Goal: Task Accomplishment & Management: Manage account settings

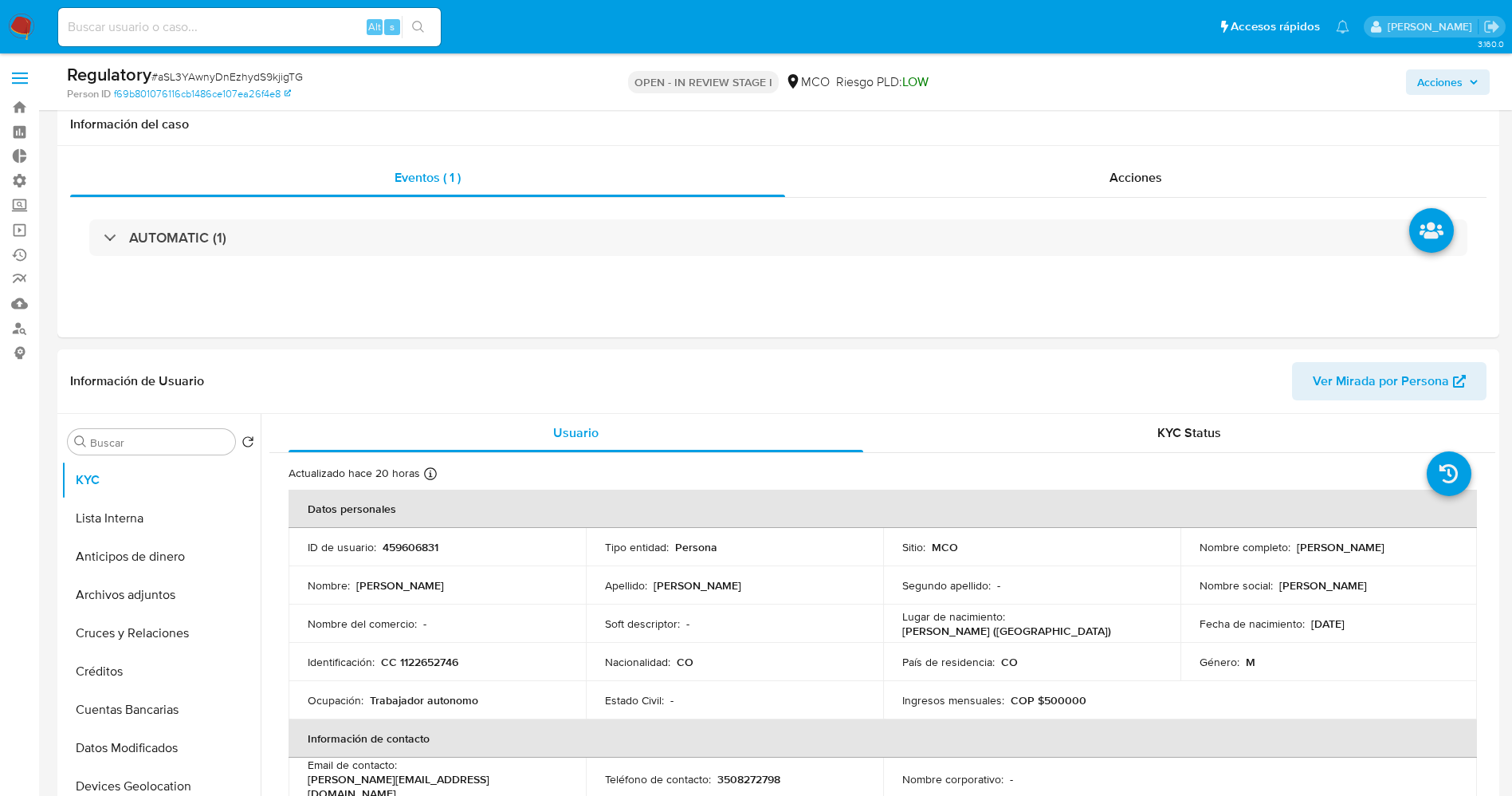
select select "10"
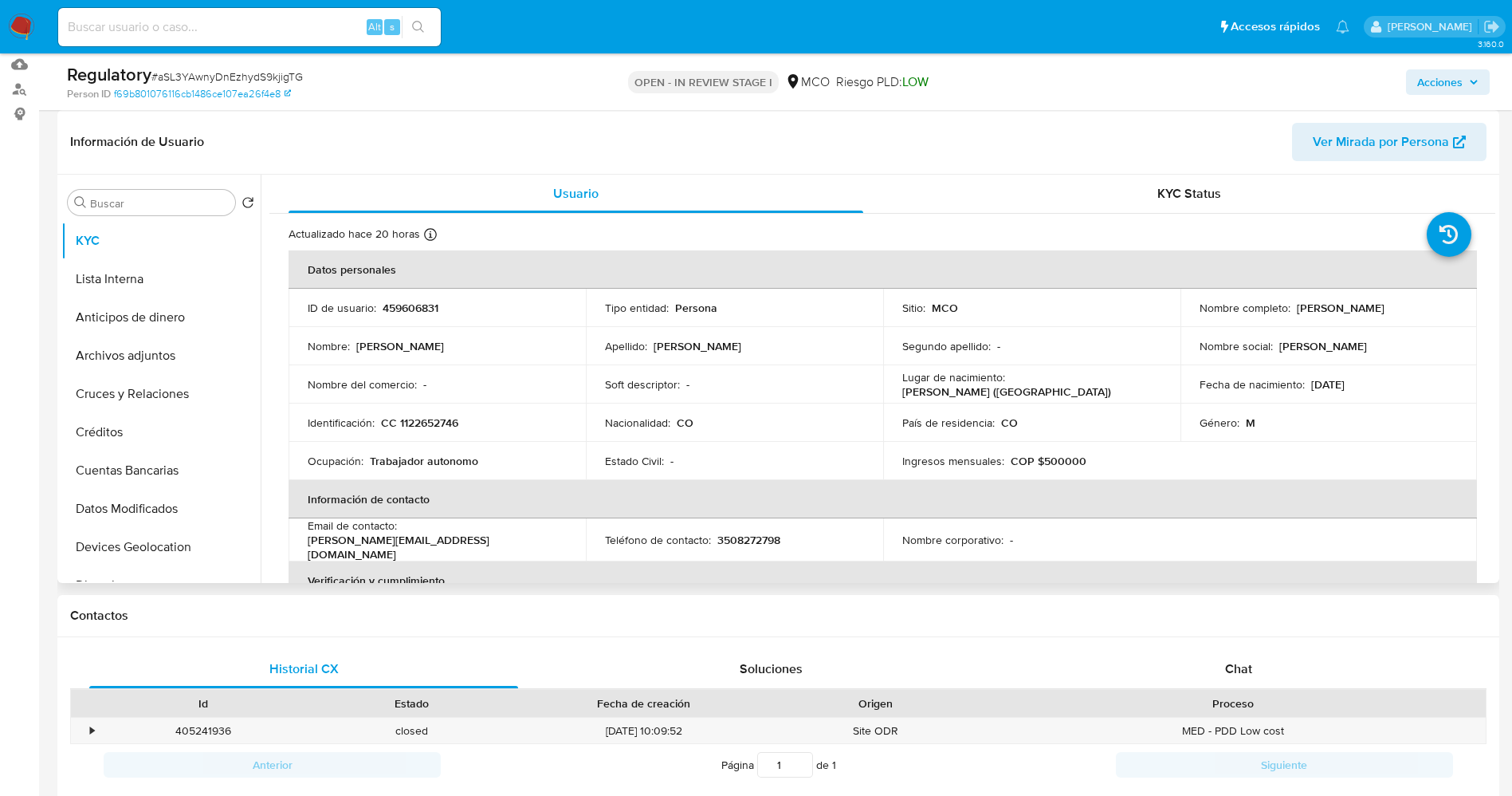
drag, startPoint x: 1287, startPoint y: 309, endPoint x: 1438, endPoint y: 315, distance: 151.1
click at [1438, 315] on div "Nombre completo : [PERSON_NAME]" at bounding box center [1329, 308] width 259 height 14
copy div "Abraham Manrique Ramirez"
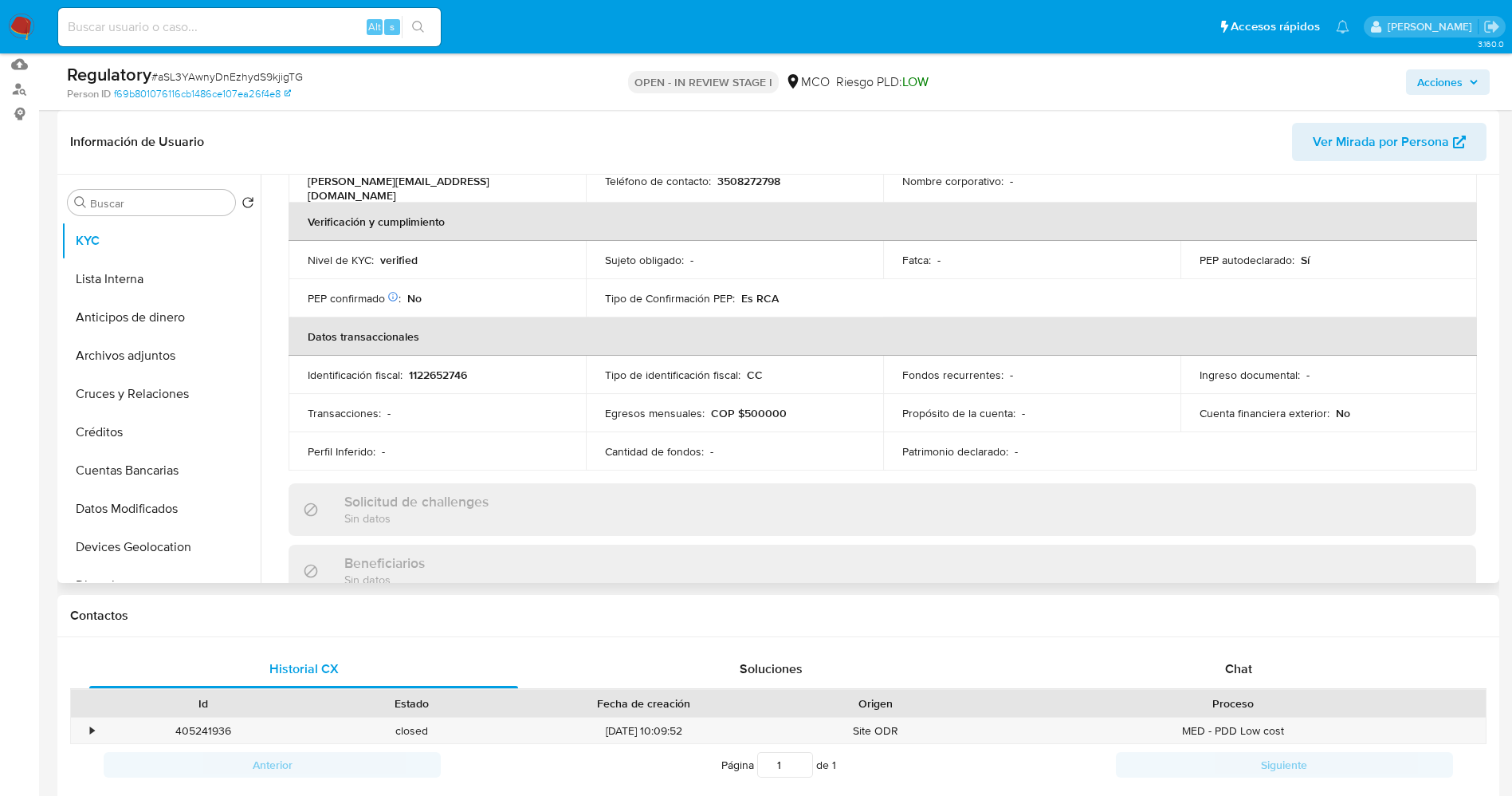
scroll to position [0, 0]
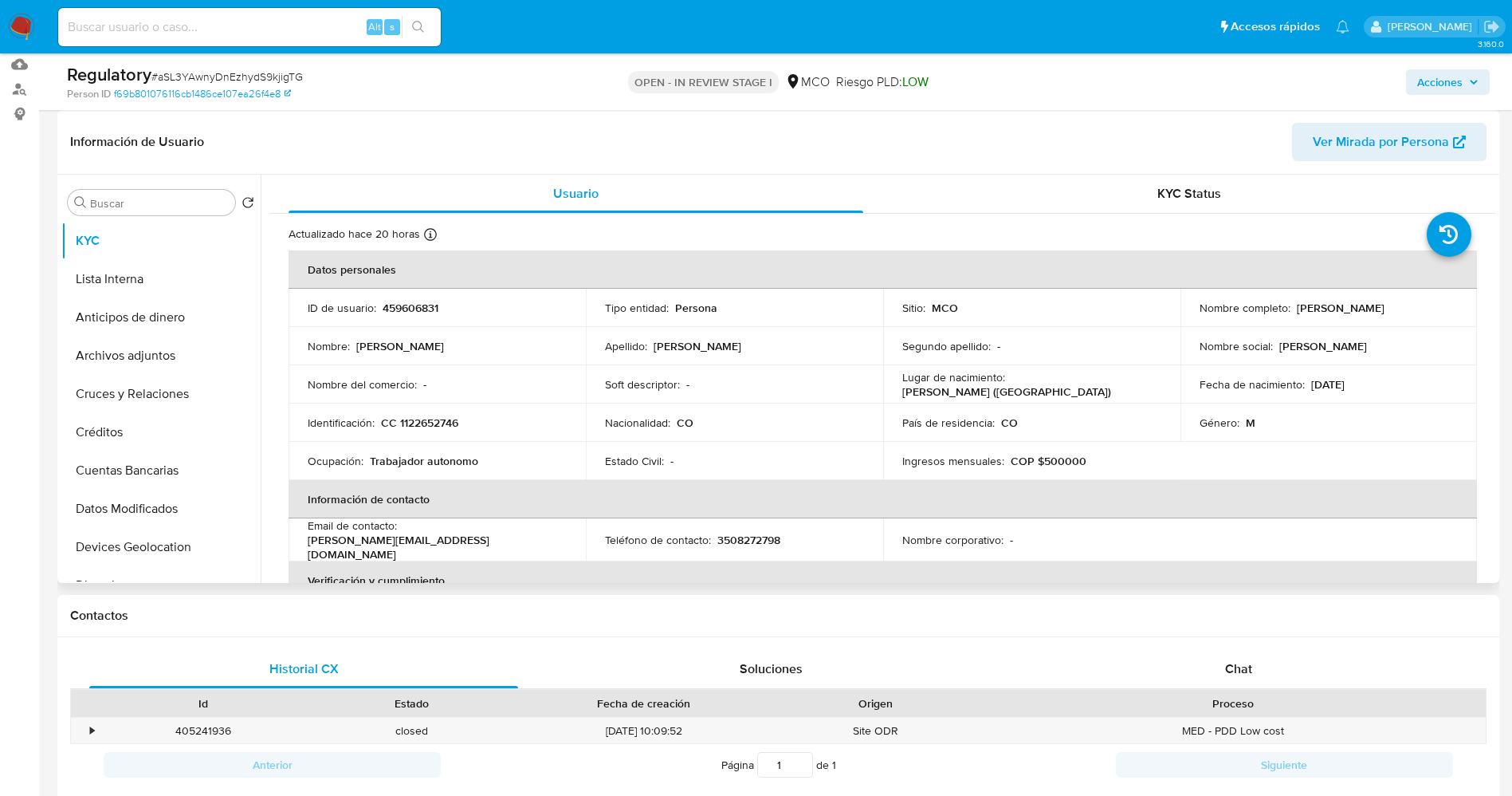
copy div "Abraham Manrique Ramirez"
drag, startPoint x: 380, startPoint y: 422, endPoint x: 464, endPoint y: 422, distance: 84.0
click at [464, 422] on div "Identificación : CC 1122652746" at bounding box center [437, 422] width 259 height 14
copy div "CC 1122652746"
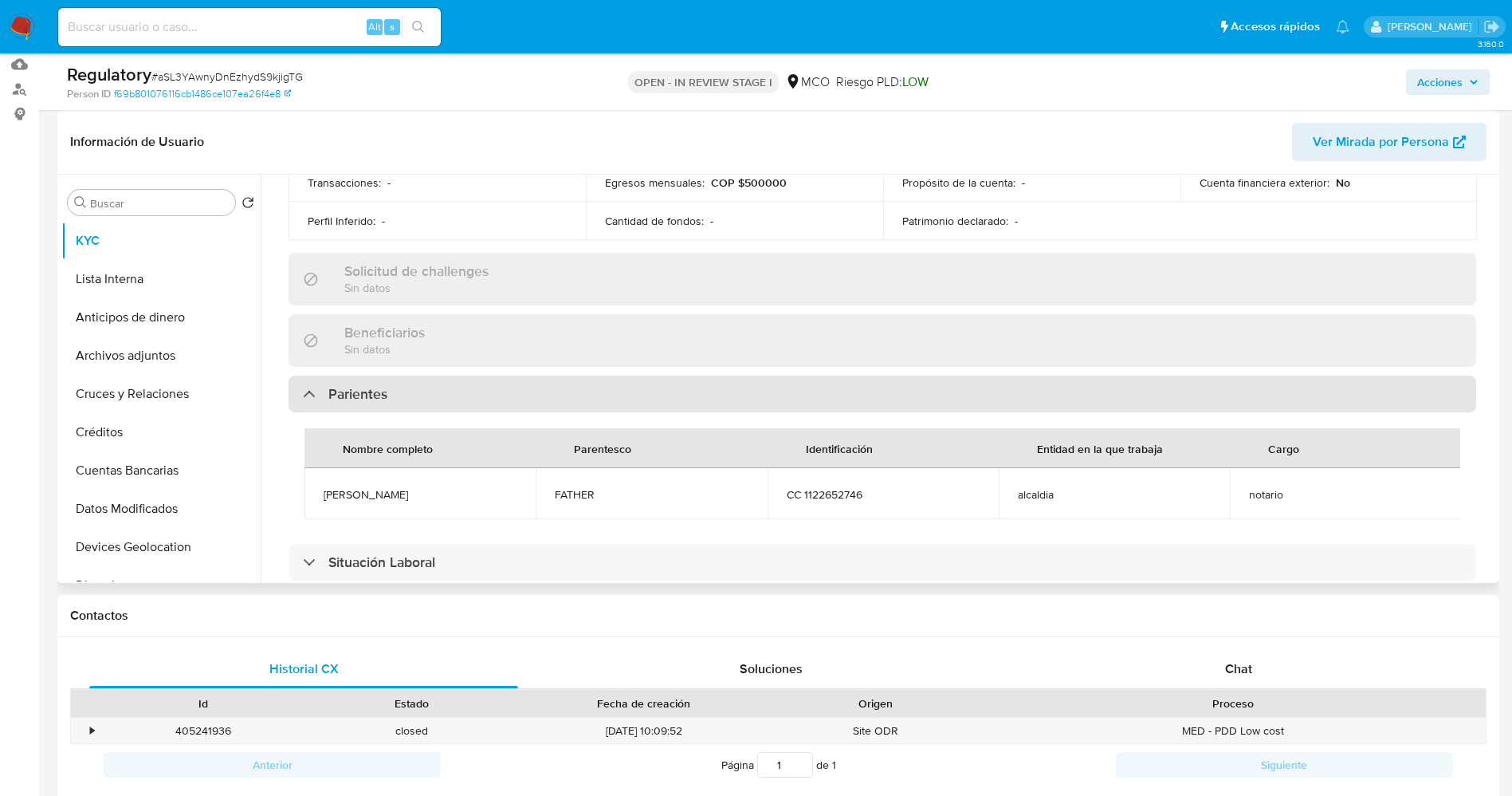
scroll to position [598, 0]
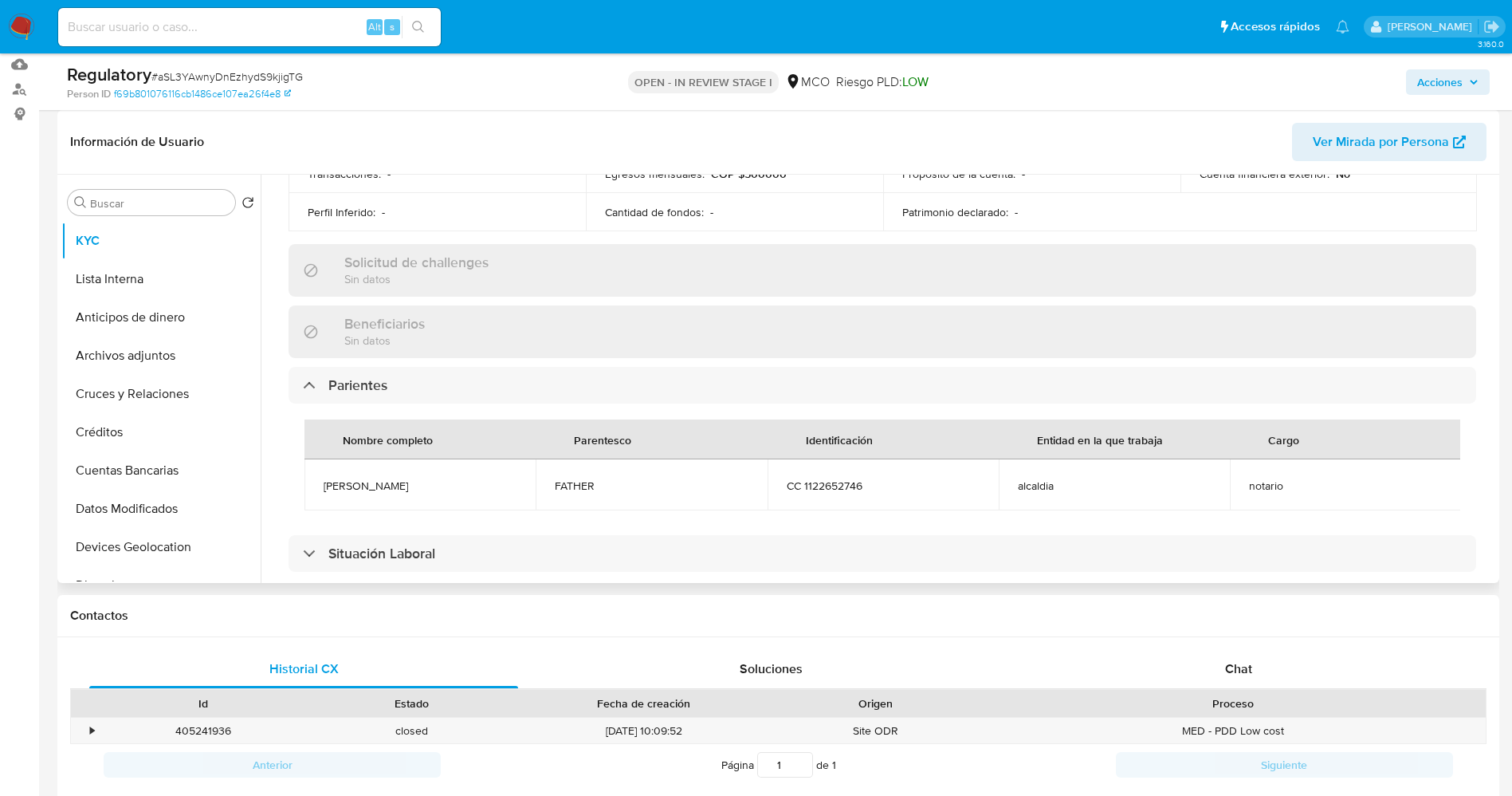
drag, startPoint x: 377, startPoint y: 465, endPoint x: 386, endPoint y: 480, distance: 17.5
click at [443, 476] on td "abraham manrrique" at bounding box center [420, 485] width 231 height 51
copy span "abraham manrrique"
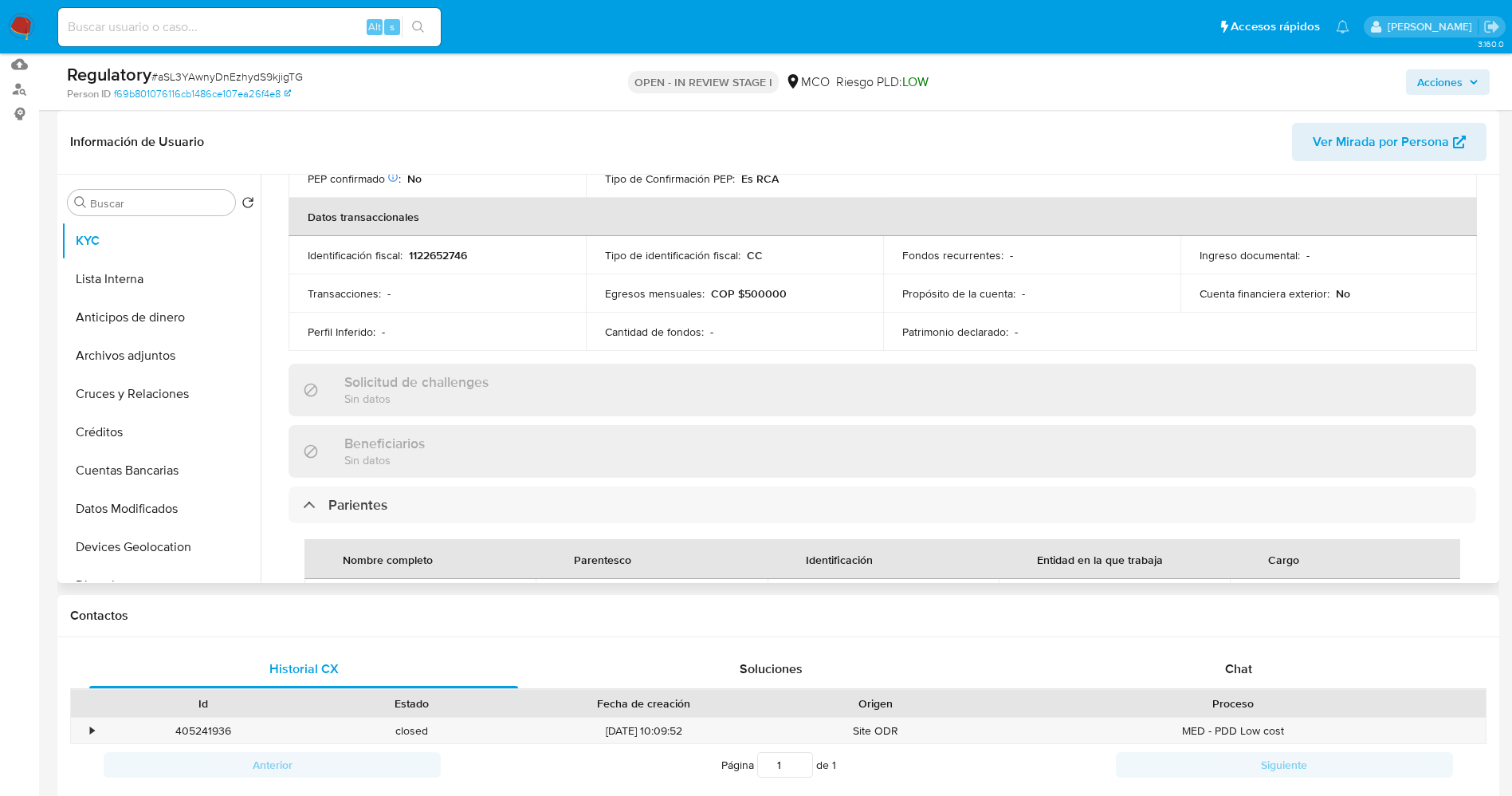
scroll to position [717, 0]
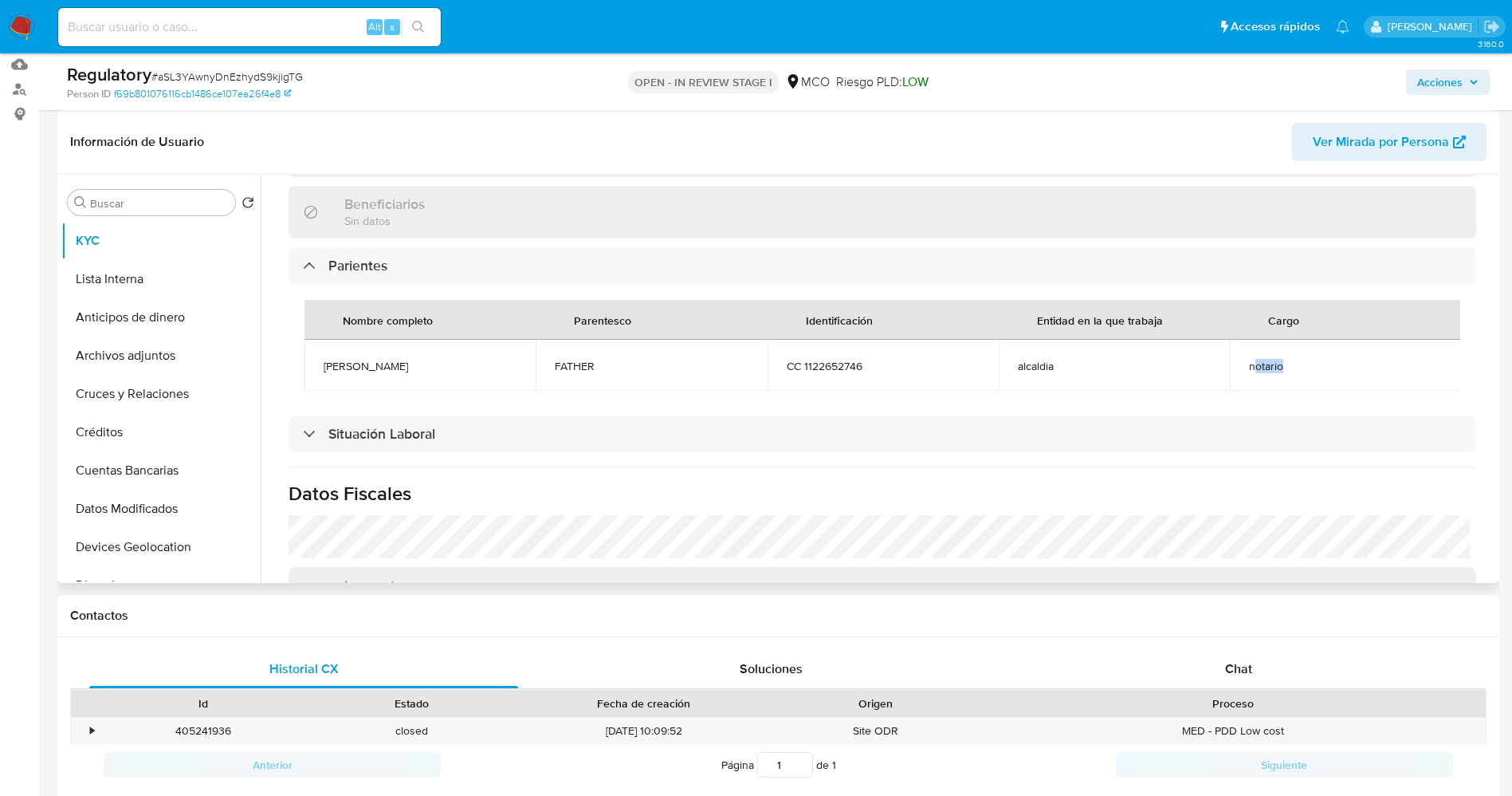
drag, startPoint x: 1276, startPoint y: 353, endPoint x: 1302, endPoint y: 356, distance: 26.2
click at [1302, 356] on td "notario" at bounding box center [1345, 365] width 231 height 51
drag, startPoint x: 1251, startPoint y: 359, endPoint x: 1241, endPoint y: 359, distance: 10.0
click at [1239, 361] on td "notario" at bounding box center [1345, 365] width 231 height 51
drag, startPoint x: 1251, startPoint y: 364, endPoint x: 1283, endPoint y: 375, distance: 33.8
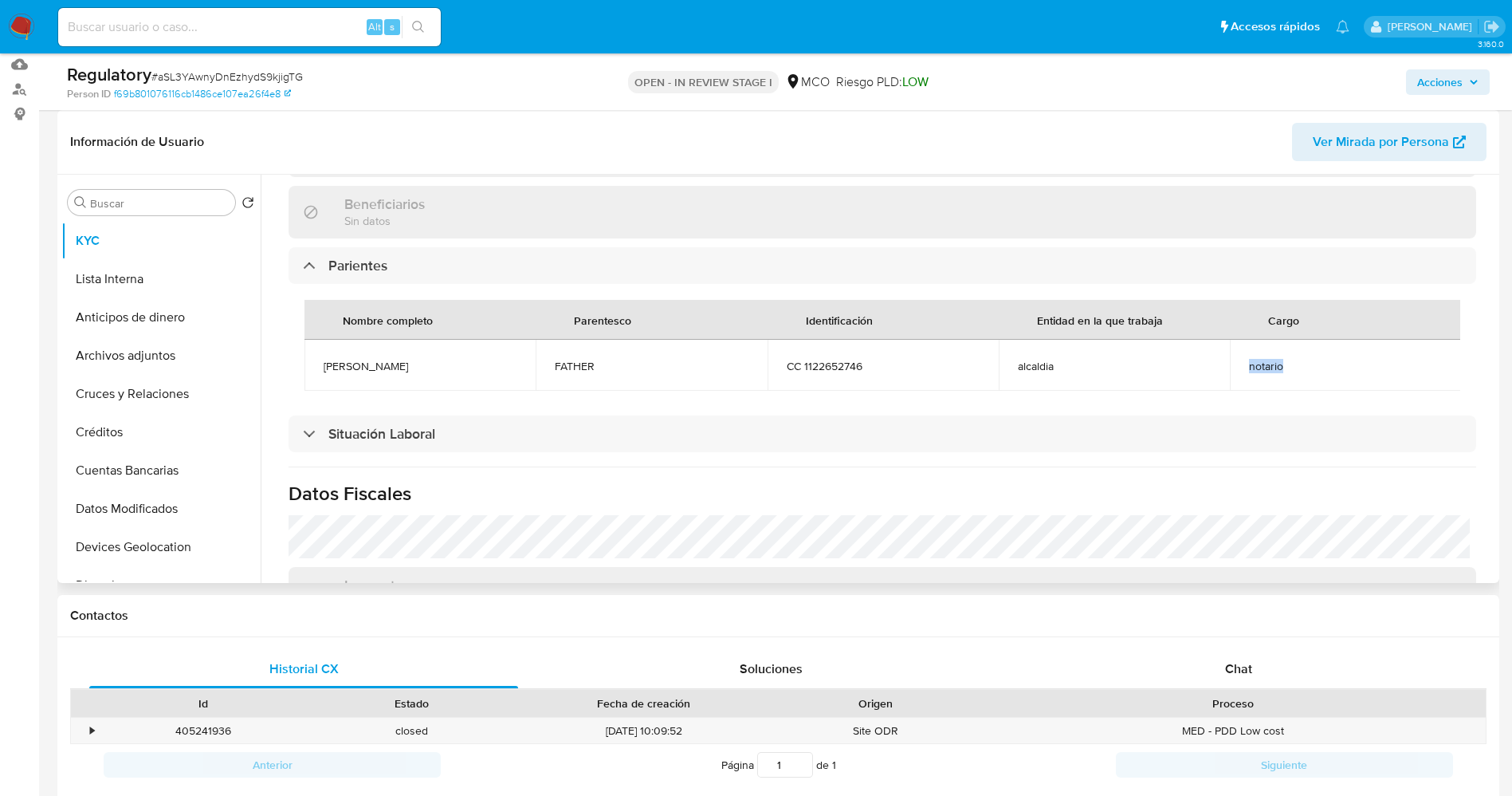
click at [1292, 375] on td "notario" at bounding box center [1345, 365] width 231 height 51
copy span "notario"
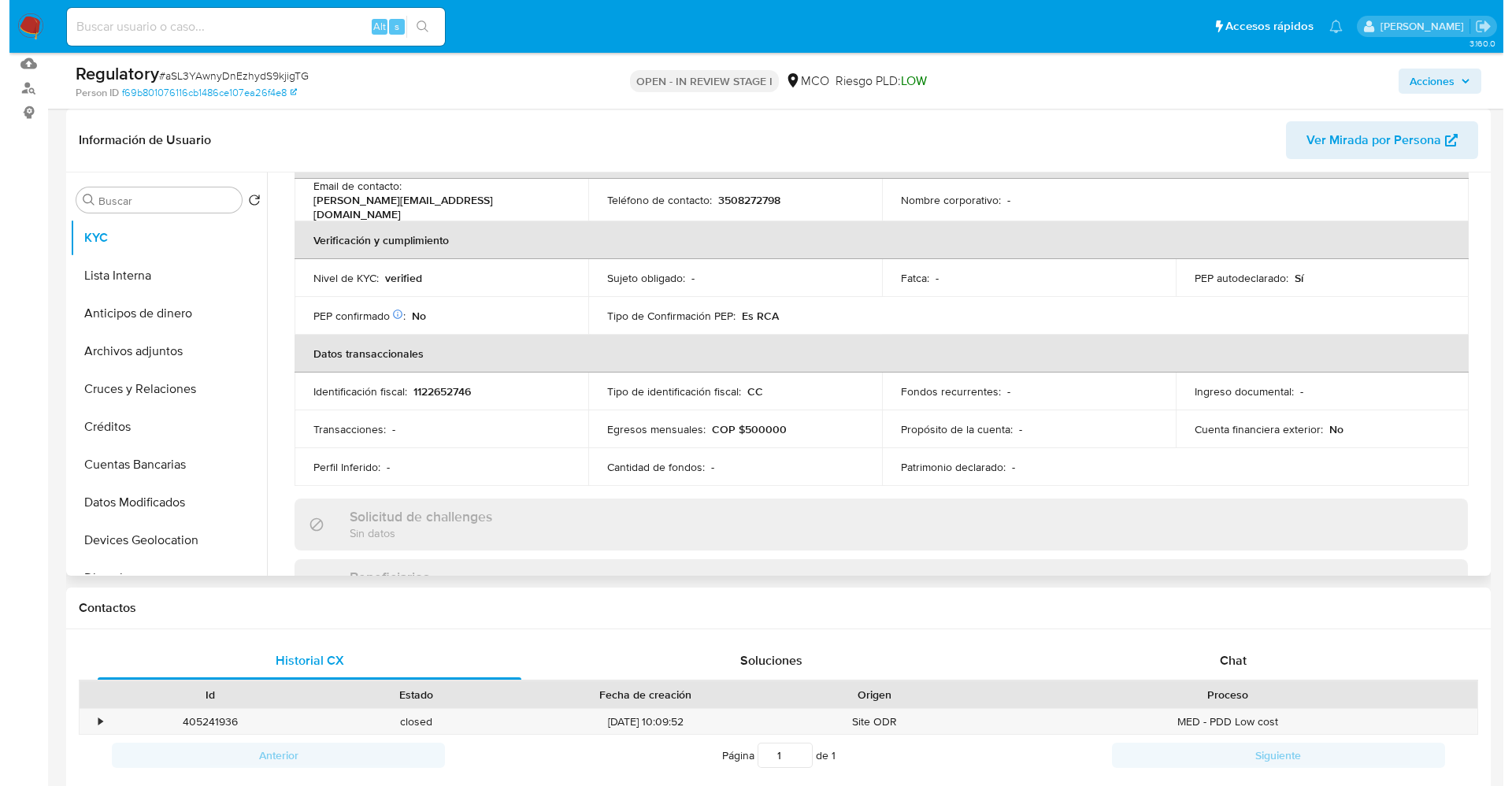
scroll to position [0, 0]
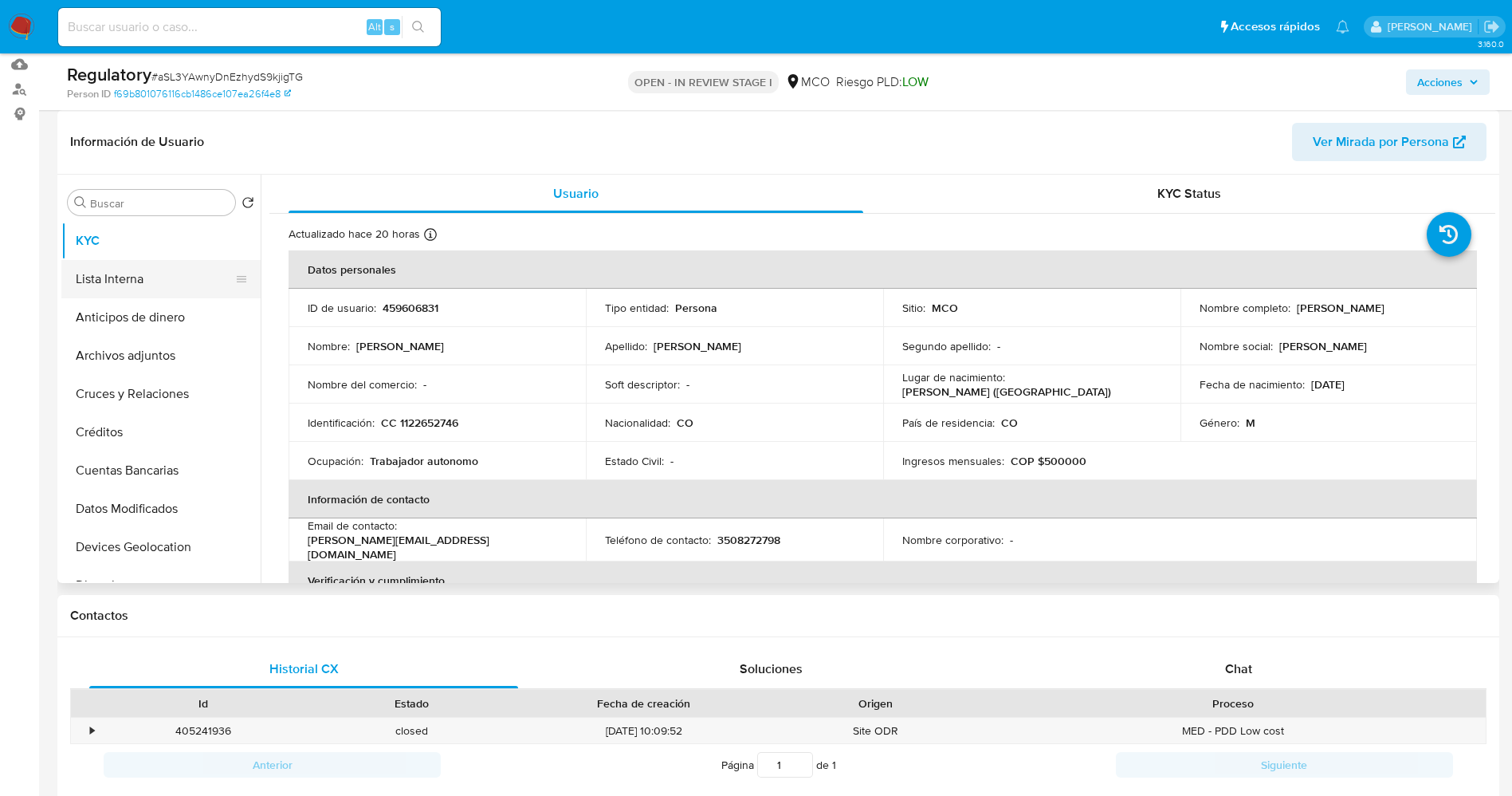
click at [112, 282] on button "Lista Interna" at bounding box center [154, 279] width 186 height 38
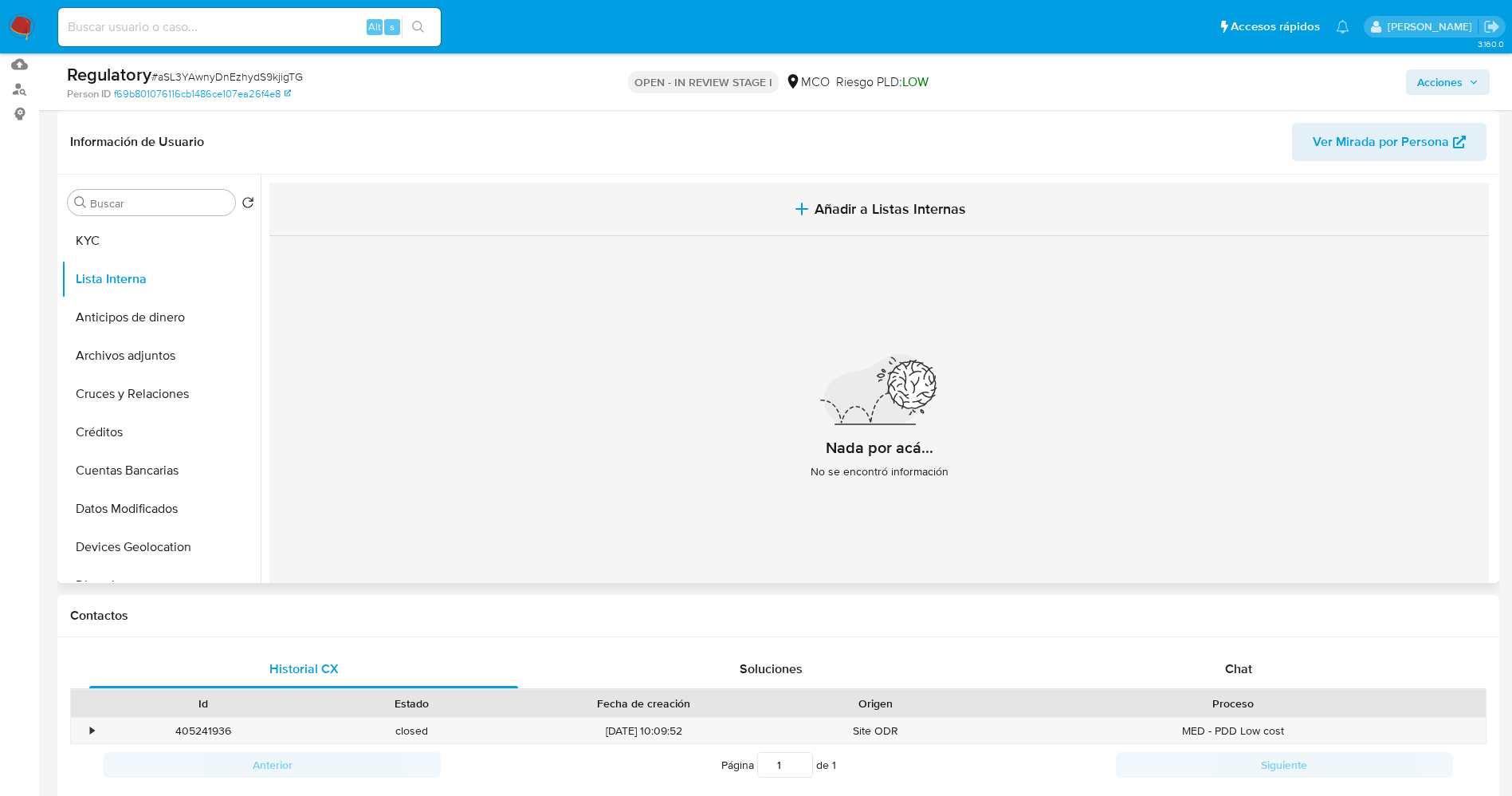
click at [848, 193] on button "Añadir a Listas Internas" at bounding box center [879, 209] width 1220 height 53
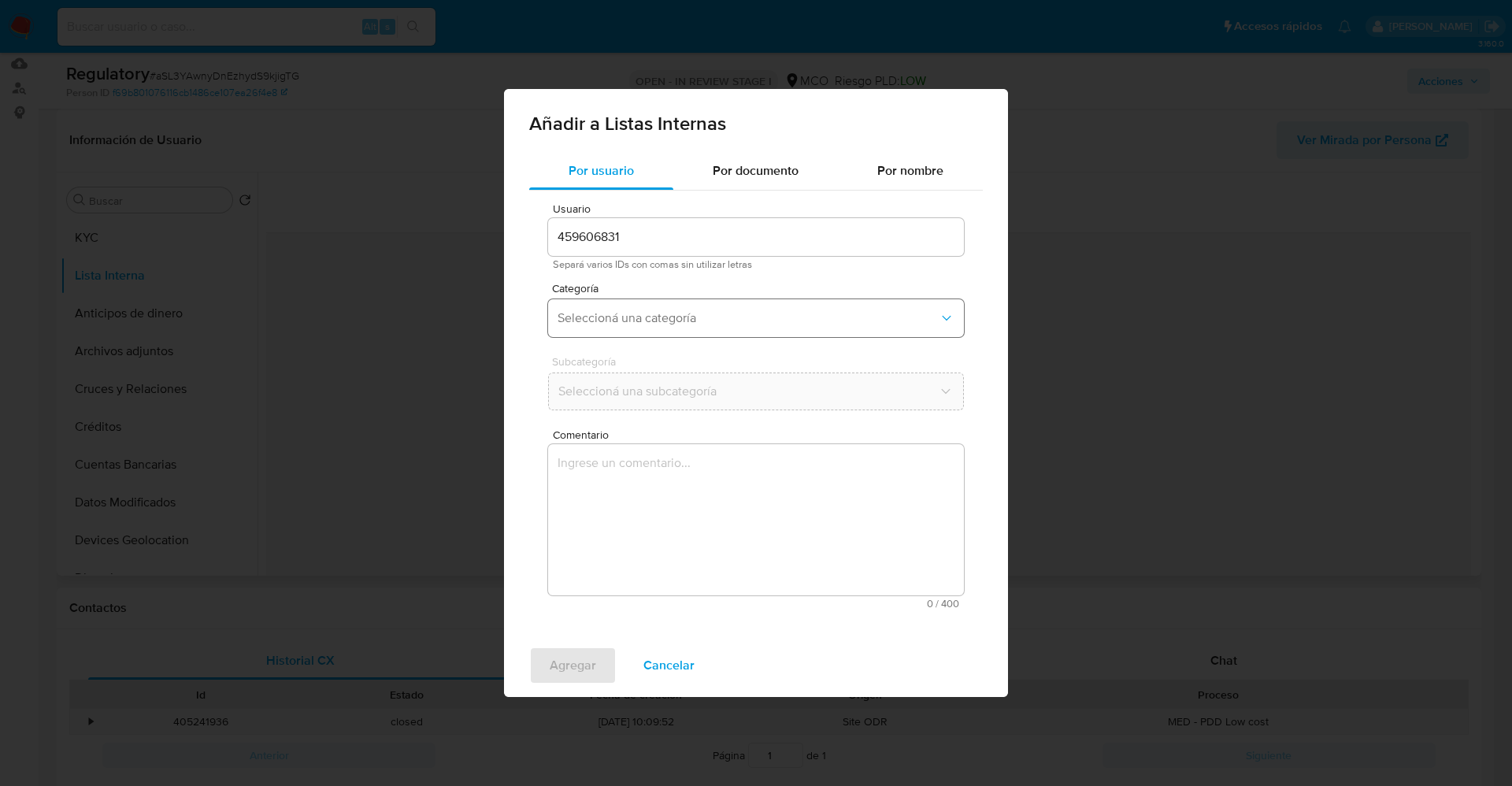
click at [702, 313] on span "Seleccioná una categoría" at bounding box center [748, 318] width 381 height 16
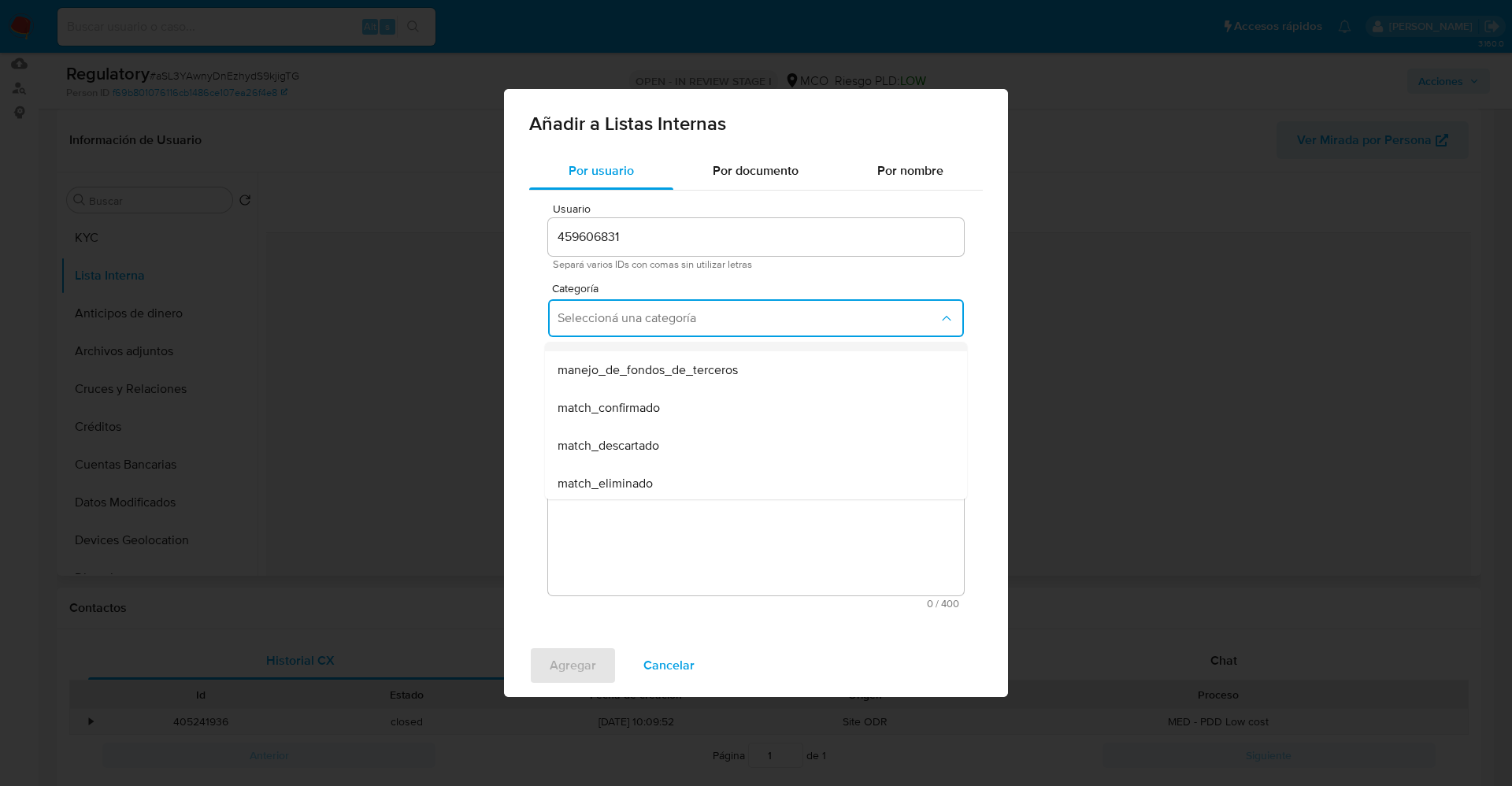
scroll to position [118, 0]
click at [668, 344] on div "match_confirmado" at bounding box center [751, 356] width 388 height 38
click at [670, 399] on button "Seleccioná una subcategoría" at bounding box center [756, 391] width 416 height 38
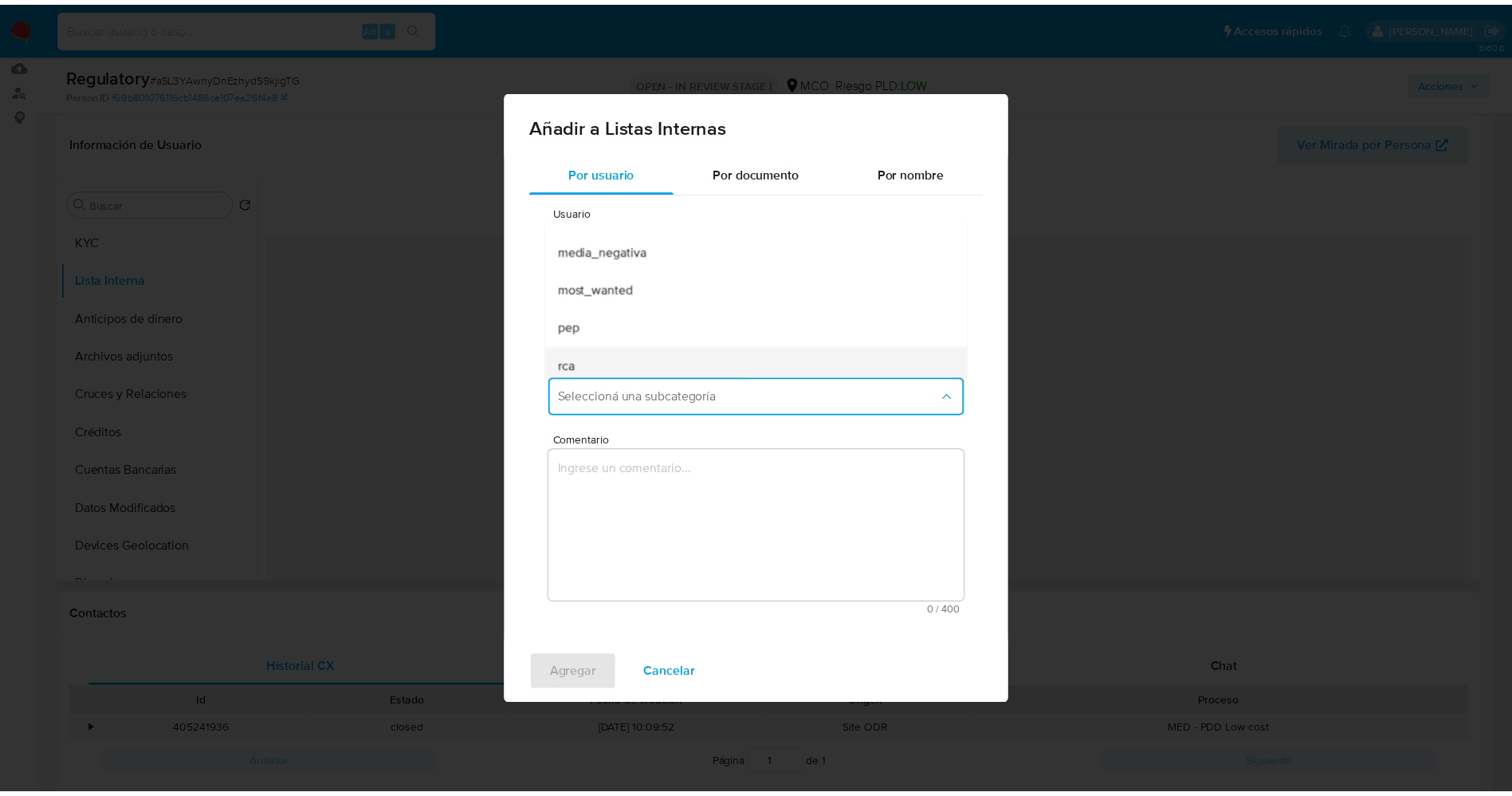
scroll to position [109, 0]
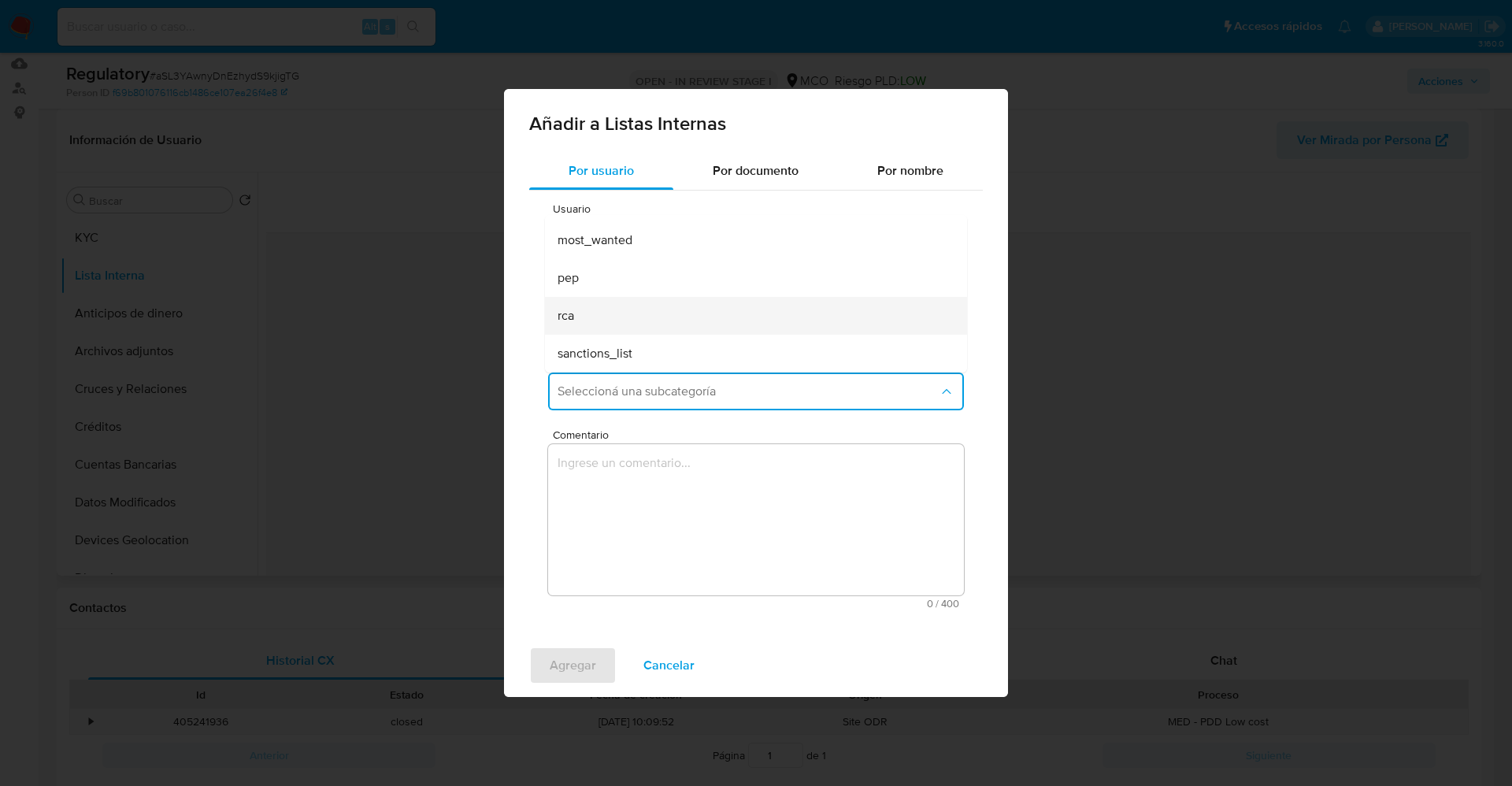
click at [615, 311] on div "rca" at bounding box center [751, 316] width 388 height 38
click at [648, 493] on textarea "Comentario" at bounding box center [756, 519] width 416 height 152
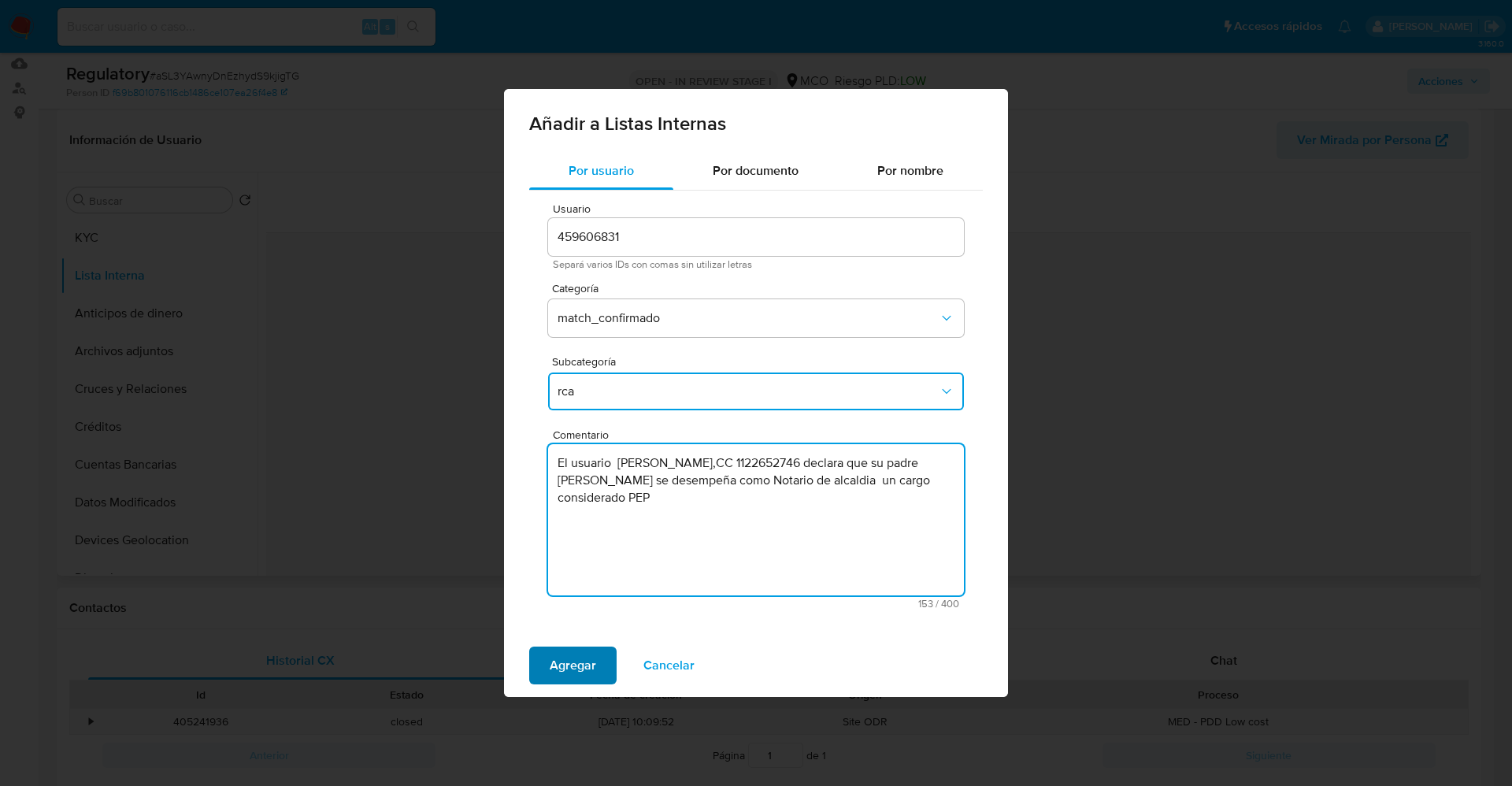
type textarea "El usuario Abraham Manrique Ramirez,CC 1122652746 declara que su padre abraham …"
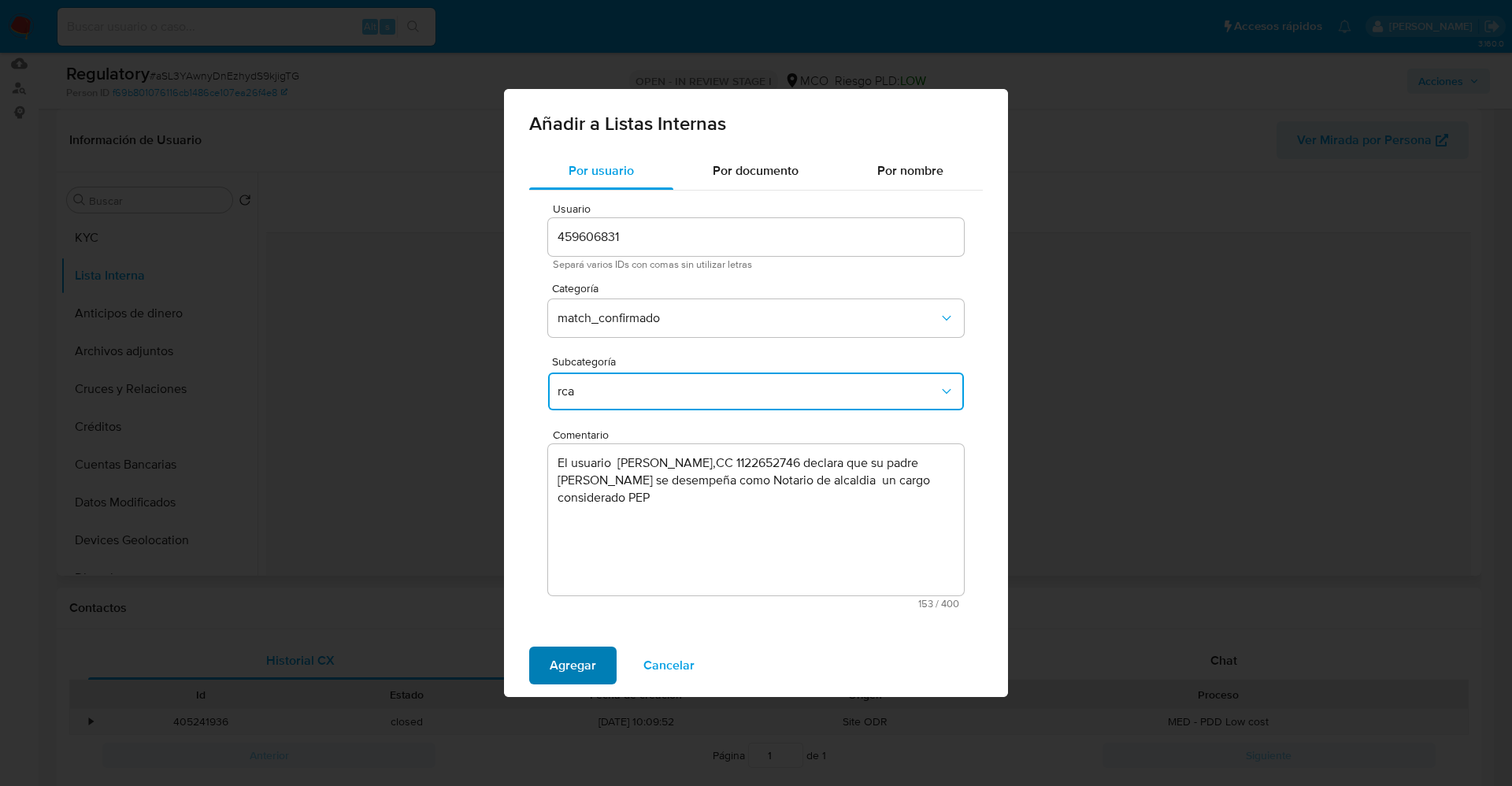
click at [573, 656] on span "Agregar" at bounding box center [572, 665] width 46 height 34
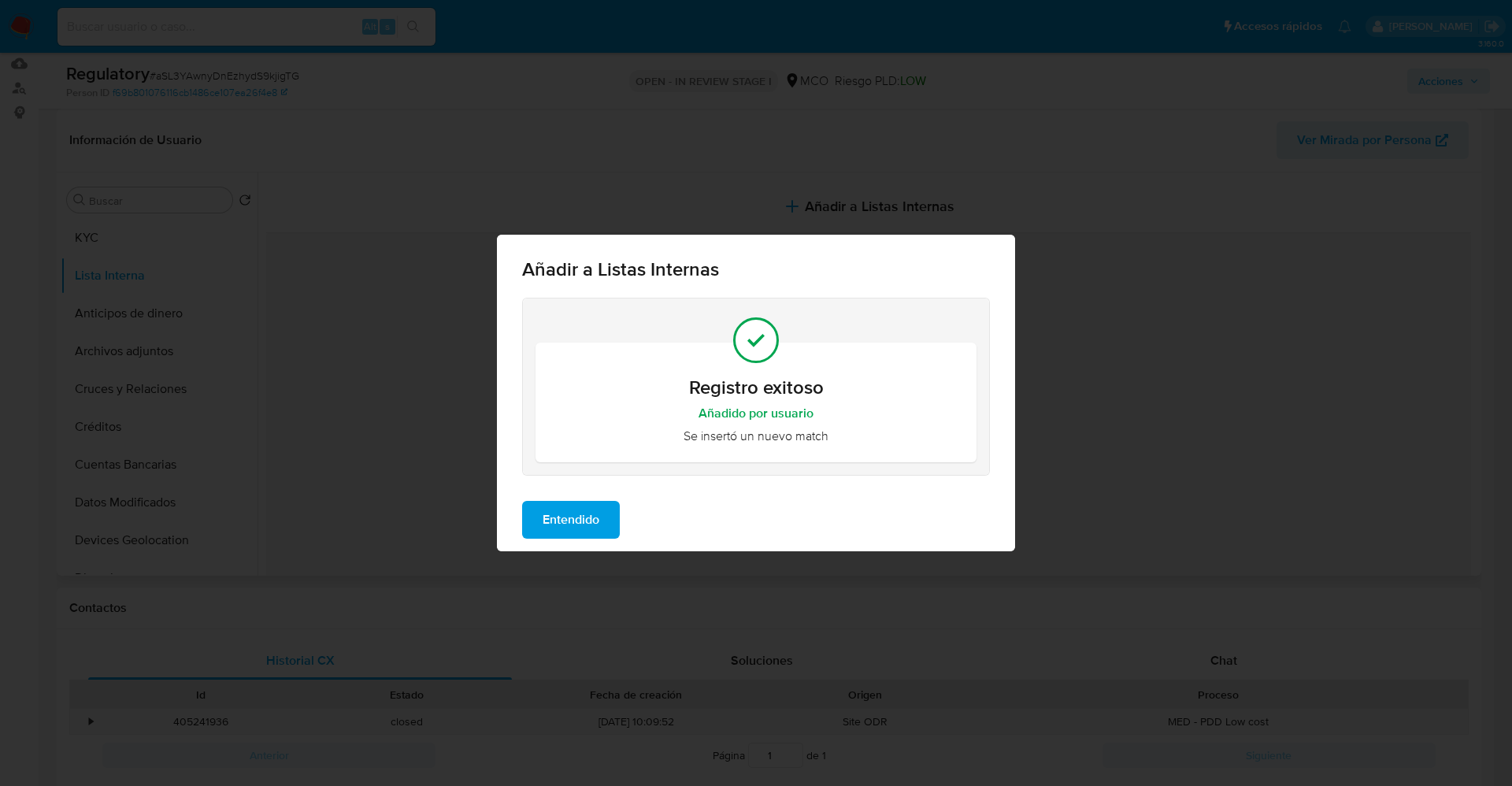
click at [586, 521] on span "Entendido" at bounding box center [571, 519] width 57 height 34
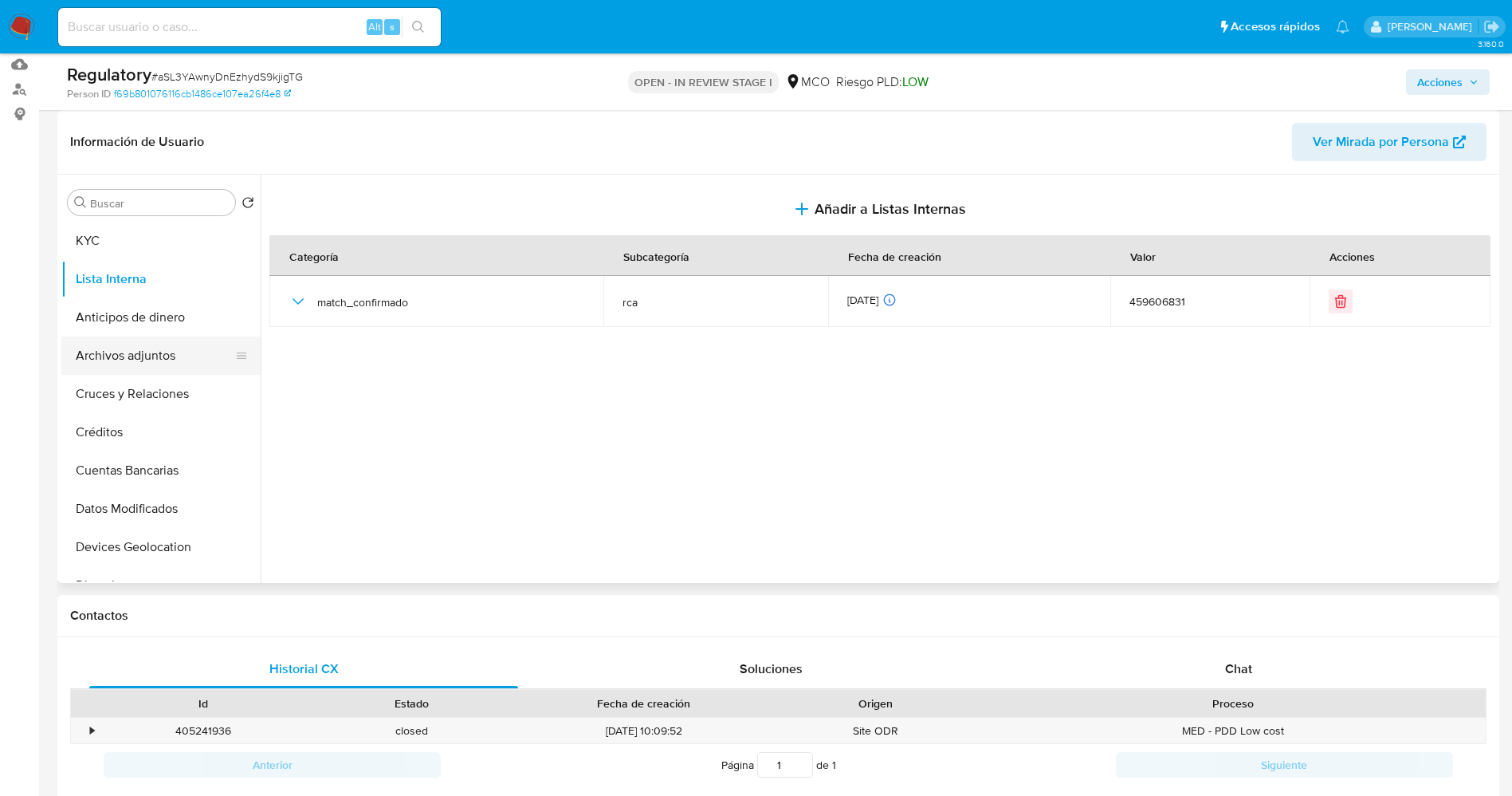
click at [122, 368] on button "Archivos adjuntos" at bounding box center [154, 355] width 186 height 38
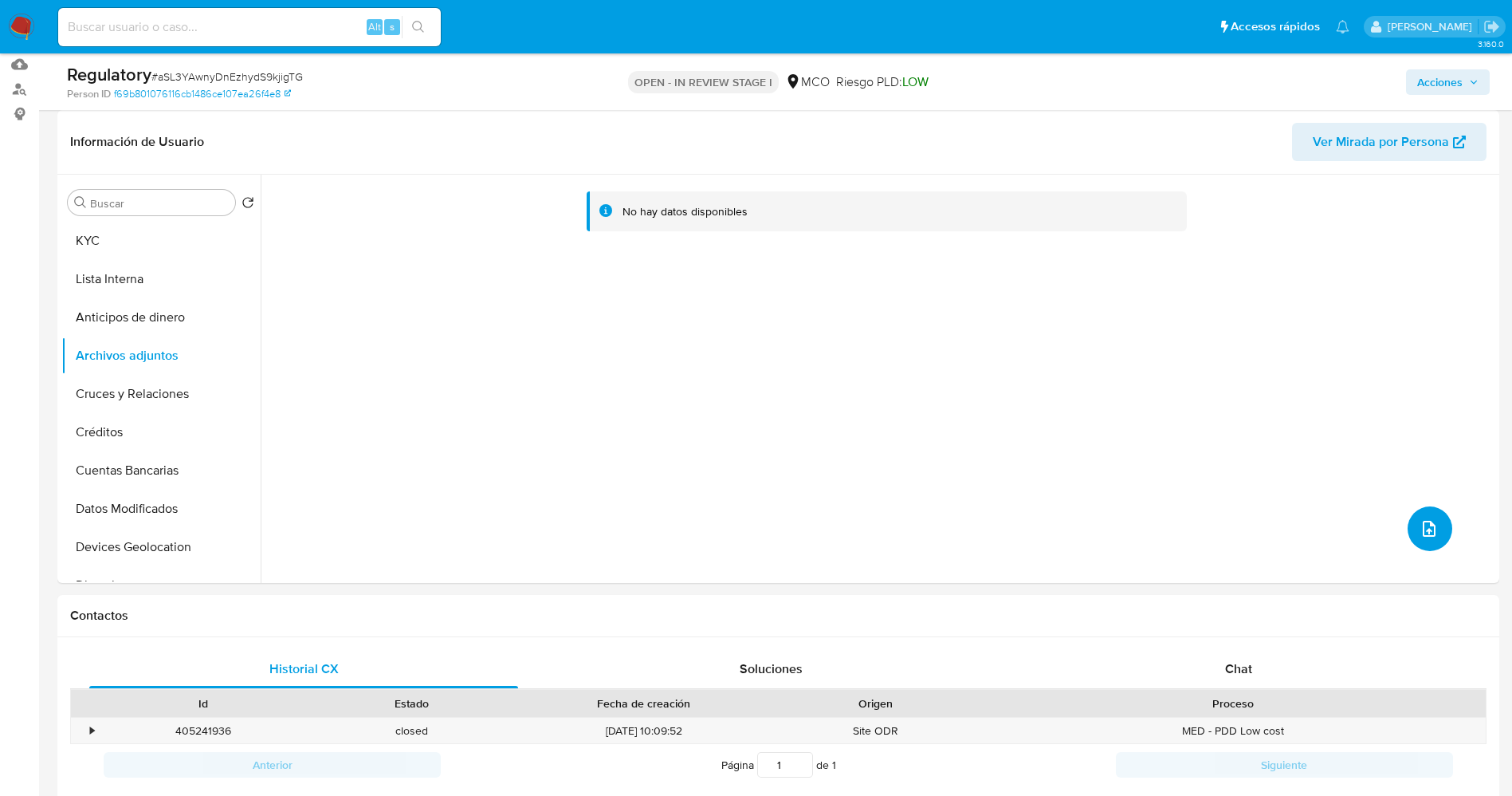
click at [1427, 521] on icon "upload-file" at bounding box center [1429, 528] width 19 height 19
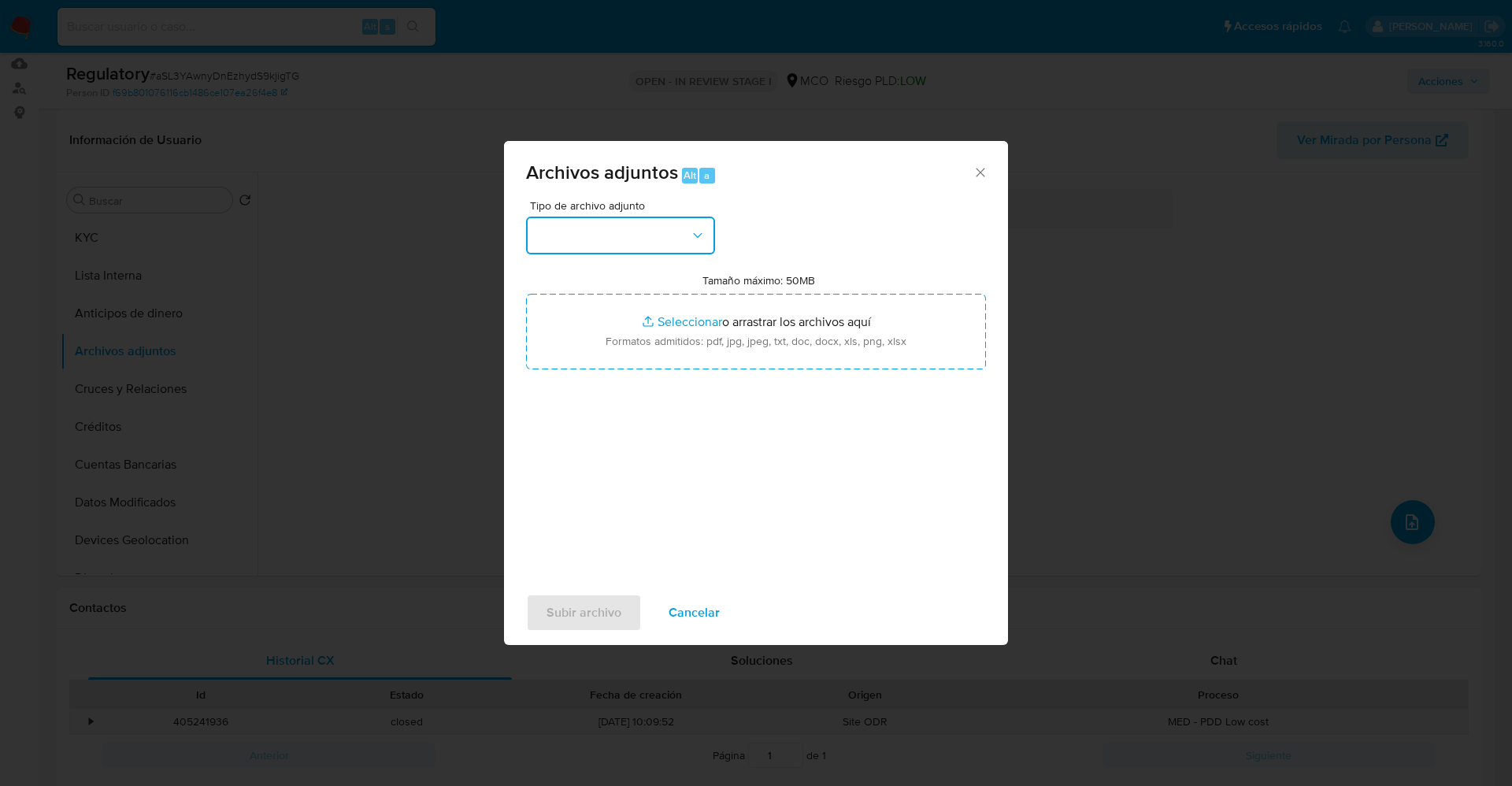
click at [622, 223] on button "button" at bounding box center [620, 235] width 189 height 38
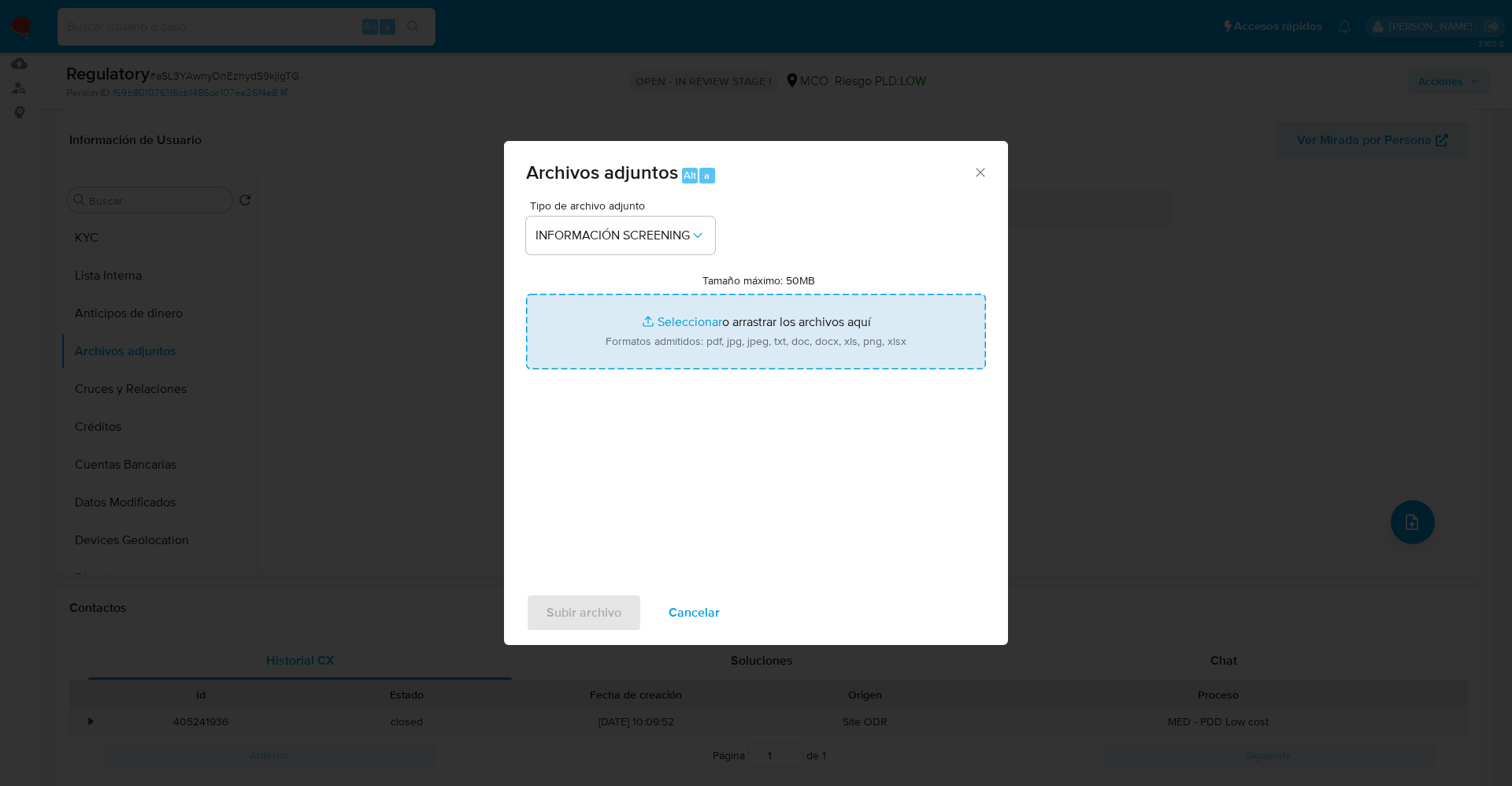
type input "C:\fakepath\CaseDossierReport_5jb87obgkozh1k0w755oc2ei1.pdf"
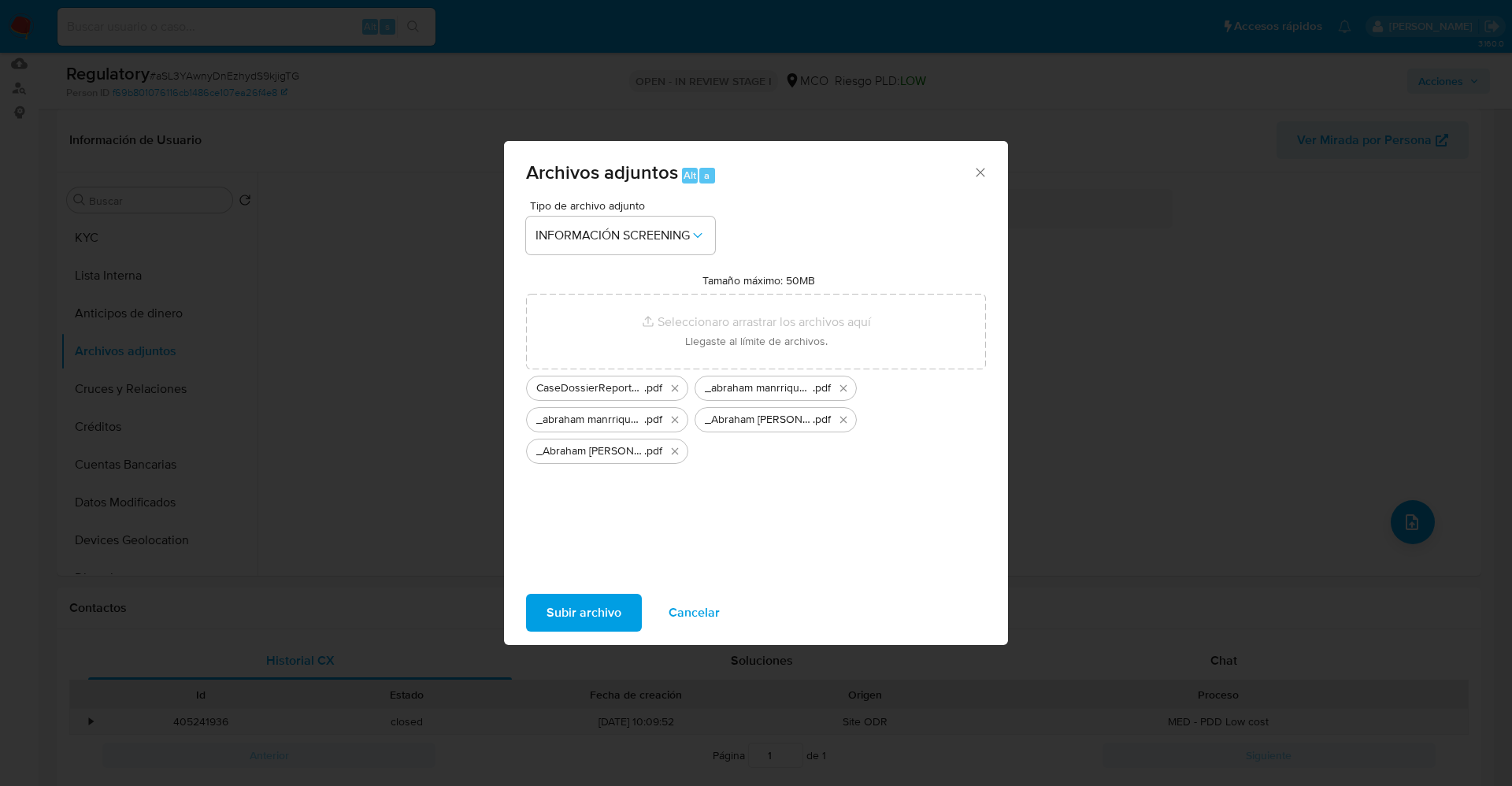
click at [588, 618] on span "Subir archivo" at bounding box center [584, 612] width 75 height 34
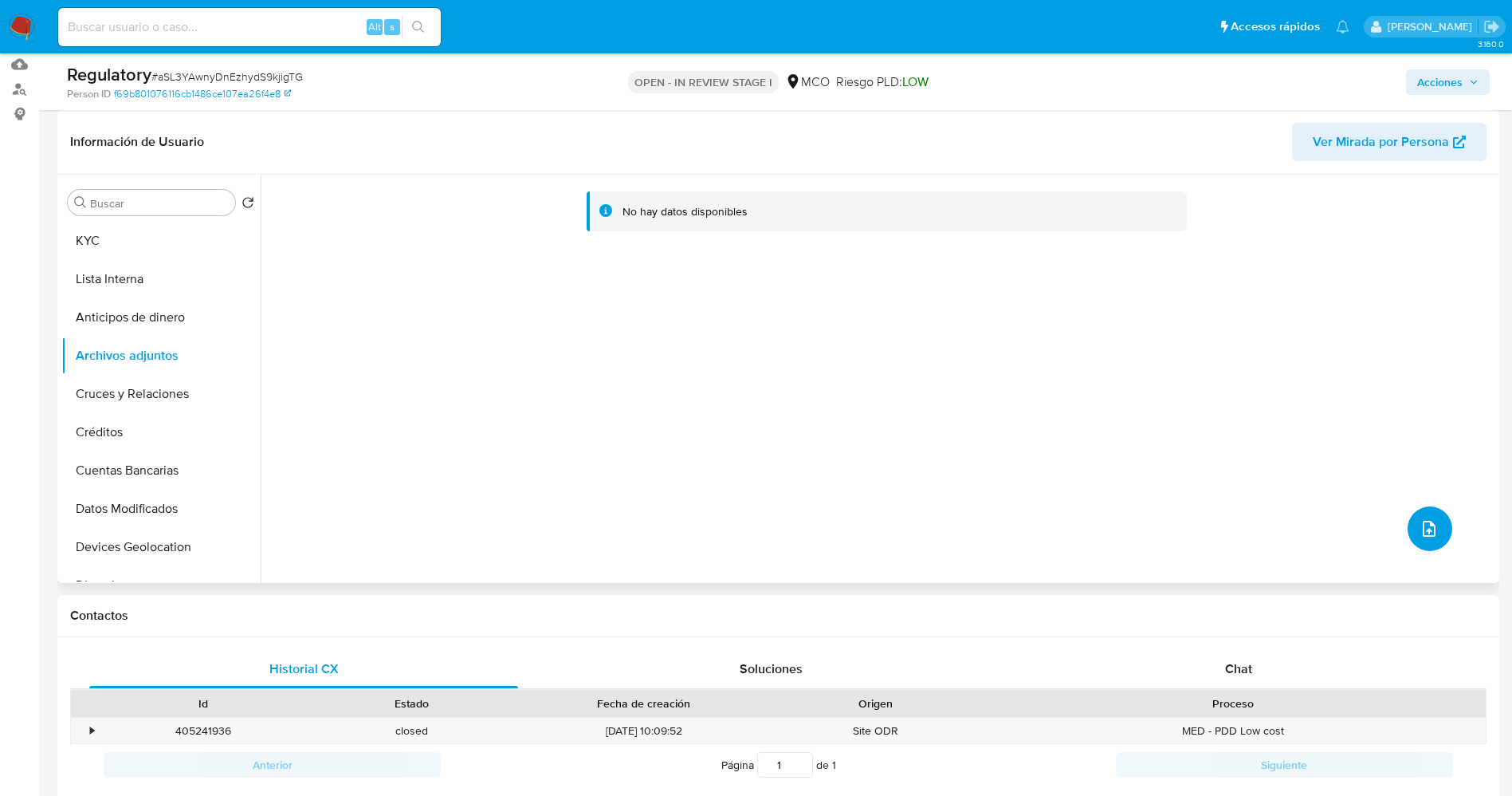
click at [1431, 529] on icon "upload-file" at bounding box center [1429, 528] width 19 height 19
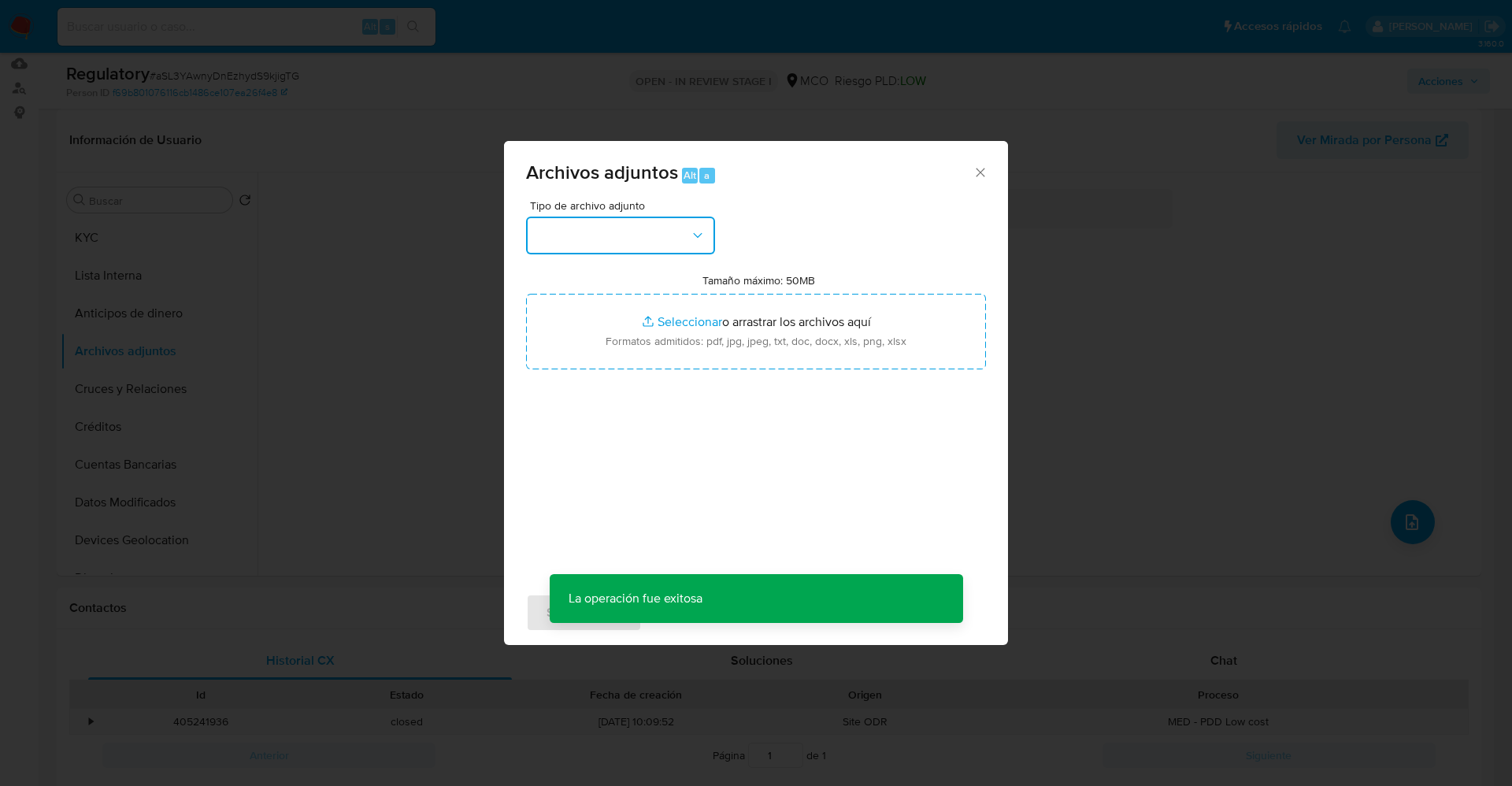
click at [653, 230] on button "button" at bounding box center [620, 235] width 189 height 38
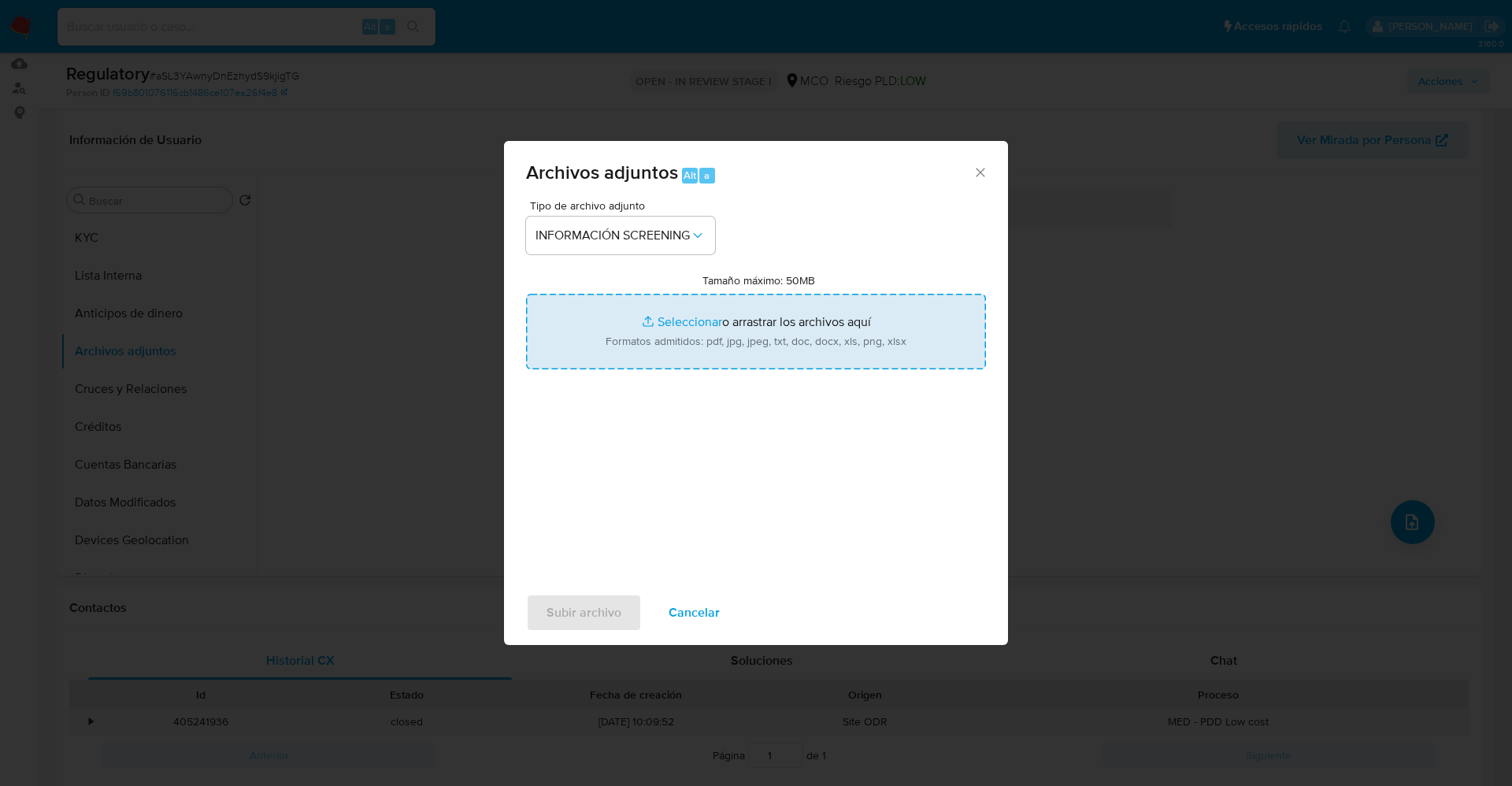
type input "C:\fakepath\CaseDossierReport_5jb89z6razy61k0w66mmv37dp.pdf"
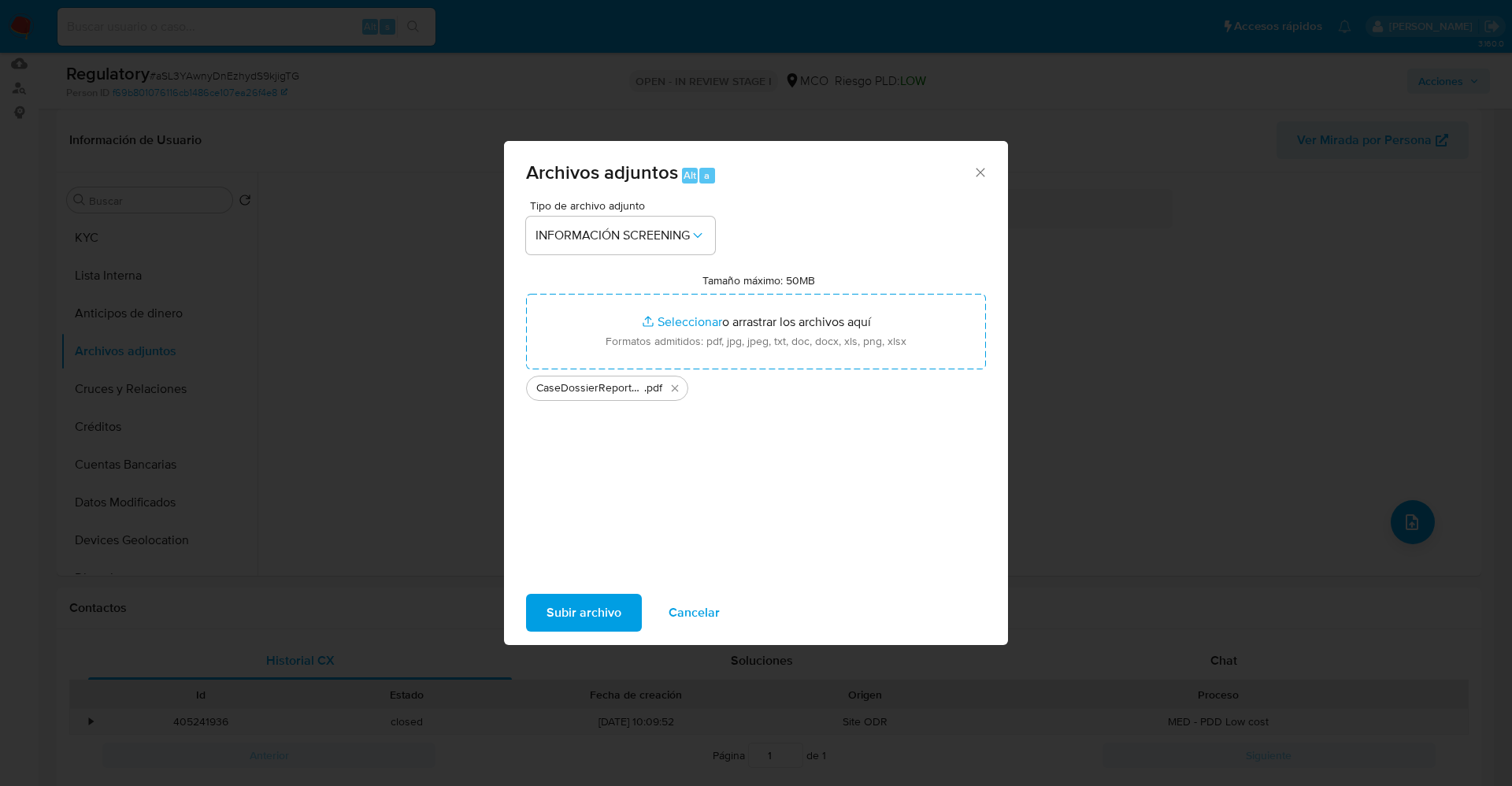
click at [596, 595] on span "Subir archivo" at bounding box center [584, 612] width 75 height 34
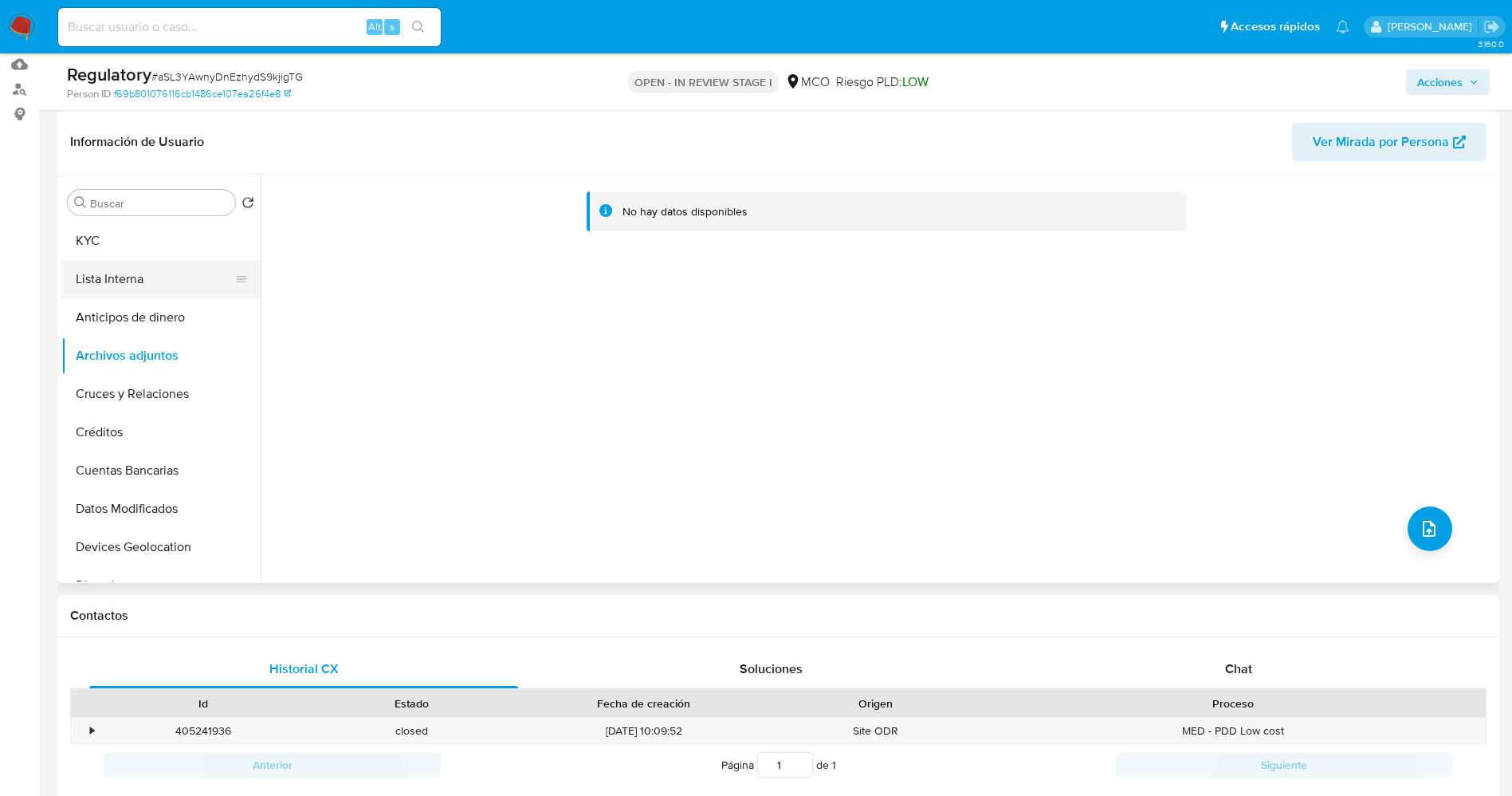
click at [141, 261] on button "Lista Interna" at bounding box center [154, 279] width 186 height 38
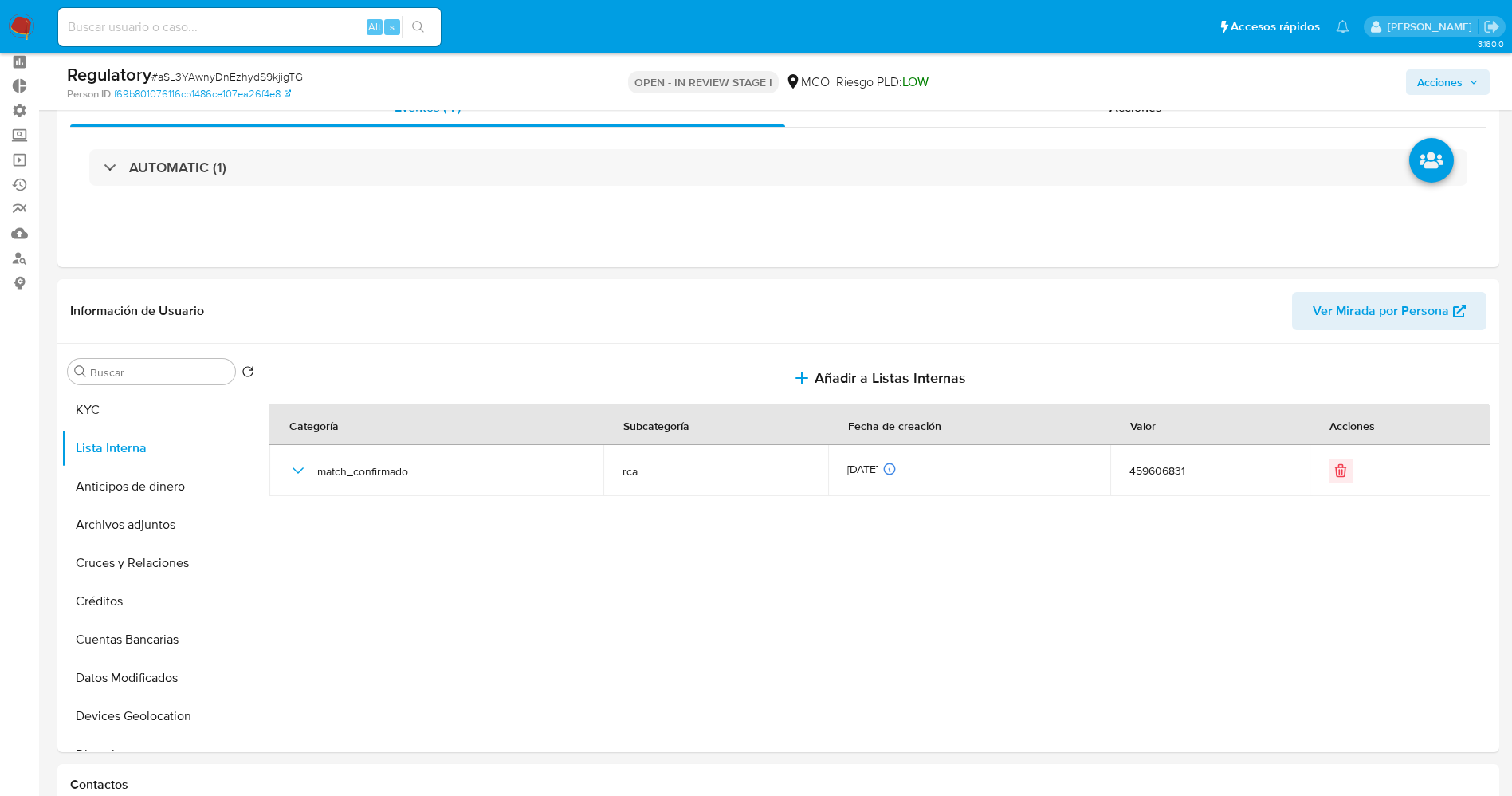
scroll to position [0, 0]
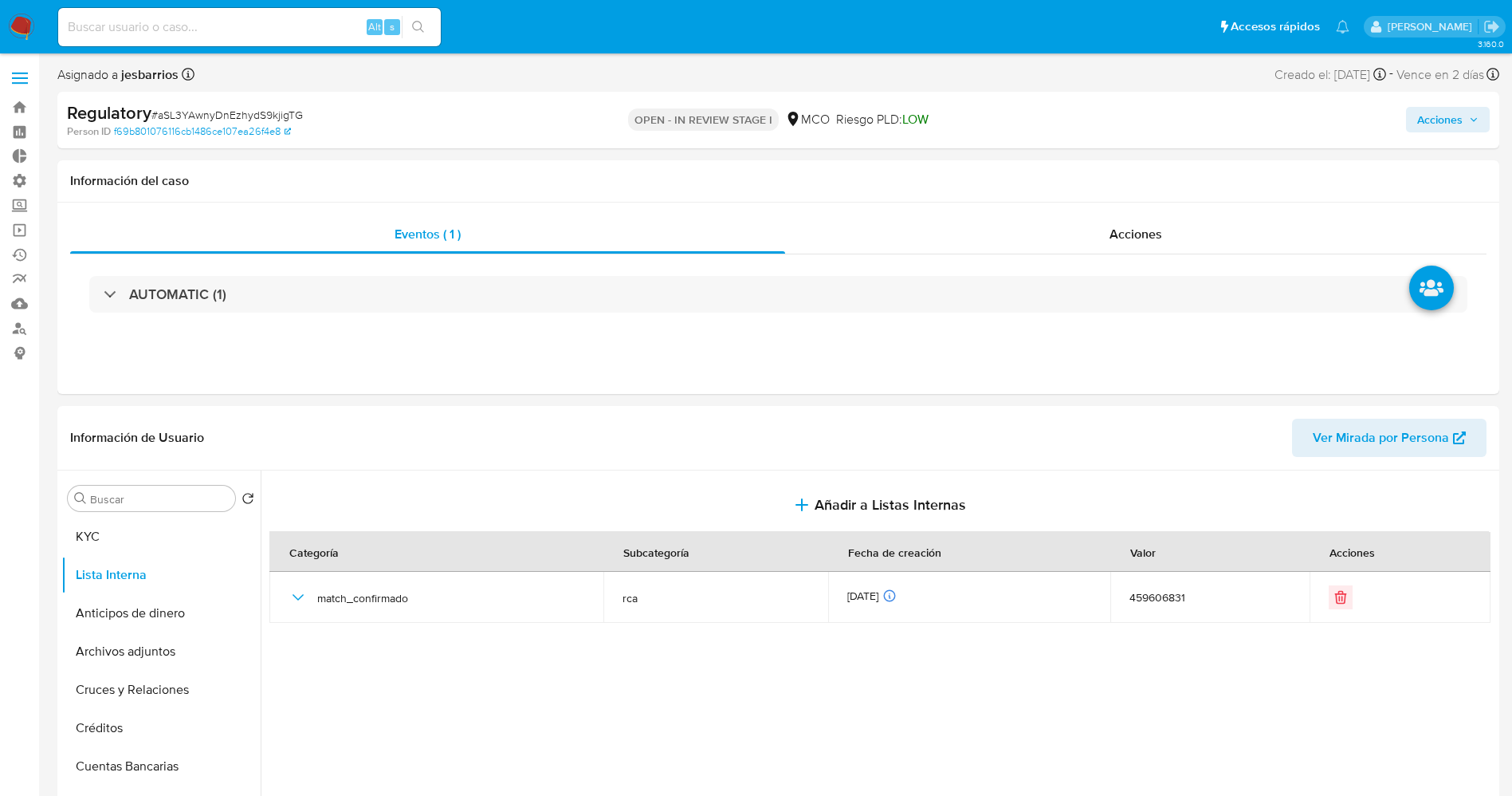
click at [1466, 118] on span "Acciones" at bounding box center [1448, 120] width 61 height 22
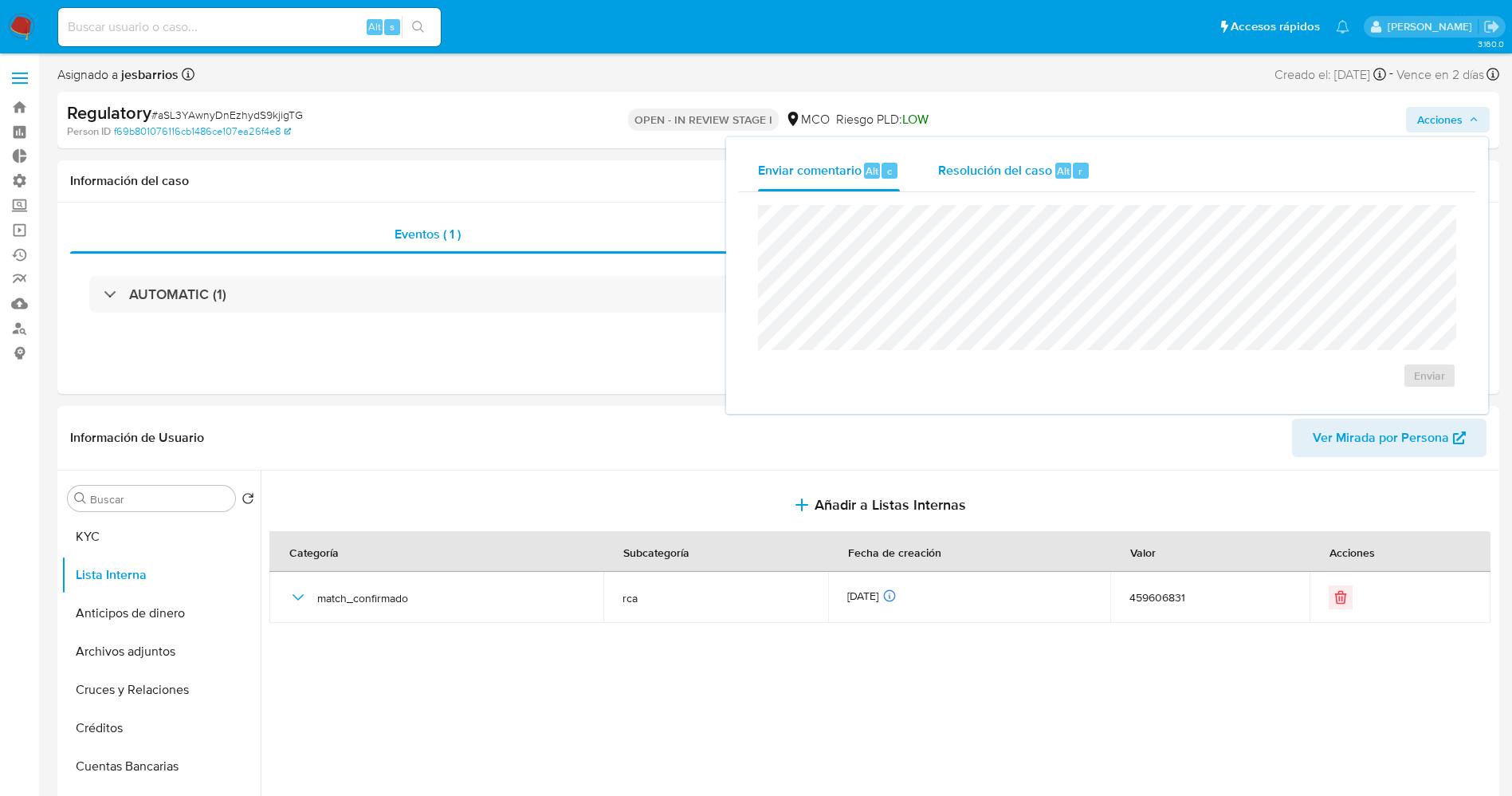
click at [1034, 177] on span "Resolución del caso" at bounding box center [995, 170] width 114 height 19
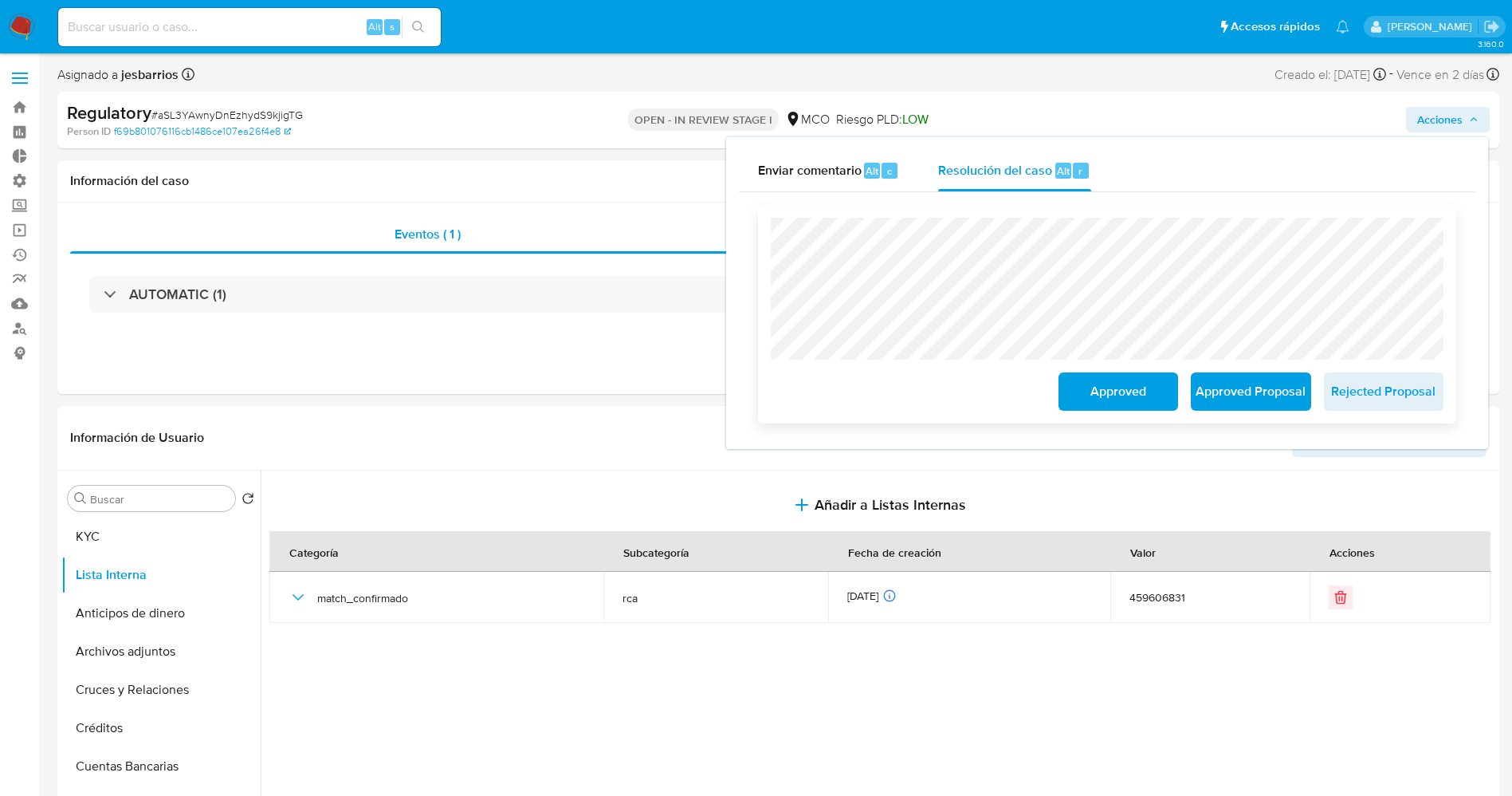
click at [1290, 396] on span "Approved Proposal" at bounding box center [1251, 391] width 78 height 35
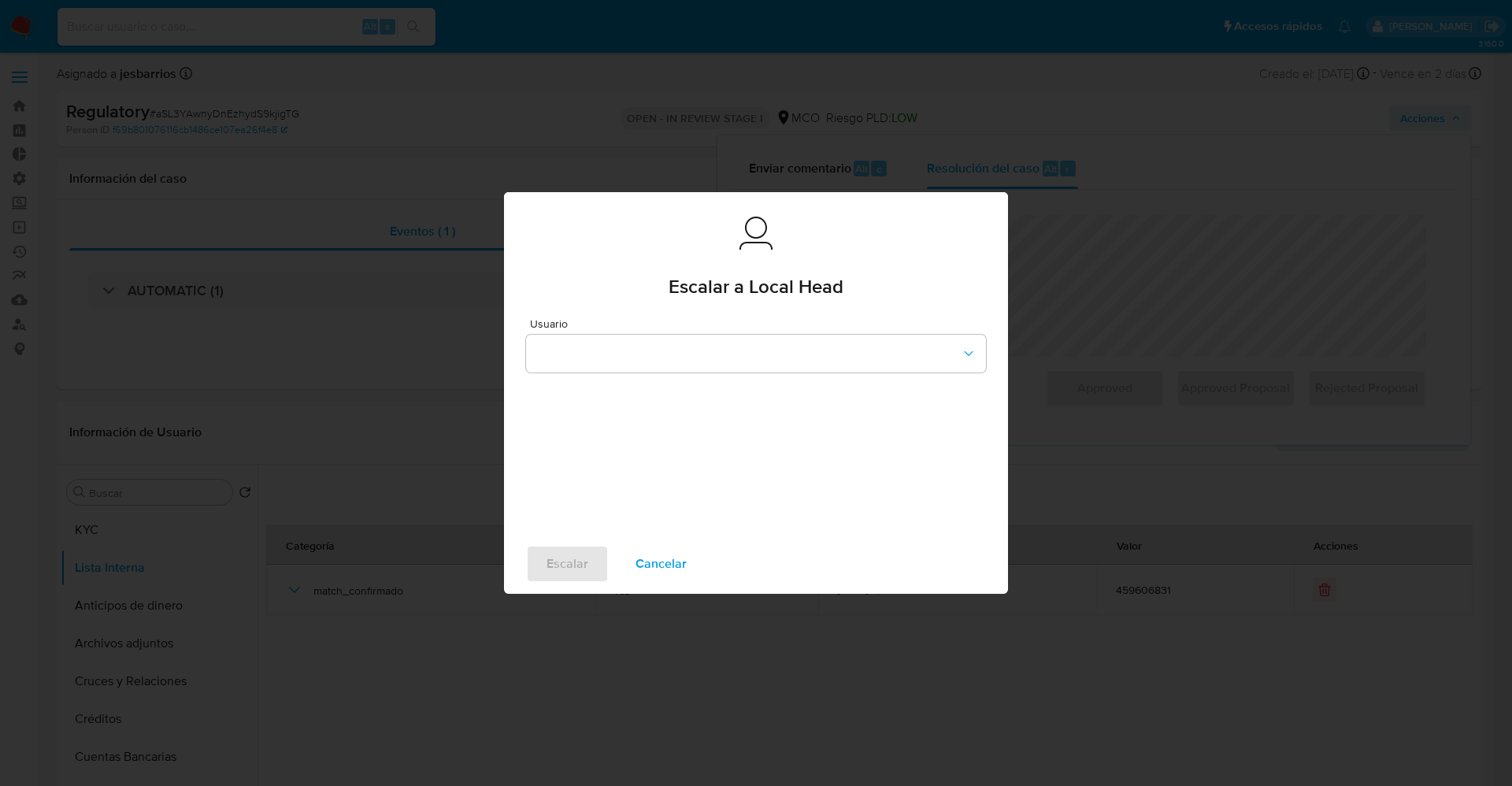
click at [703, 331] on div "Usuario" at bounding box center [755, 345] width 460 height 54
click at [696, 352] on button "button" at bounding box center [755, 353] width 460 height 38
click at [645, 358] on div "cbaquero" at bounding box center [751, 352] width 431 height 38
click at [580, 565] on span "Escalar" at bounding box center [568, 563] width 42 height 34
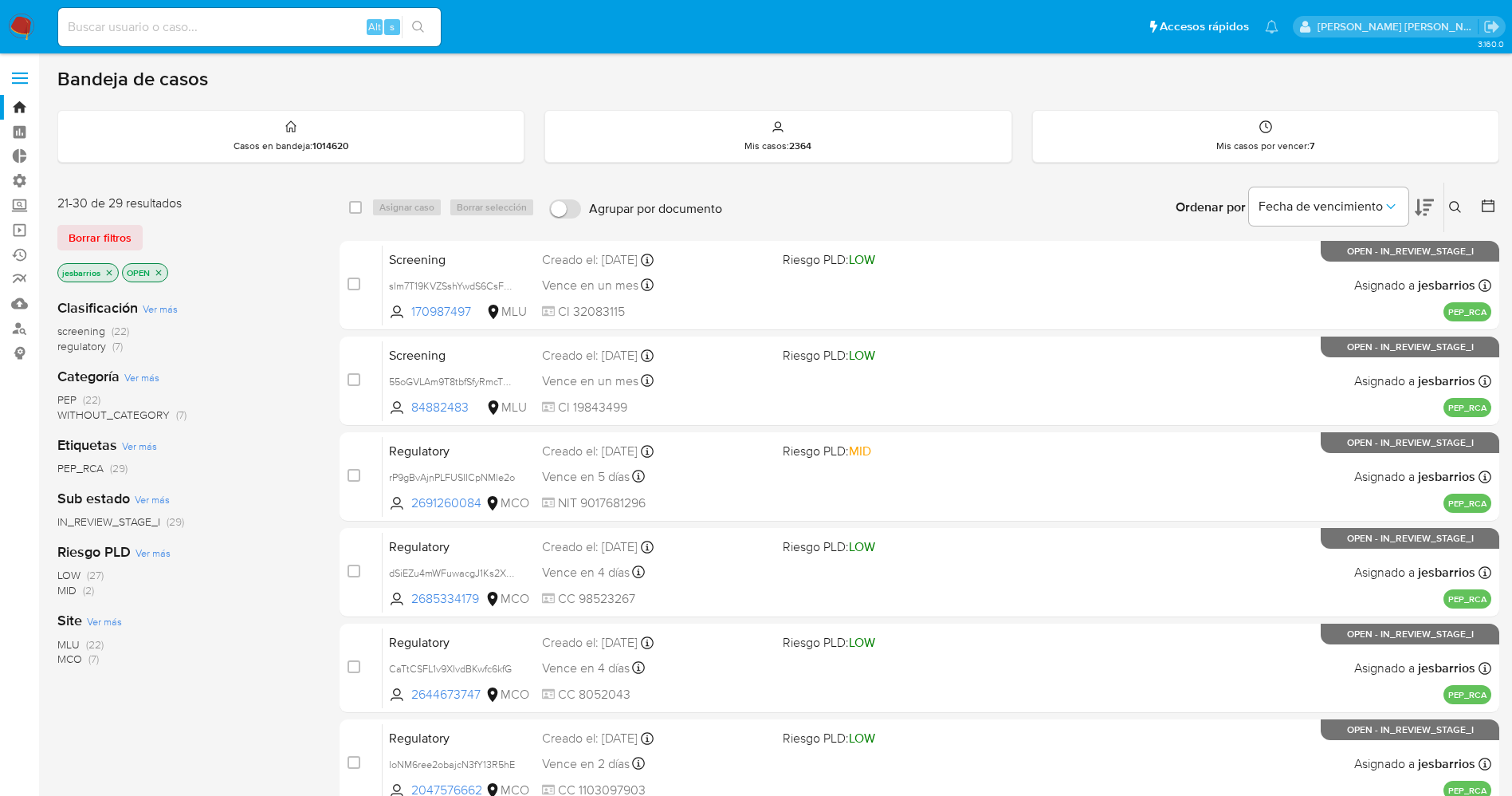
click at [26, 20] on img at bounding box center [21, 27] width 27 height 27
click at [111, 342] on span "regulatory (9)" at bounding box center [91, 347] width 66 height 15
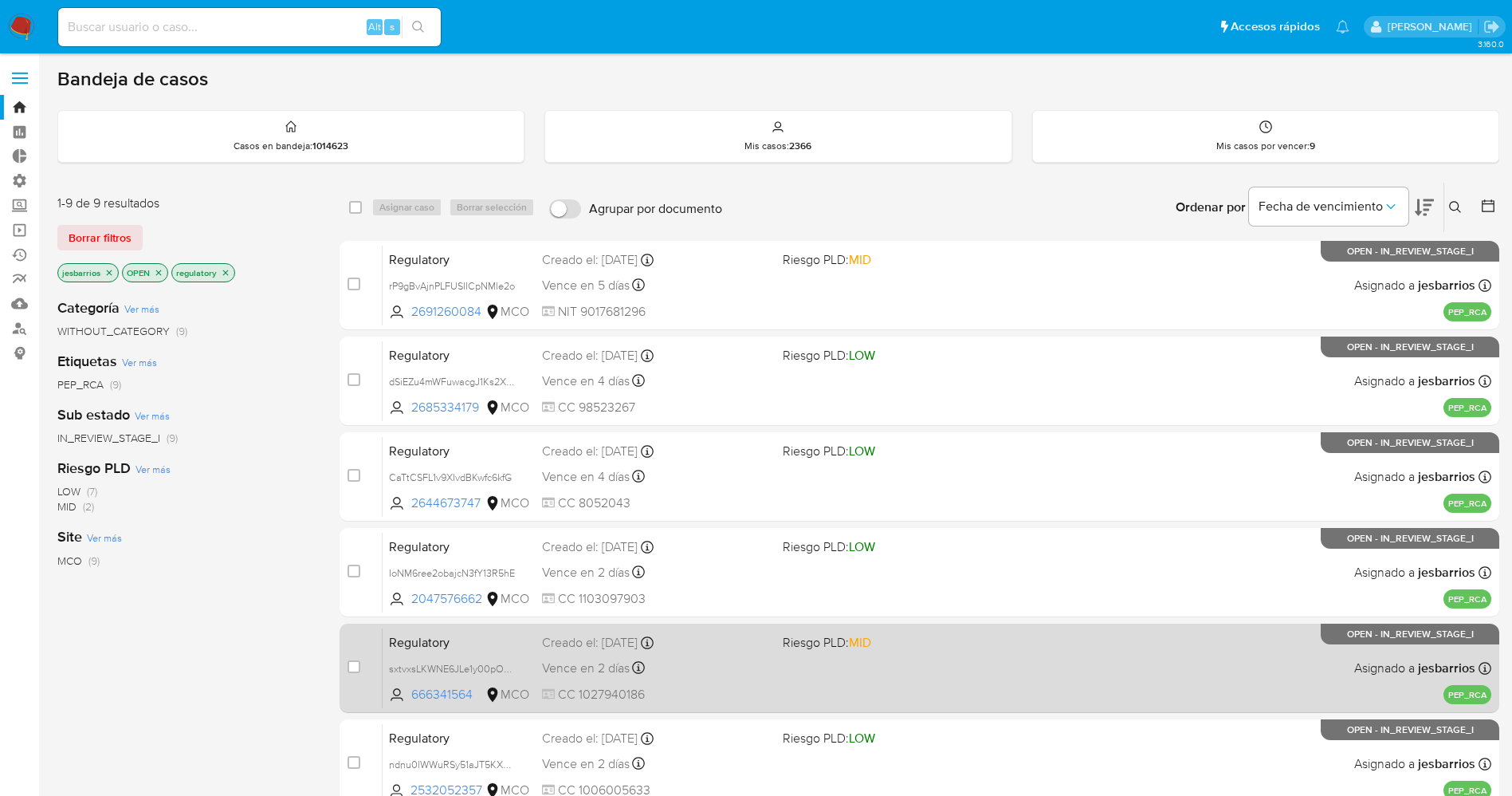
scroll to position [425, 0]
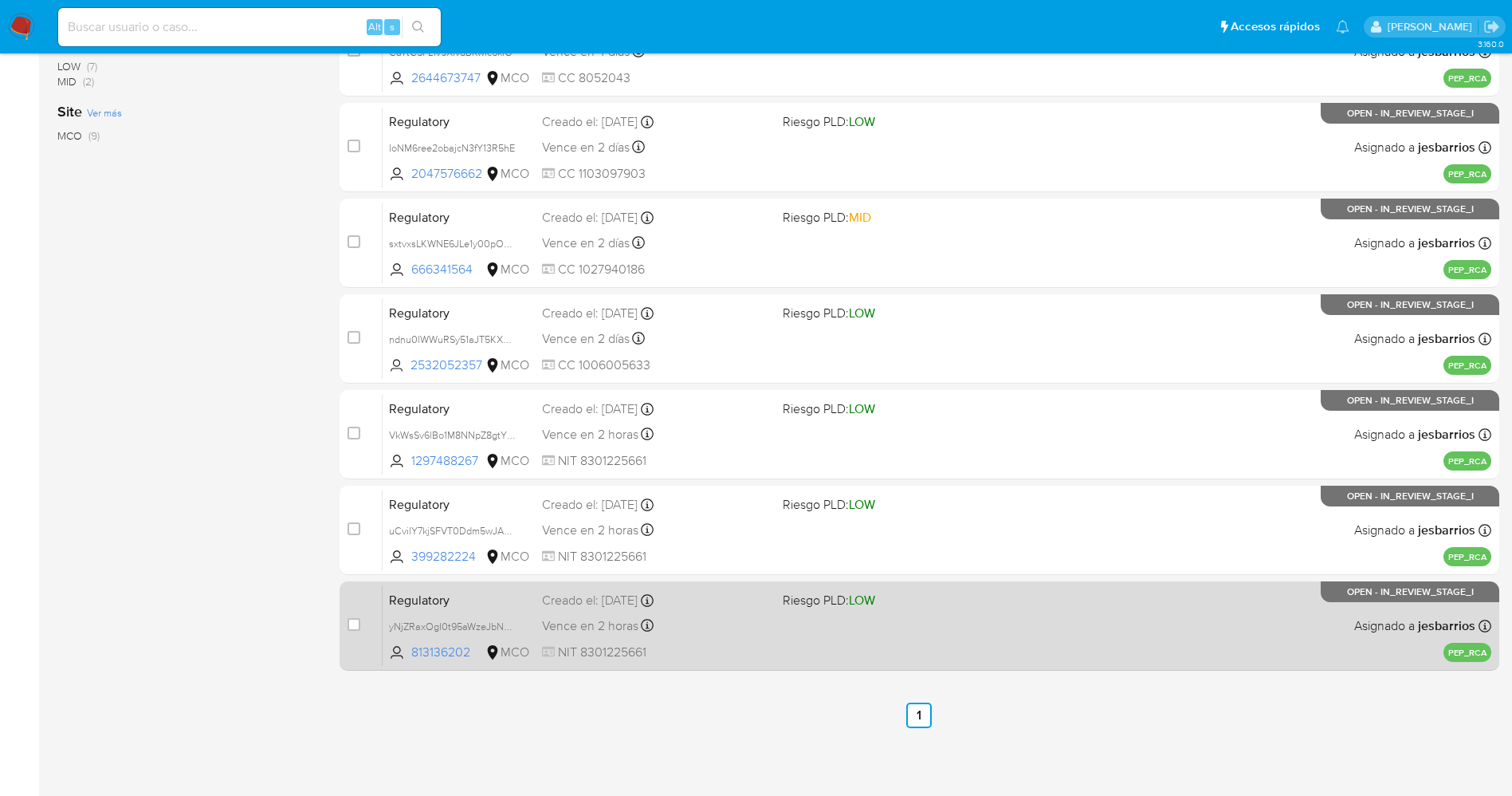
click at [910, 649] on div "Regulatory yNjZRaxOgI0t95aWzeJbNHun 813136202 MCO Riesgo PLD: LOW Creado el: 12…" at bounding box center [937, 625] width 1109 height 81
click at [509, 625] on span "yNjZRaxOgI0t95aWzeJbNHun" at bounding box center [455, 625] width 133 height 18
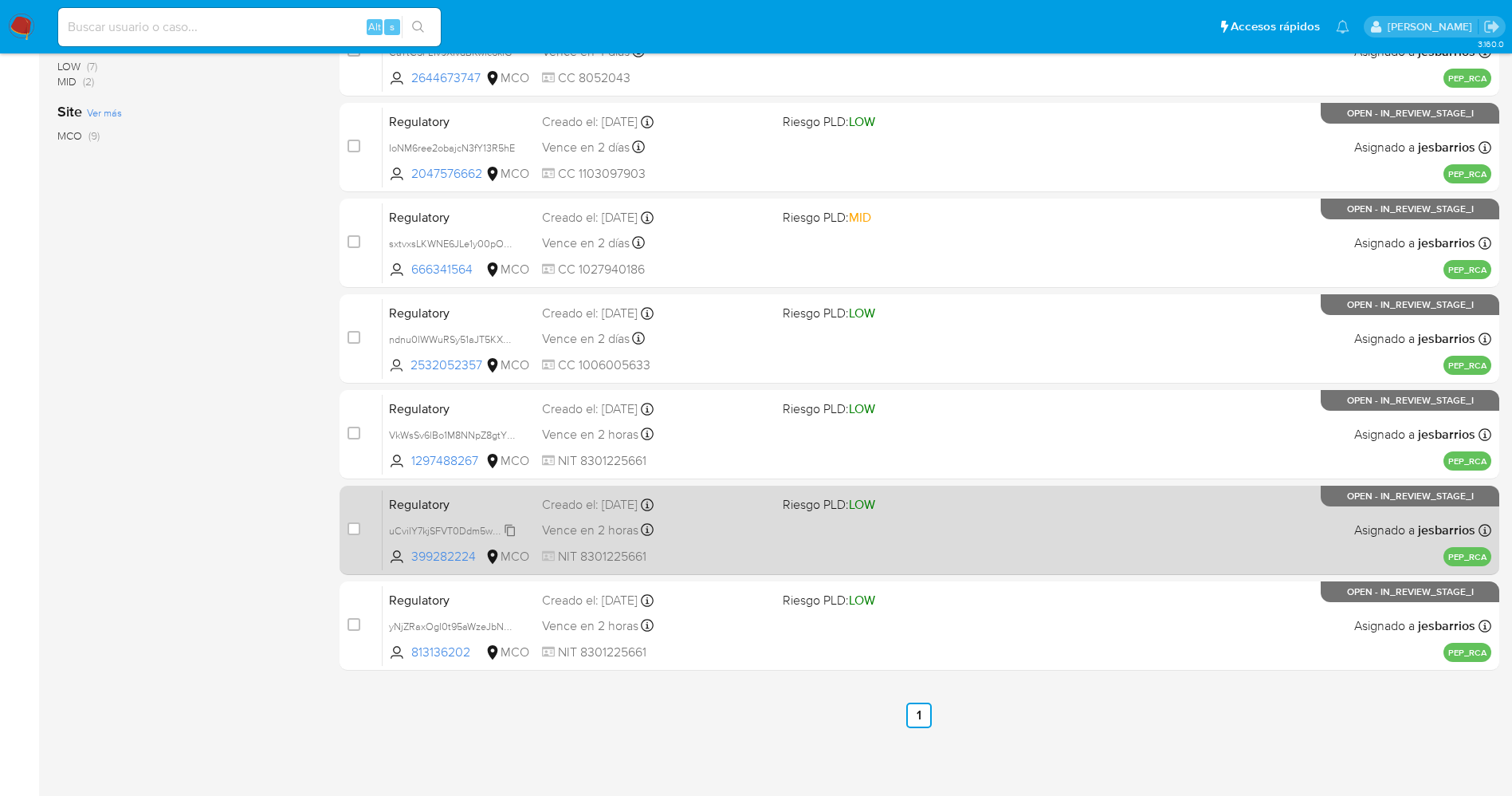
click at [508, 525] on span "uCvilY7kjSFVT0Ddm5wJA5hp" at bounding box center [454, 529] width 131 height 18
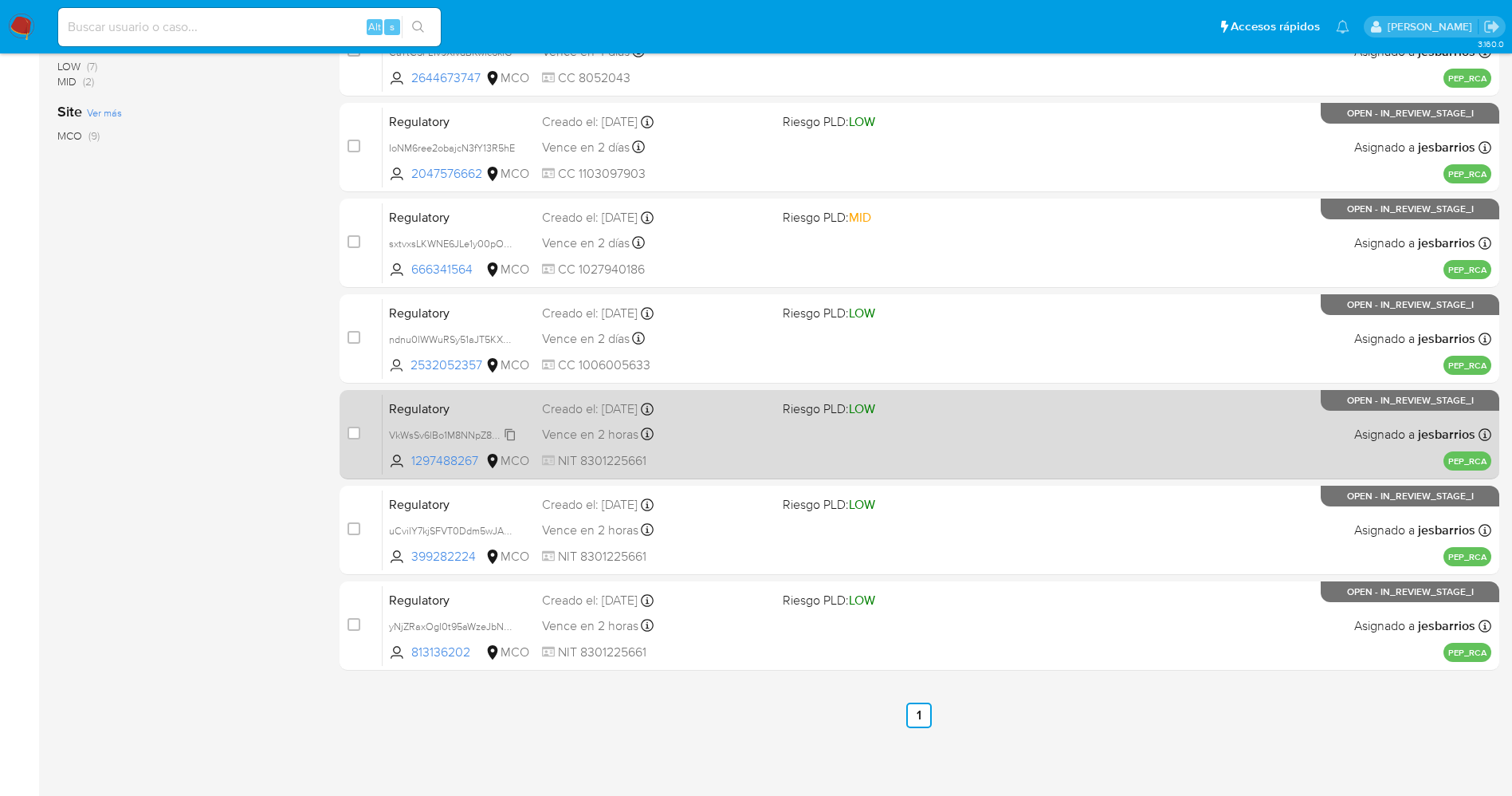
click at [506, 431] on span "VkWsSv6lBo1M8NNpZ8gtYRIZ" at bounding box center [455, 433] width 132 height 18
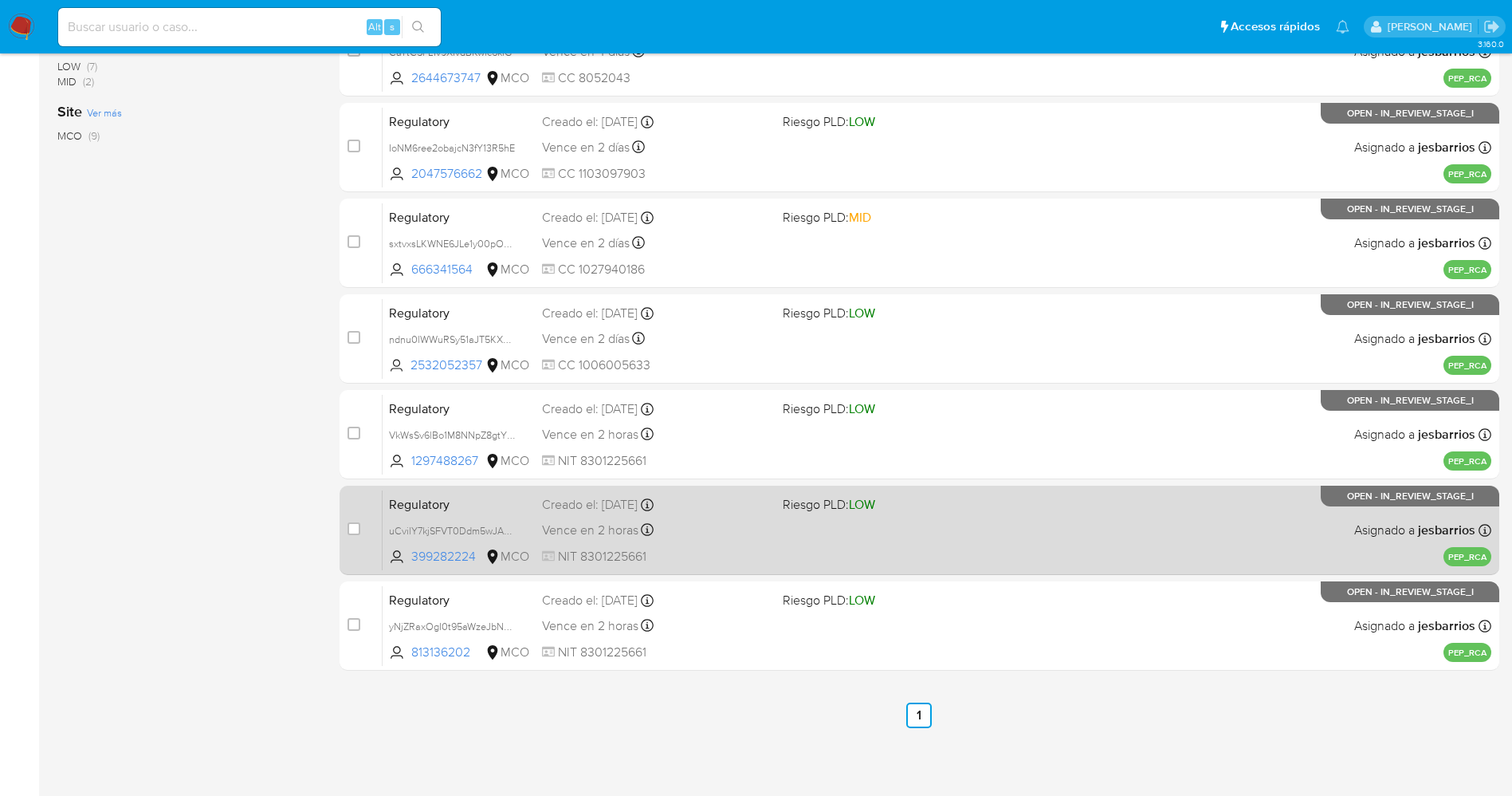
scroll to position [305, 0]
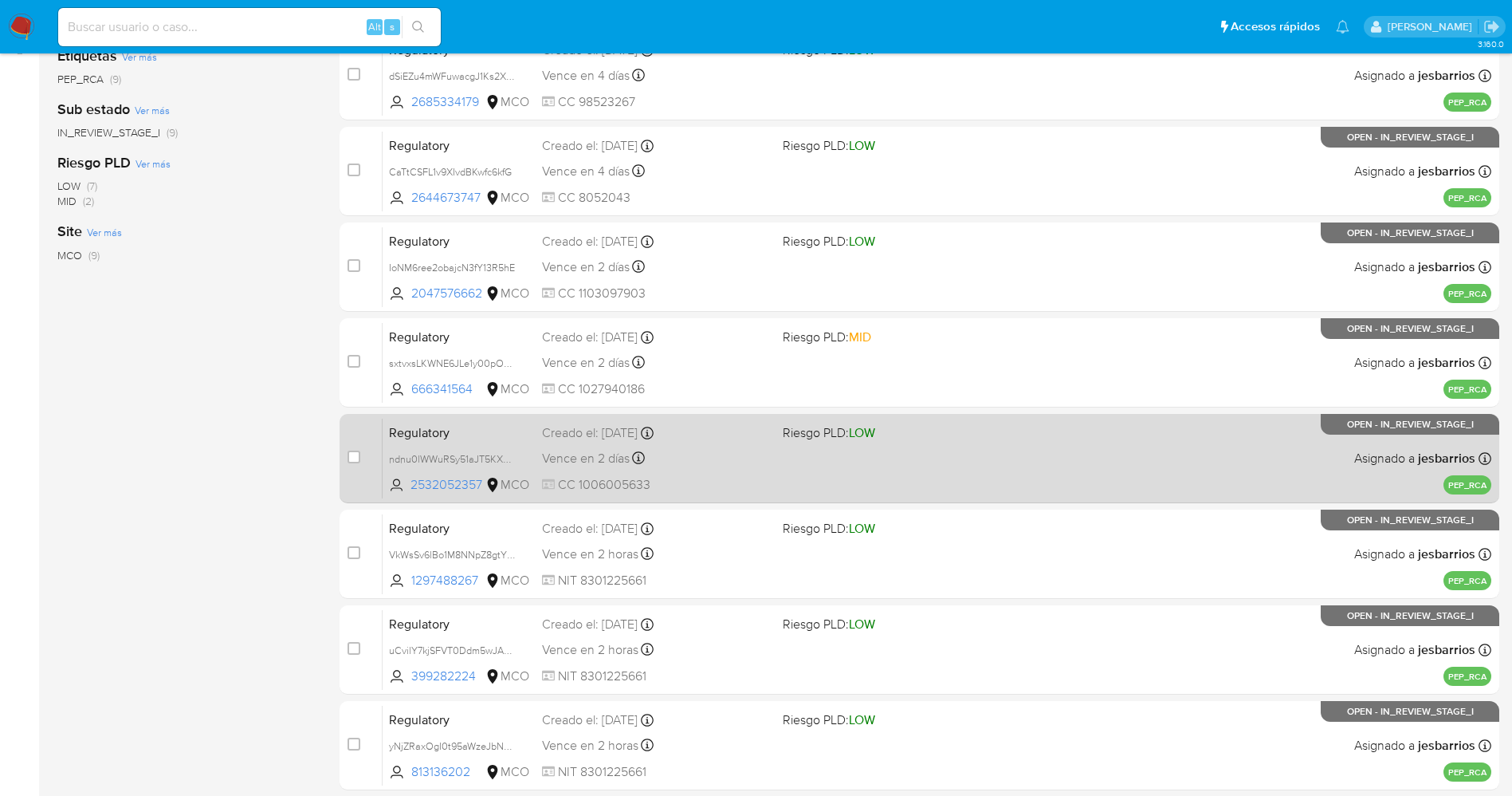
click at [730, 475] on div "Regulatory ndnu0lWWuRSy51aJT5KXBWJi 2532052357 MCO Riesgo PLD: LOW Creado el: 1…" at bounding box center [937, 458] width 1109 height 81
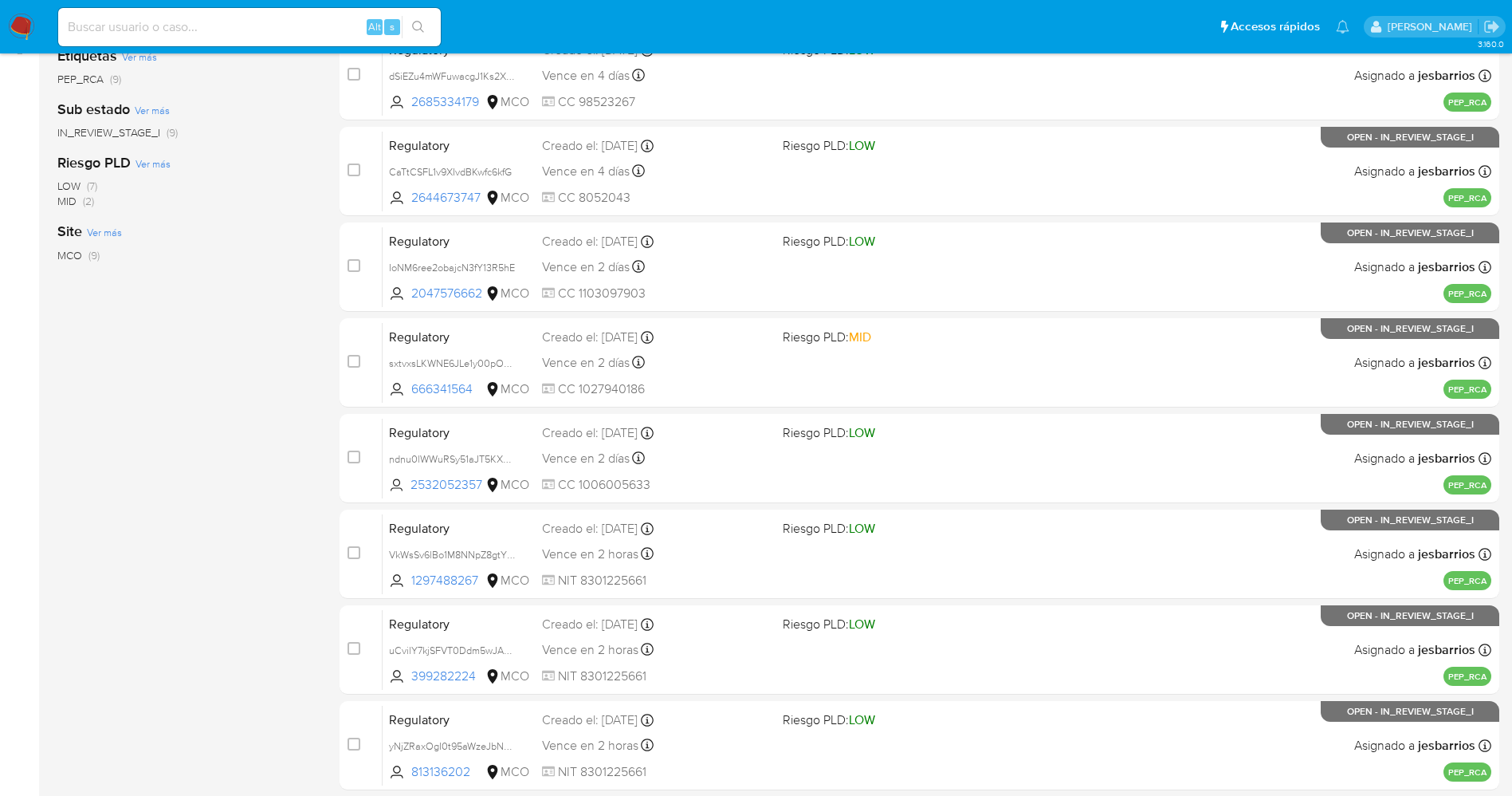
click at [20, 14] on img at bounding box center [21, 27] width 27 height 27
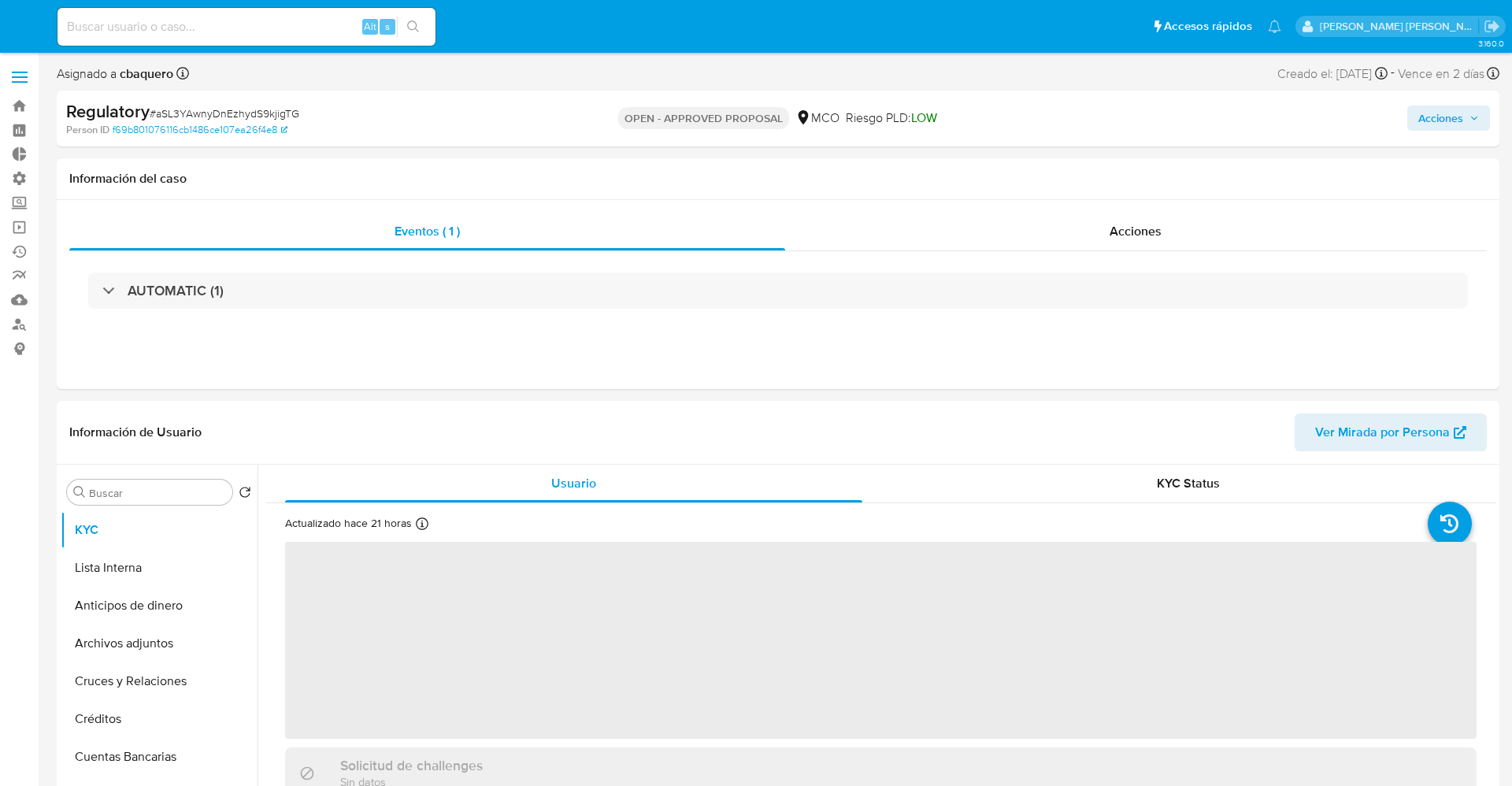
select select "10"
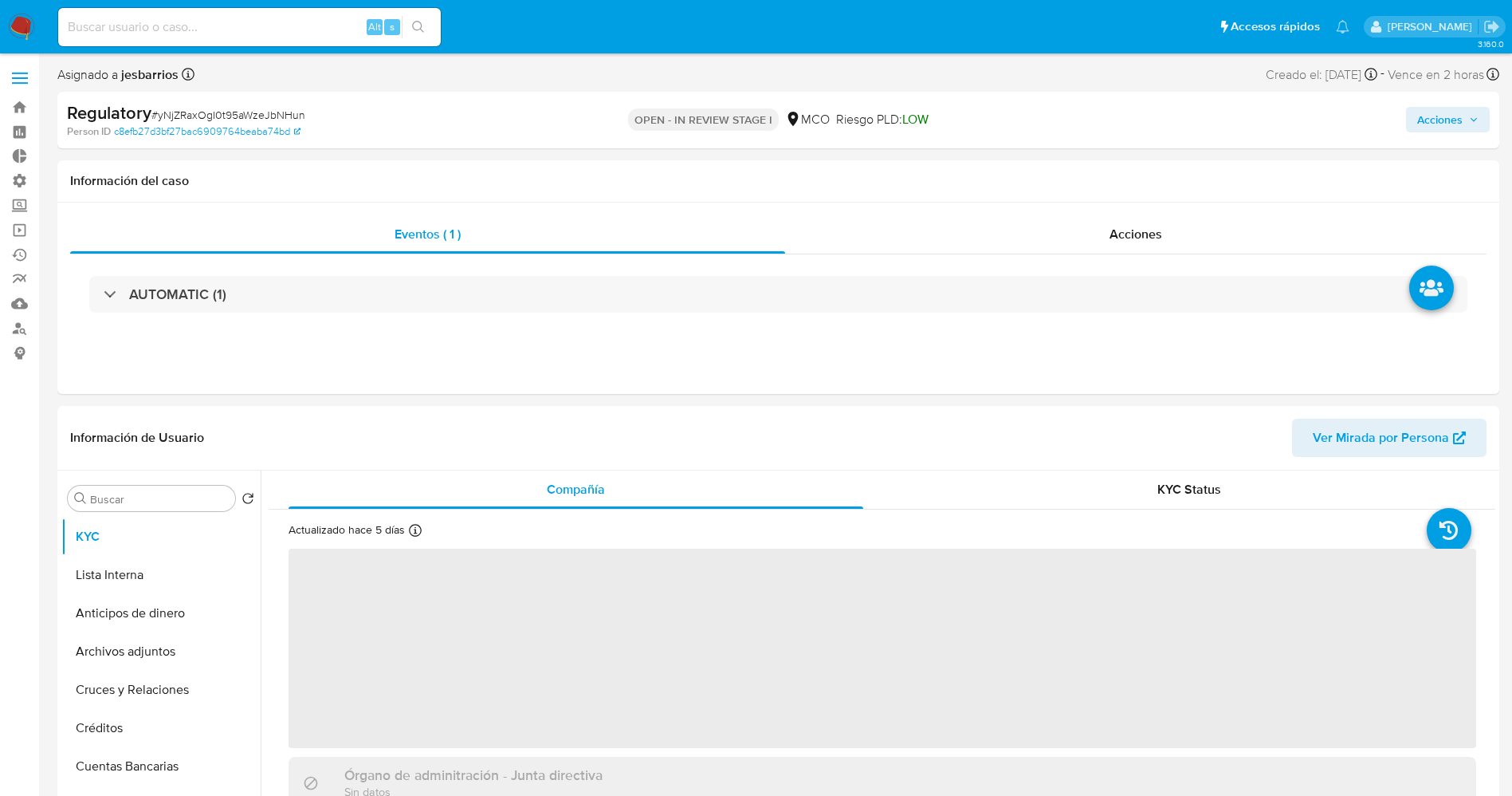
select select "10"
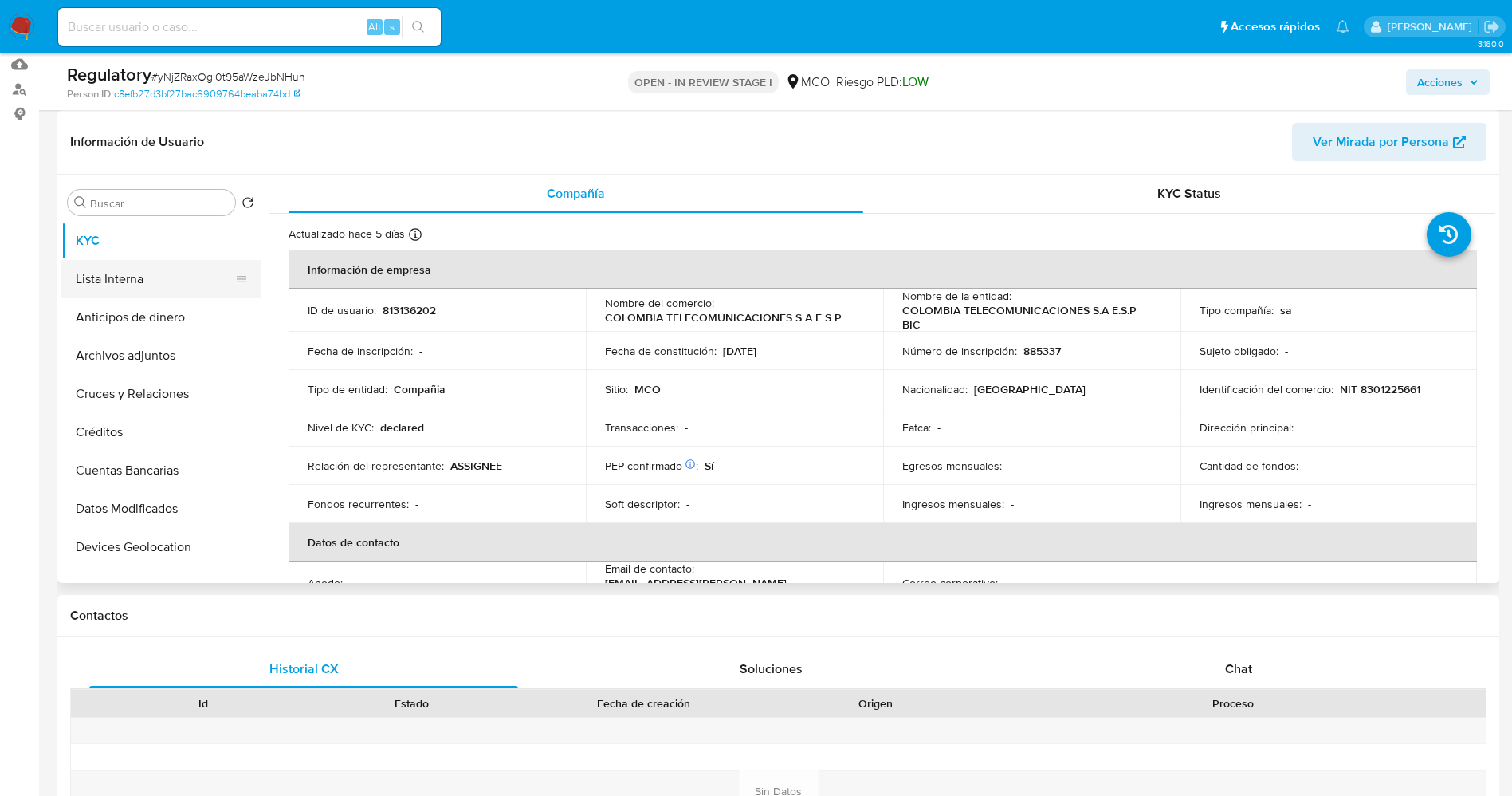
click at [143, 270] on button "Lista Interna" at bounding box center [154, 279] width 186 height 38
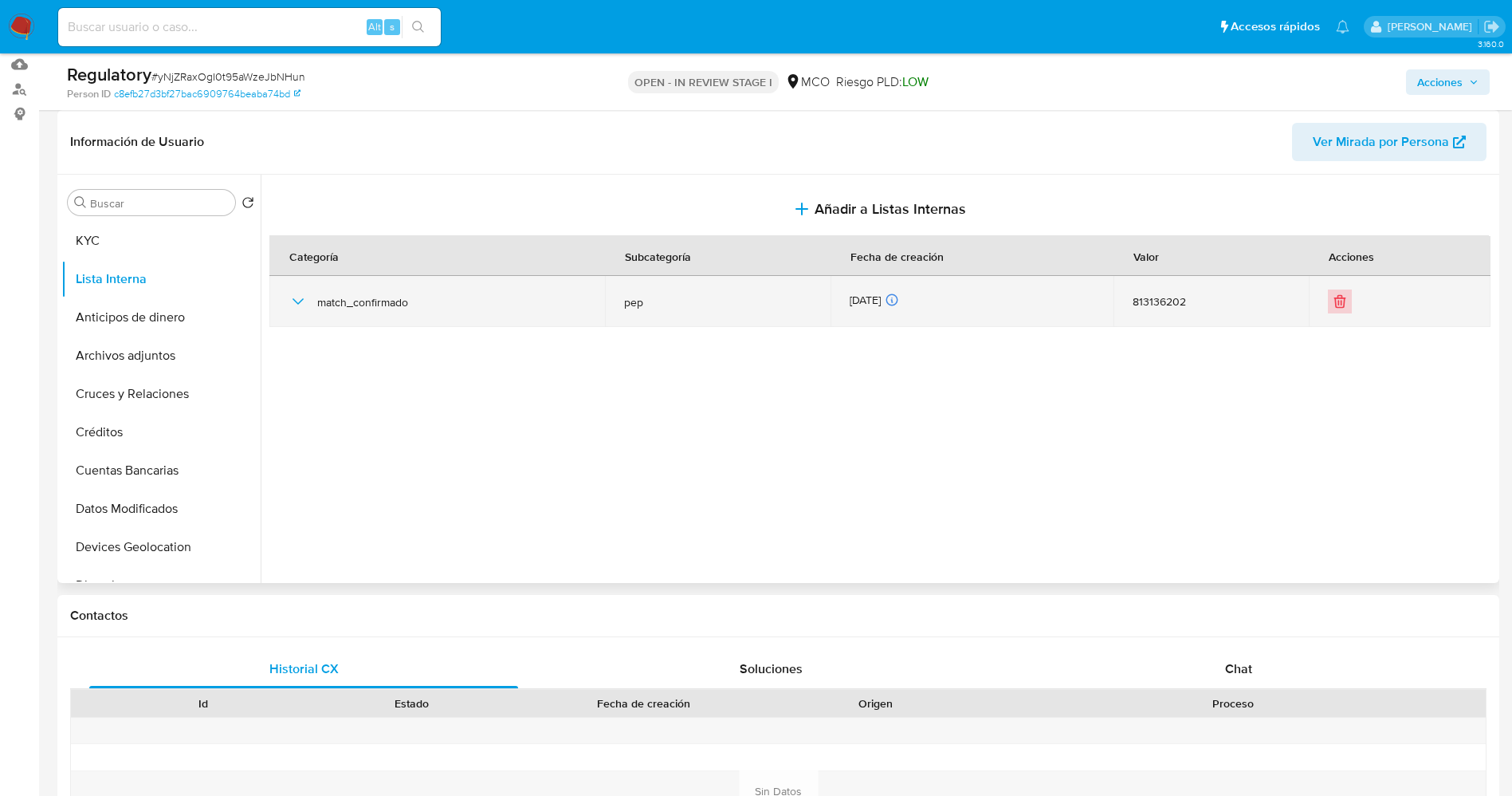
click at [1337, 298] on icon "Eliminar" at bounding box center [1339, 296] width 4 height 3
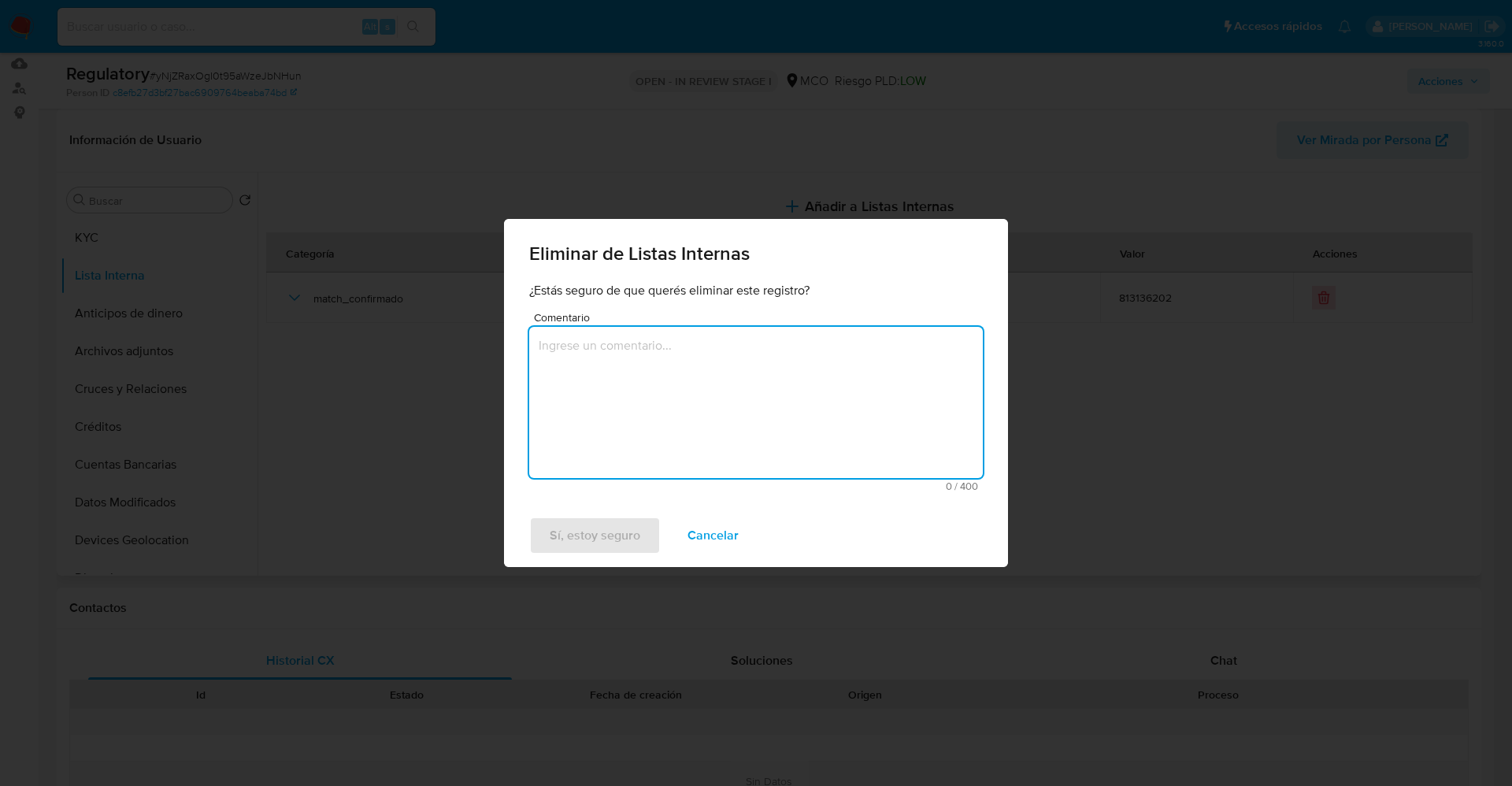
click at [767, 390] on textarea "Comentario" at bounding box center [756, 402] width 454 height 152
type textarea "Se elima ya que se tratade un descartardo"
click at [638, 522] on span "Sí, estoy seguro" at bounding box center [594, 535] width 90 height 34
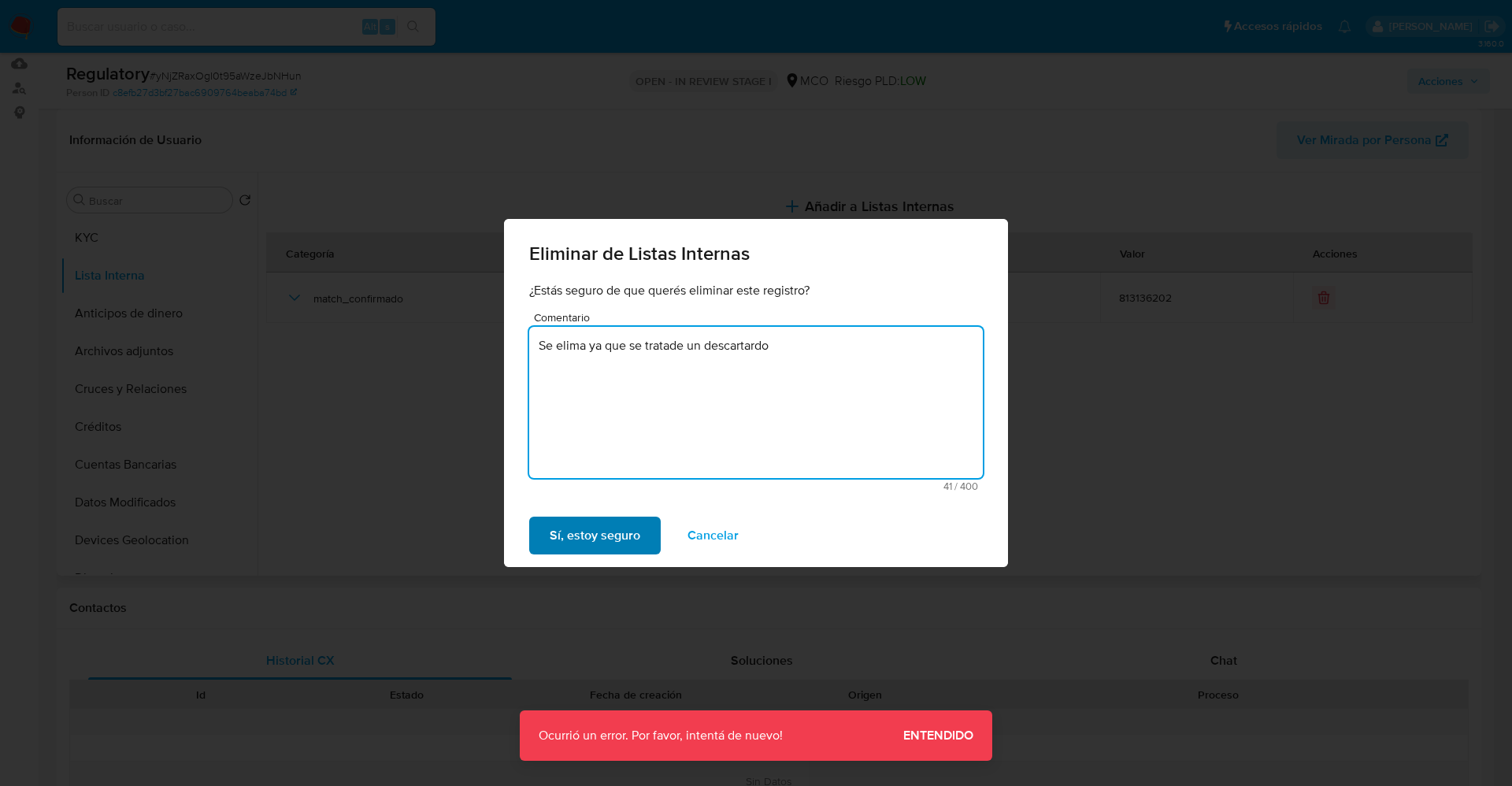
click at [589, 524] on span "Sí, estoy seguro" at bounding box center [594, 535] width 90 height 34
click at [702, 536] on span "Cancelar" at bounding box center [712, 535] width 51 height 34
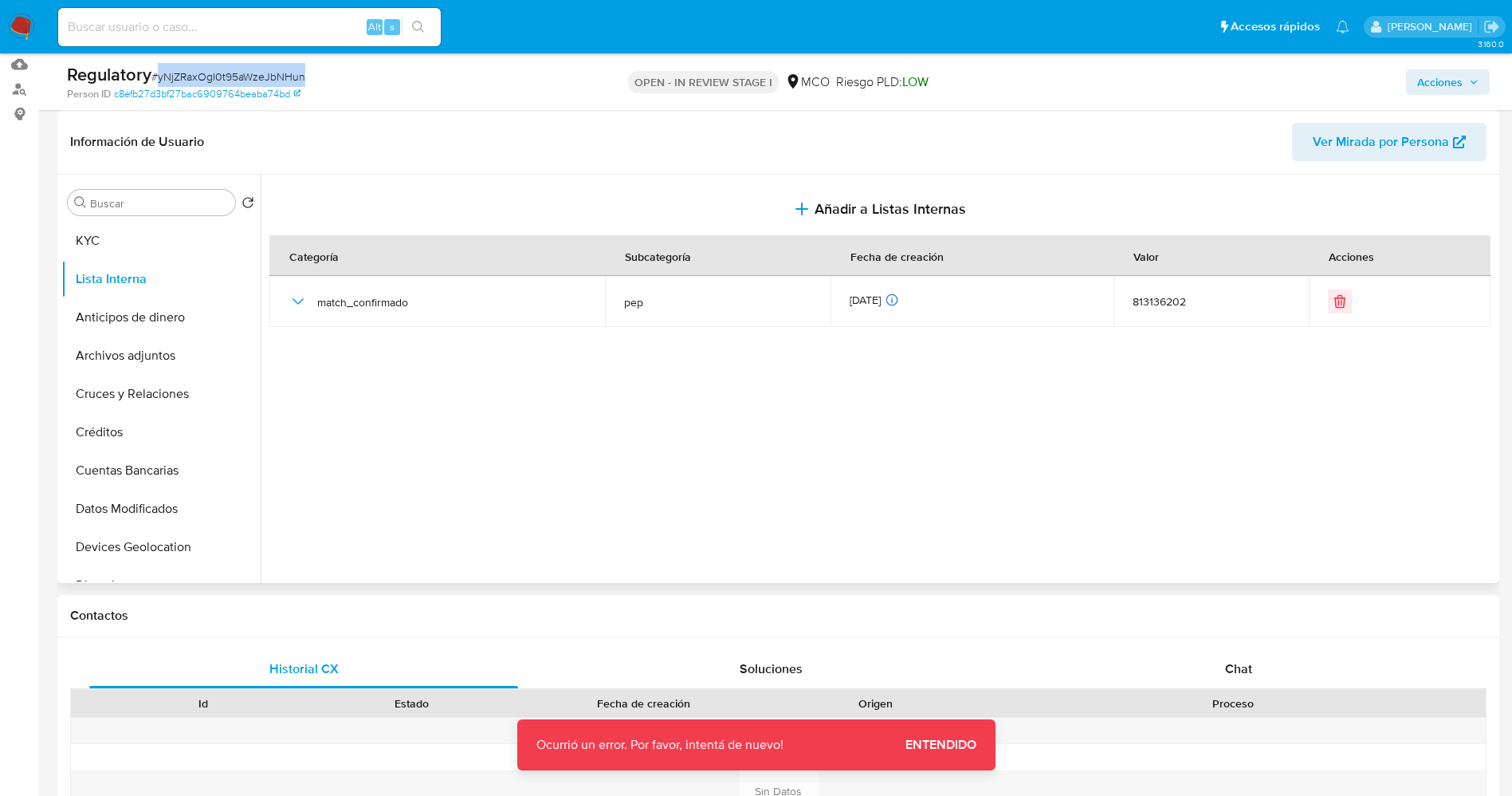
drag, startPoint x: 158, startPoint y: 75, endPoint x: 328, endPoint y: 63, distance: 170.4
click at [328, 63] on div "Regulatory # yNjZRaxOgI0t95aWzeJbNHun" at bounding box center [301, 75] width 469 height 24
copy span "yNjZRaxOgI0t95aWzeJbNHun"
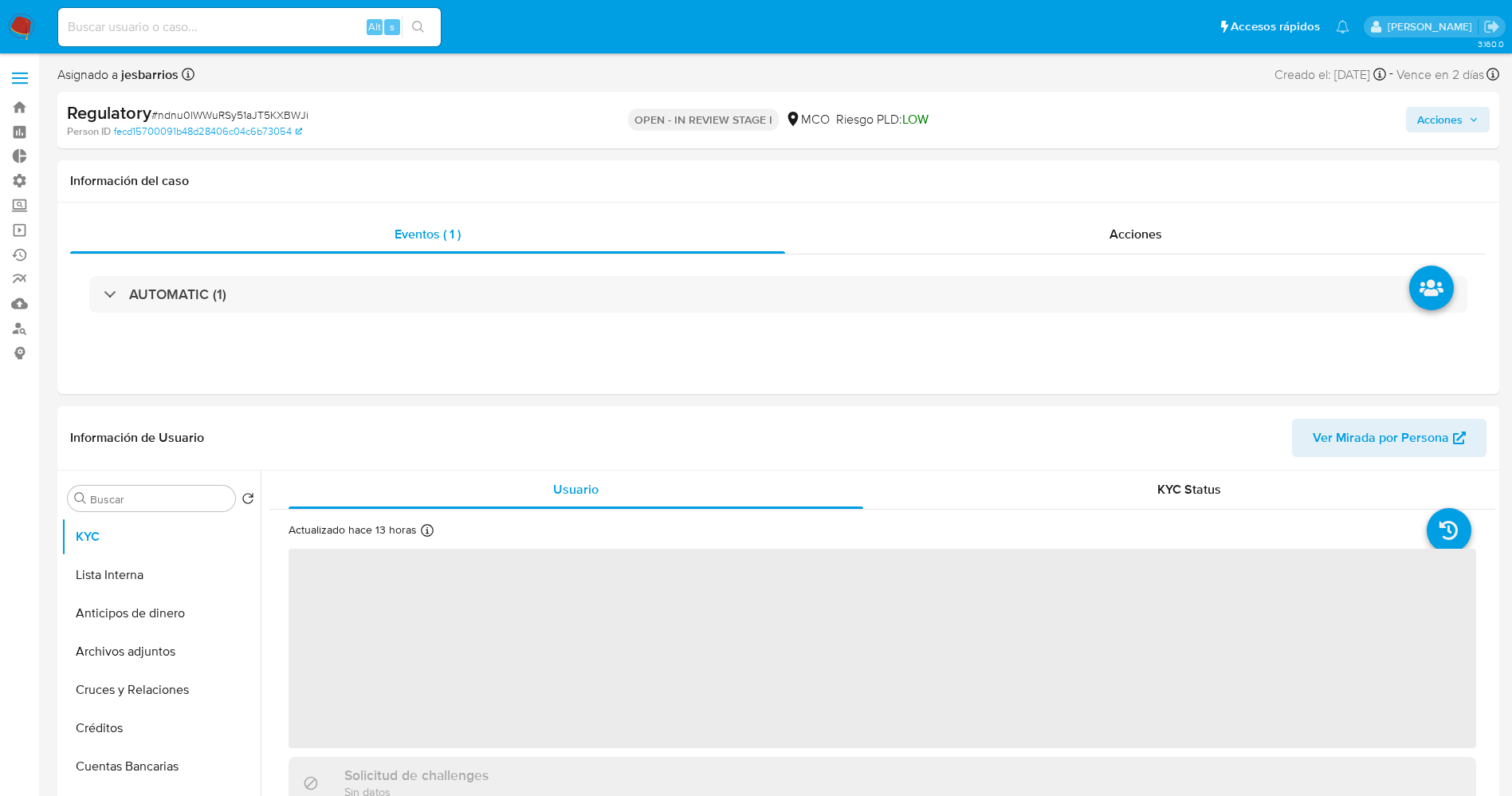
select select "10"
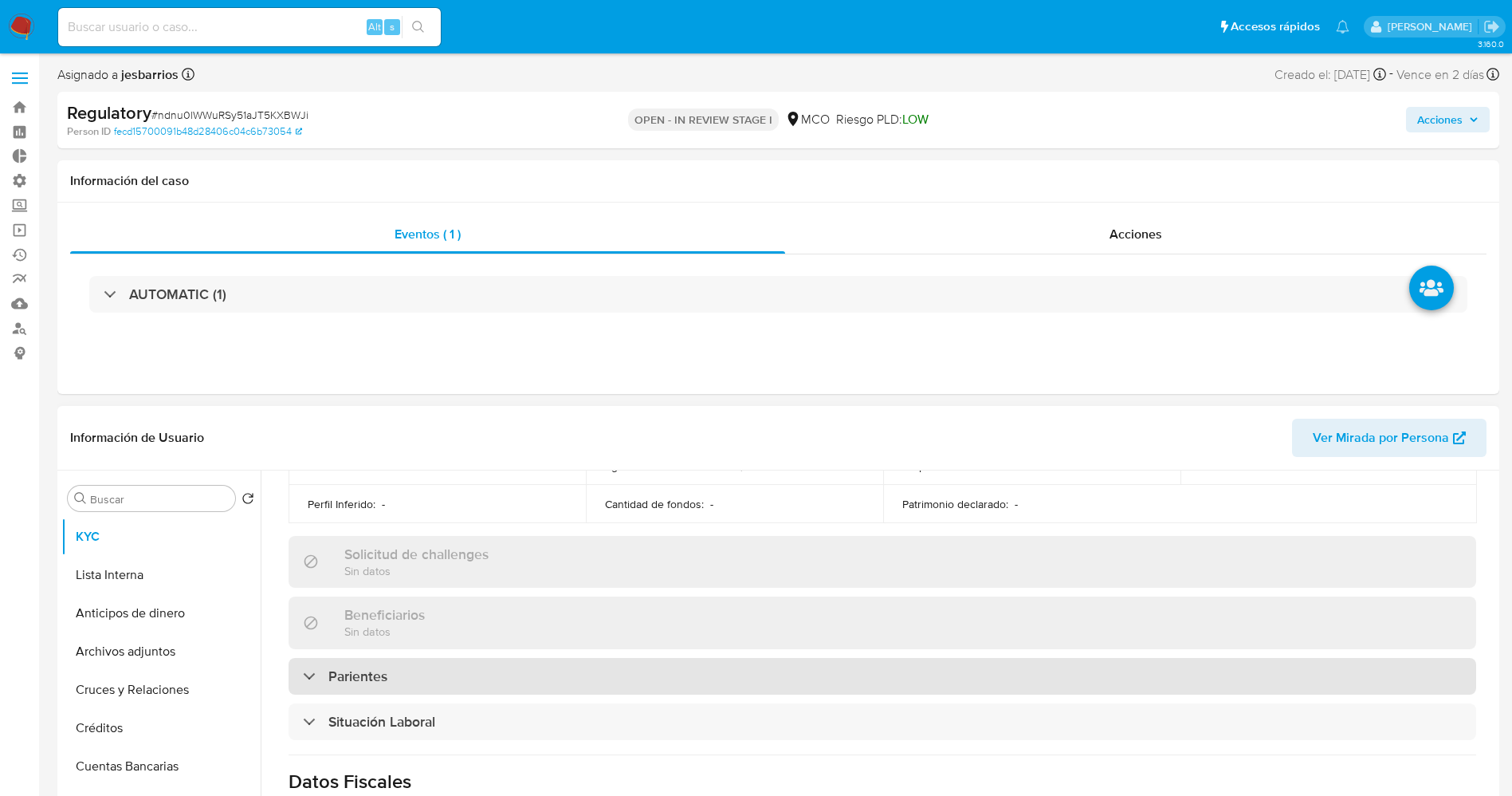
click at [414, 679] on div "Parientes" at bounding box center [881, 676] width 1187 height 36
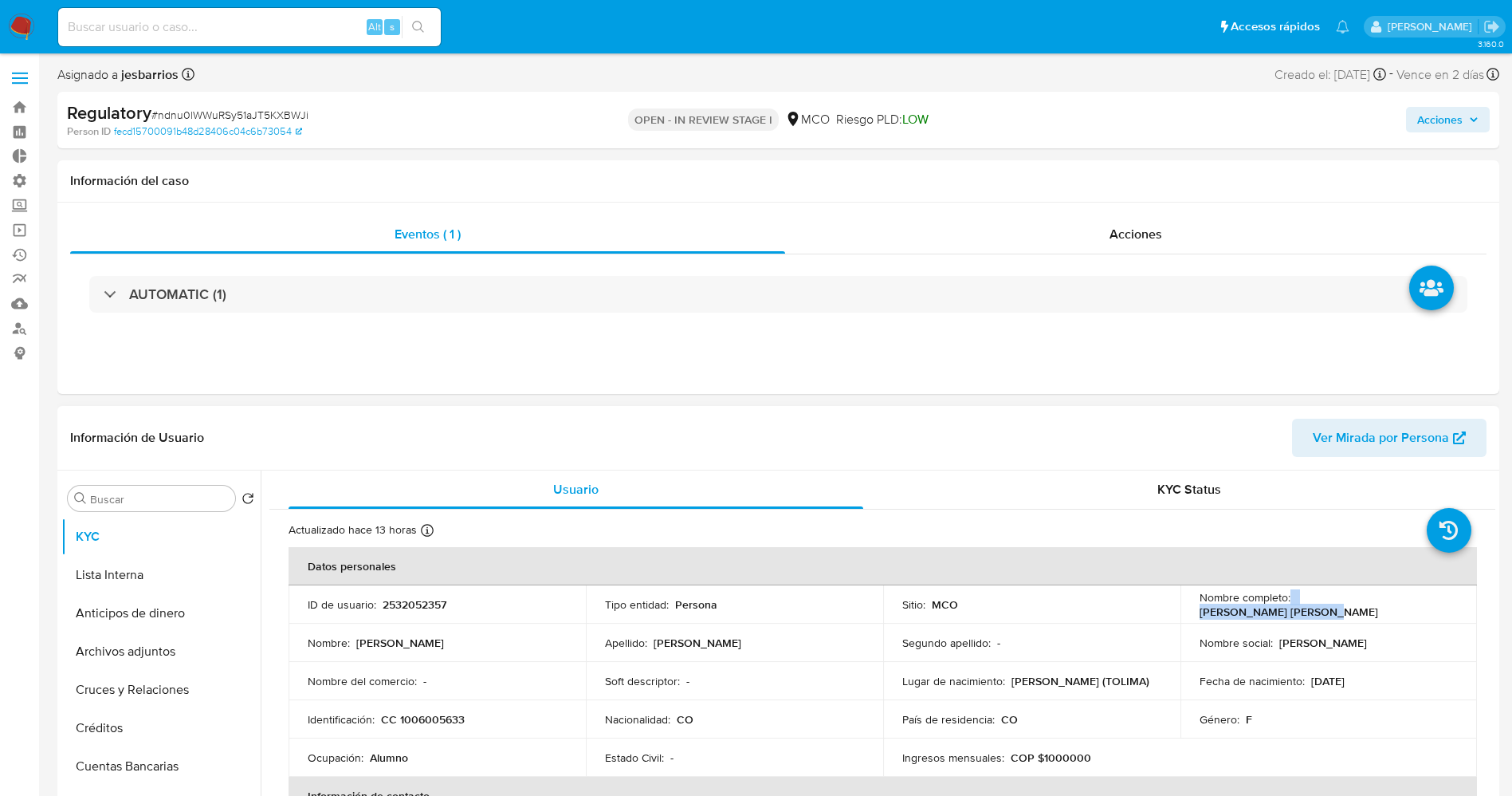
drag, startPoint x: 1315, startPoint y: 604, endPoint x: 1415, endPoint y: 607, distance: 100.0
click at [1418, 606] on div "Nombre completo : Luz Dey Riobo Martinez" at bounding box center [1329, 604] width 259 height 29
copy div "Luz Dey Riobo Martinez"
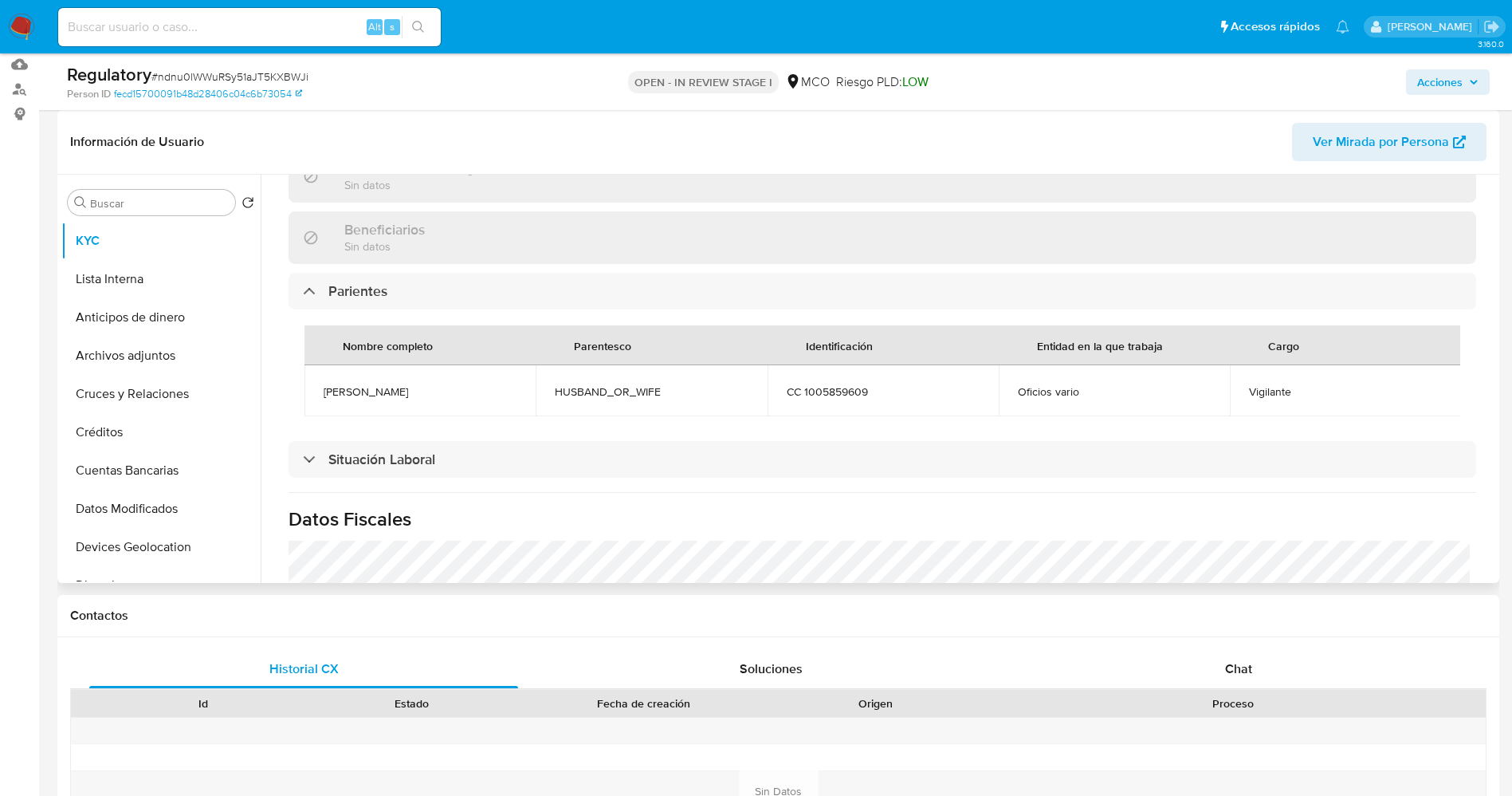
scroll to position [717, 0]
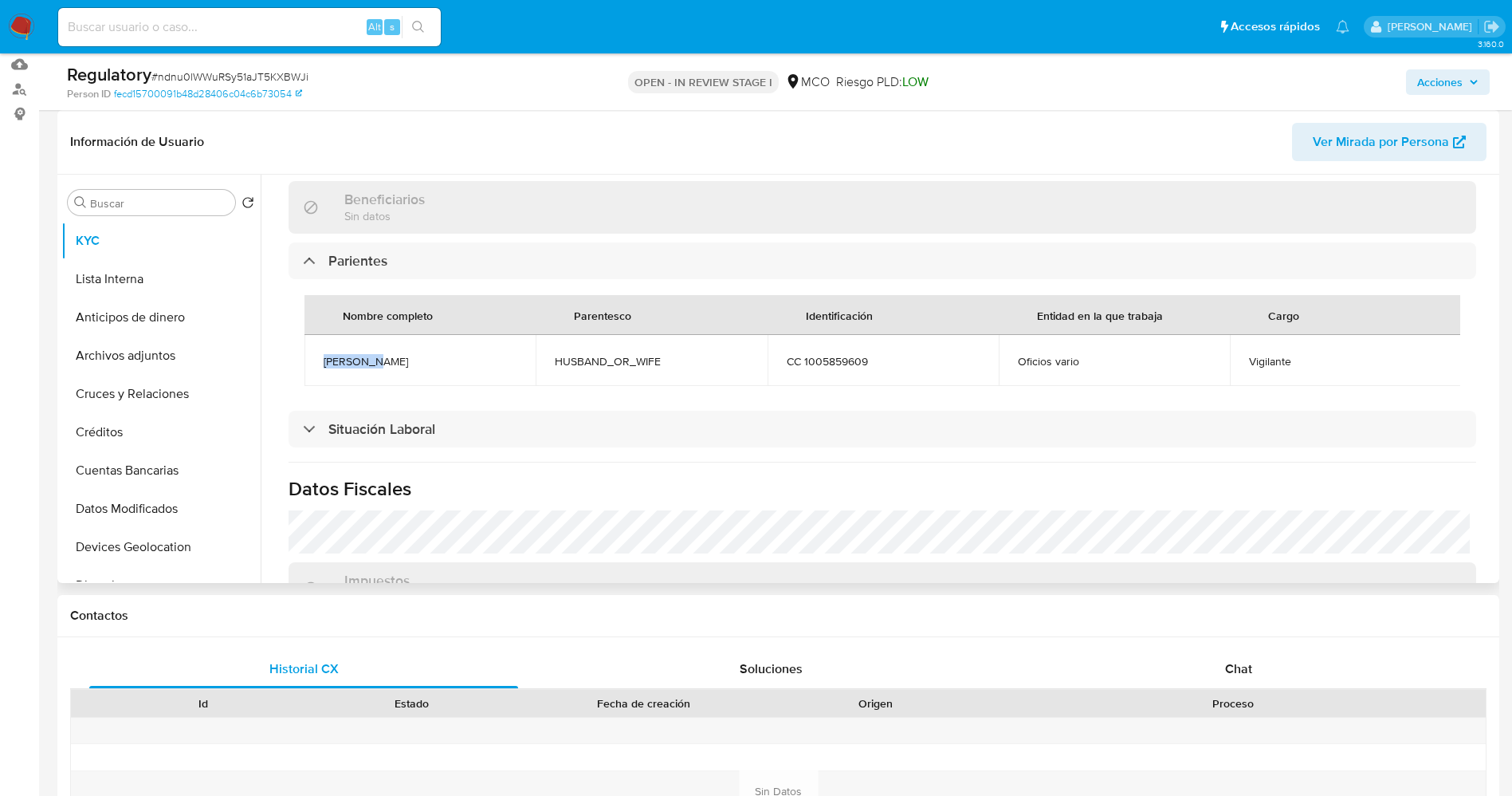
drag, startPoint x: 370, startPoint y: 355, endPoint x: 395, endPoint y: 358, distance: 25.2
click at [440, 360] on td "Yair Vela" at bounding box center [420, 360] width 231 height 51
copy span "Yair Vela"
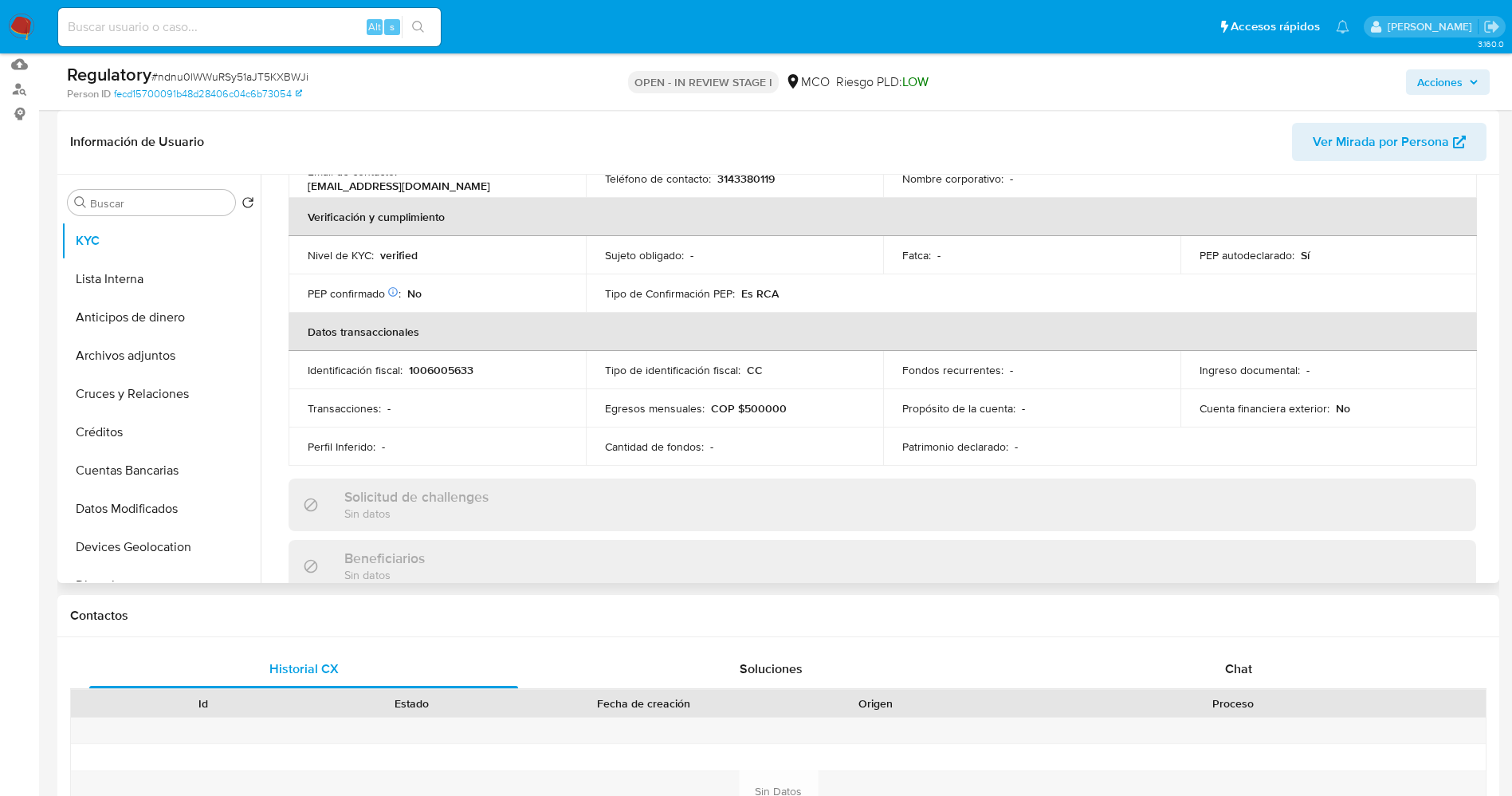
scroll to position [0, 0]
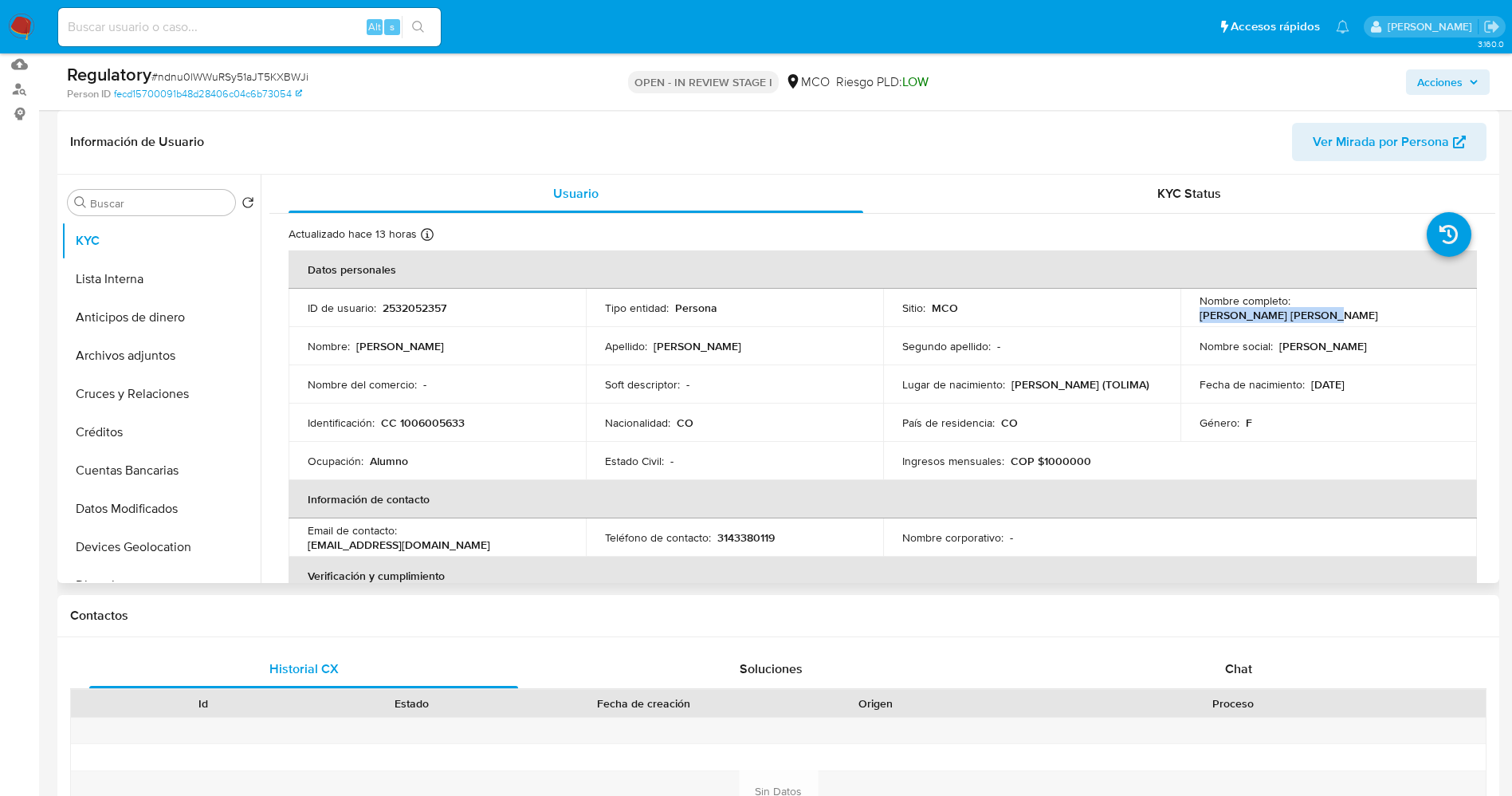
drag, startPoint x: 1292, startPoint y: 308, endPoint x: 1423, endPoint y: 303, distance: 131.1
click at [1423, 303] on div "Nombre completo : Luz Dey Riobo Martinez" at bounding box center [1329, 308] width 259 height 29
copy p "Luz Dey Riobo Martinez"
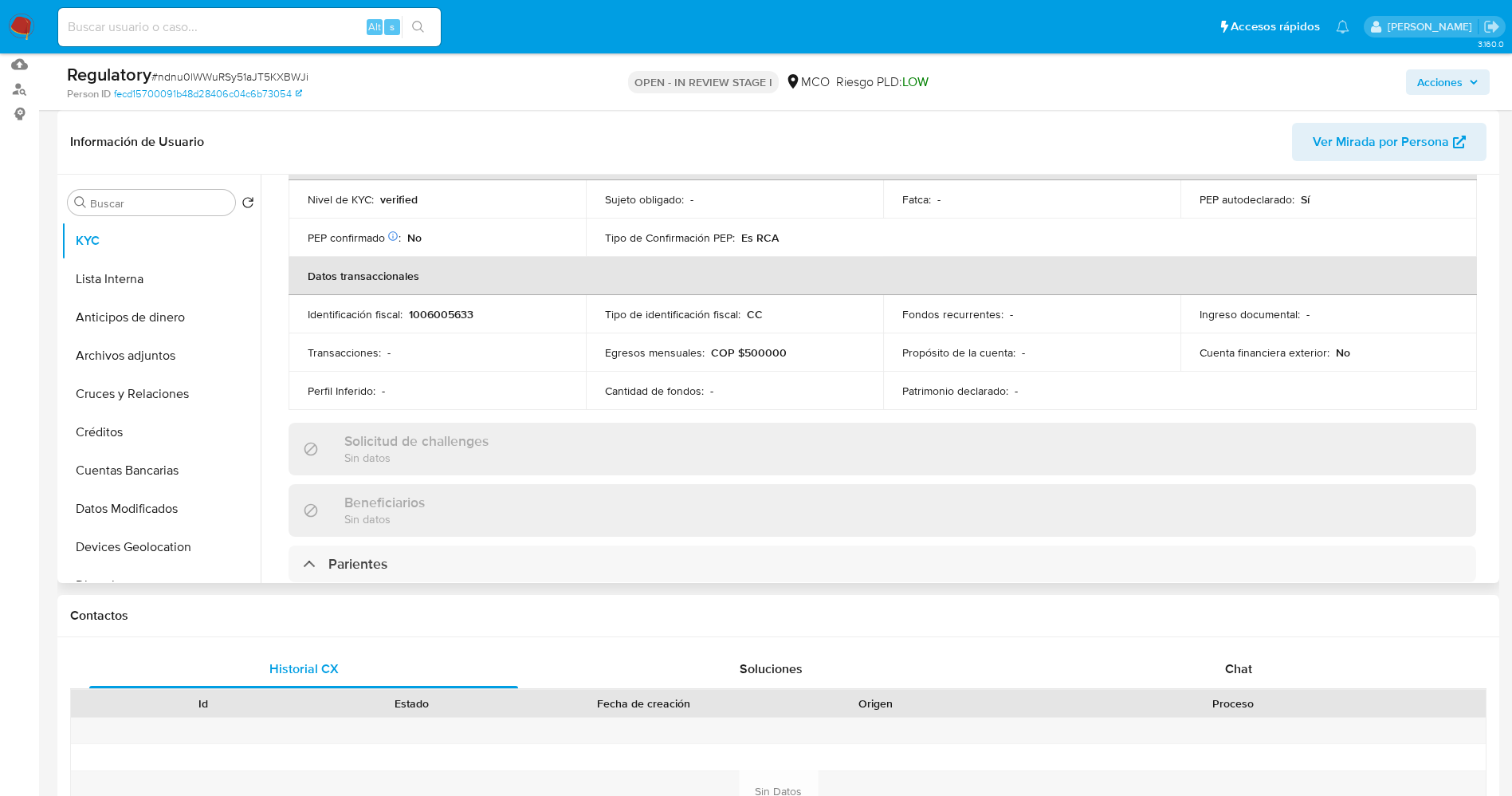
scroll to position [598, 0]
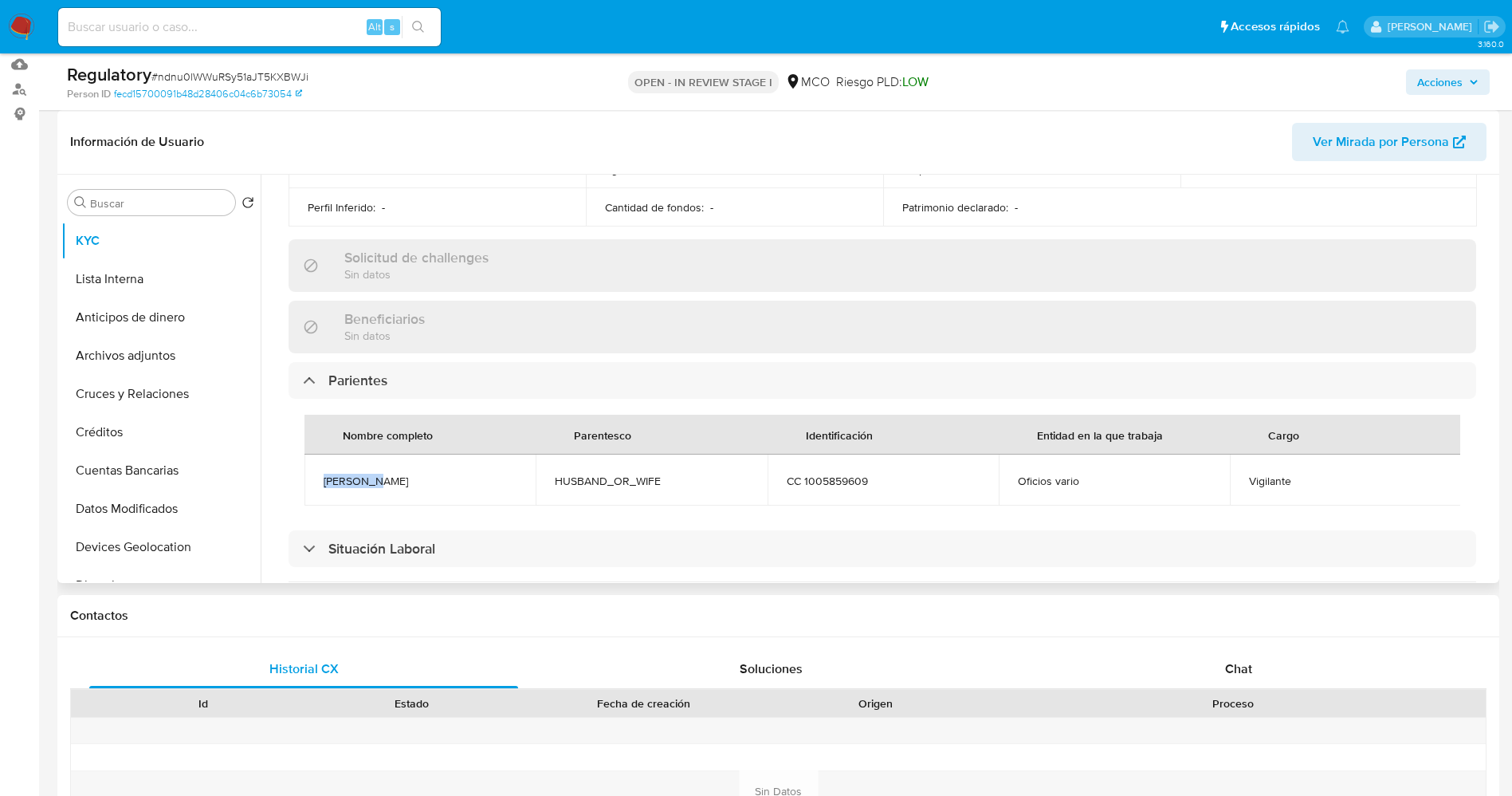
drag, startPoint x: 396, startPoint y: 477, endPoint x: 422, endPoint y: 477, distance: 26.0
click at [422, 477] on td "Yair Vela" at bounding box center [420, 480] width 231 height 51
copy span "Yair Vela"
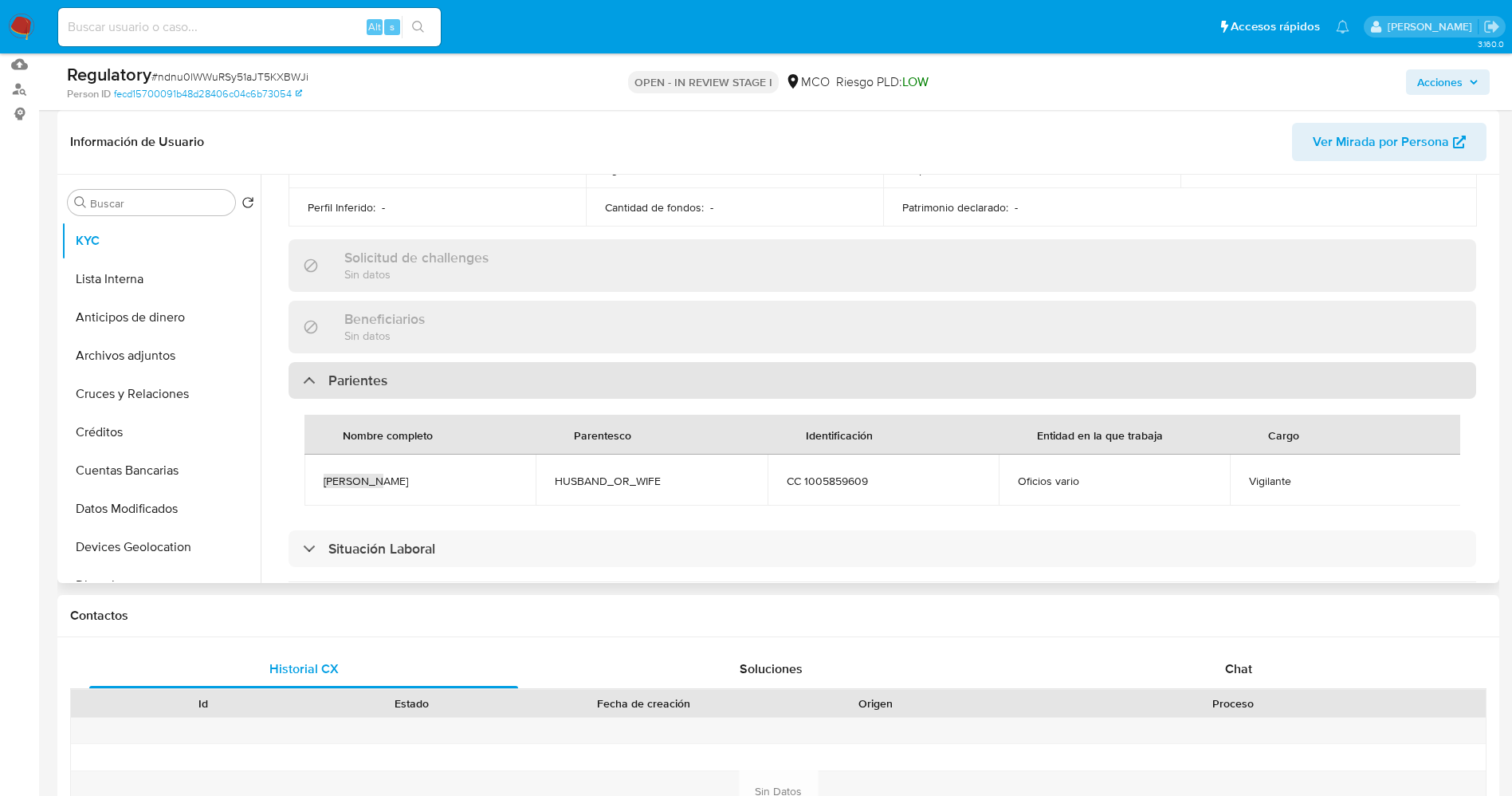
scroll to position [838, 0]
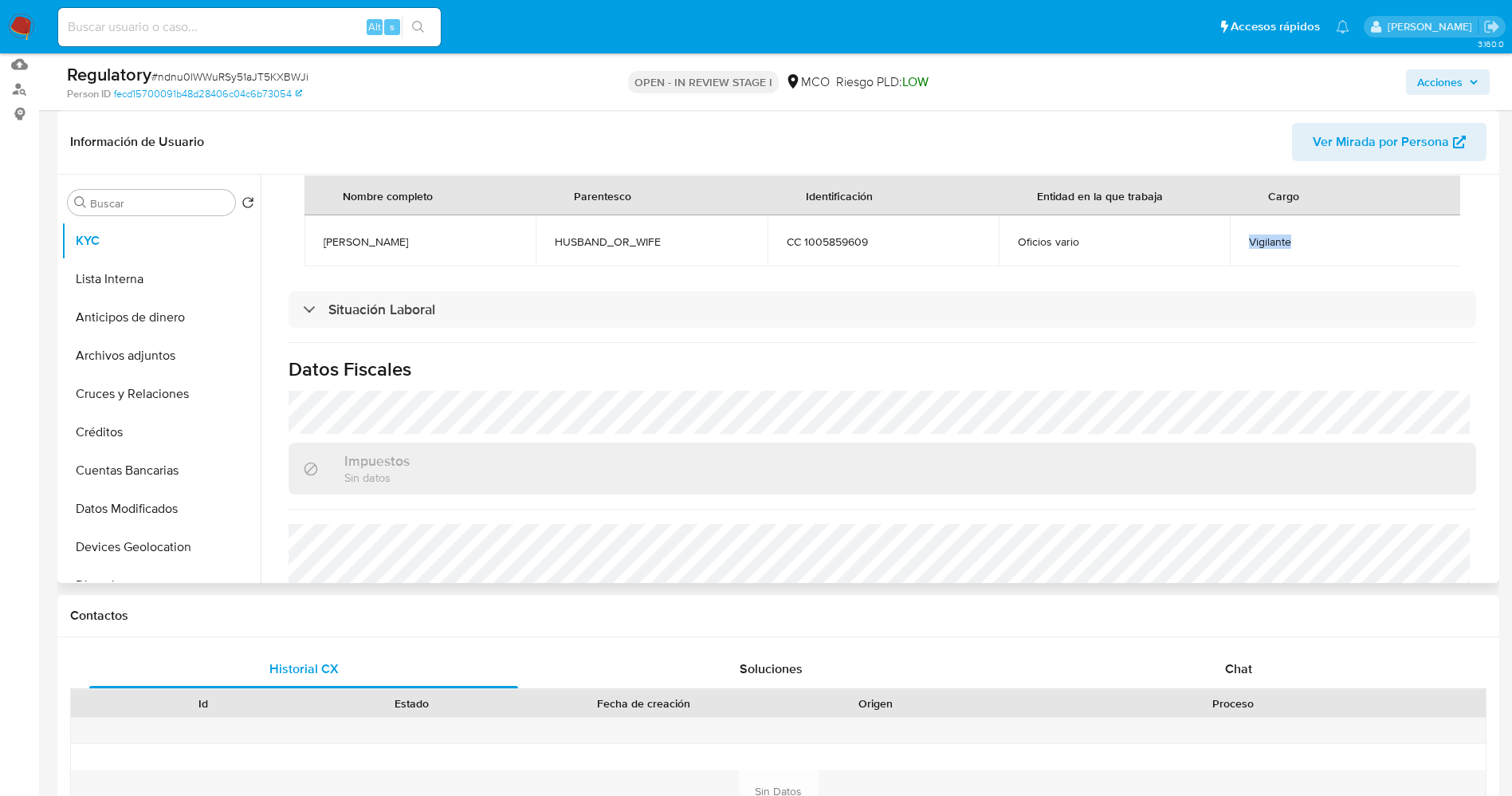
drag, startPoint x: 1231, startPoint y: 246, endPoint x: 1314, endPoint y: 253, distance: 83.3
click at [1314, 253] on td "Vigilante" at bounding box center [1345, 241] width 231 height 51
copy span "Vigilante"
click at [136, 268] on button "Lista Interna" at bounding box center [154, 279] width 186 height 38
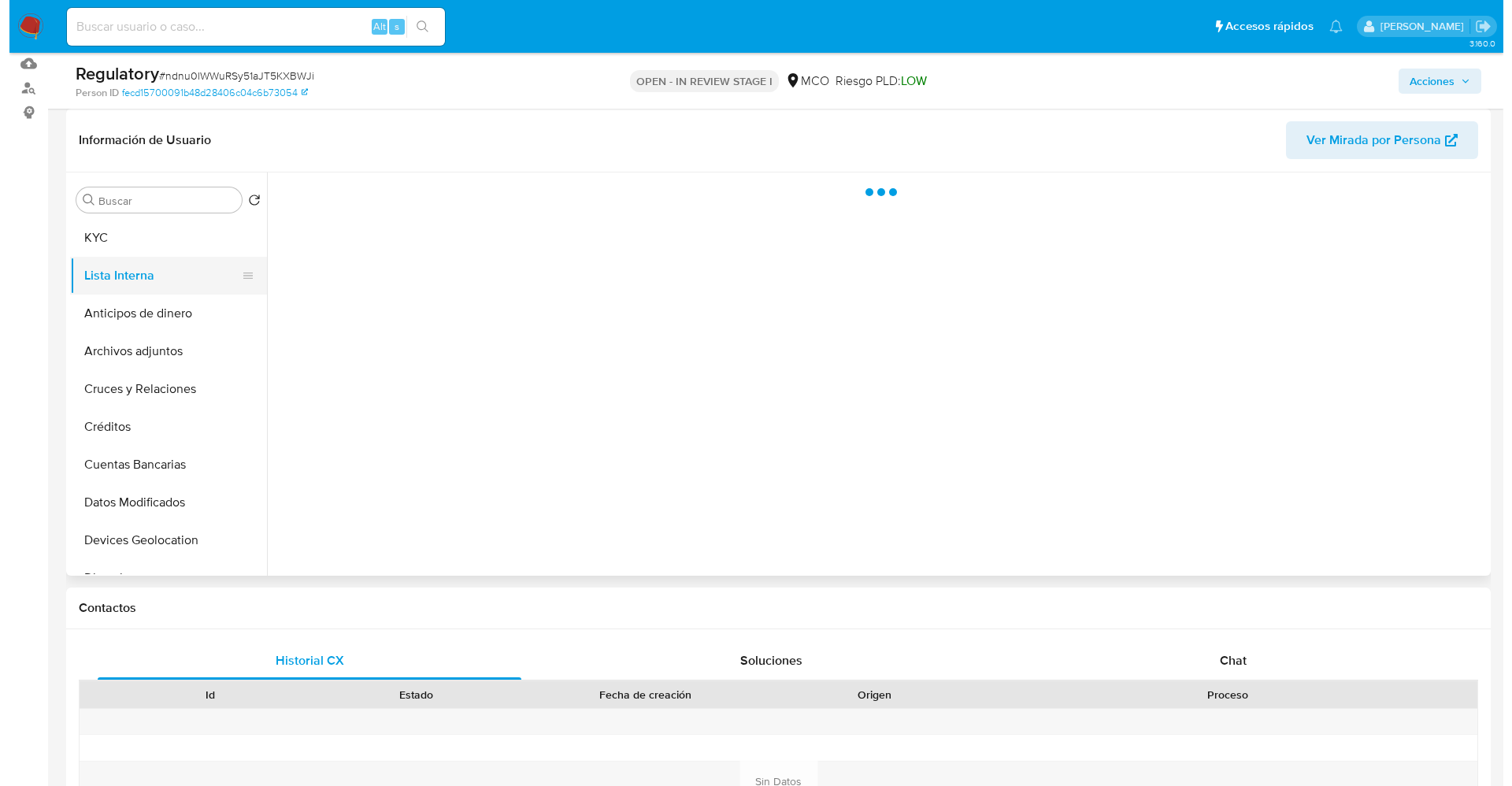
scroll to position [0, 0]
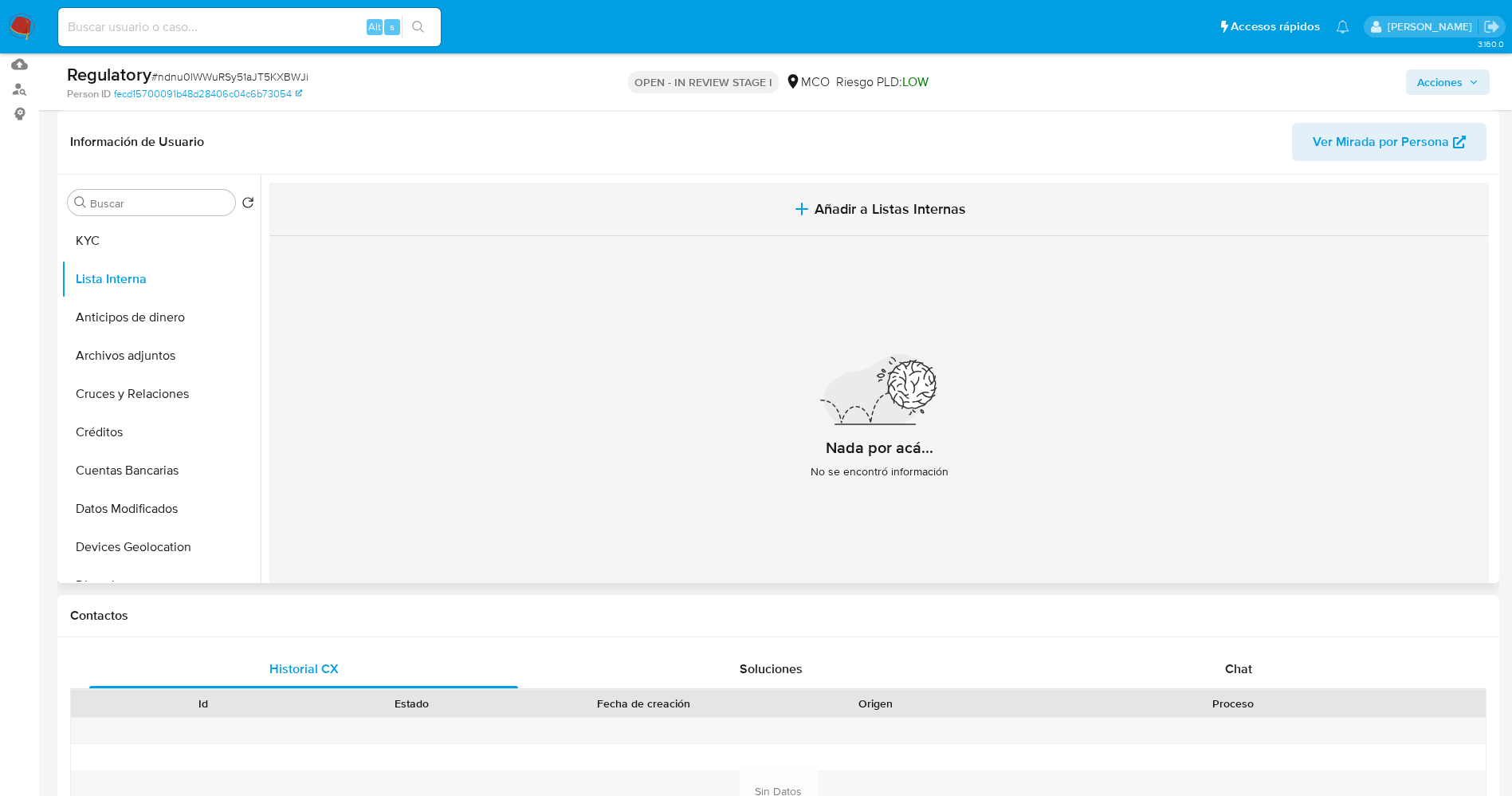
click at [833, 200] on span "Añadir a Listas Internas" at bounding box center [890, 209] width 152 height 18
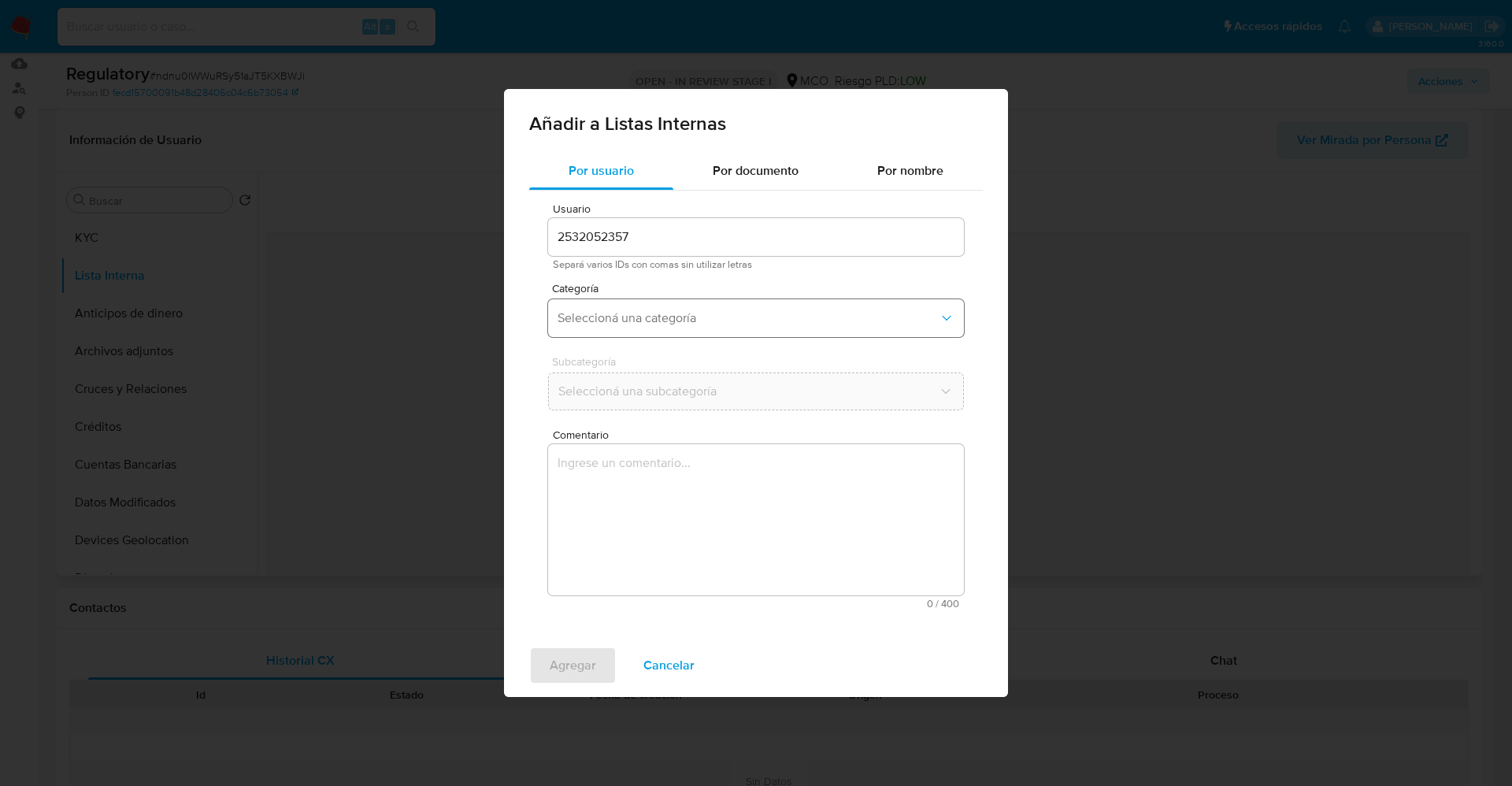
click at [633, 319] on span "Seleccioná una categoría" at bounding box center [748, 318] width 381 height 16
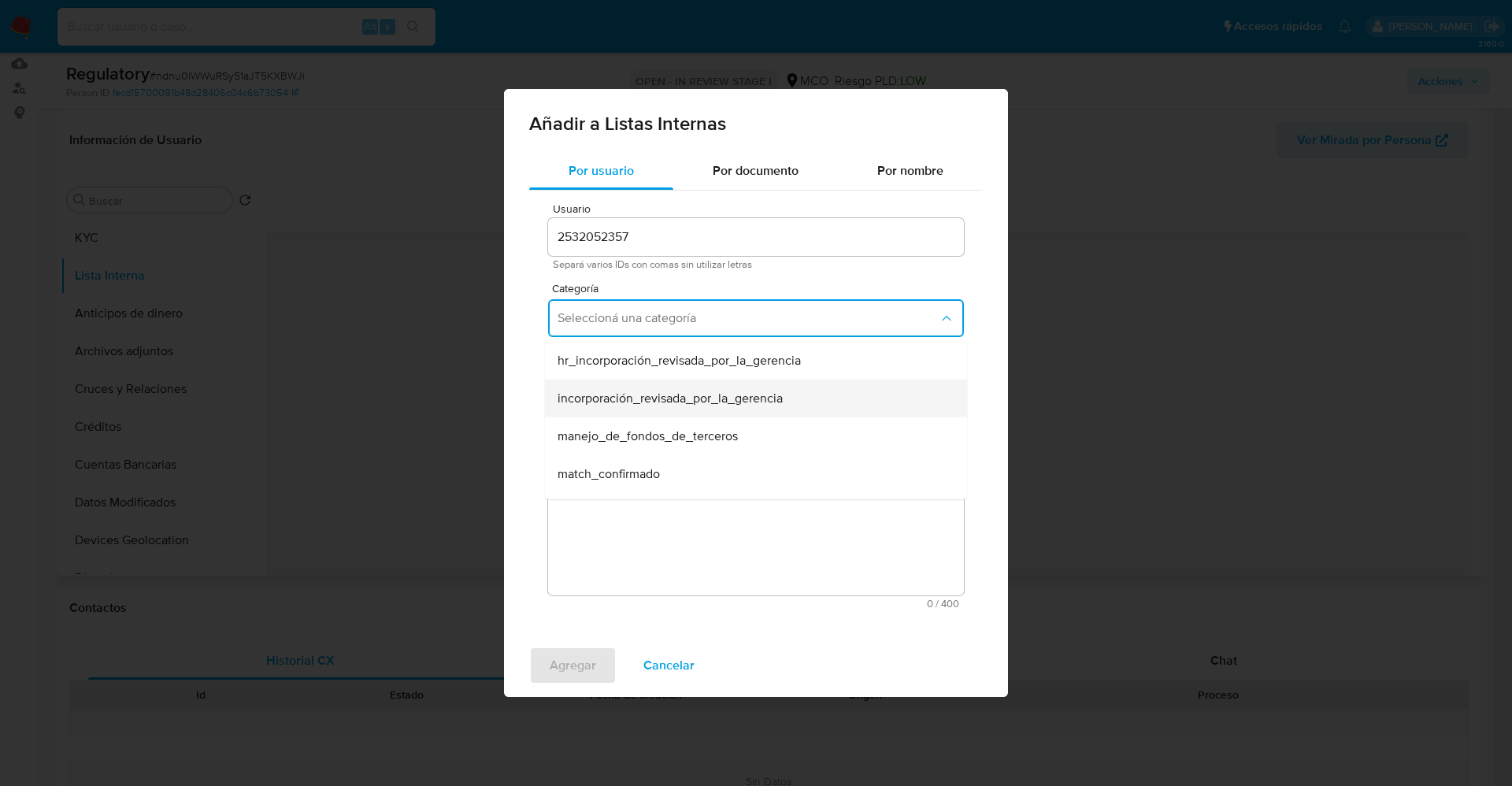
scroll to position [118, 0]
click at [682, 401] on div "match_descartado" at bounding box center [751, 393] width 388 height 38
click at [676, 382] on button "Seleccioná una subcategoría" at bounding box center [756, 391] width 416 height 38
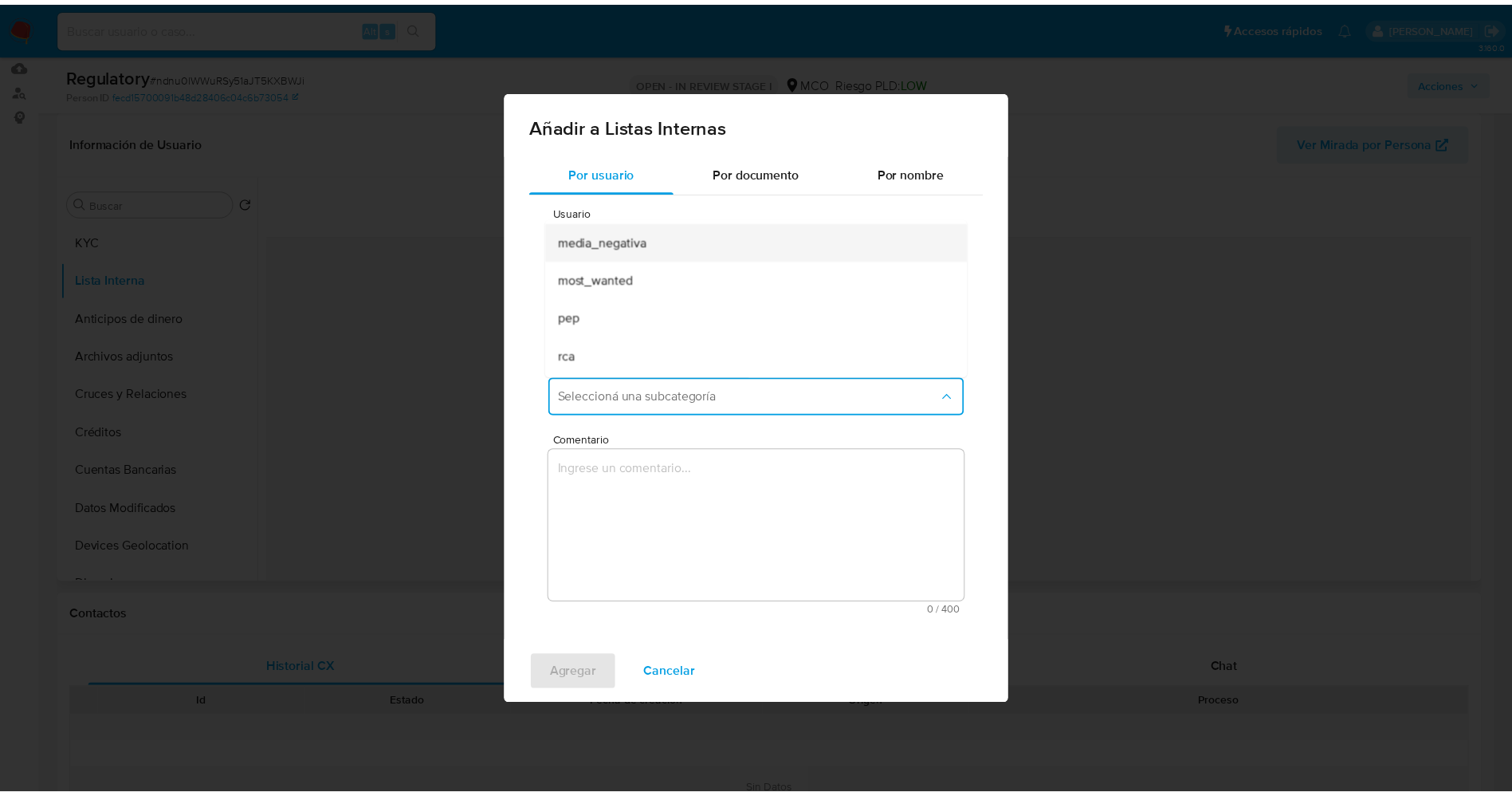
scroll to position [109, 0]
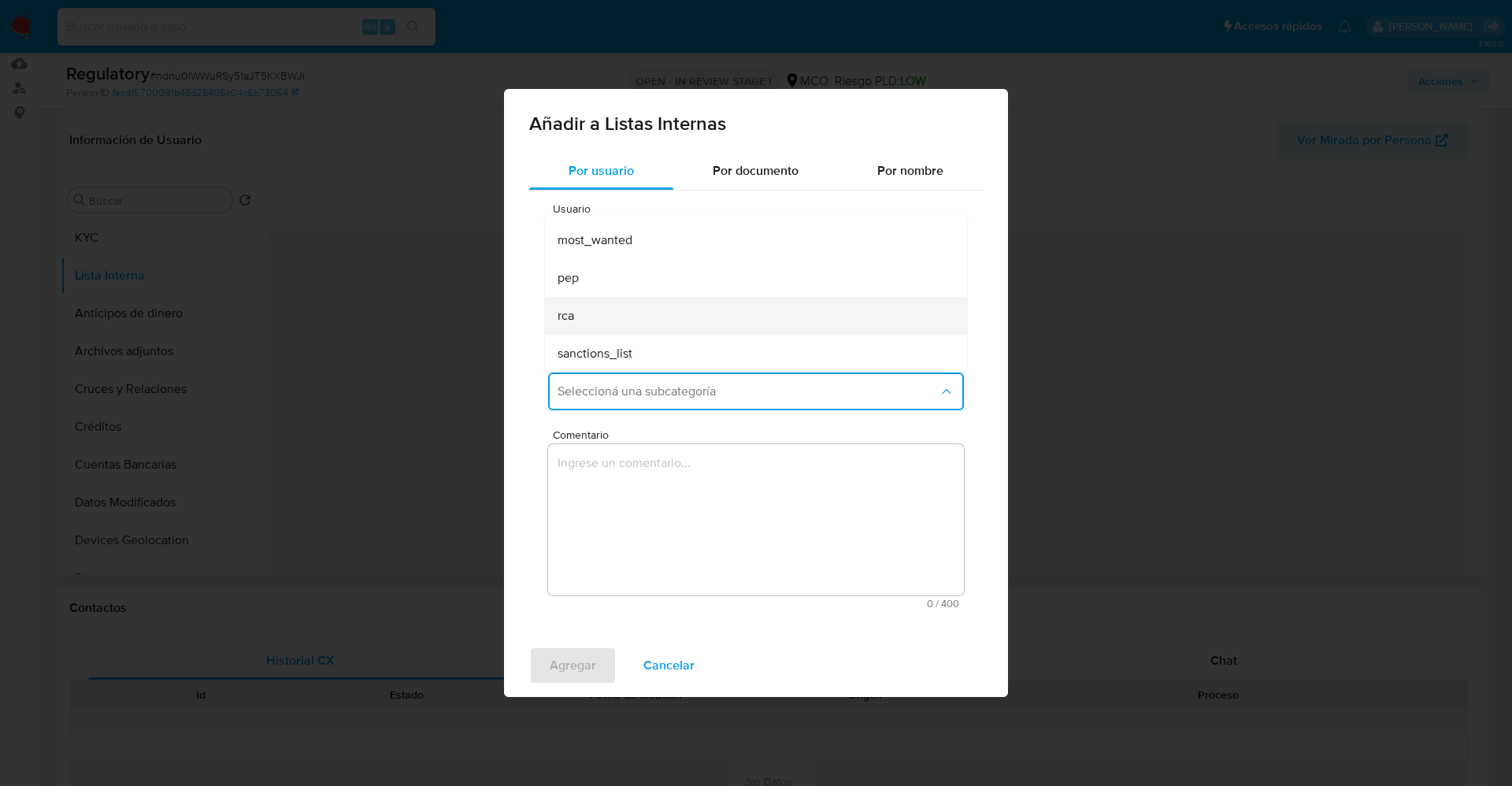
click at [671, 300] on div "rca" at bounding box center [751, 316] width 388 height 38
click at [697, 522] on textarea "Comentario" at bounding box center [756, 519] width 416 height 152
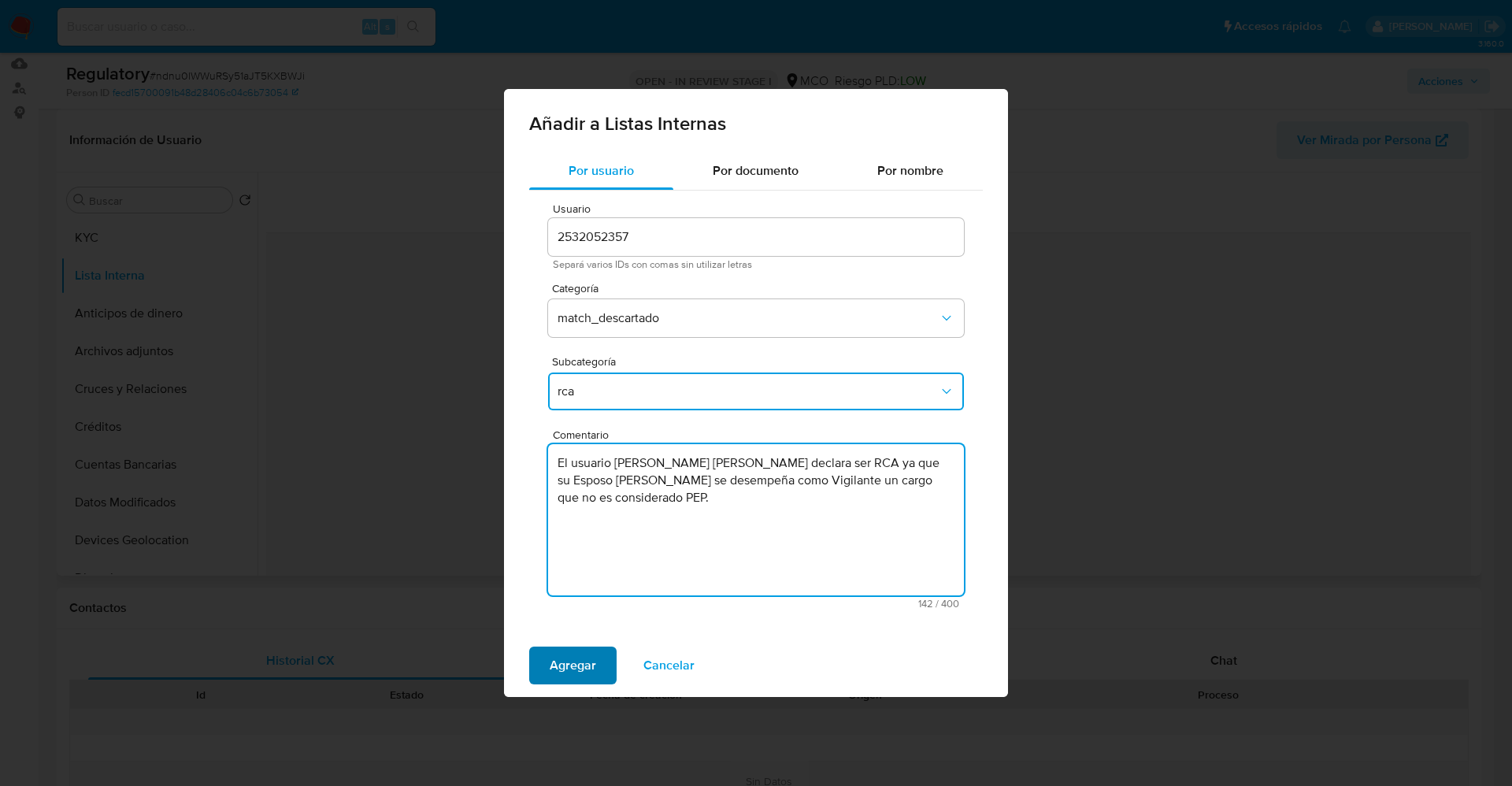
type textarea "El usuario Luz Dey Riobo Martinez declara ser RCA ya que su Esposo Yair Vela se…"
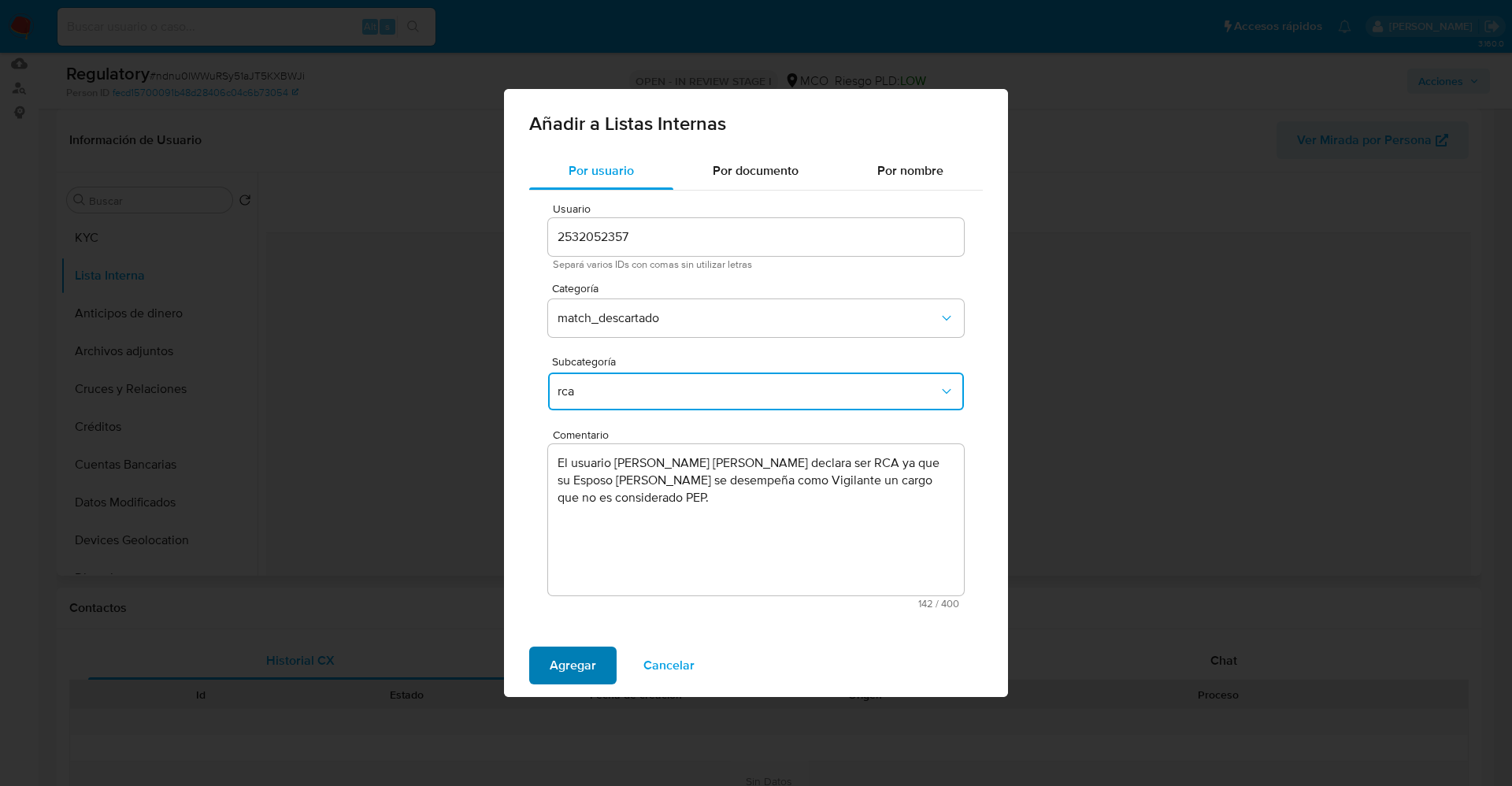
click at [578, 651] on span "Agregar" at bounding box center [572, 665] width 46 height 34
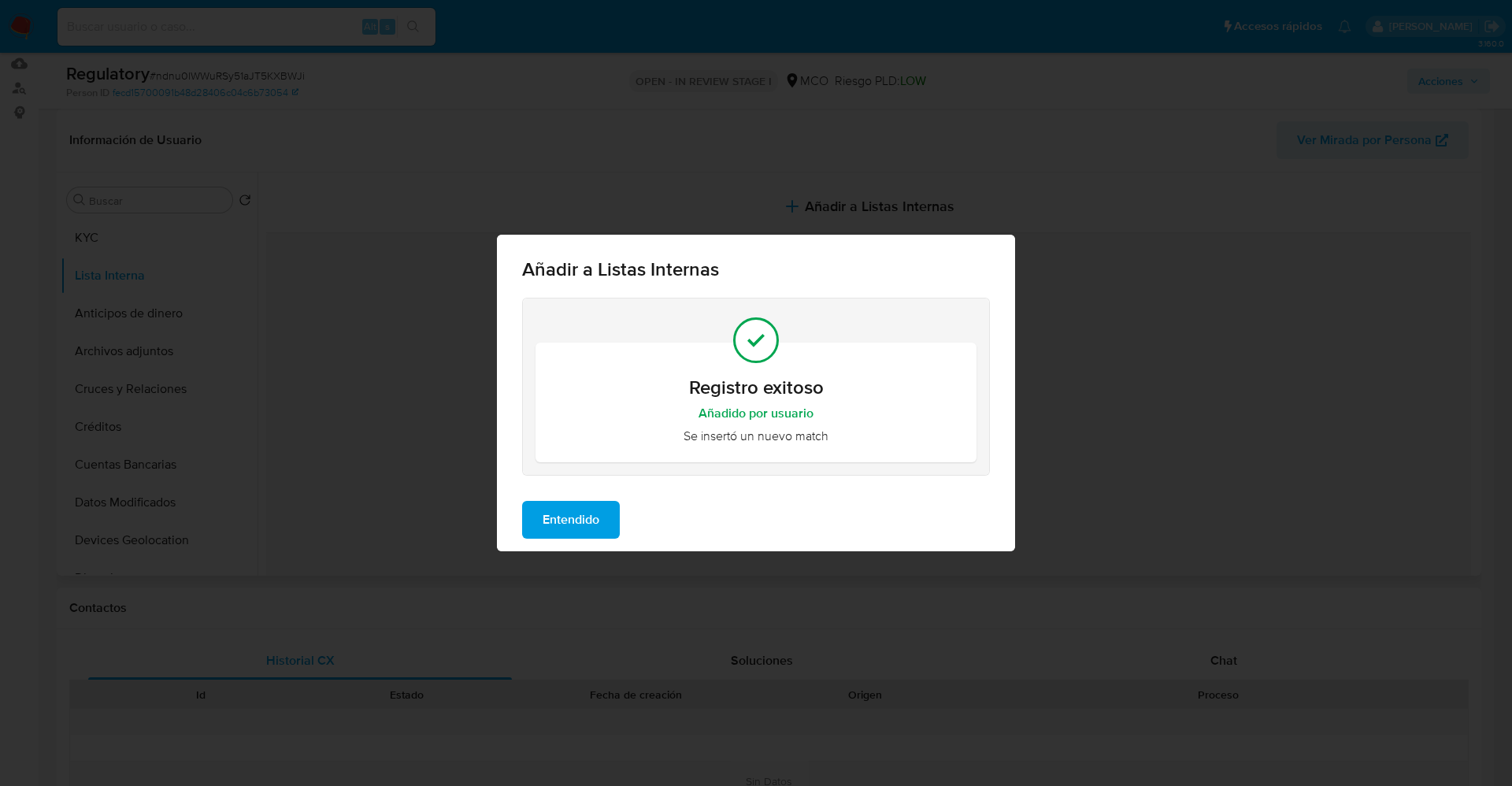
click at [561, 523] on span "Entendido" at bounding box center [571, 519] width 57 height 34
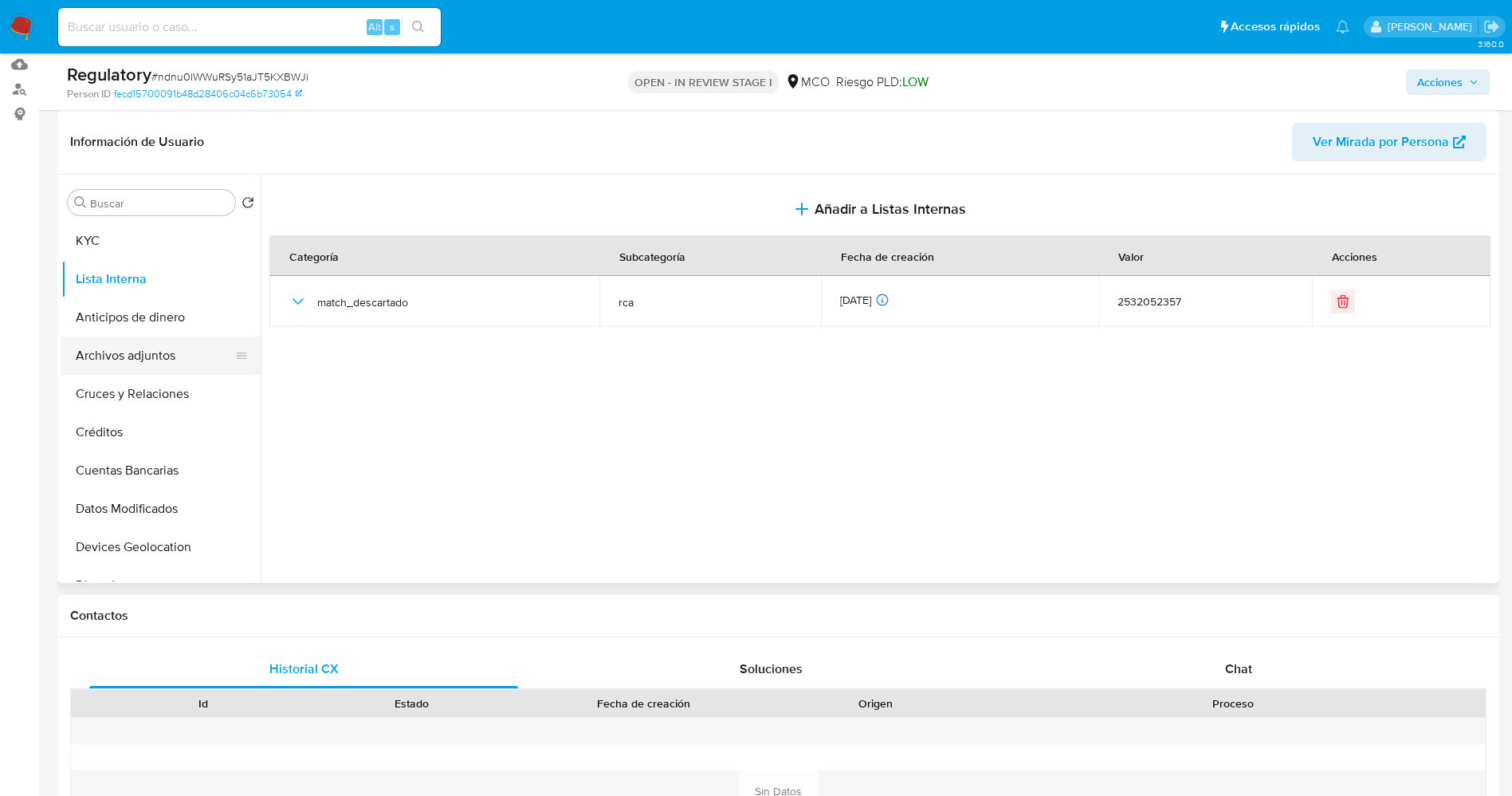
click at [99, 344] on button "Archivos adjuntos" at bounding box center [154, 355] width 186 height 38
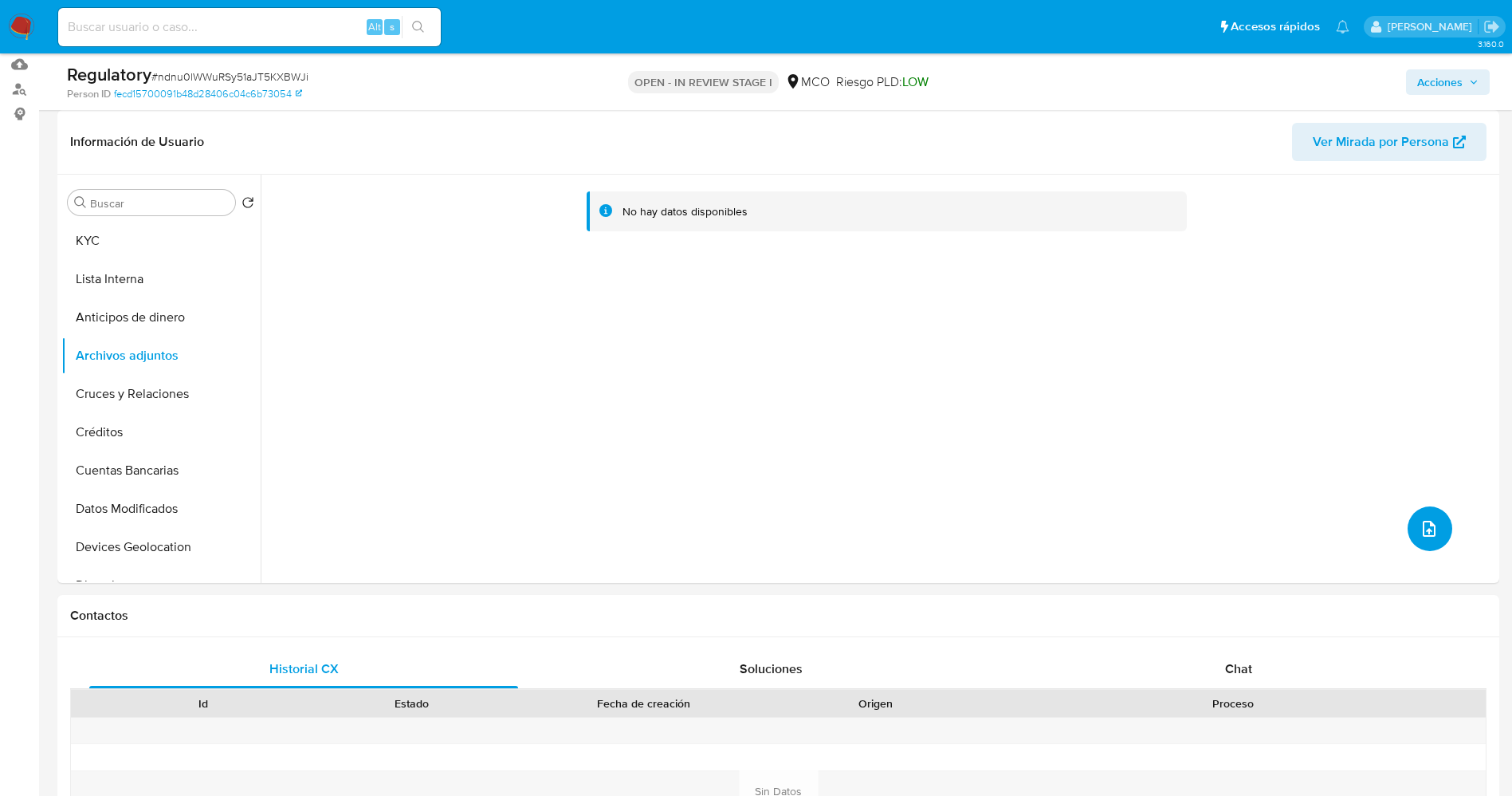
click at [1428, 528] on icon "upload-file" at bounding box center [1429, 528] width 13 height 16
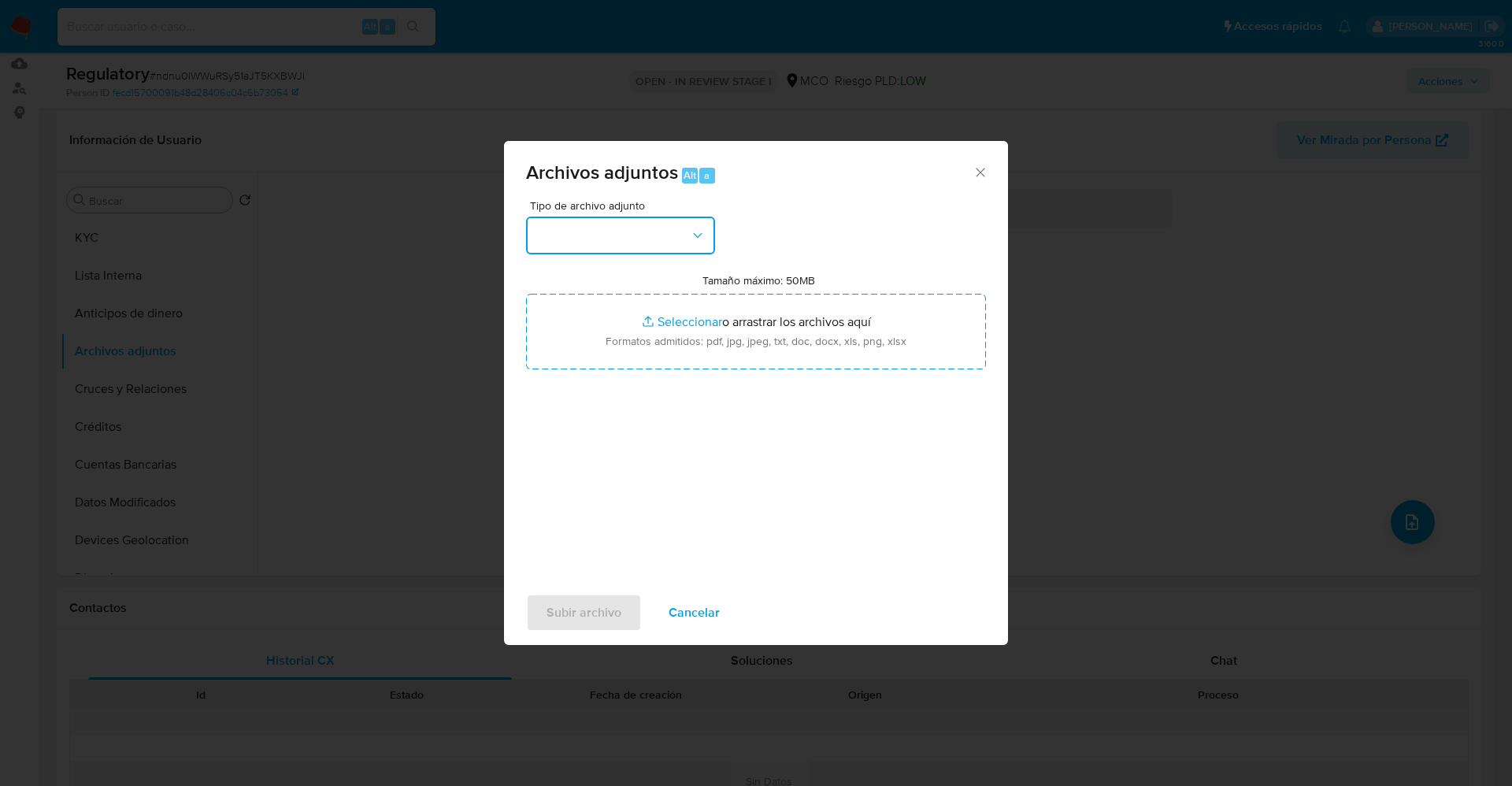
click at [656, 237] on button "button" at bounding box center [620, 235] width 189 height 38
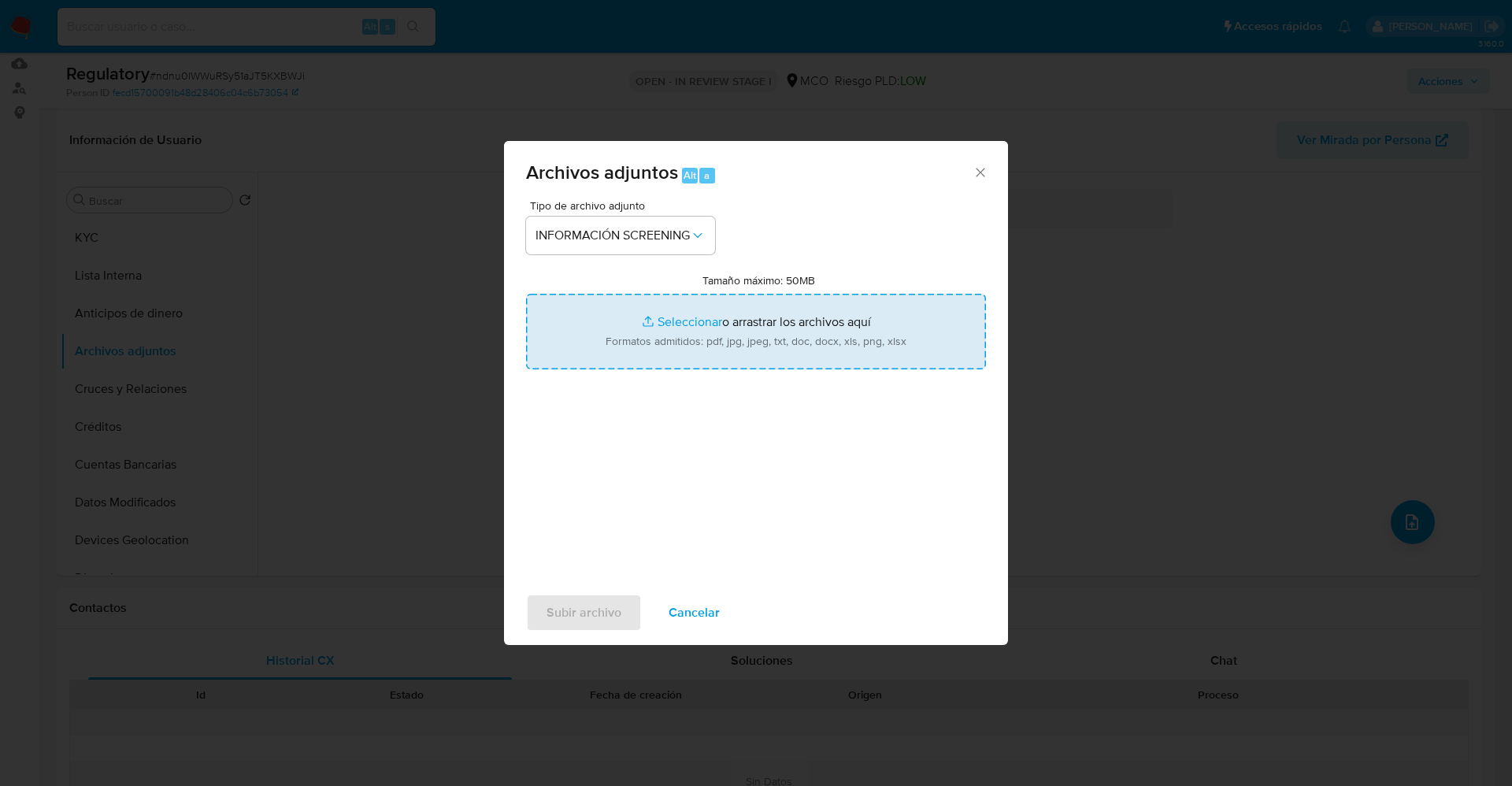
type input "C:\fakepath\CaseDossierReport_5jb6rvr94ubk1k0wbaaffk7rf.pdf"
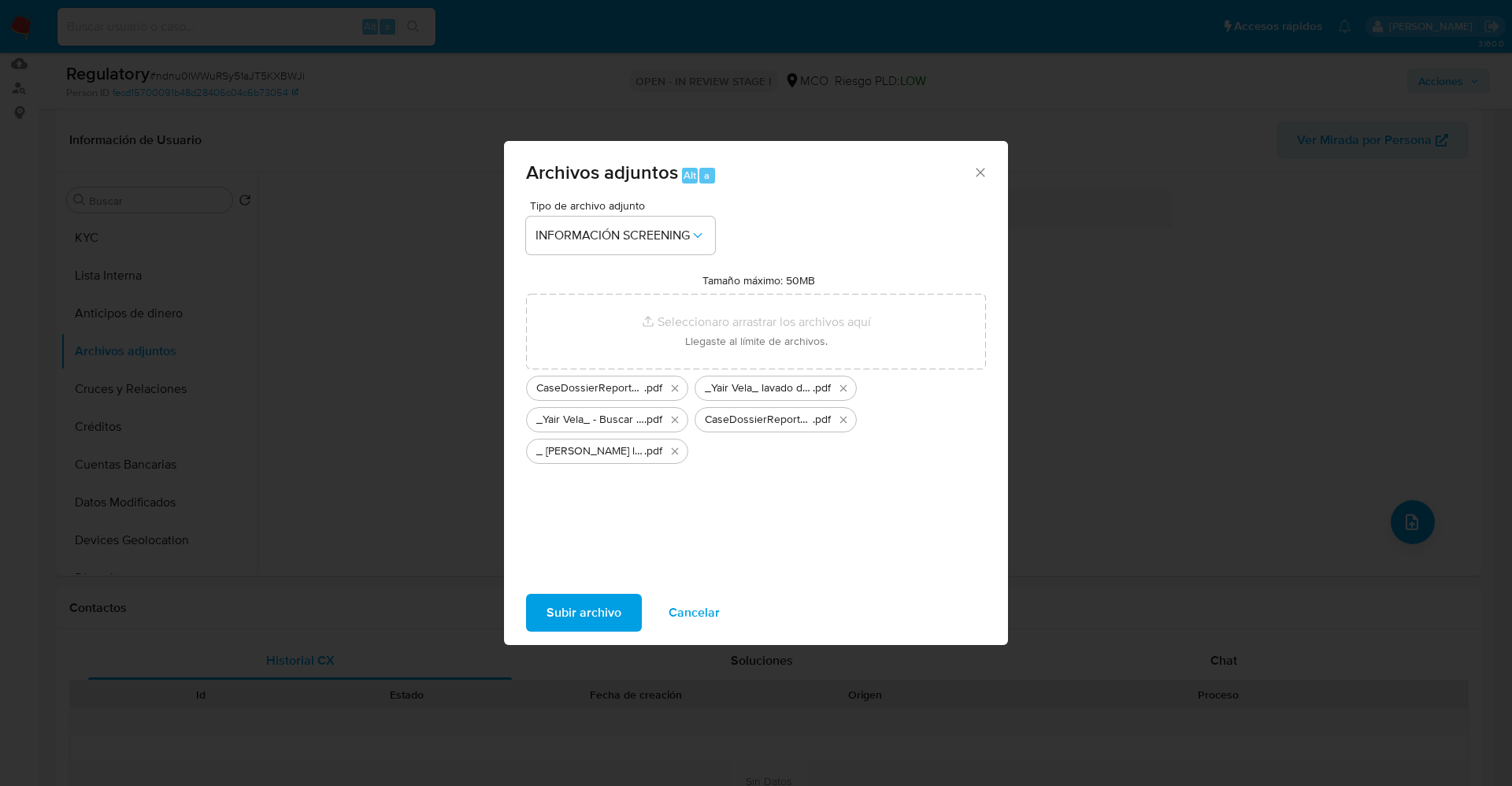
drag, startPoint x: 736, startPoint y: 351, endPoint x: 606, endPoint y: 609, distance: 288.9
click at [606, 609] on span "Subir archivo" at bounding box center [584, 612] width 75 height 34
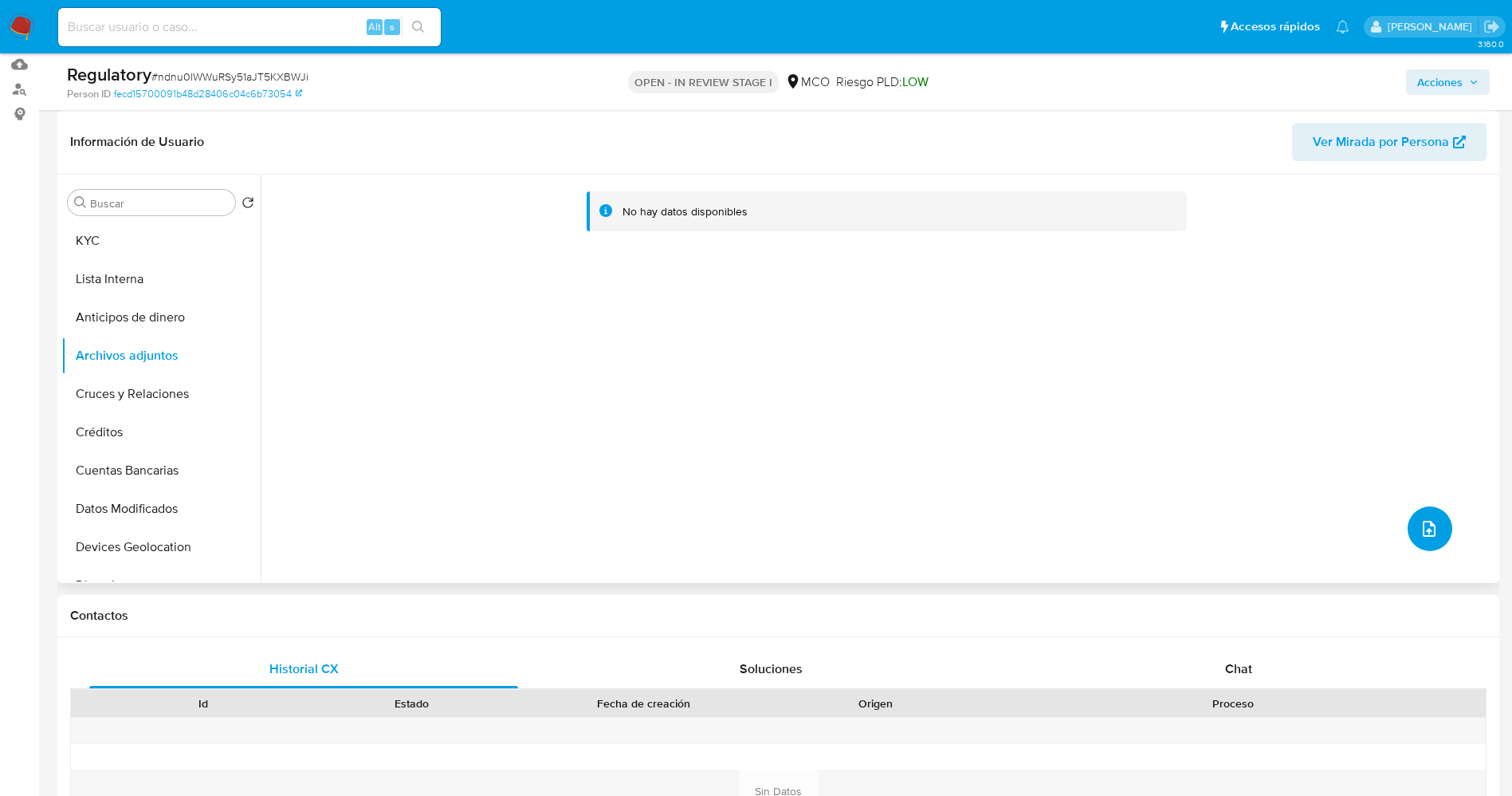
click at [1442, 535] on button "upload-file" at bounding box center [1430, 528] width 45 height 45
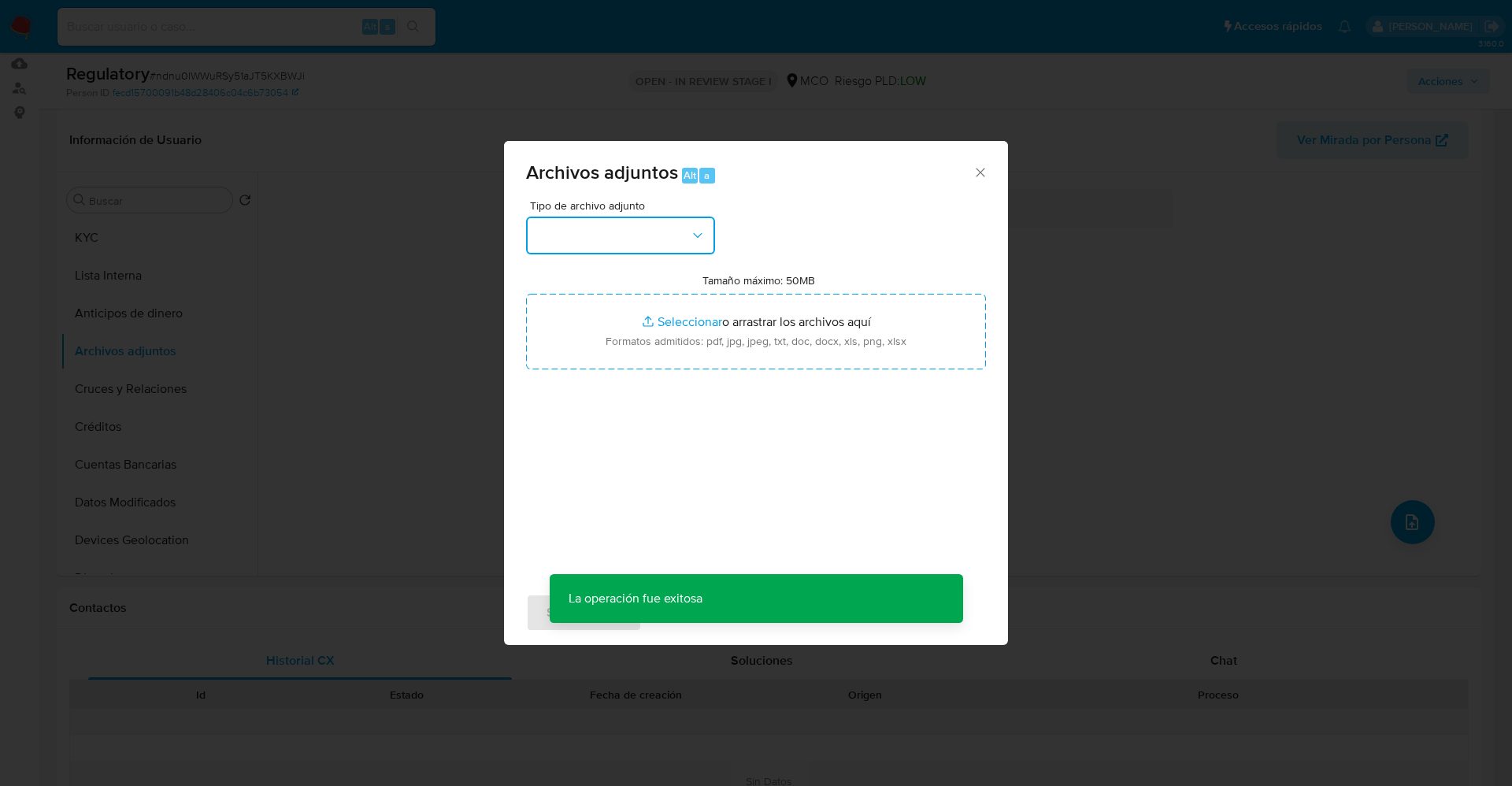
click at [641, 246] on button "button" at bounding box center [620, 235] width 189 height 38
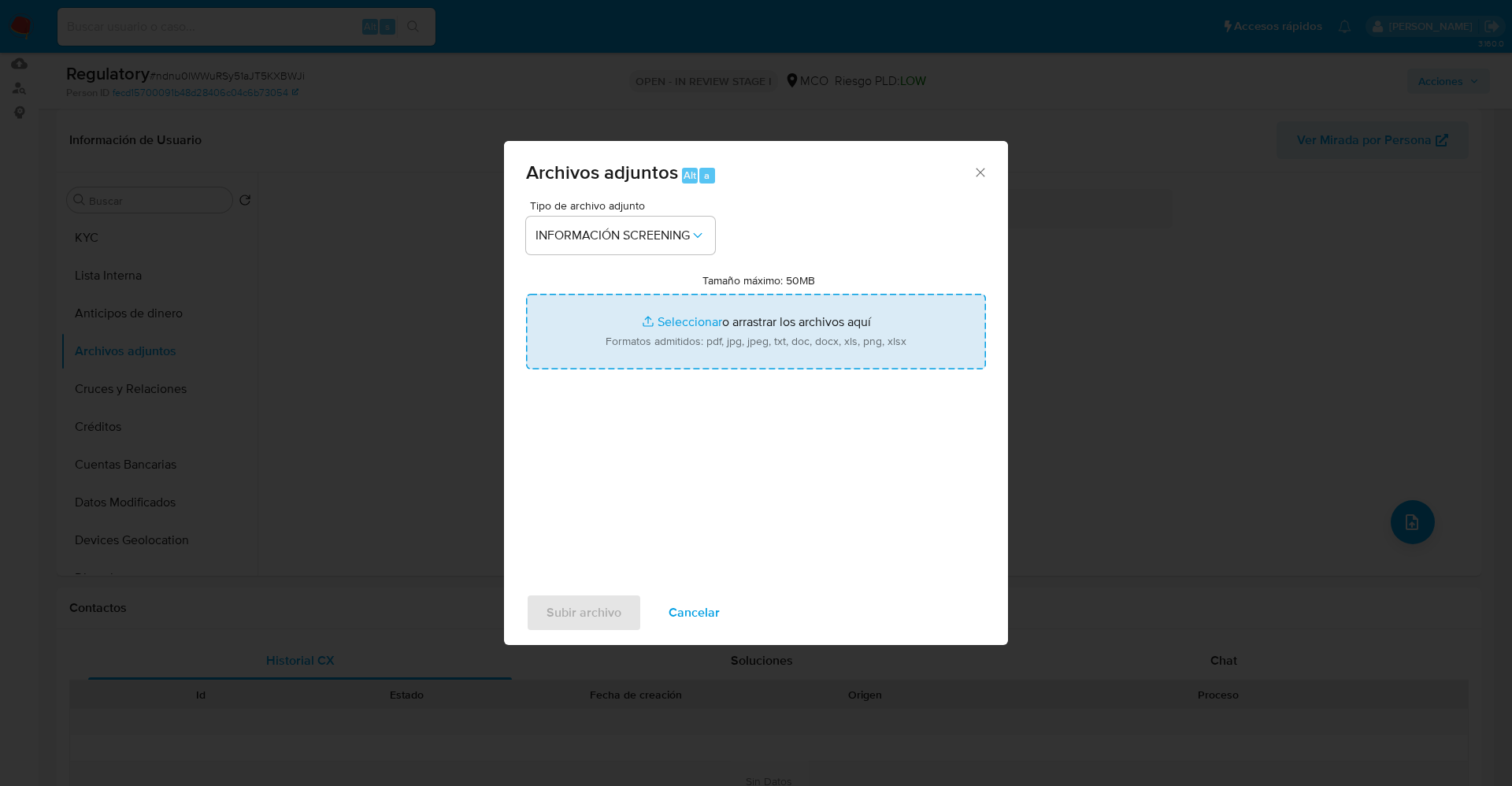
type input "C:\fakepath\_ Luz Dey Riobo Martinez_ - Buscar con Google.pdf"
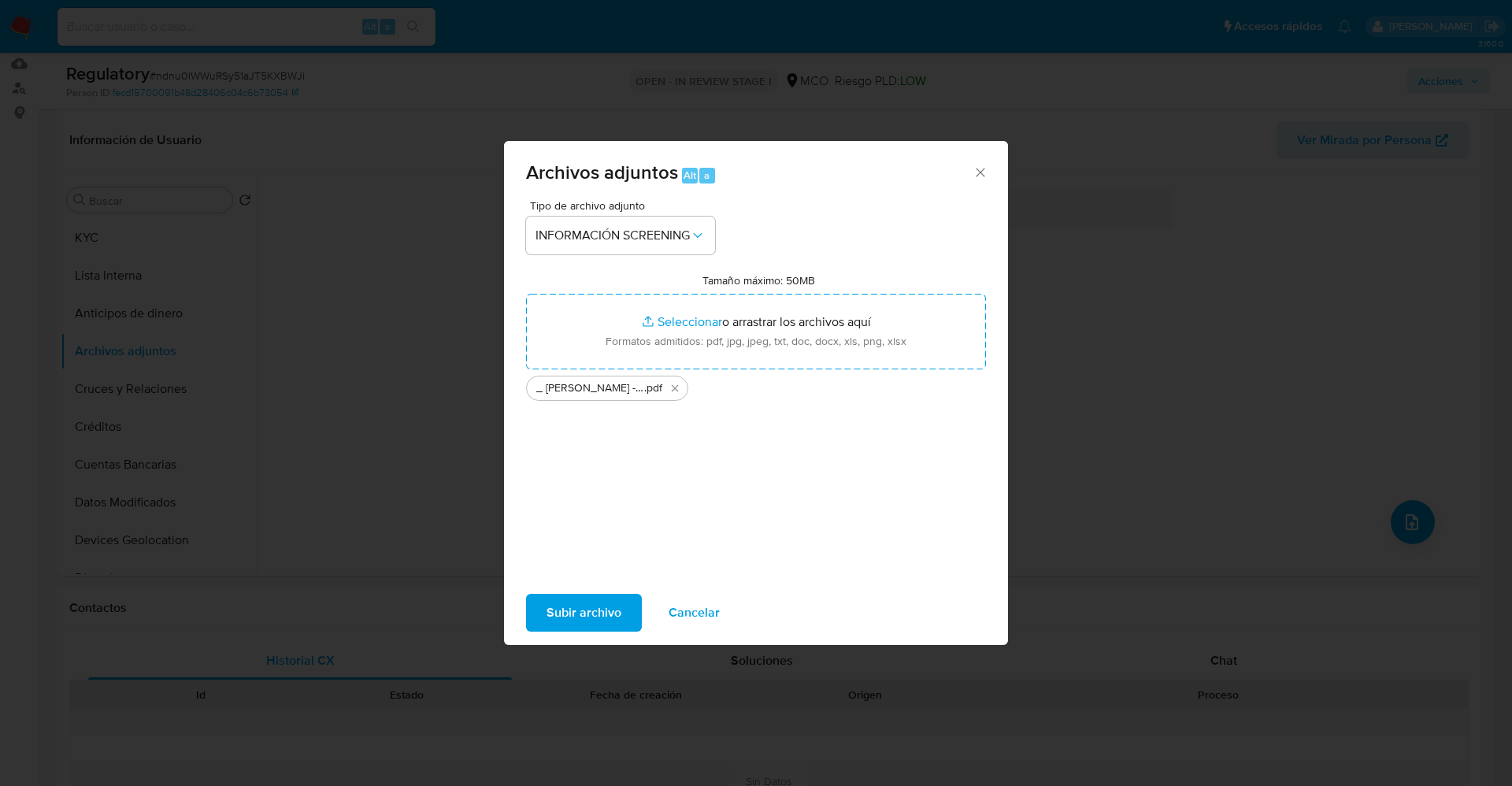
click at [589, 619] on span "Subir archivo" at bounding box center [584, 612] width 75 height 34
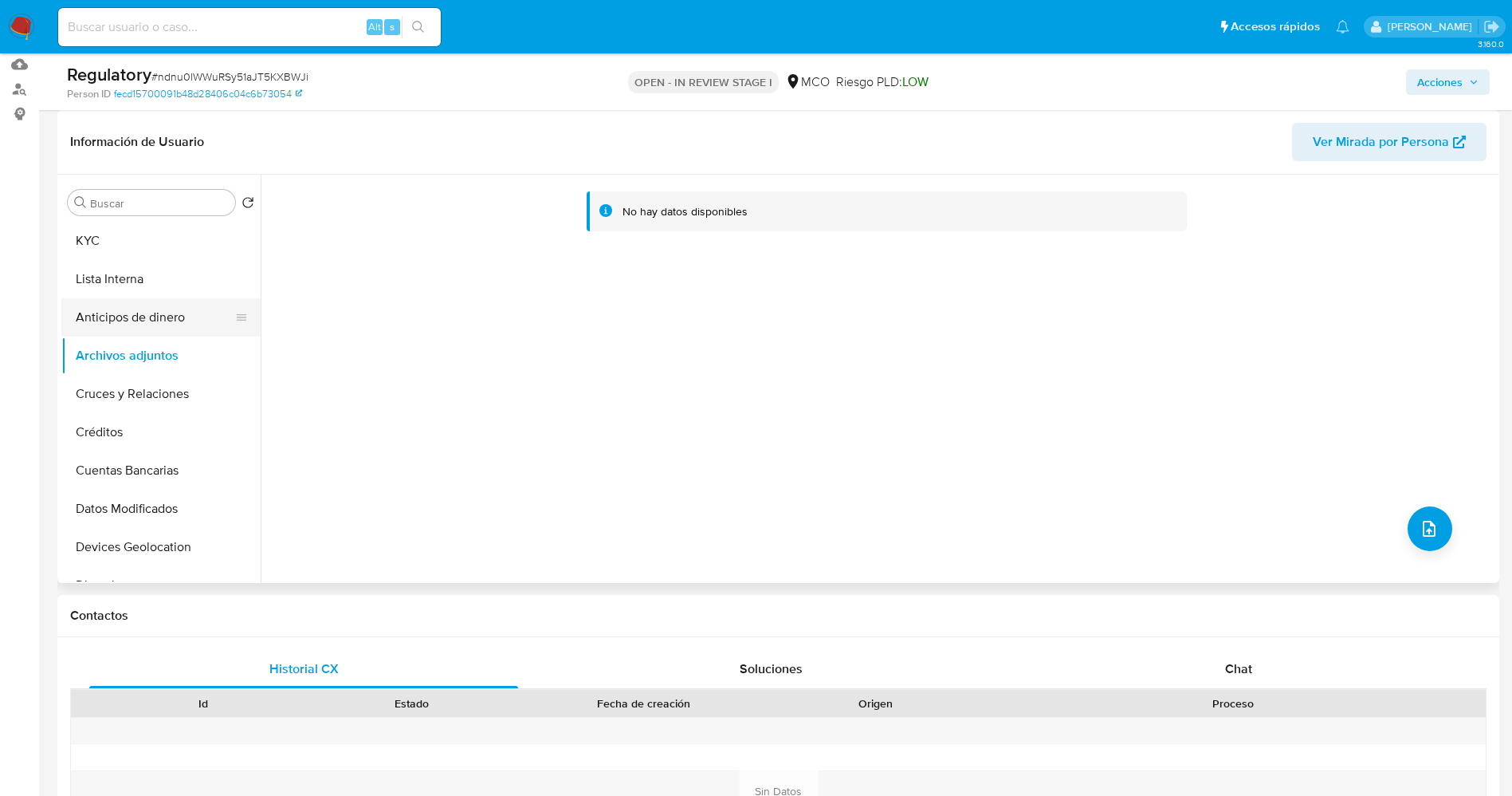
click at [137, 309] on button "Anticipos de dinero" at bounding box center [154, 317] width 186 height 38
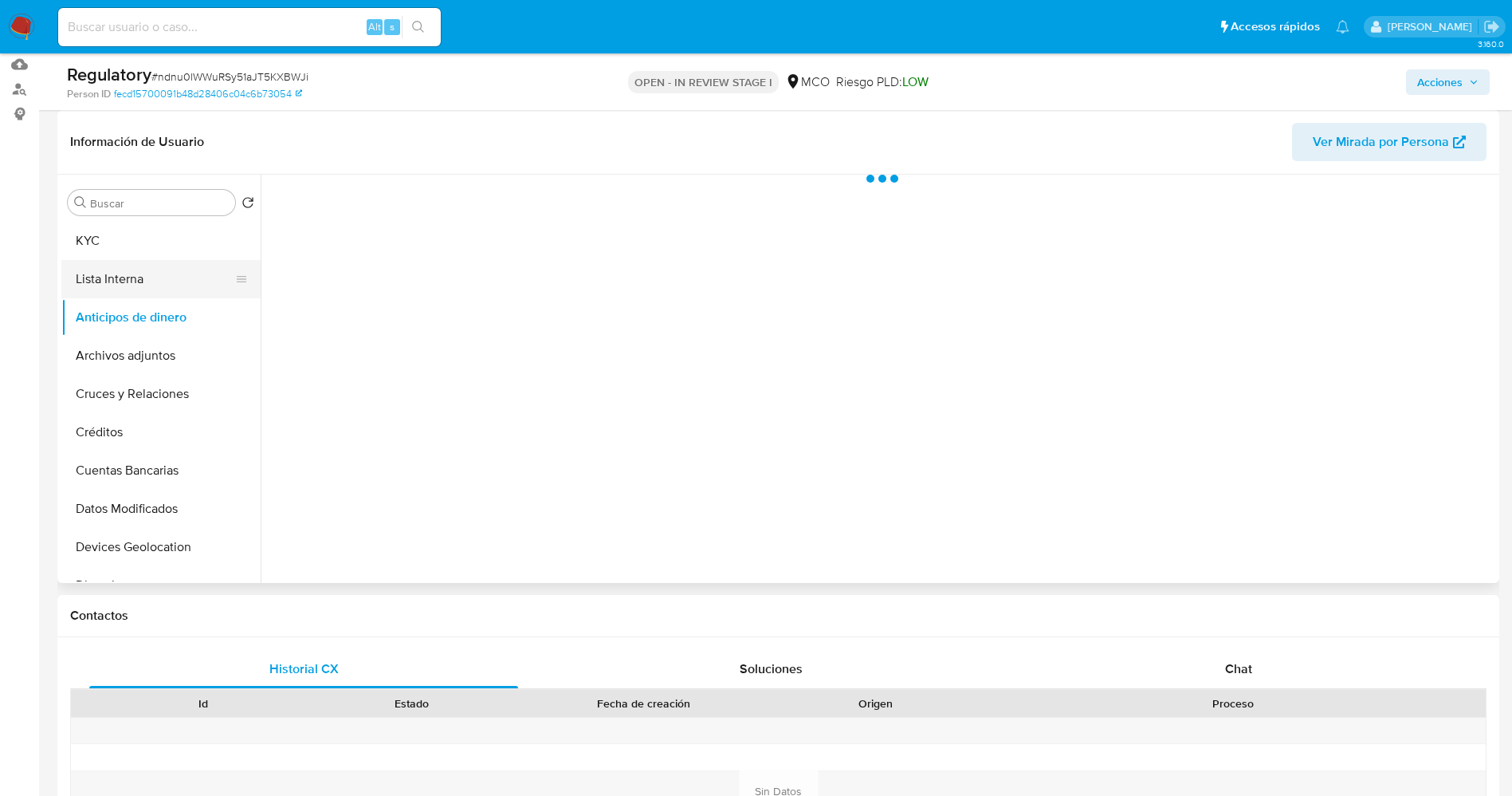
click at [137, 288] on button "Lista Interna" at bounding box center [154, 279] width 186 height 38
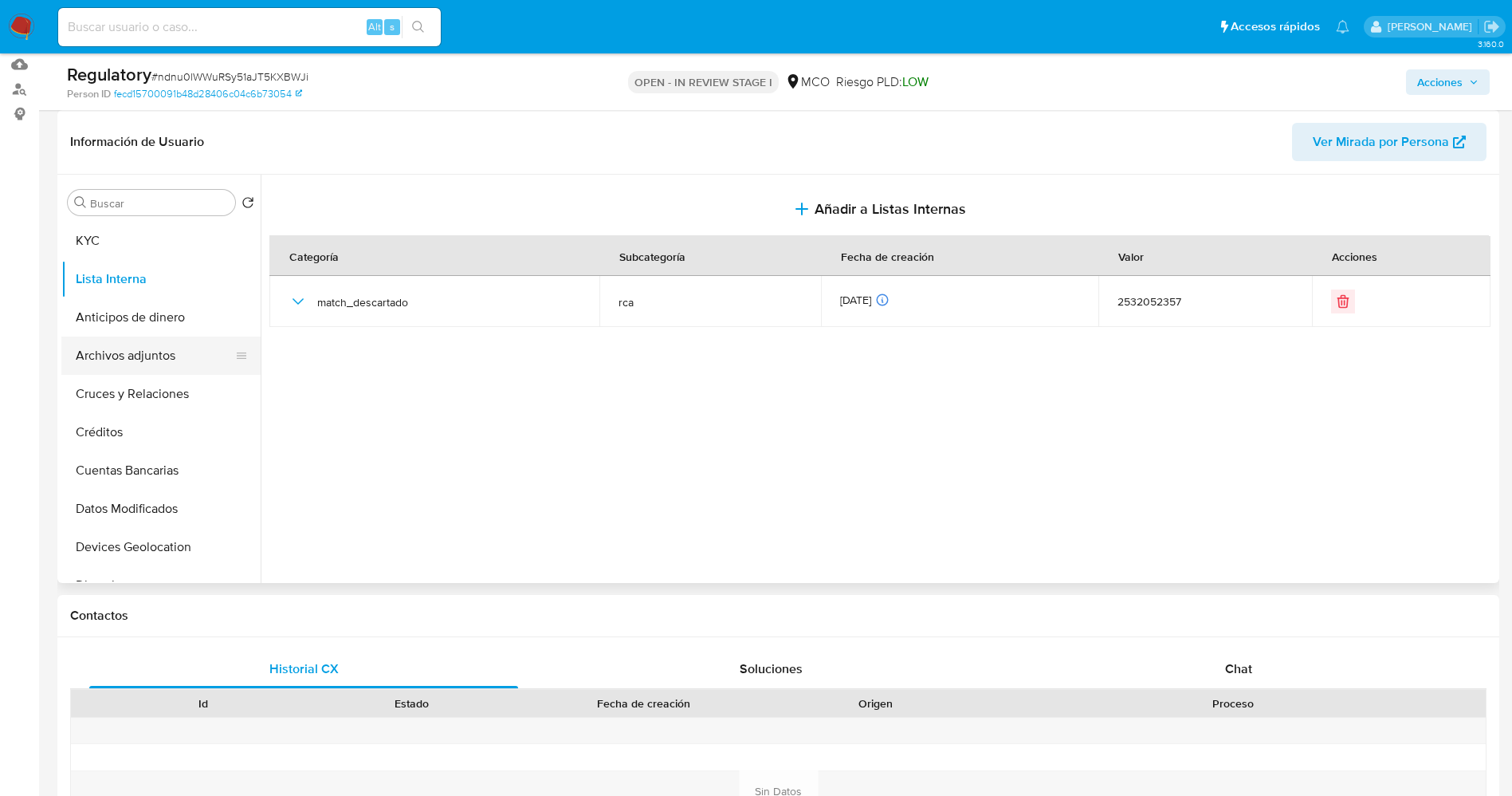
click at [142, 353] on button "Archivos adjuntos" at bounding box center [154, 355] width 186 height 38
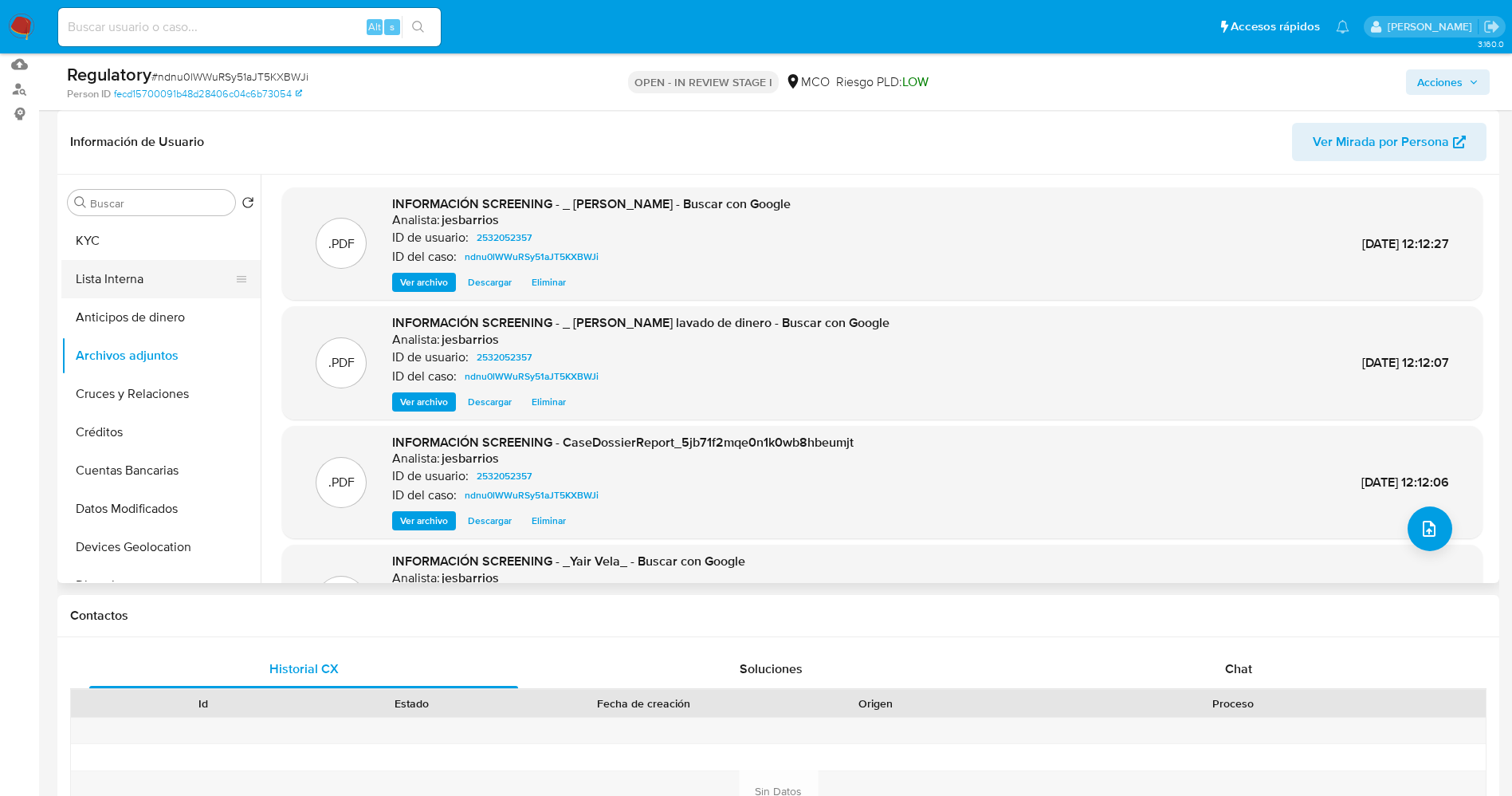
click at [147, 294] on button "Lista Interna" at bounding box center [154, 279] width 186 height 38
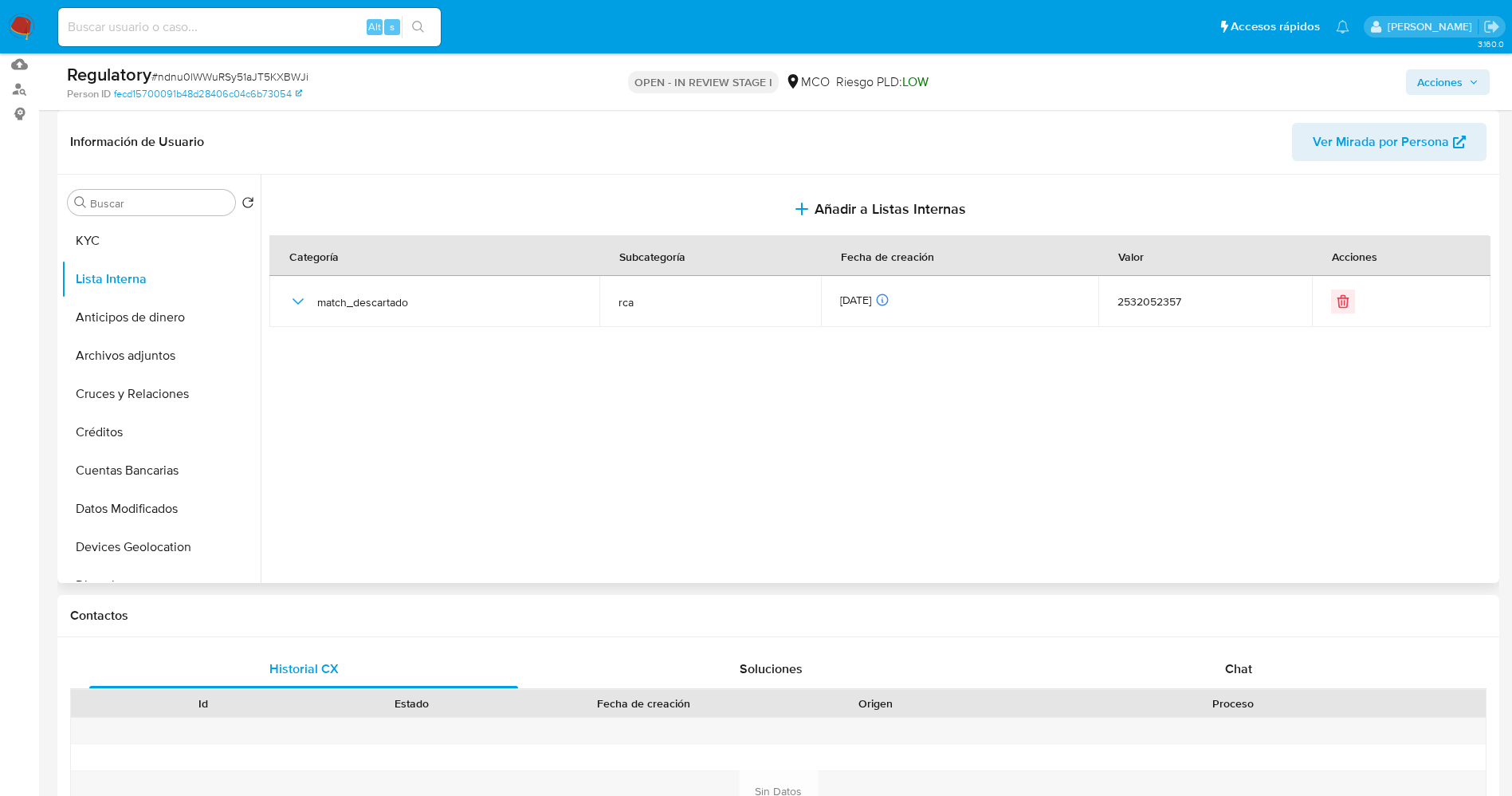
scroll to position [0, 0]
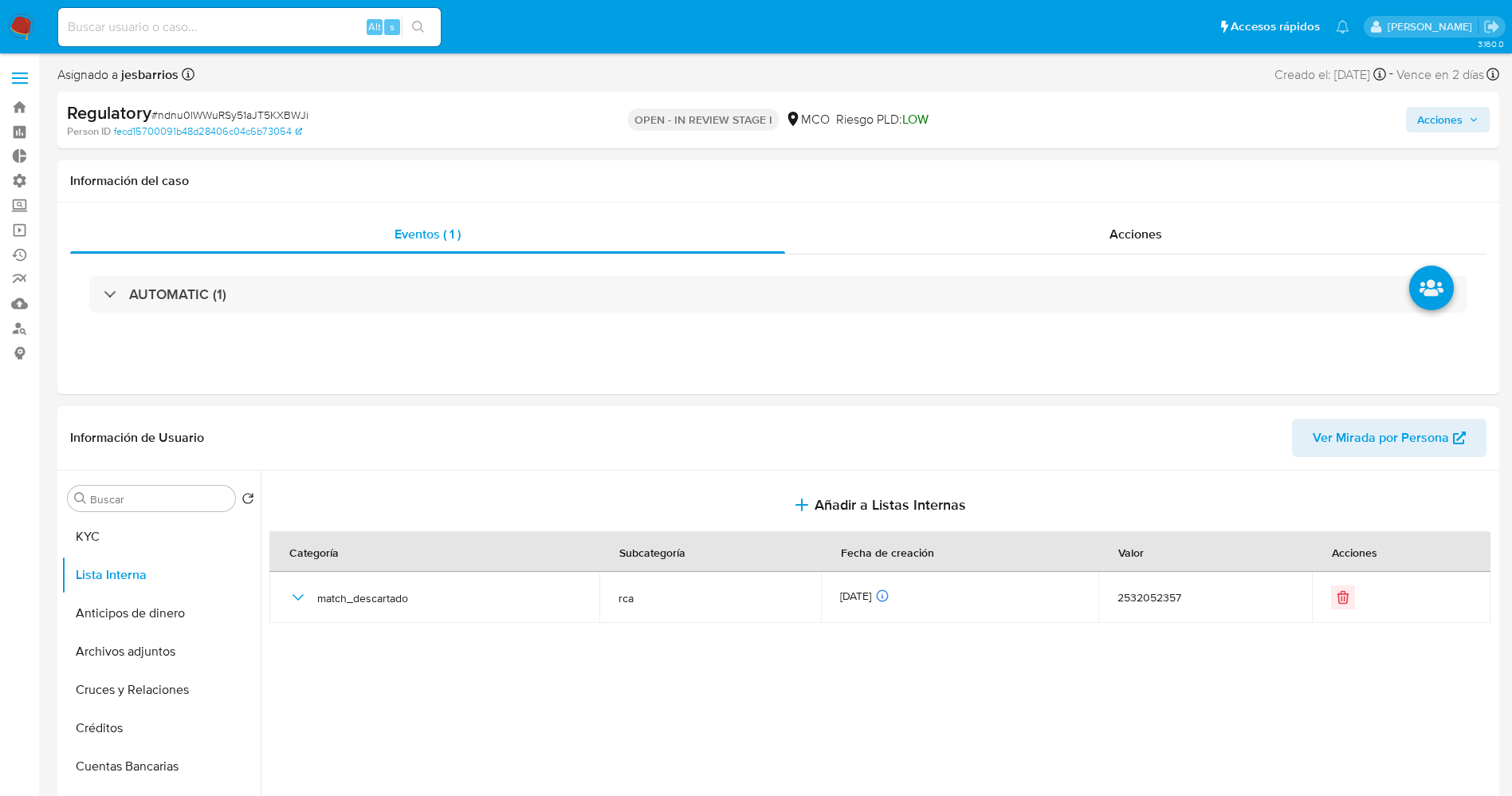
click at [1450, 112] on span "Acciones" at bounding box center [1440, 120] width 46 height 25
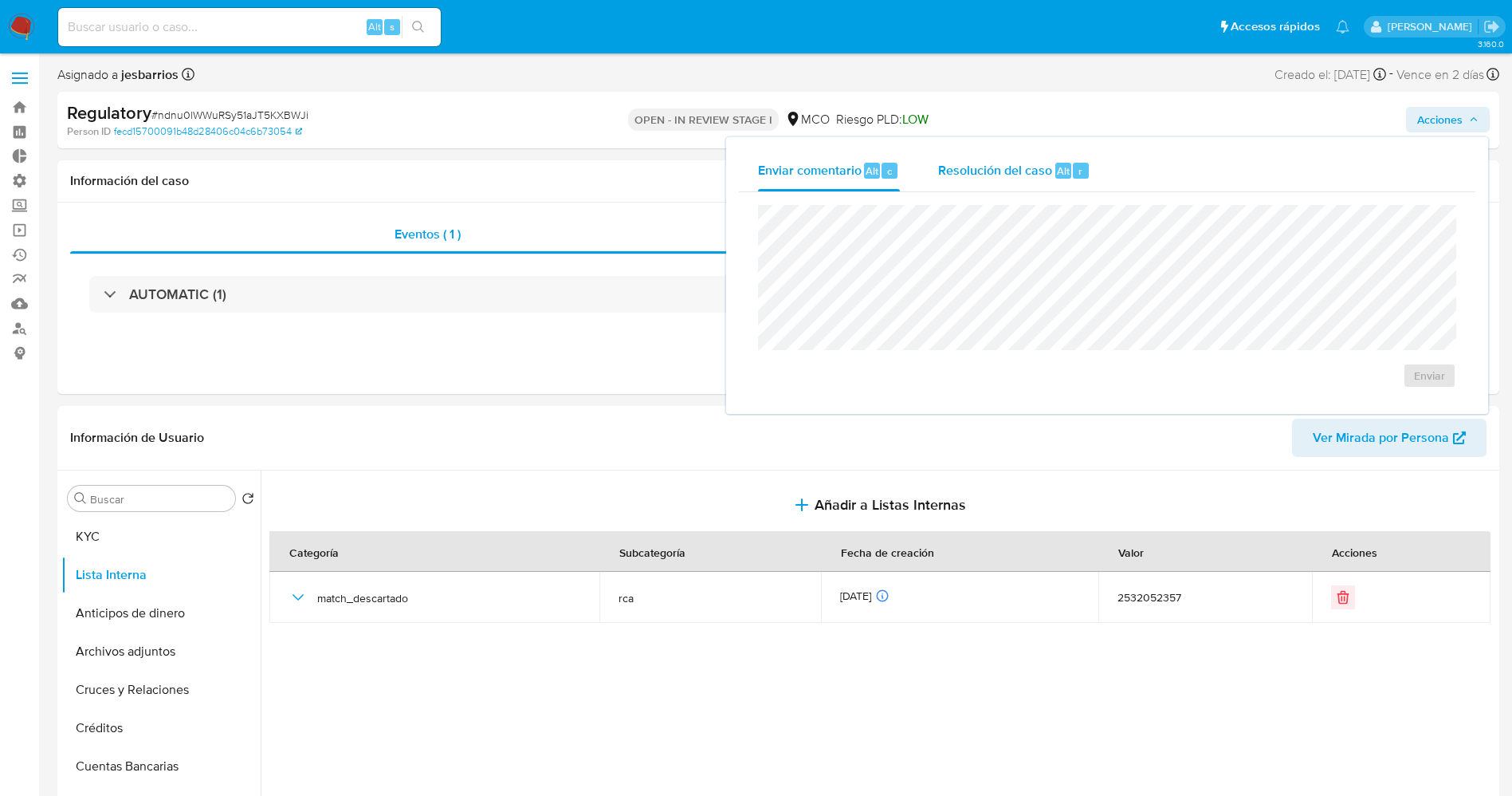
click at [1063, 167] on span "Alt" at bounding box center [1063, 171] width 13 height 15
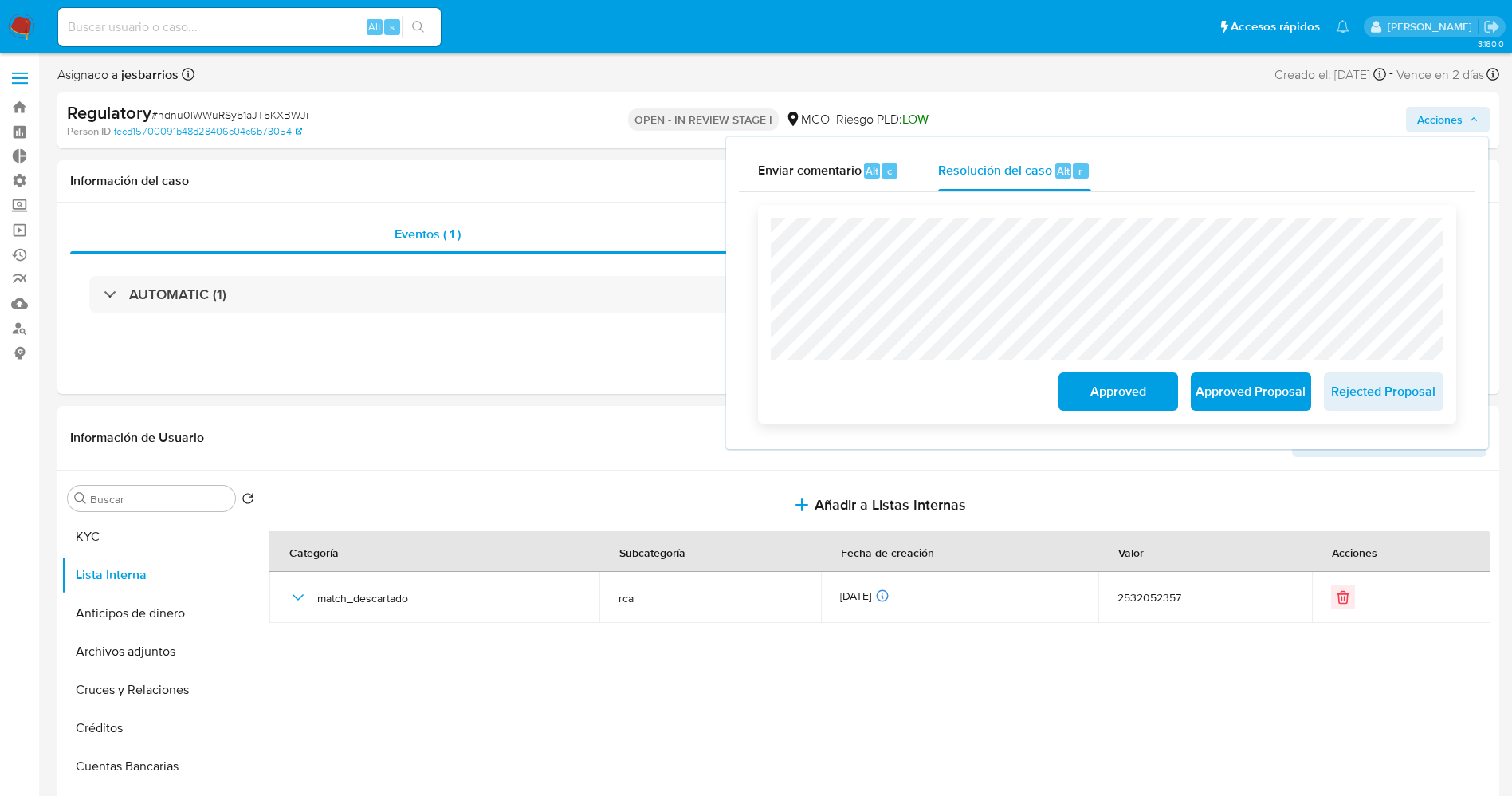
click at [1105, 388] on span "Approved" at bounding box center [1118, 391] width 78 height 35
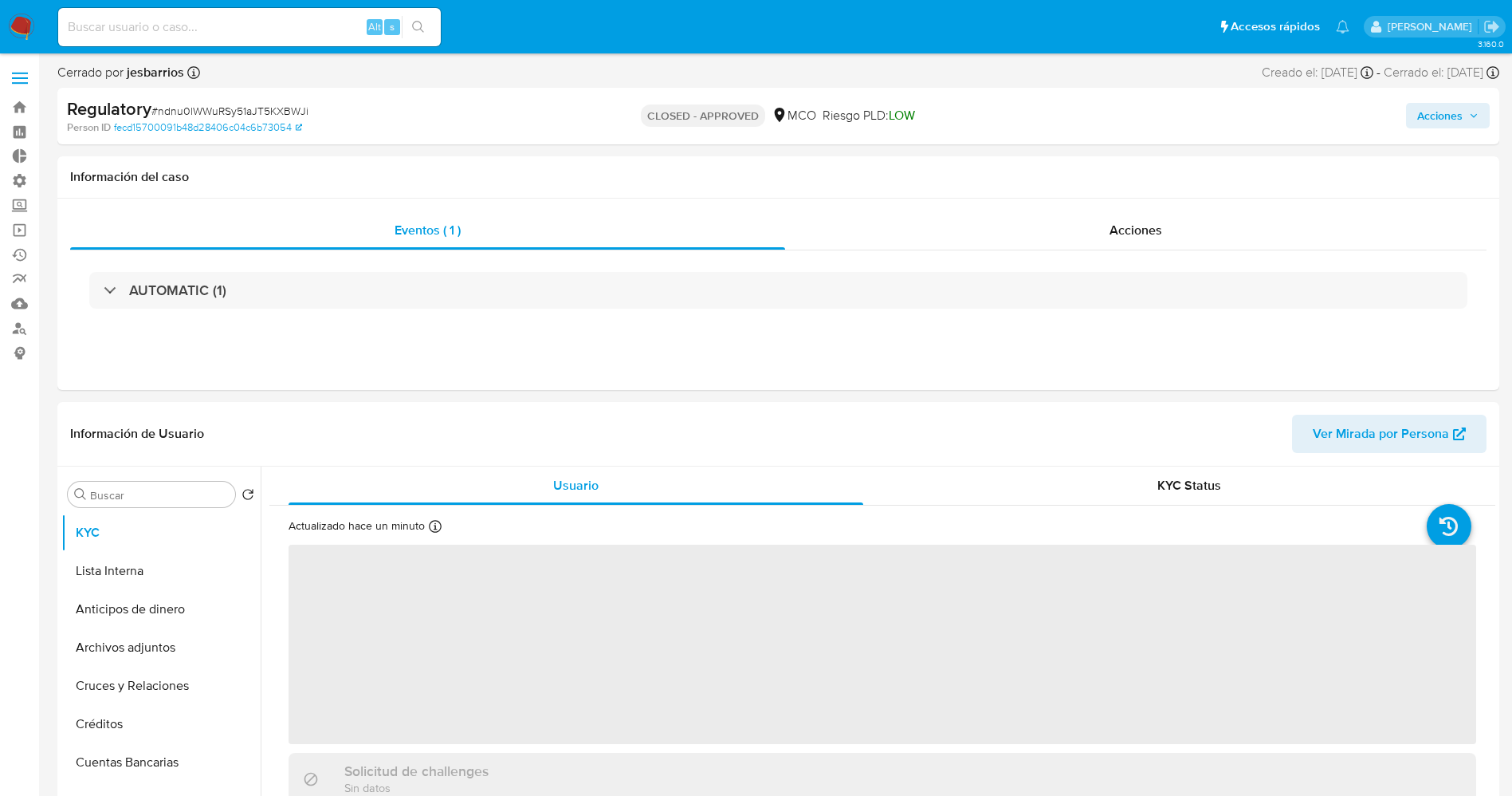
select select "10"
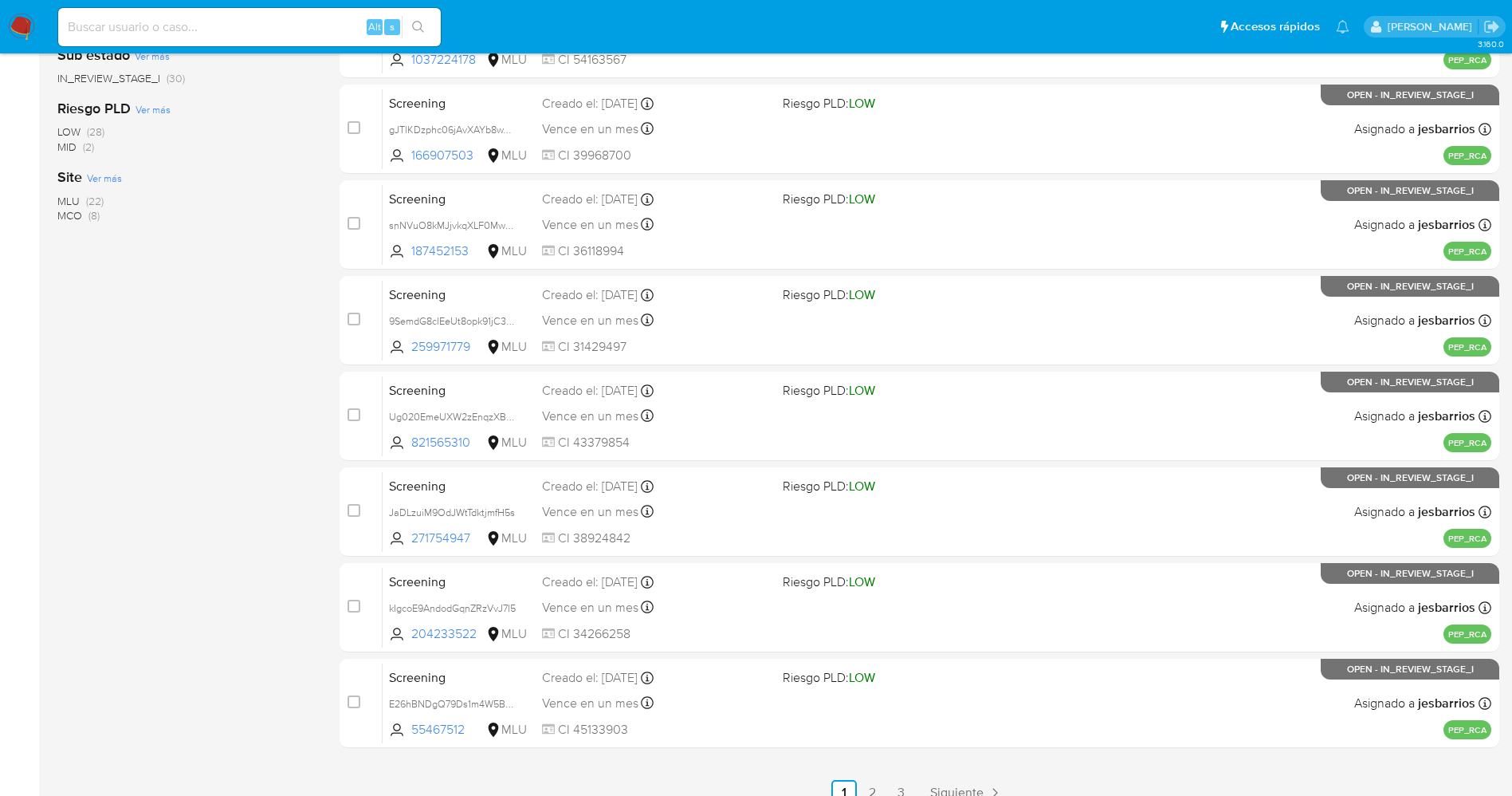
scroll to position [520, 0]
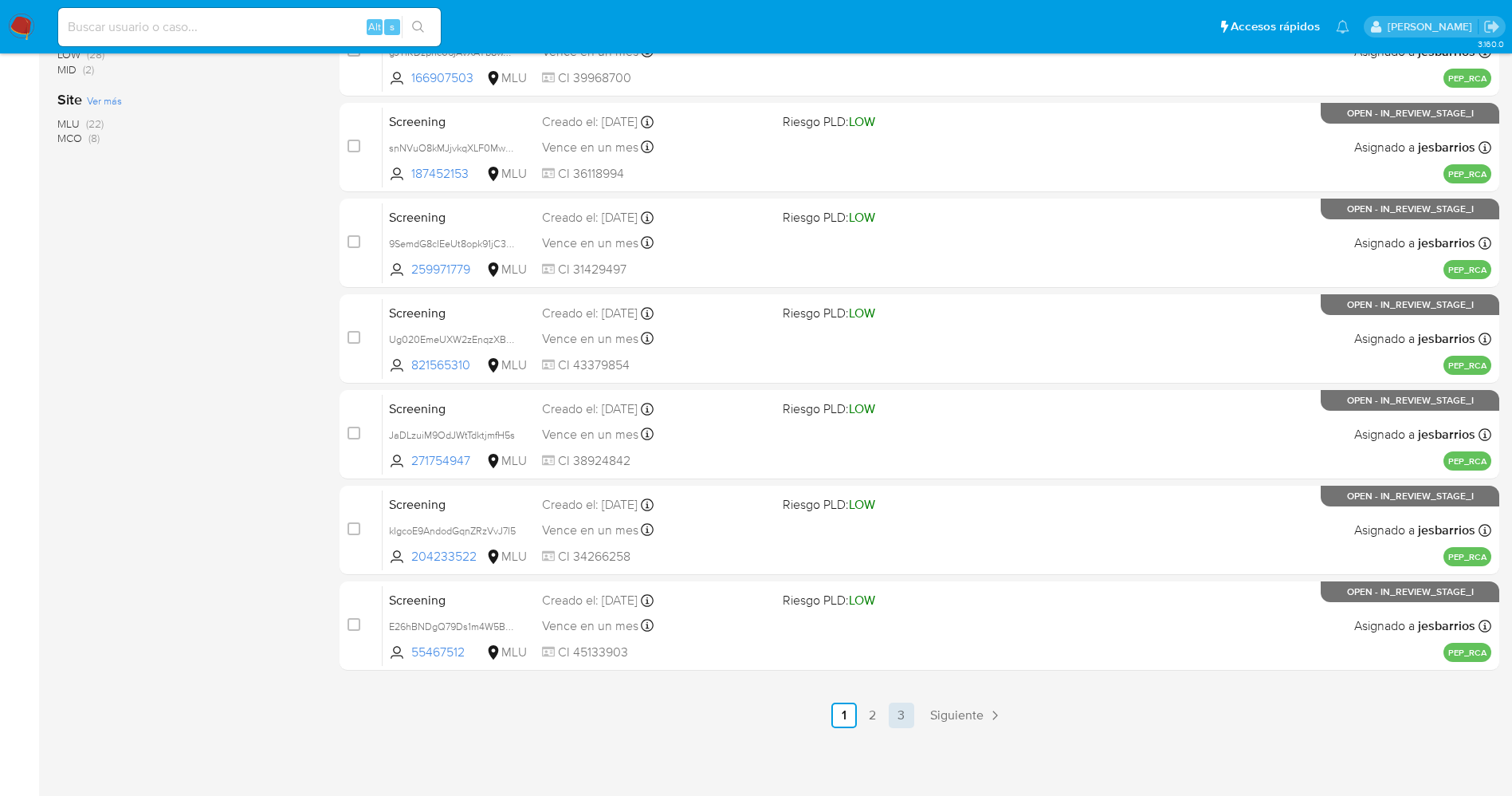
click at [904, 711] on link "3" at bounding box center [902, 715] width 25 height 25
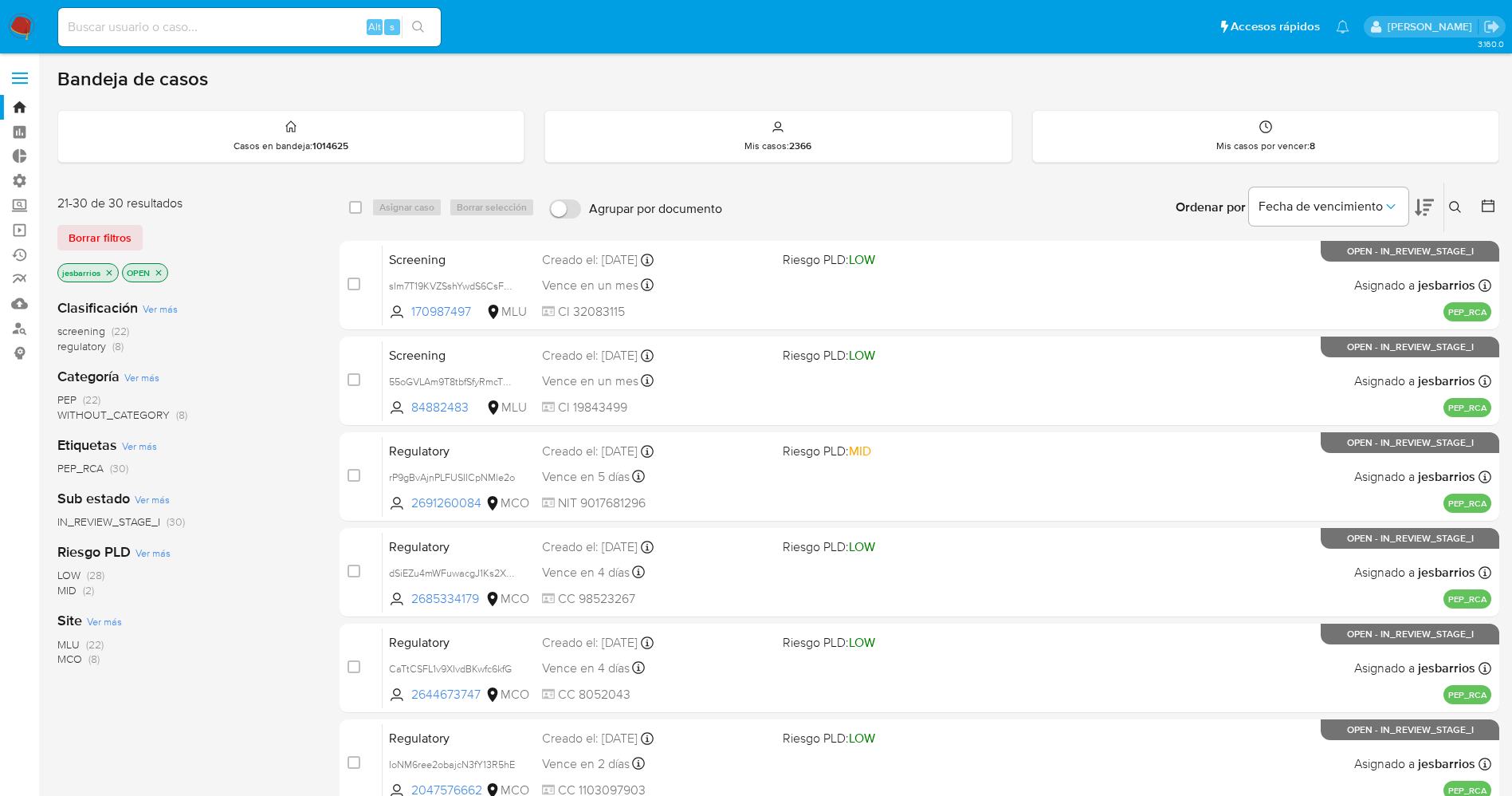
scroll to position [520, 0]
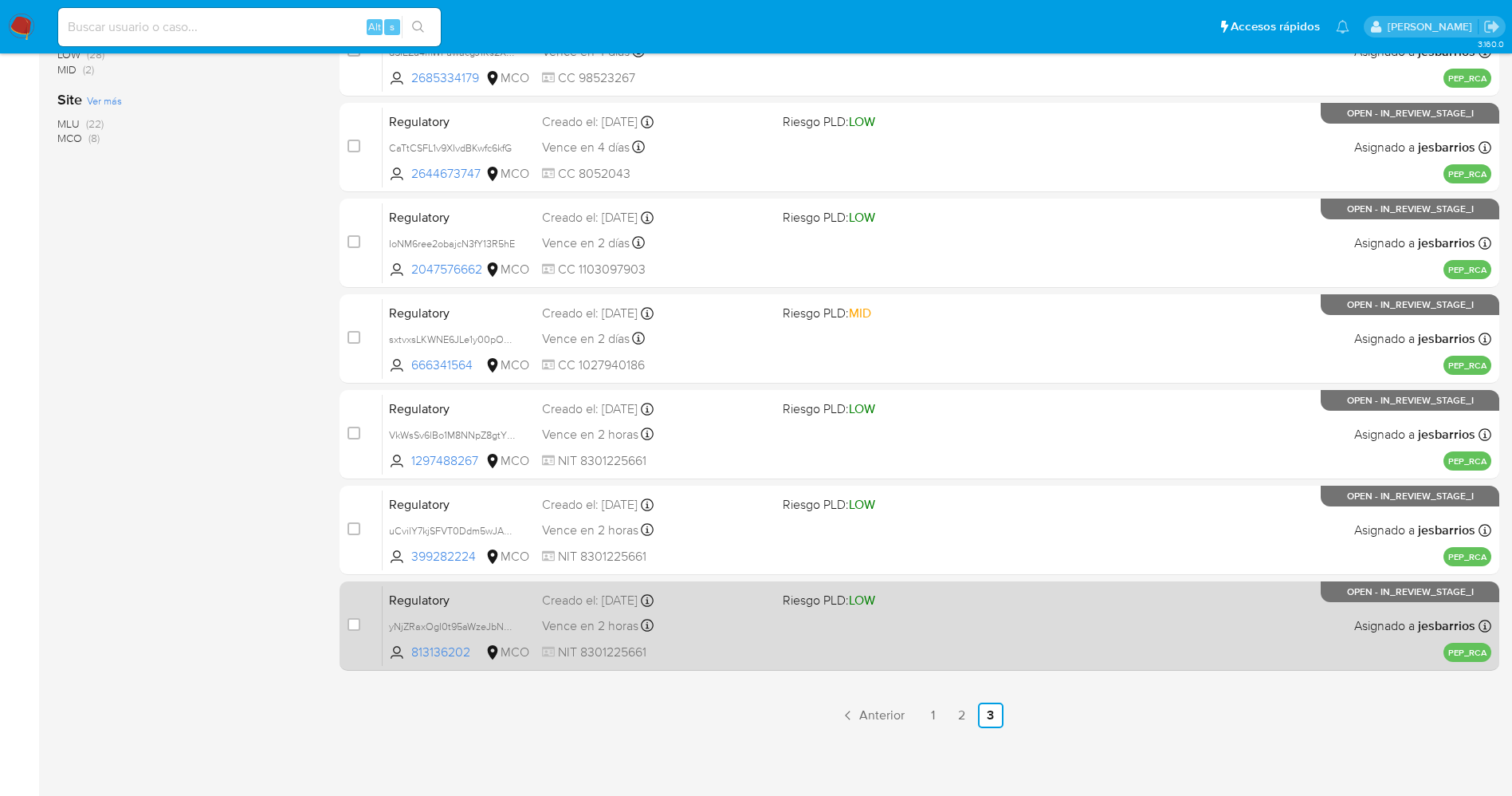
click at [740, 623] on div "Vence en 2 horas Vence el 17/09/2025 13:52:46" at bounding box center [656, 625] width 228 height 21
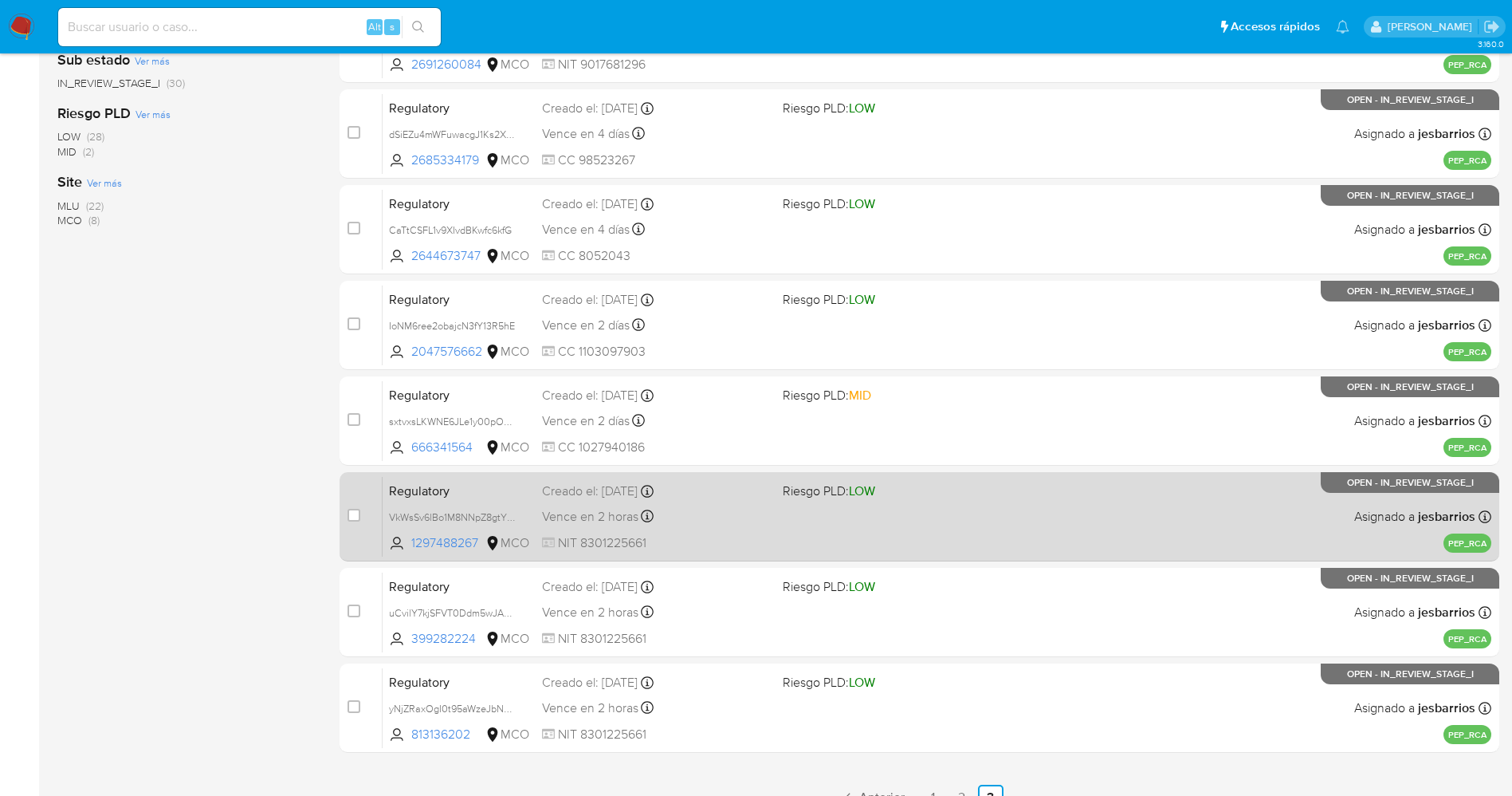
scroll to position [401, 0]
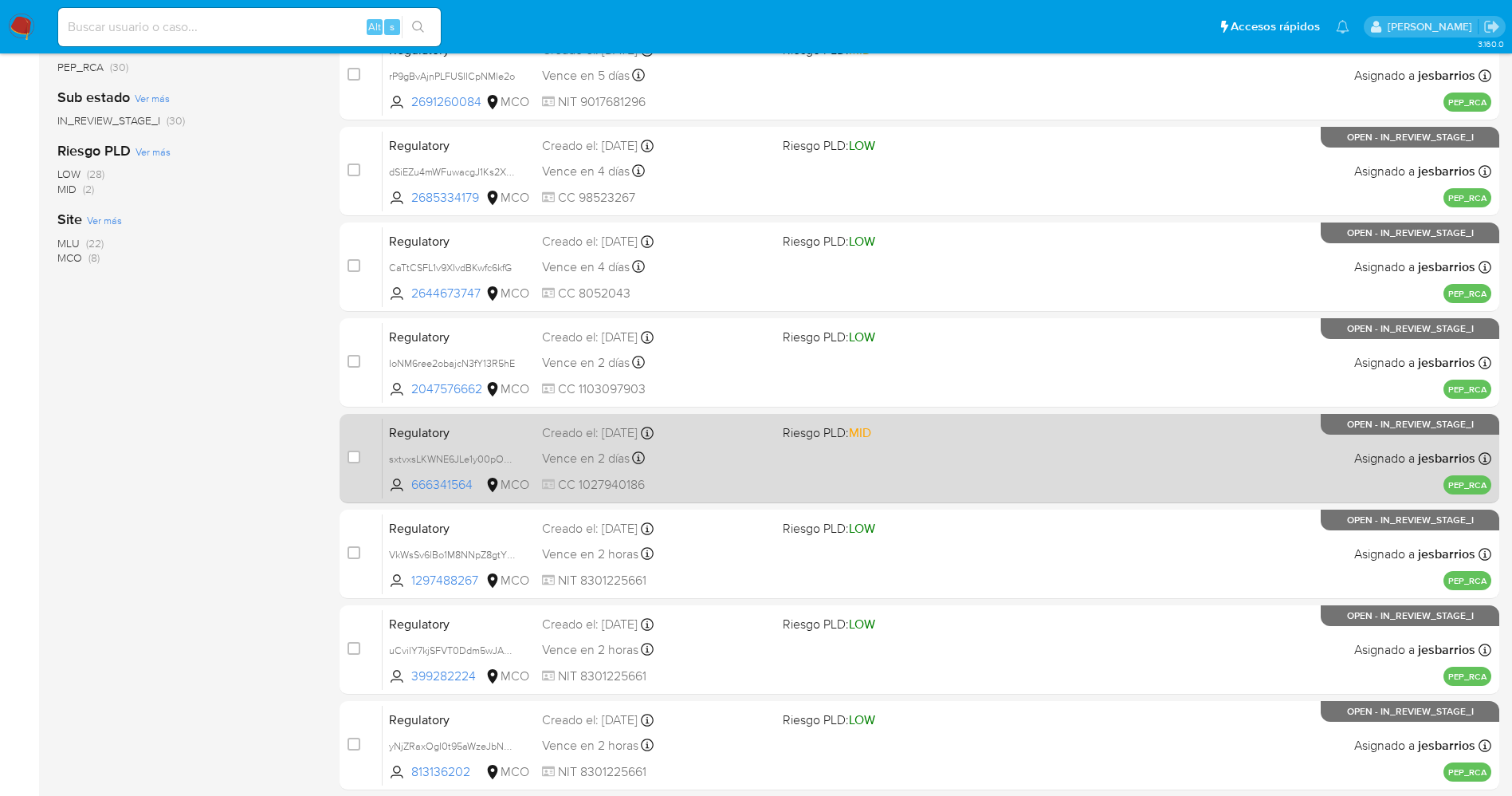
click at [840, 458] on span at bounding box center [897, 458] width 228 height 3
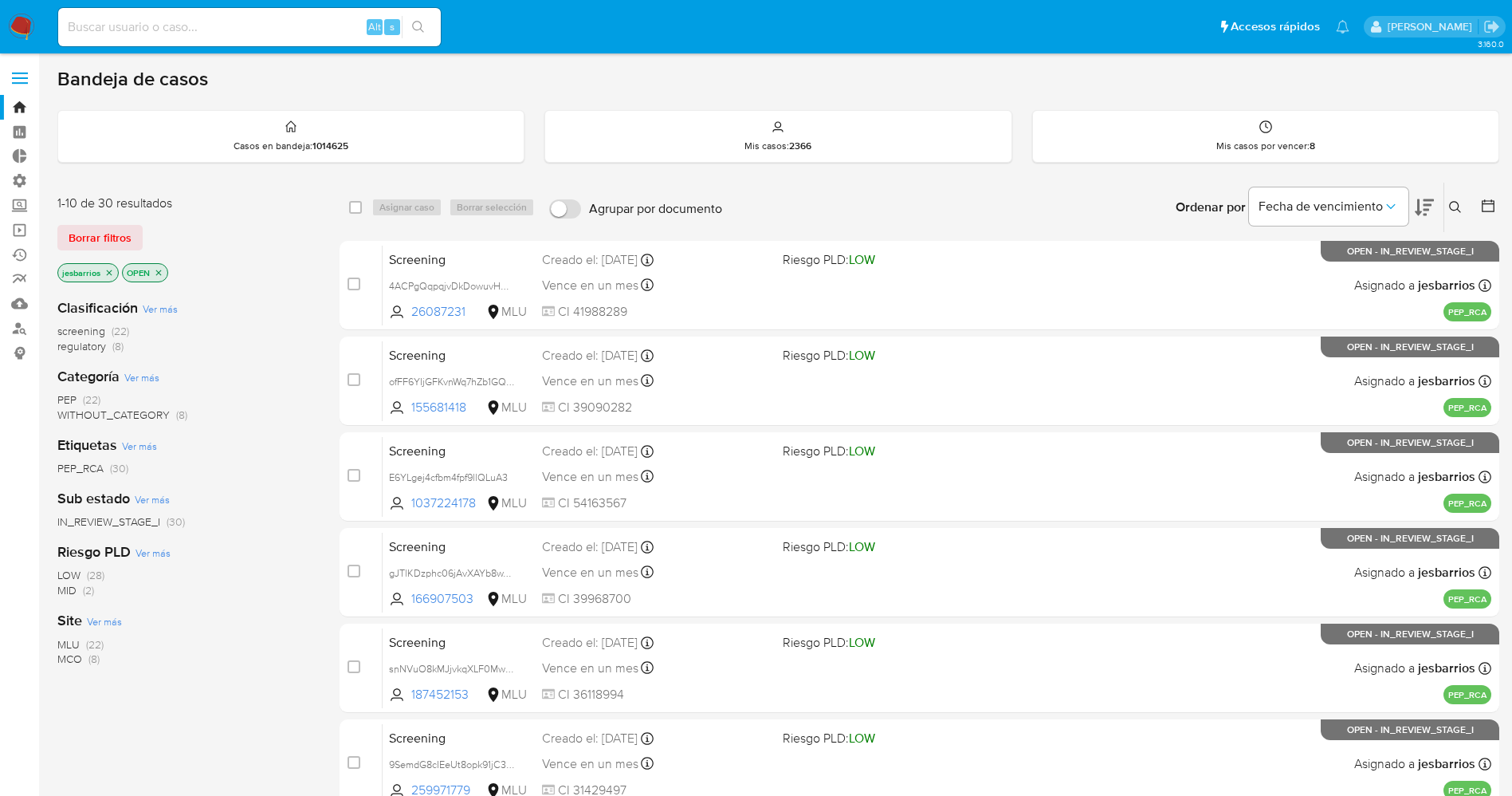
click at [19, 23] on img at bounding box center [21, 27] width 27 height 27
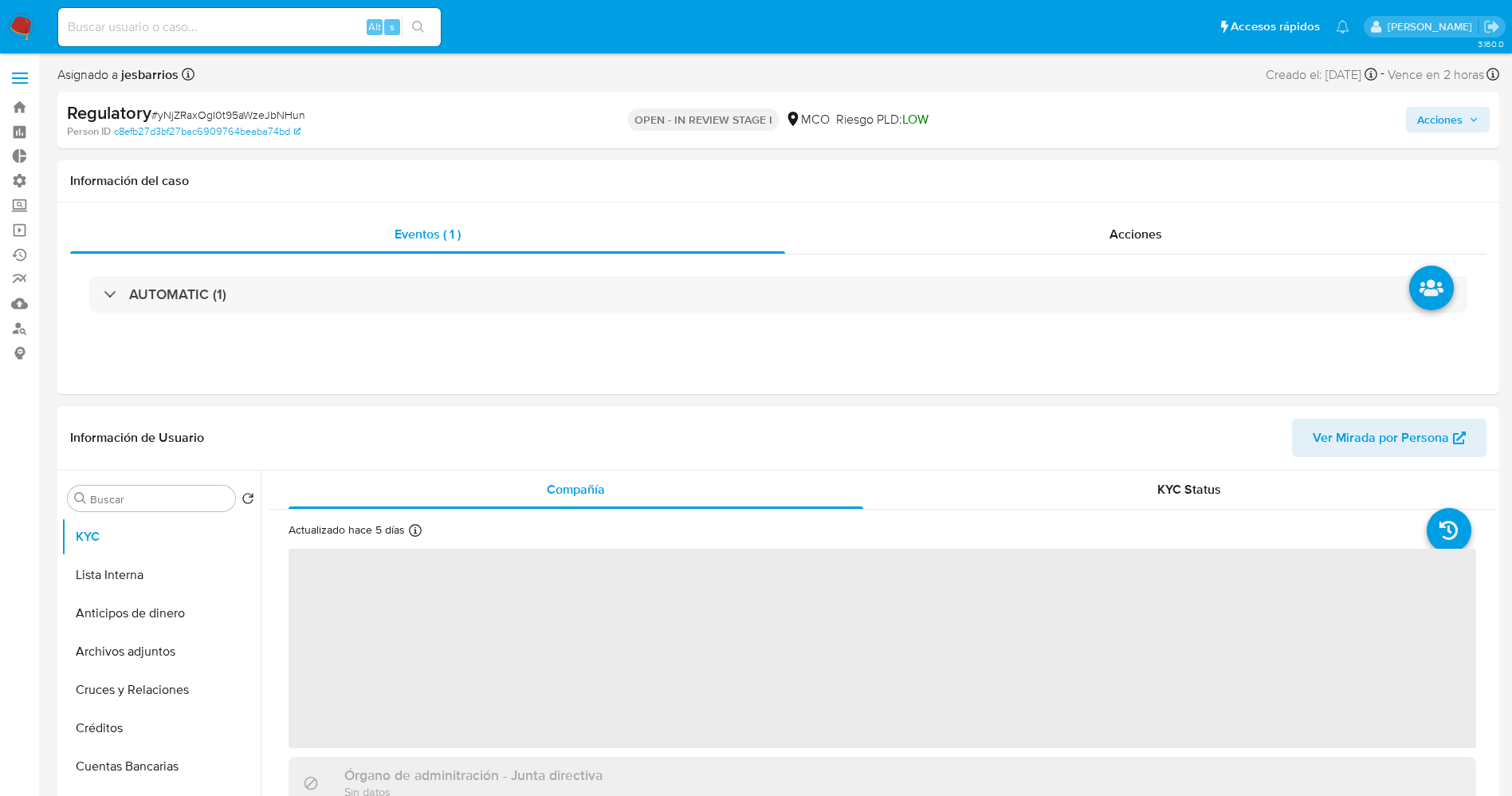
select select "10"
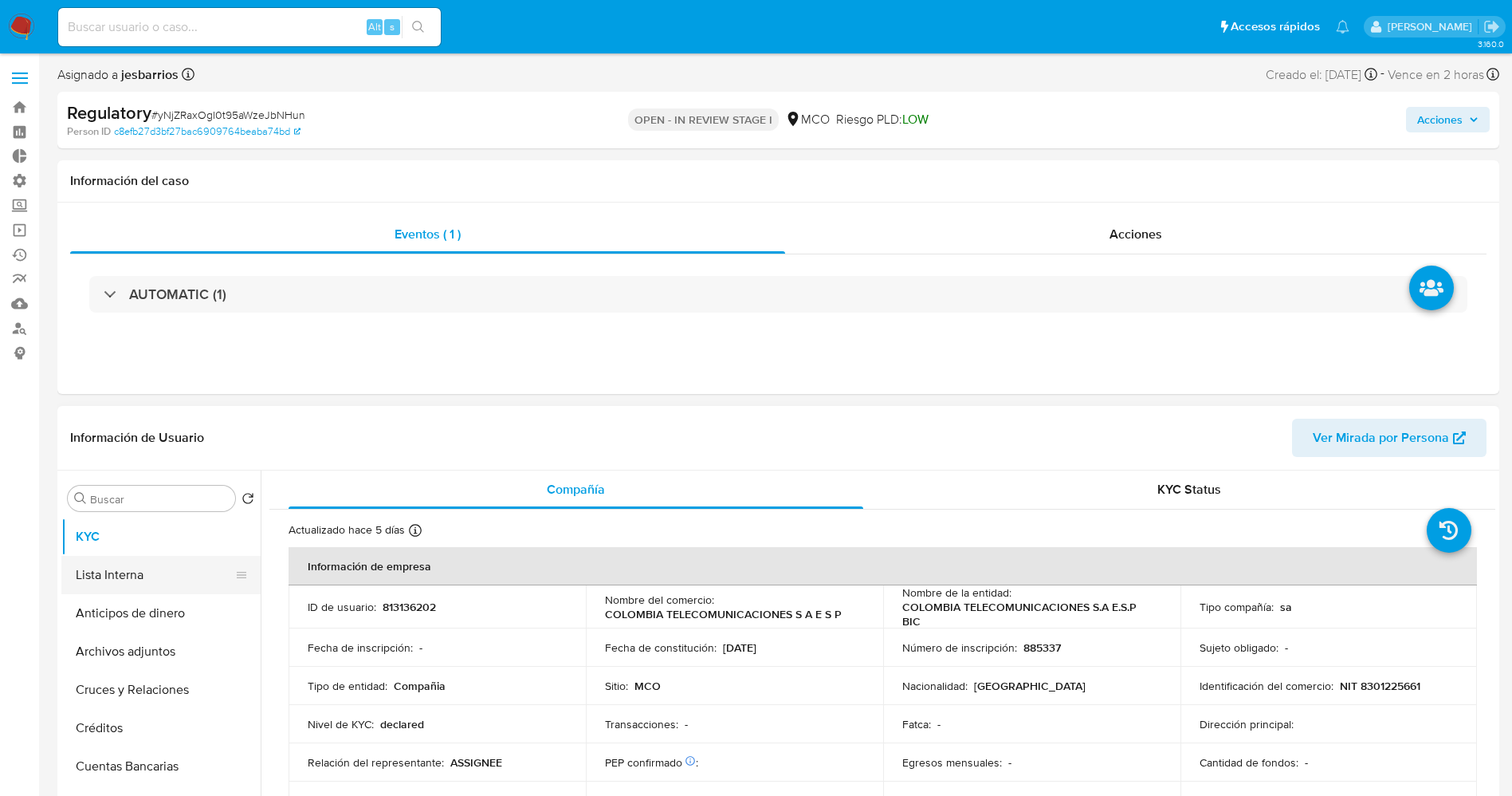
click at [134, 581] on button "Lista Interna" at bounding box center [154, 575] width 186 height 38
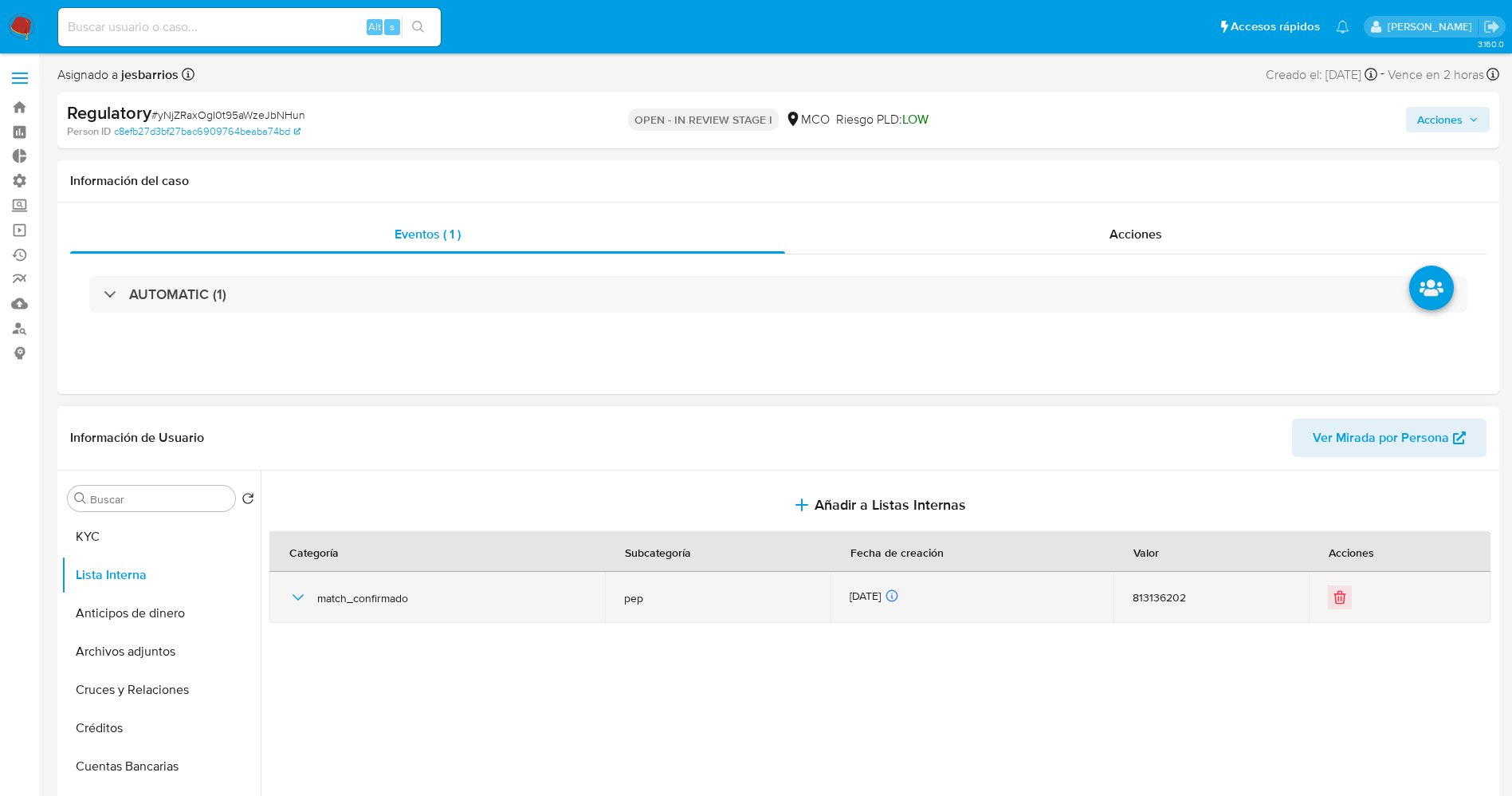
click at [1331, 610] on td at bounding box center [1399, 597] width 181 height 51
click at [1338, 597] on icon "Eliminar" at bounding box center [1338, 598] width 0 height 4
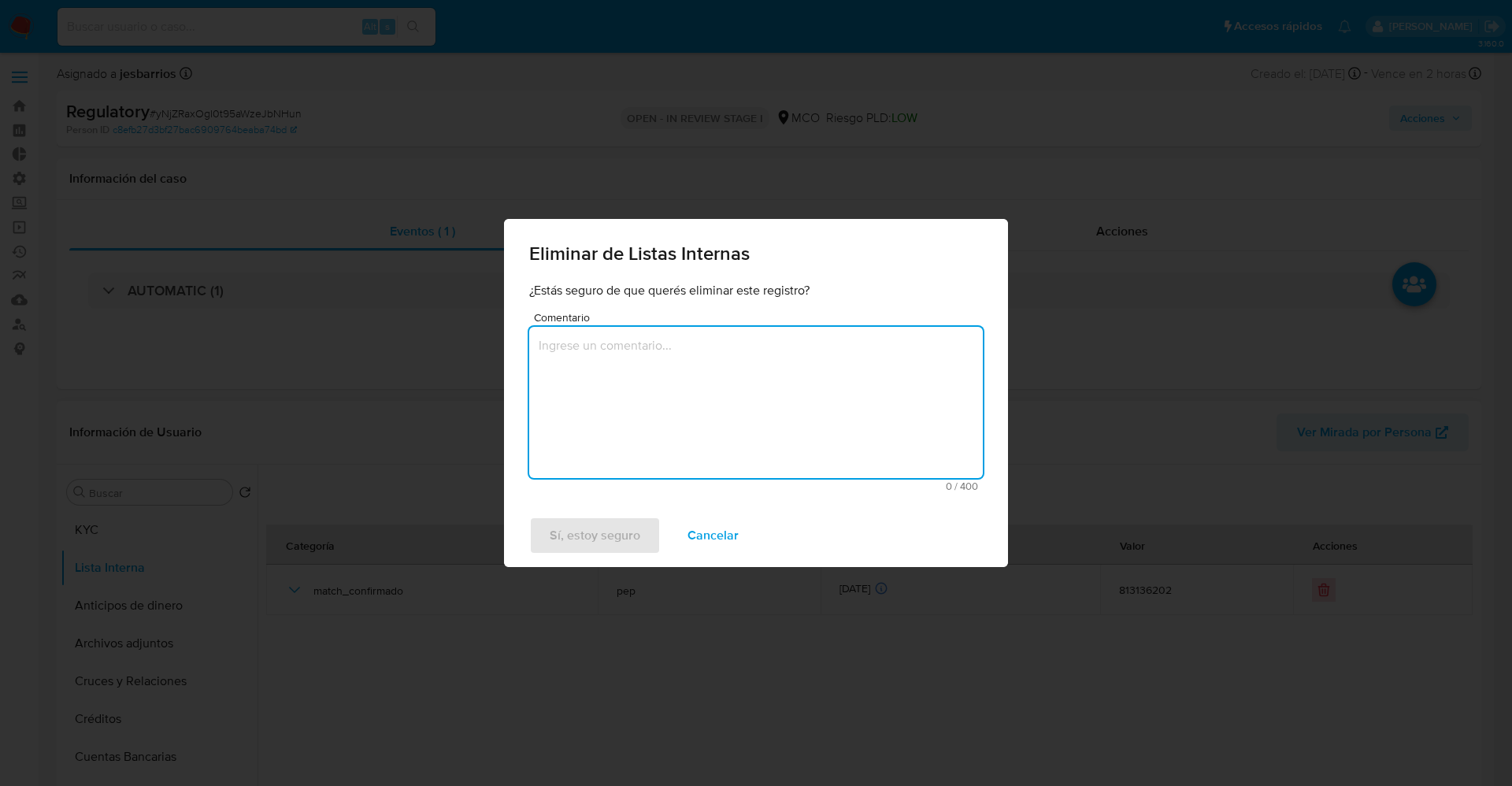
click at [717, 395] on textarea "Comentario" at bounding box center [756, 402] width 454 height 152
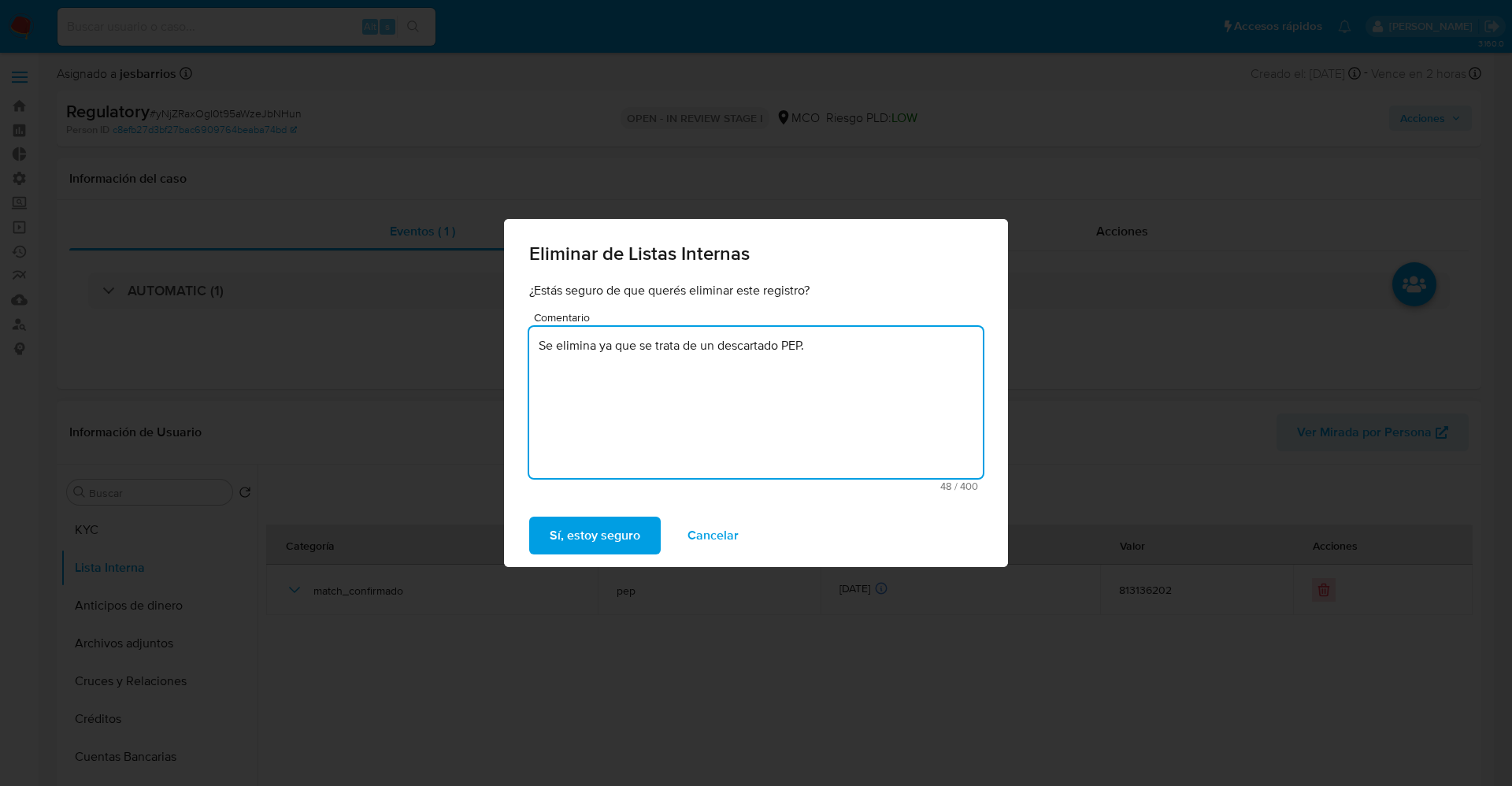
drag, startPoint x: 848, startPoint y: 351, endPoint x: 524, endPoint y: 345, distance: 324.1
click at [471, 345] on div "Eliminar de Listas Internas ¿Estás seguro de que querés eliminar este registro?…" at bounding box center [756, 393] width 1512 height 786
click at [644, 398] on textarea "Se elimina ya que se trata de un descartado PEP." at bounding box center [756, 402] width 454 height 152
type textarea "Se elimina ya que se trata de un descartado PEP."
click at [635, 551] on span "Sí, estoy seguro" at bounding box center [594, 535] width 90 height 34
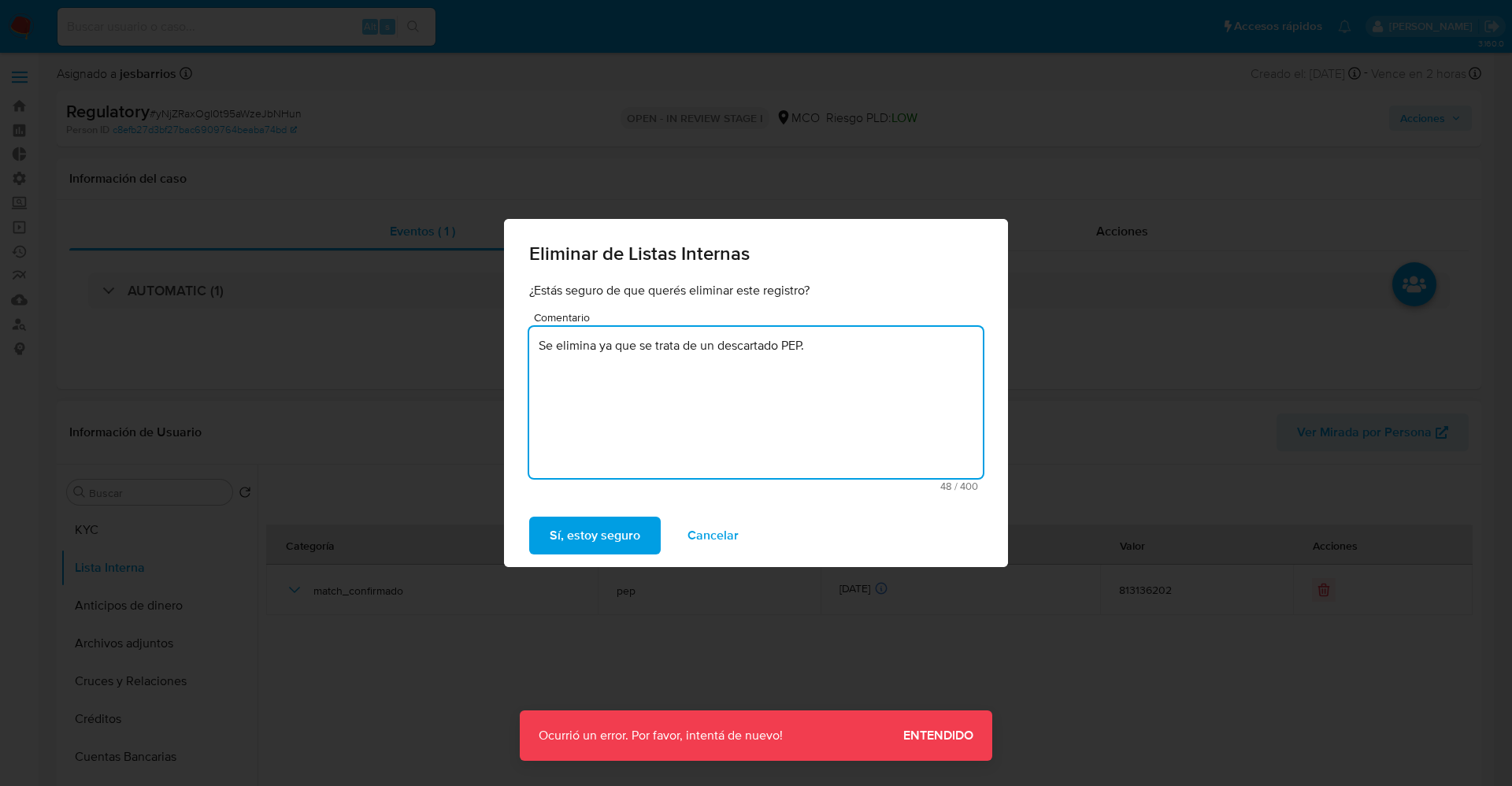
click at [808, 764] on div "Eliminar de Listas Internas ¿Estás seguro de que querés eliminar este registro?…" at bounding box center [756, 393] width 1512 height 786
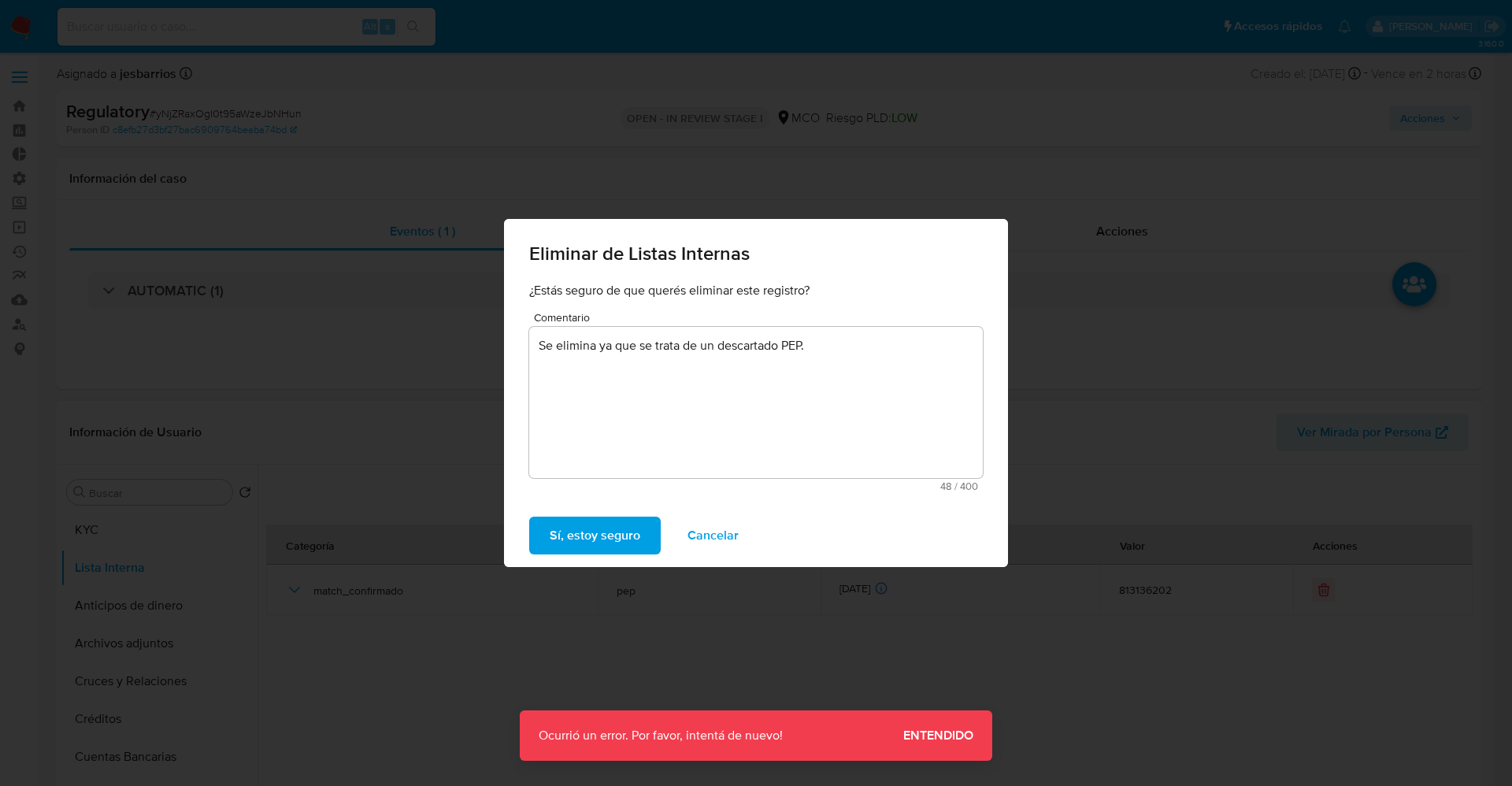
click at [639, 541] on span "Sí, estoy seguro" at bounding box center [594, 535] width 90 height 34
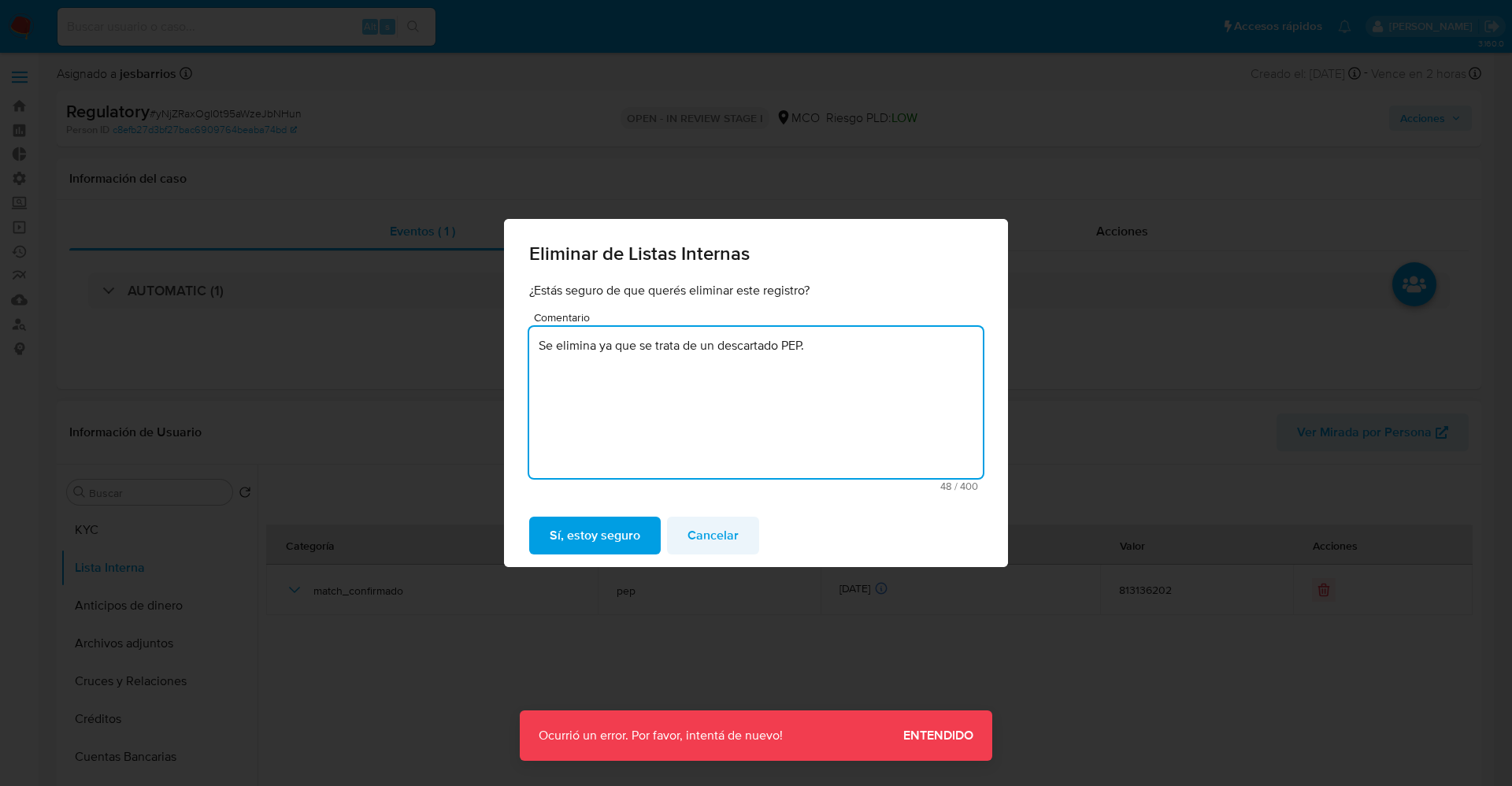
click at [706, 535] on span "Cancelar" at bounding box center [712, 535] width 51 height 34
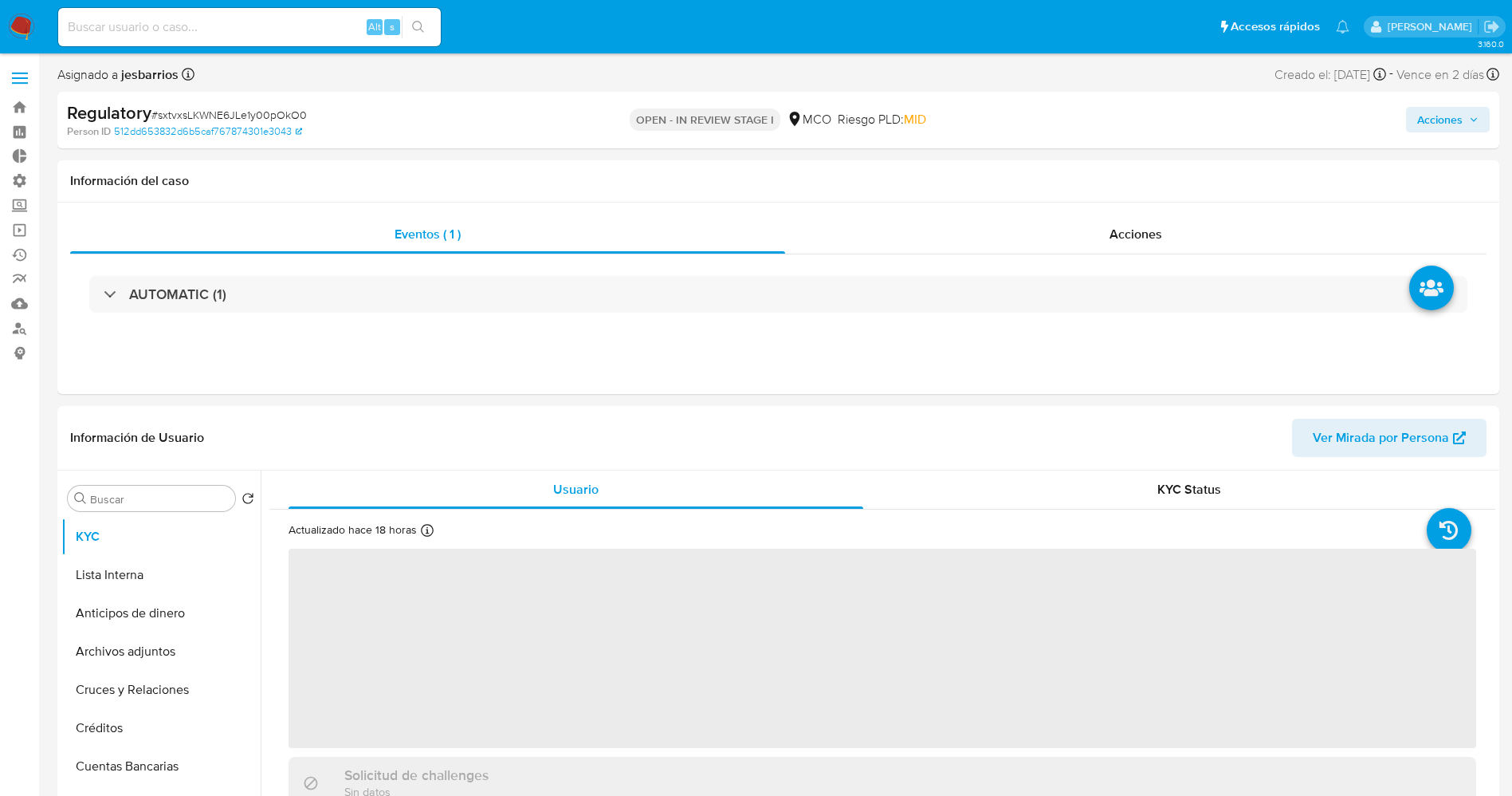
select select "10"
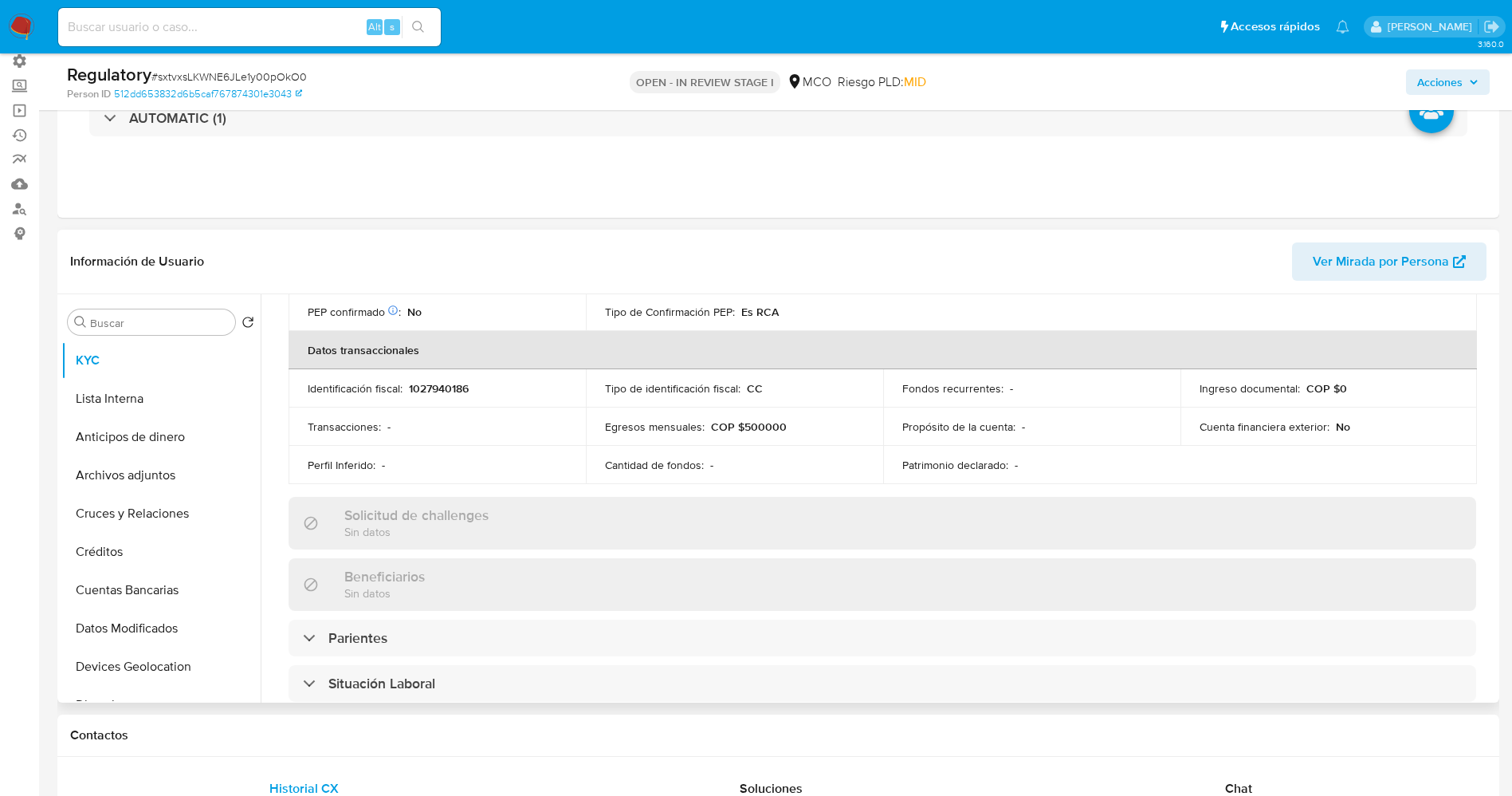
scroll to position [598, 0]
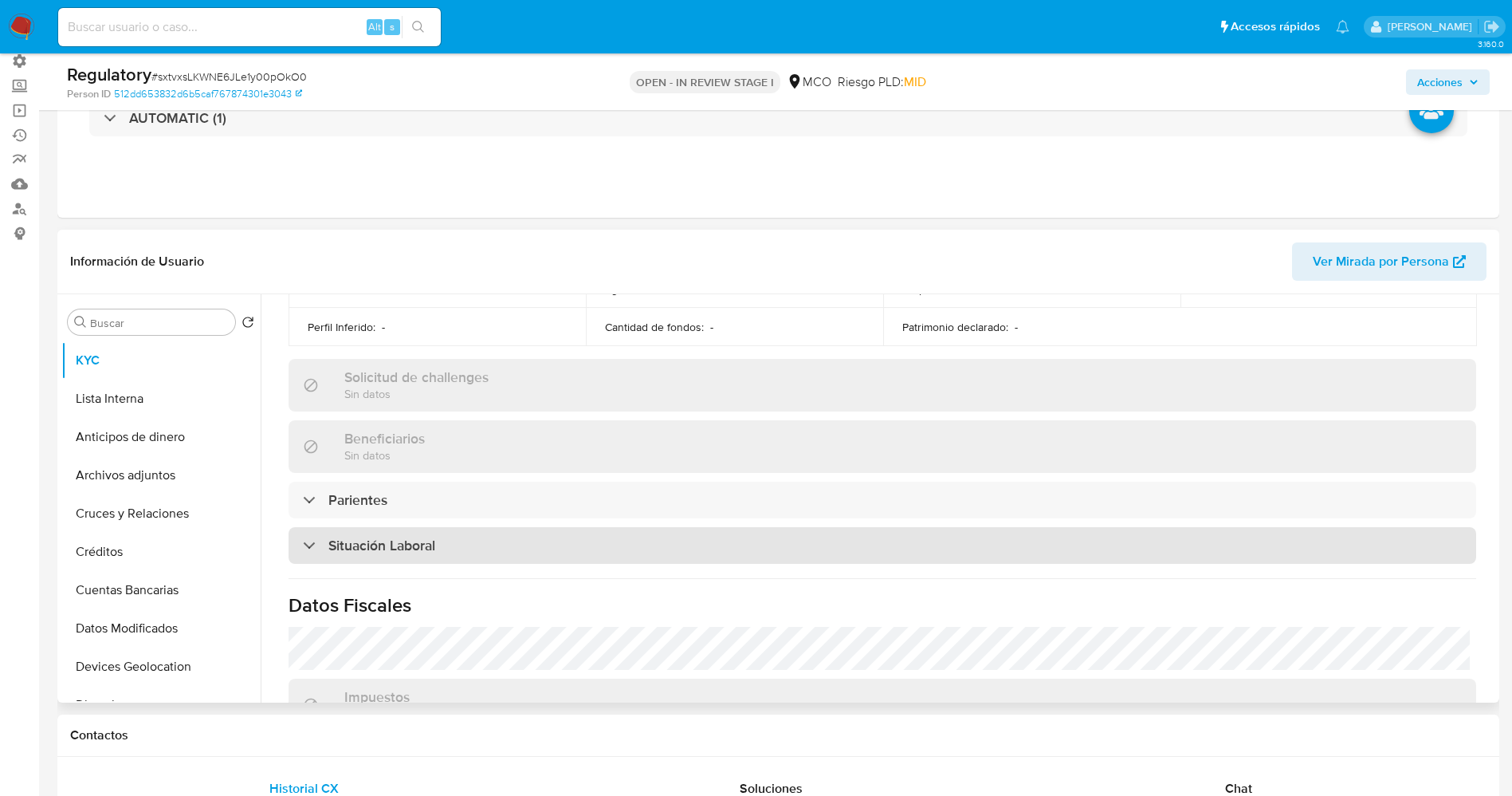
click at [405, 537] on h3 "Situación Laboral" at bounding box center [381, 545] width 107 height 18
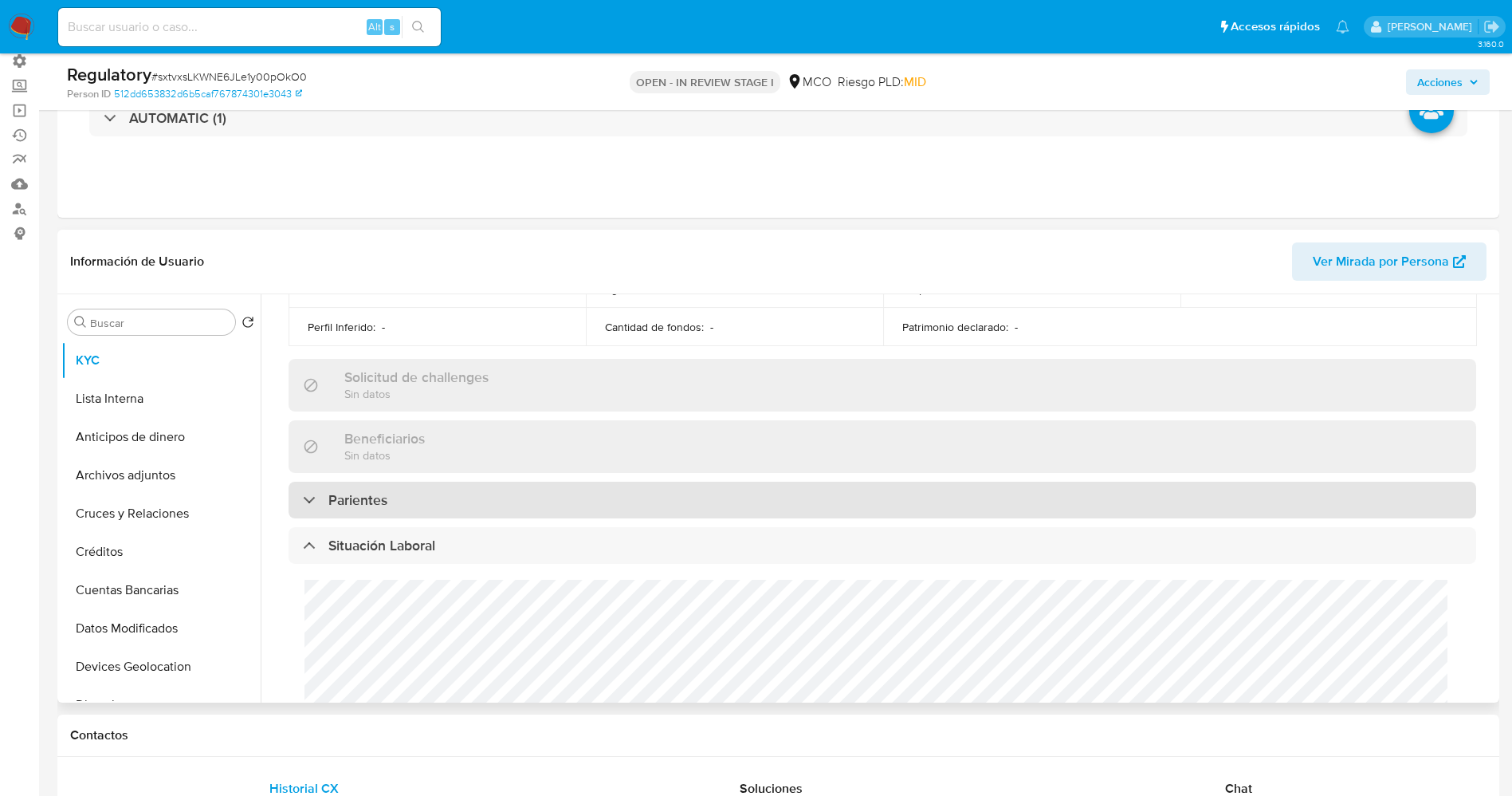
click at [411, 515] on div "Parientes" at bounding box center [881, 499] width 1187 height 36
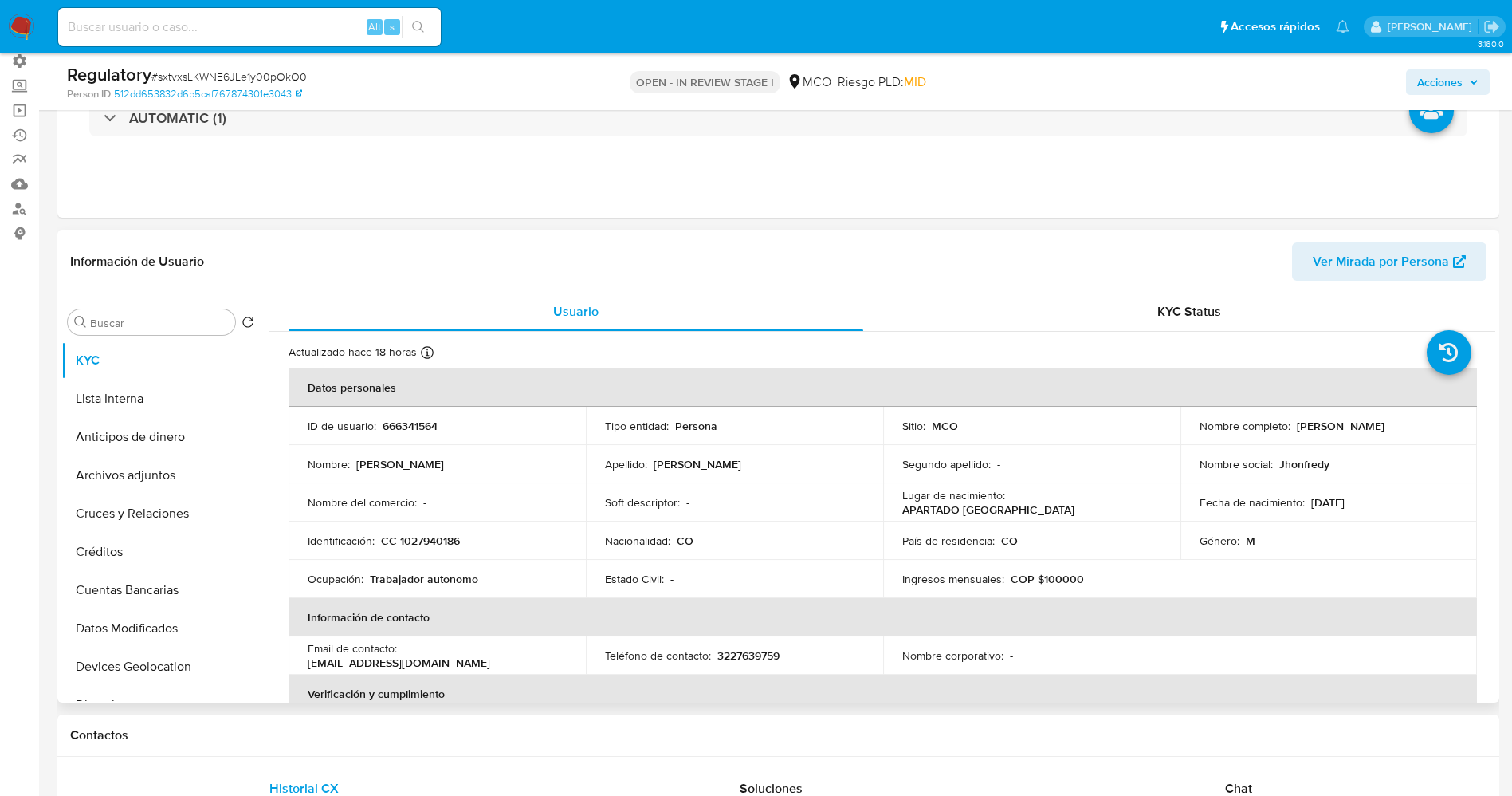
scroll to position [0, 0]
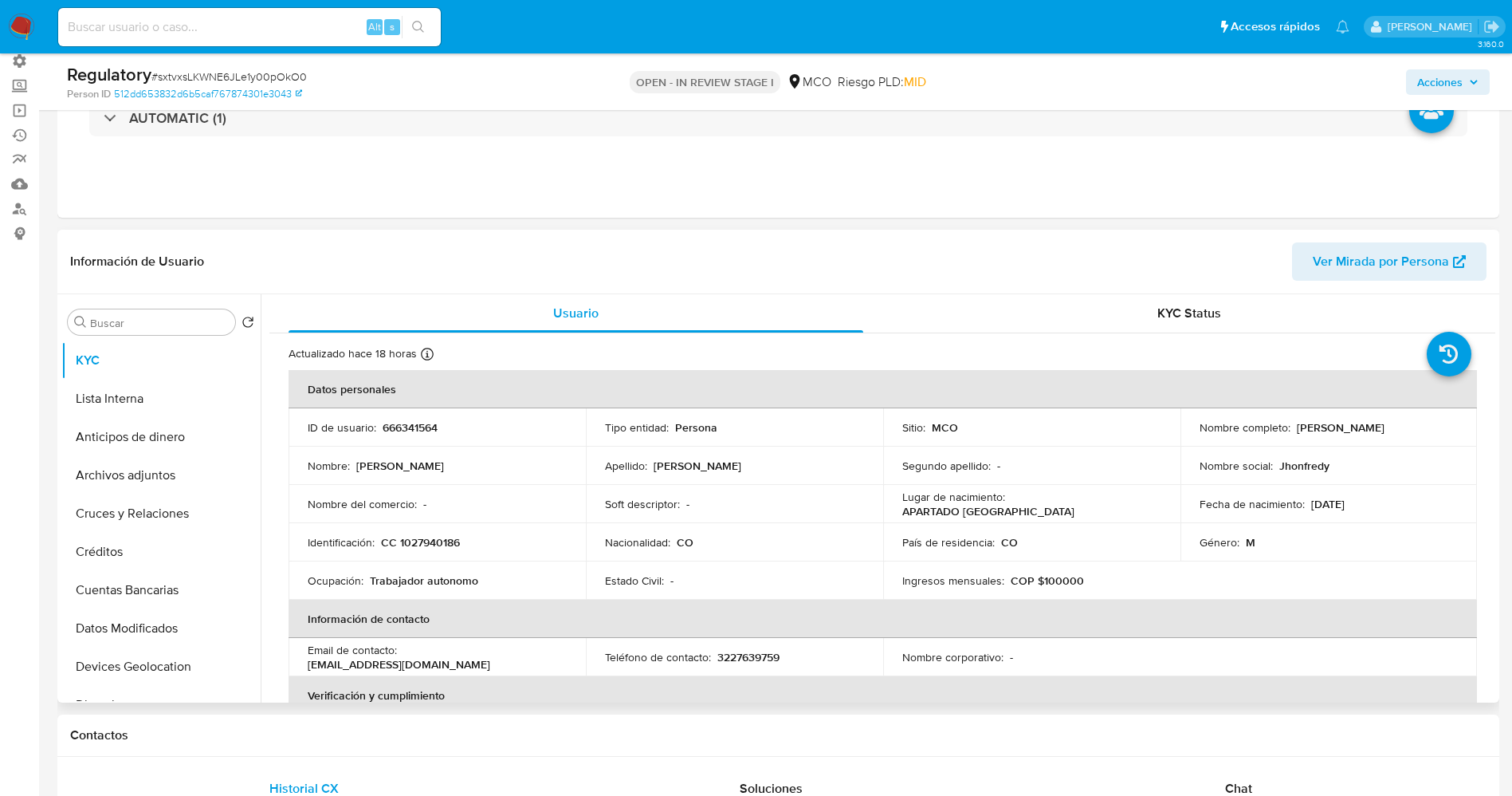
drag, startPoint x: 1292, startPoint y: 430, endPoint x: 1443, endPoint y: 430, distance: 151.0
click at [1443, 430] on div "Nombre completo : Jhon Fredy Cordoba Lopez" at bounding box center [1329, 427] width 259 height 14
copy p "Jhon Fredy Cordoba Lopez"
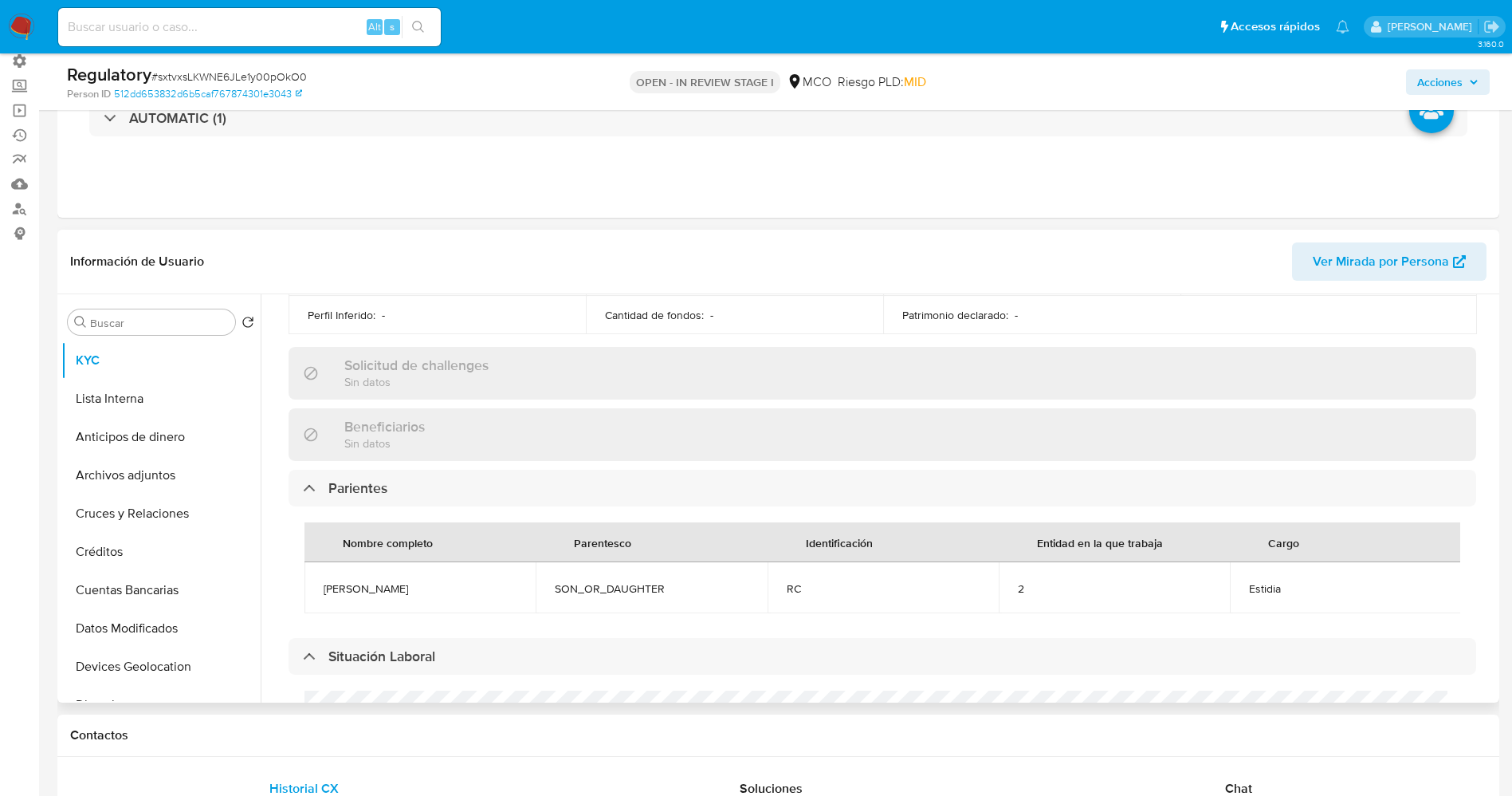
scroll to position [717, 0]
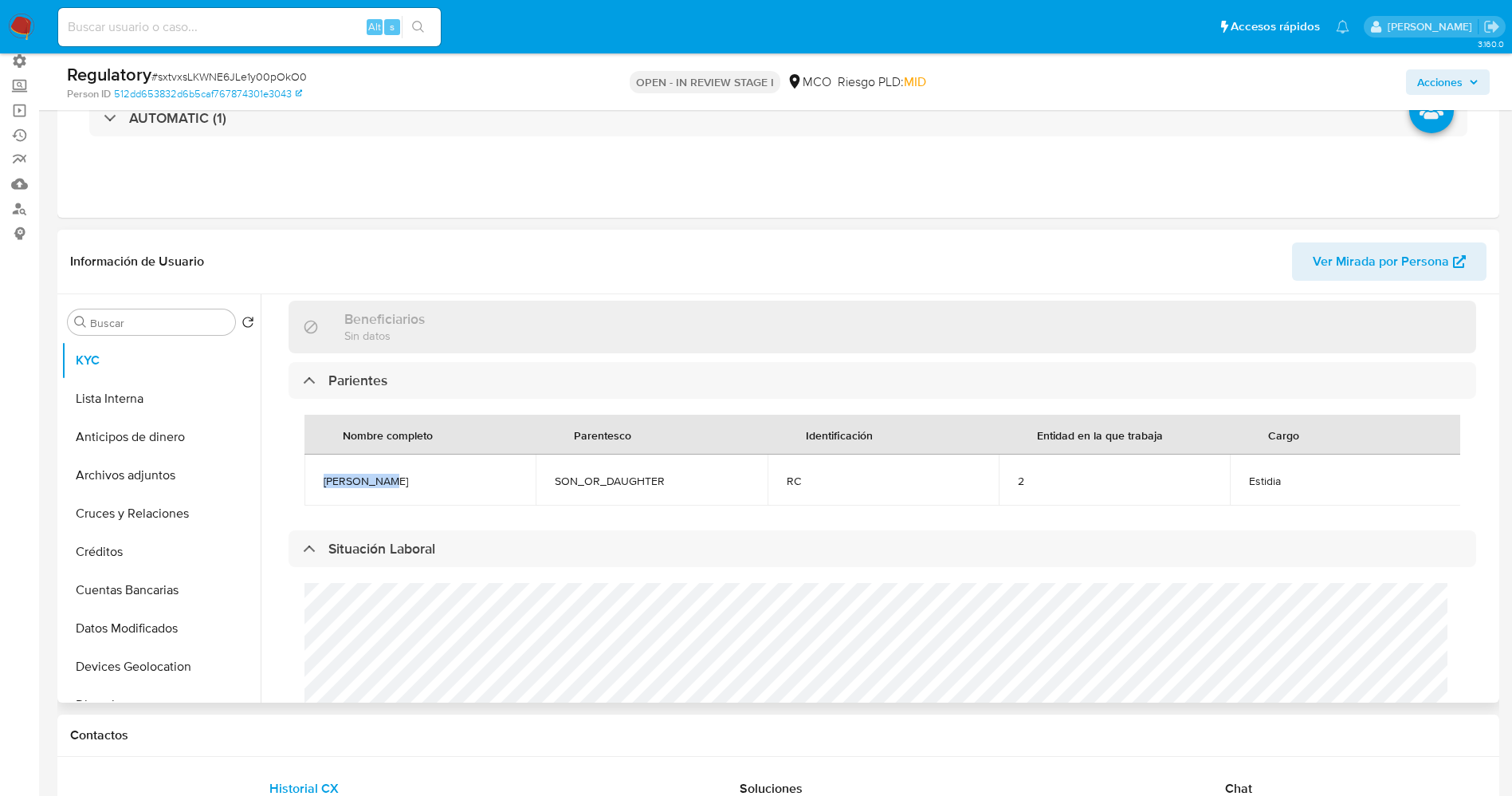
drag, startPoint x: 328, startPoint y: 478, endPoint x: 424, endPoint y: 477, distance: 96.0
click at [424, 477] on td "Zoe Cordoba" at bounding box center [420, 480] width 231 height 51
copy span "Zoe Cordoba"
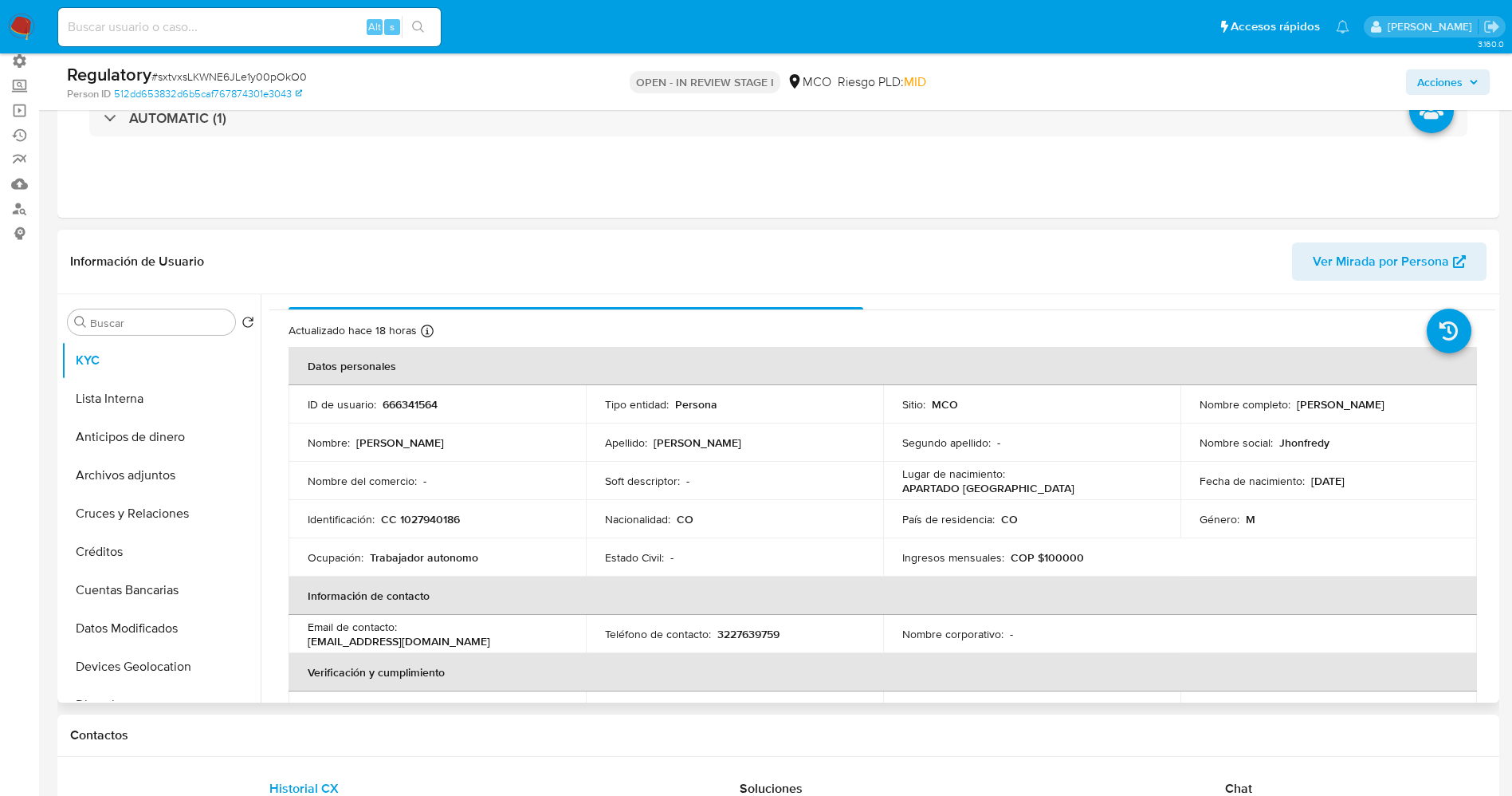
scroll to position [0, 0]
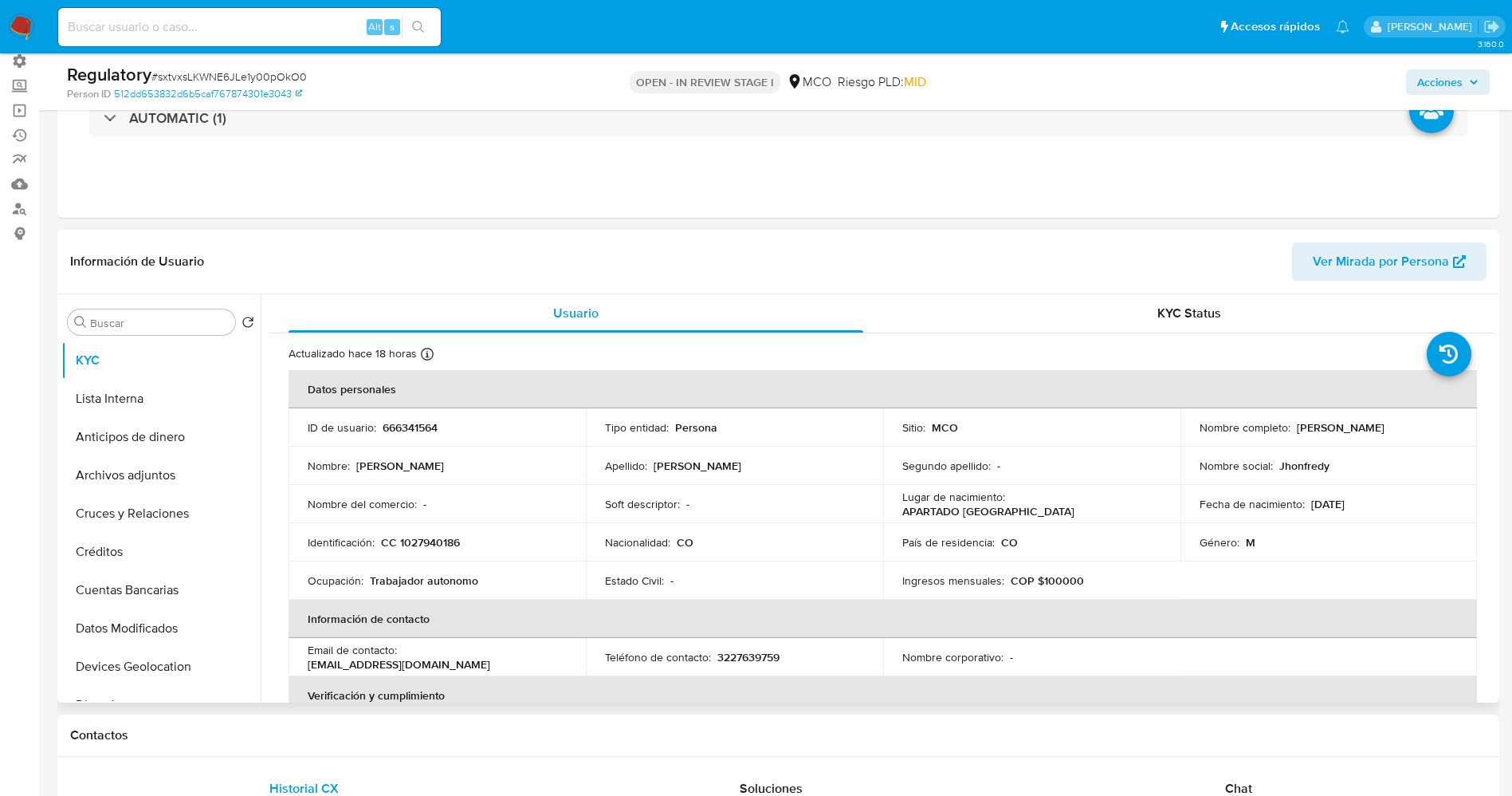
drag, startPoint x: 1289, startPoint y: 436, endPoint x: 1298, endPoint y: 436, distance: 9.0
click at [1291, 436] on td "Nombre completo : Jhon Fredy Cordoba Lopez" at bounding box center [1329, 427] width 297 height 38
drag, startPoint x: 1292, startPoint y: 431, endPoint x: 1433, endPoint y: 431, distance: 141.0
click at [1433, 431] on div "Nombre completo : Jhon Fredy Cordoba Lopez" at bounding box center [1329, 427] width 259 height 14
copy p "Jhon Fredy Cordoba Lopez"
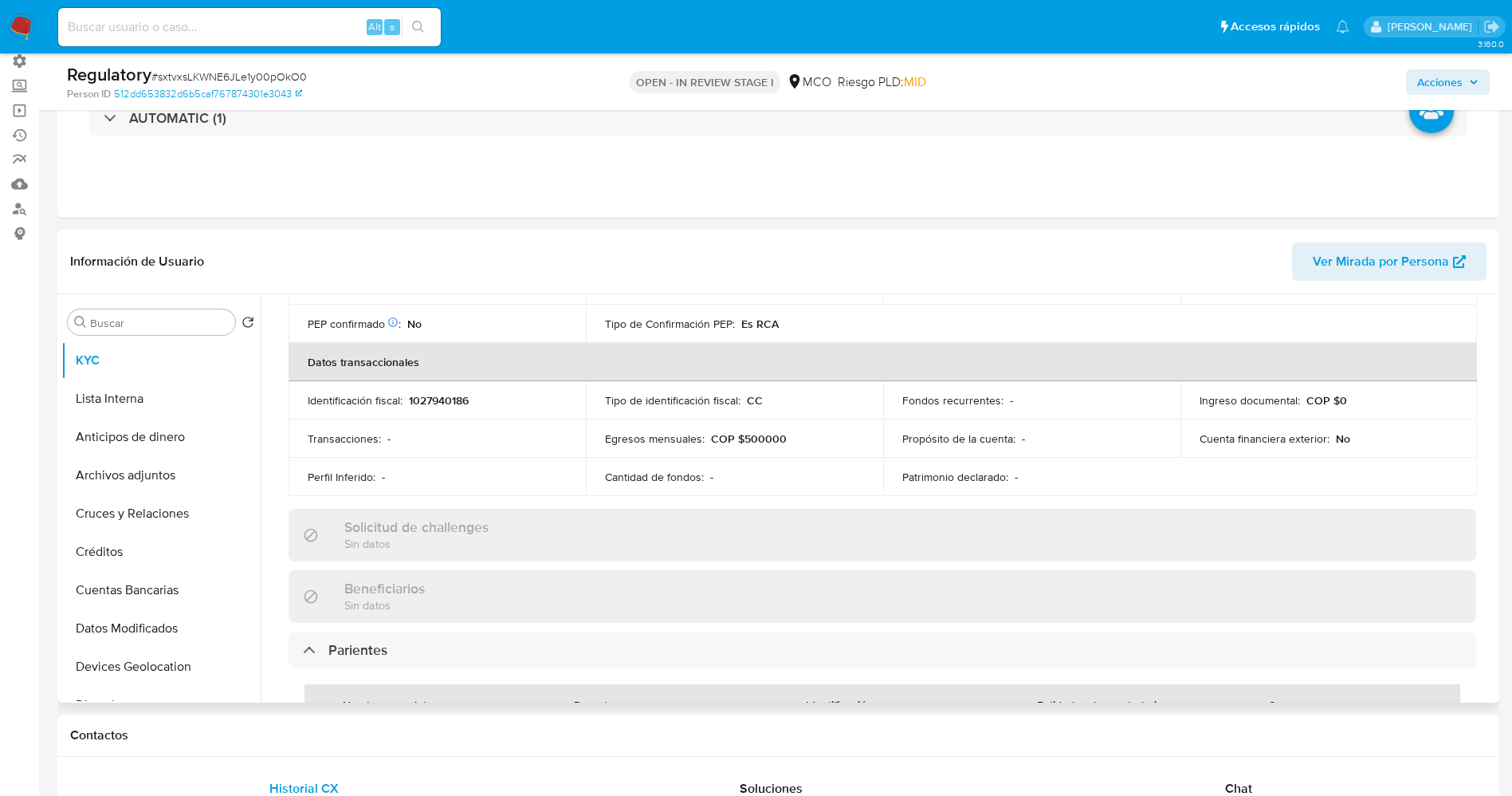
scroll to position [598, 0]
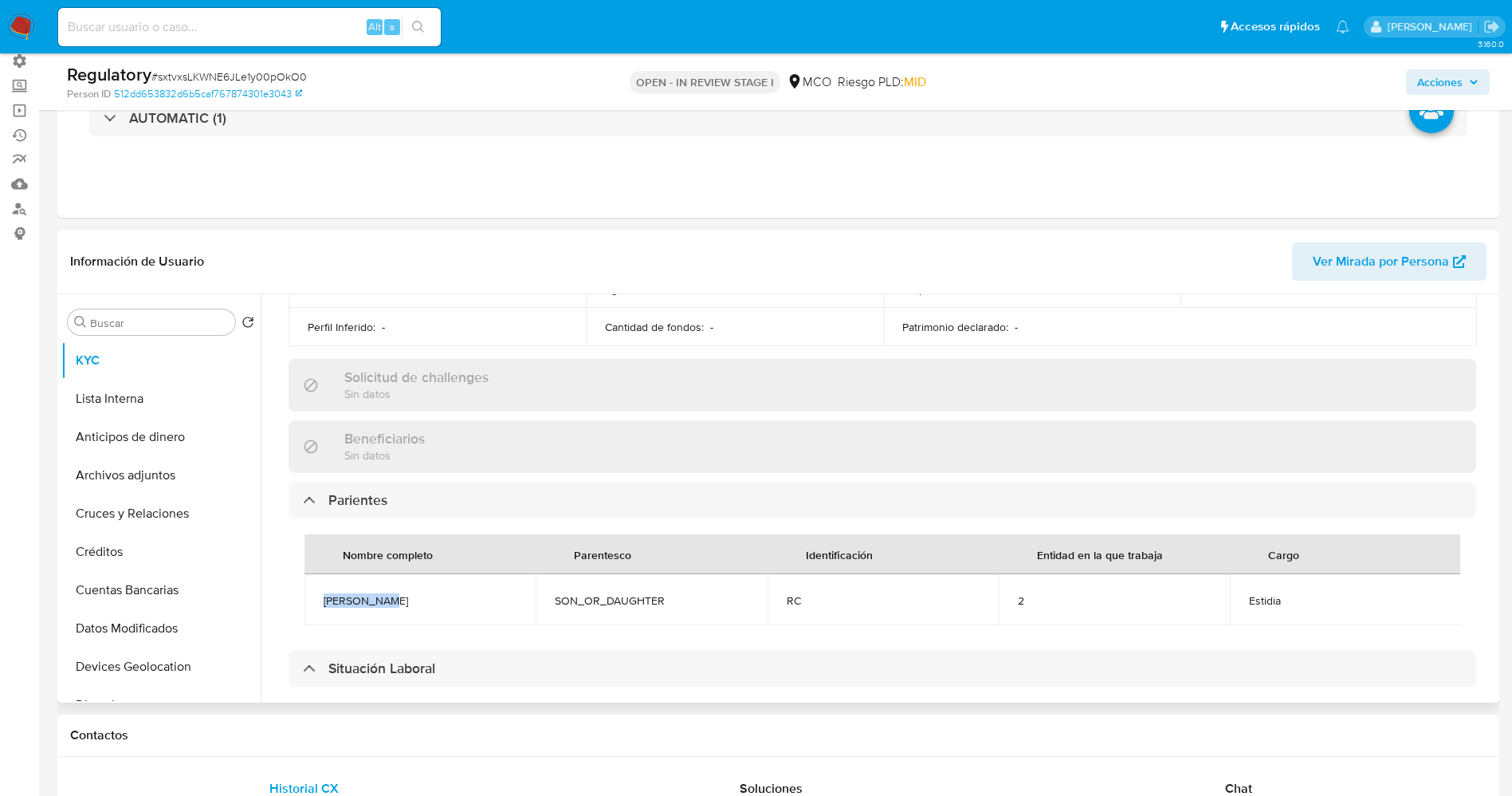
drag, startPoint x: 314, startPoint y: 582, endPoint x: 426, endPoint y: 588, distance: 112.2
click at [426, 588] on td "Zoe Cordoba" at bounding box center [420, 599] width 231 height 51
copy span "Zoe Cordoba"
click at [137, 404] on button "Lista Interna" at bounding box center [154, 398] width 186 height 38
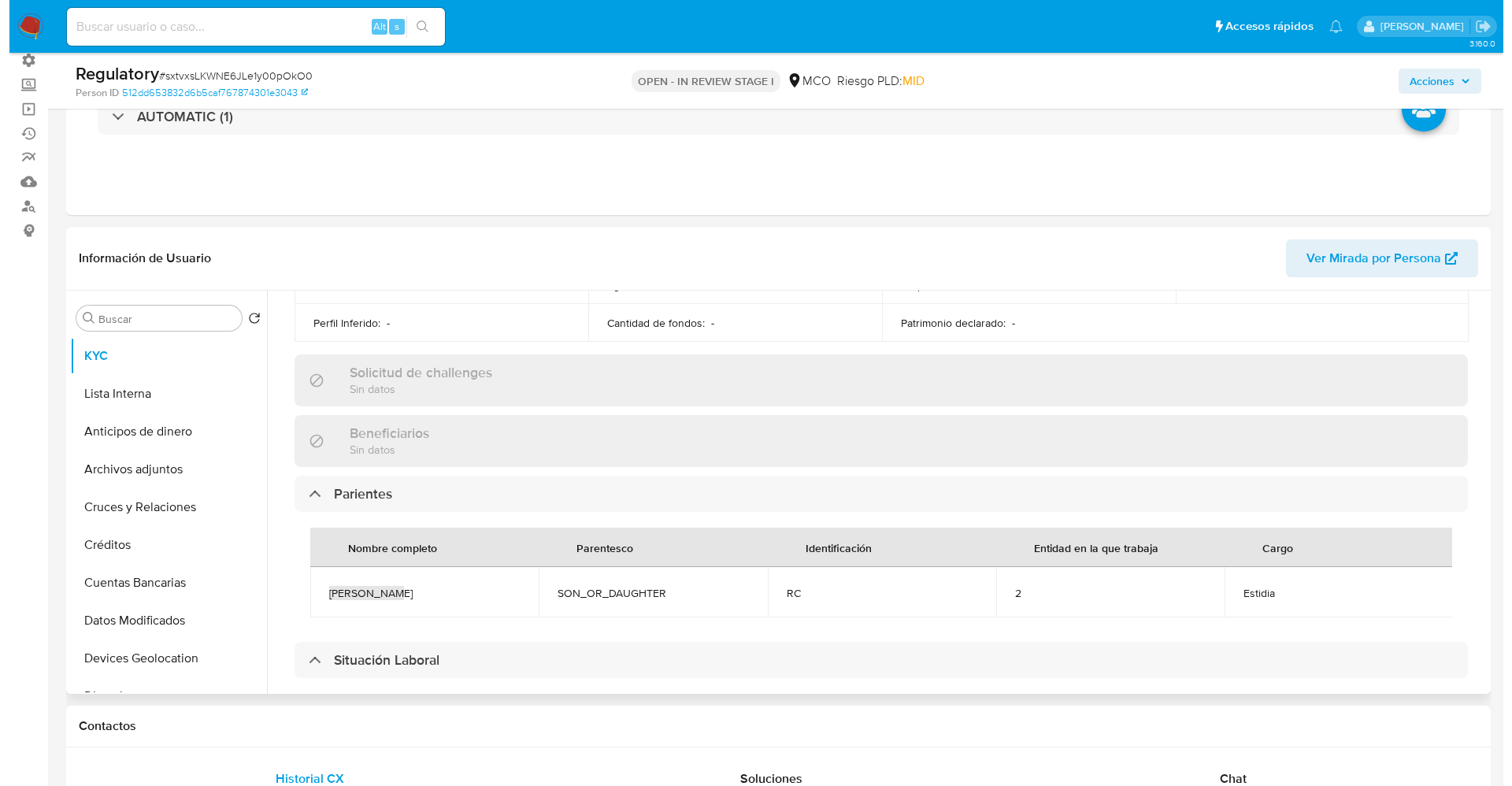
scroll to position [0, 0]
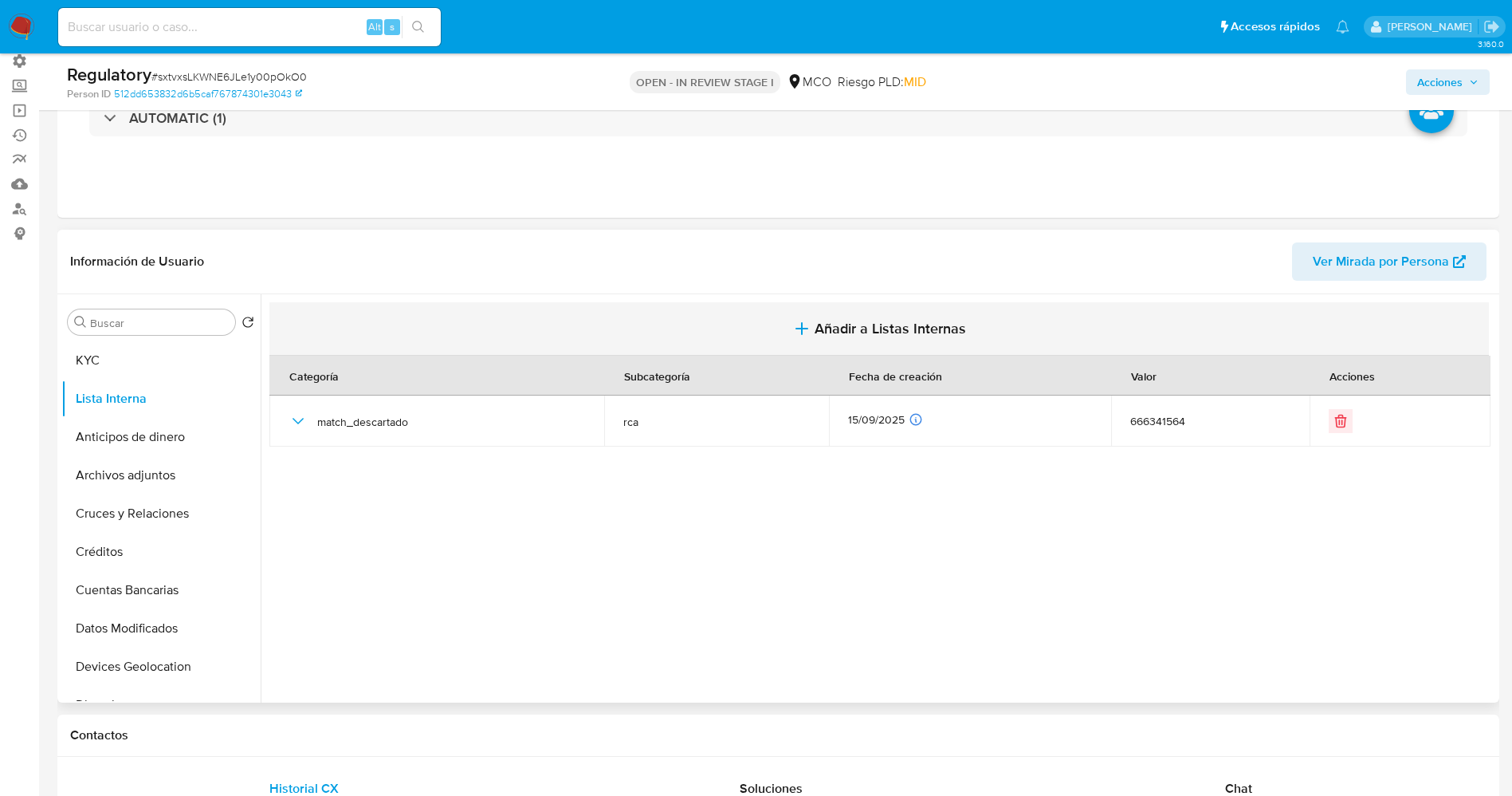
click at [893, 327] on span "Añadir a Listas Internas" at bounding box center [890, 328] width 152 height 18
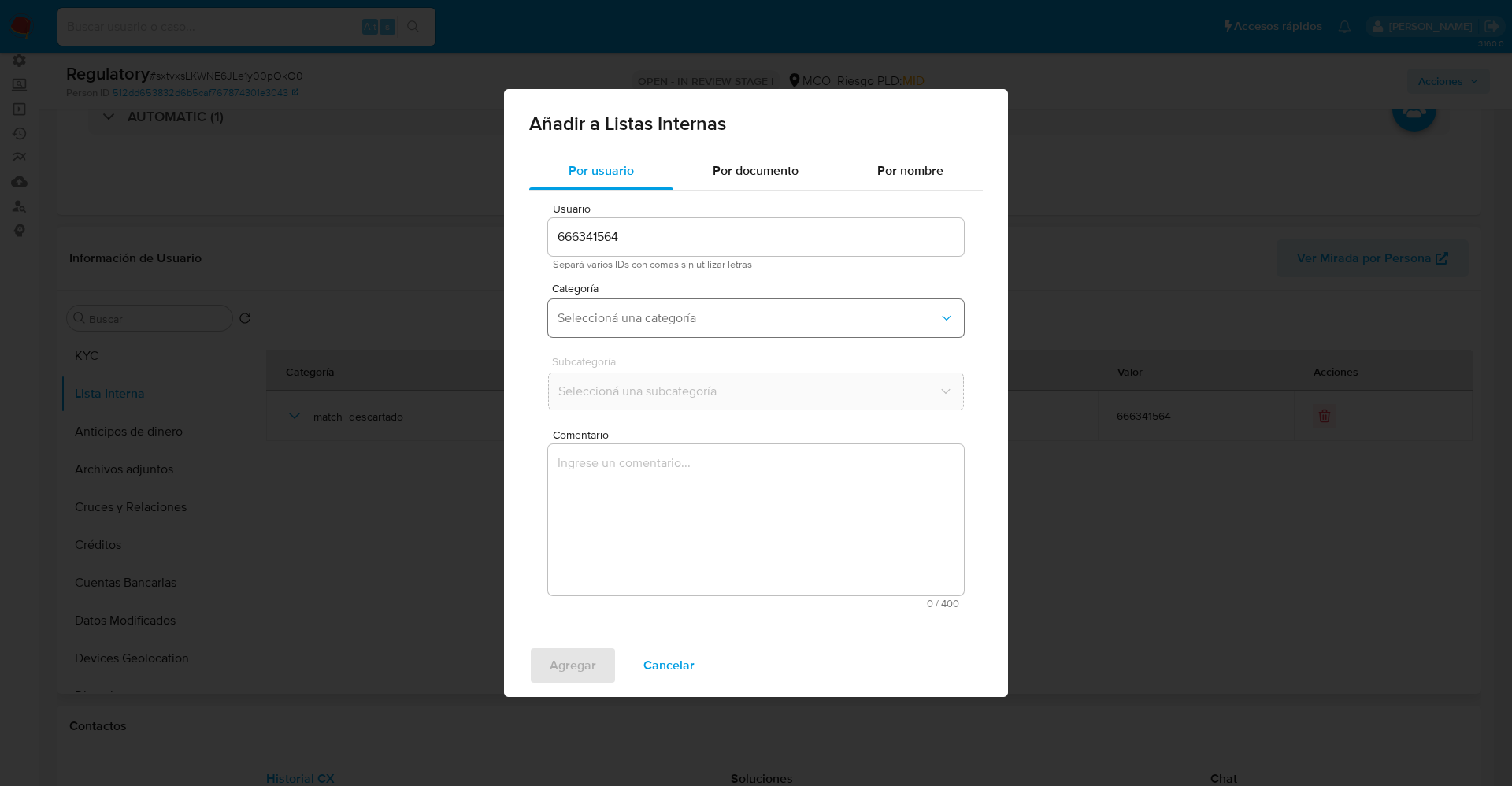
click at [716, 306] on button "Seleccioná una categoría" at bounding box center [756, 317] width 416 height 38
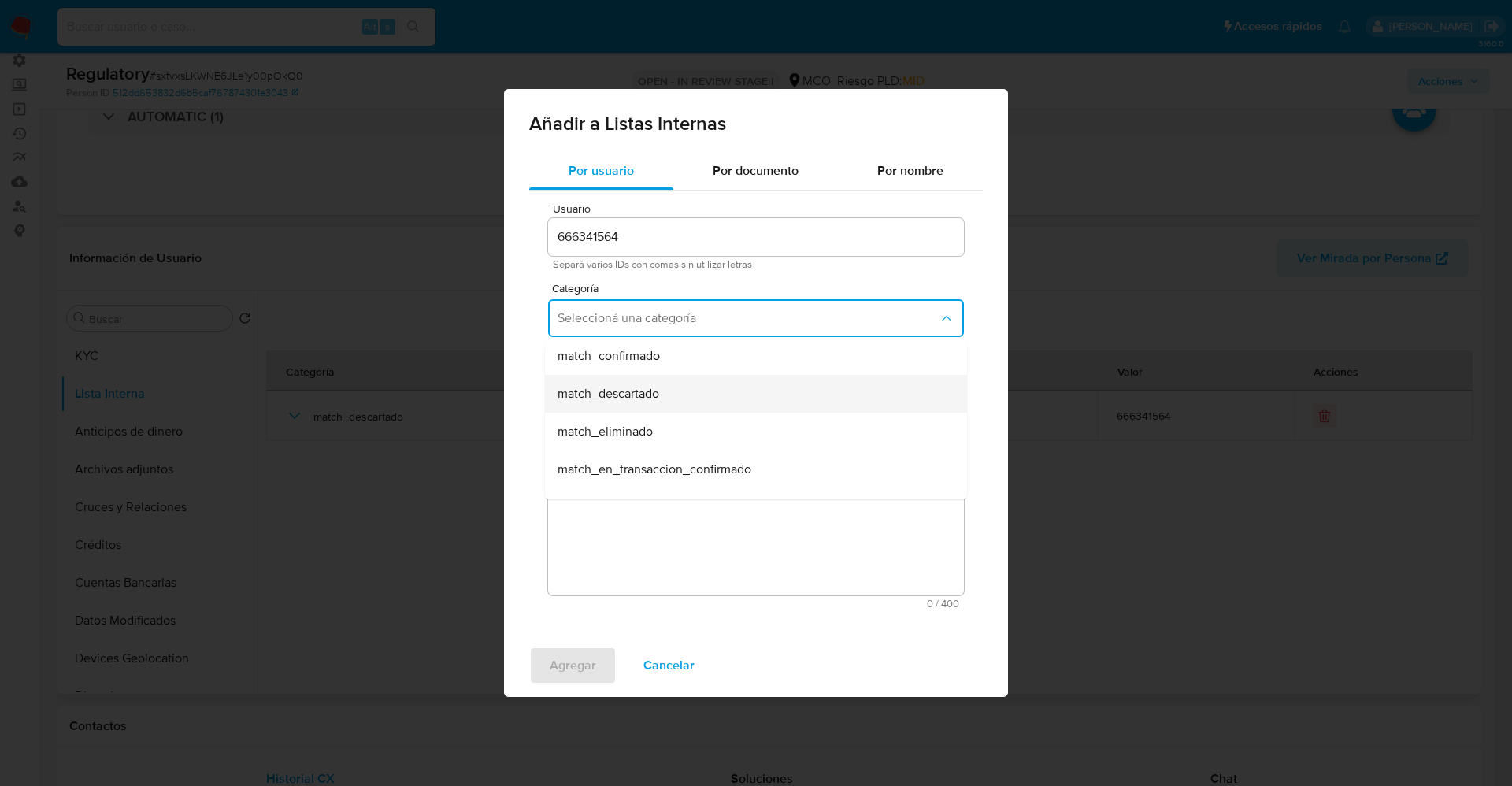
click at [695, 398] on div "match_descartado" at bounding box center [751, 393] width 388 height 38
click at [695, 398] on span "Seleccioná una subcategoría" at bounding box center [748, 391] width 381 height 16
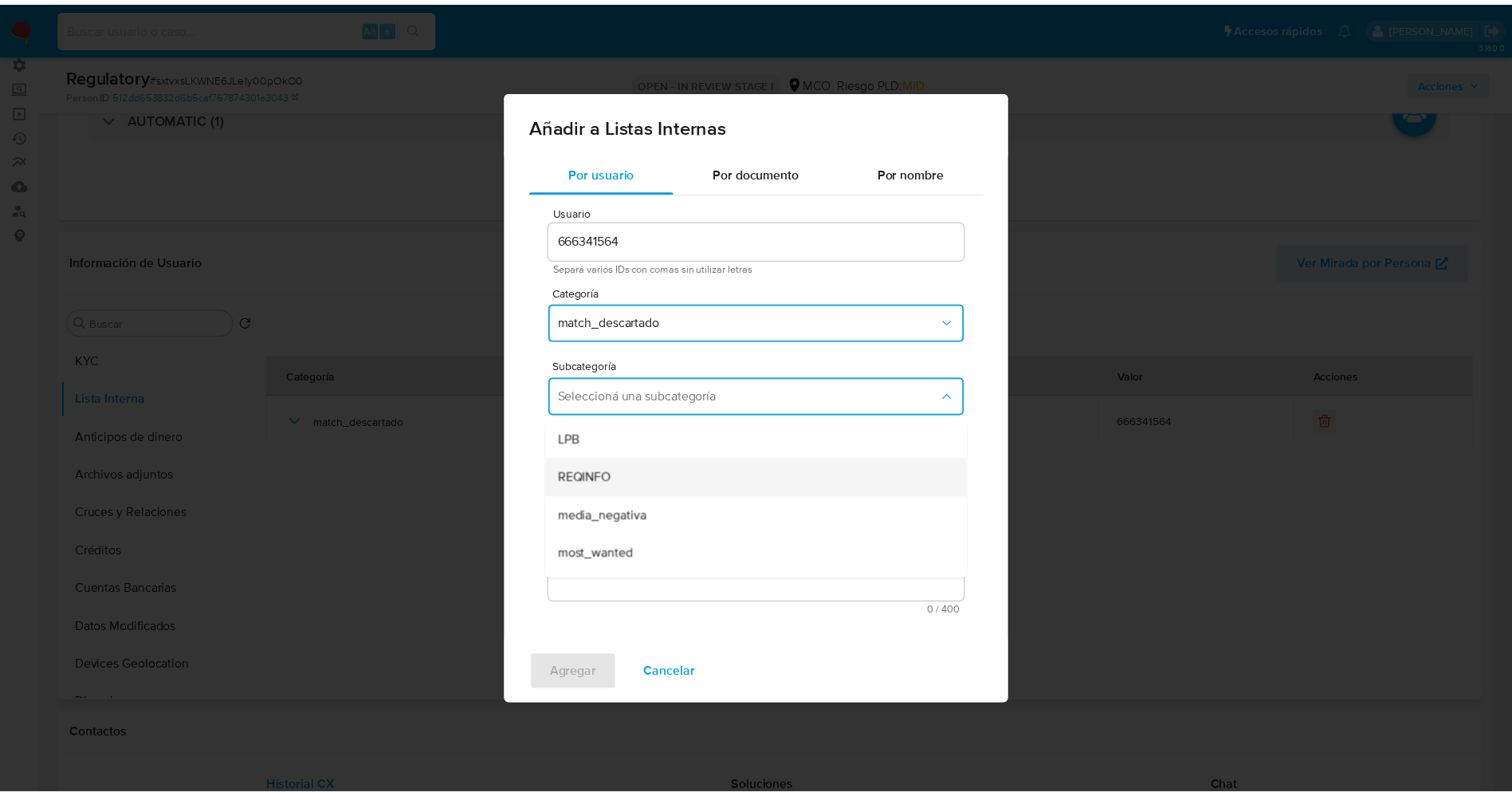
scroll to position [109, 0]
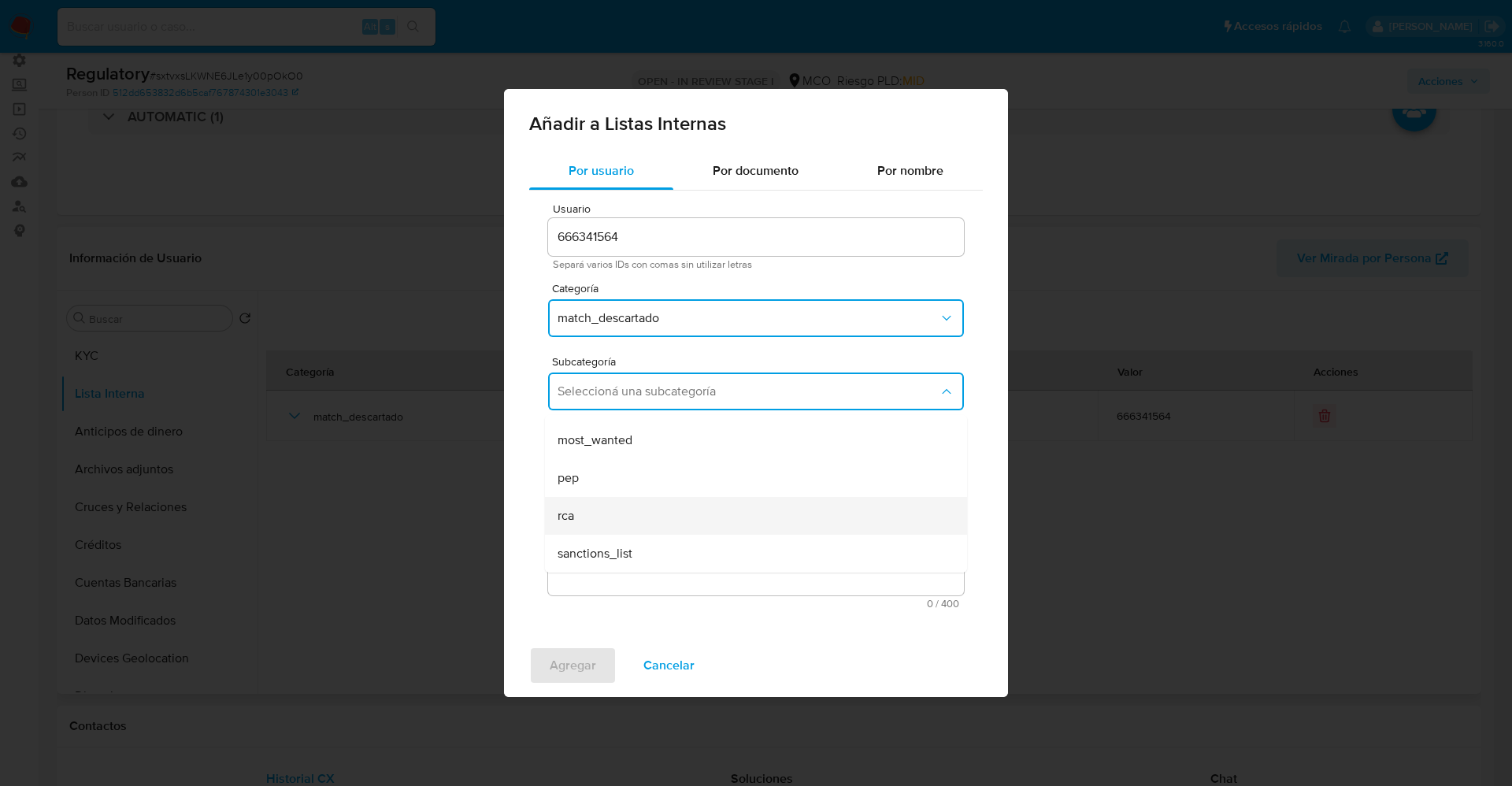
click at [629, 527] on div "rca" at bounding box center [751, 515] width 388 height 38
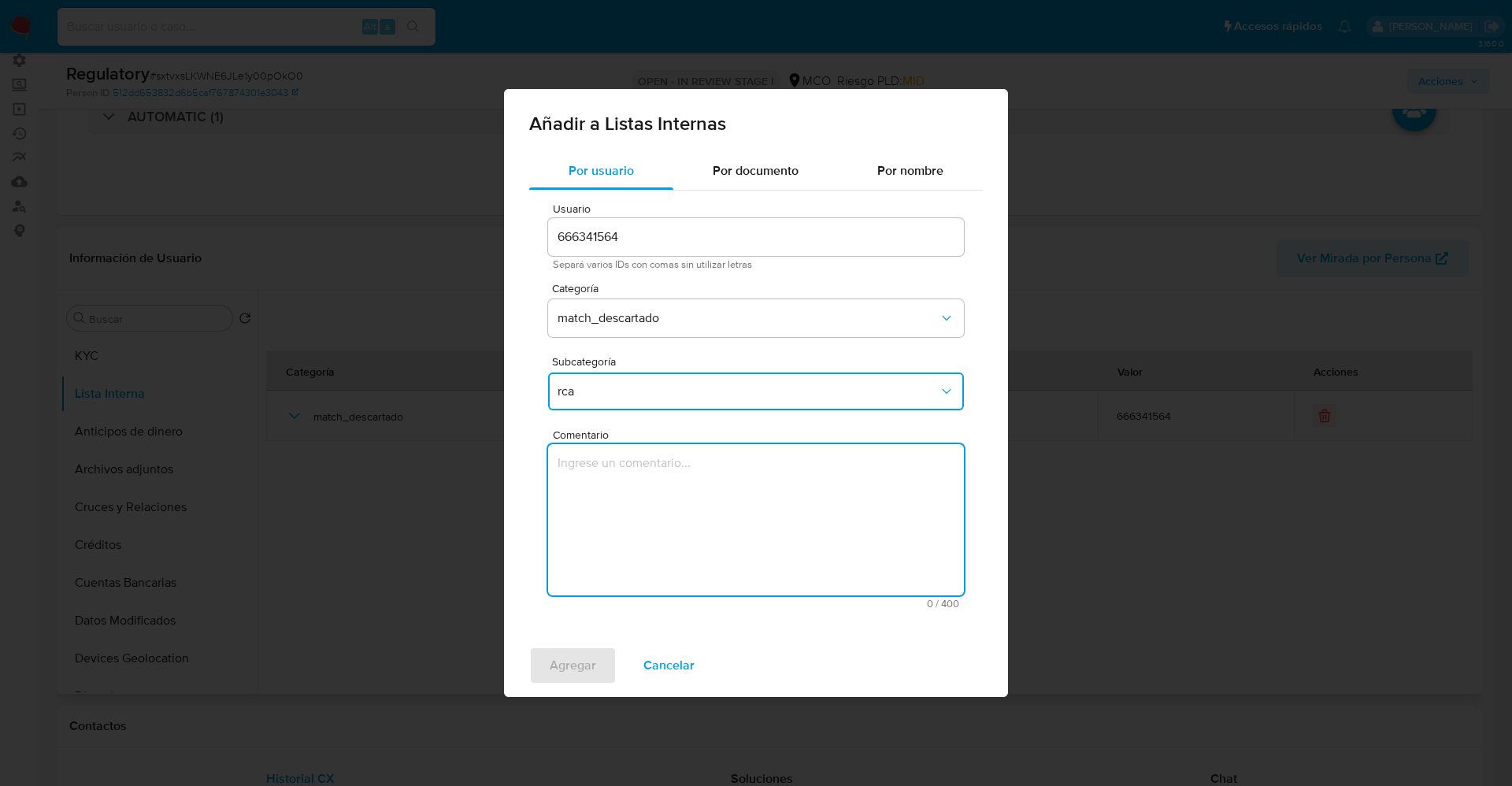
click at [629, 527] on textarea "Comentario" at bounding box center [756, 519] width 416 height 152
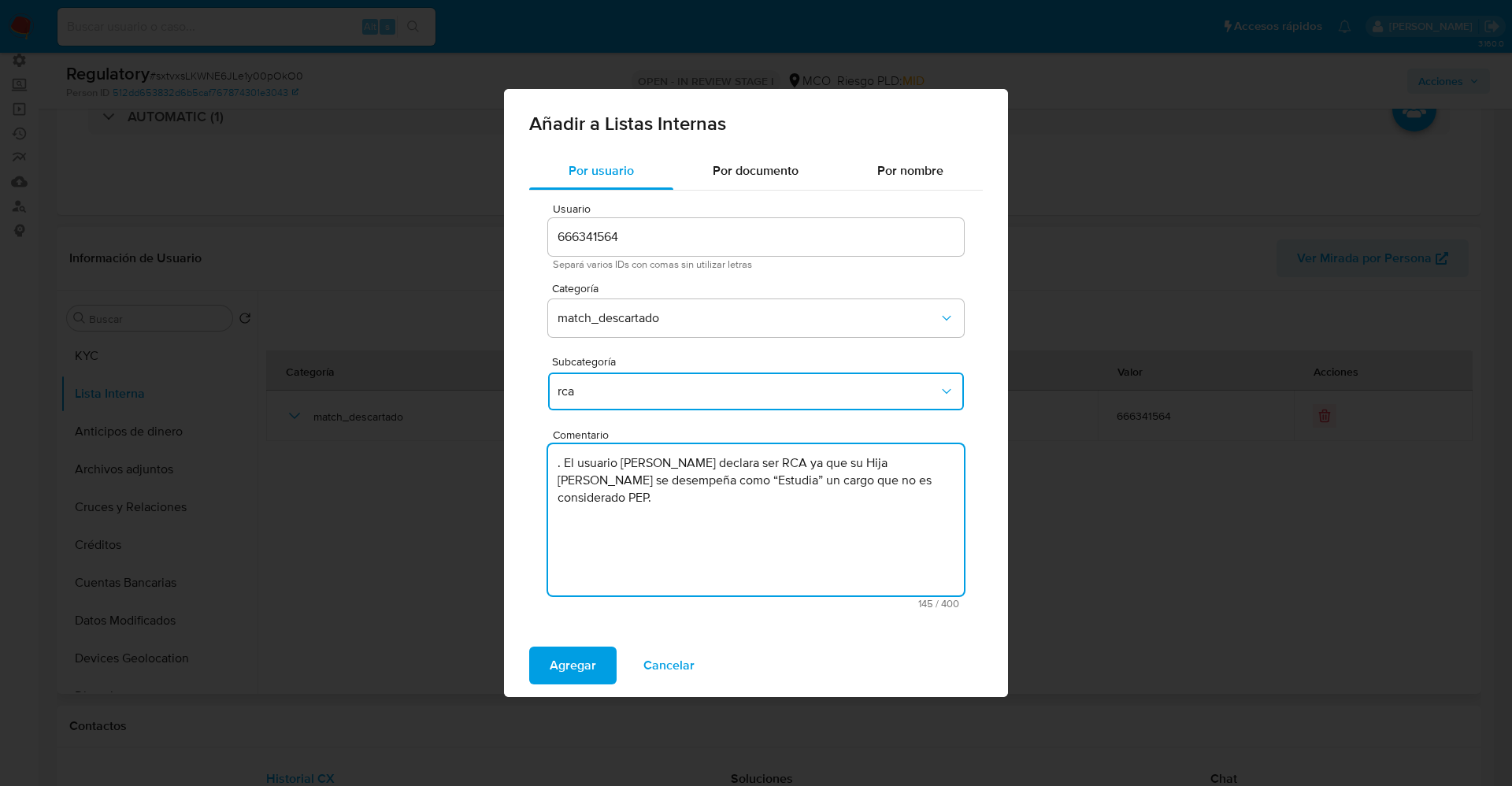
click at [564, 460] on textarea ". El usuario Jhon Fredy Cordoba Lopez declara ser RCA ya que su Hija Zoe Cordob…" at bounding box center [756, 519] width 416 height 152
type textarea "El usuario Jhon Fredy Cordoba Lopez declara ser RCA ya que su Hija Zoe Cordoba …"
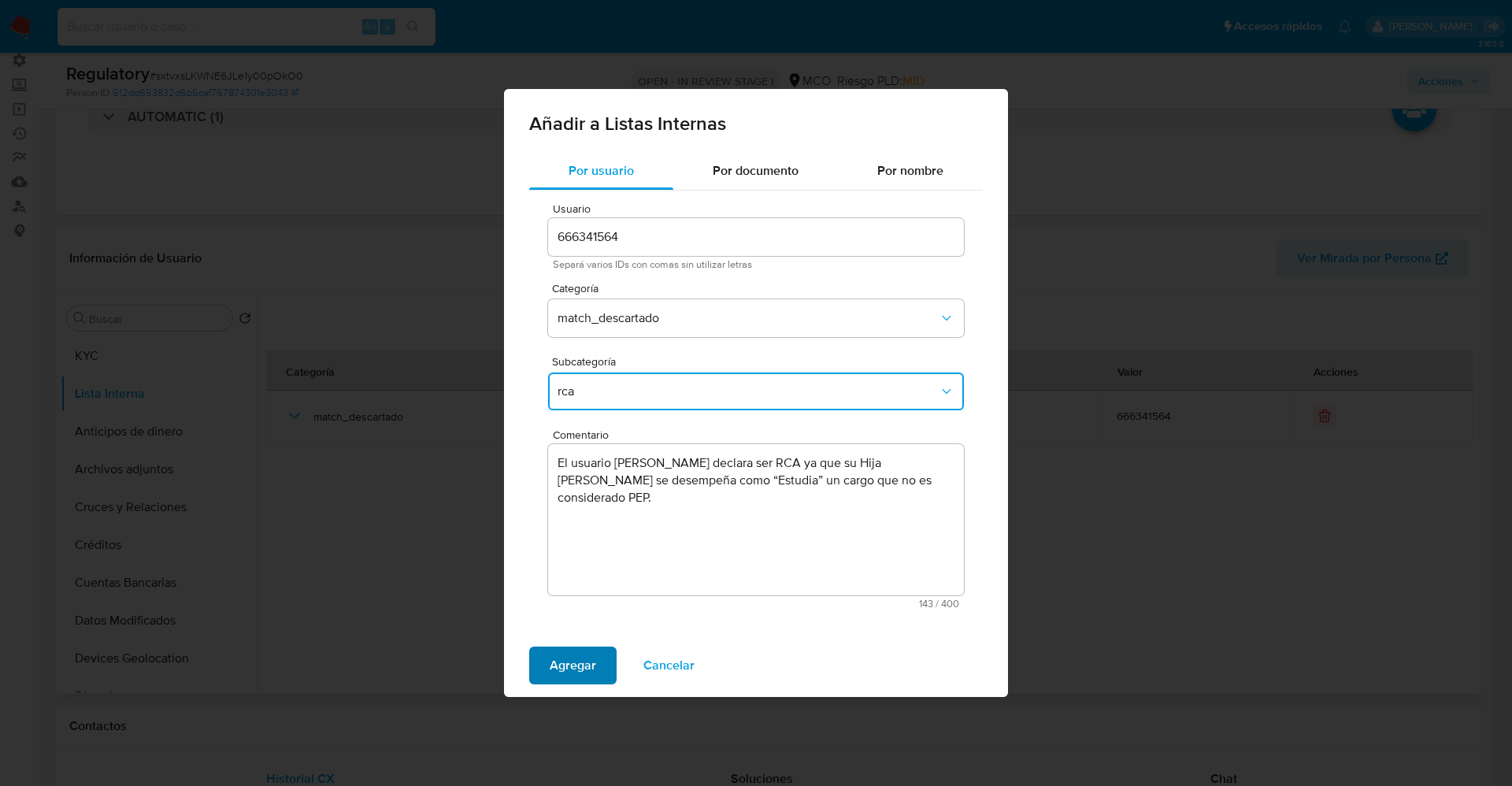
click at [577, 658] on span "Agregar" at bounding box center [572, 665] width 46 height 34
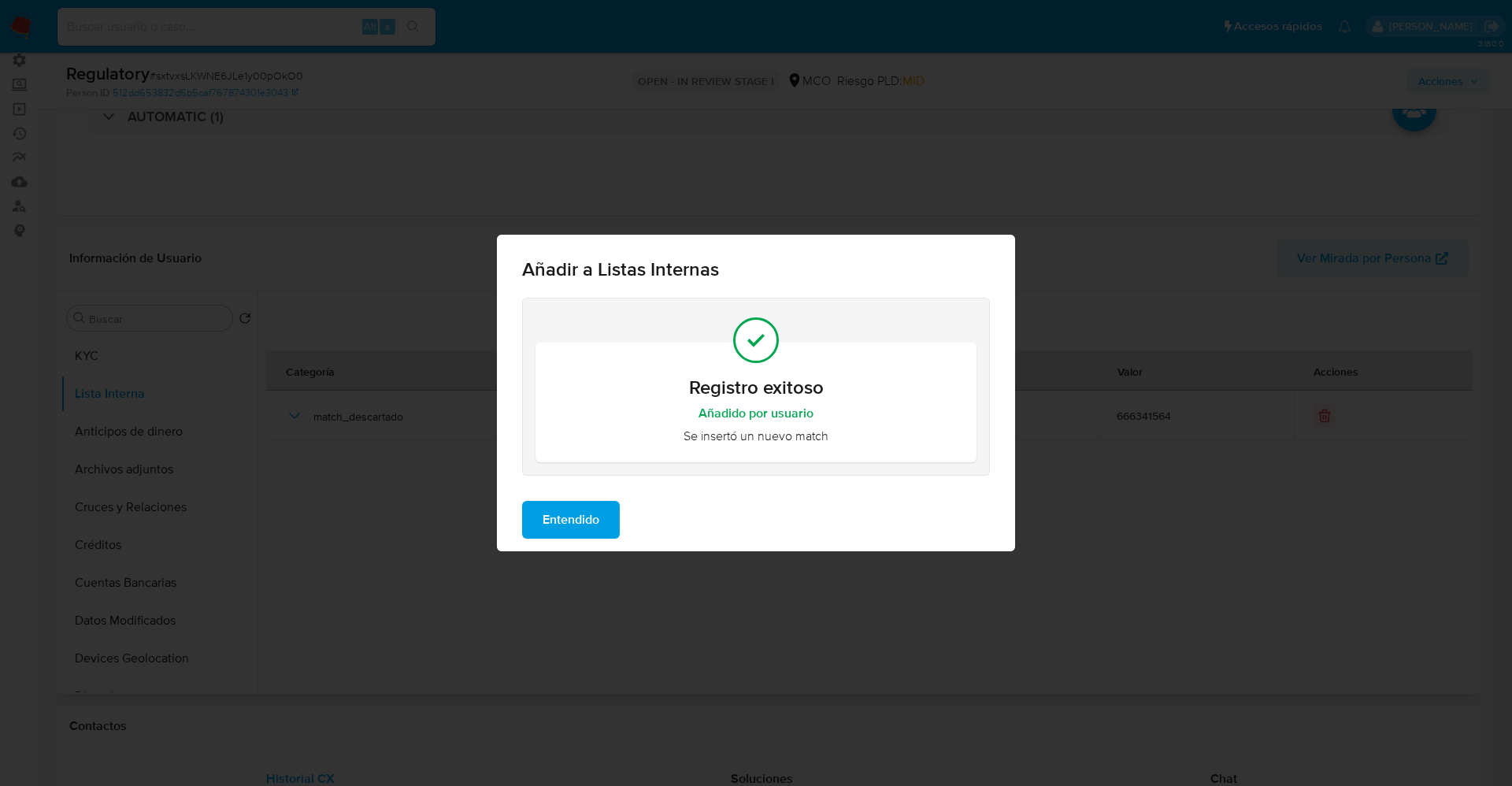
click at [570, 522] on span "Entendido" at bounding box center [571, 519] width 57 height 34
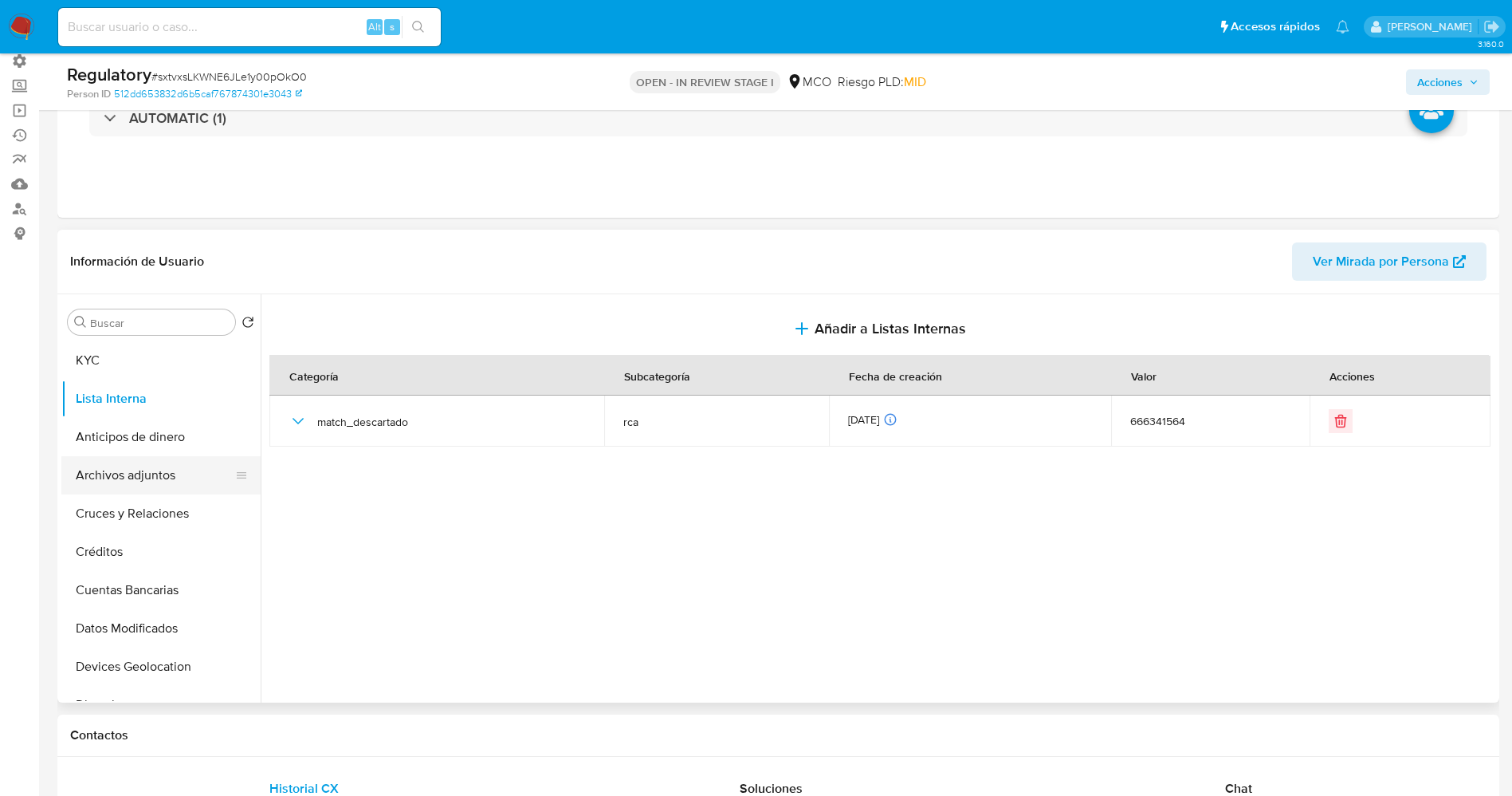
click at [122, 486] on button "Archivos adjuntos" at bounding box center [154, 475] width 186 height 38
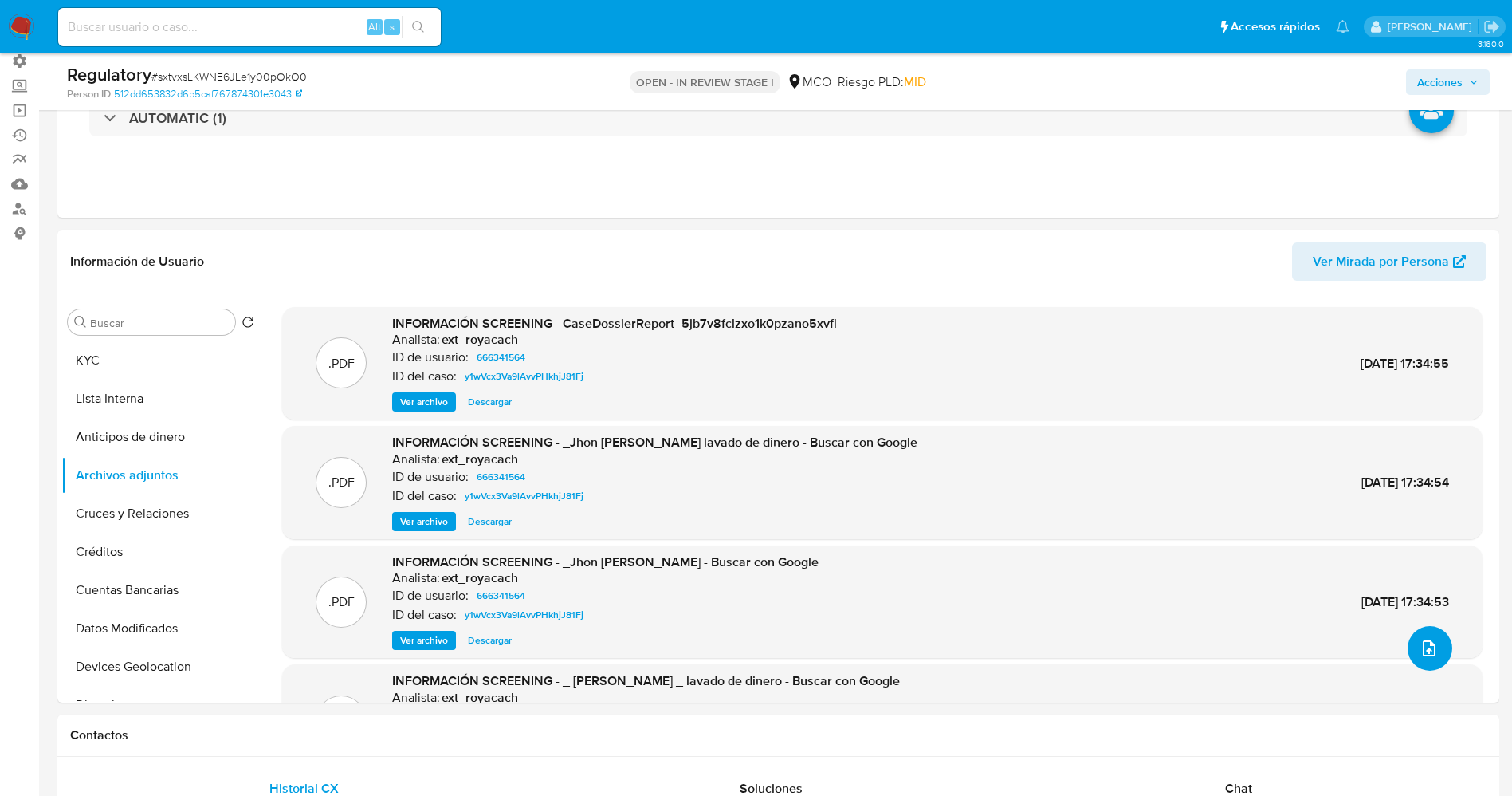
click at [1422, 646] on icon "upload-file" at bounding box center [1429, 648] width 19 height 19
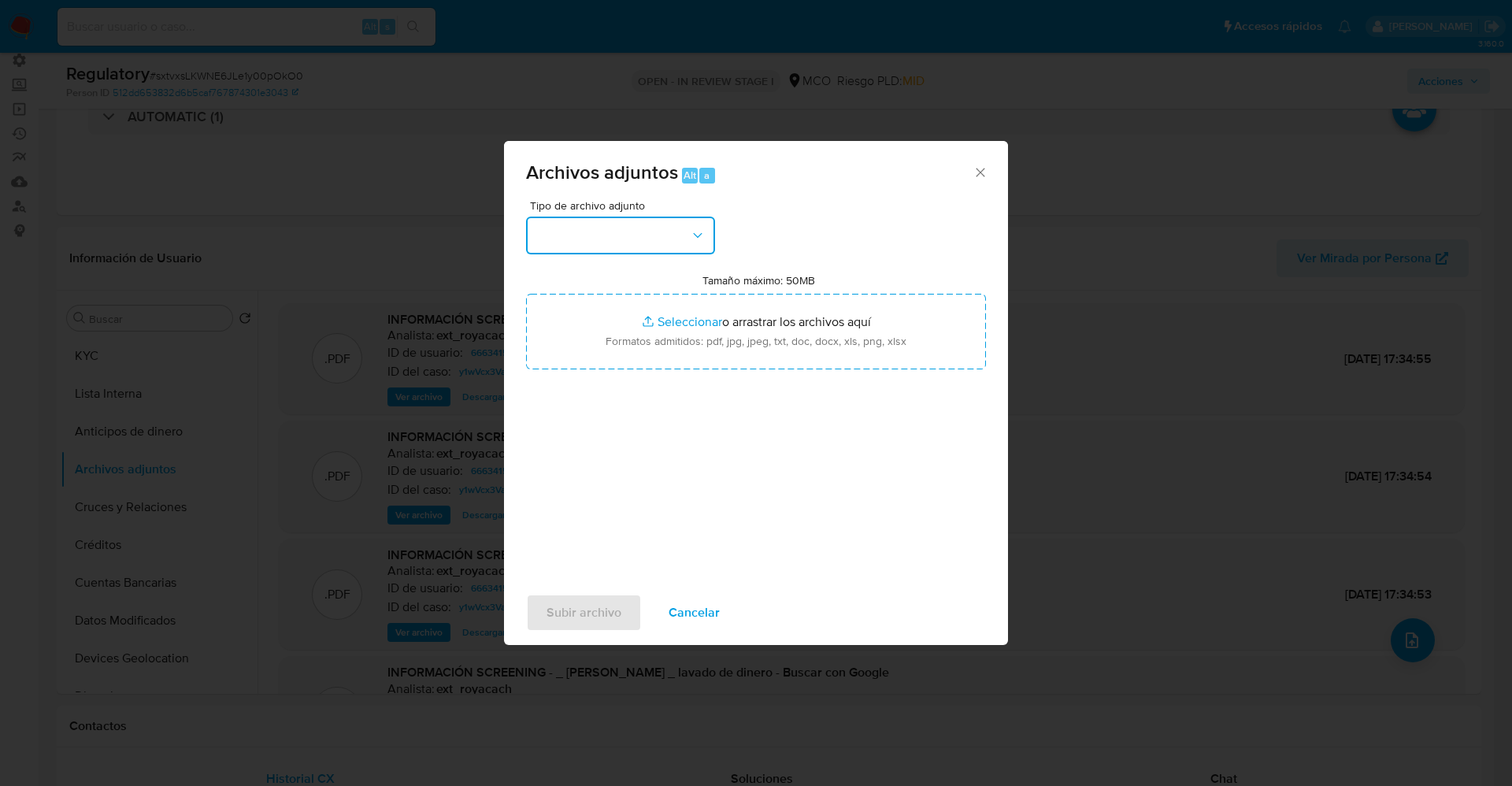
click at [600, 249] on button "button" at bounding box center [620, 235] width 189 height 38
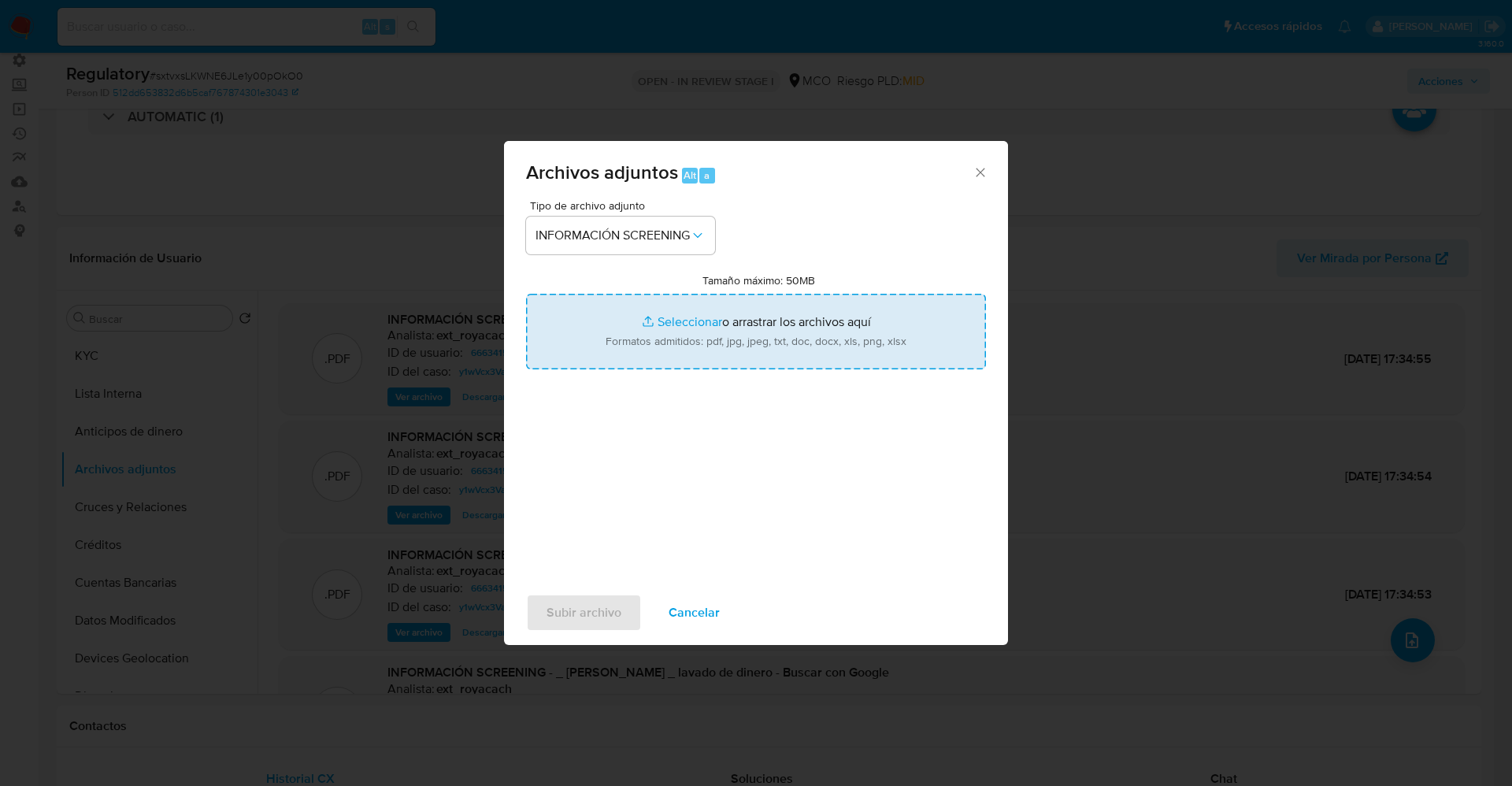
type input "C:\fakepath\CaseDossierReport_5jb87obgkozh1k0wc3a6s59q7.pdf"
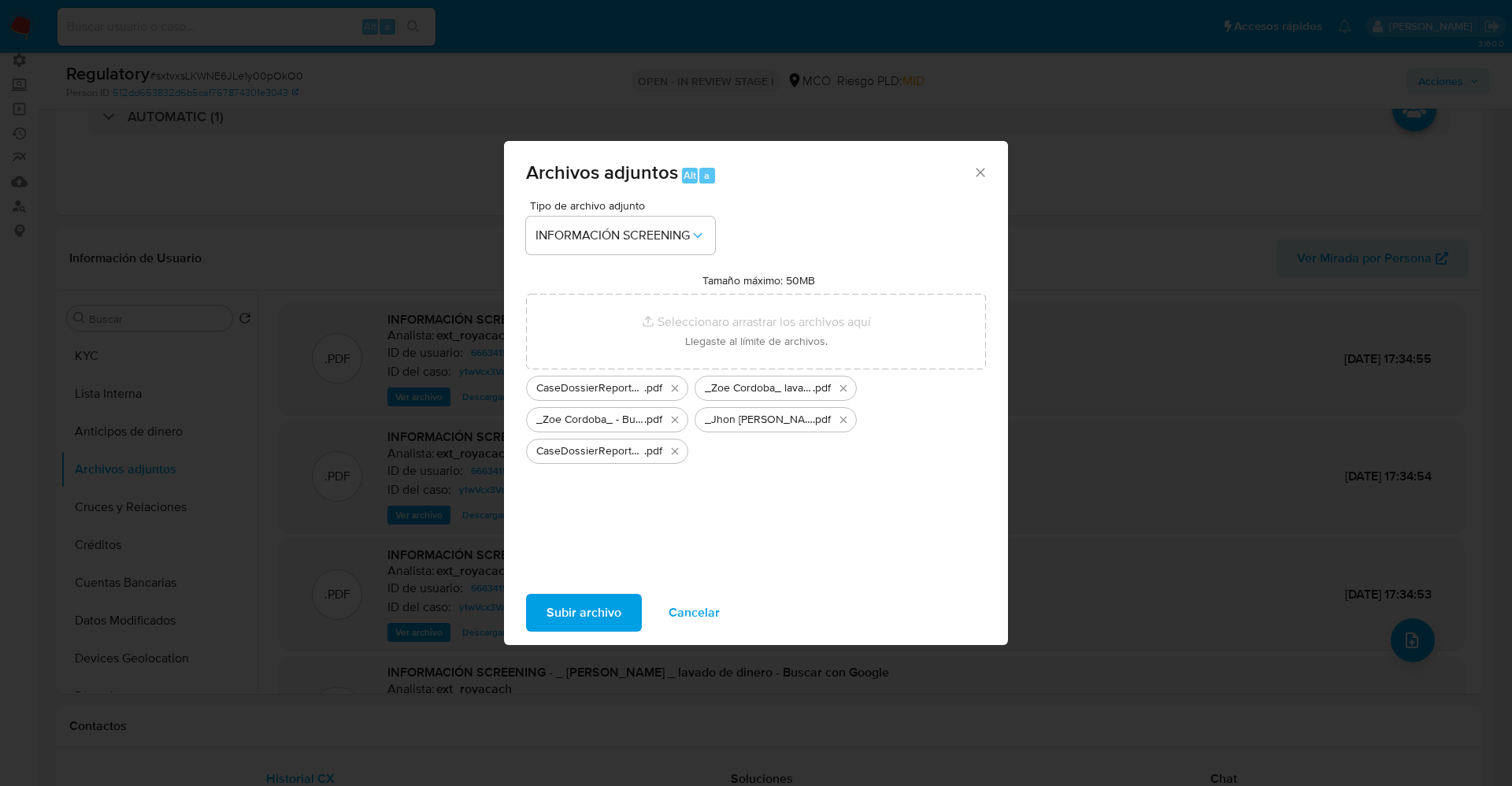
click at [601, 604] on span "Subir archivo" at bounding box center [584, 612] width 75 height 34
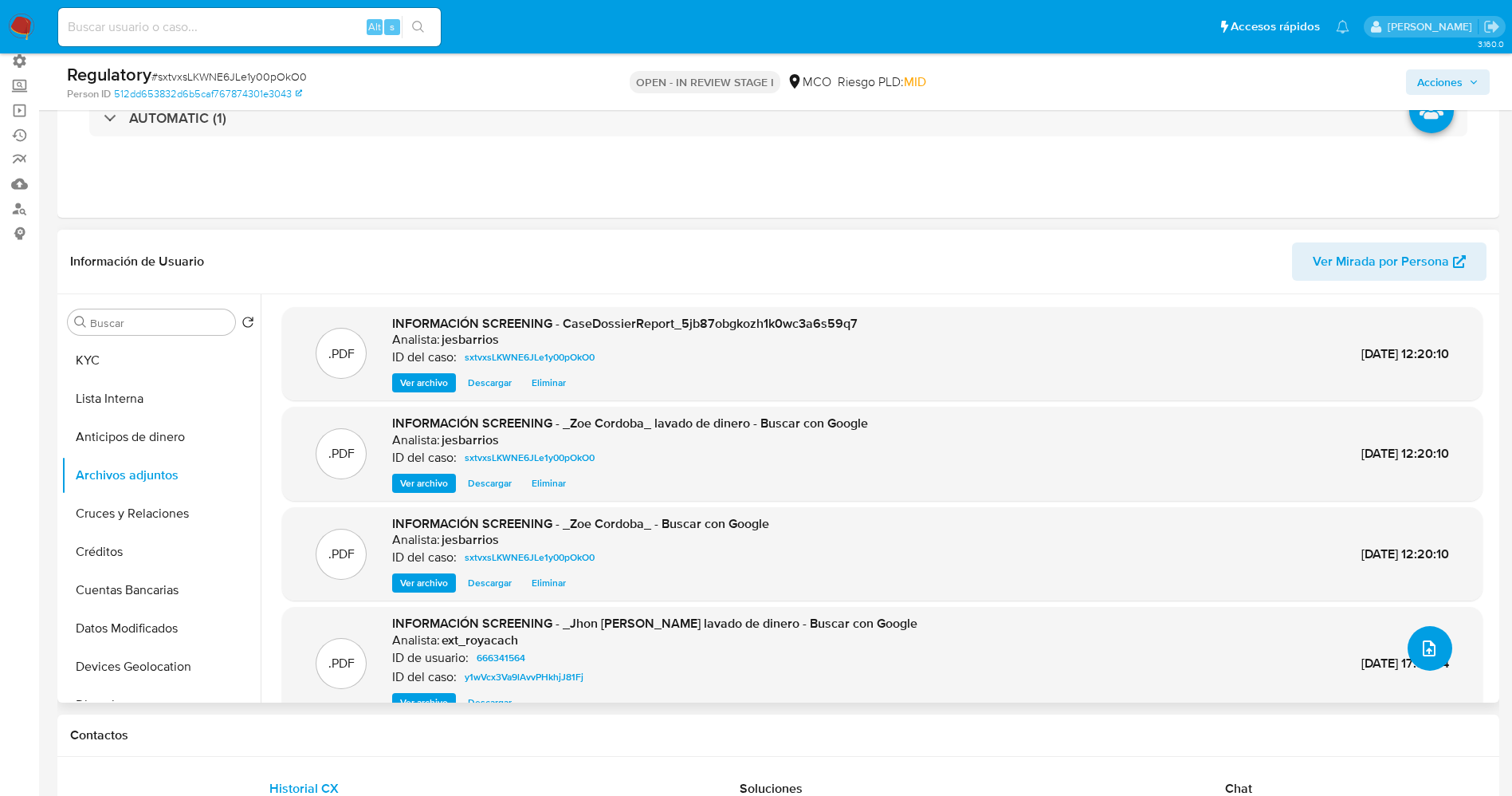
click at [1420, 643] on icon "upload-file" at bounding box center [1429, 648] width 19 height 19
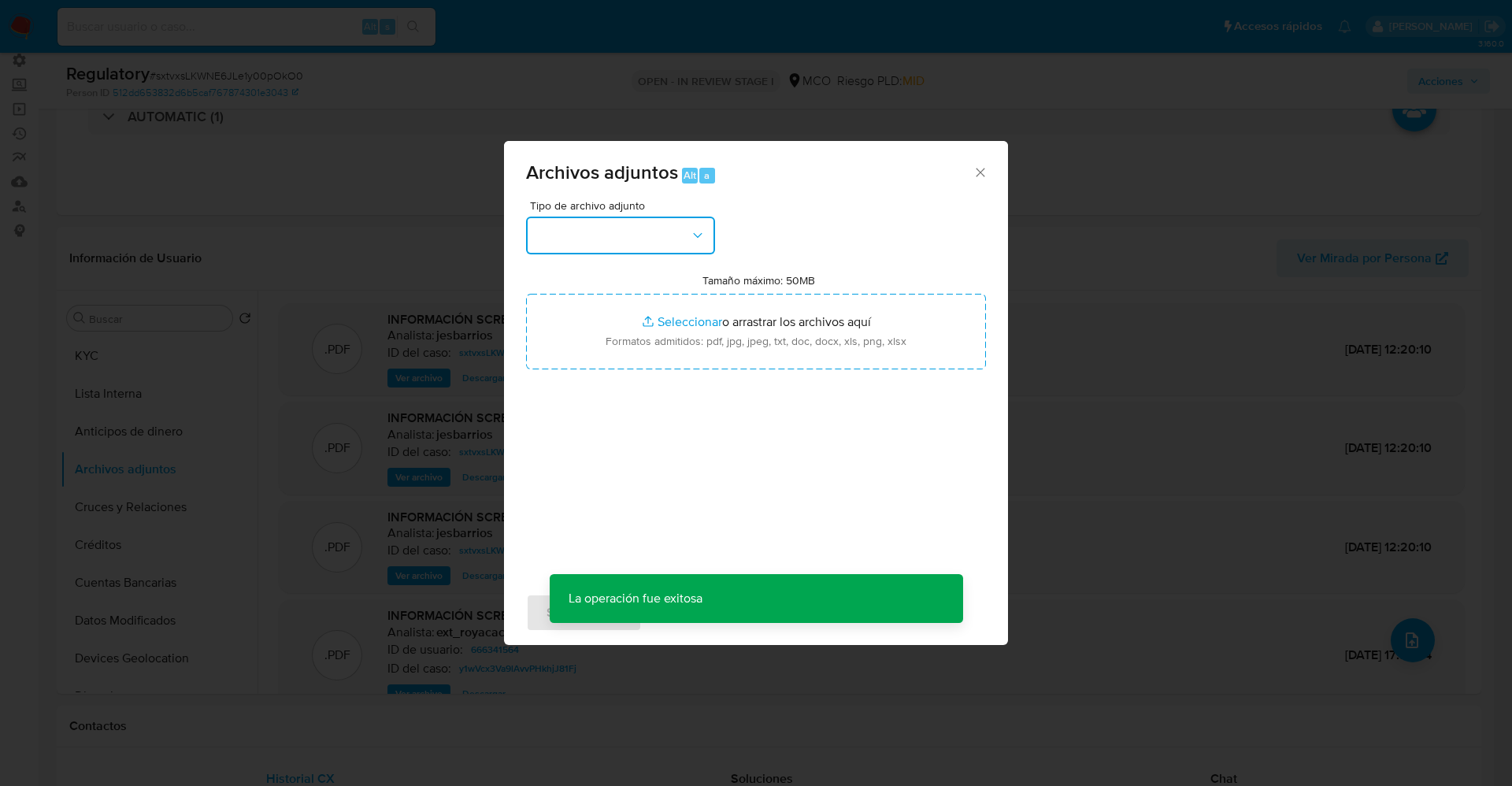
click at [629, 237] on button "button" at bounding box center [620, 235] width 189 height 38
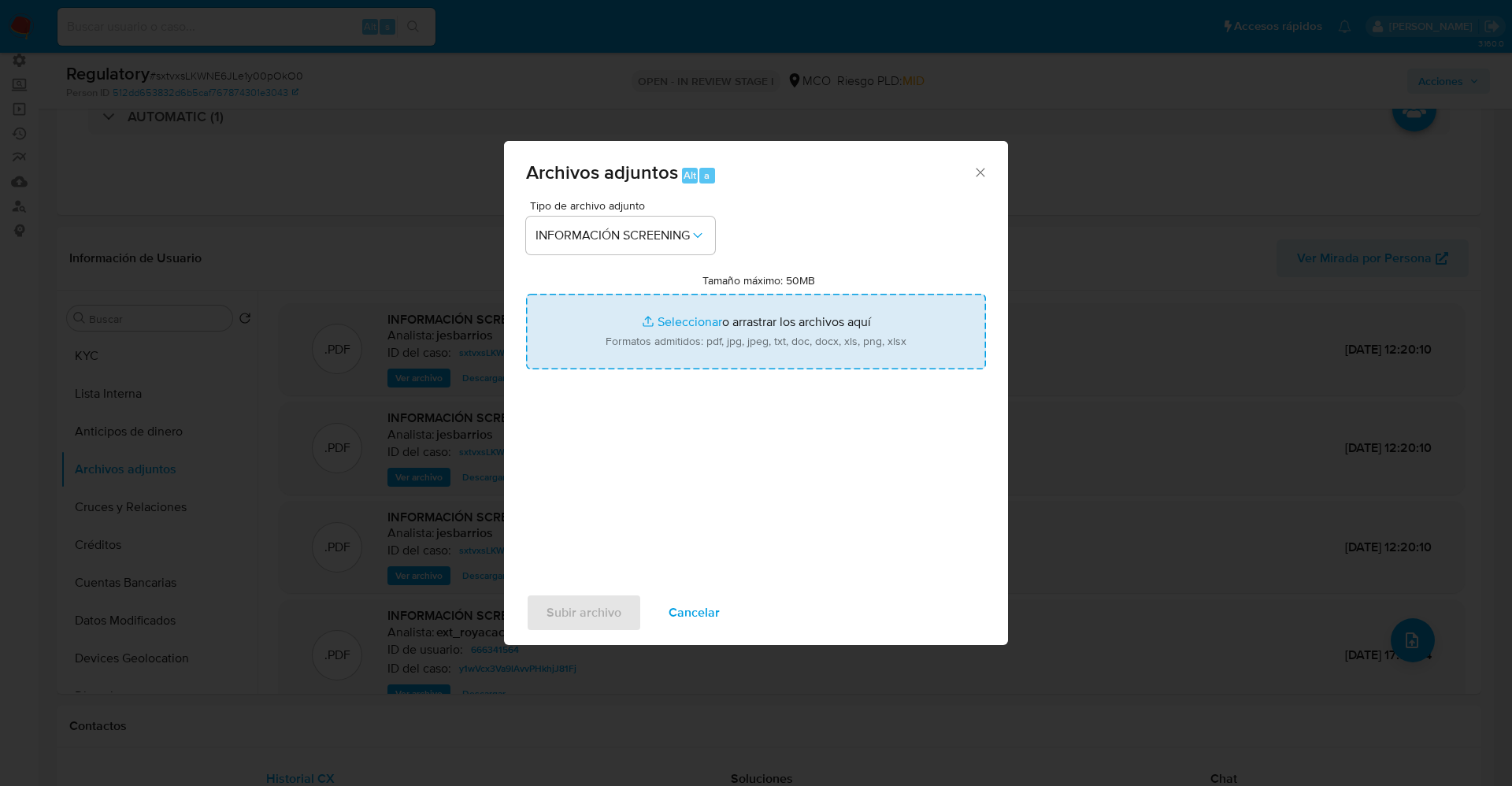
type input "C:\fakepath\_Jhon Fredy Cordoba Lopez_ - Buscar con Google.pdf"
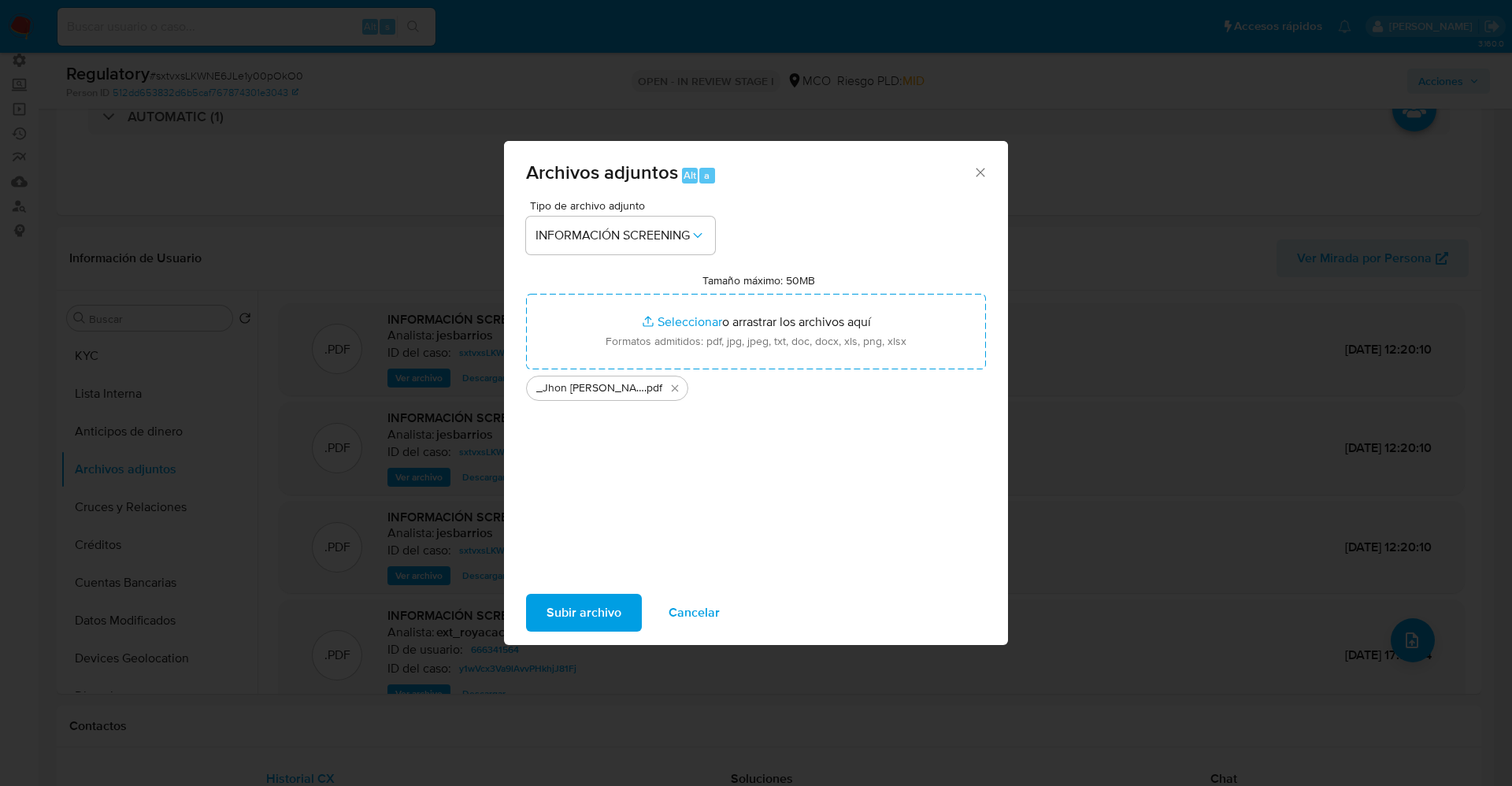
click at [564, 614] on span "Subir archivo" at bounding box center [584, 612] width 75 height 34
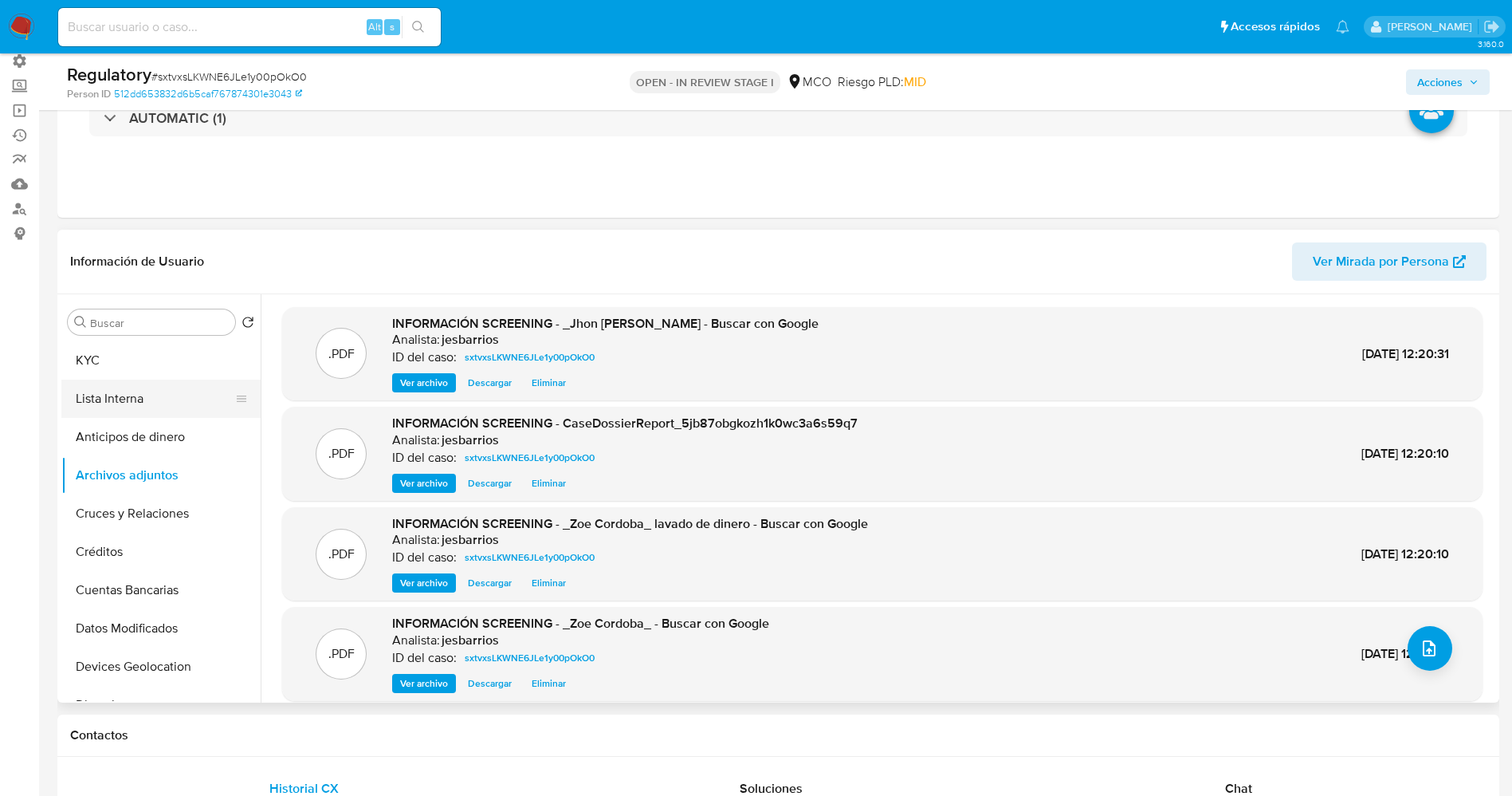
click at [111, 403] on button "Lista Interna" at bounding box center [154, 398] width 186 height 38
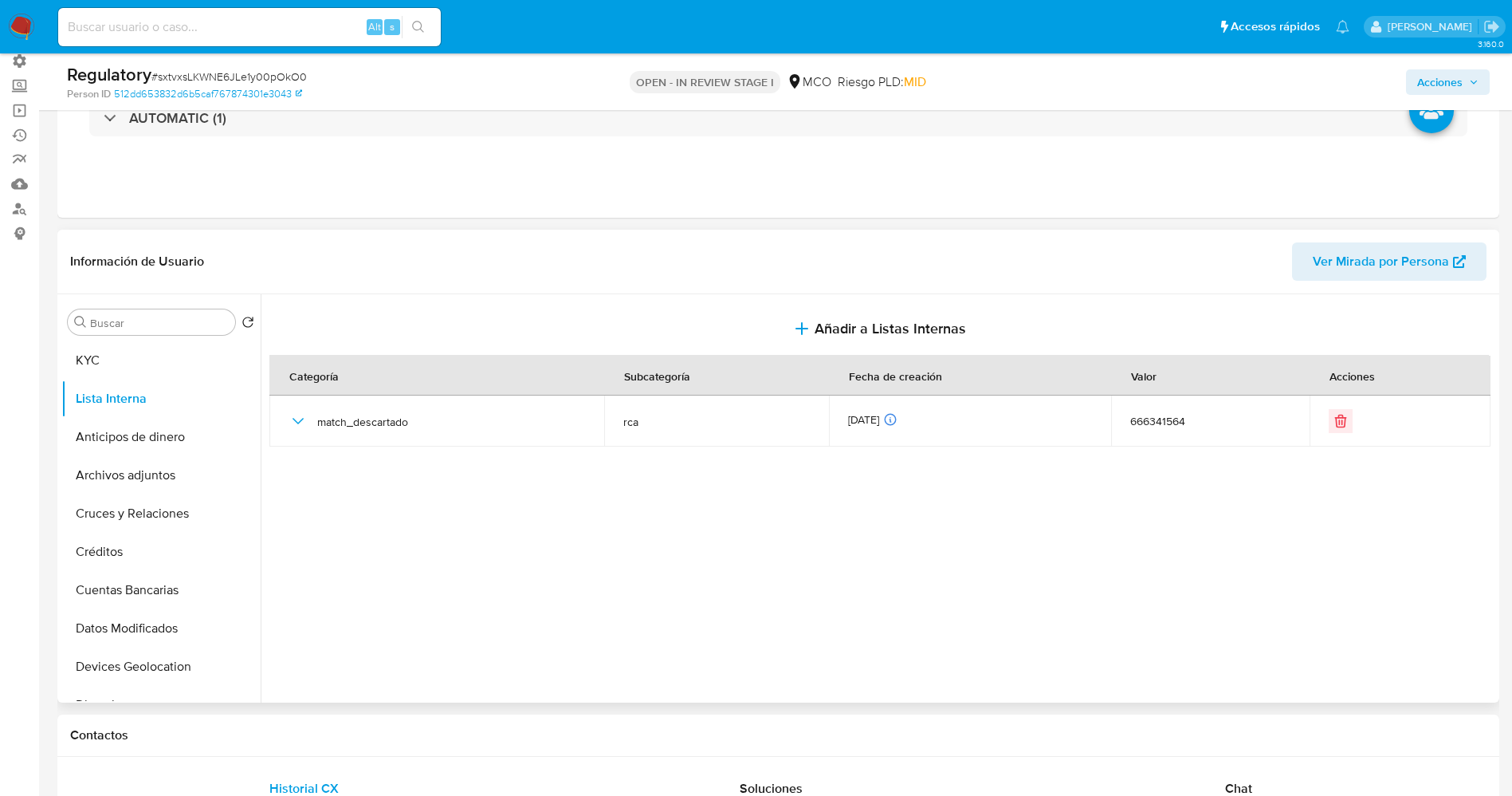
scroll to position [0, 0]
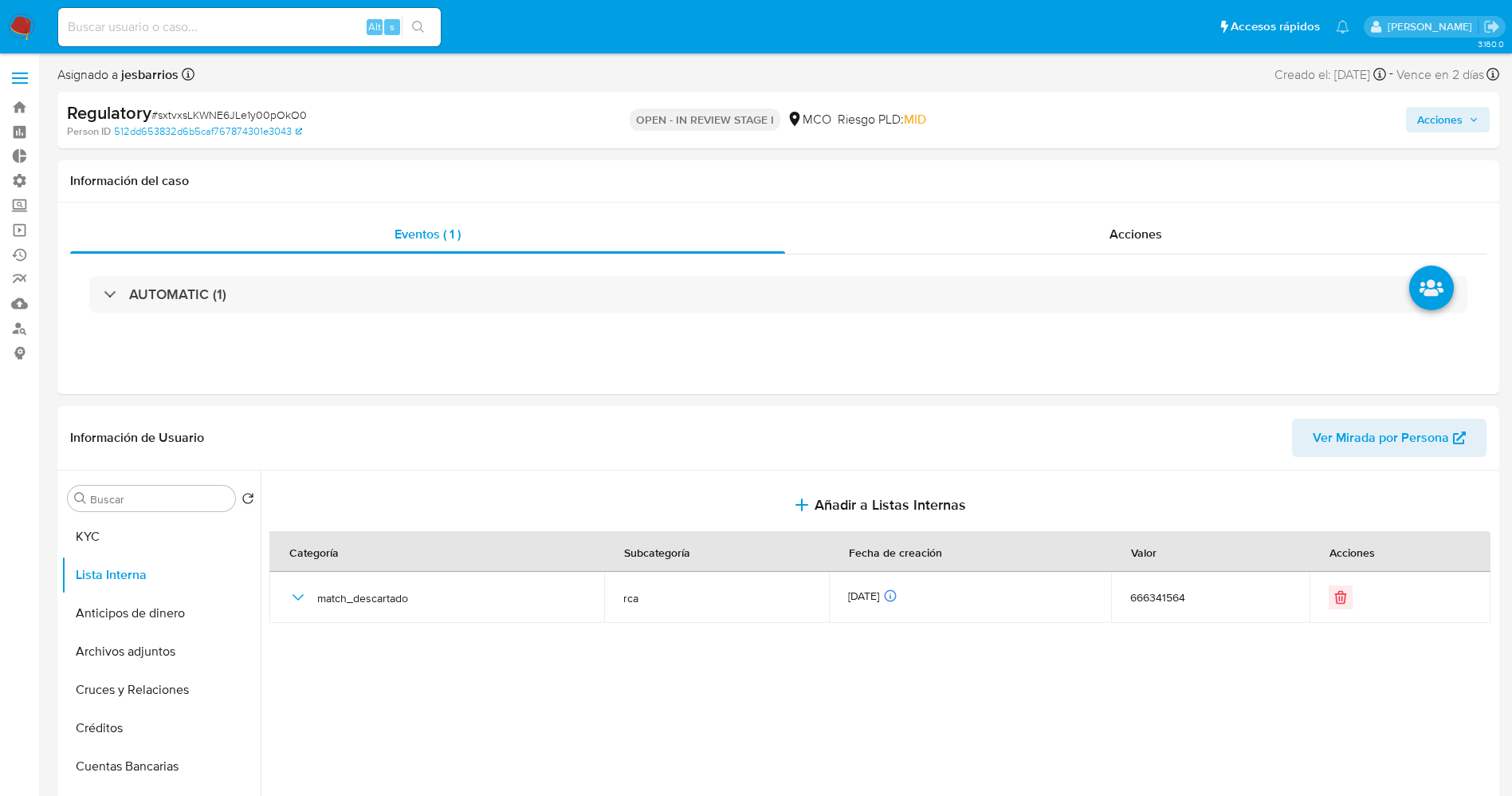
click at [1461, 110] on span "Acciones" at bounding box center [1440, 120] width 46 height 25
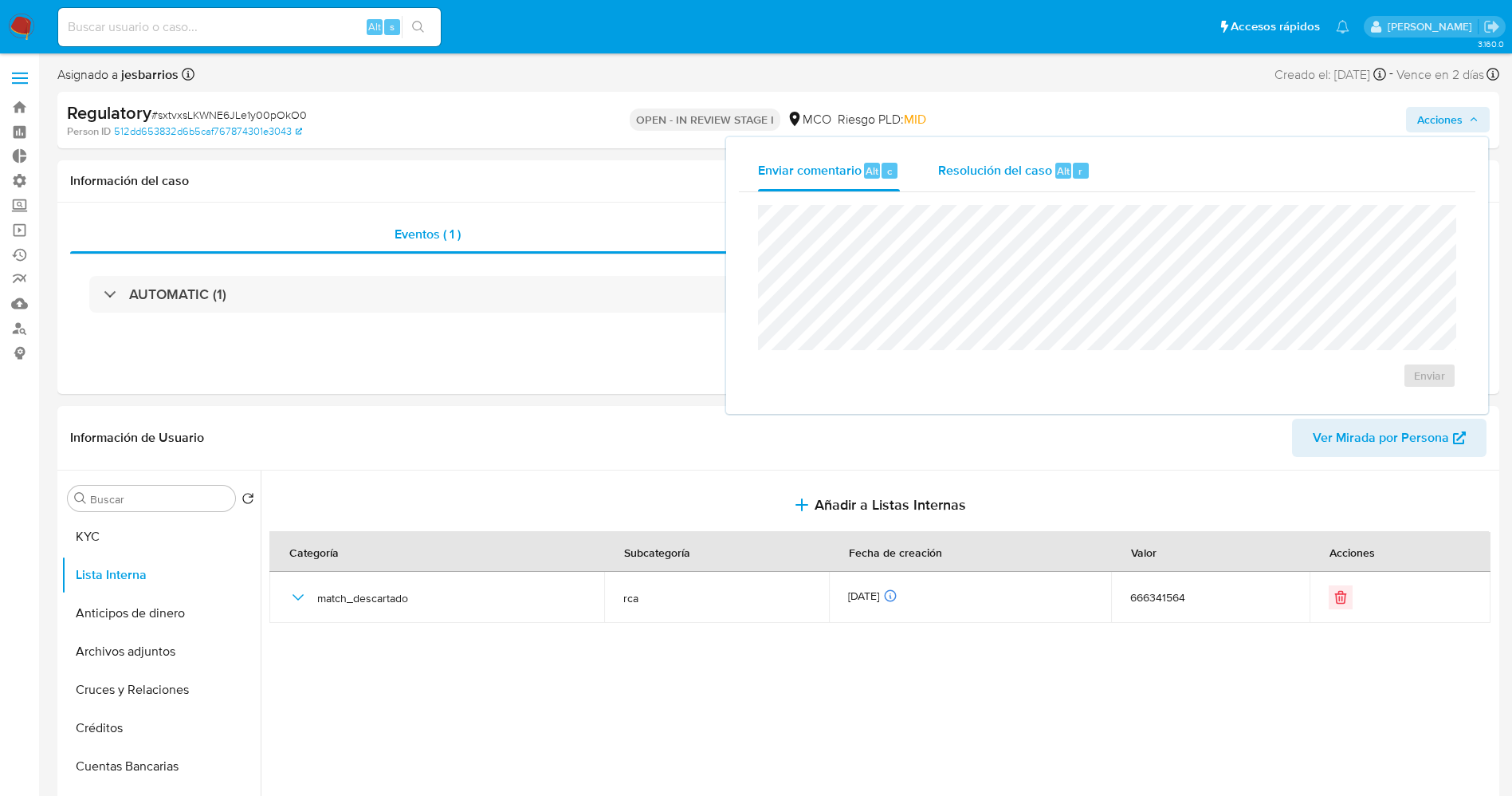
click at [1040, 164] on span "Resolución del caso" at bounding box center [995, 170] width 114 height 19
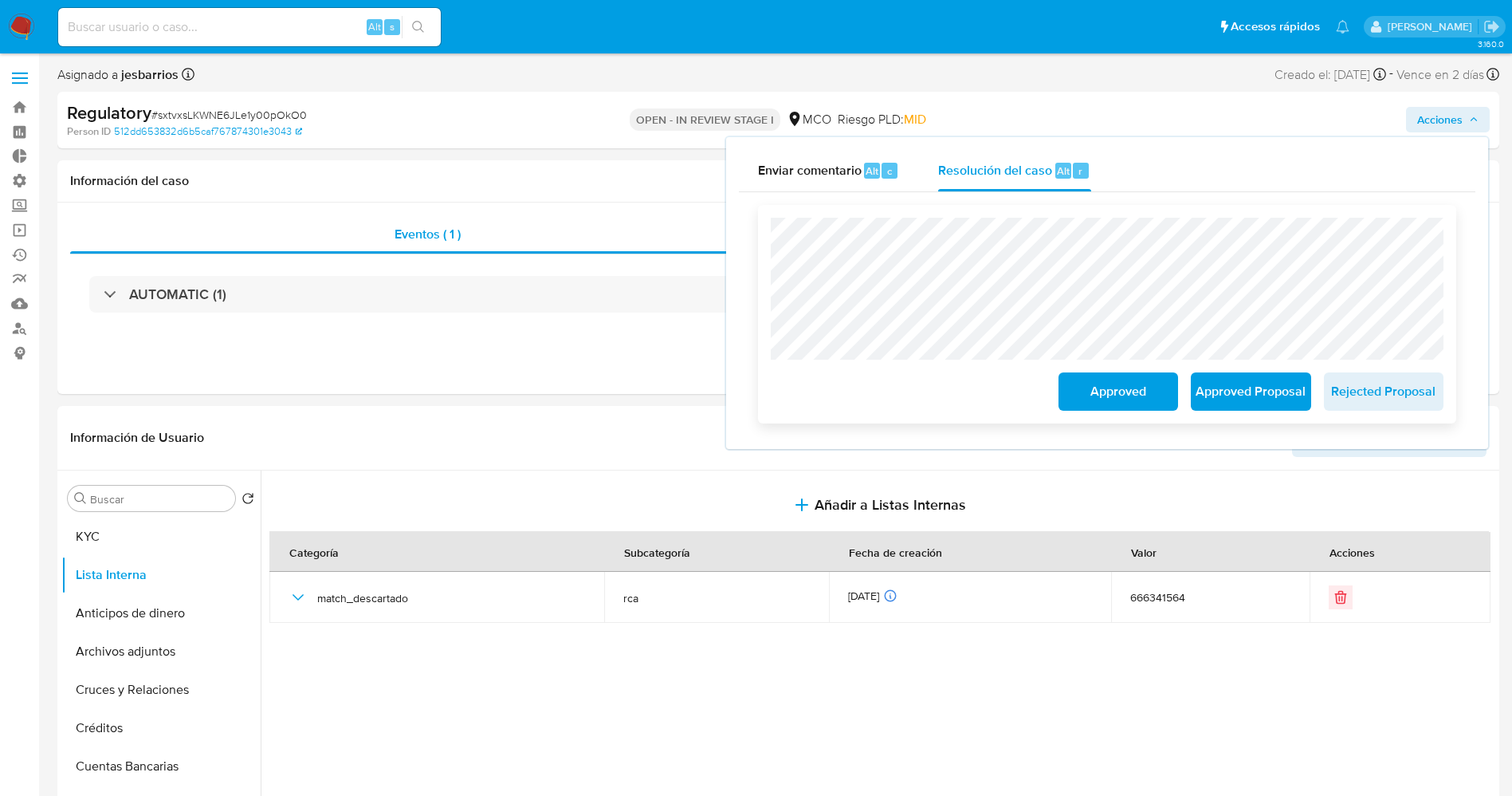
click at [1092, 395] on span "Approved" at bounding box center [1118, 391] width 78 height 35
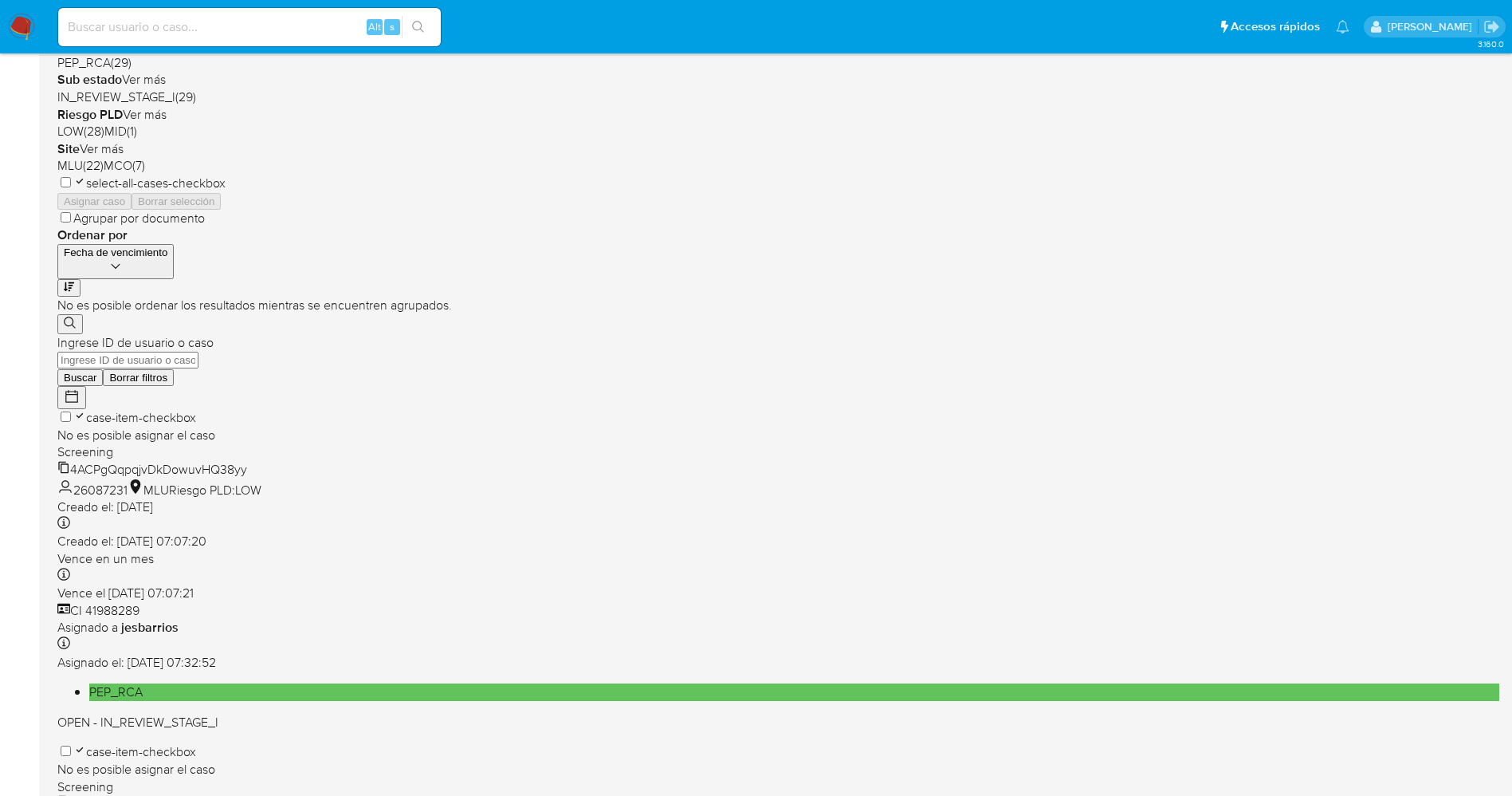
scroll to position [520, 0]
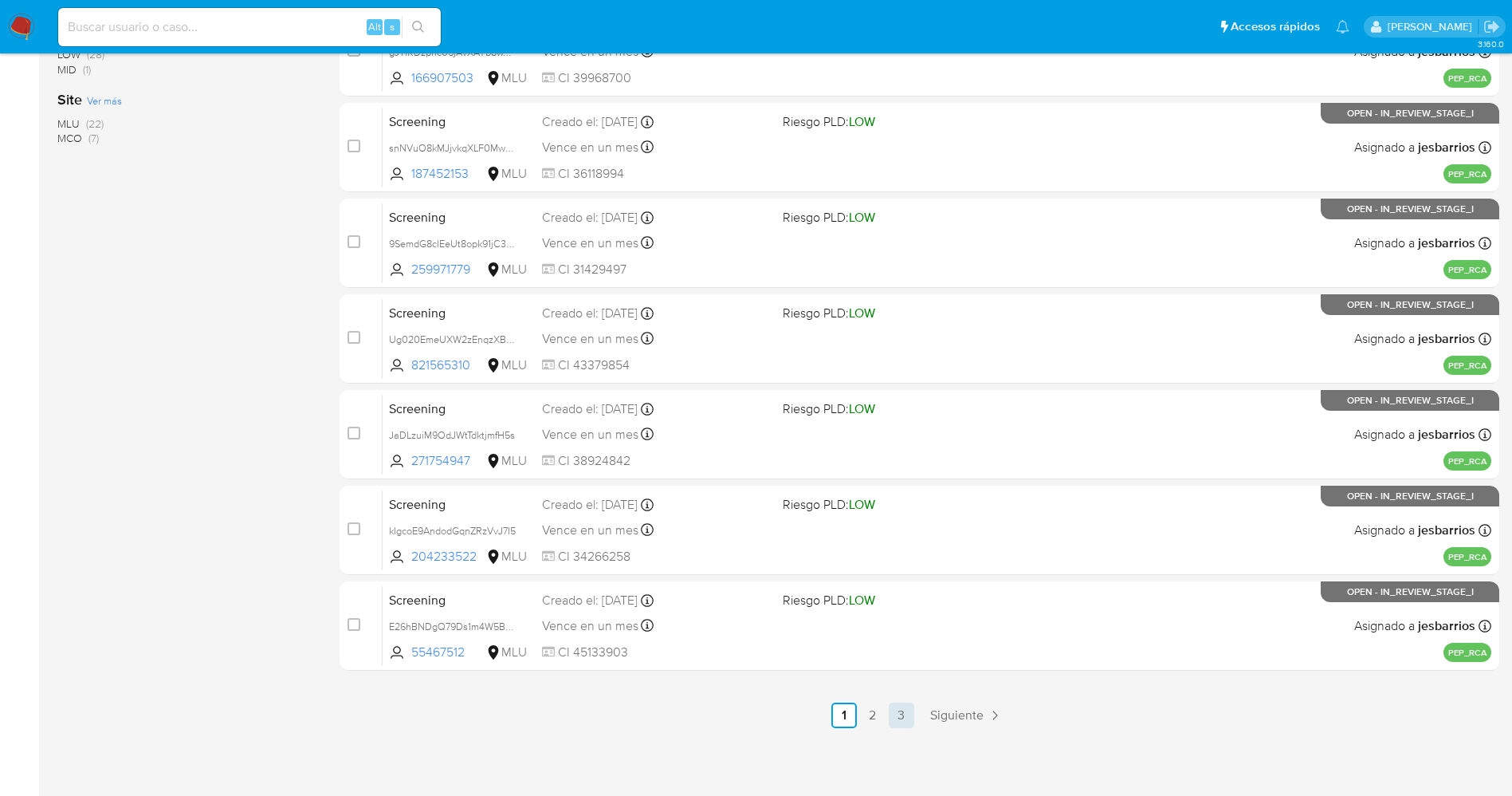
click at [909, 712] on link "3" at bounding box center [902, 715] width 25 height 25
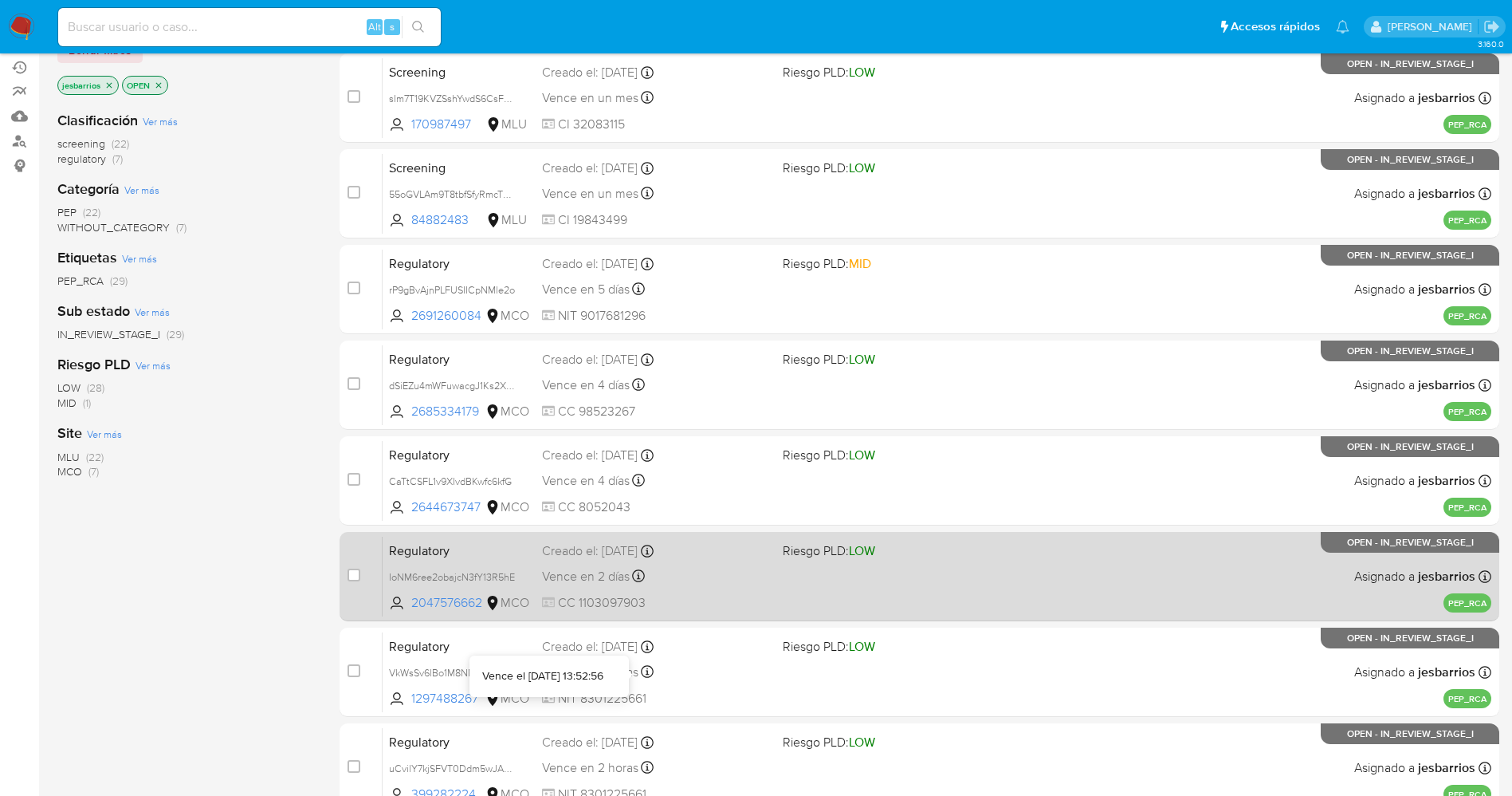
scroll to position [186, 0]
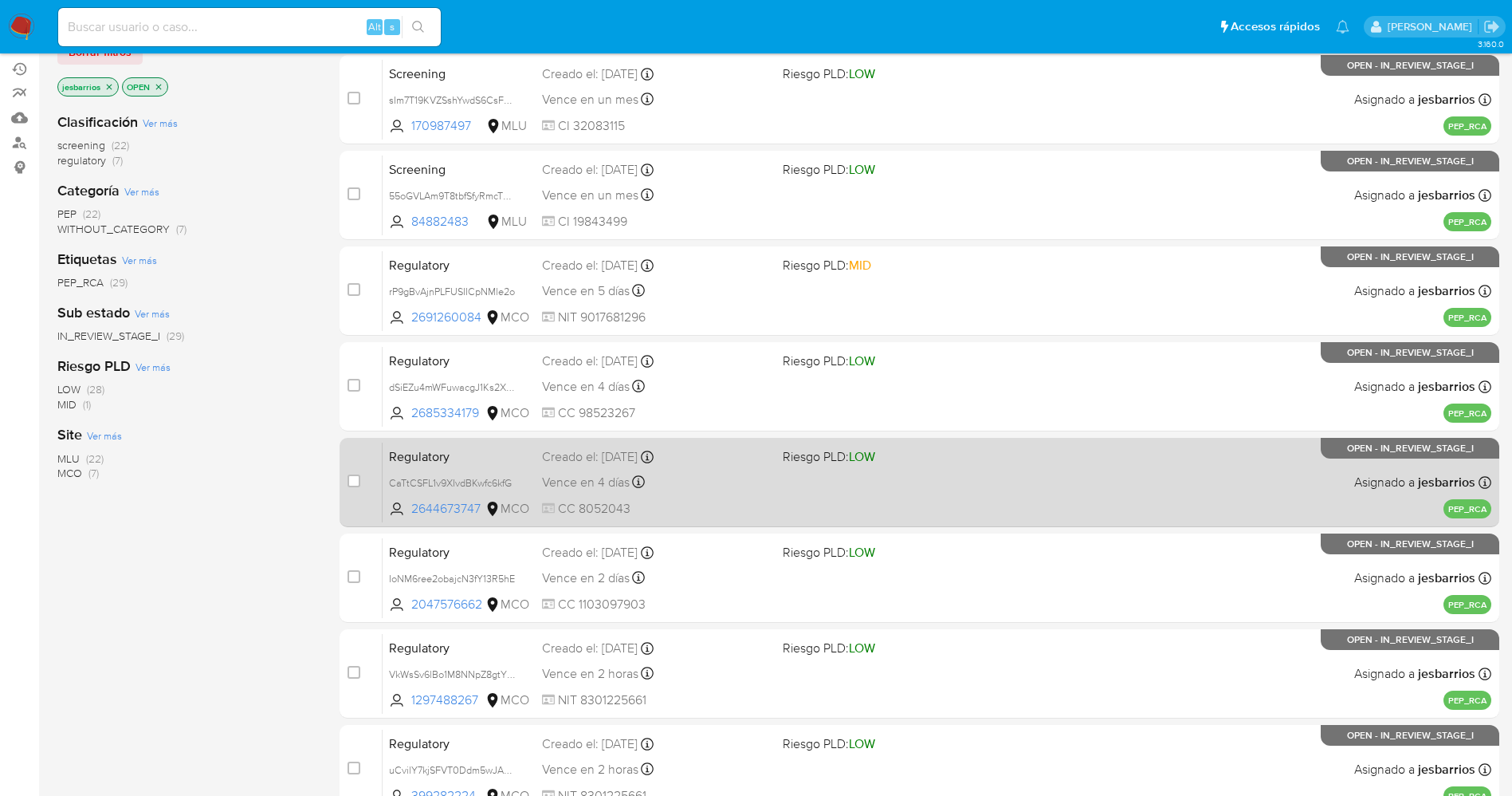
click at [732, 481] on div "Vence en 4 días Vence el [DATE] 22:15:31" at bounding box center [656, 481] width 228 height 21
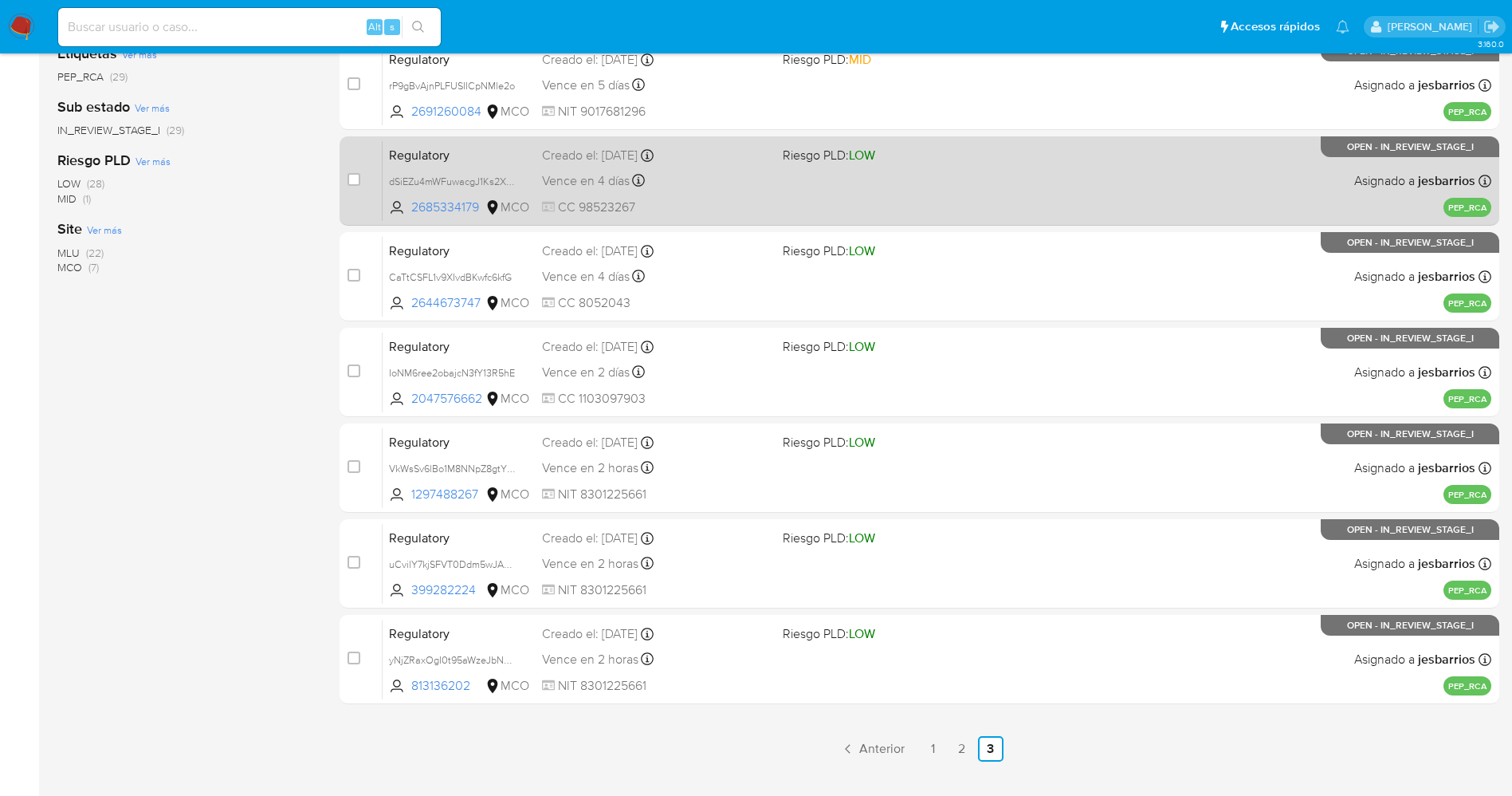
scroll to position [425, 0]
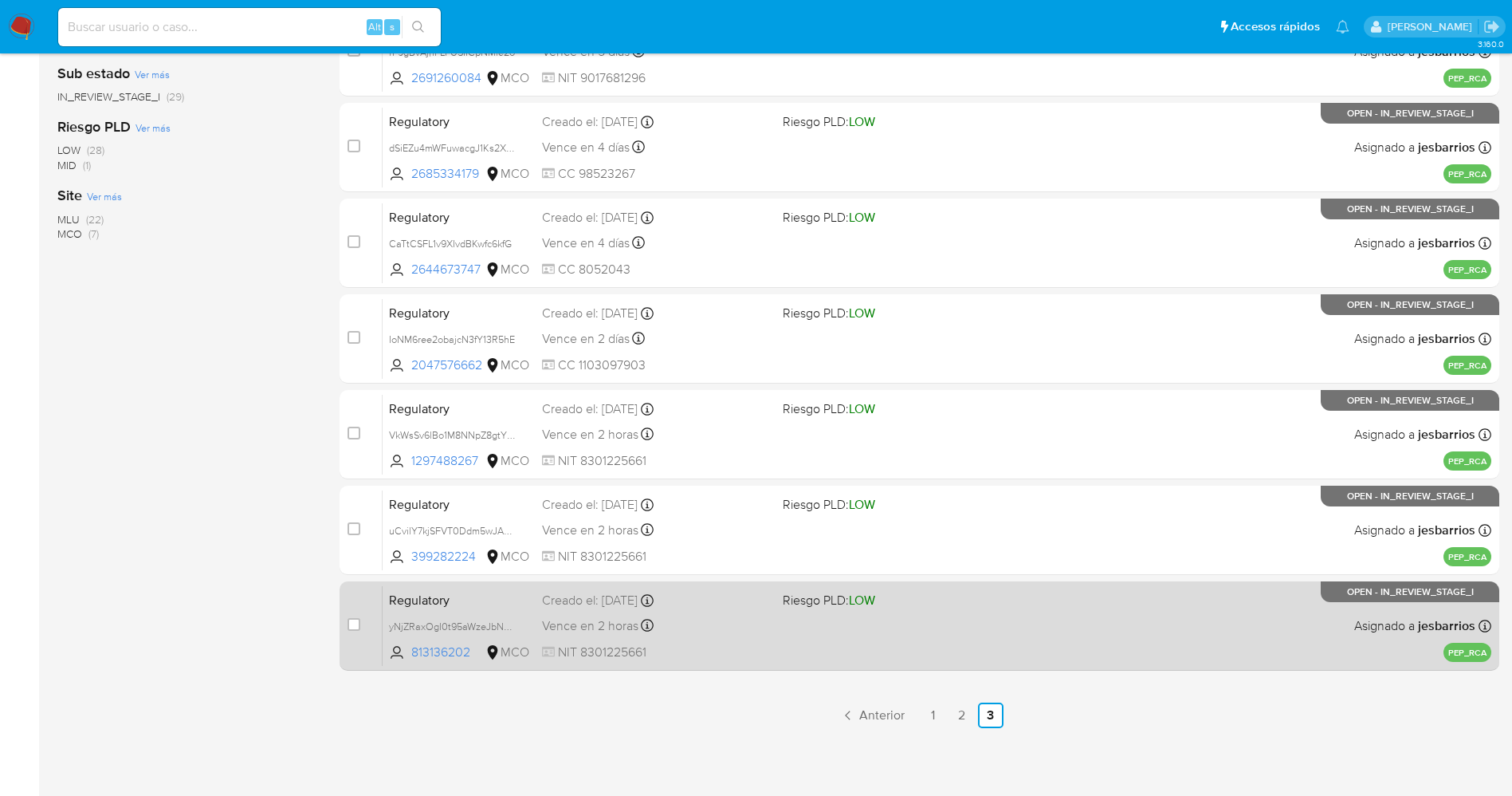
click at [768, 639] on div "Regulatory yNjZRaxOgI0t95aWzeJbNHun 813136202 MCO Riesgo PLD: LOW Creado el: [D…" at bounding box center [937, 625] width 1109 height 81
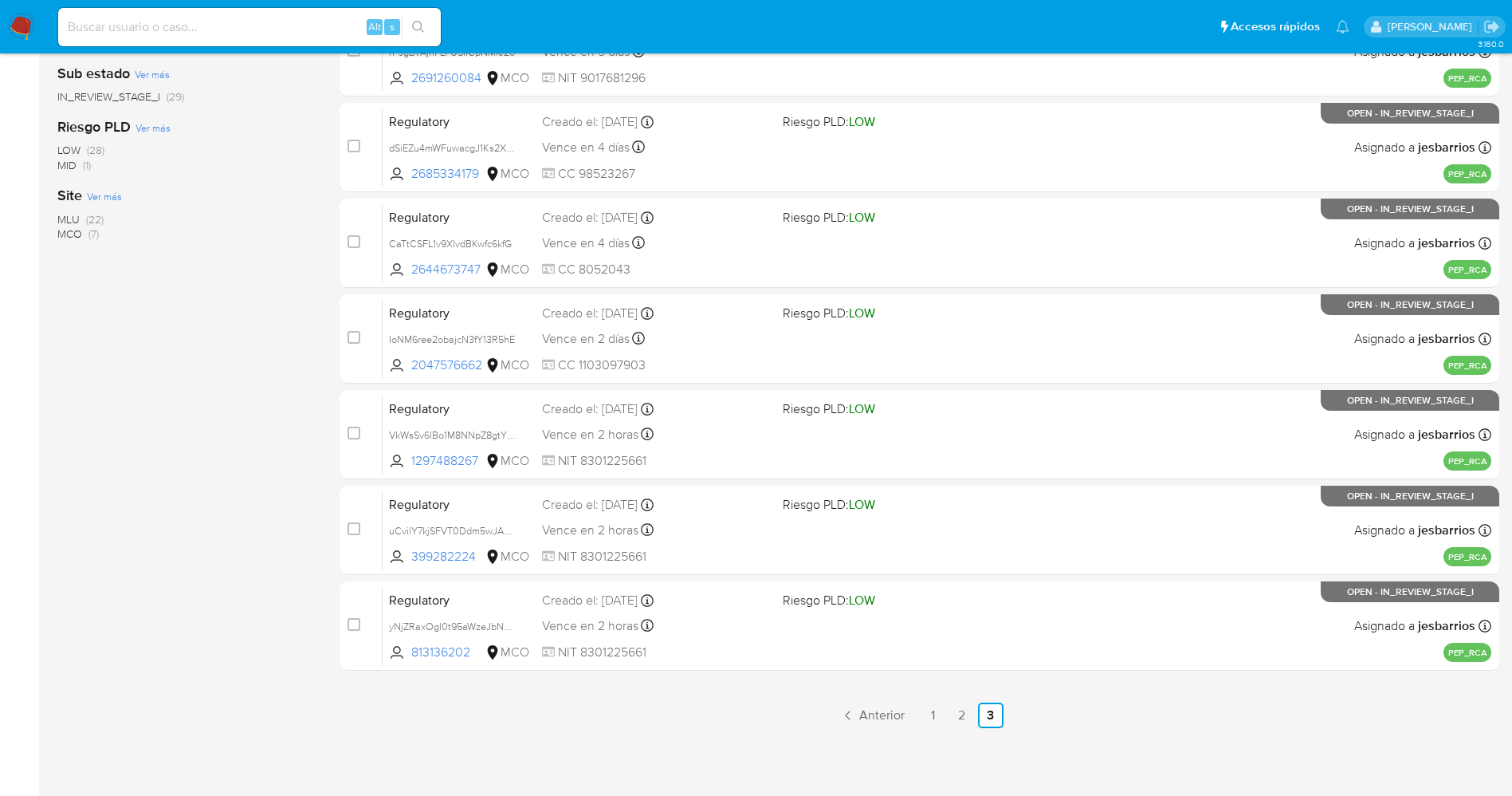
scroll to position [0, 0]
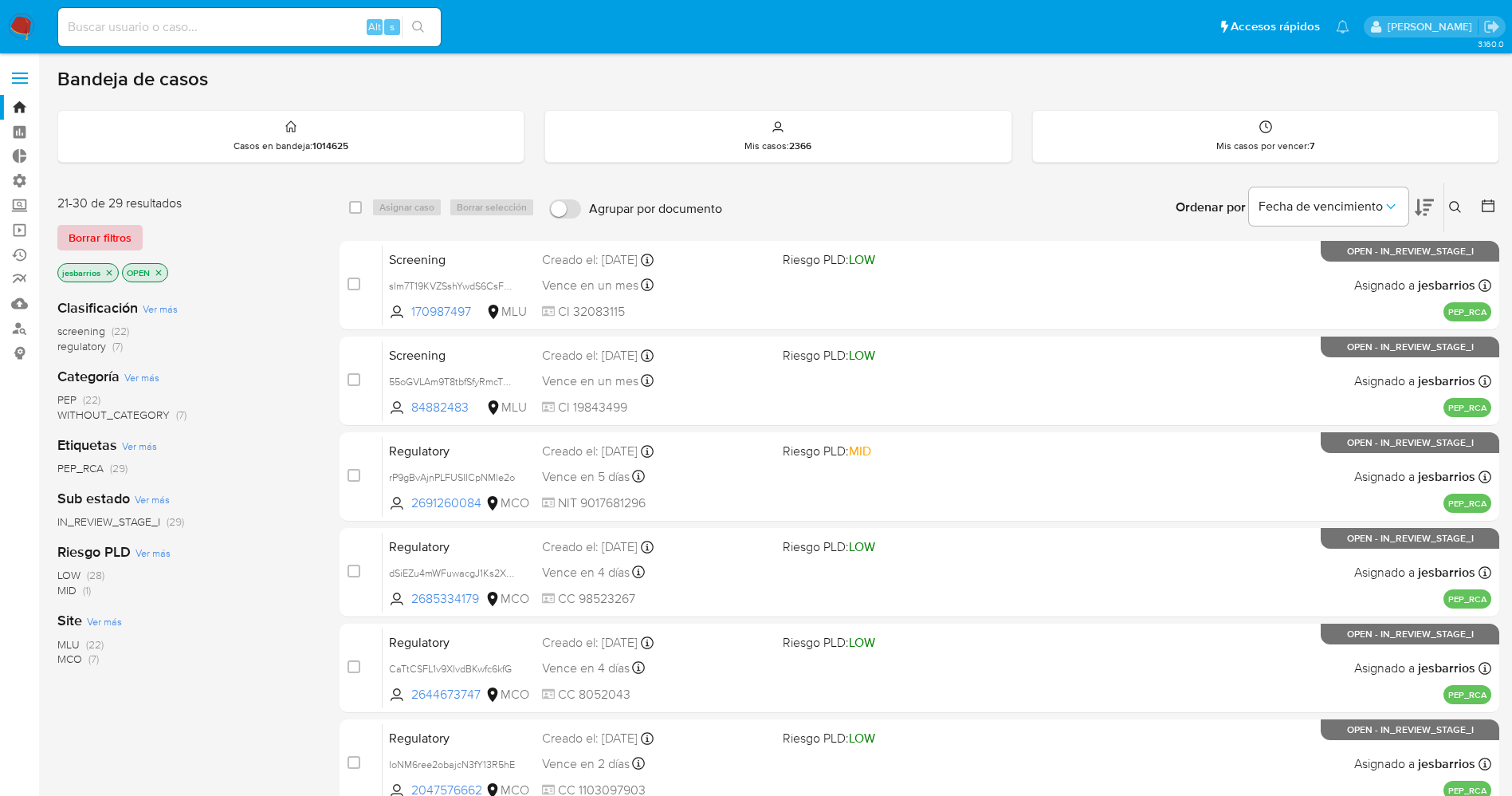
click at [116, 234] on span "Borrar filtros" at bounding box center [100, 237] width 63 height 22
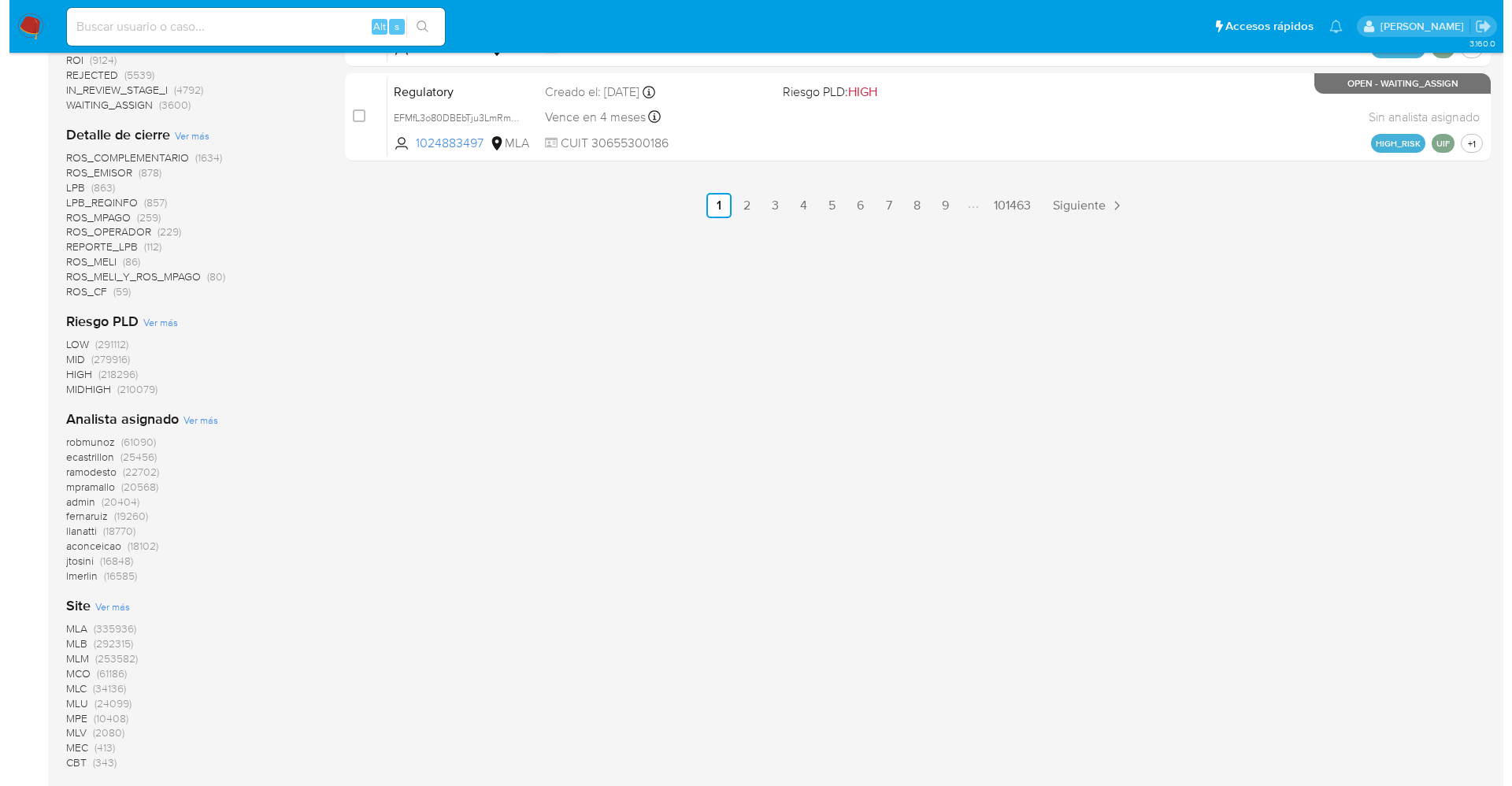
scroll to position [1072, 0]
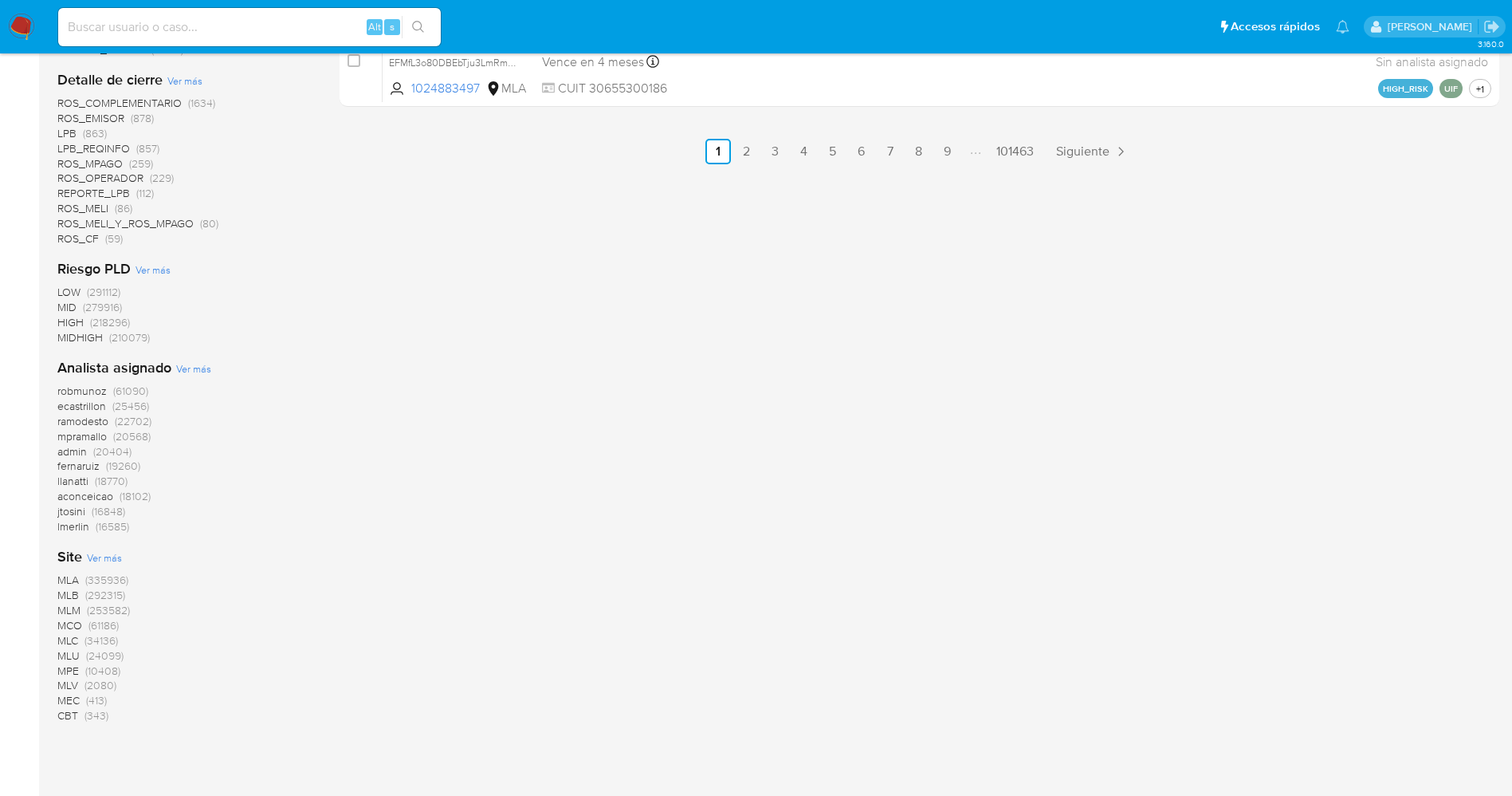
click at [200, 367] on span "Ver más" at bounding box center [193, 368] width 35 height 14
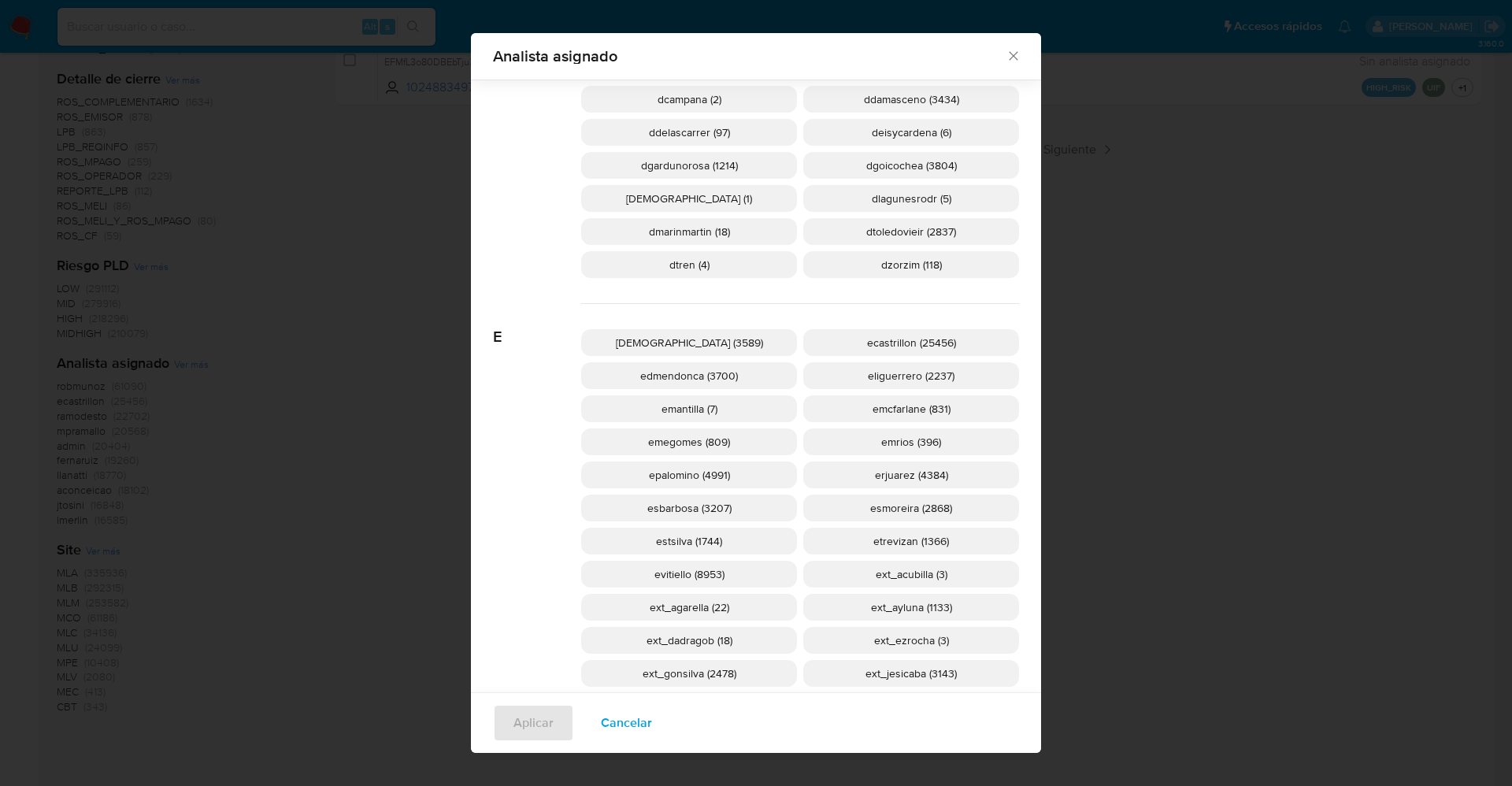
scroll to position [1288, 0]
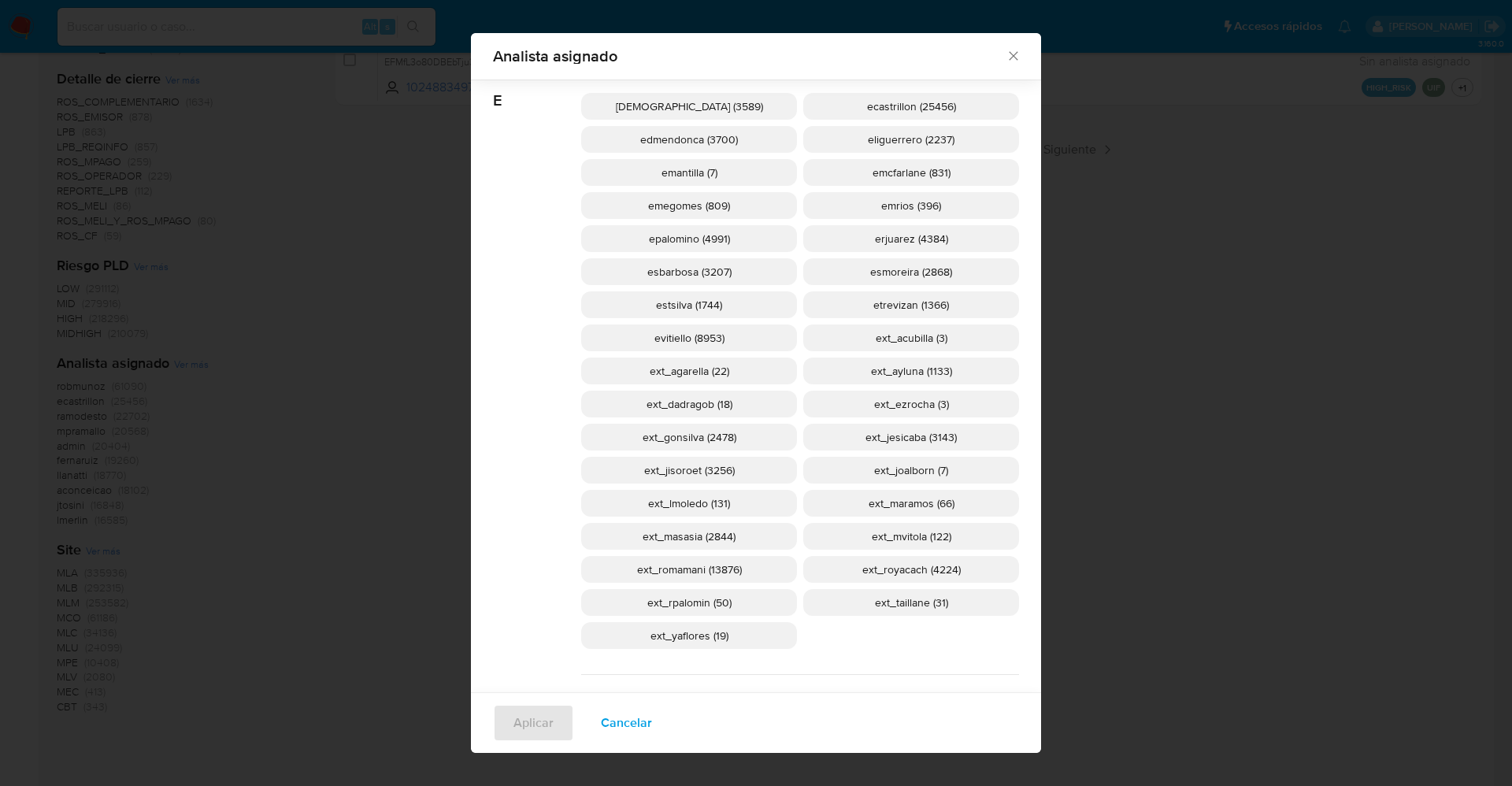
click at [734, 557] on p "ext_romamani (13876)" at bounding box center [689, 569] width 216 height 27
click at [513, 720] on span "Aplicar" at bounding box center [533, 722] width 40 height 34
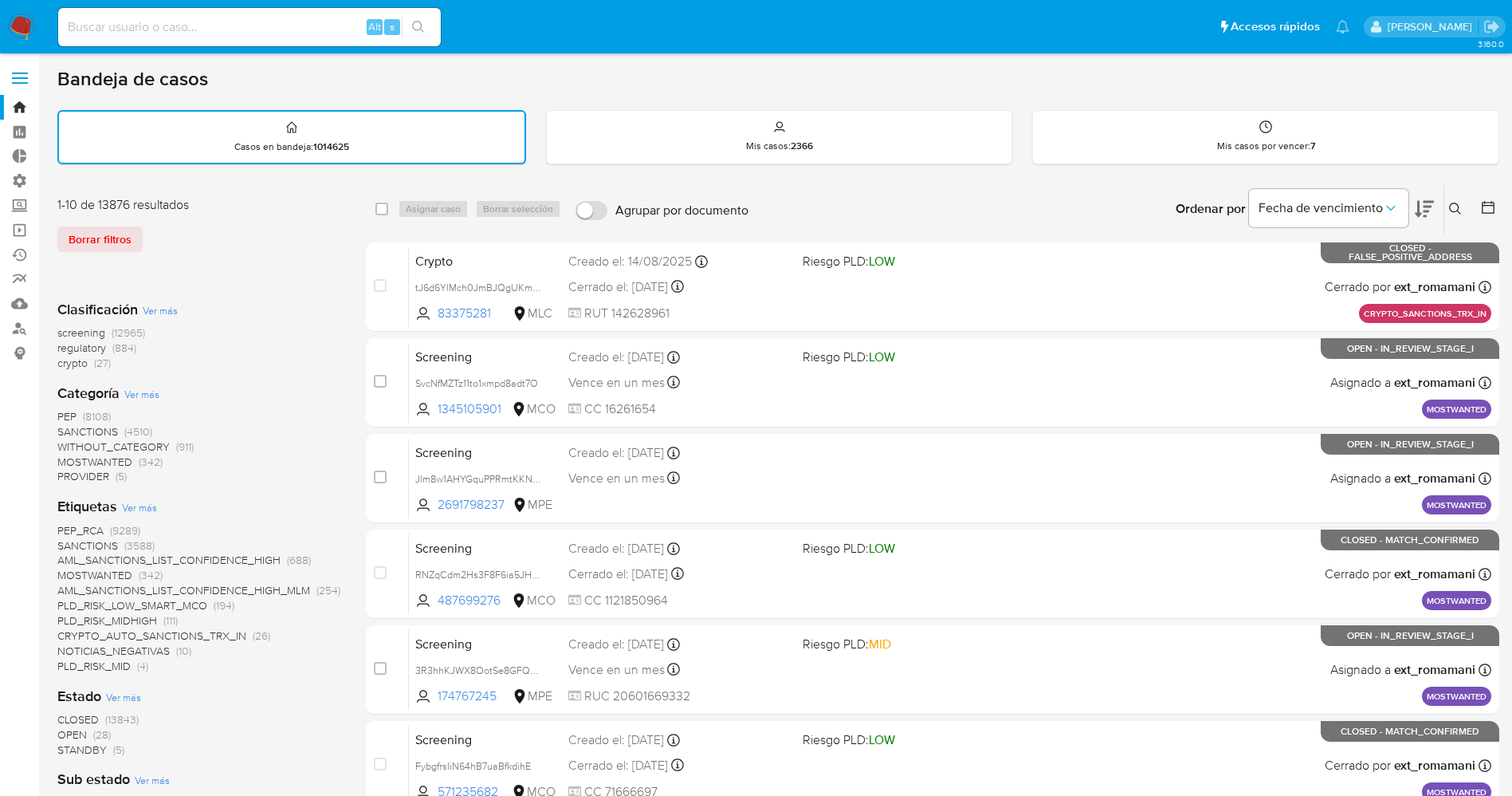
click at [83, 732] on span "OPEN" at bounding box center [72, 734] width 30 height 16
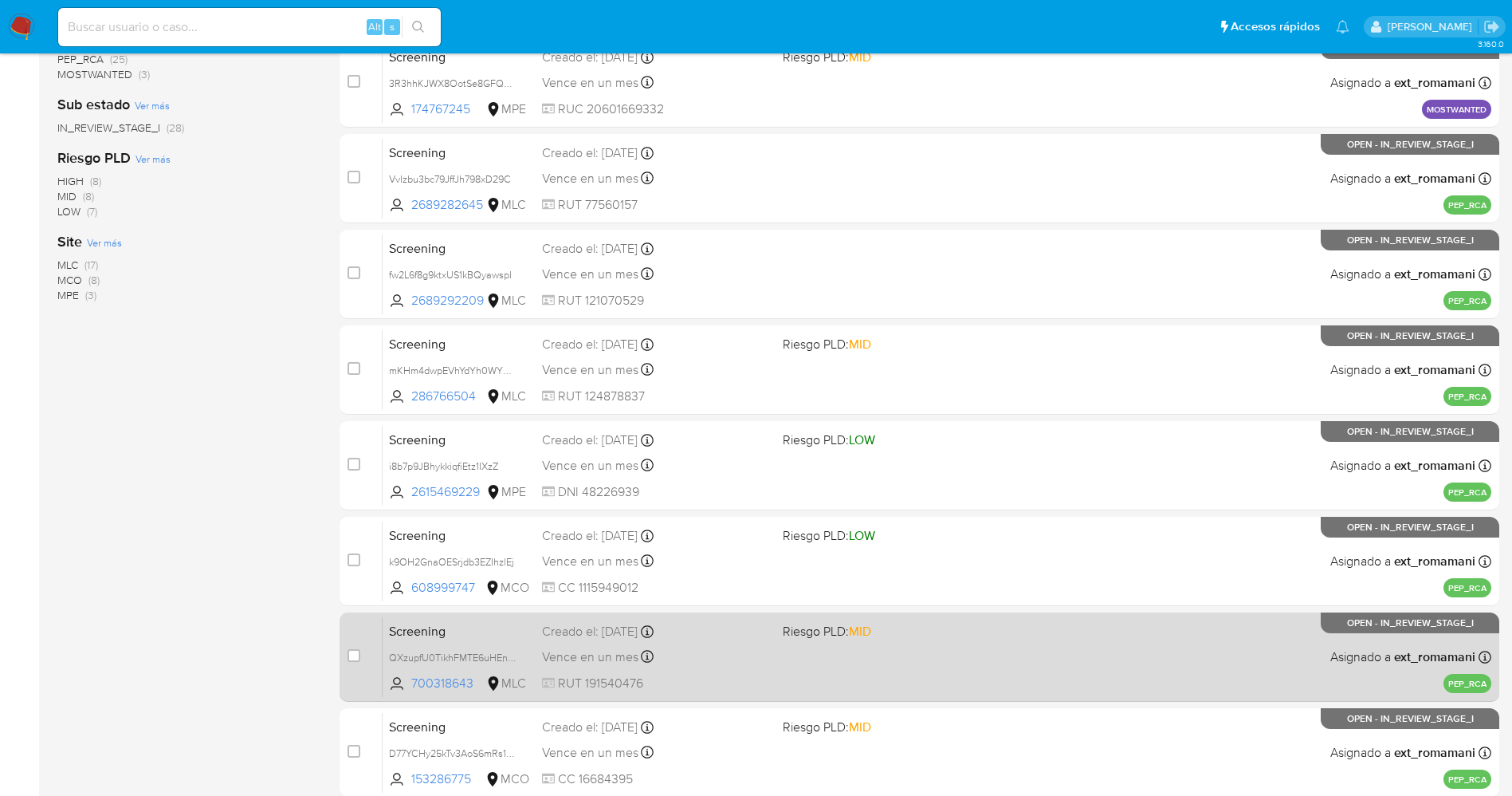
scroll to position [522, 0]
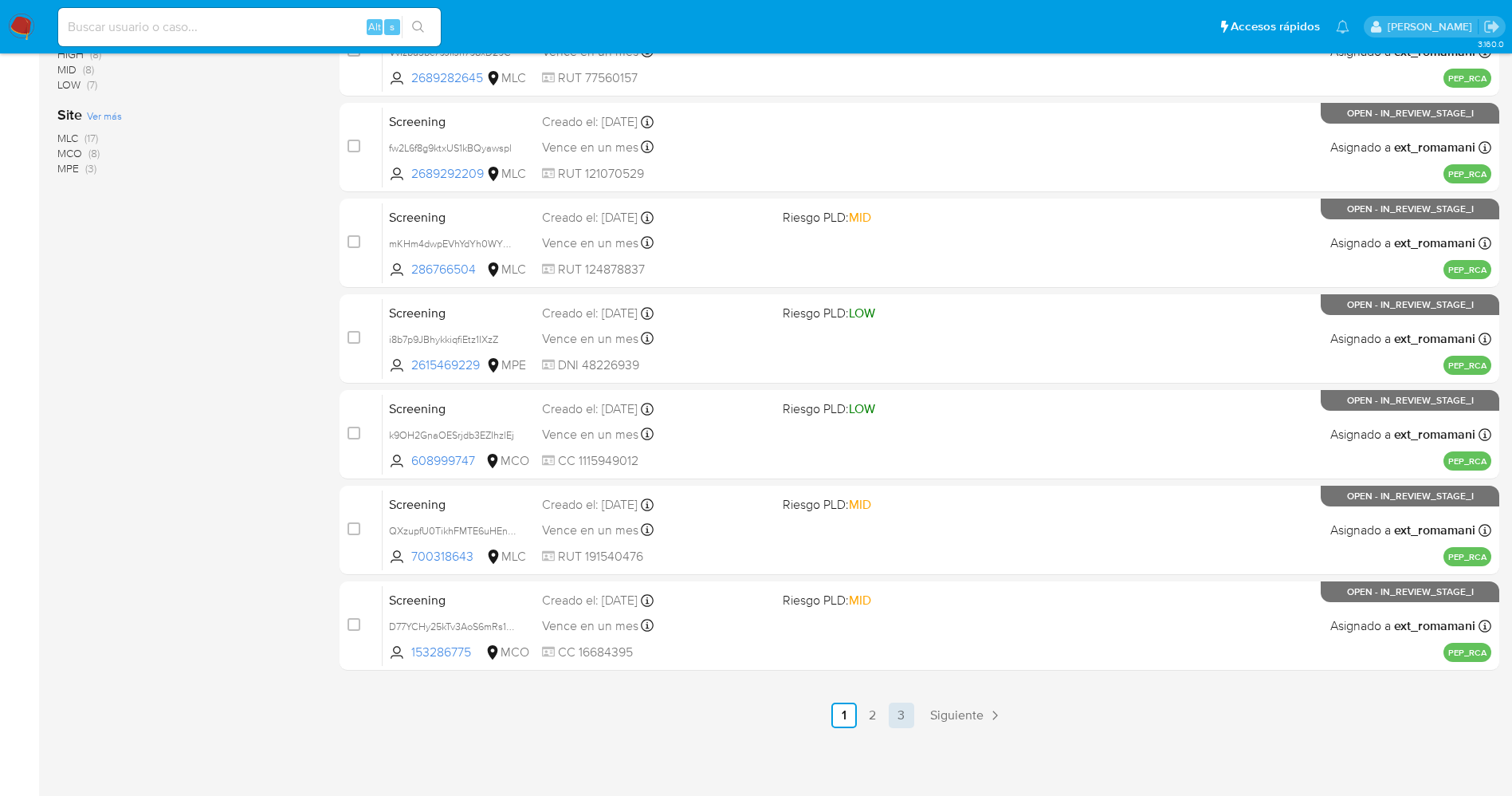
click at [904, 713] on link "3" at bounding box center [902, 715] width 25 height 25
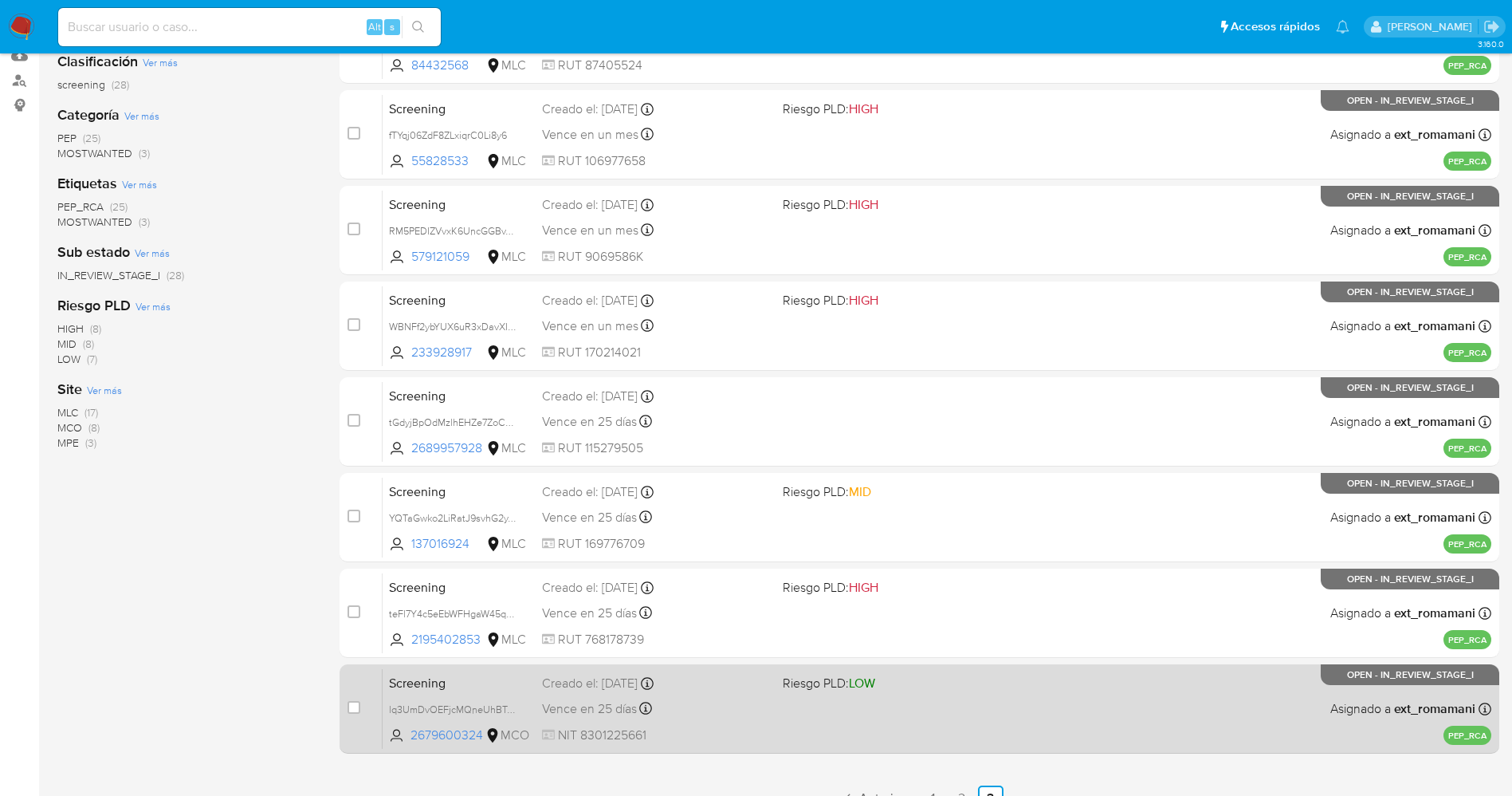
scroll to position [331, 0]
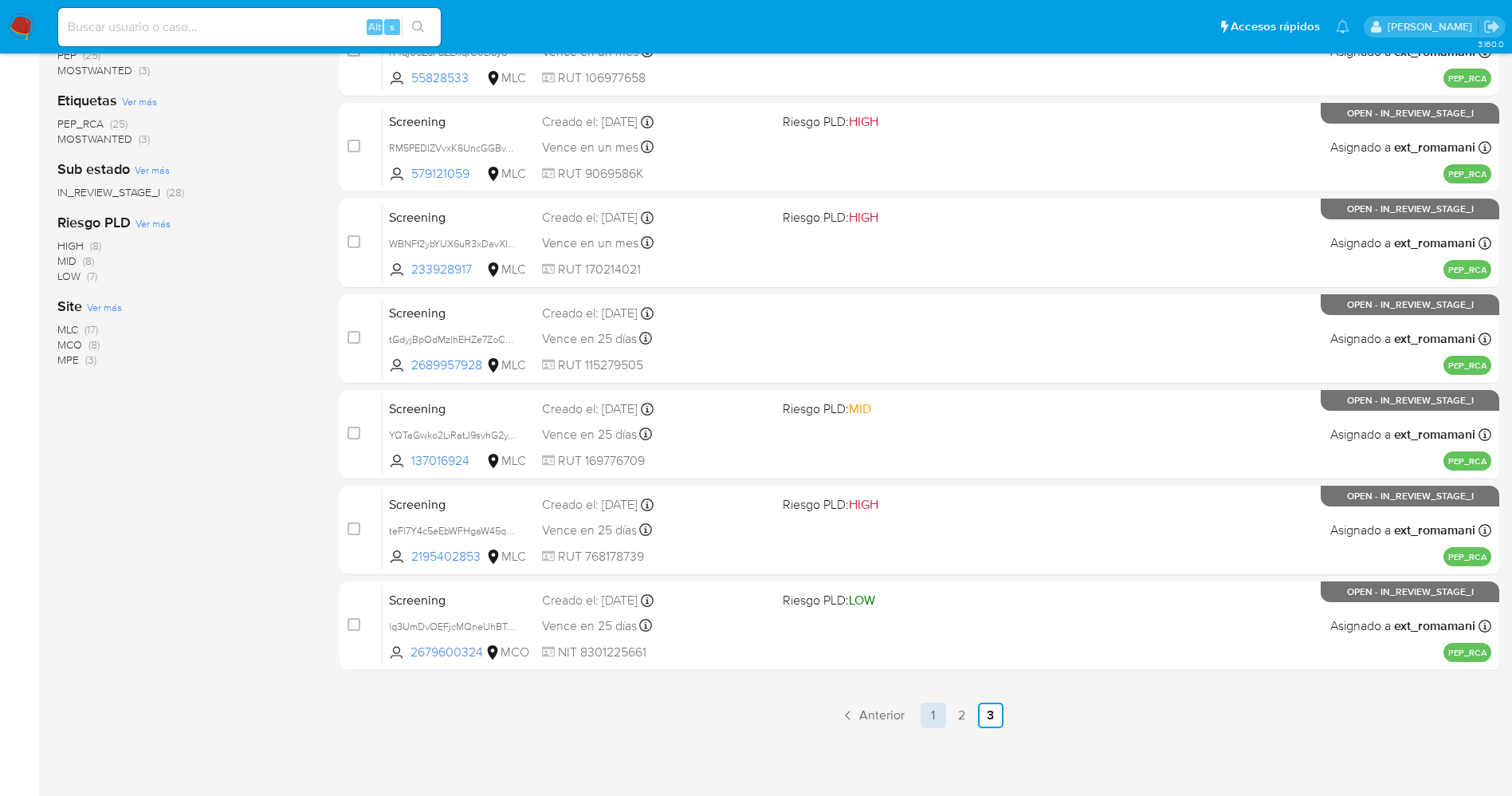
click at [935, 721] on link "1" at bounding box center [933, 715] width 25 height 25
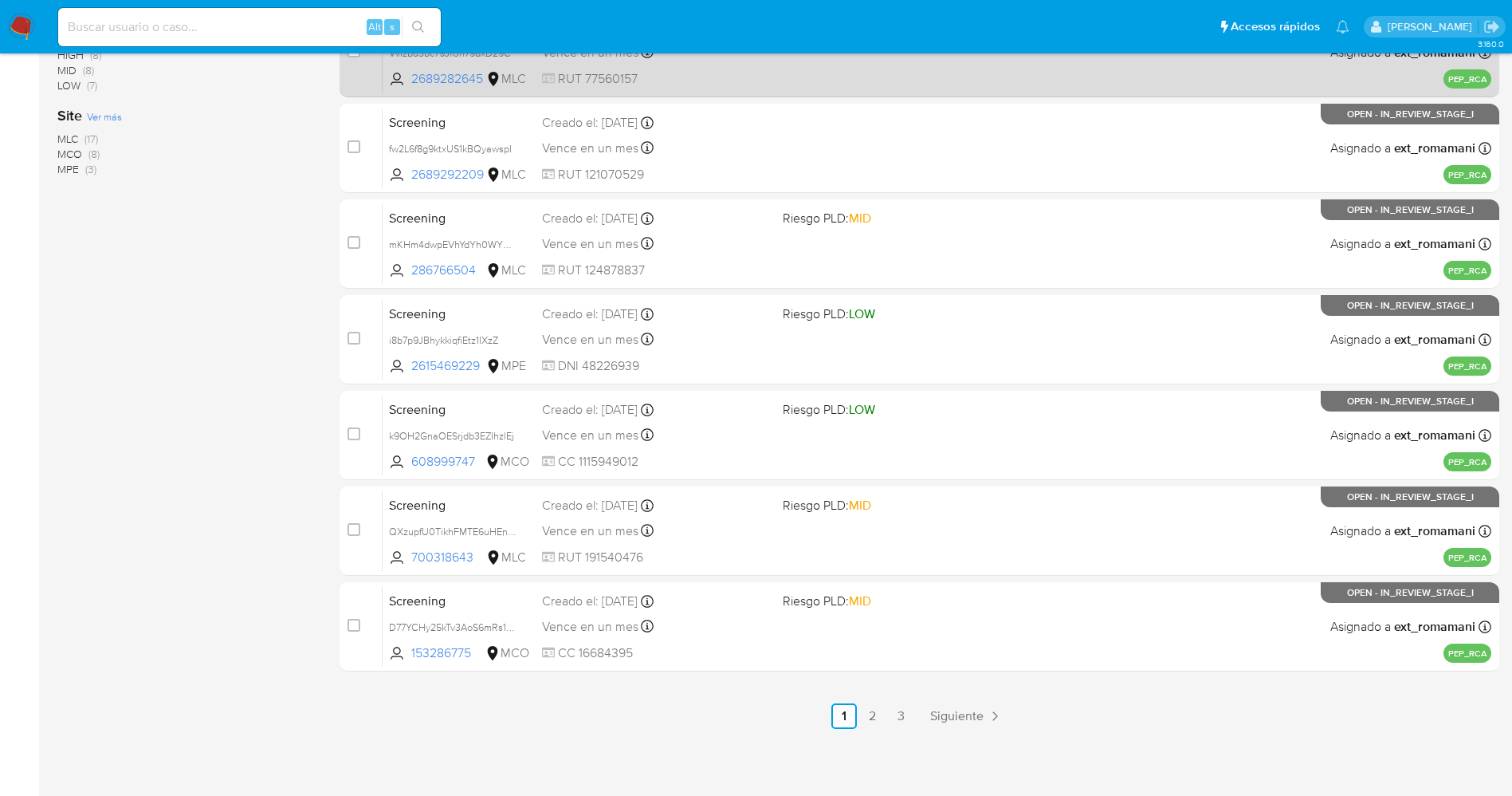
scroll to position [522, 0]
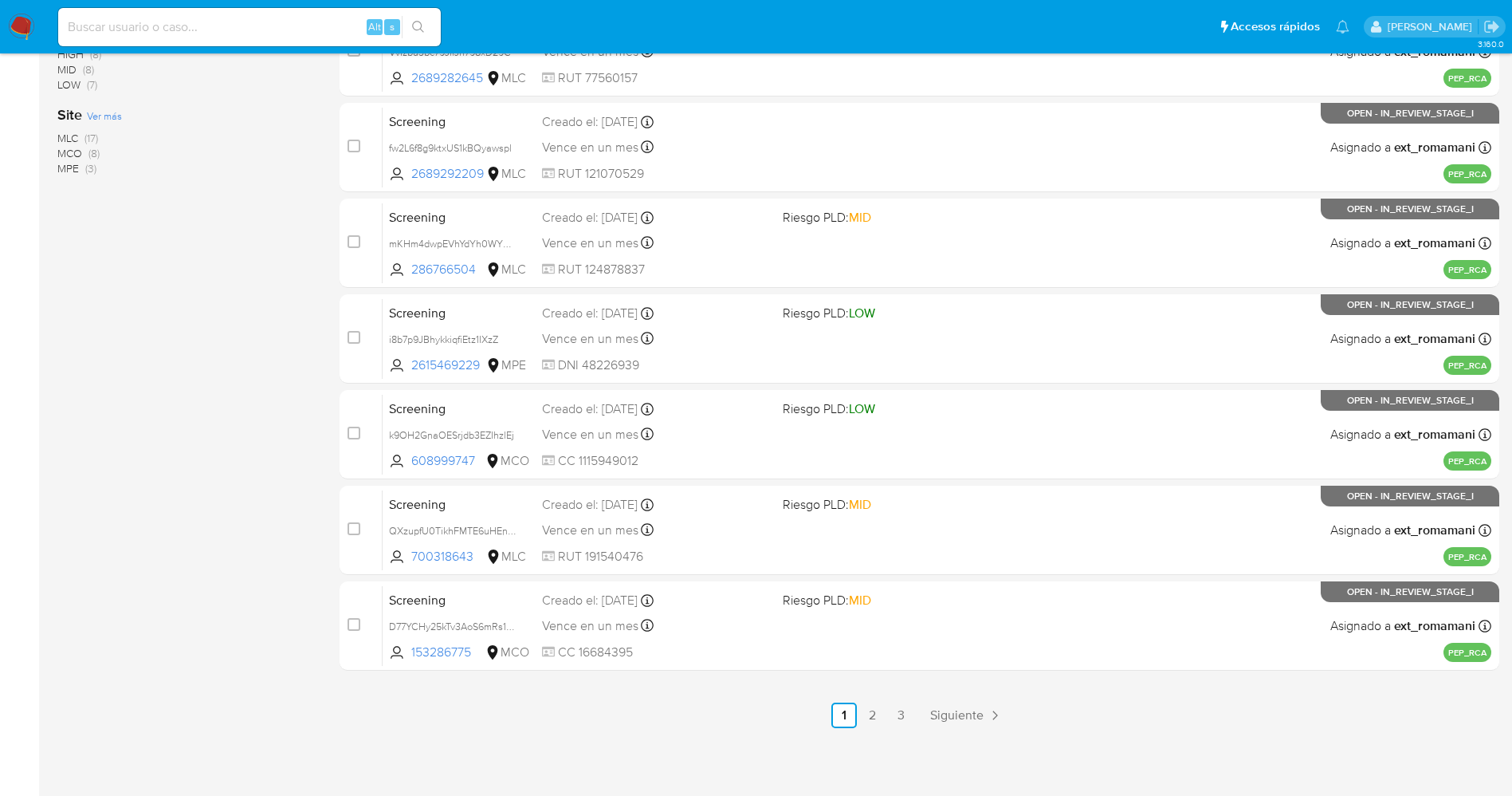
click at [19, 19] on img at bounding box center [21, 27] width 27 height 27
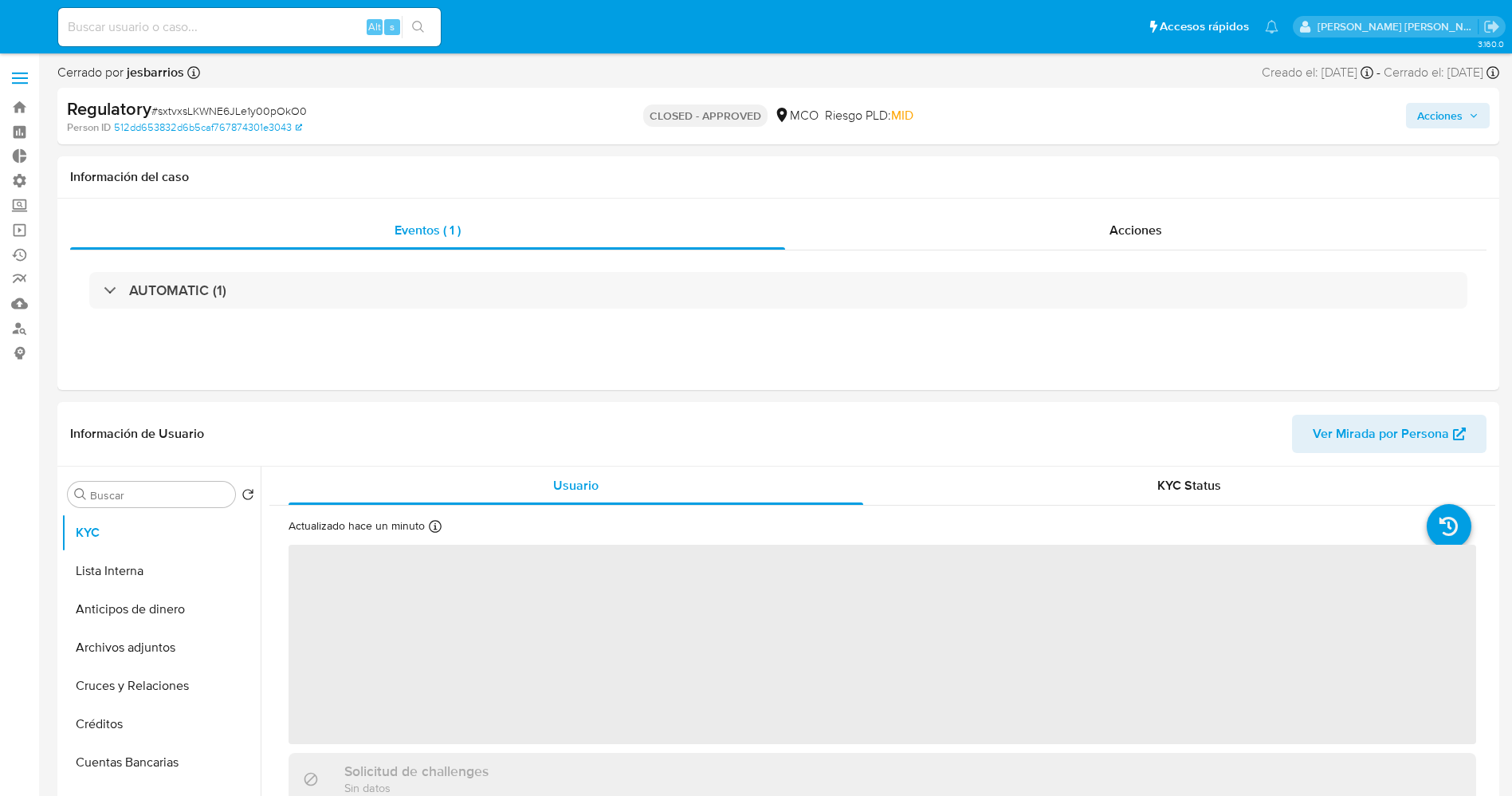
select select "10"
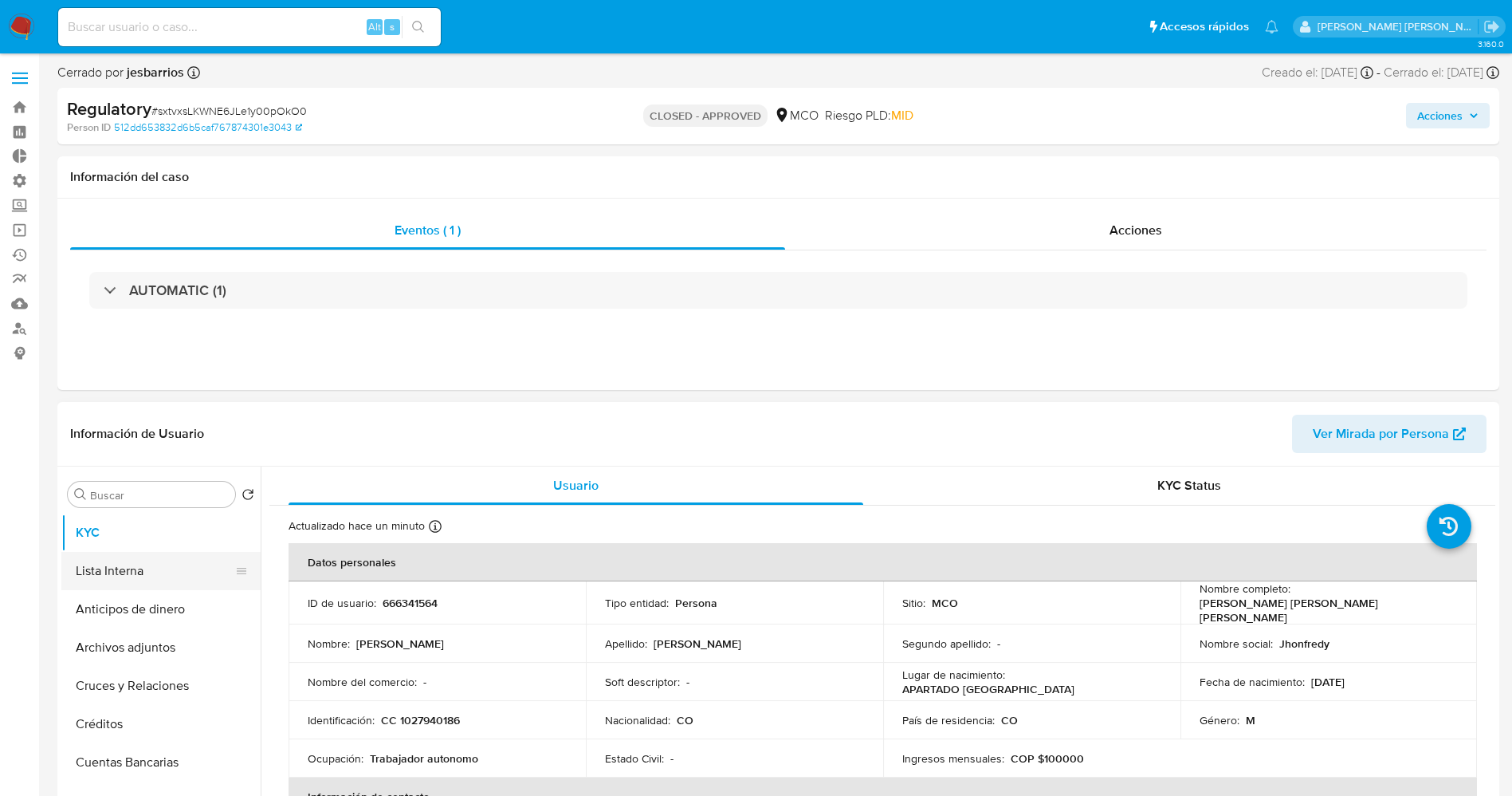
click at [114, 565] on button "Lista Interna" at bounding box center [154, 571] width 186 height 38
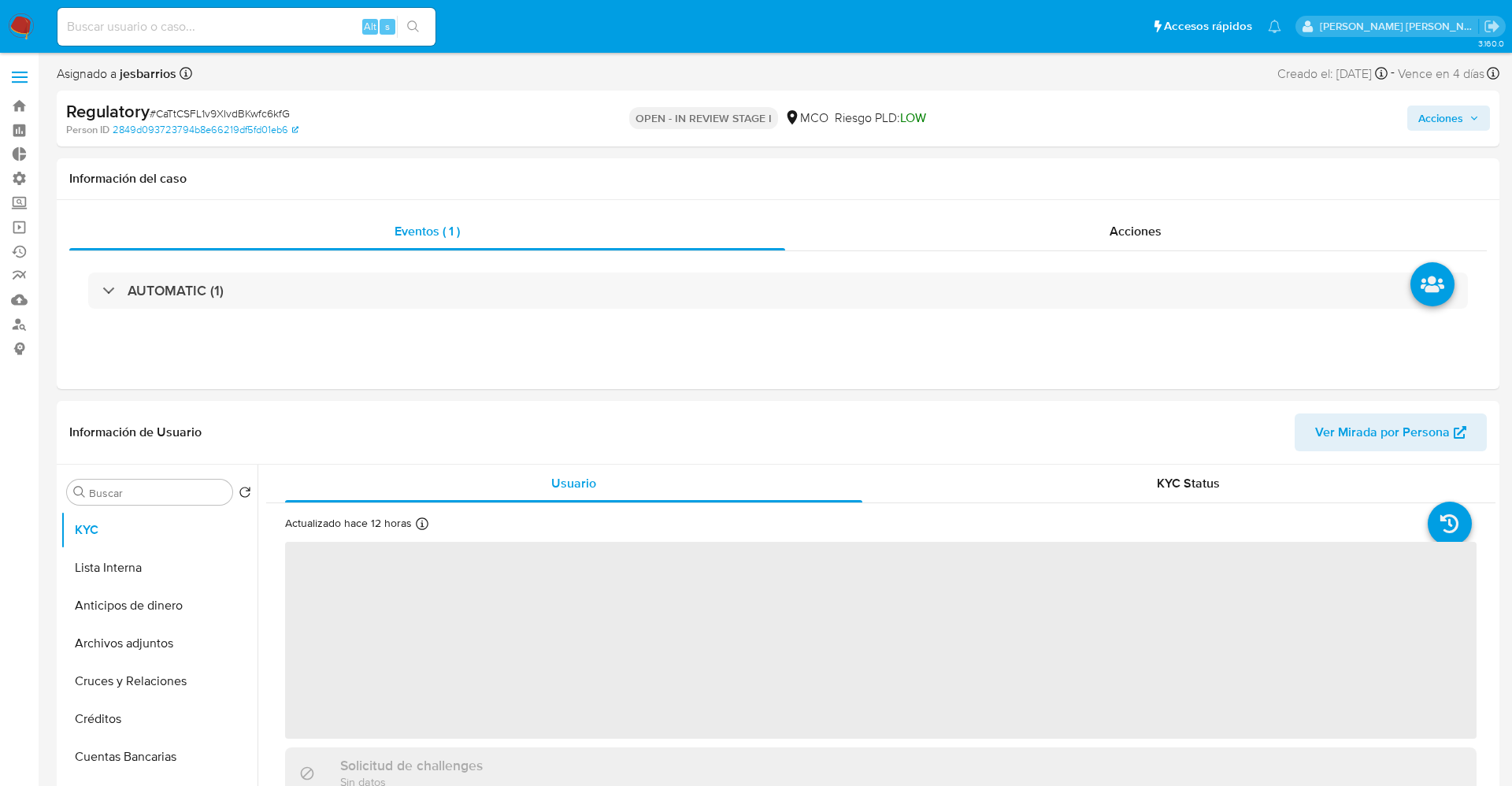
select select "10"
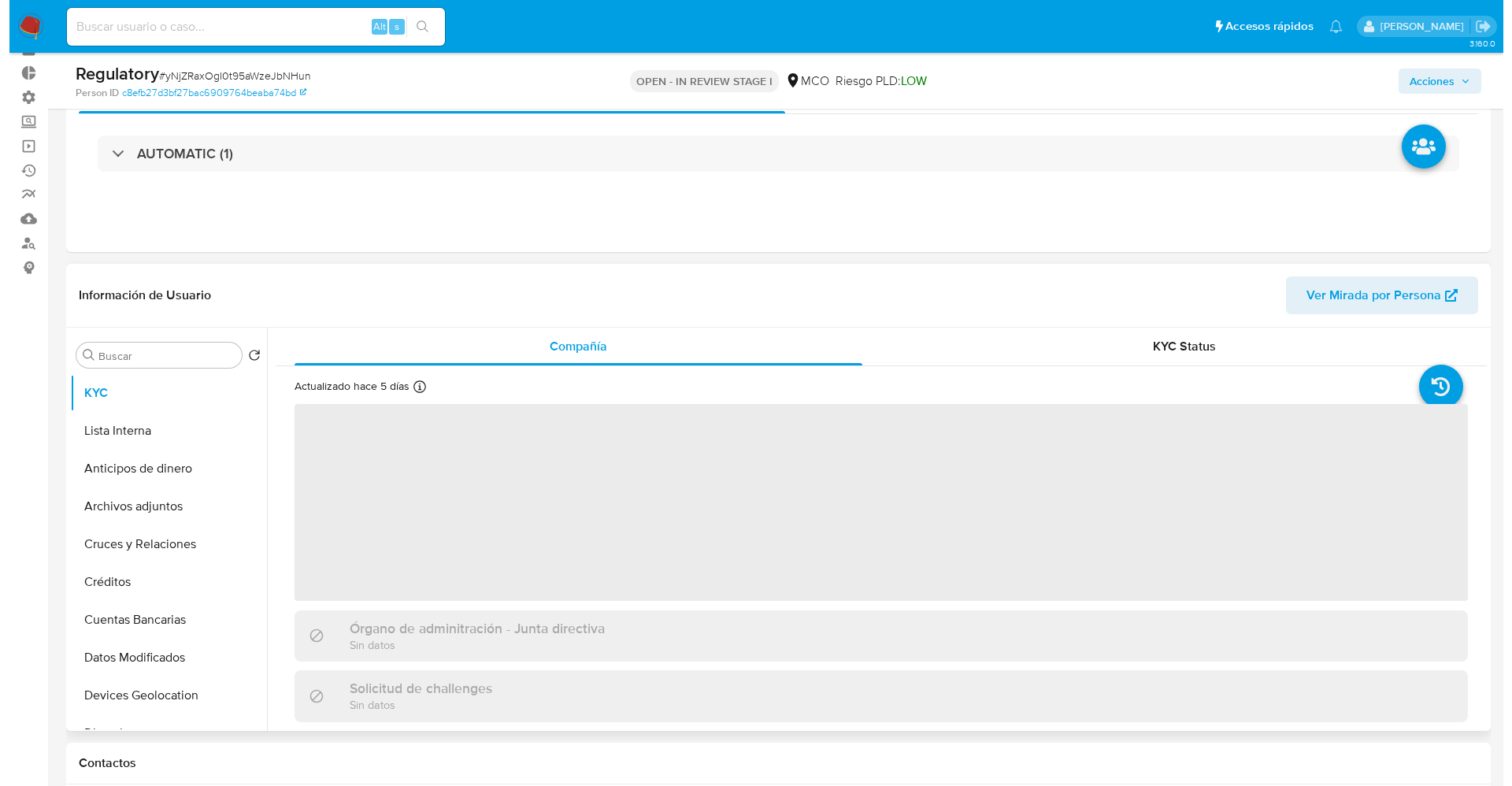
scroll to position [118, 0]
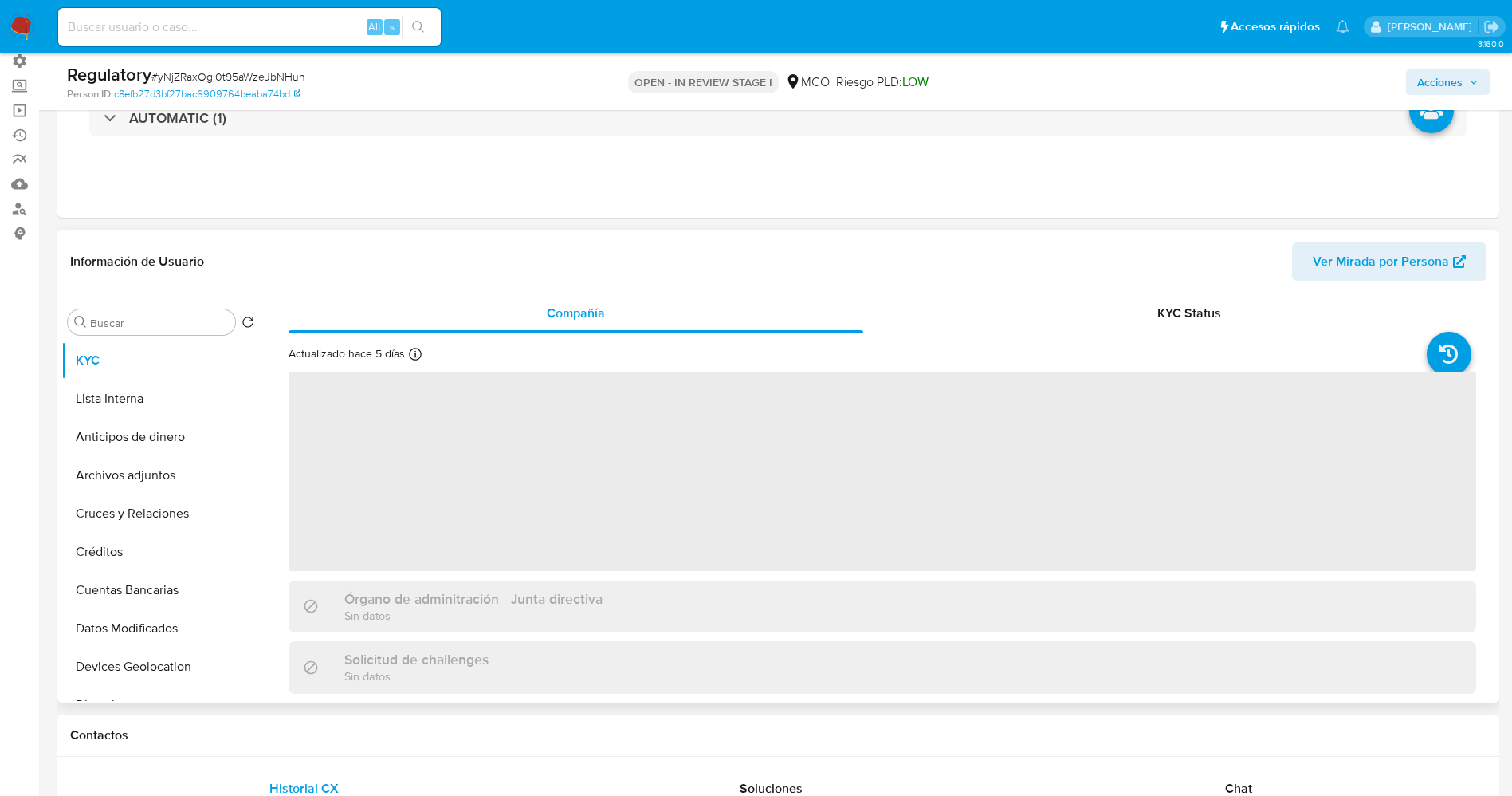
select select "10"
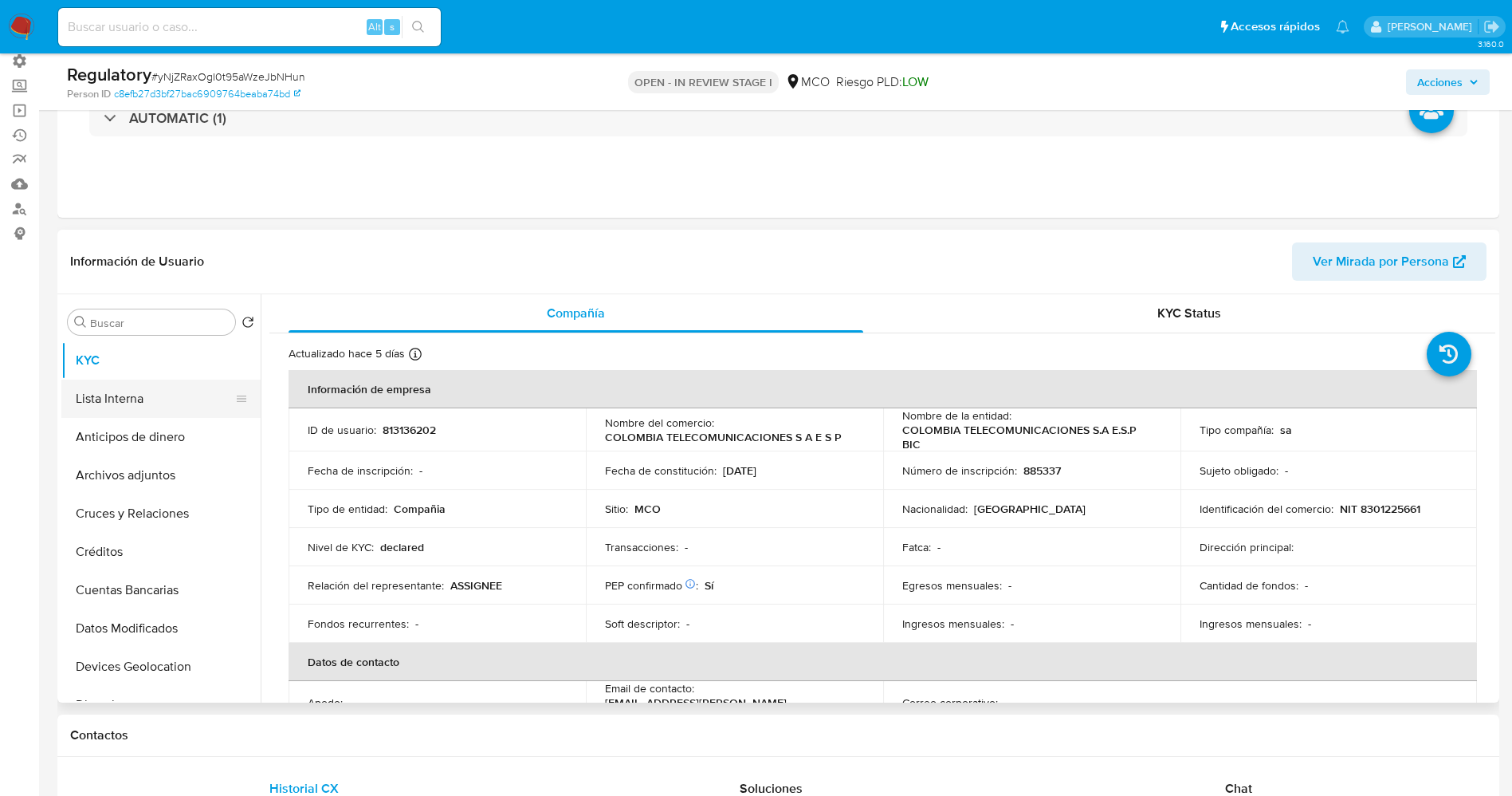
click at [109, 406] on button "Lista Interna" at bounding box center [154, 398] width 186 height 38
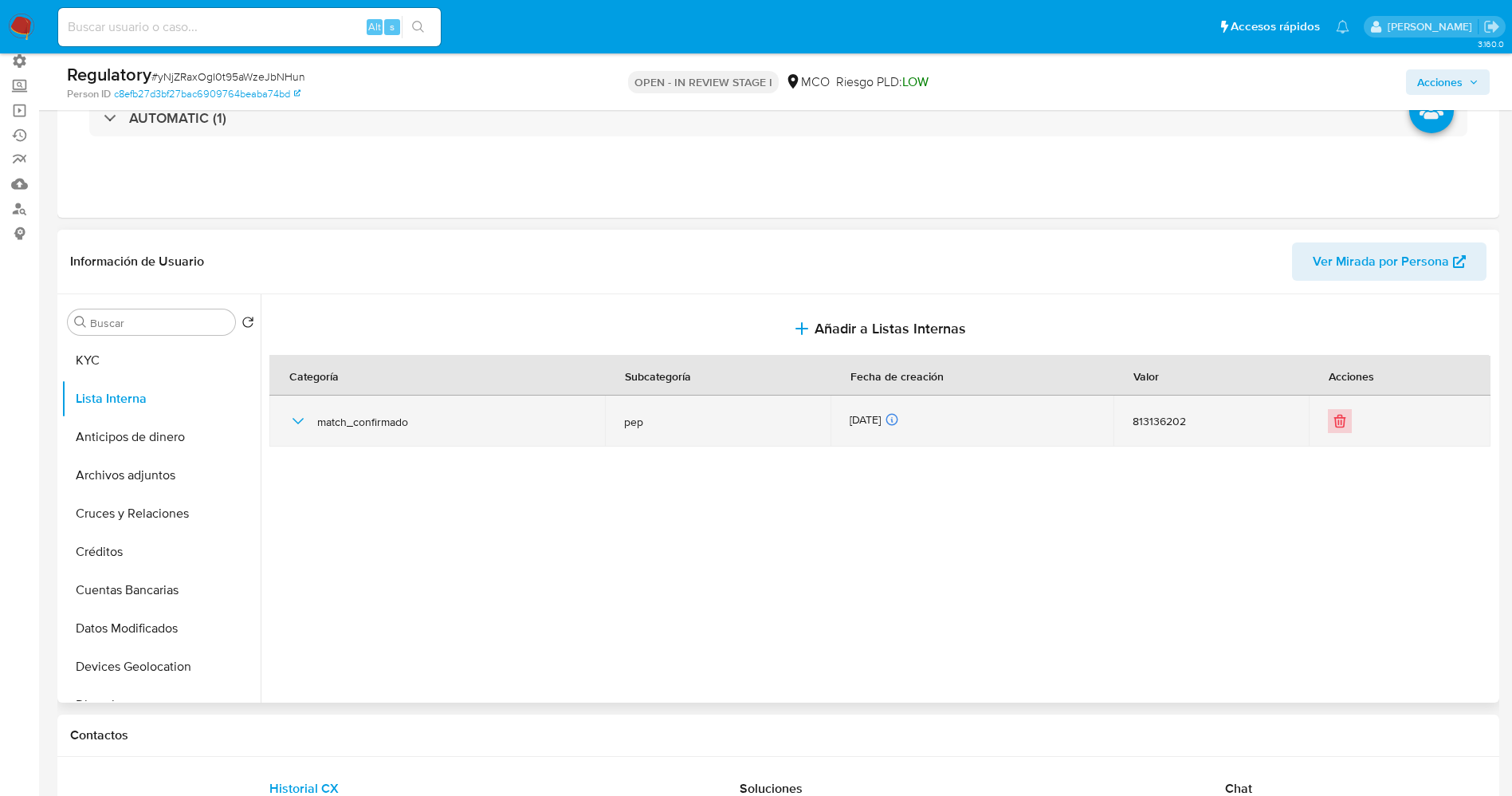
click at [1337, 416] on icon "Eliminar" at bounding box center [1339, 415] width 4 height 3
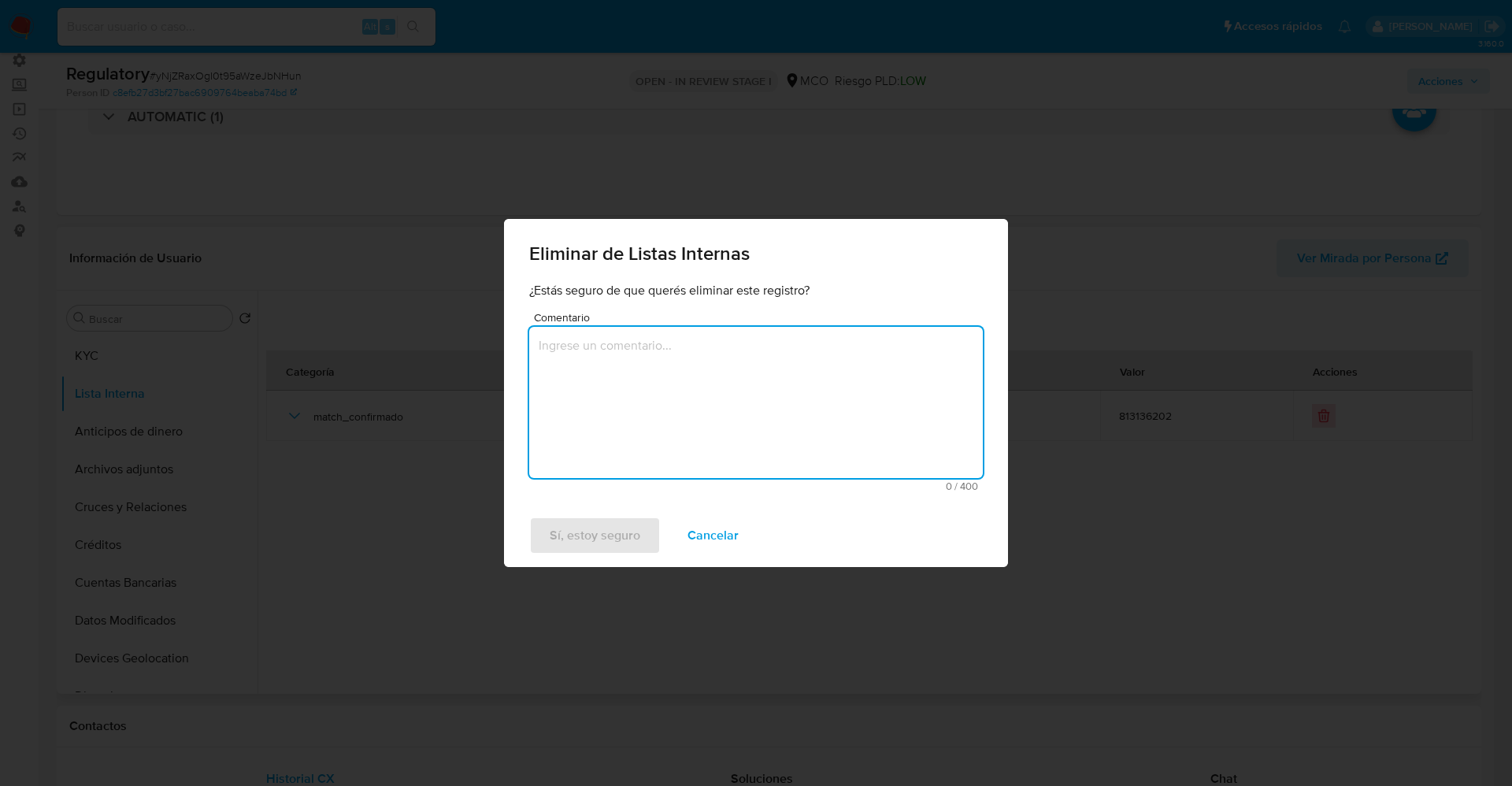
click at [770, 432] on textarea "Comentario" at bounding box center [756, 402] width 454 height 152
type textarea "Se elimina ya que no corresponde la categoria."
click at [575, 537] on span "Sí, estoy seguro" at bounding box center [594, 535] width 90 height 34
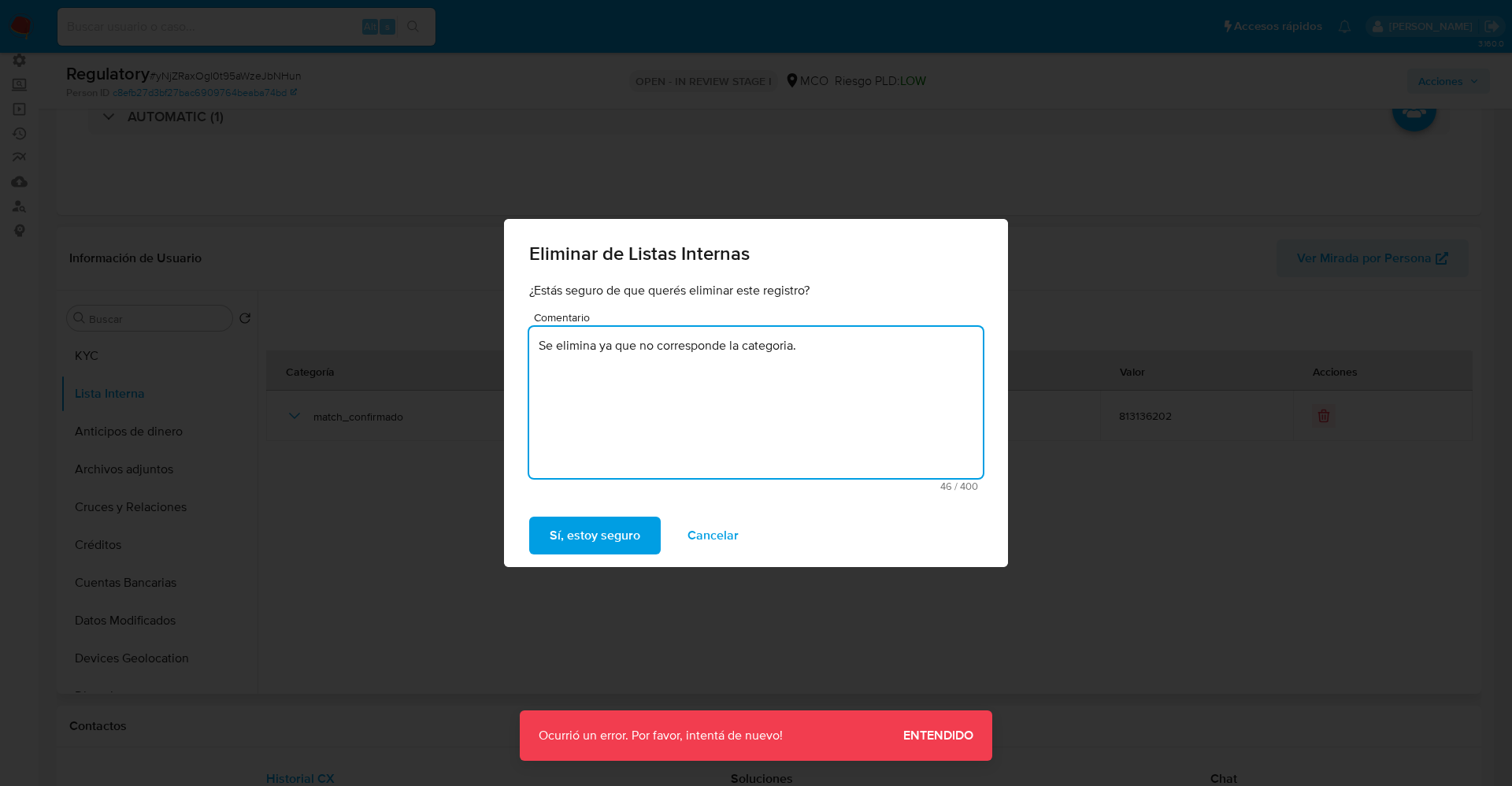
click at [624, 357] on textarea "Se elimina ya que no corresponde la categoria." at bounding box center [756, 402] width 454 height 152
drag, startPoint x: 655, startPoint y: 347, endPoint x: 833, endPoint y: 357, distance: 178.3
click at [833, 357] on textarea "Se elimina ya que no corresponde la categoria." at bounding box center [756, 402] width 454 height 152
type textarea "Se elimina ya que no se trata de un cargo considerado PEP."
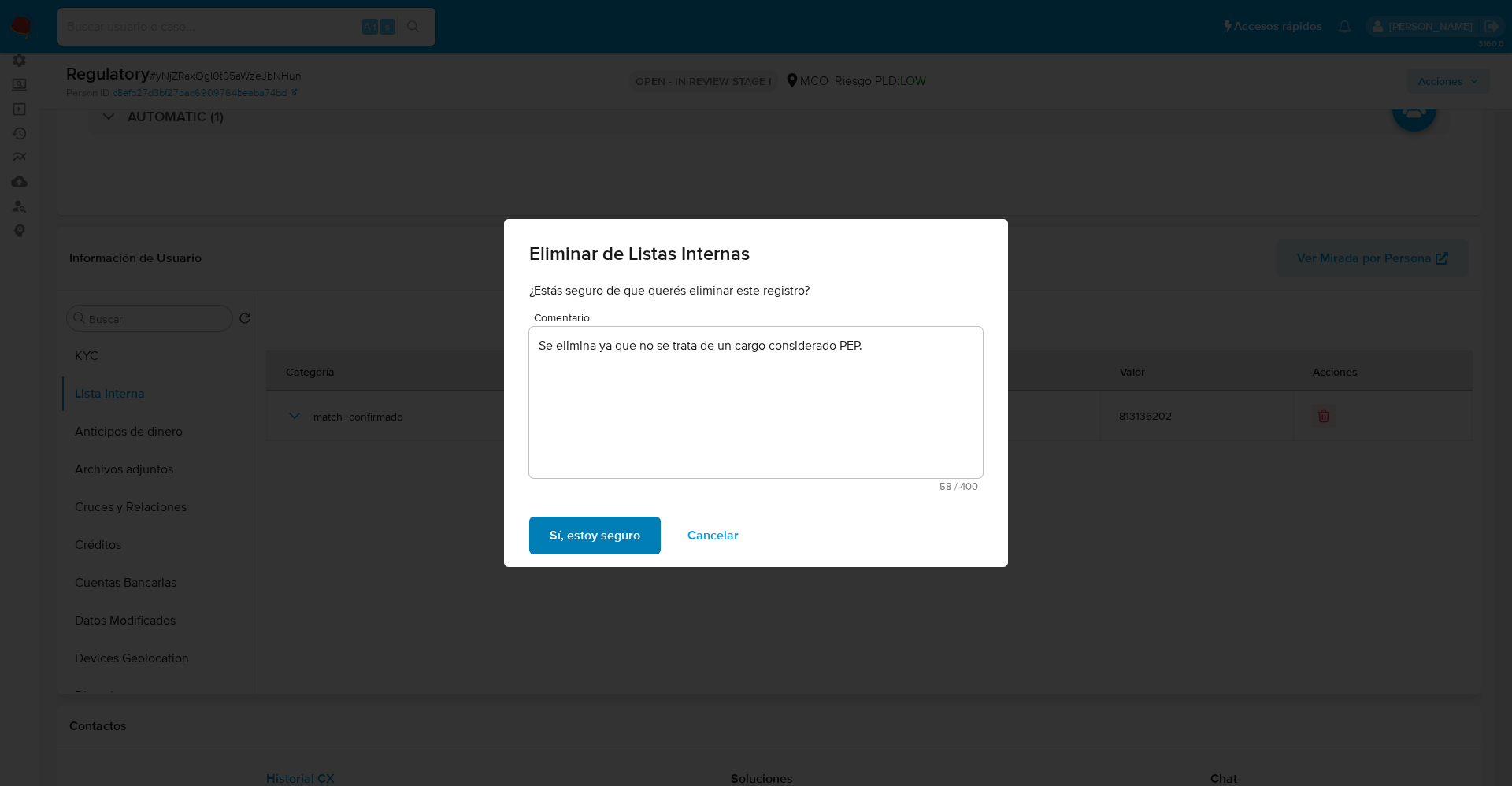
click at [613, 544] on span "Sí, estoy seguro" at bounding box center [594, 535] width 90 height 34
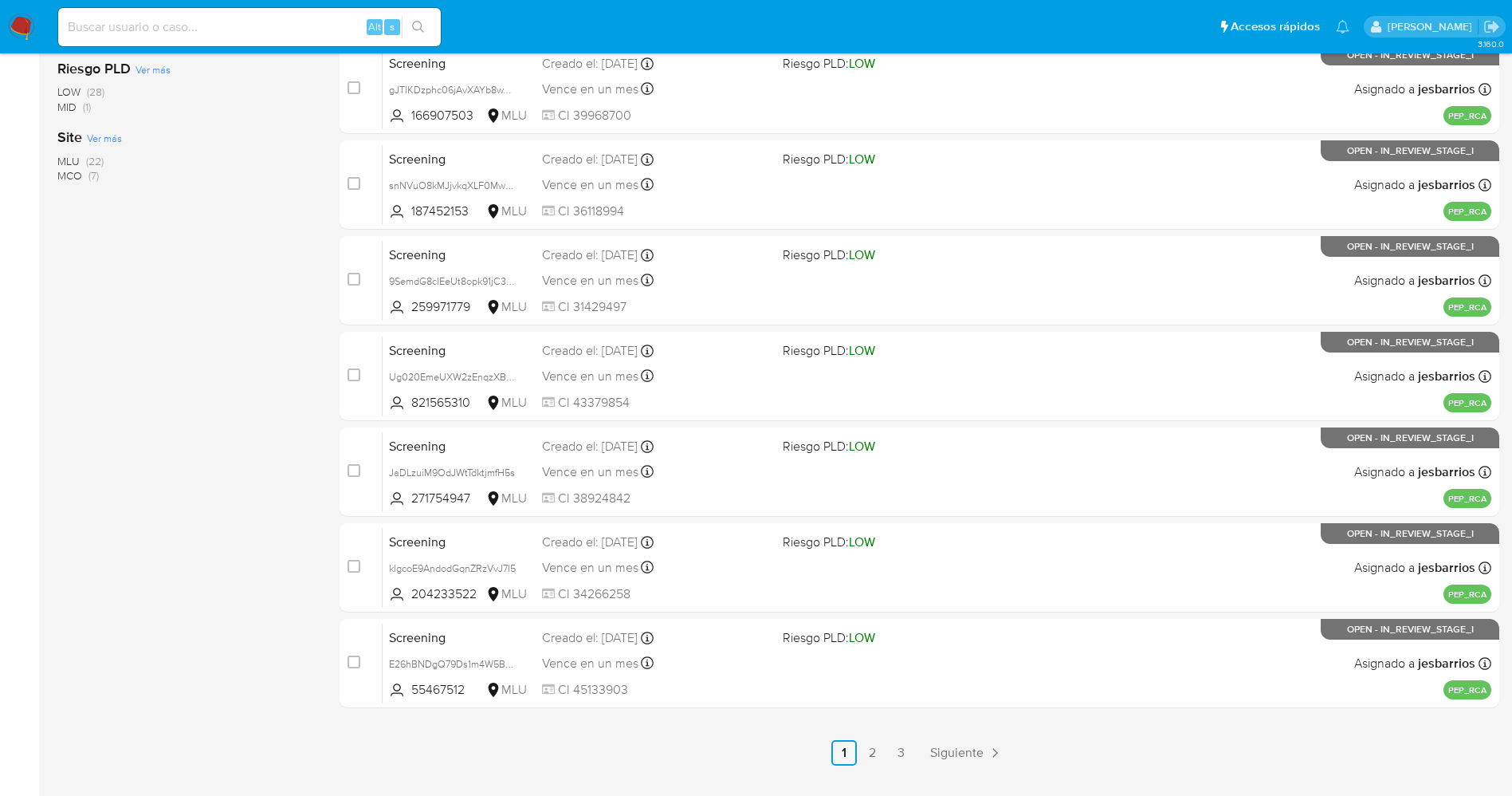
scroll to position [520, 0]
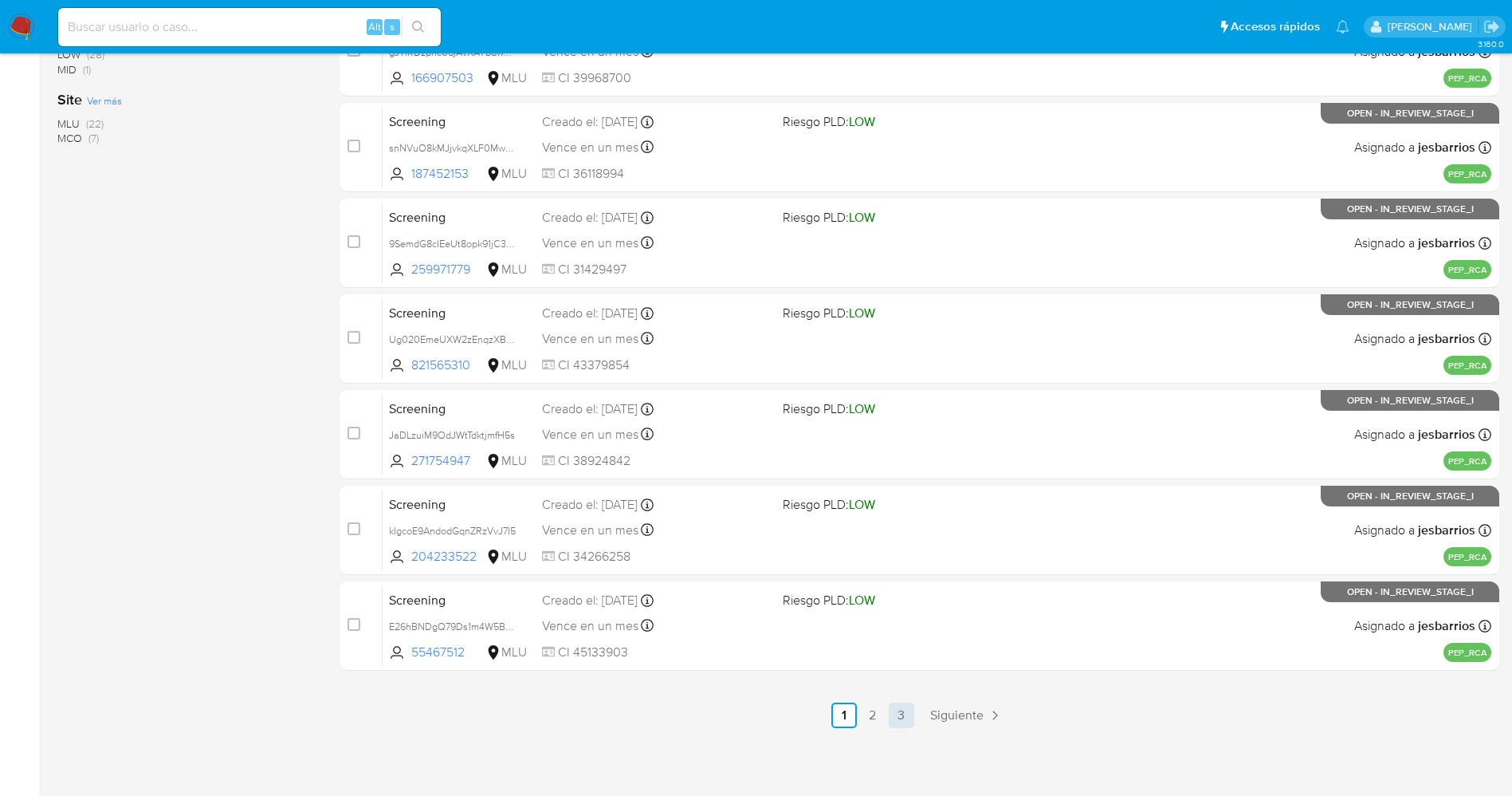
click at [898, 716] on link "3" at bounding box center [902, 715] width 25 height 25
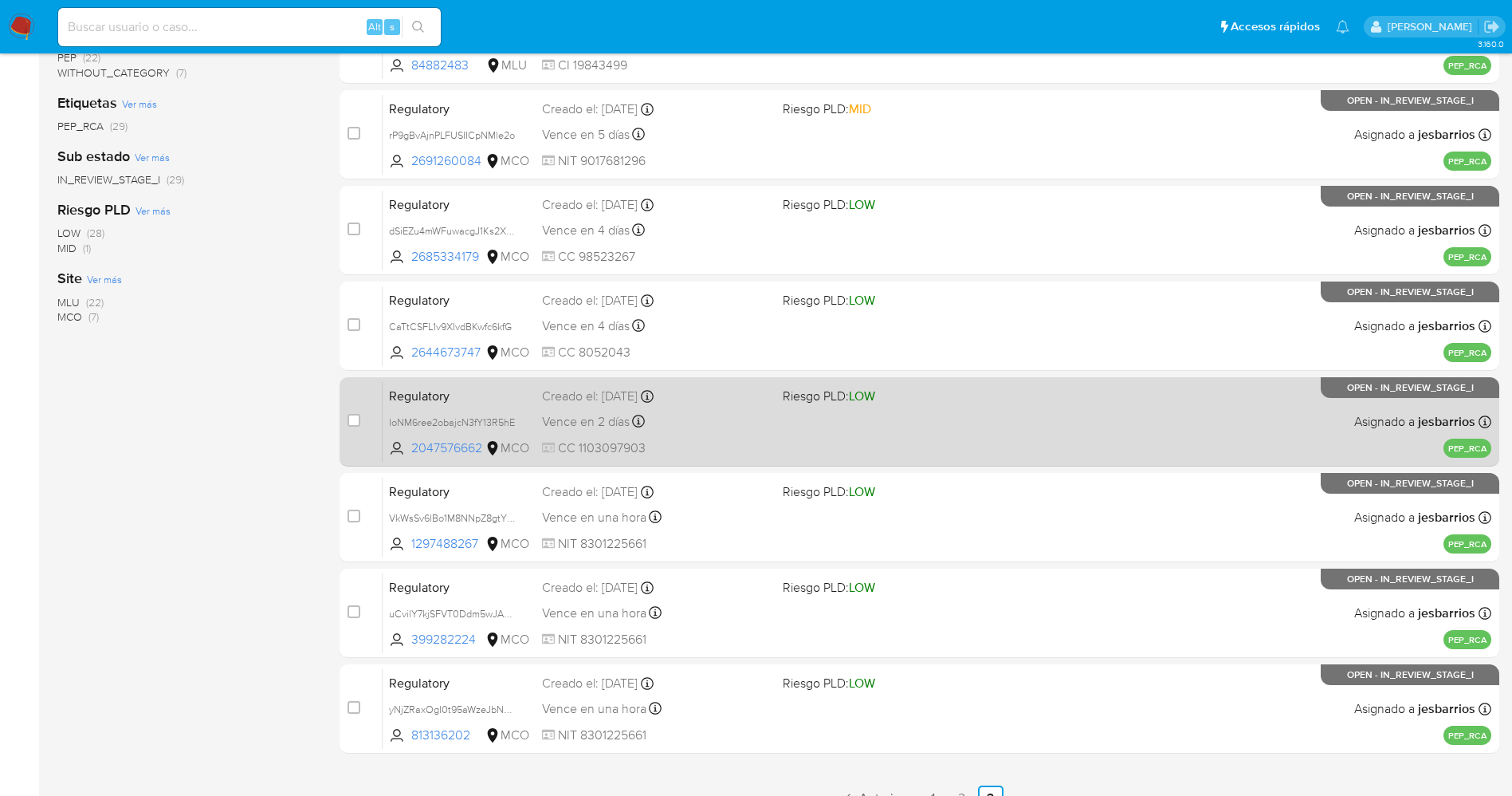
scroll to position [305, 0]
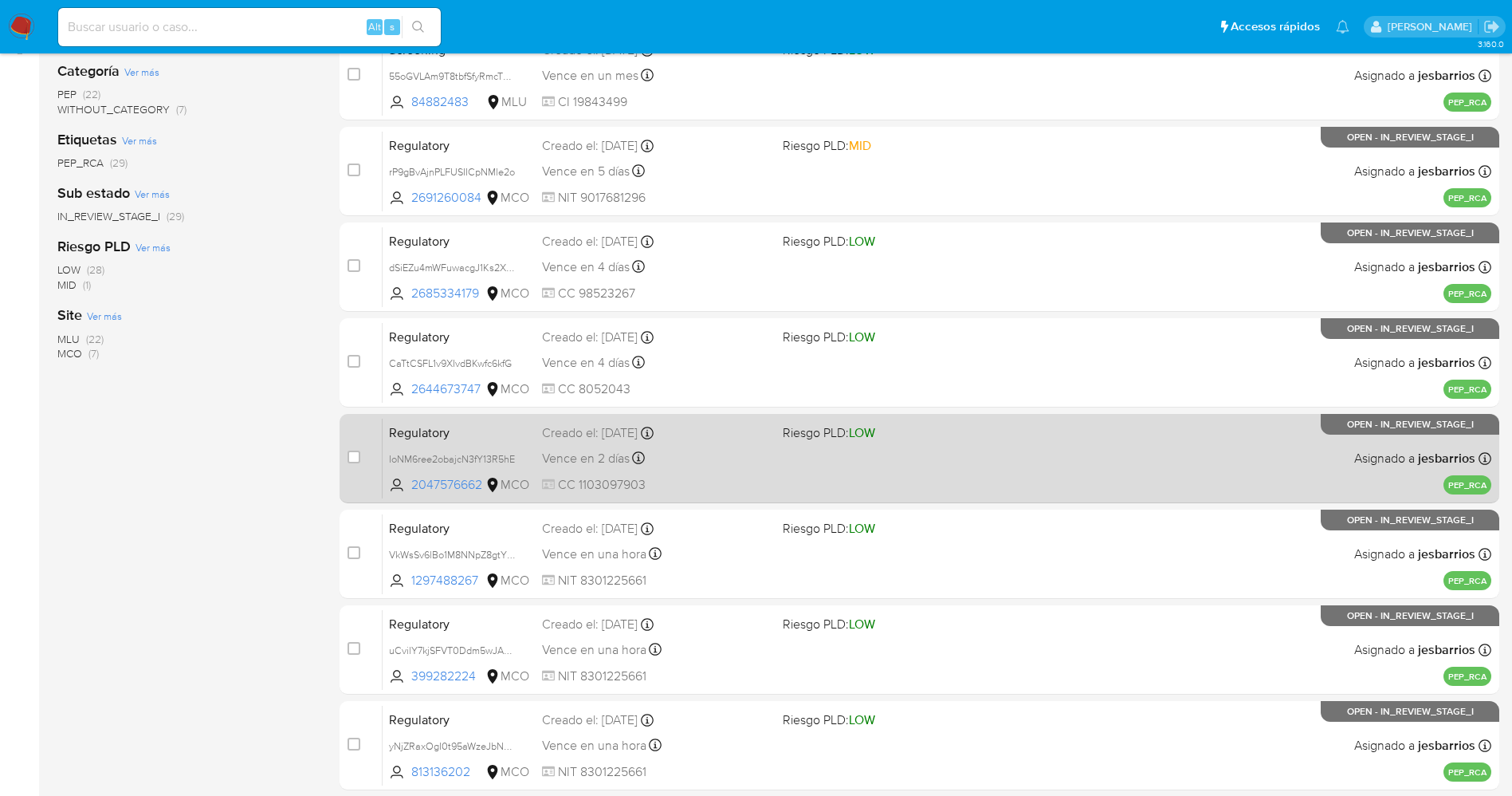
click at [862, 451] on div "Regulatory IoNM6ree2obajcN3fY13R5hE 2047576662 MCO Riesgo PLD: LOW Creado el: 1…" at bounding box center [937, 458] width 1109 height 81
click at [712, 451] on div "Vence en 2 días Vence el 19/09/2025 20:58:47" at bounding box center [656, 458] width 228 height 21
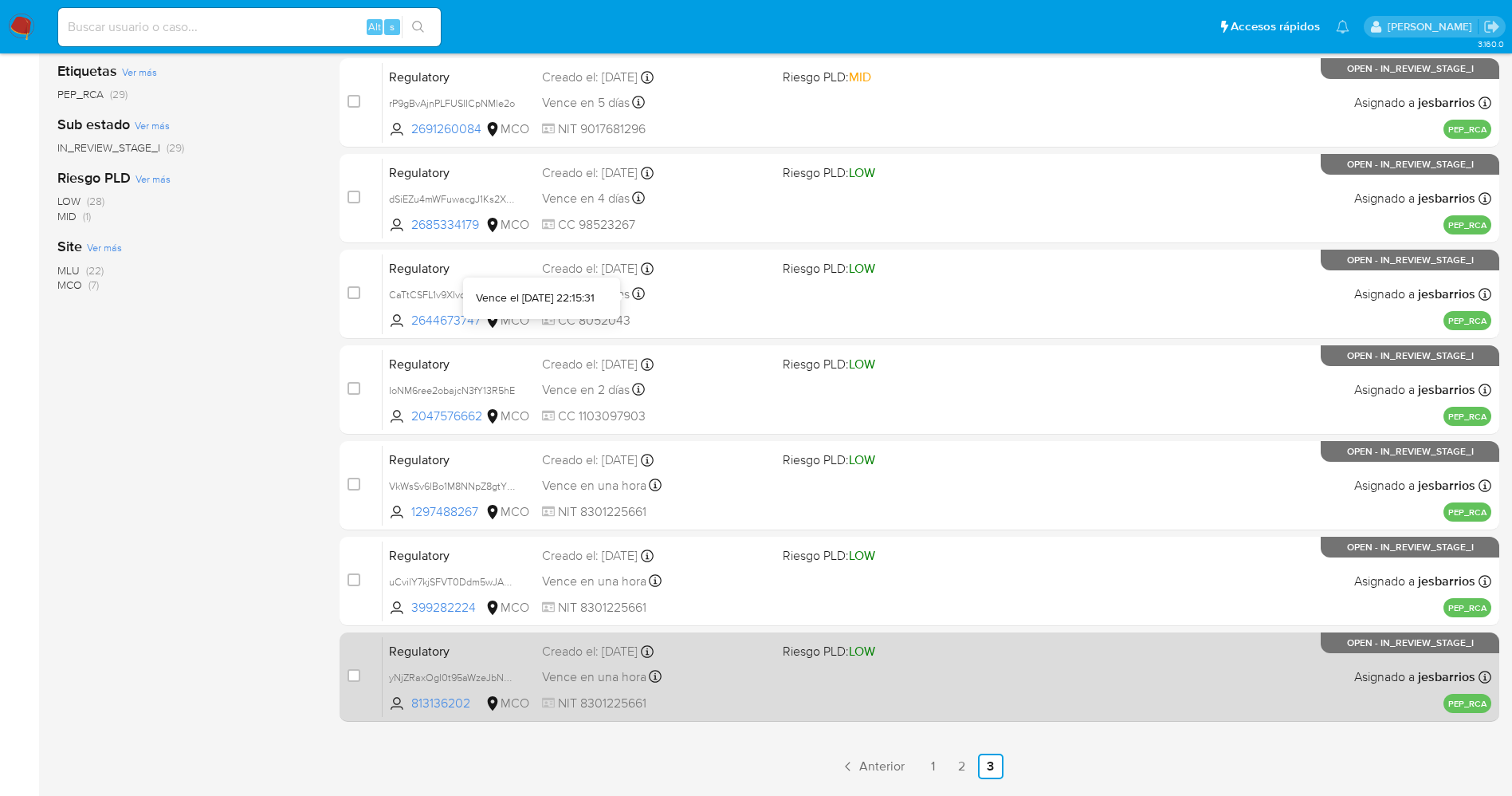
scroll to position [425, 0]
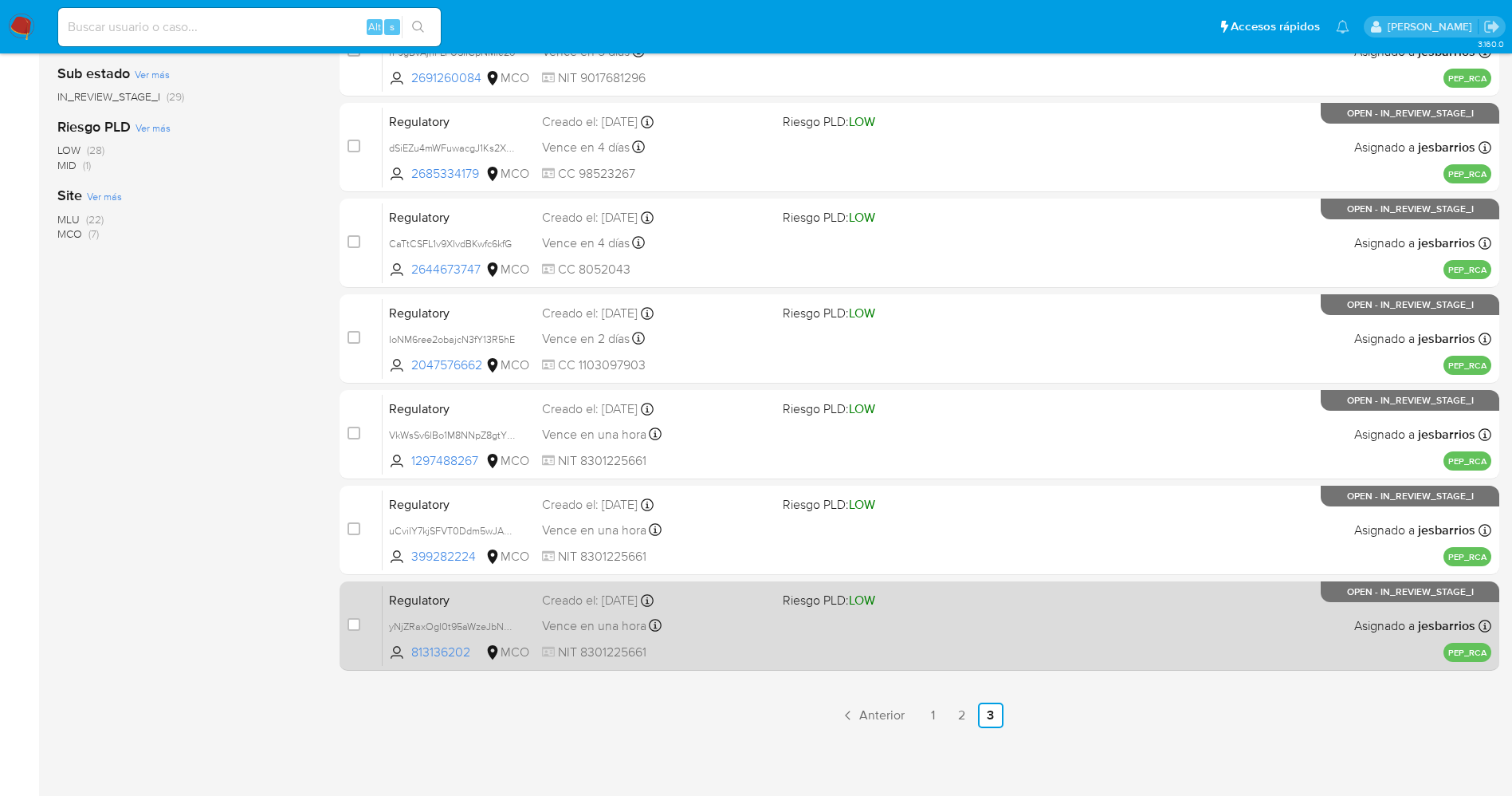
click at [749, 655] on span "NIT 8301225661" at bounding box center [656, 652] width 228 height 18
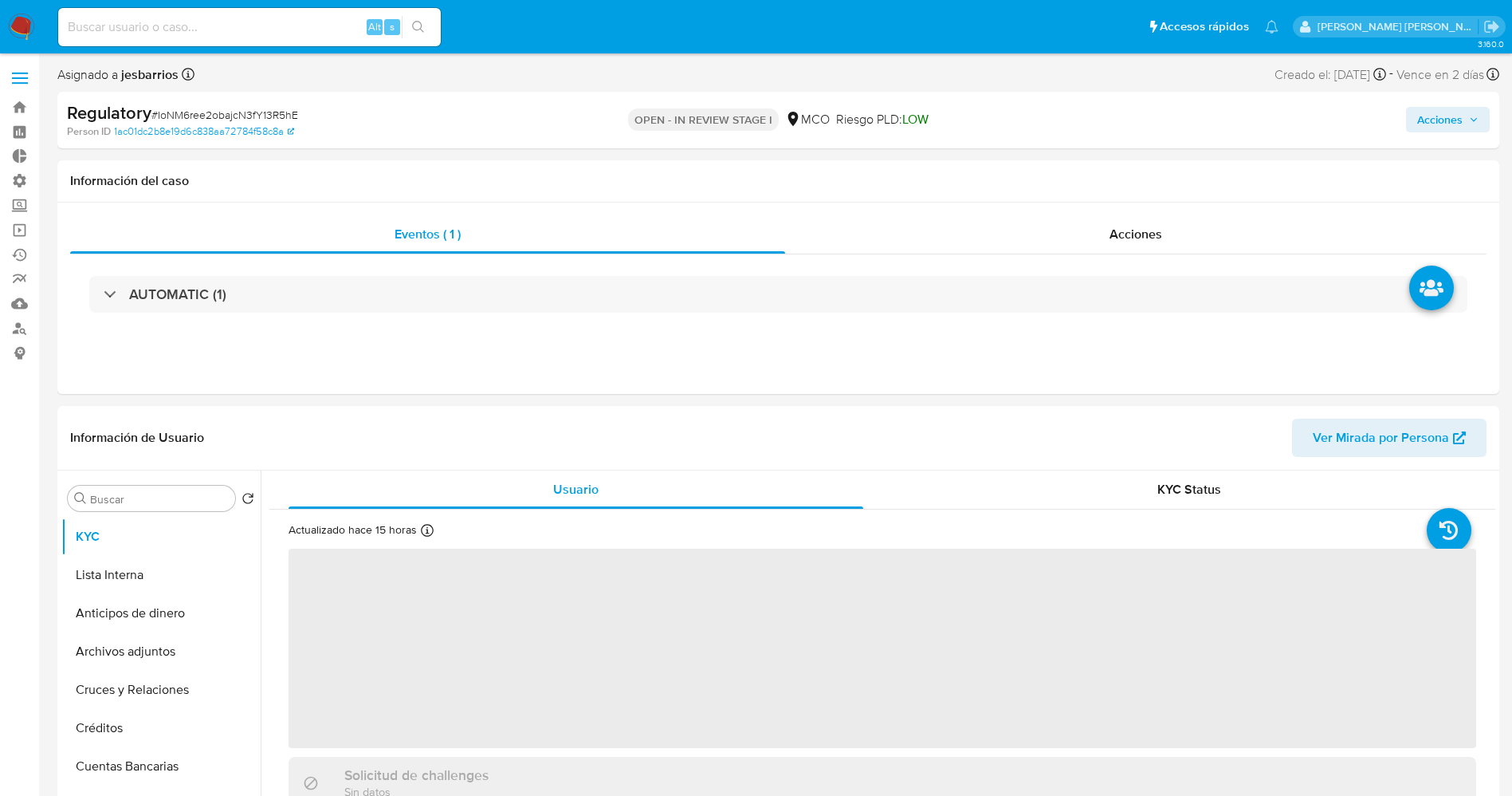
select select "10"
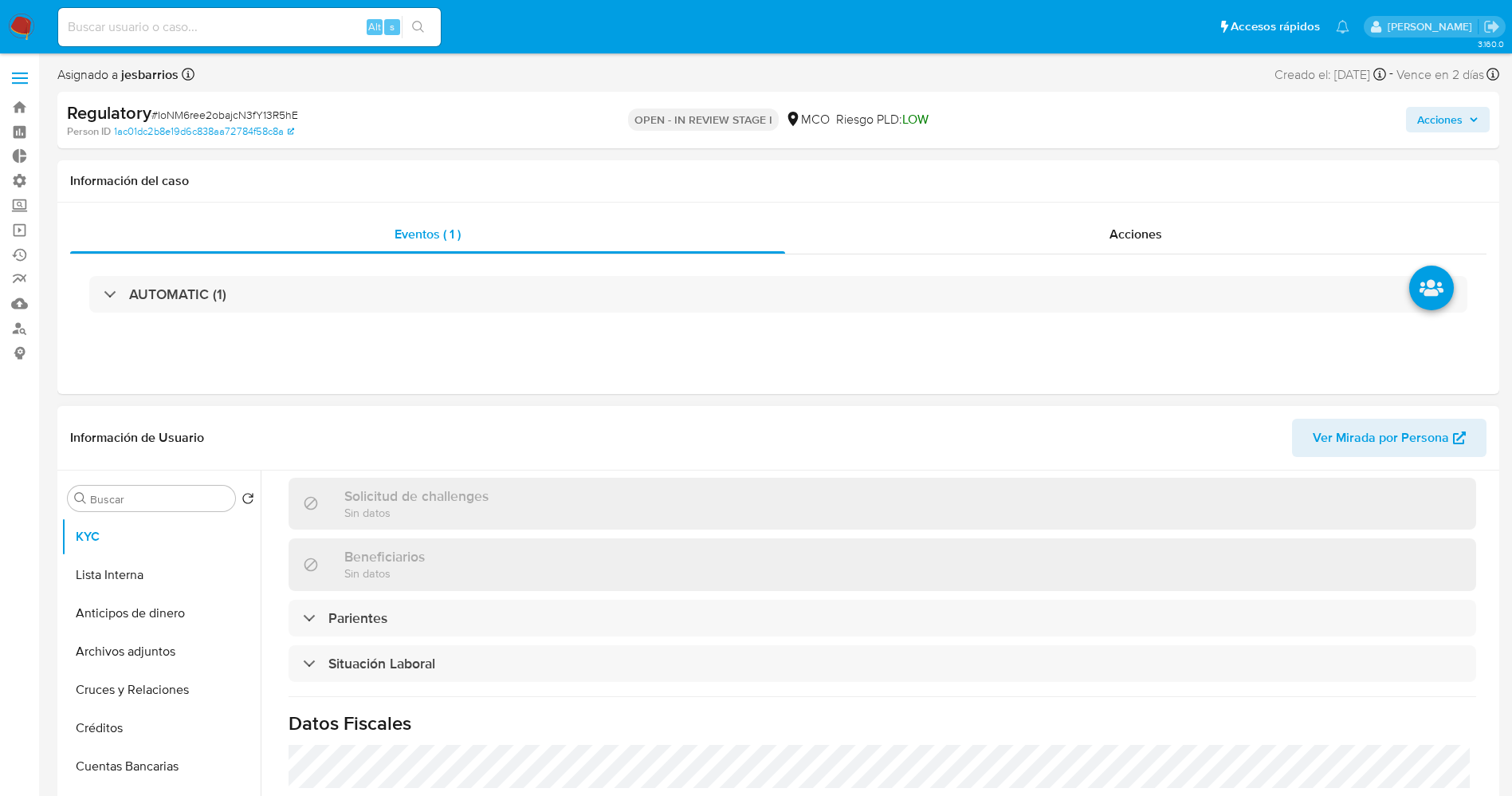
scroll to position [717, 0]
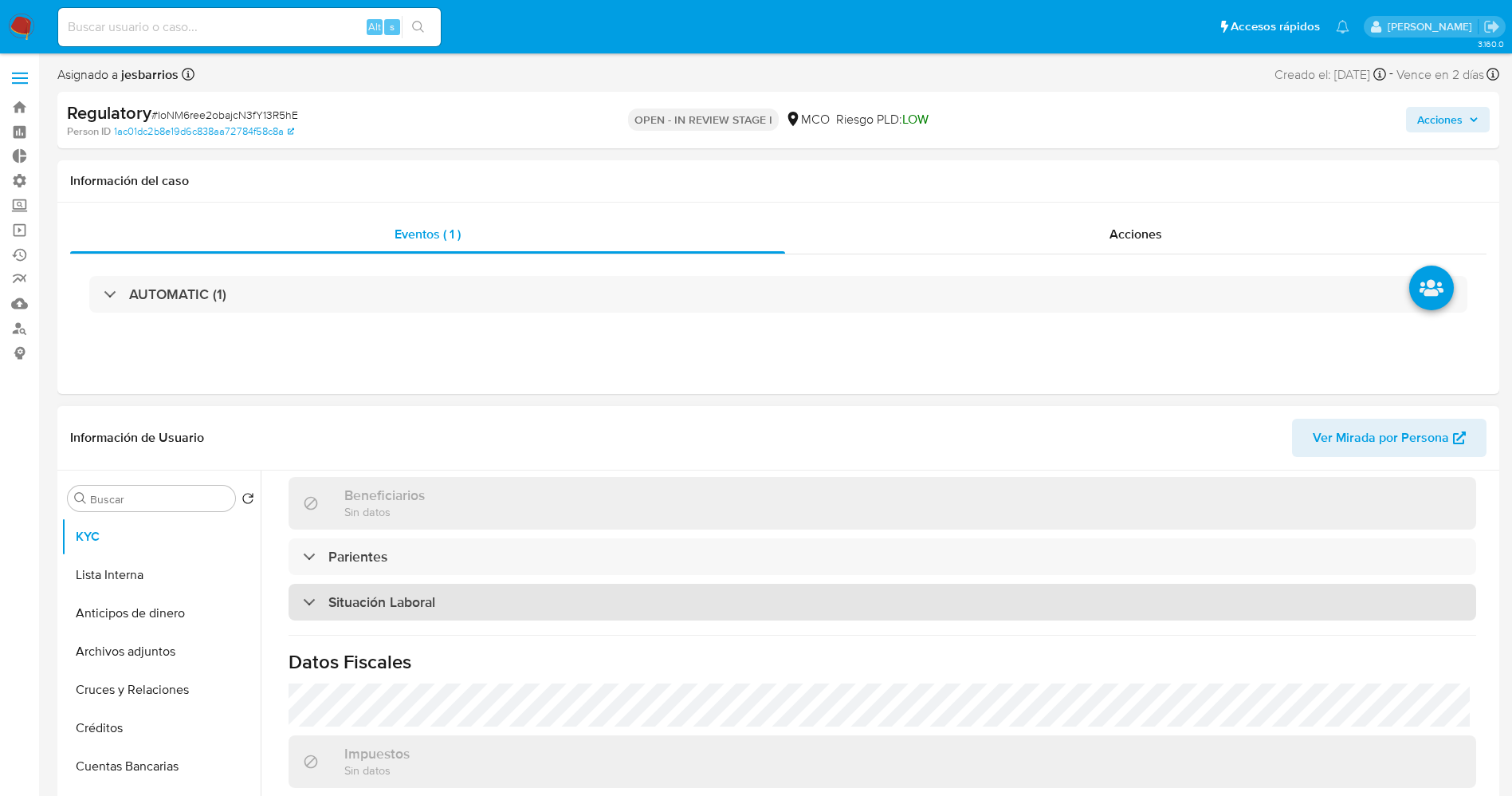
click at [427, 598] on h3 "Situación Laboral" at bounding box center [381, 602] width 107 height 18
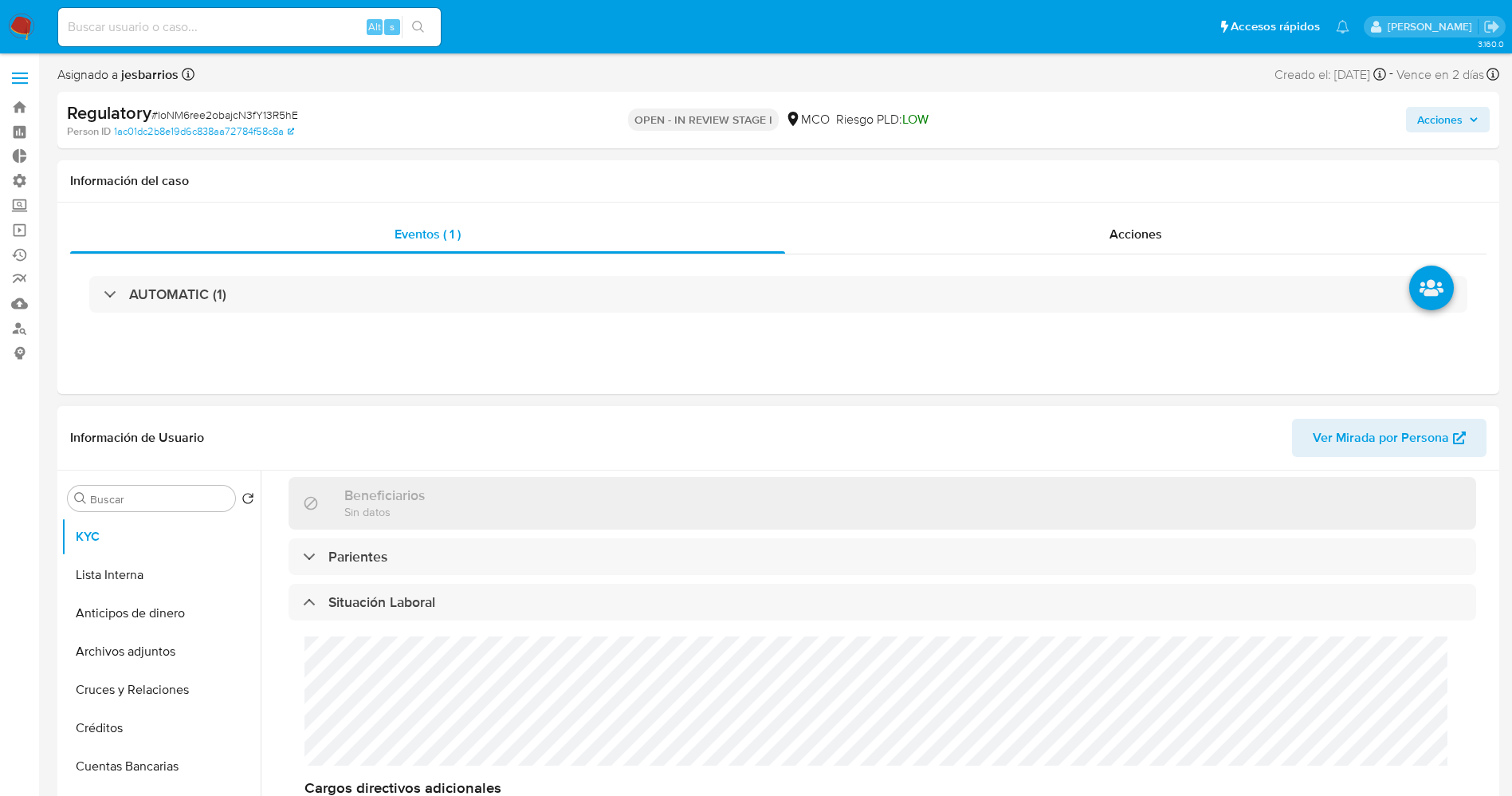
click at [431, 576] on div "Actualizado hace 15 horas Creado: 19/10/2024 19:17:34 Actualizado: 16/09/2025 2…" at bounding box center [882, 492] width 1226 height 1399
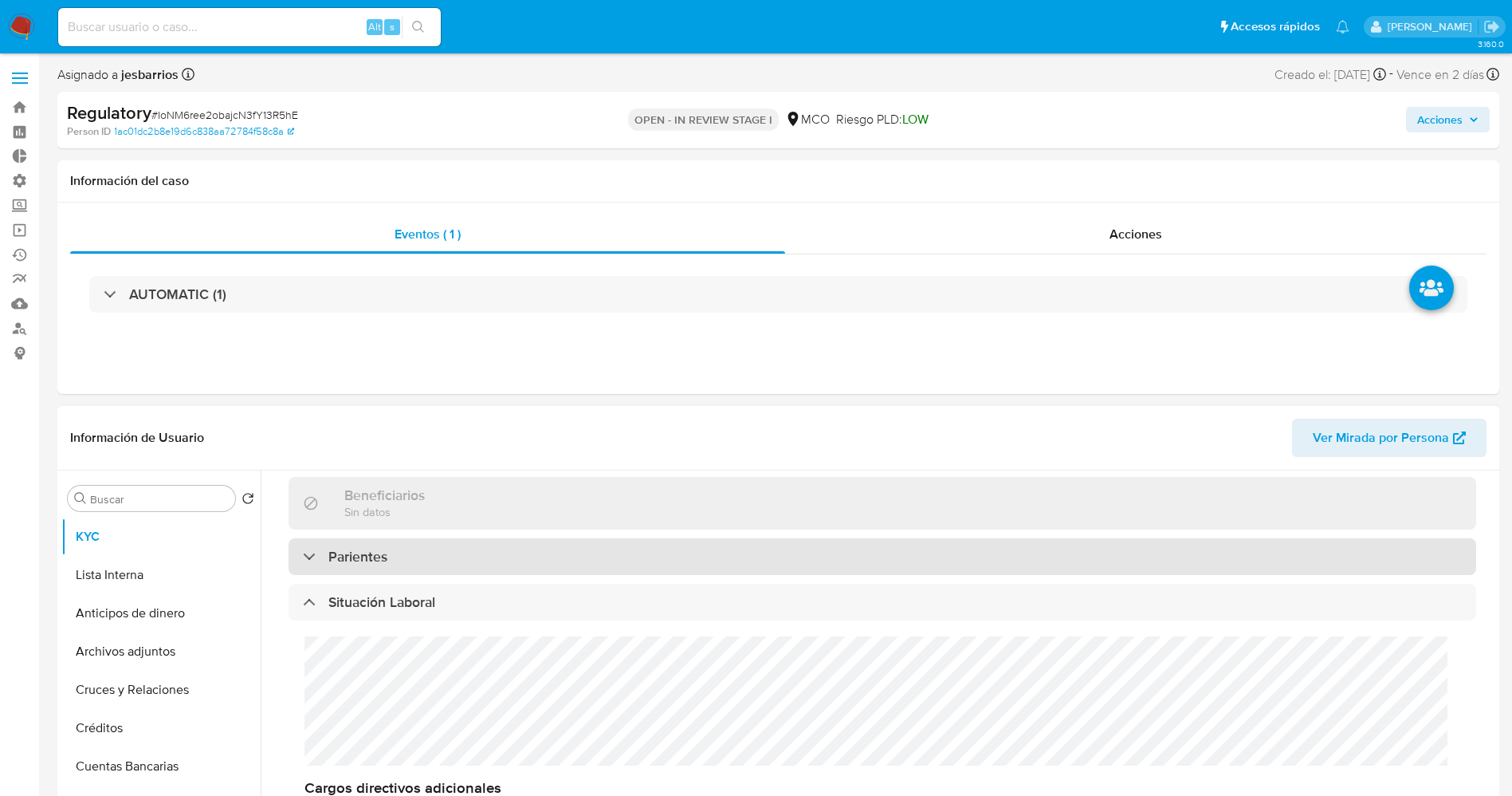
click at [434, 565] on div "Parientes" at bounding box center [881, 556] width 1187 height 36
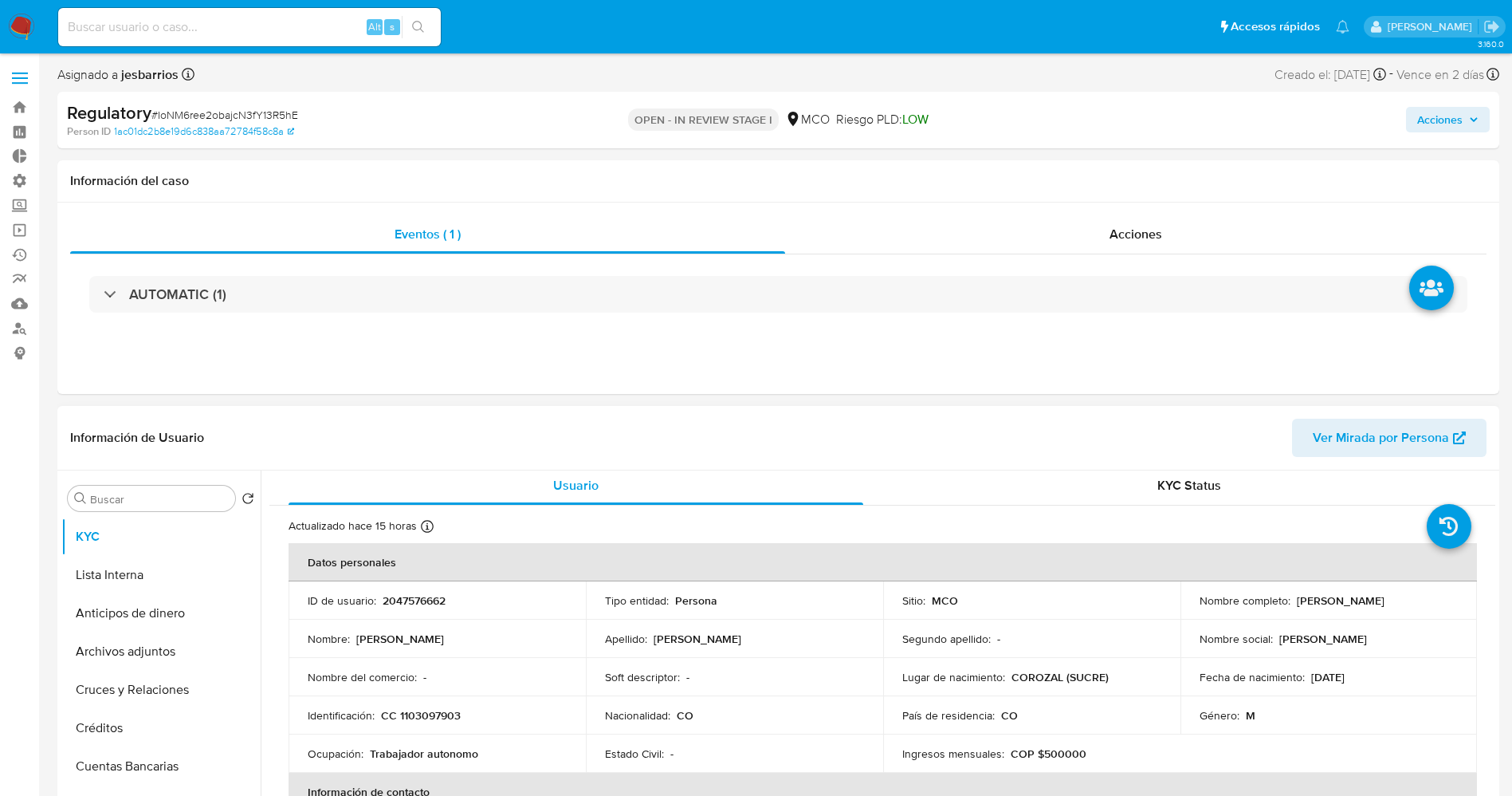
scroll to position [0, 0]
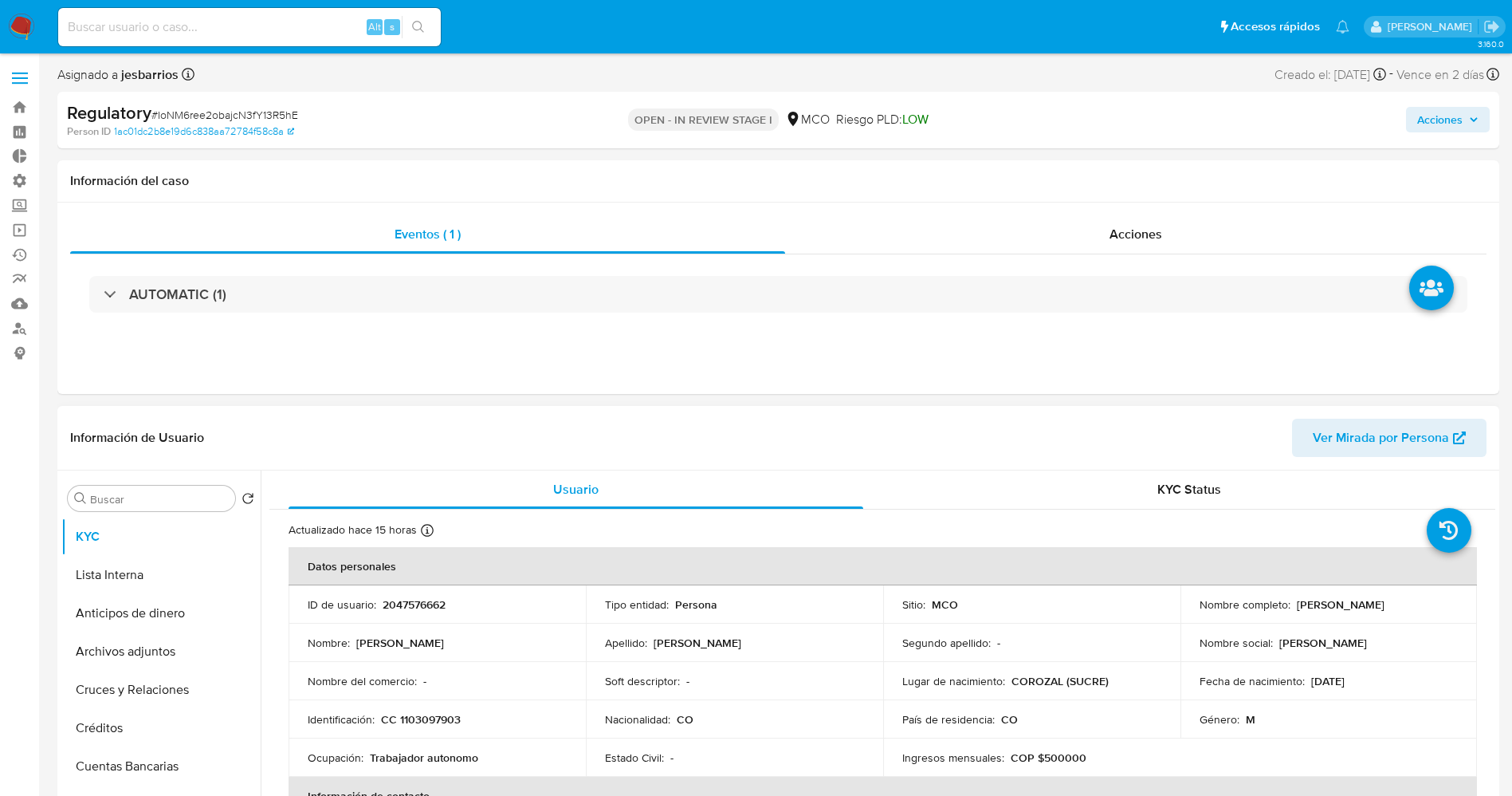
drag, startPoint x: 1290, startPoint y: 607, endPoint x: 1448, endPoint y: 607, distance: 158.0
click at [1448, 607] on div "Nombre completo : Anthony Jose Acosta Rico" at bounding box center [1329, 604] width 259 height 14
copy div "Anthony Jose Acosta Rico"
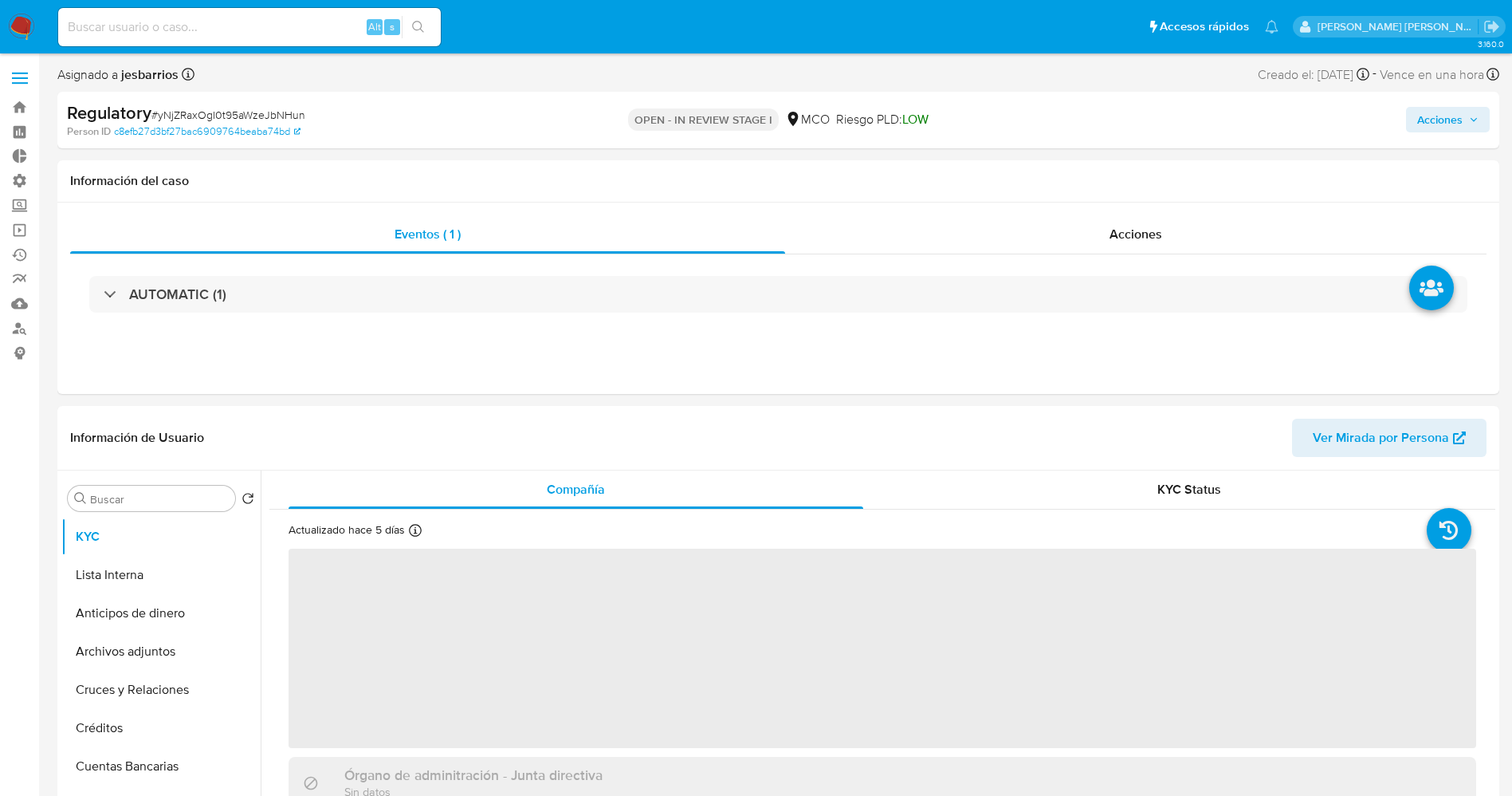
select select "10"
click at [1443, 123] on span "Acciones" at bounding box center [1440, 120] width 46 height 25
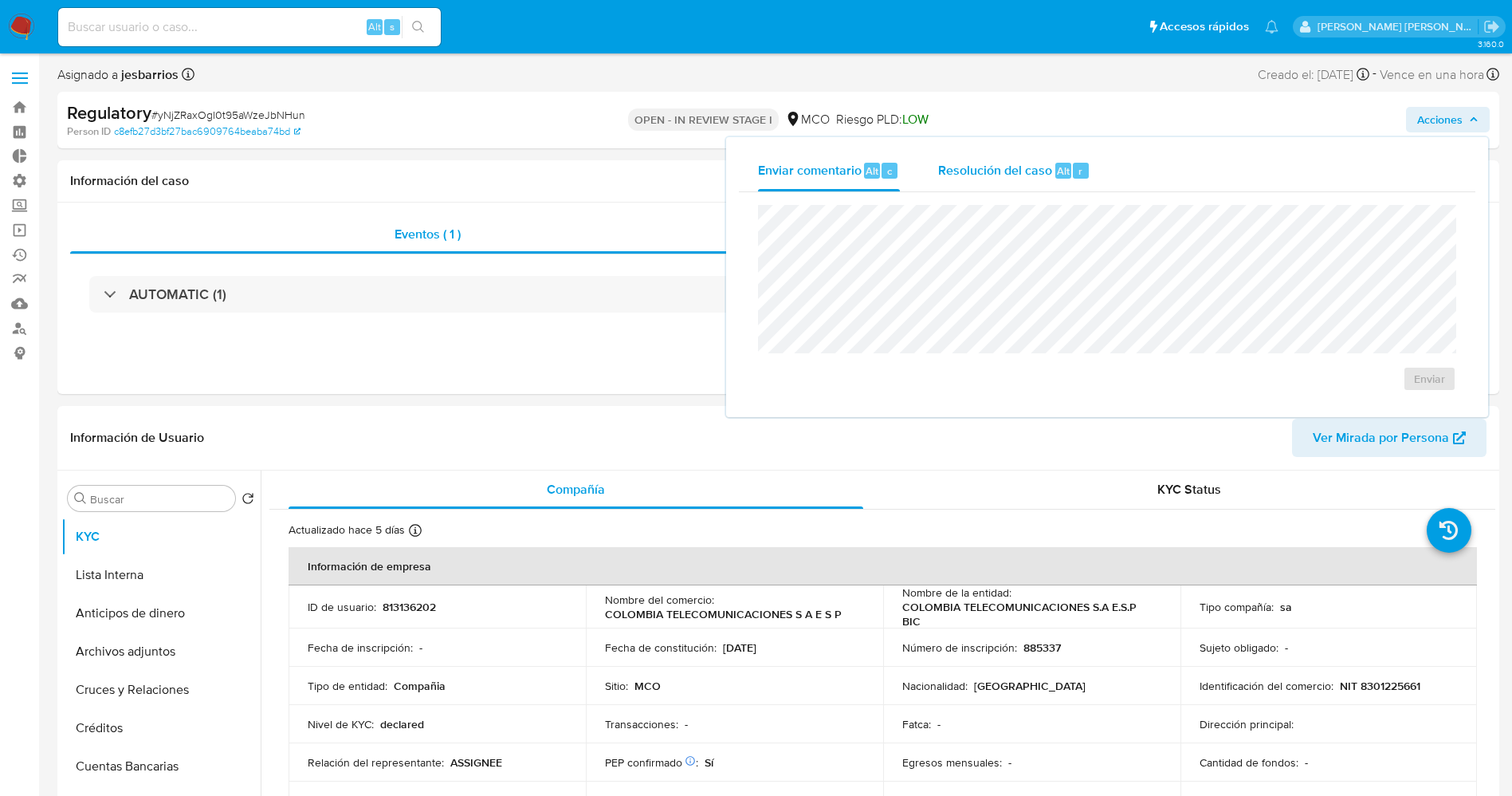
click at [979, 178] on span "Resolución del caso" at bounding box center [995, 170] width 114 height 19
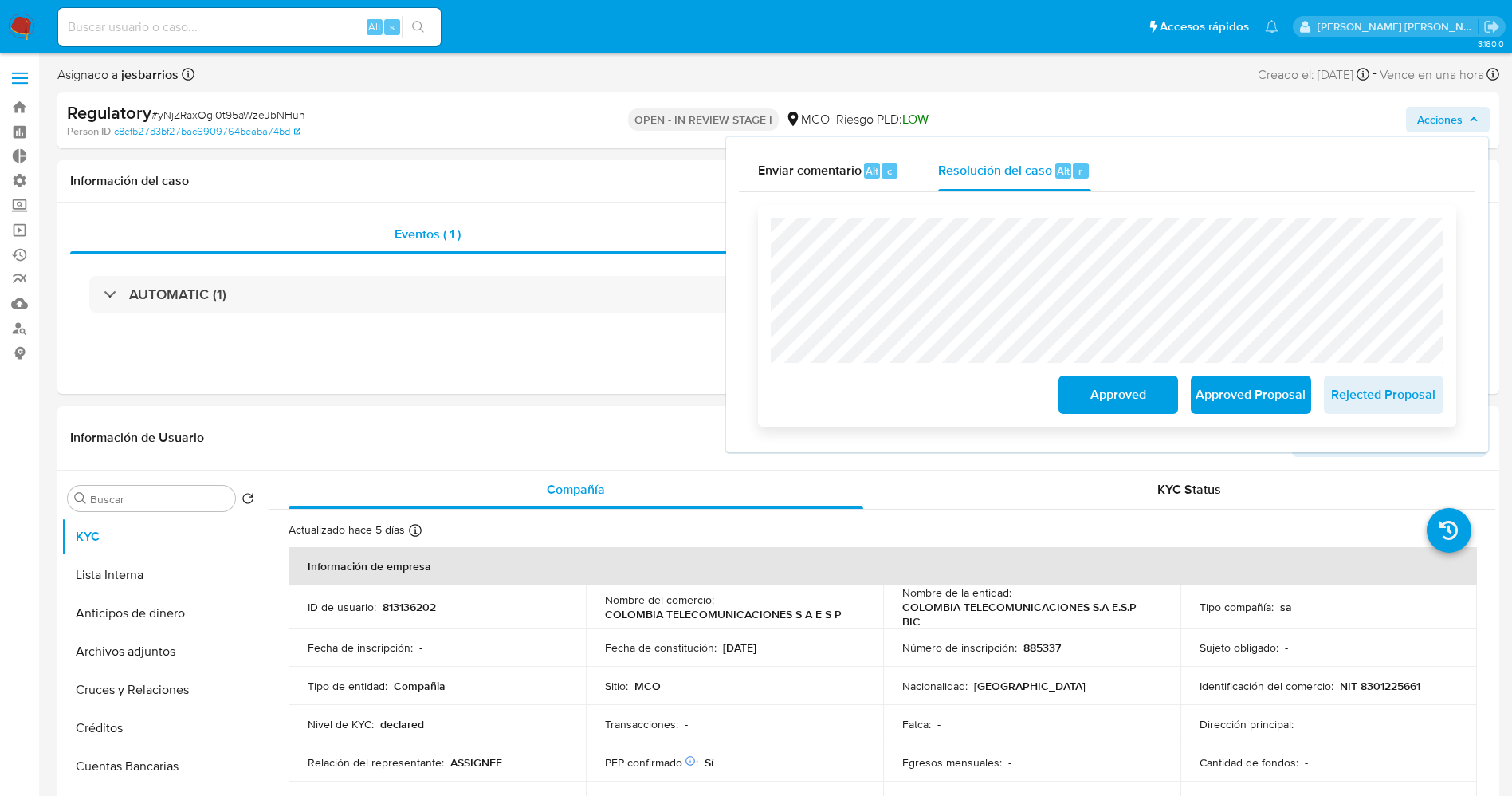
click at [1237, 399] on span "Approved Proposal" at bounding box center [1251, 394] width 78 height 35
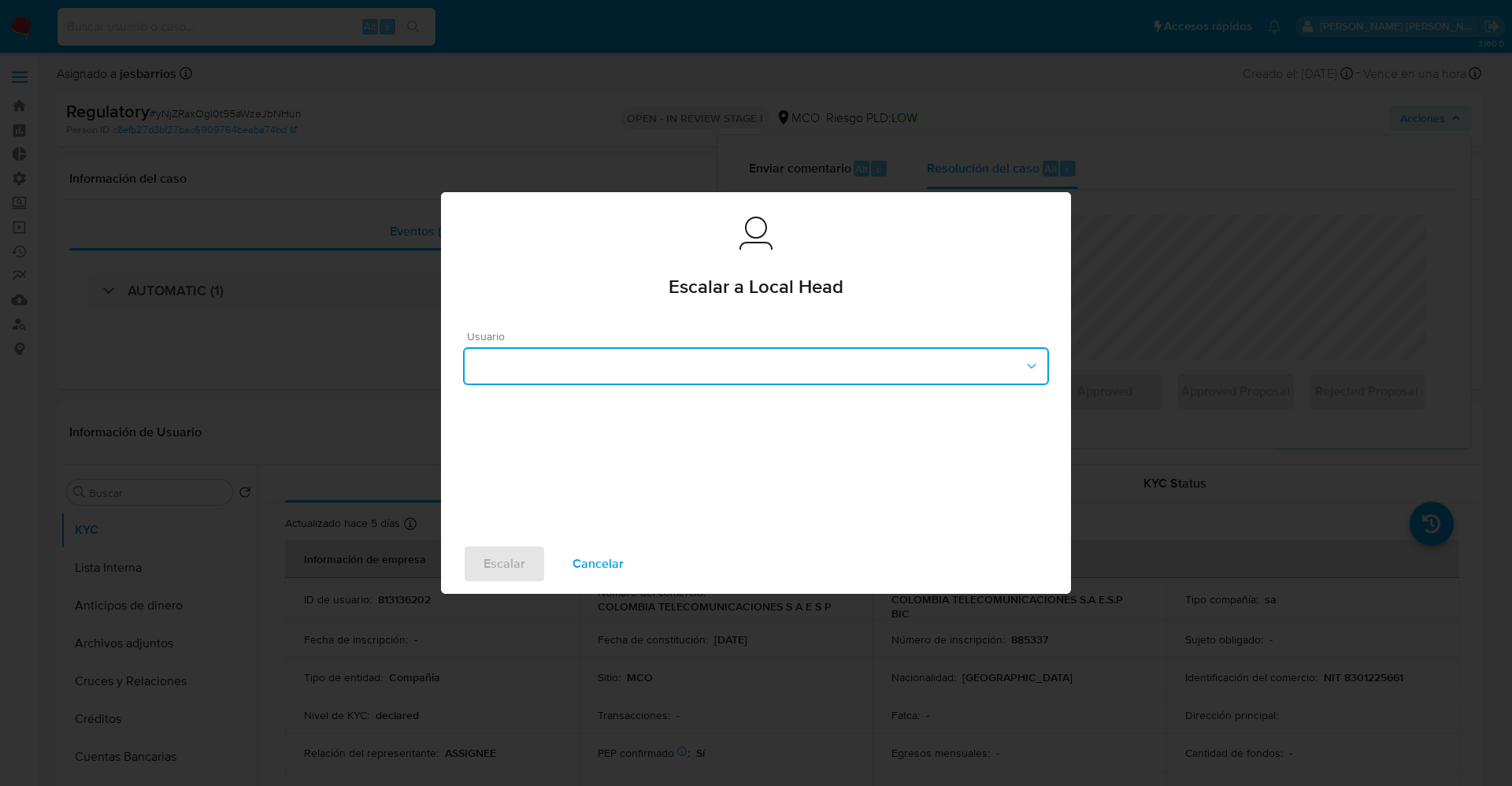
click at [697, 373] on button "button" at bounding box center [756, 366] width 586 height 38
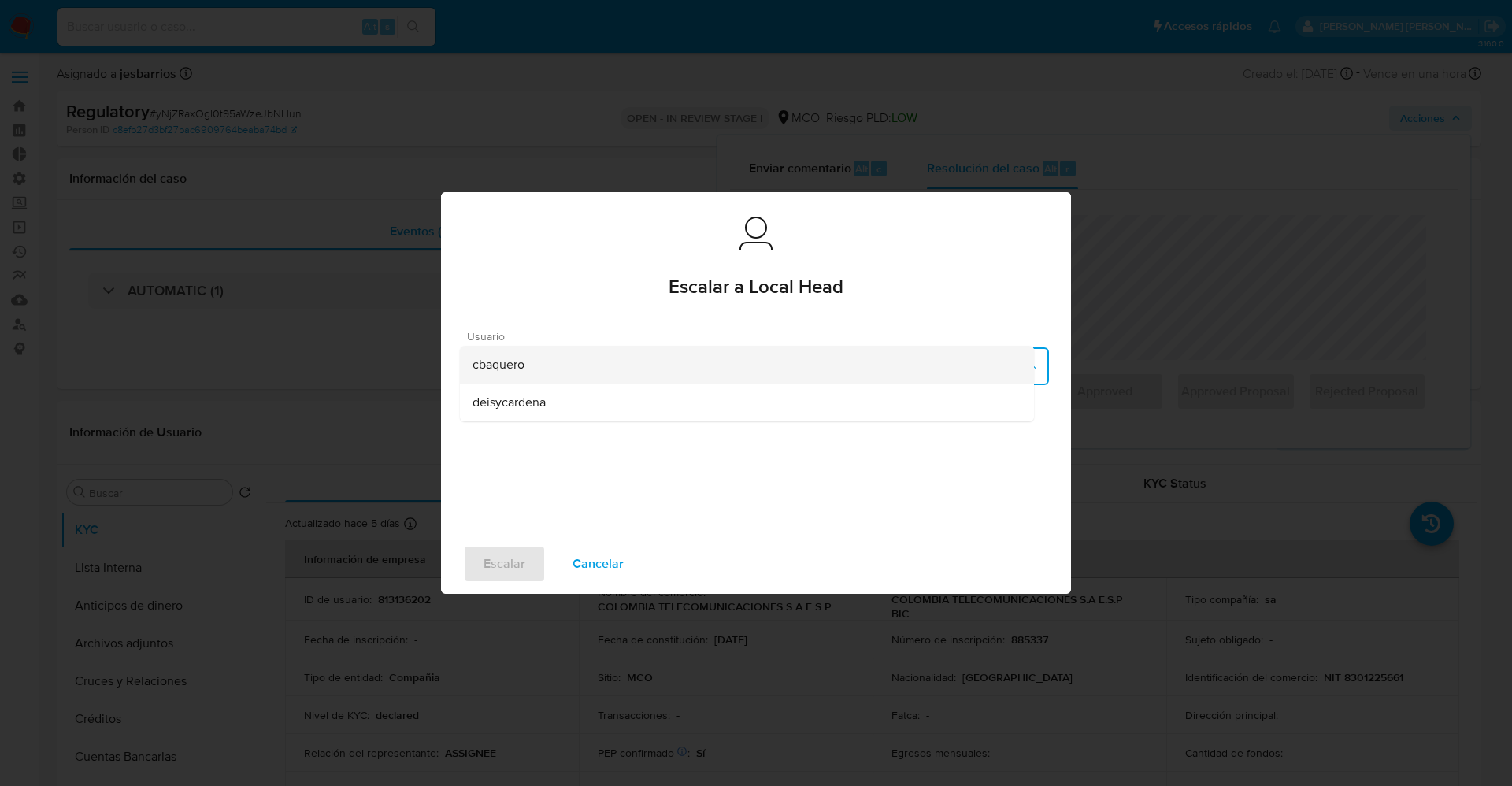
click at [600, 372] on div "cbaquero" at bounding box center [747, 364] width 549 height 38
click at [513, 556] on span "Escalar" at bounding box center [504, 563] width 42 height 34
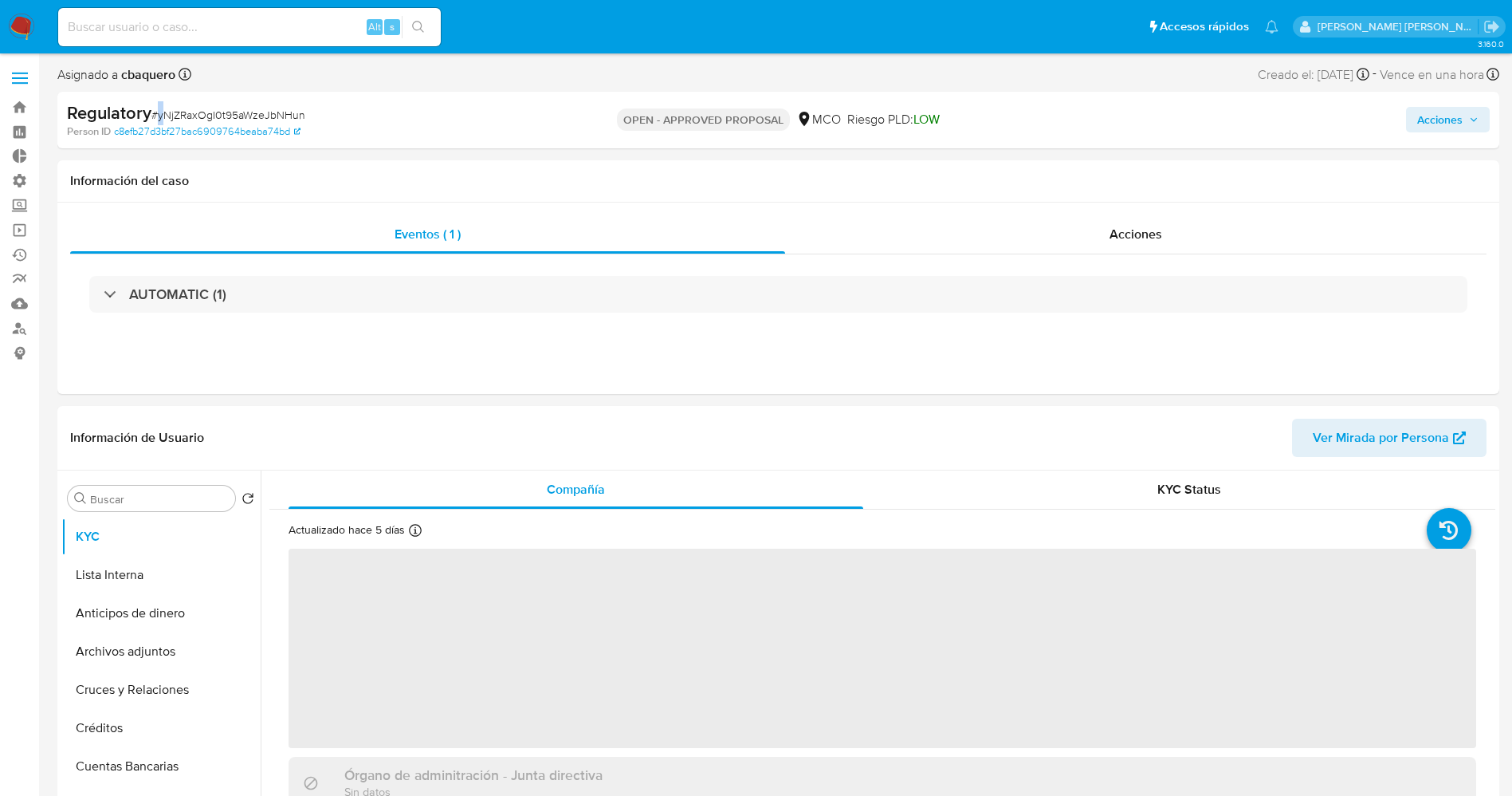
select select "10"
drag, startPoint x: 309, startPoint y: 114, endPoint x: 270, endPoint y: 113, distance: 39.0
click at [359, 113] on div "Regulatory # yNjZRaxOgI0t95aWzeJbNHun" at bounding box center [301, 113] width 469 height 24
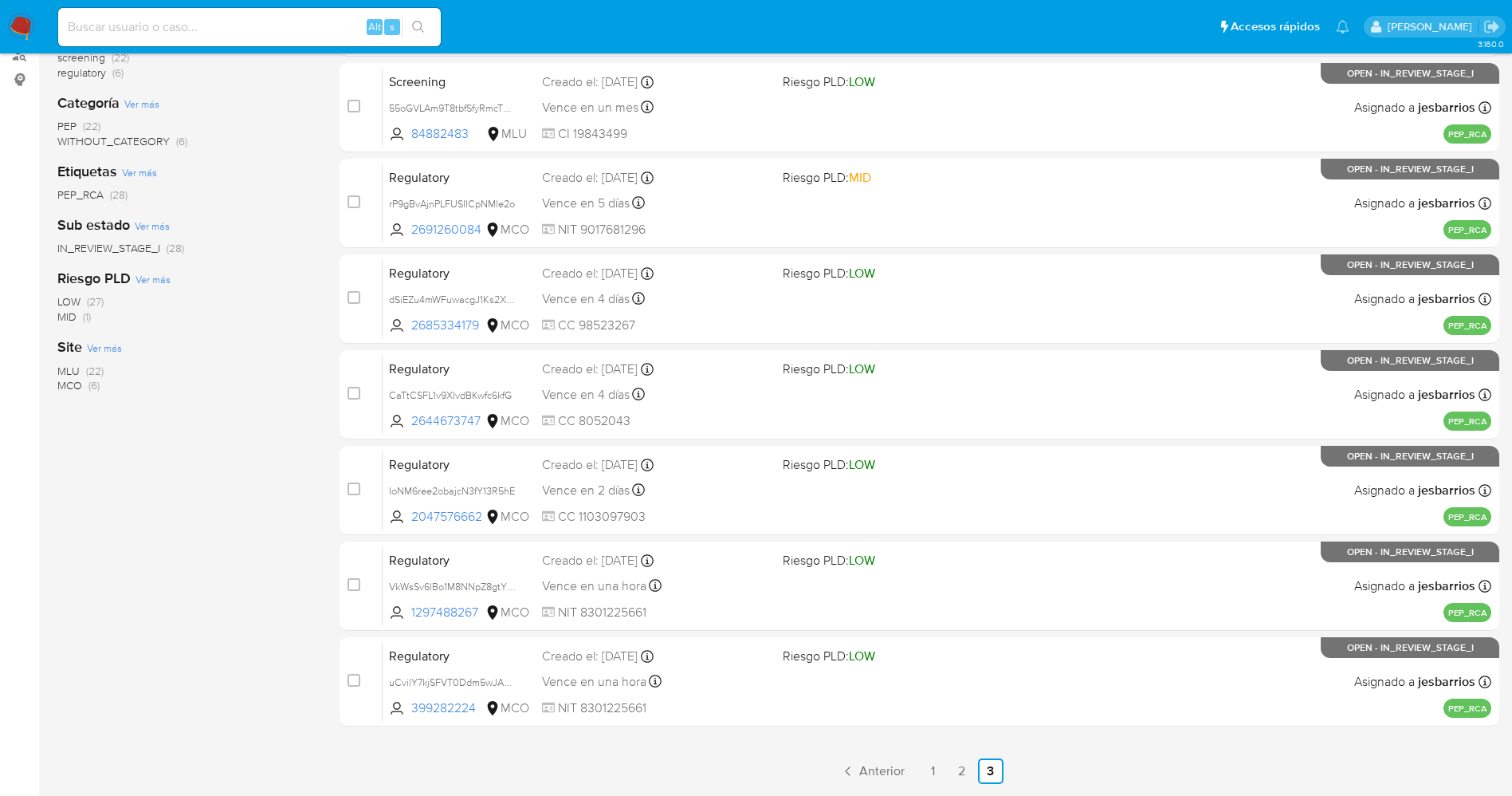
scroll to position [329, 0]
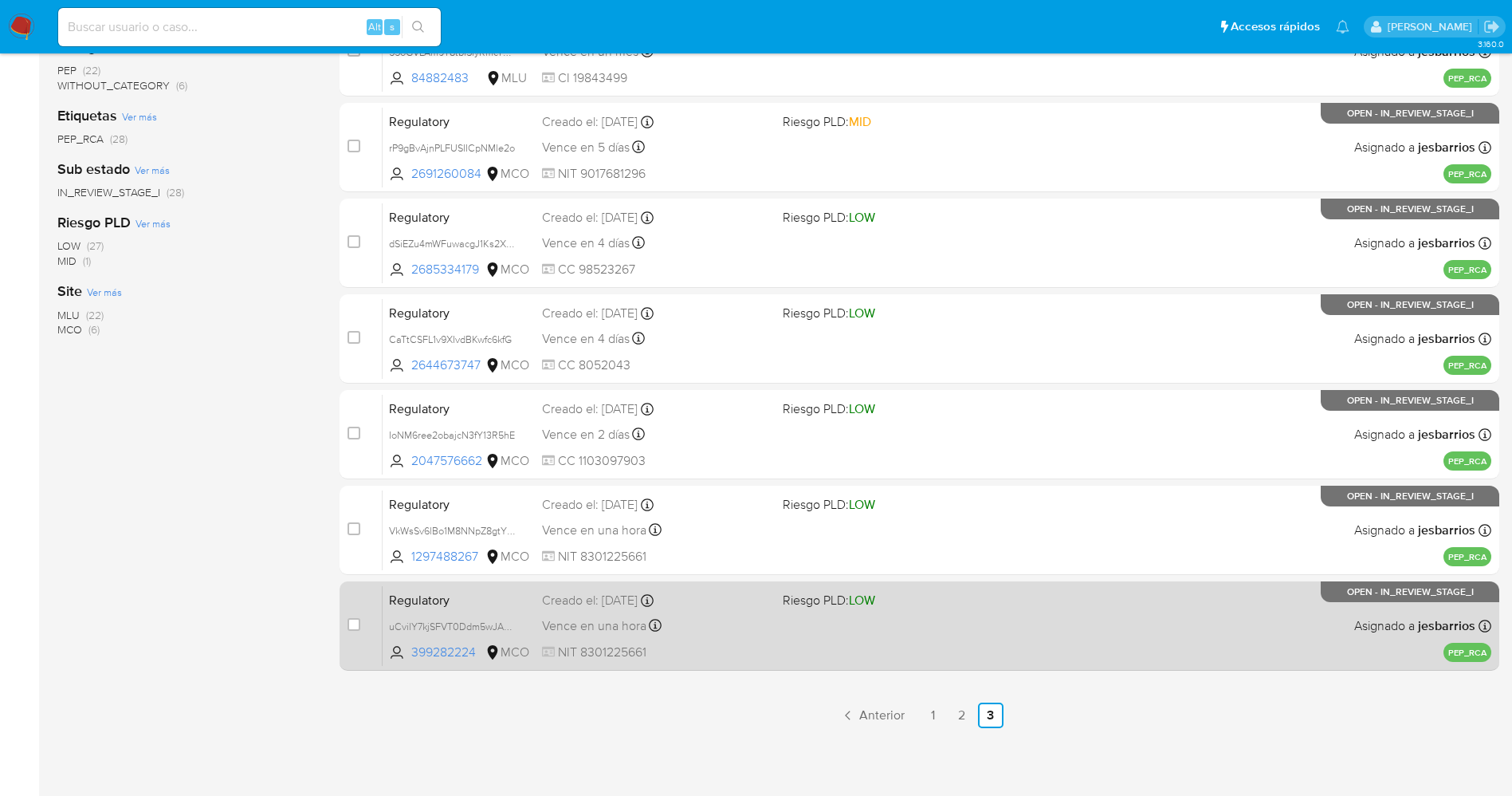
click at [742, 632] on div "Vence en una hora Vence el [DATE] 13:52:53" at bounding box center [656, 625] width 228 height 21
click at [1000, 630] on div "Regulatory uCvilY7kjSFVT0Ddm5wJA5hp 399282224 MCO Riesgo PLD: LOW Creado el: [D…" at bounding box center [937, 625] width 1109 height 81
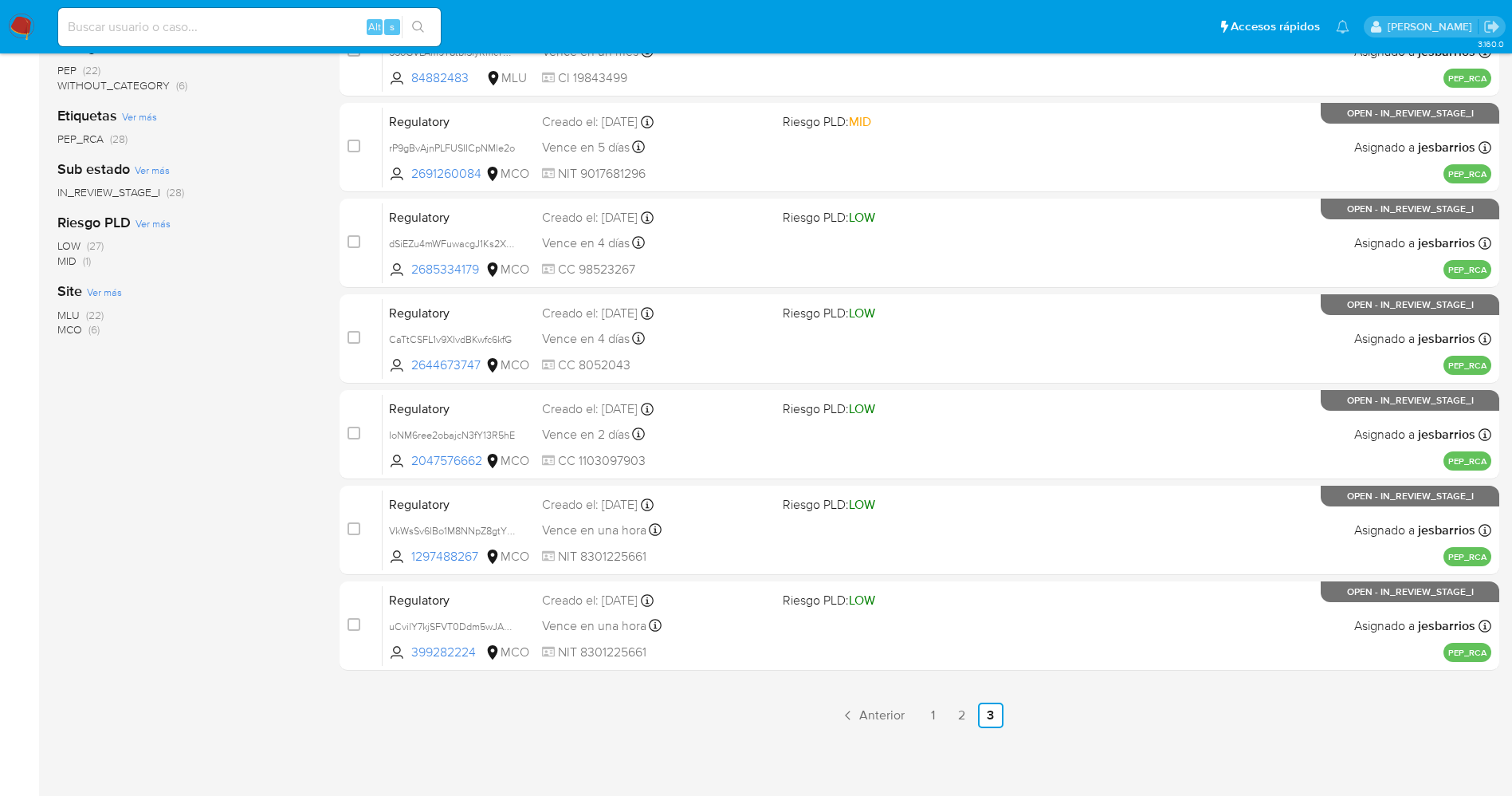
click at [24, 16] on img at bounding box center [21, 27] width 27 height 27
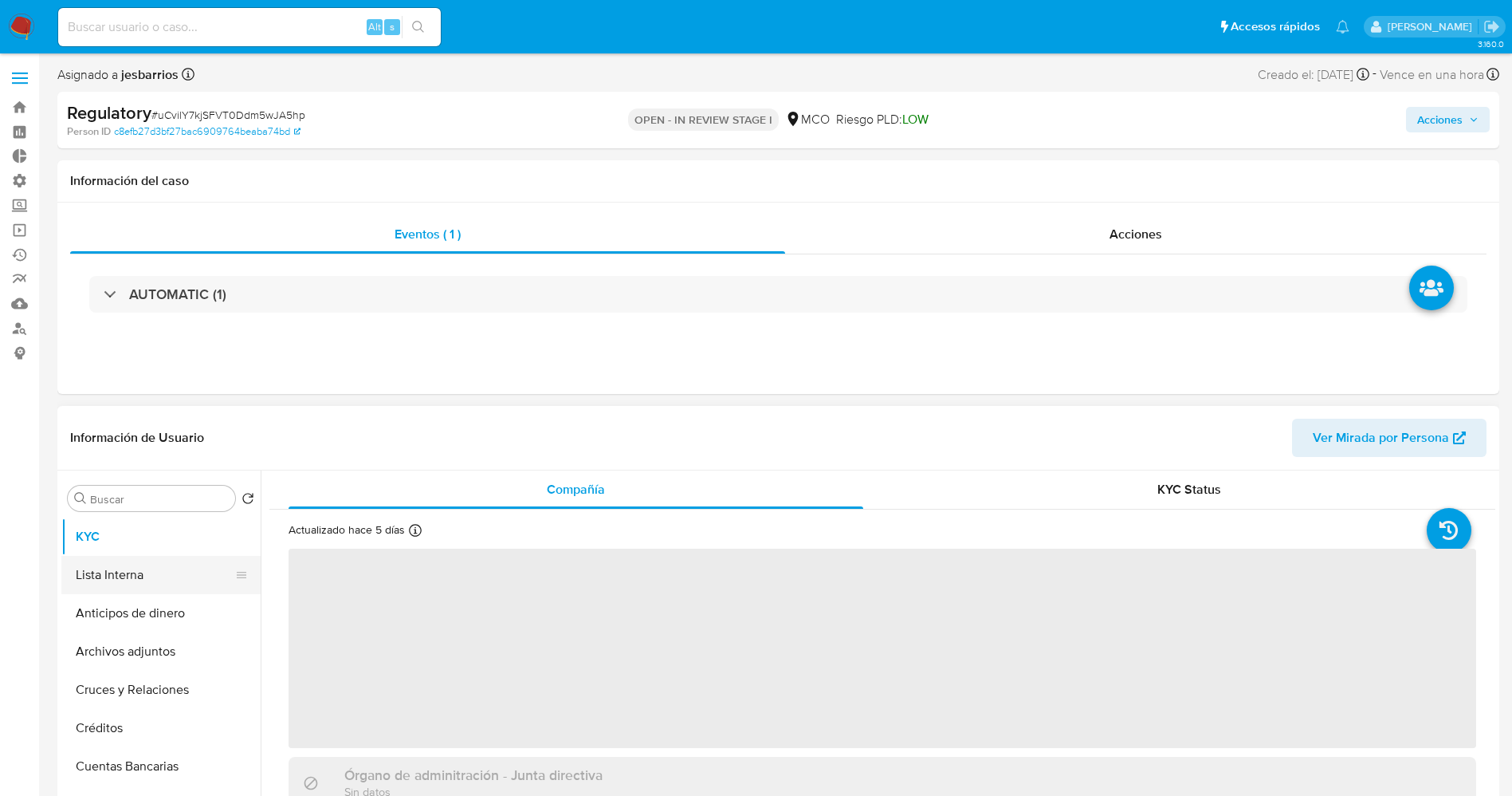
click at [139, 578] on button "Lista Interna" at bounding box center [154, 575] width 186 height 38
select select "10"
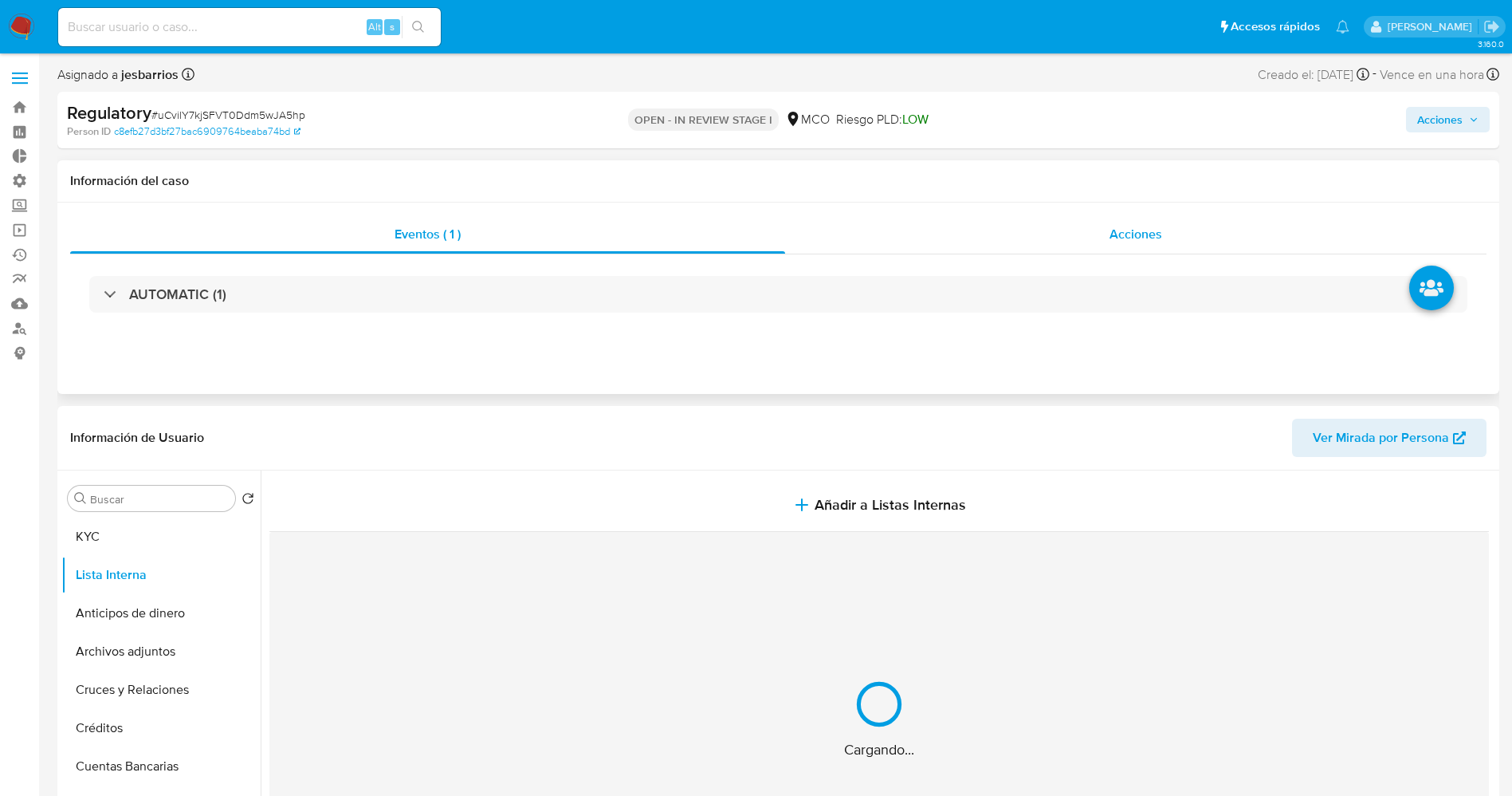
click at [1169, 242] on div "Acciones" at bounding box center [1136, 234] width 702 height 38
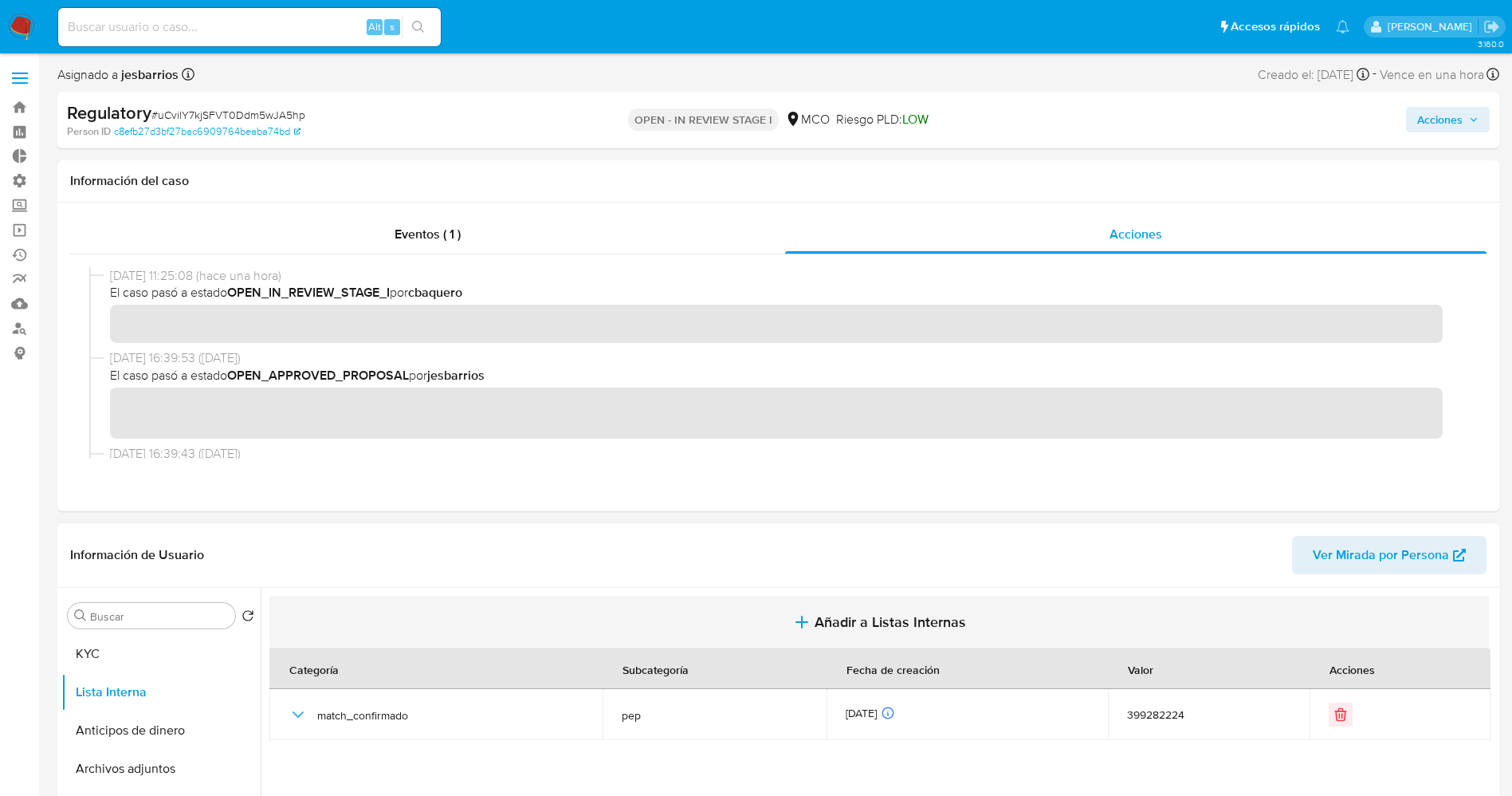
click at [820, 623] on span "Añadir a Listas Internas" at bounding box center [890, 621] width 152 height 18
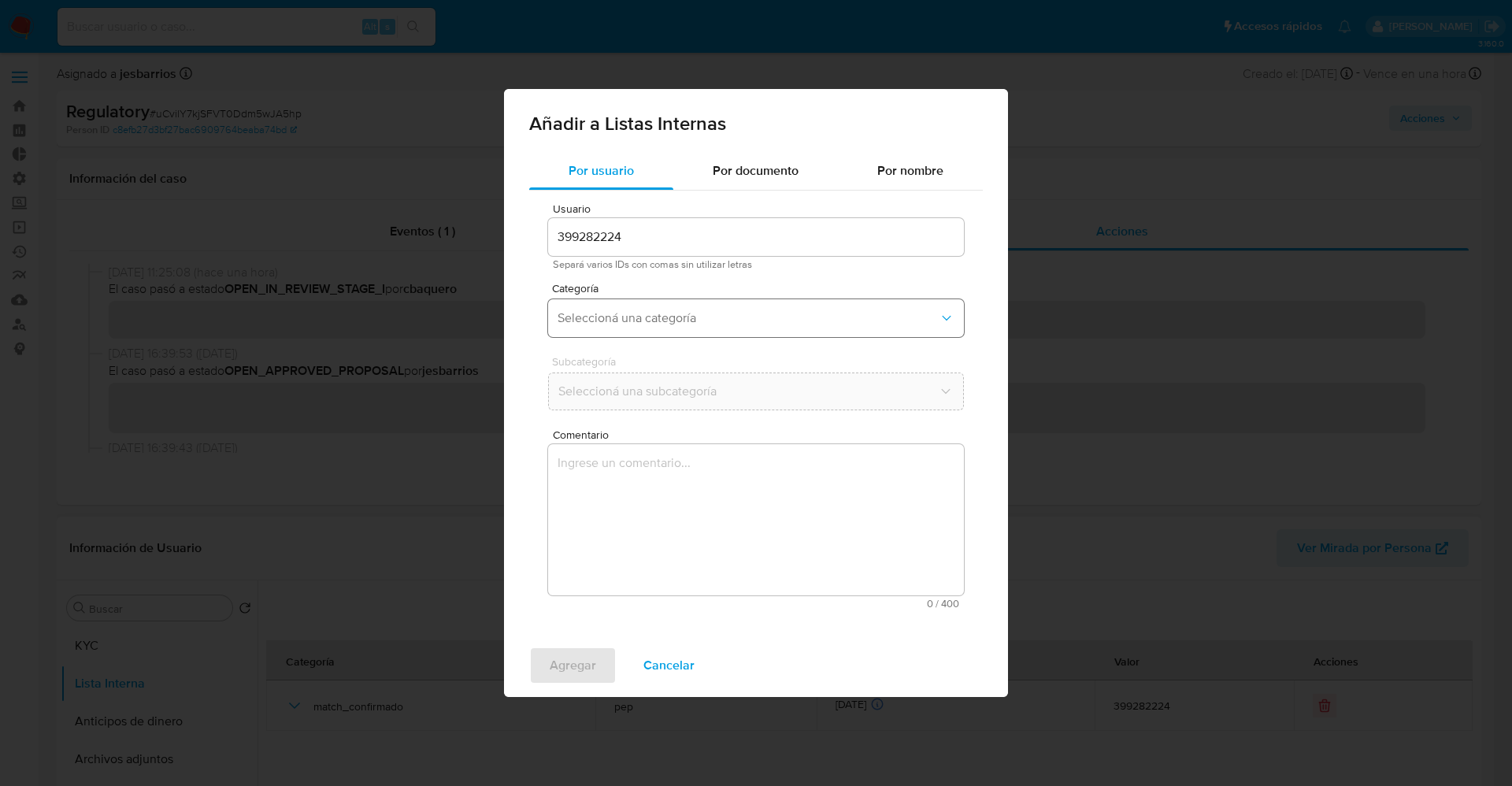
click at [655, 305] on button "Seleccioná una categoría" at bounding box center [756, 317] width 416 height 38
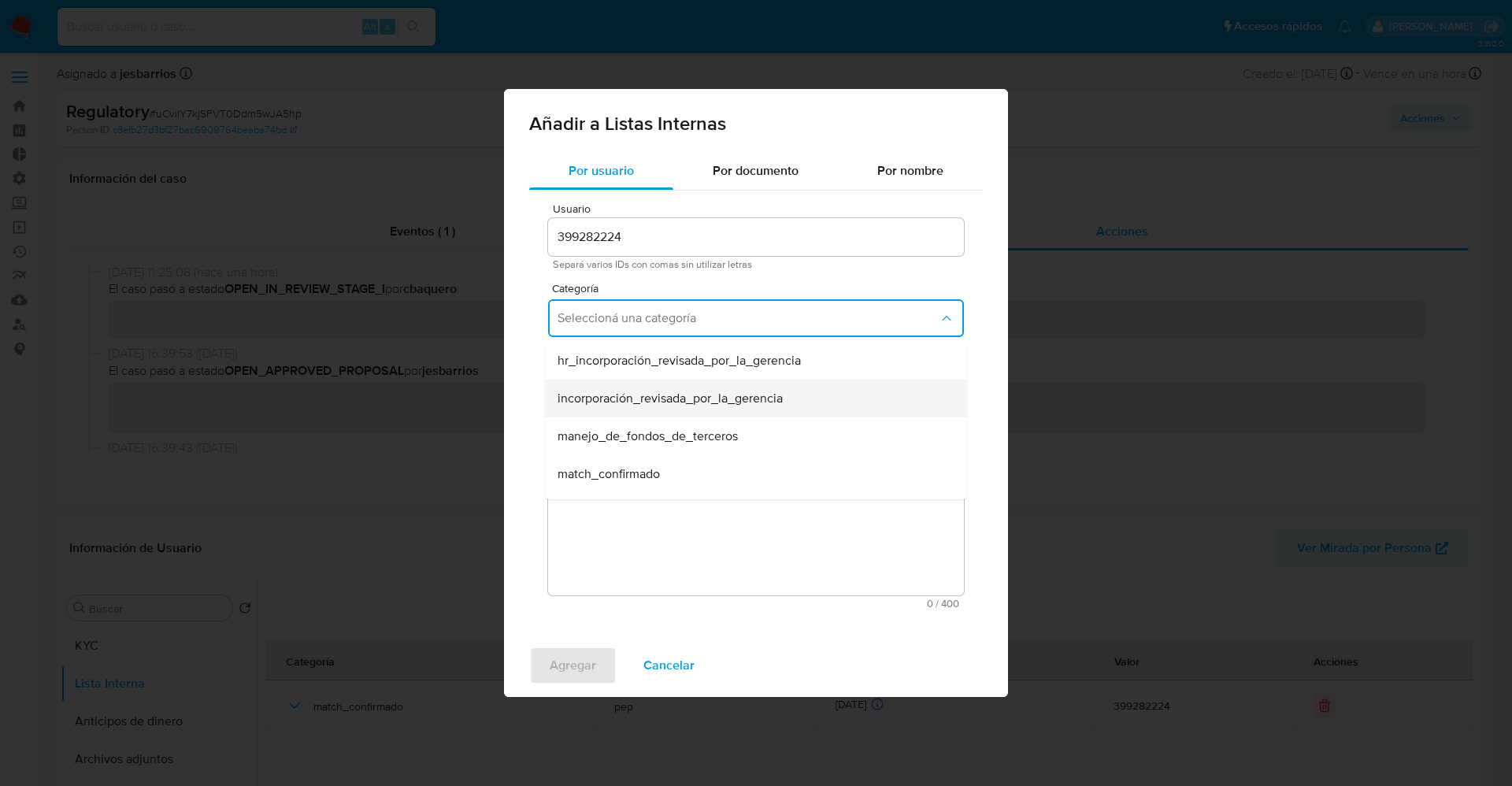
scroll to position [118, 0]
click at [671, 396] on div "match_descartado" at bounding box center [751, 393] width 388 height 38
click at [670, 395] on span "Seleccioná una subcategoría" at bounding box center [748, 391] width 381 height 16
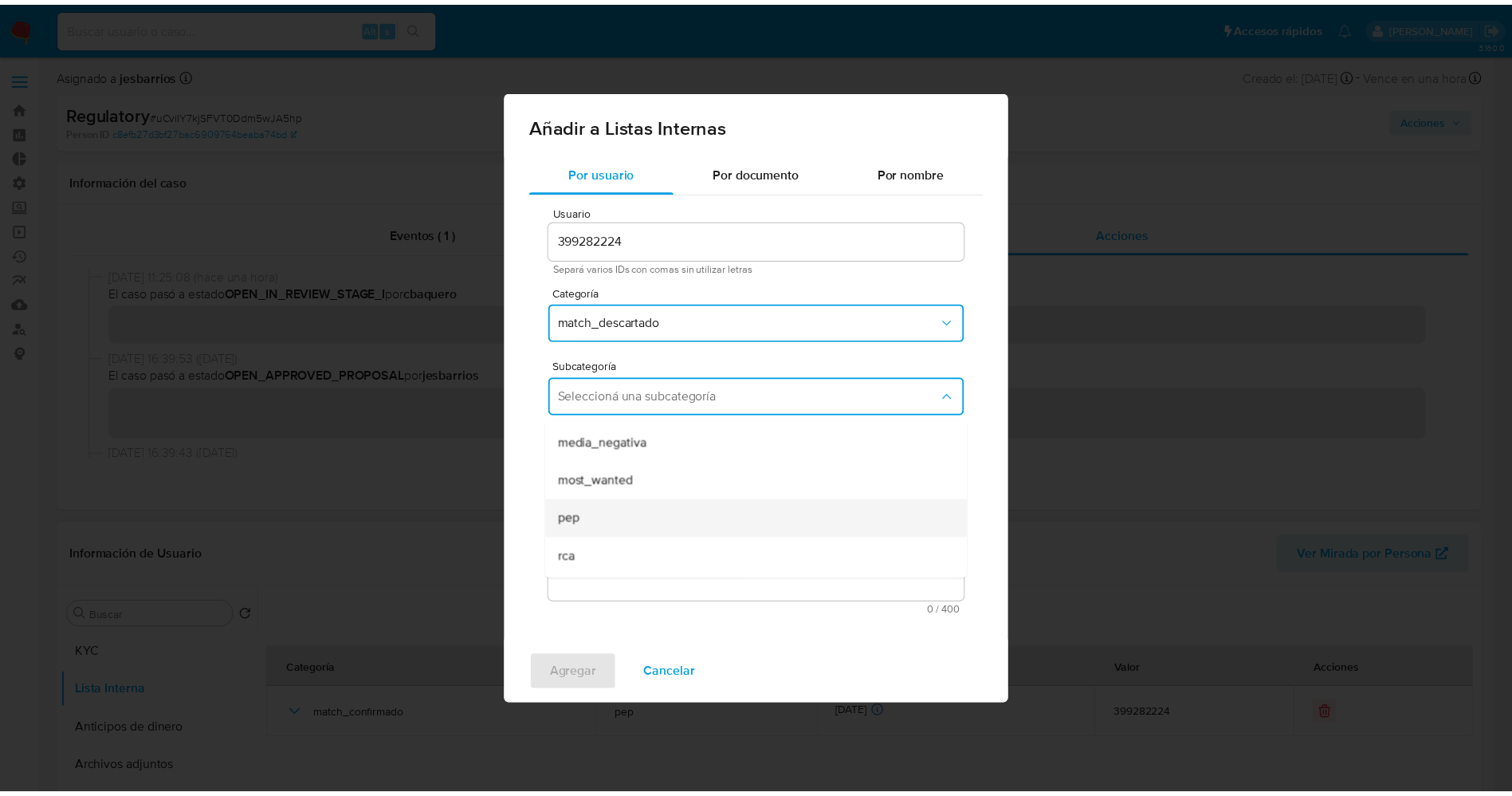
scroll to position [109, 0]
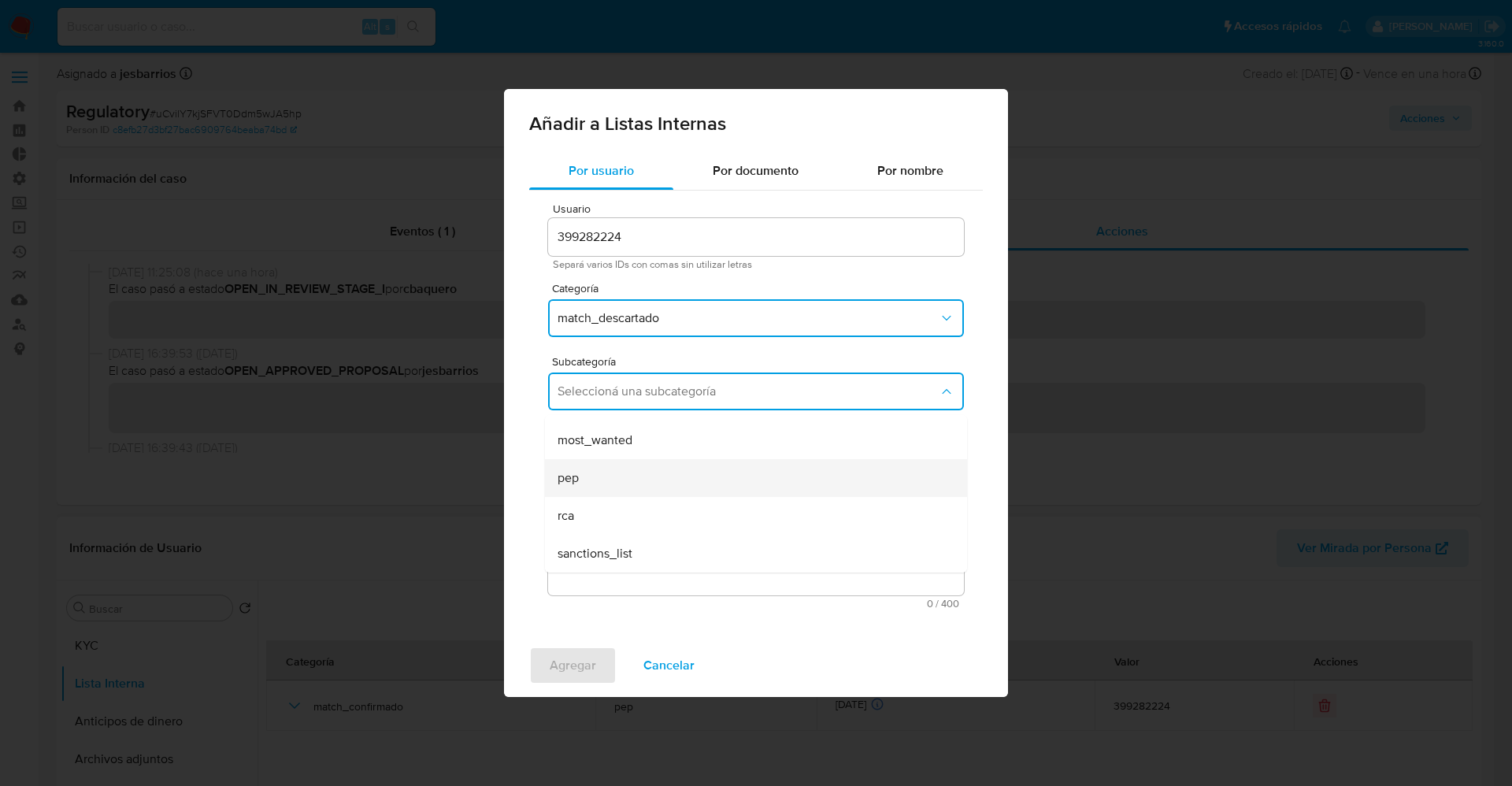
click at [598, 471] on div "pep" at bounding box center [751, 477] width 388 height 38
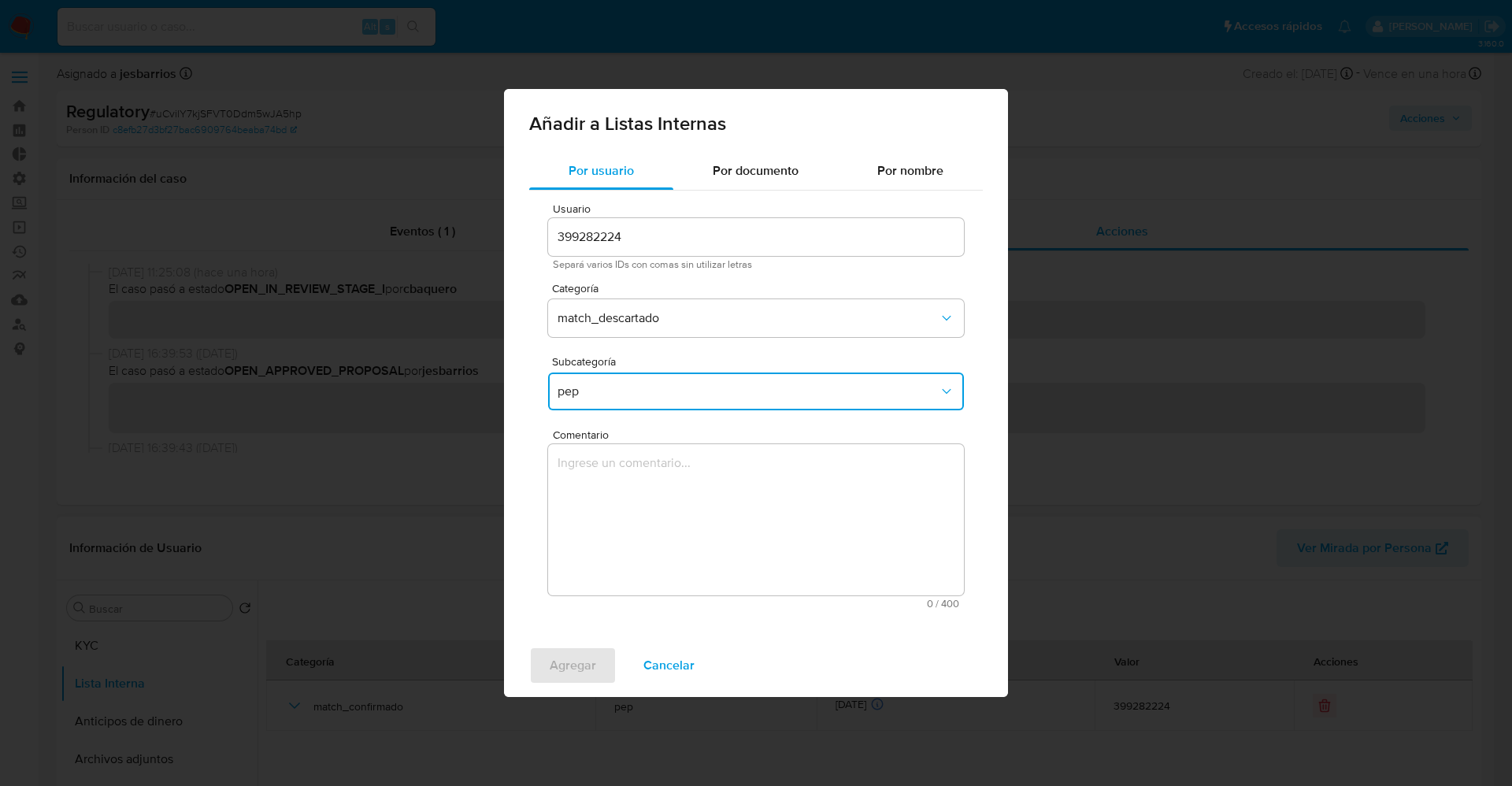
click at [607, 497] on textarea "Comentario" at bounding box center [756, 519] width 416 height 152
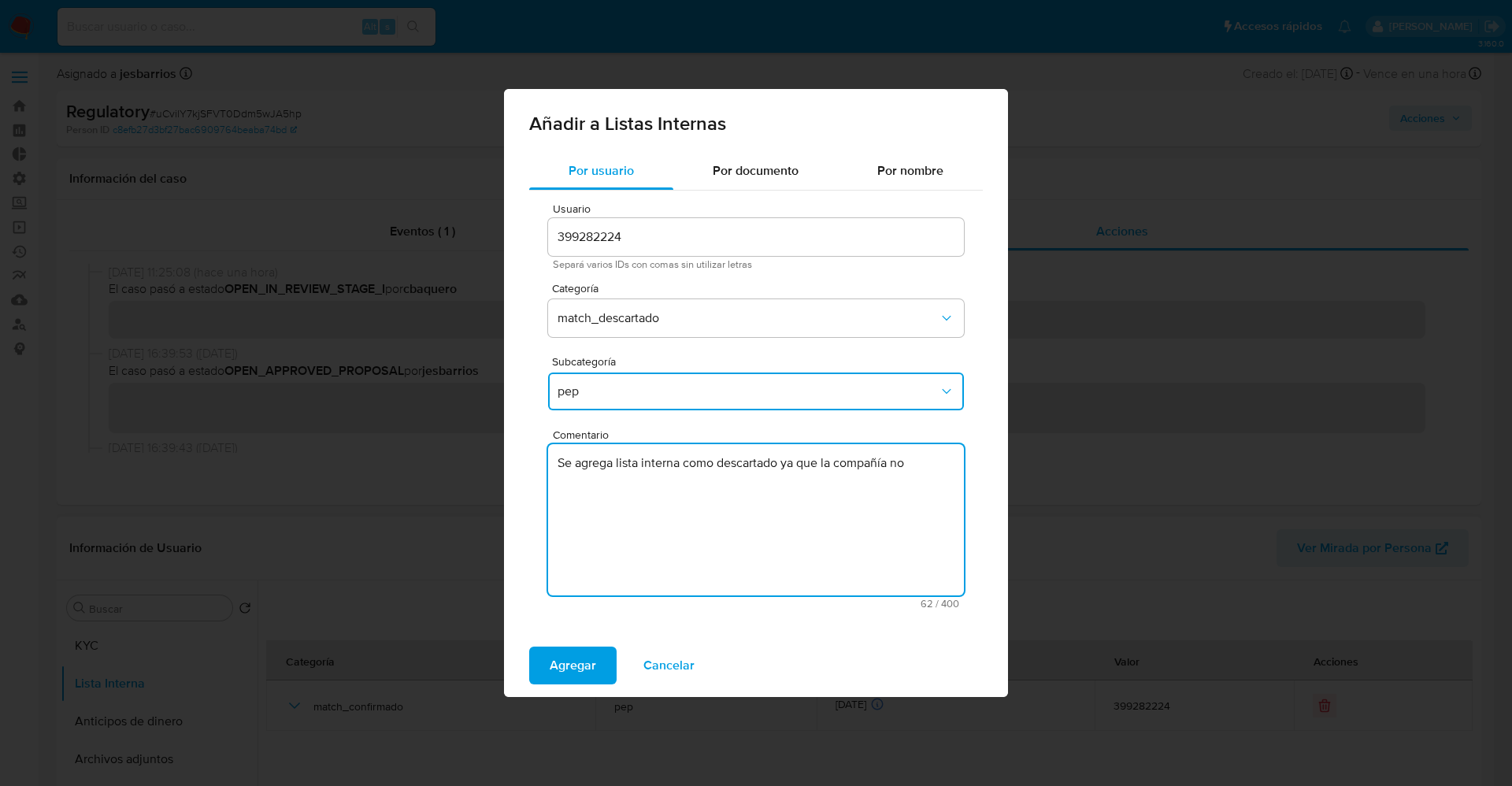
click at [941, 464] on textarea "Se agrega lista interna como descartado ya que la compañía no" at bounding box center [756, 519] width 416 height 152
drag, startPoint x: 551, startPoint y: 460, endPoint x: 962, endPoint y: 488, distance: 412.0
click at [962, 488] on textarea "Se agrega lista interna como descartado ya que la compañía no es propiedad del …" at bounding box center [756, 519] width 416 height 152
click at [761, 518] on textarea "Se agrega lista interna como descartado ya que la compañía no es propiedad del …" at bounding box center [756, 519] width 416 height 152
type textarea "Se agrega lista interna como descartado ya que la compañía no es propiedad del …"
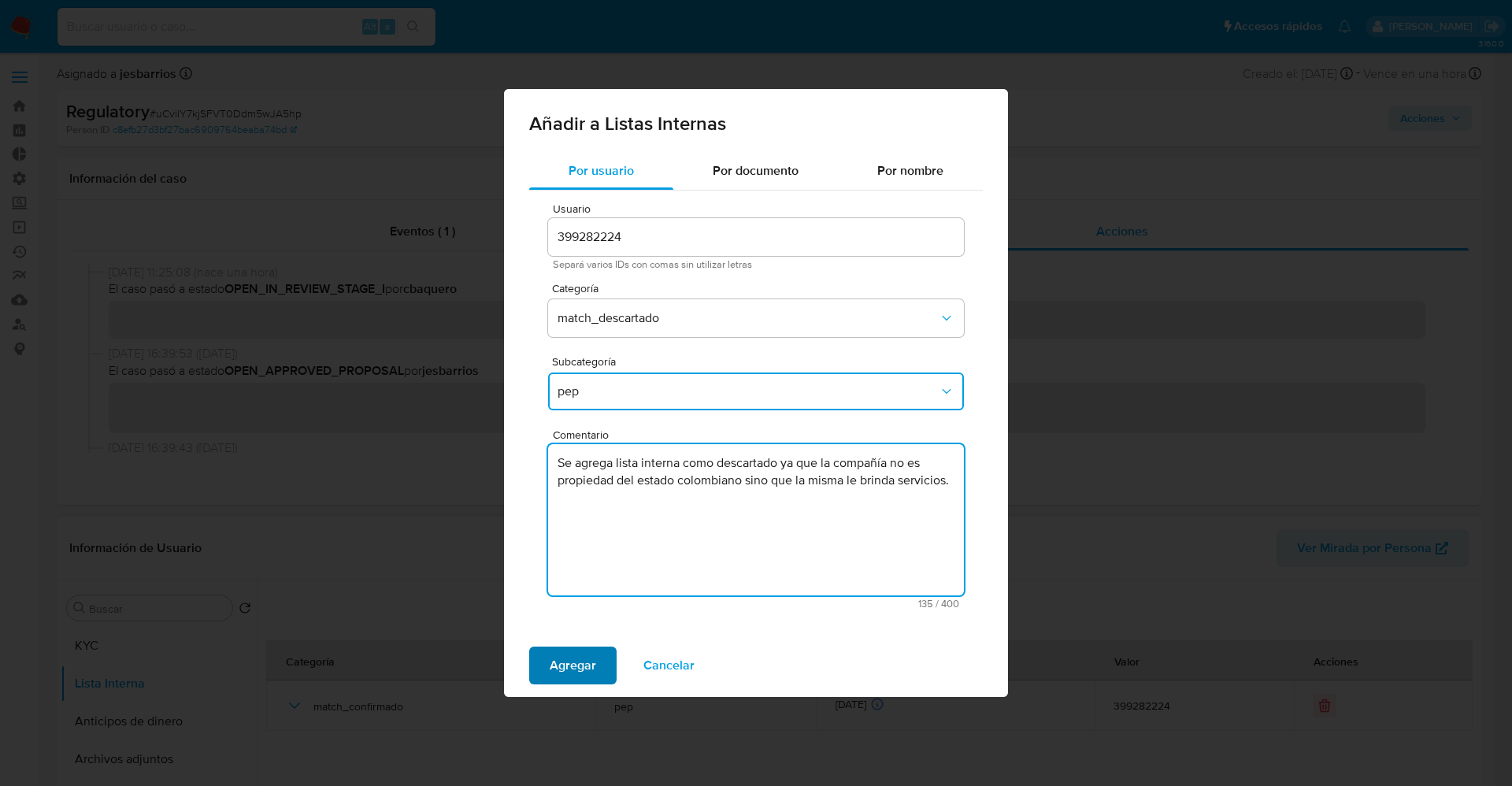
click at [573, 675] on span "Agregar" at bounding box center [572, 665] width 46 height 34
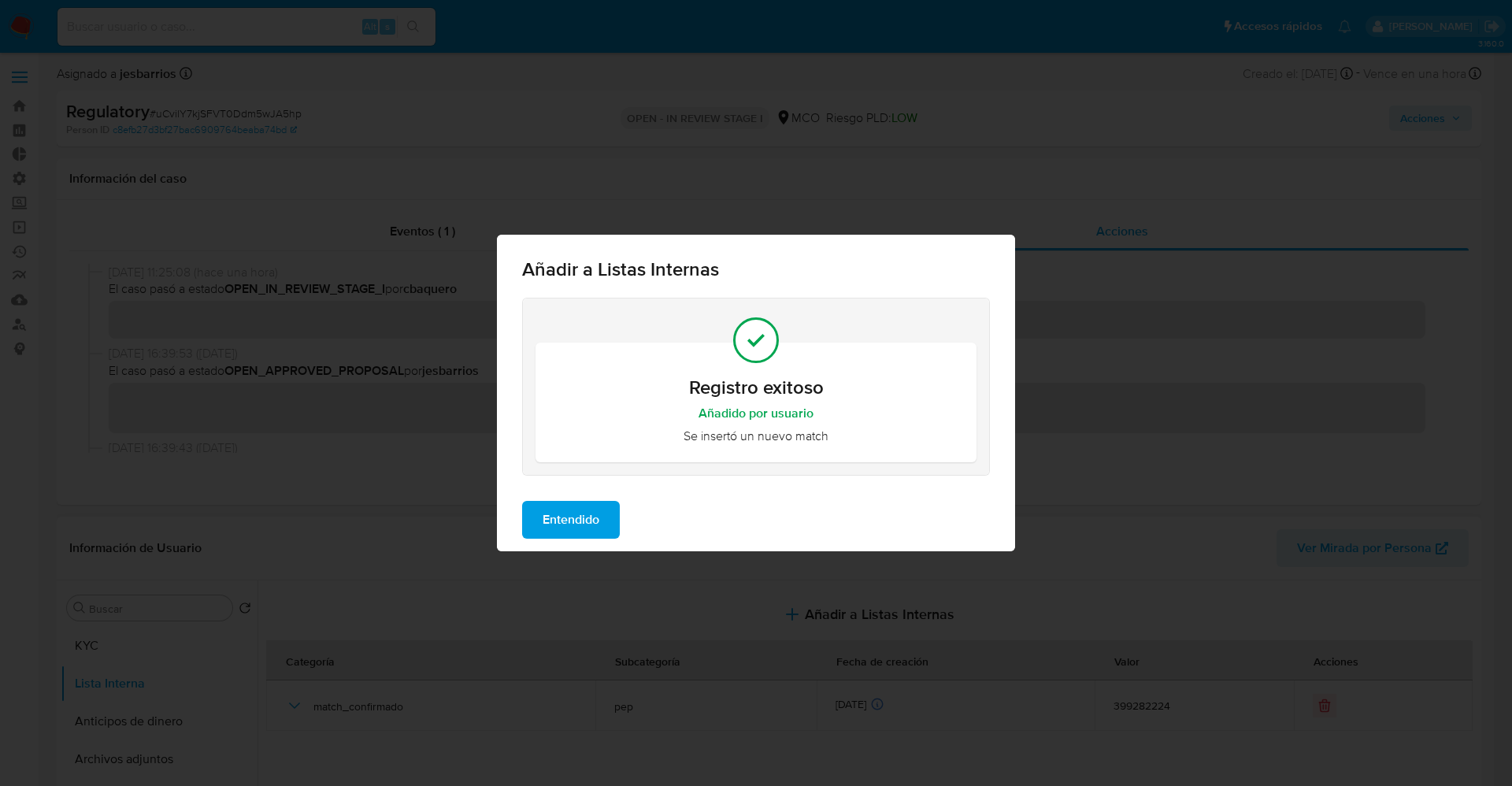
click at [574, 513] on span "Entendido" at bounding box center [571, 519] width 57 height 34
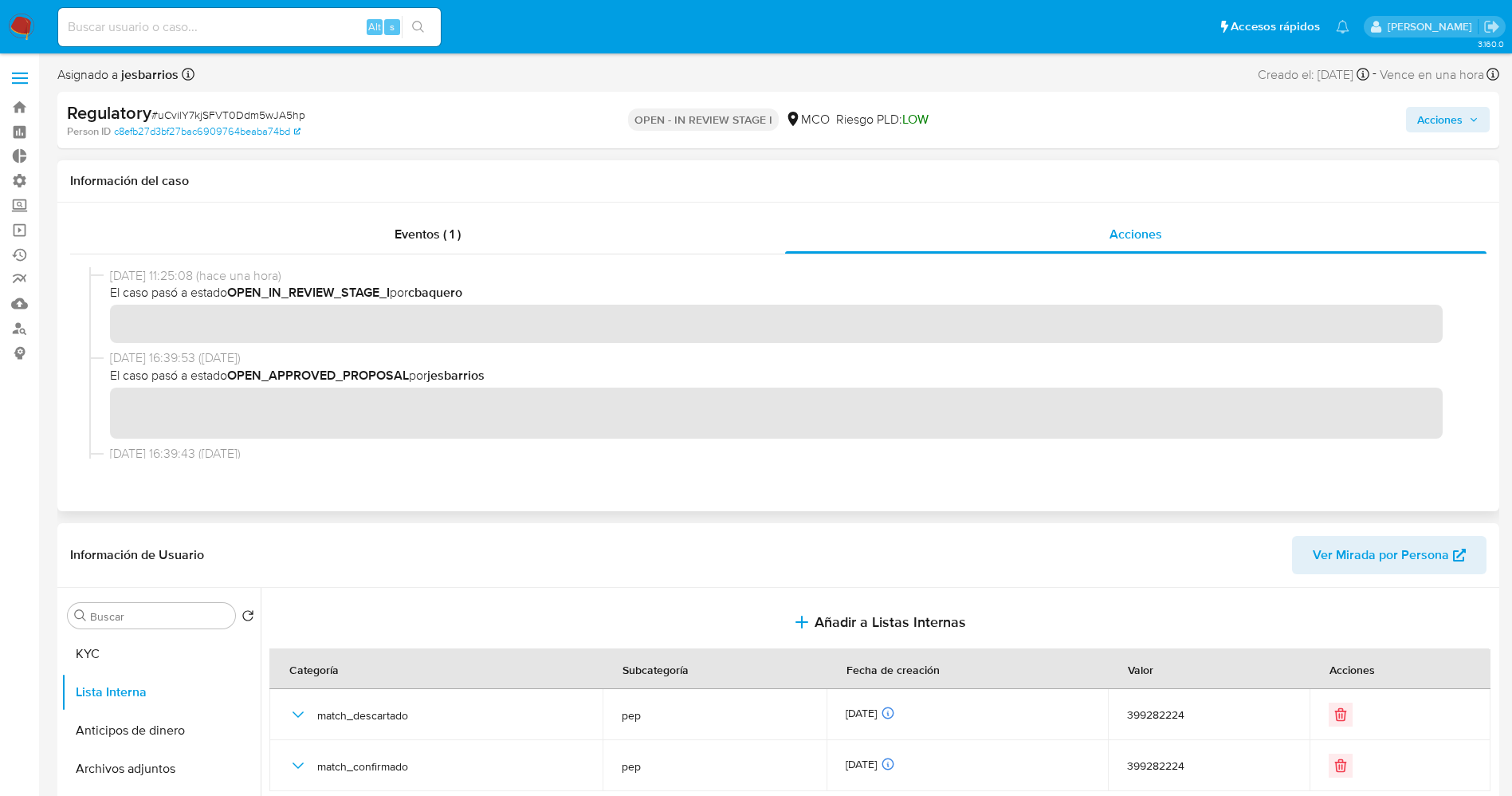
click at [610, 431] on div "12/09/2025 16:39:53 (hace 5 días) El caso pasó a estado OPEN_APPROVED_PROPOSAL …" at bounding box center [778, 397] width 1378 height 96
click at [1445, 120] on span "Acciones" at bounding box center [1440, 120] width 46 height 25
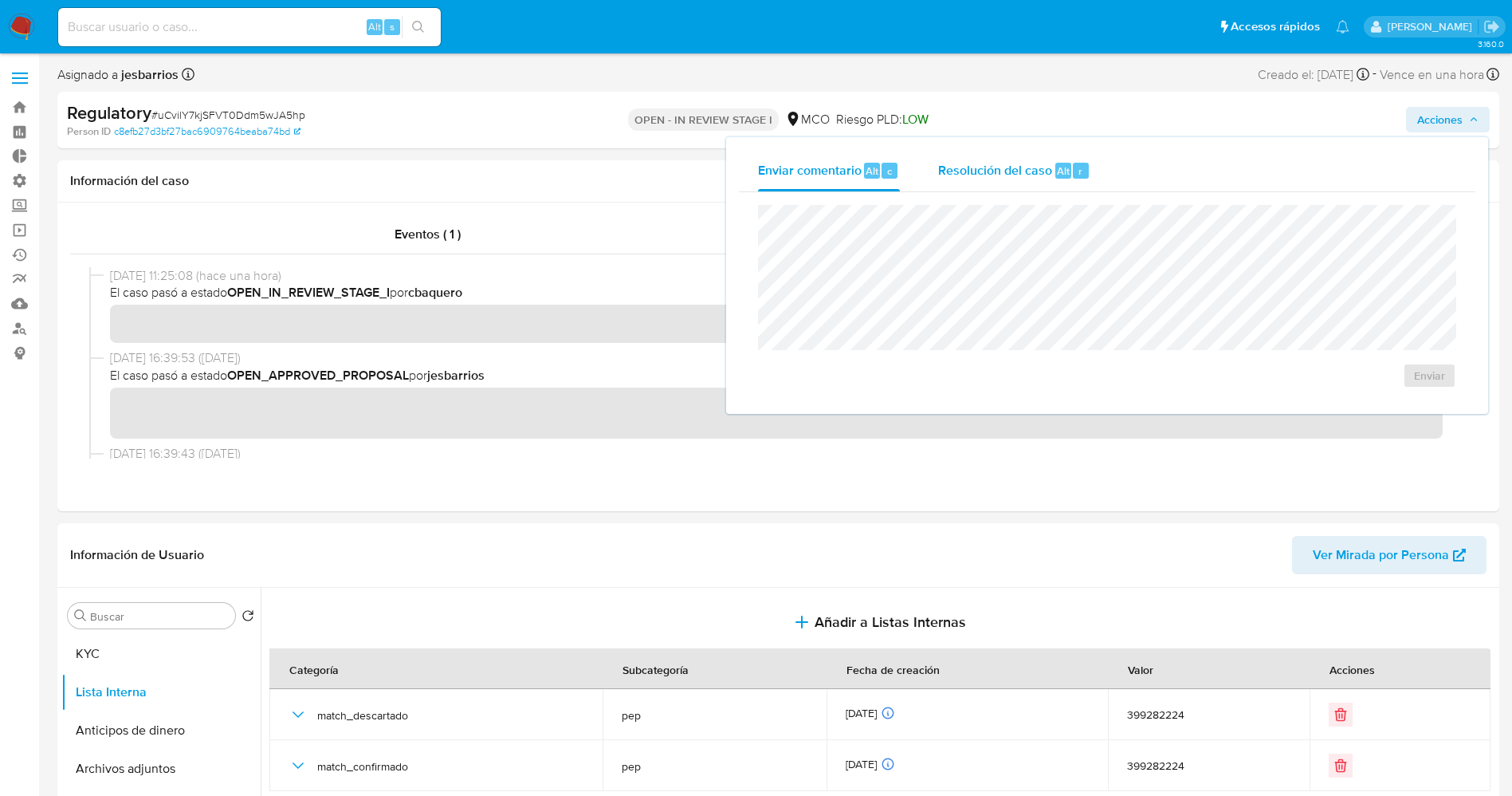
click at [1025, 170] on span "Resolución del caso" at bounding box center [995, 170] width 114 height 19
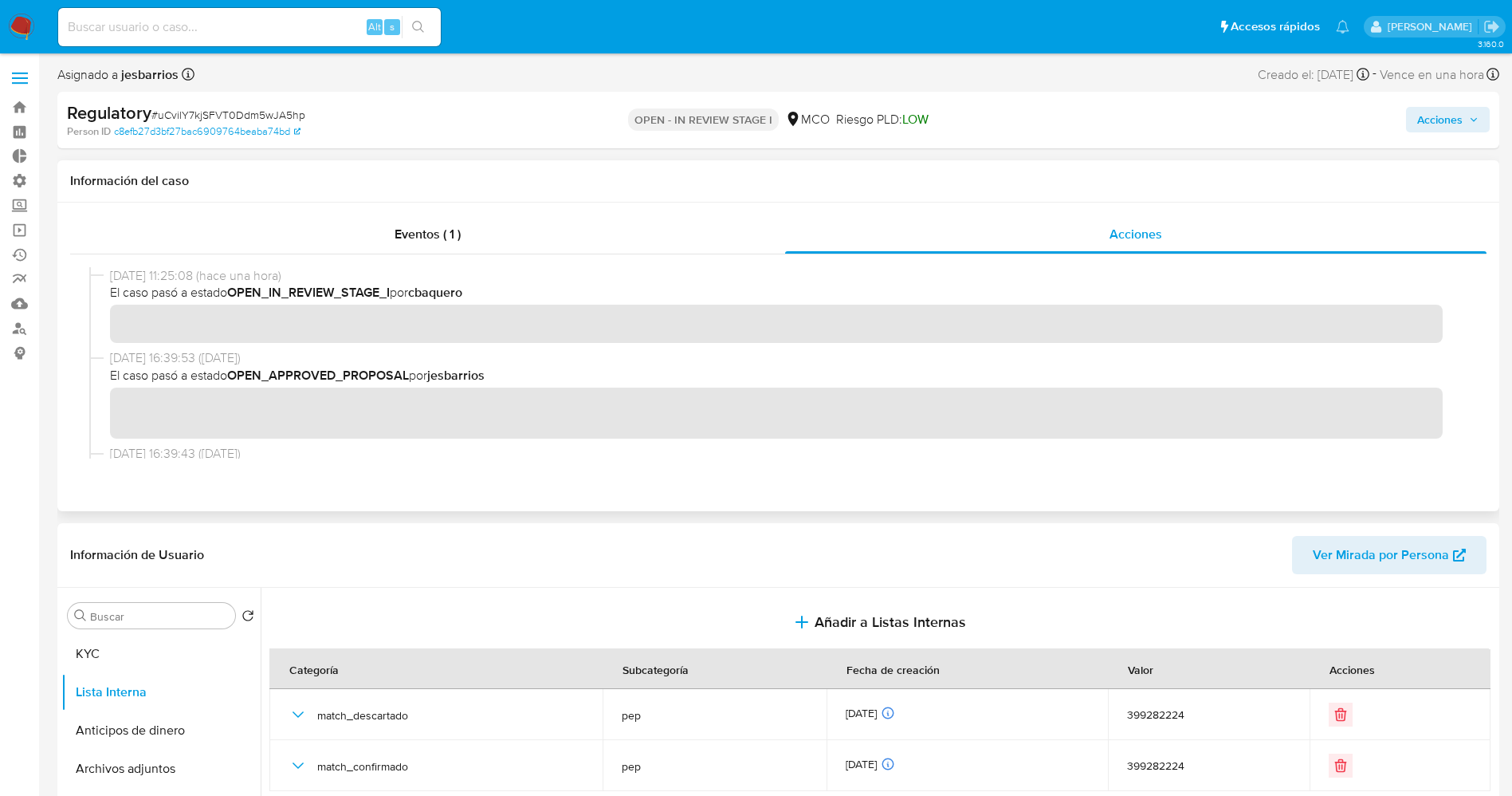
click at [592, 430] on div "12/09/2025 16:39:53 (hace 5 días) El caso pasó a estado OPEN_APPROVED_PROPOSAL …" at bounding box center [778, 397] width 1378 height 96
drag, startPoint x: 104, startPoint y: 409, endPoint x: 1458, endPoint y: 127, distance: 1383.1
click at [1459, 126] on span "Acciones" at bounding box center [1440, 120] width 46 height 25
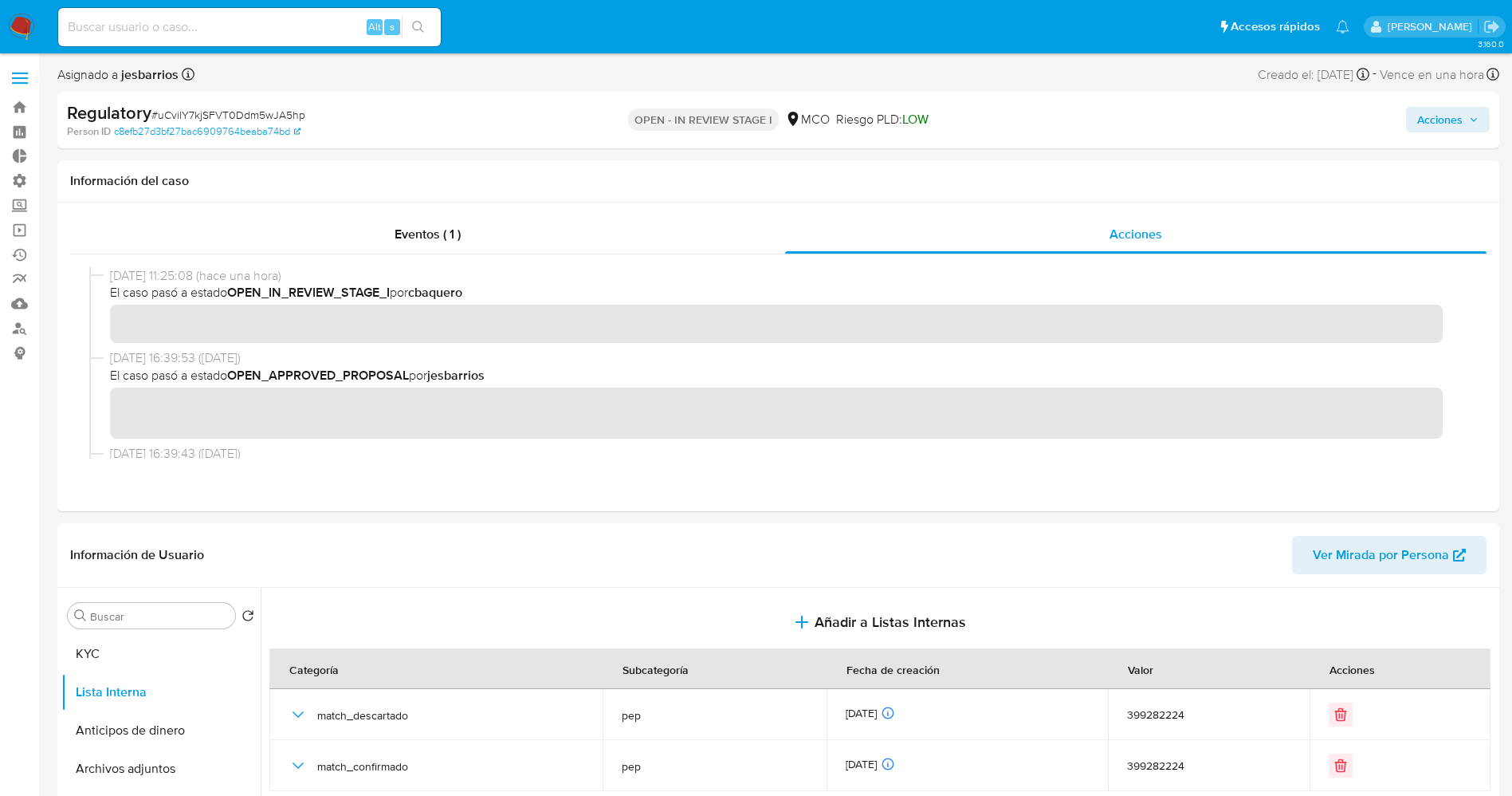
click at [1498, 104] on div "Regulatory # uCvilY7kjSFVT0Ddm5wJA5hp Person ID c8efb27d3bf27bac6909764beaba74b…" at bounding box center [778, 120] width 1442 height 57
click at [1475, 109] on span "Acciones" at bounding box center [1448, 120] width 61 height 22
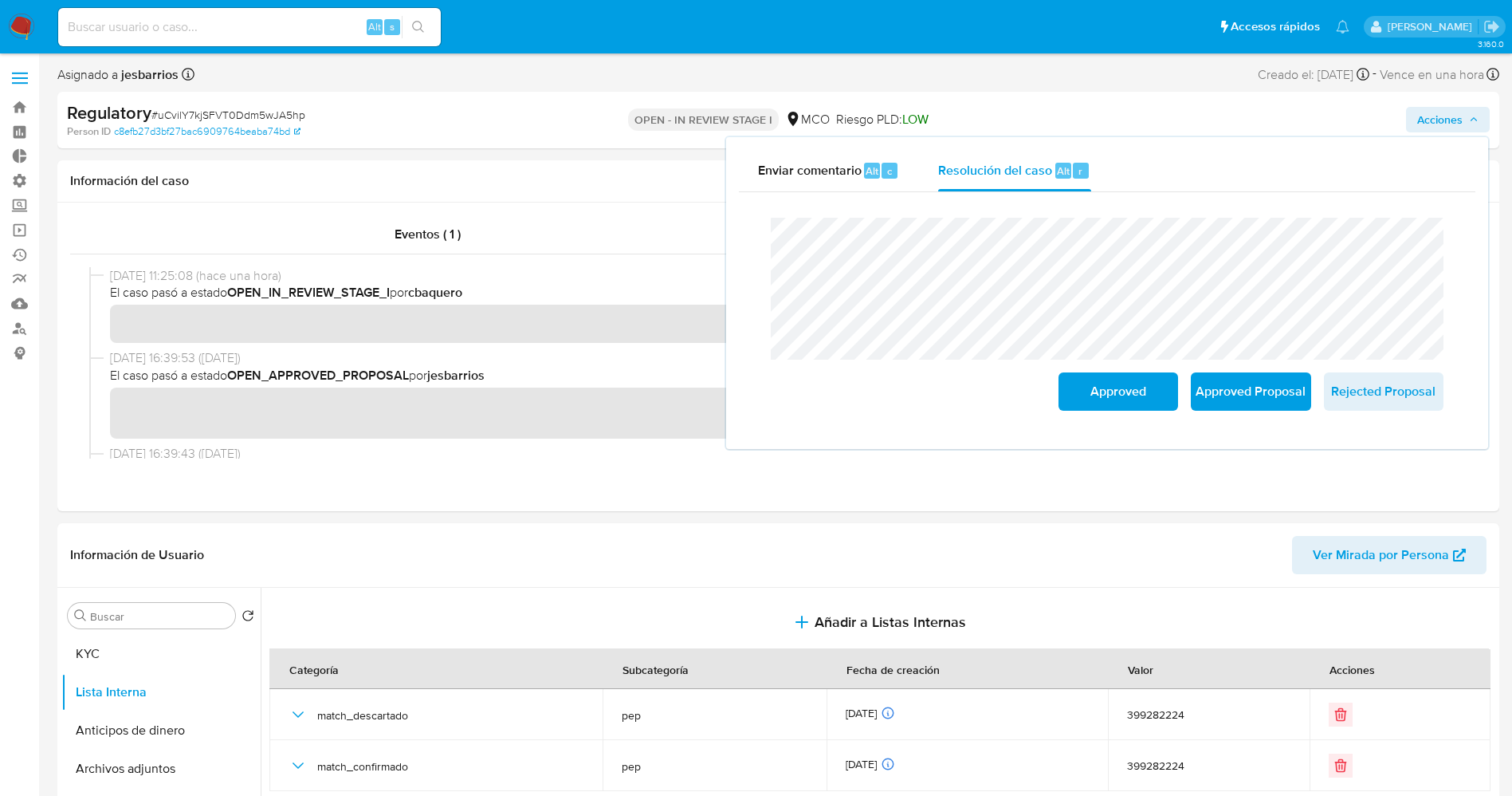
click at [745, 238] on div "Cierre de caso Approved Approved Proposal Rejected Proposal" at bounding box center [1107, 315] width 737 height 244
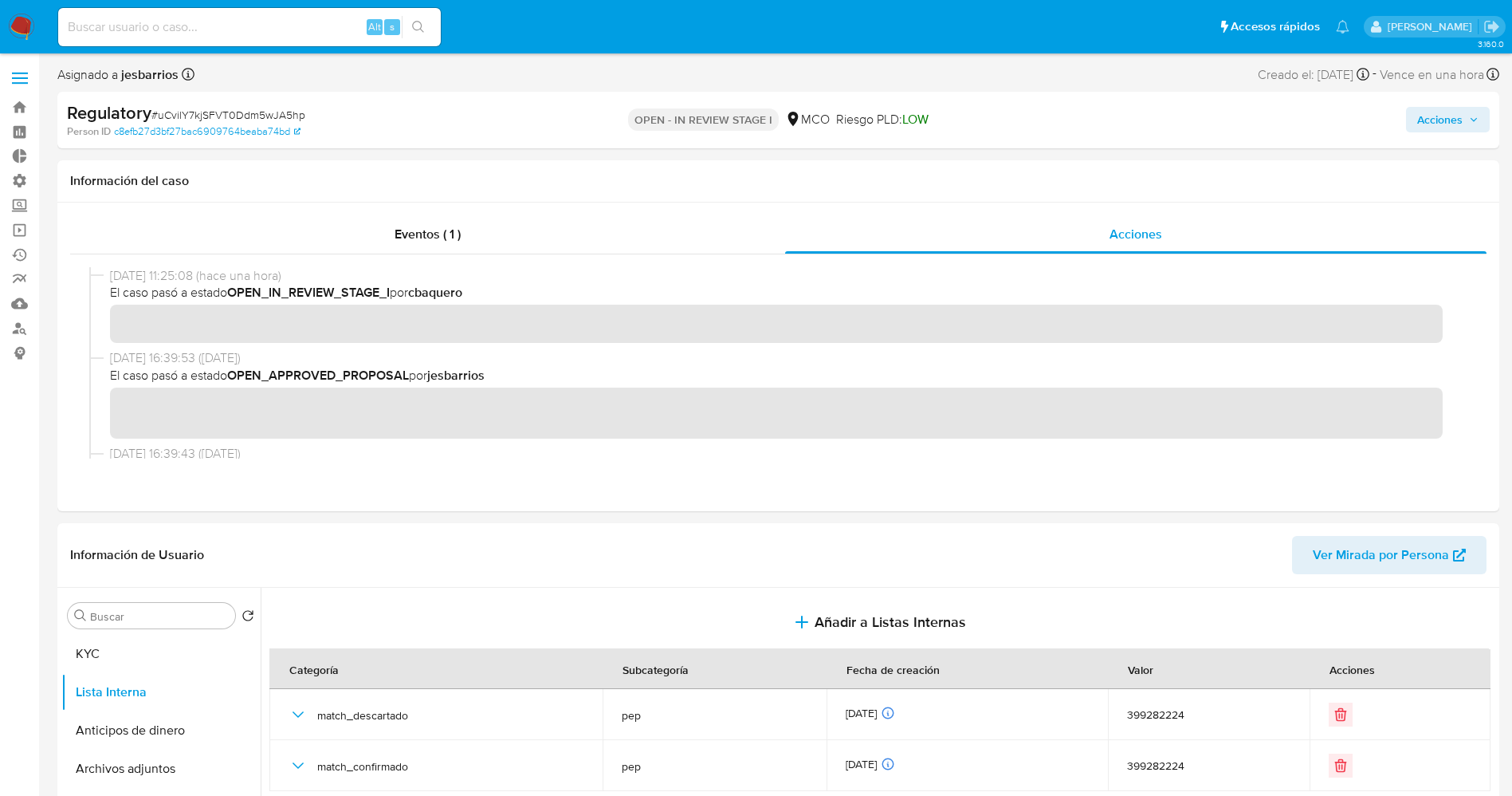
click at [1465, 120] on span "Acciones" at bounding box center [1448, 120] width 61 height 22
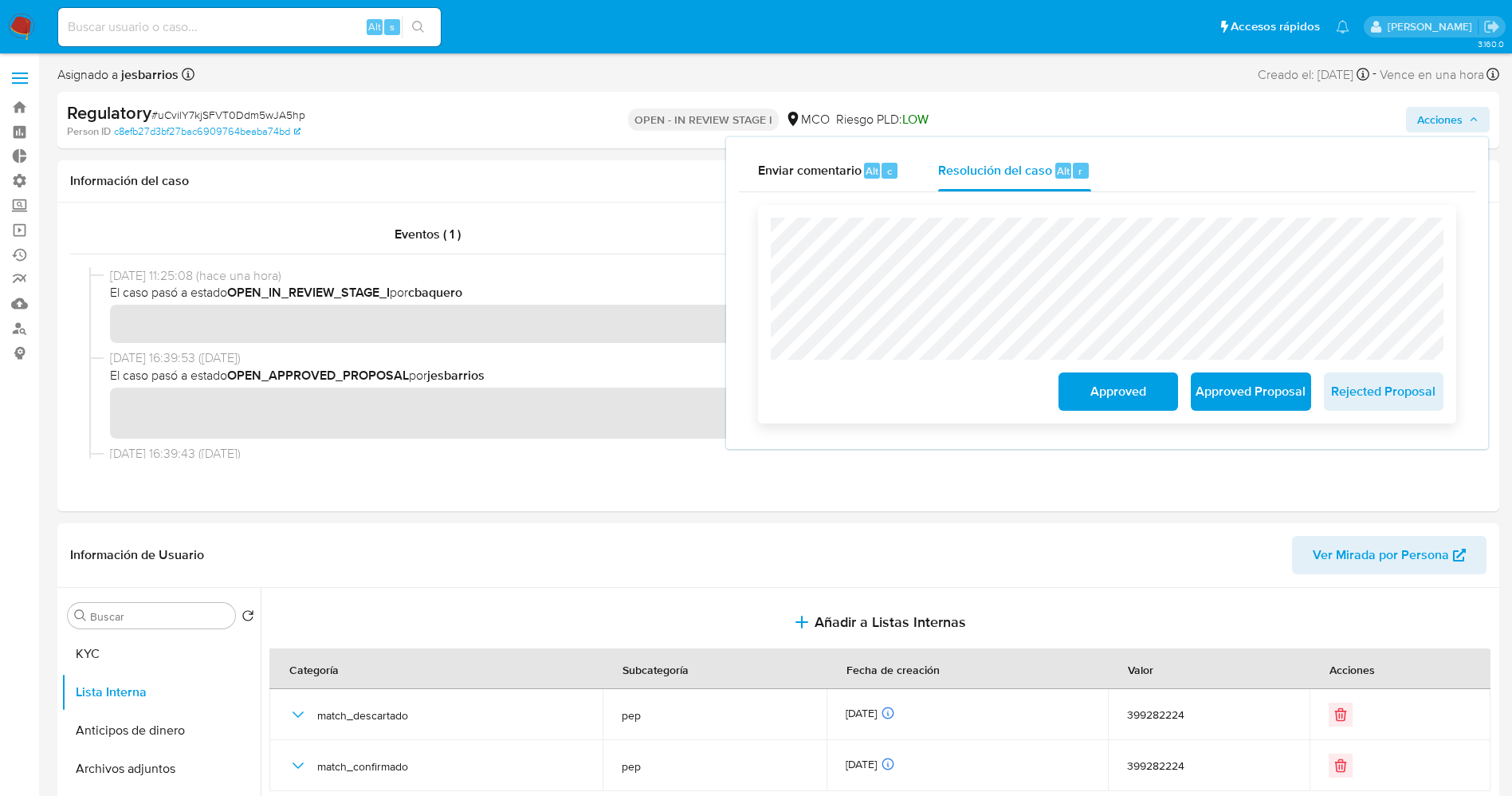
click at [759, 237] on div "Approved Approved Proposal Rejected Proposal" at bounding box center [1107, 315] width 698 height 219
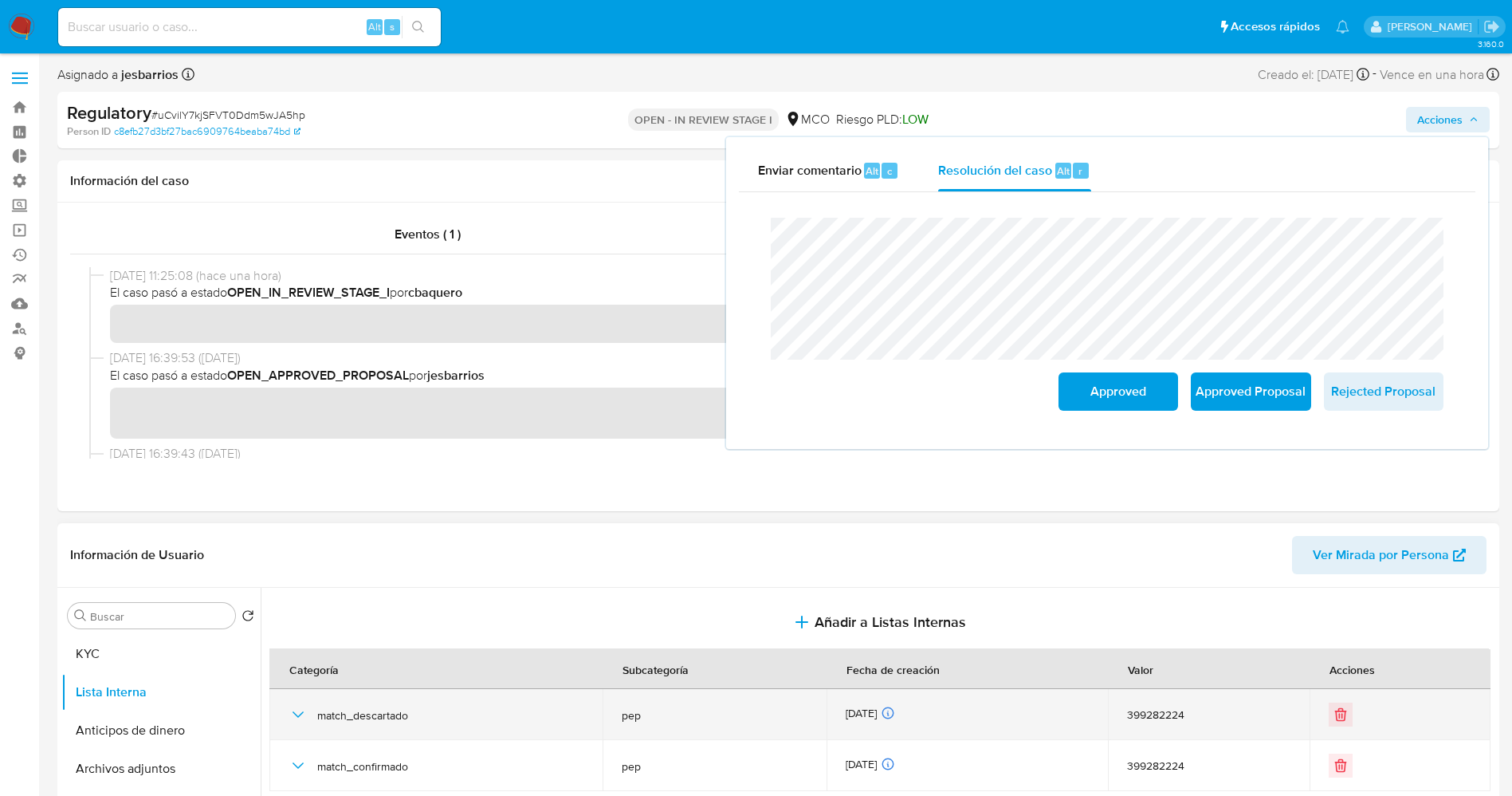
click at [301, 715] on icon "button" at bounding box center [297, 715] width 11 height 7
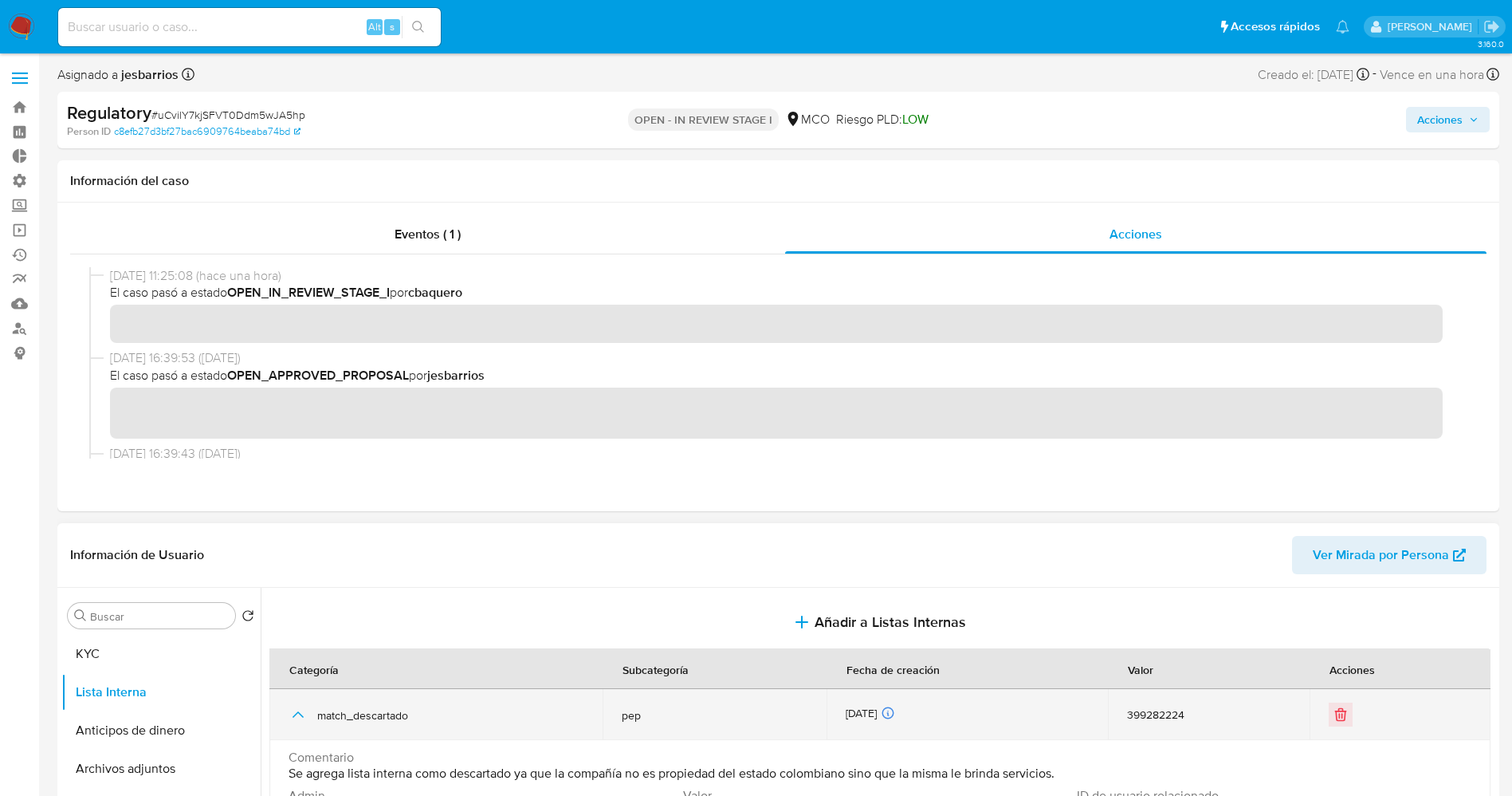
click at [301, 715] on icon "button" at bounding box center [297, 715] width 11 height 7
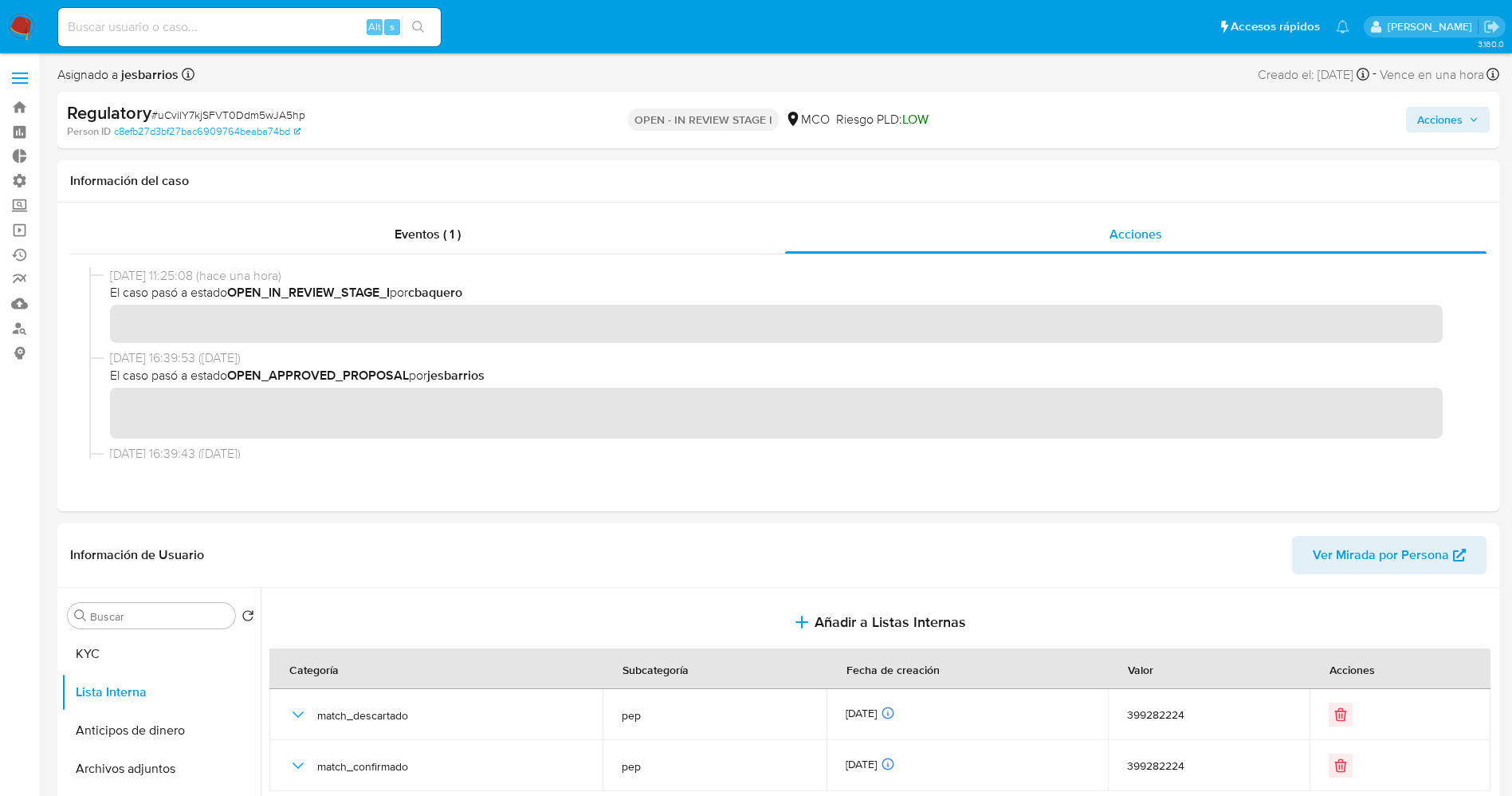
click at [1449, 121] on span "Acciones" at bounding box center [1440, 120] width 46 height 25
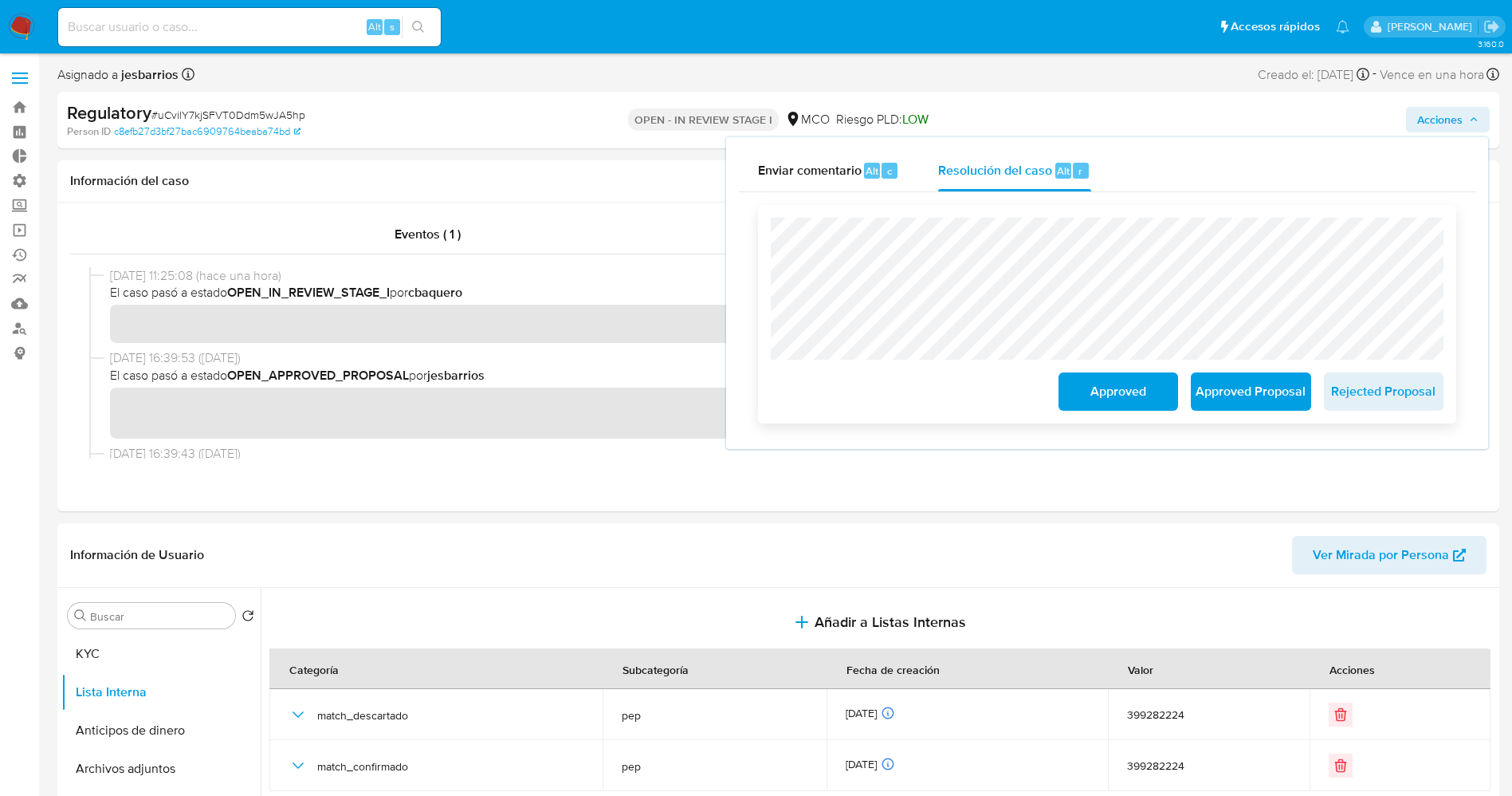
click at [1240, 405] on span "Approved Proposal" at bounding box center [1251, 391] width 78 height 35
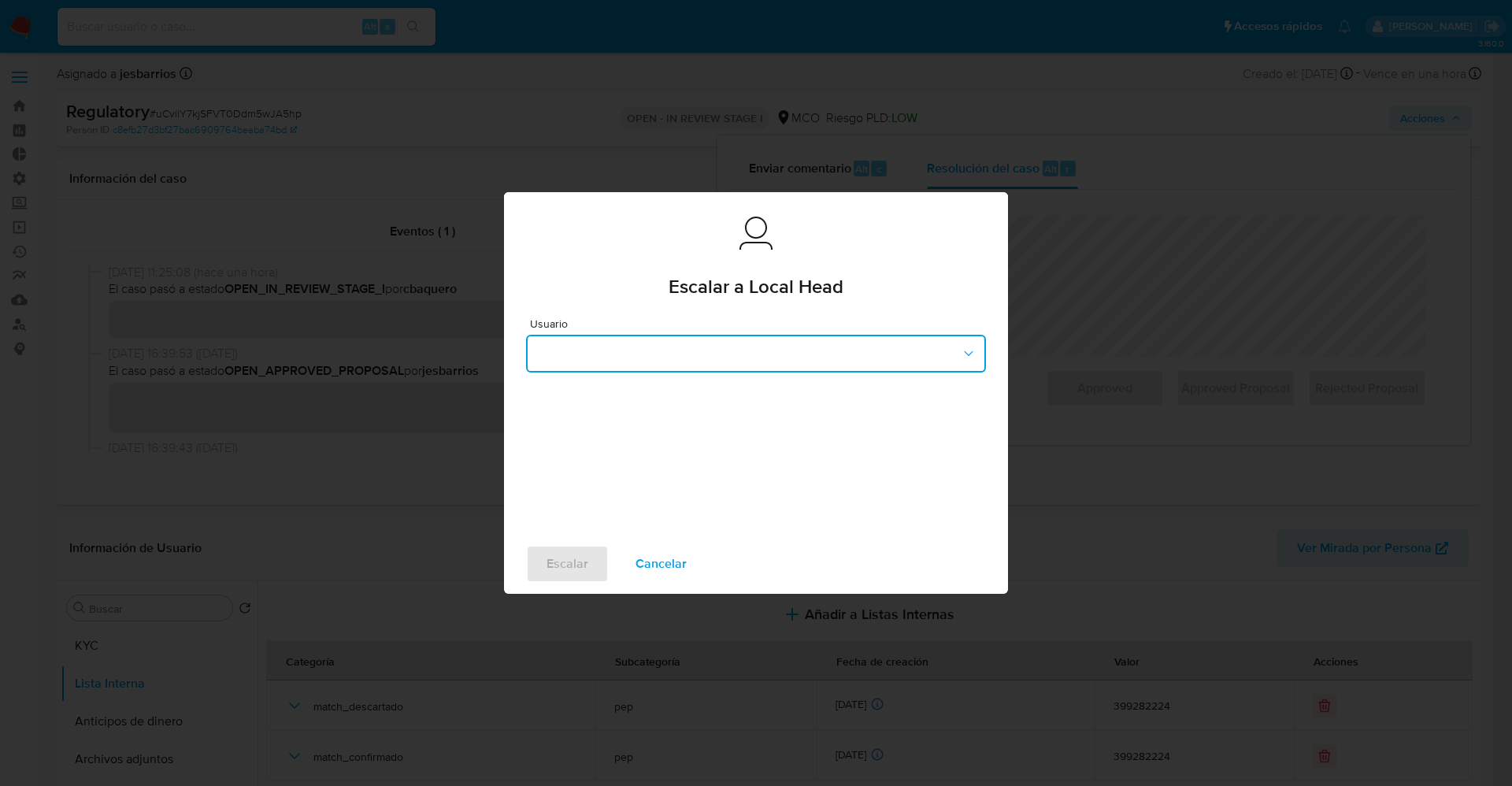
click at [707, 345] on button "button" at bounding box center [755, 353] width 460 height 38
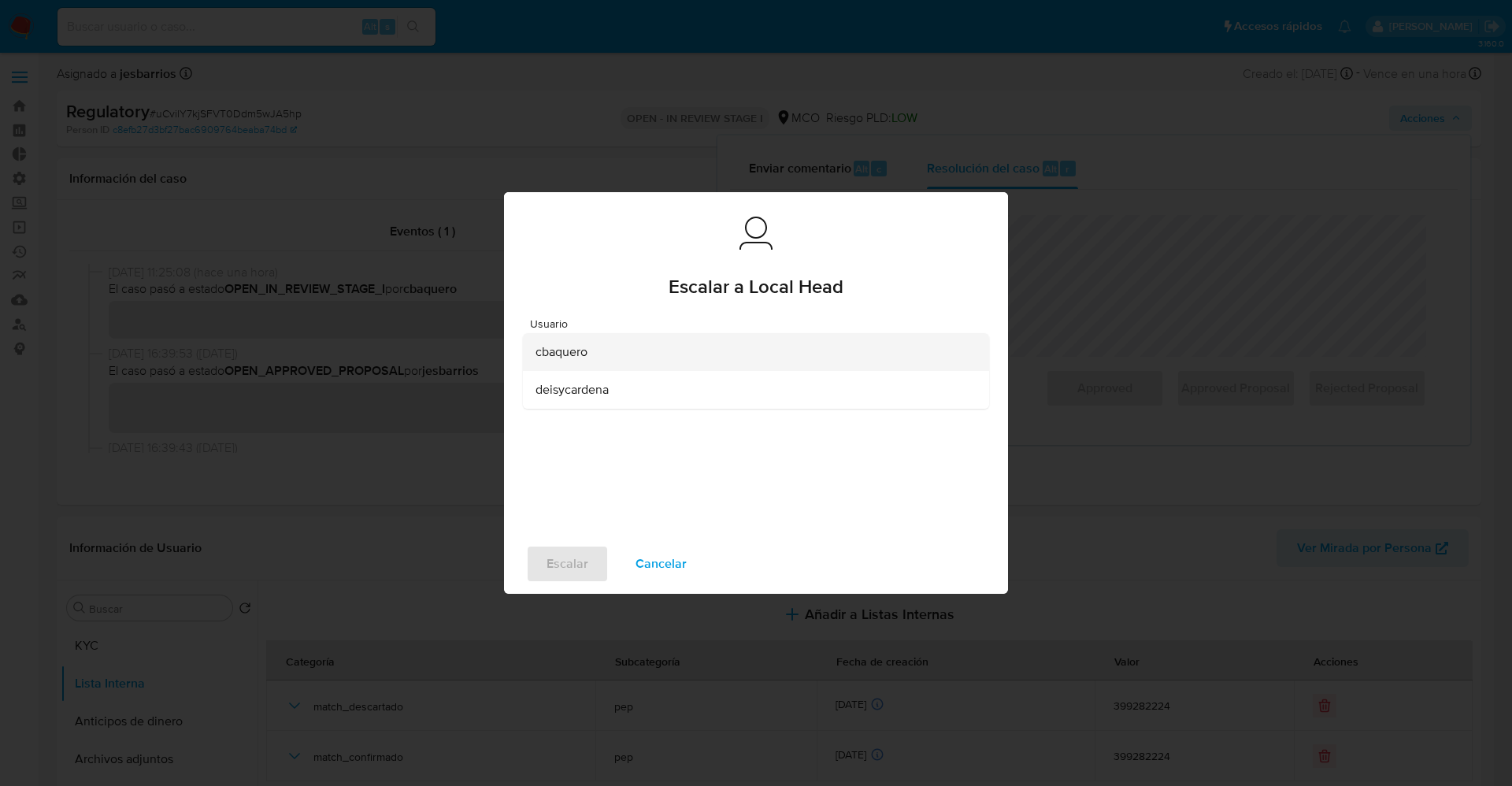
click at [668, 354] on div "cbaquero" at bounding box center [751, 352] width 431 height 38
click at [558, 557] on span "Escalar" at bounding box center [568, 563] width 42 height 34
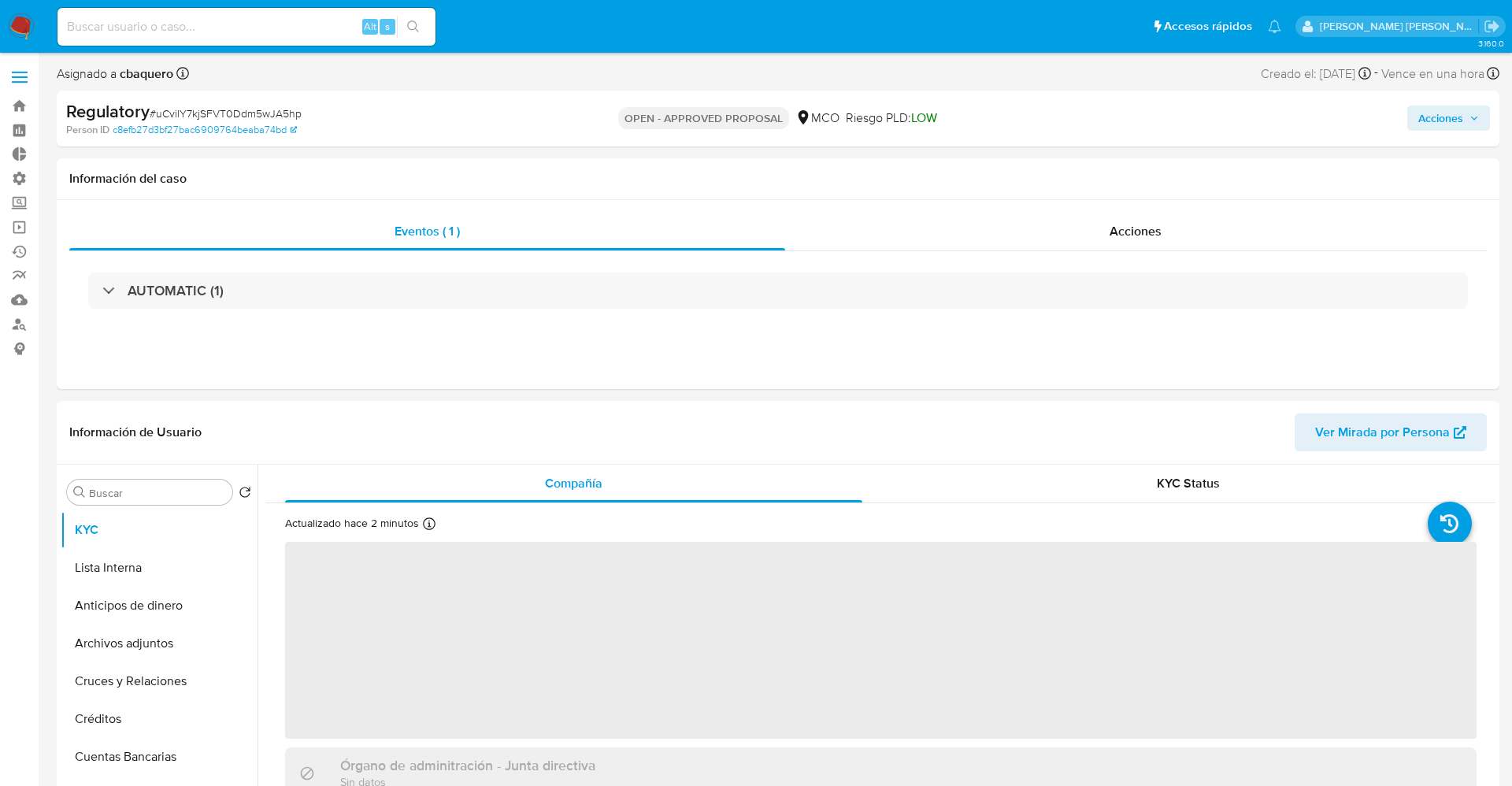
select select "10"
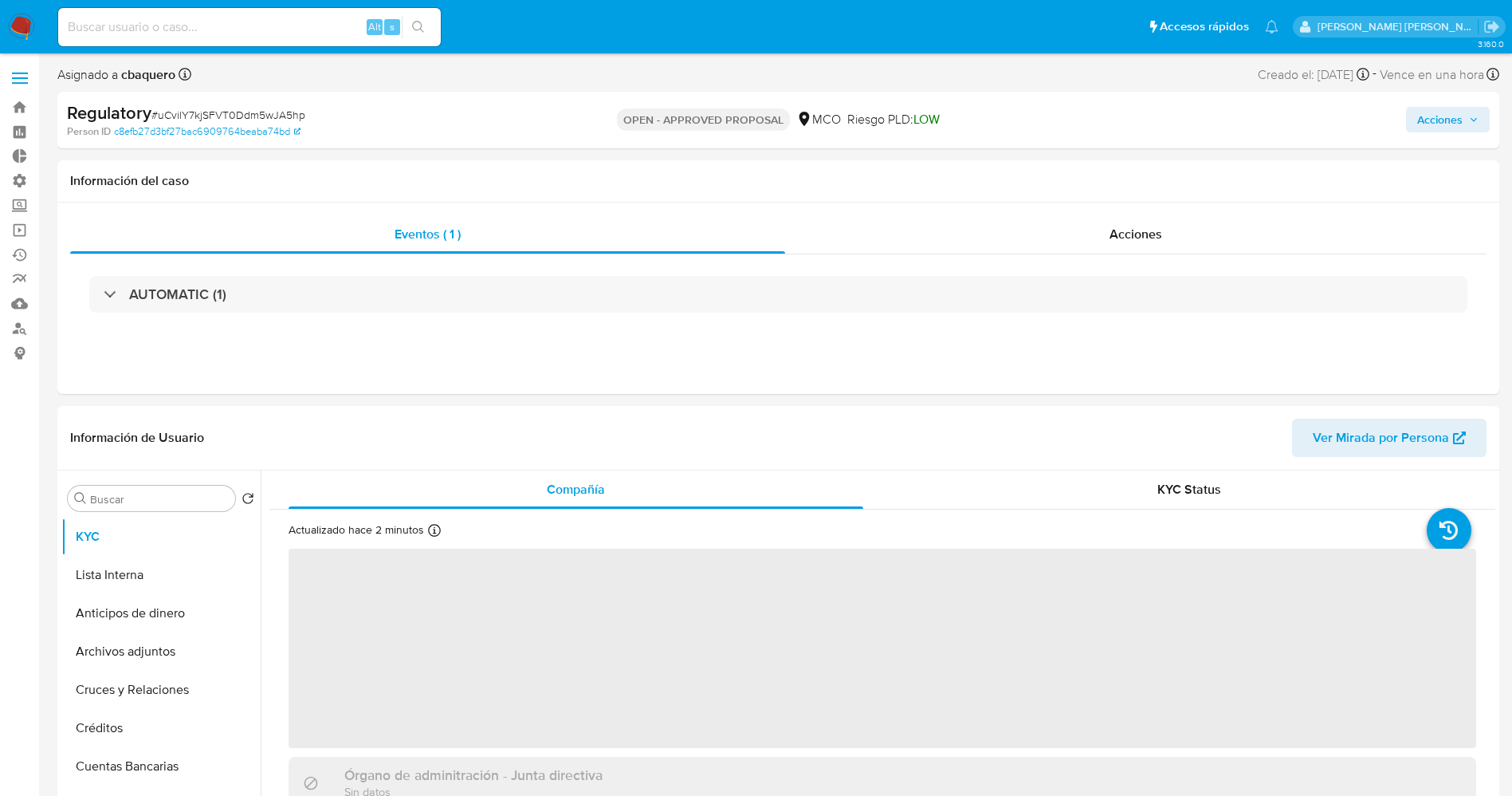
select select "10"
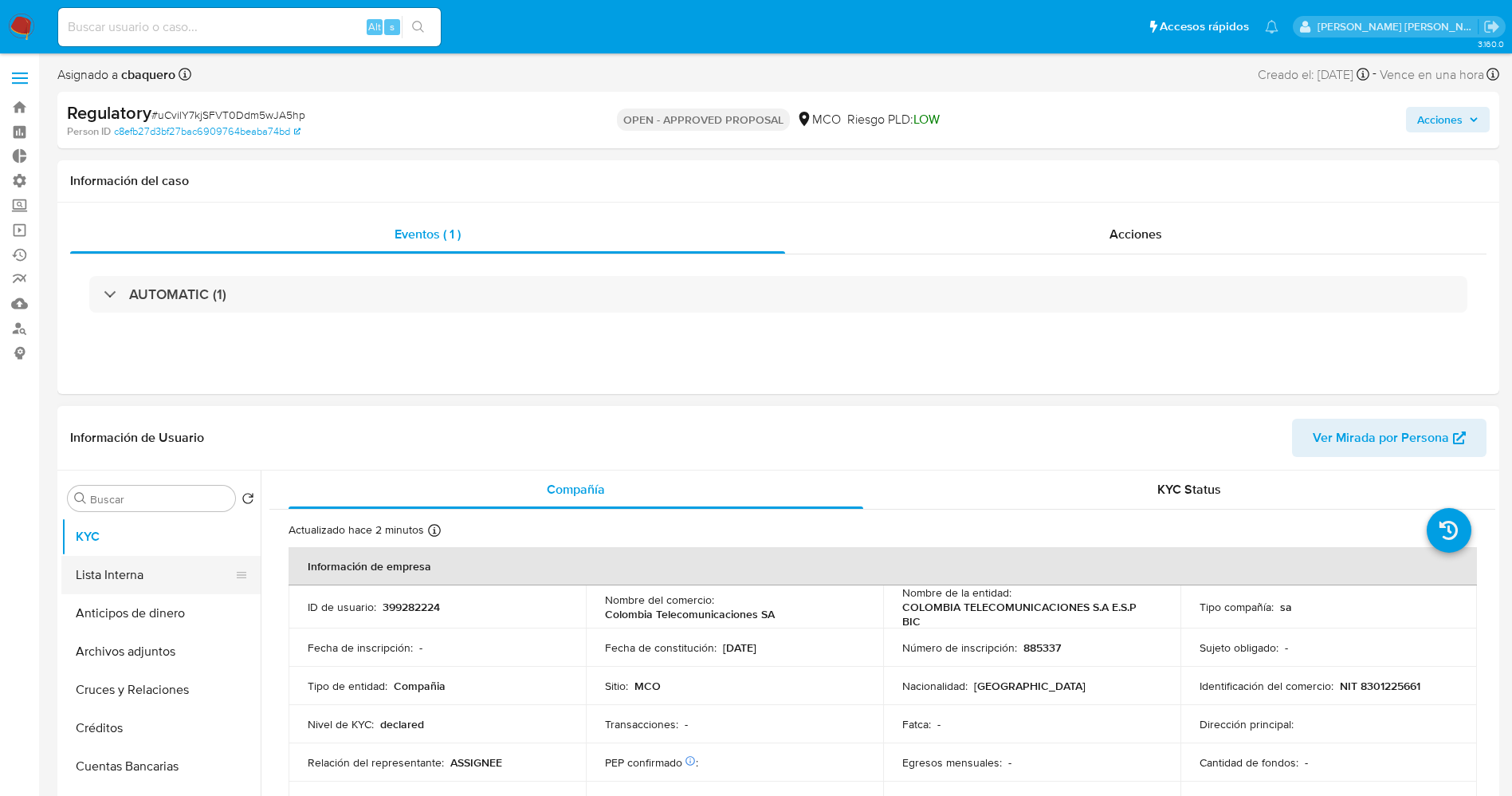
click at [97, 573] on button "Lista Interna" at bounding box center [154, 575] width 186 height 38
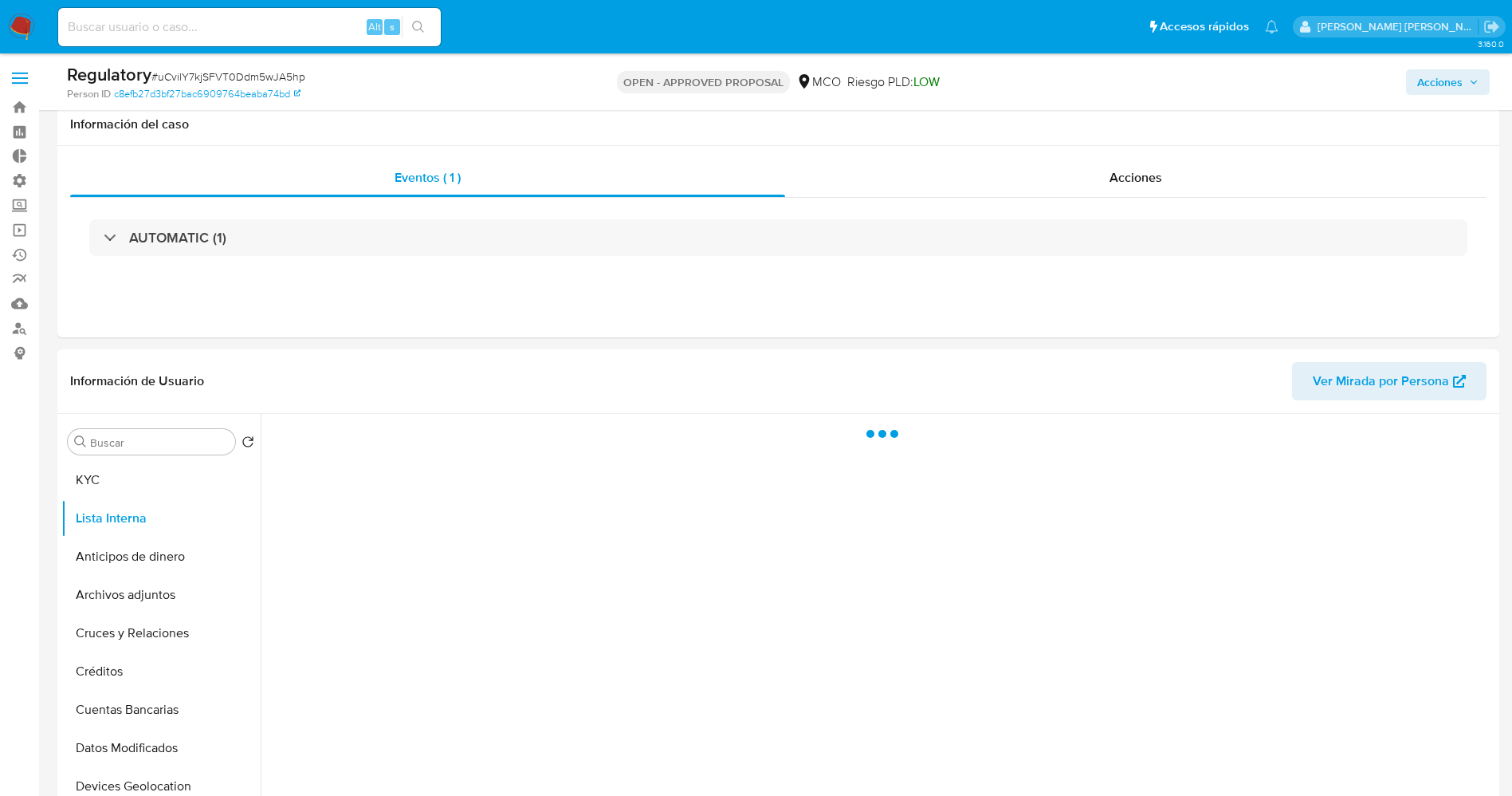
scroll to position [120, 0]
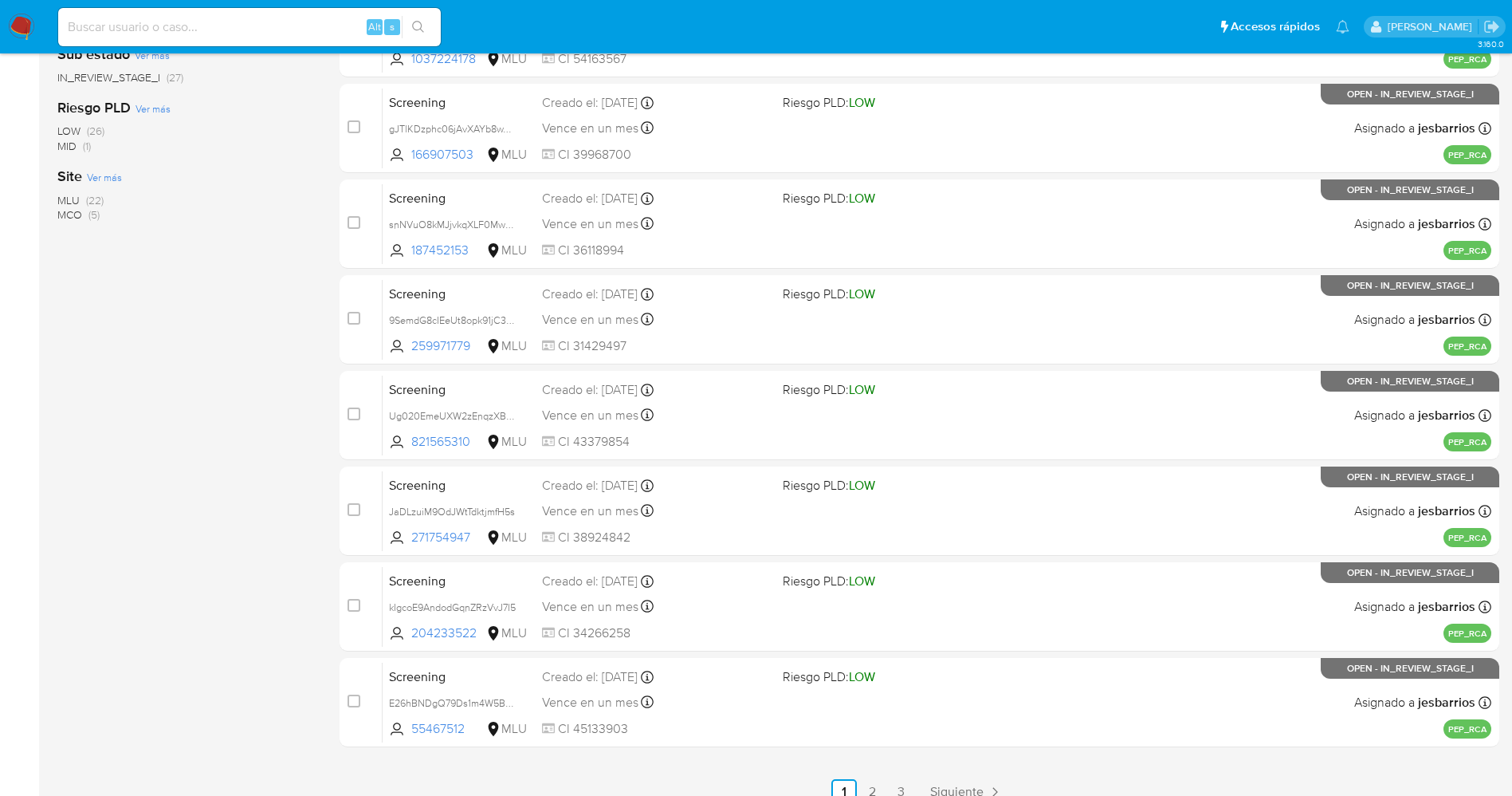
scroll to position [520, 0]
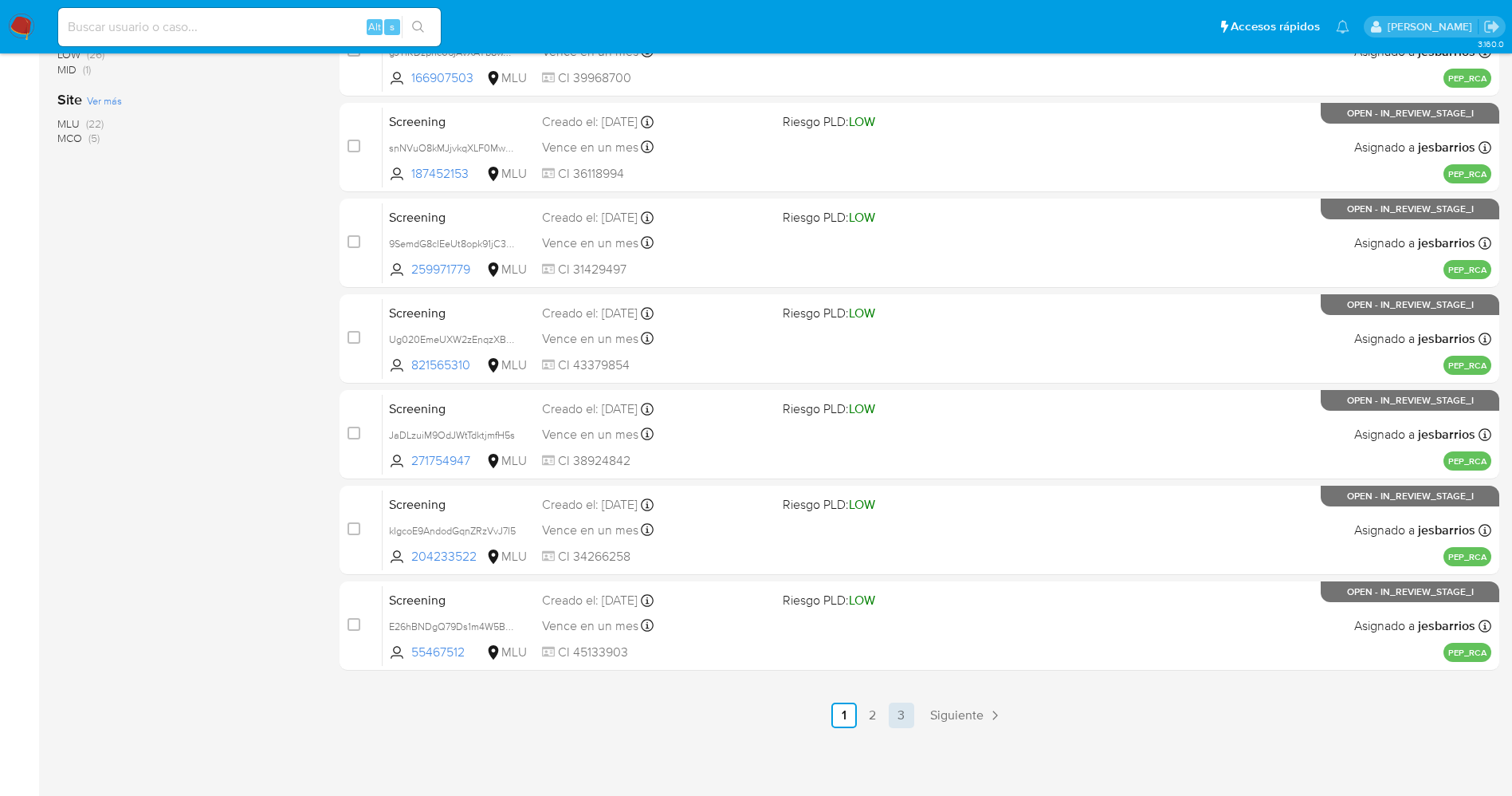
click at [894, 715] on link "3" at bounding box center [902, 715] width 25 height 25
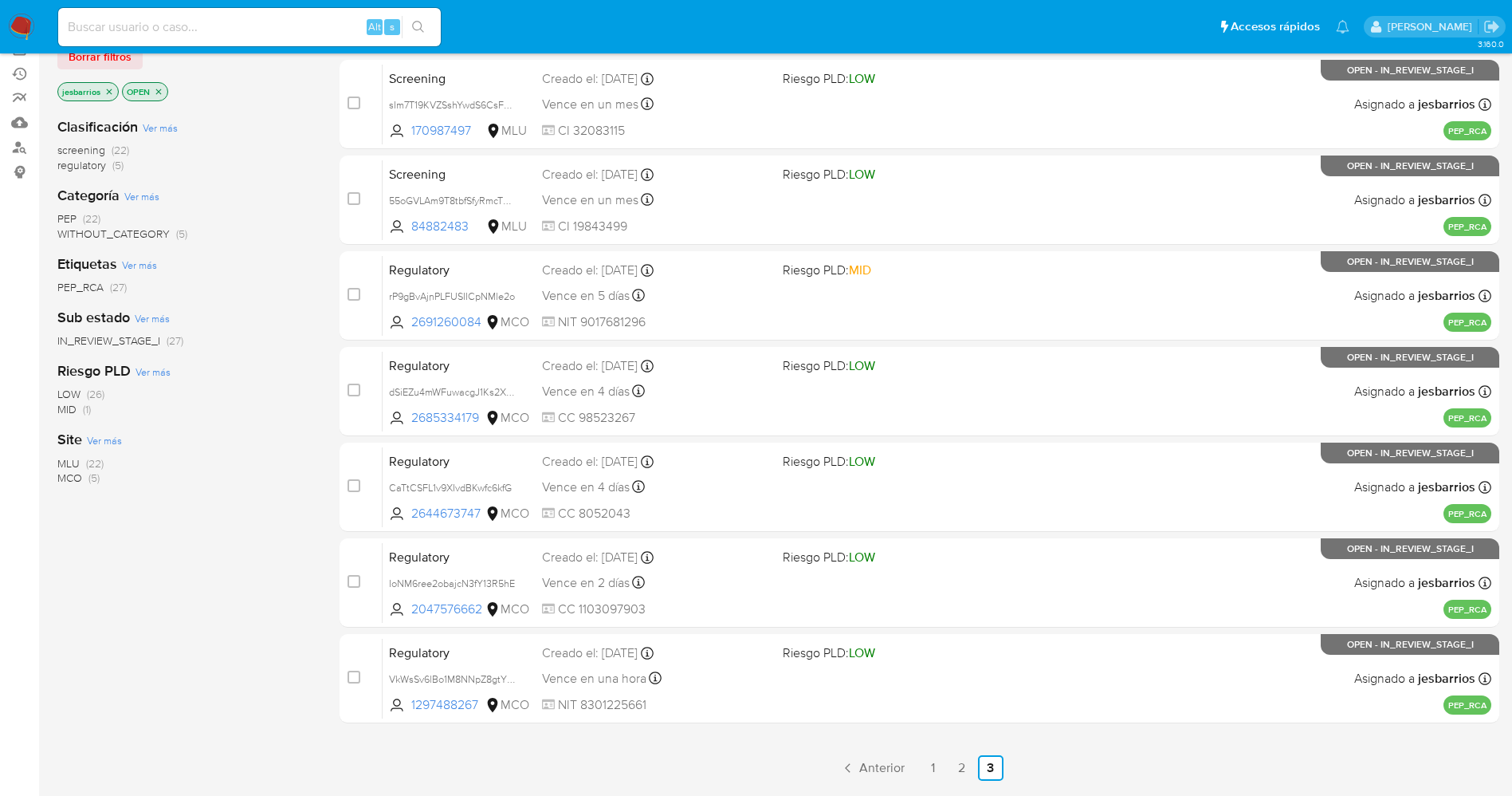
scroll to position [234, 0]
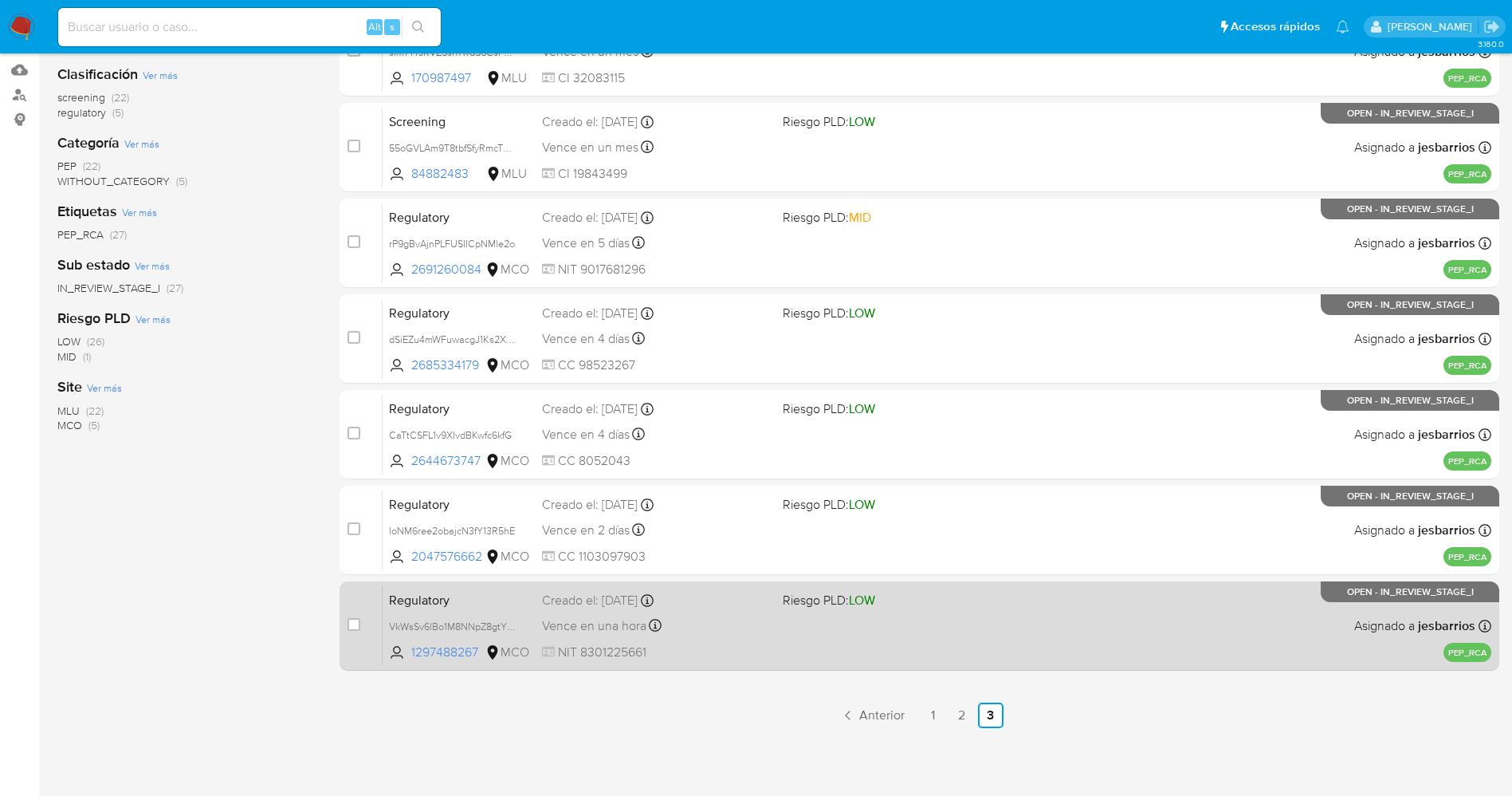
click at [743, 612] on div "Regulatory VkWsSv6lBo1M8NNpZ8gtYRIZ 1297488267 MCO Riesgo PLD: LOW Creado el: 1…" at bounding box center [937, 625] width 1109 height 81
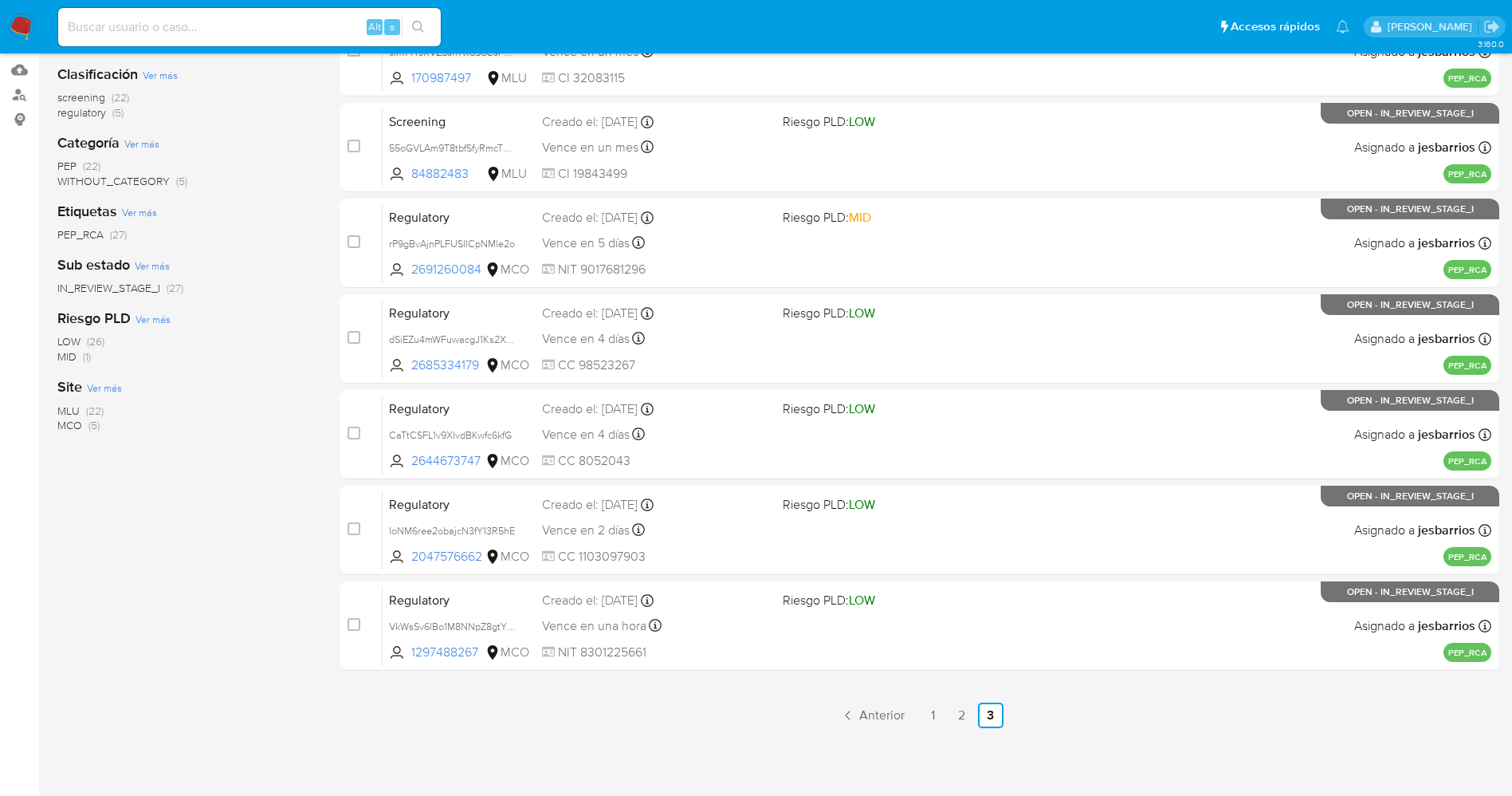
click at [19, 20] on img at bounding box center [21, 27] width 27 height 27
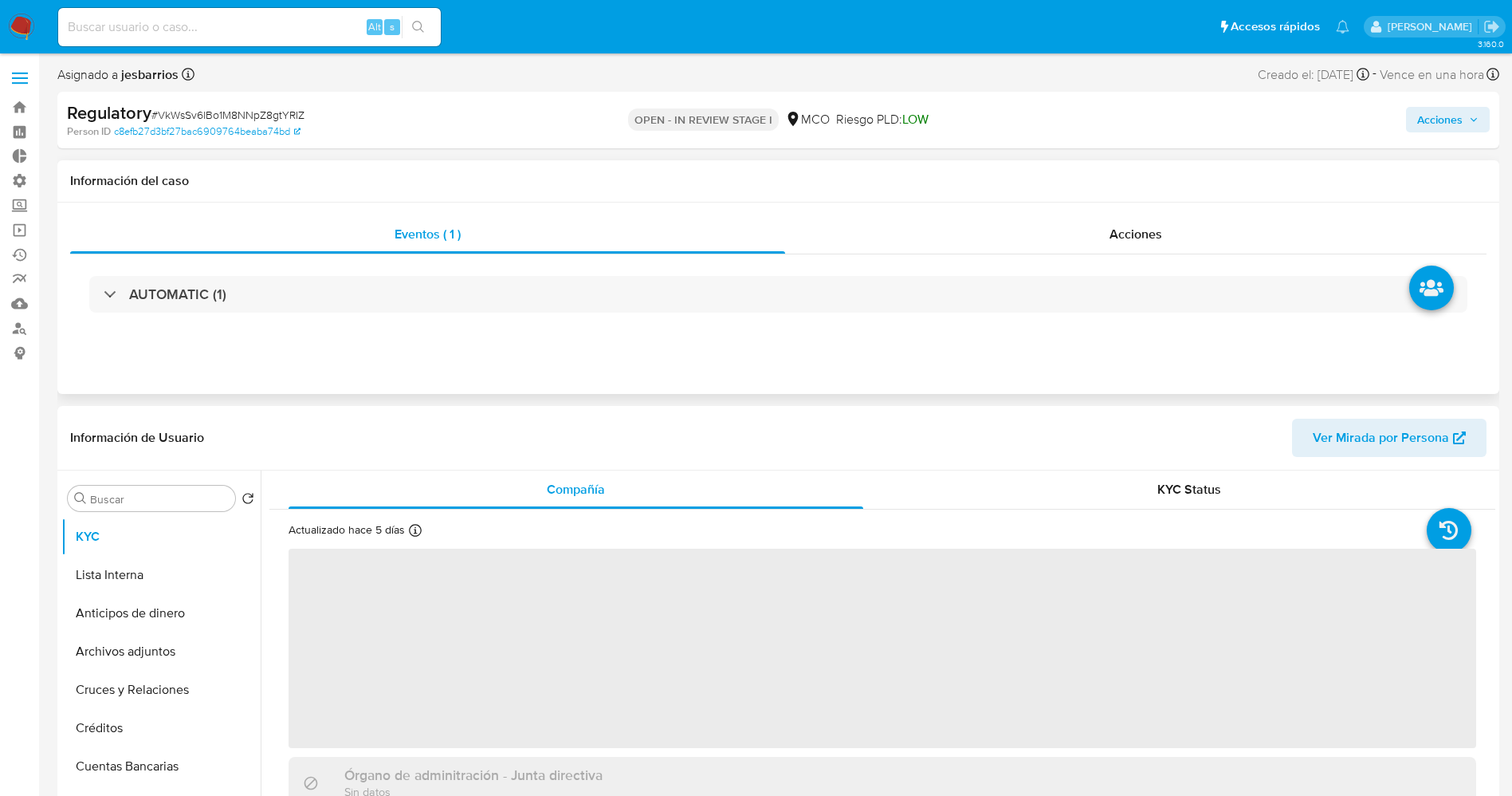
select select "10"
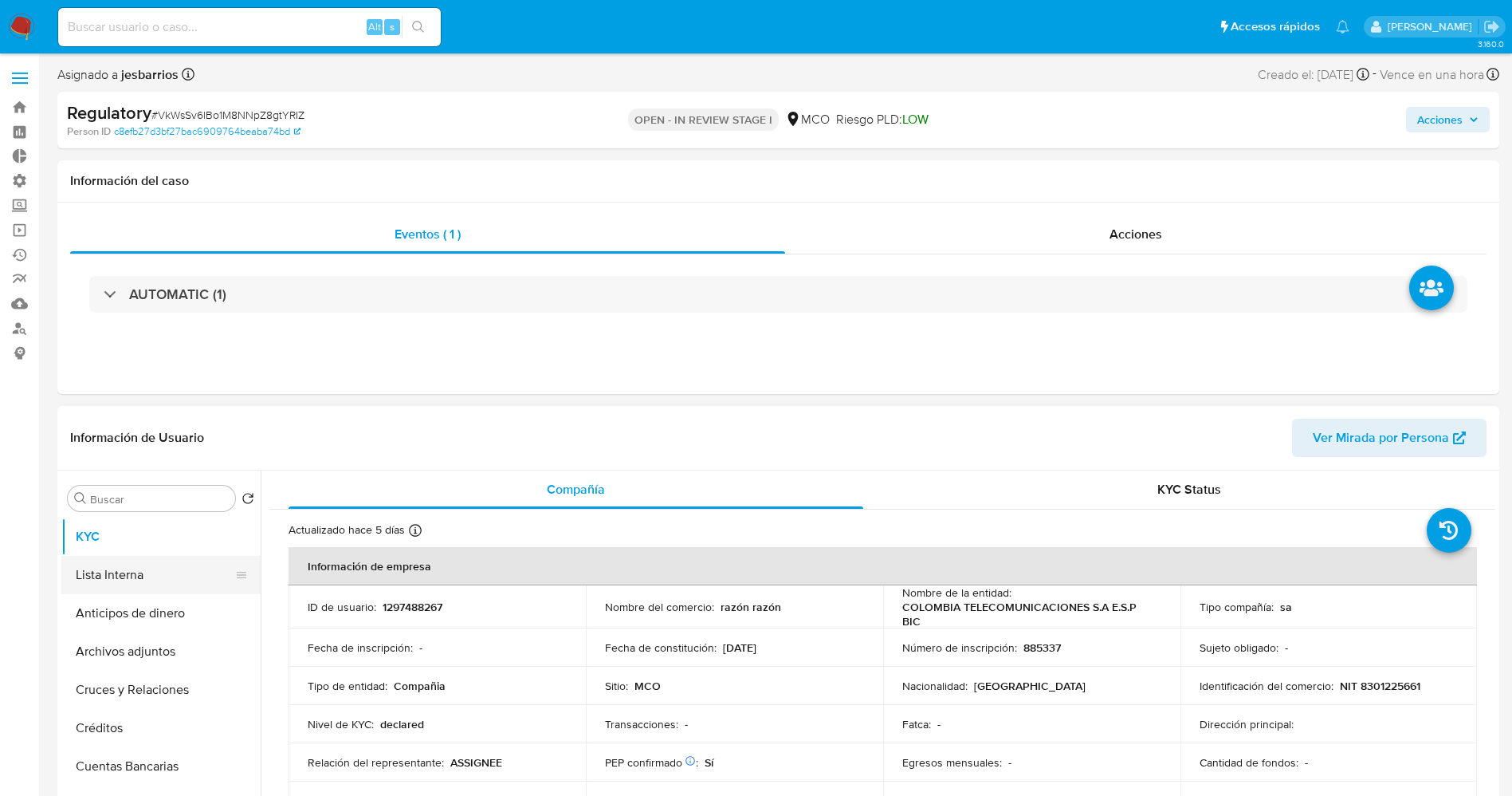
click at [134, 581] on button "Lista Interna" at bounding box center [154, 575] width 186 height 38
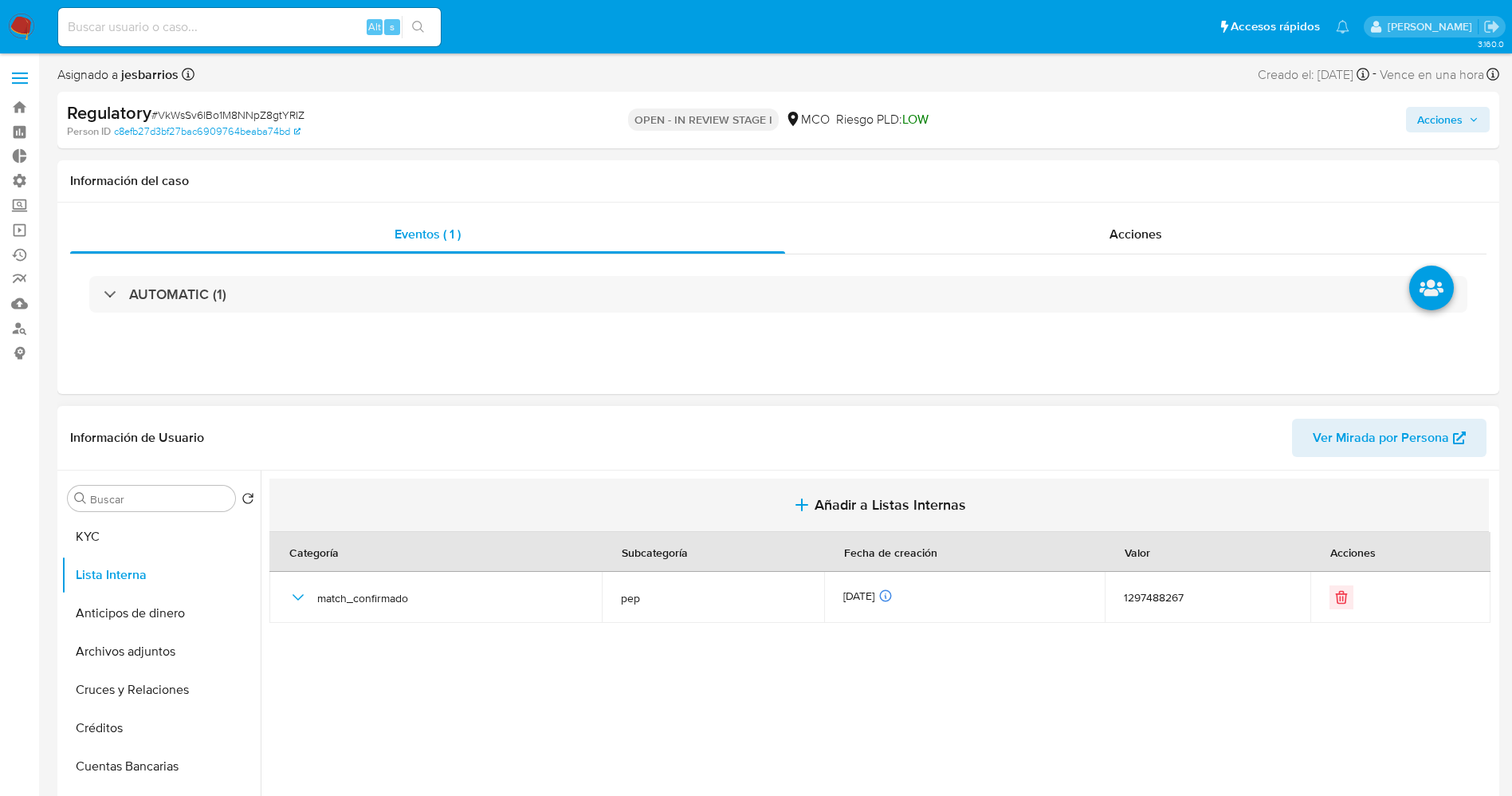
click at [882, 496] on span "Añadir a Listas Internas" at bounding box center [890, 504] width 152 height 18
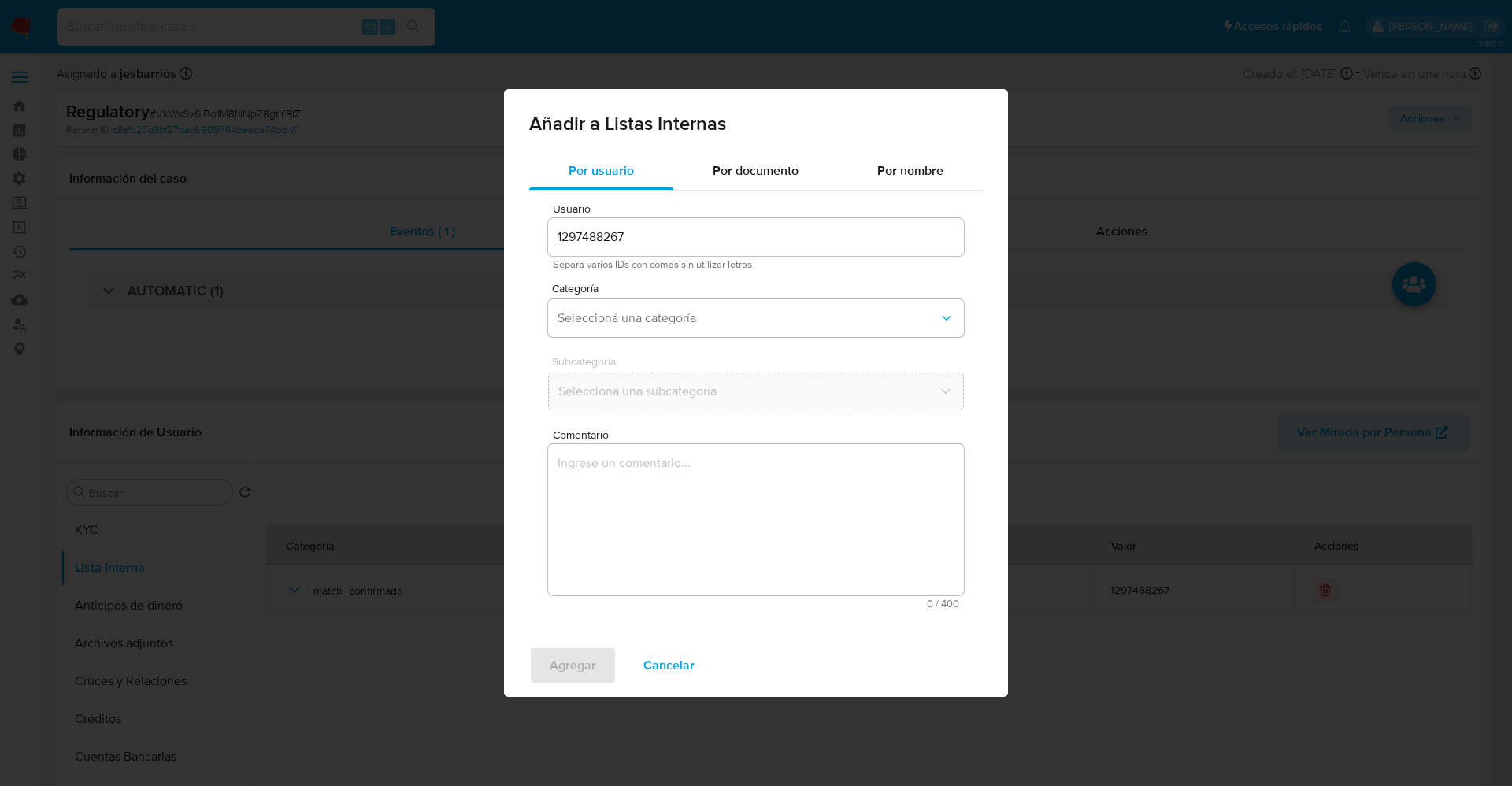
click at [121, 542] on div "Añadir a Listas Internas Por usuario Por documento Por nombre Usuario 129748826…" at bounding box center [756, 393] width 1512 height 786
click at [117, 536] on div "Añadir a Listas Internas Por usuario Por documento Por nombre Usuario 129748826…" at bounding box center [756, 393] width 1512 height 786
drag, startPoint x: 674, startPoint y: 661, endPoint x: 190, endPoint y: 621, distance: 485.7
click at [661, 661] on span "Cancelar" at bounding box center [668, 665] width 51 height 34
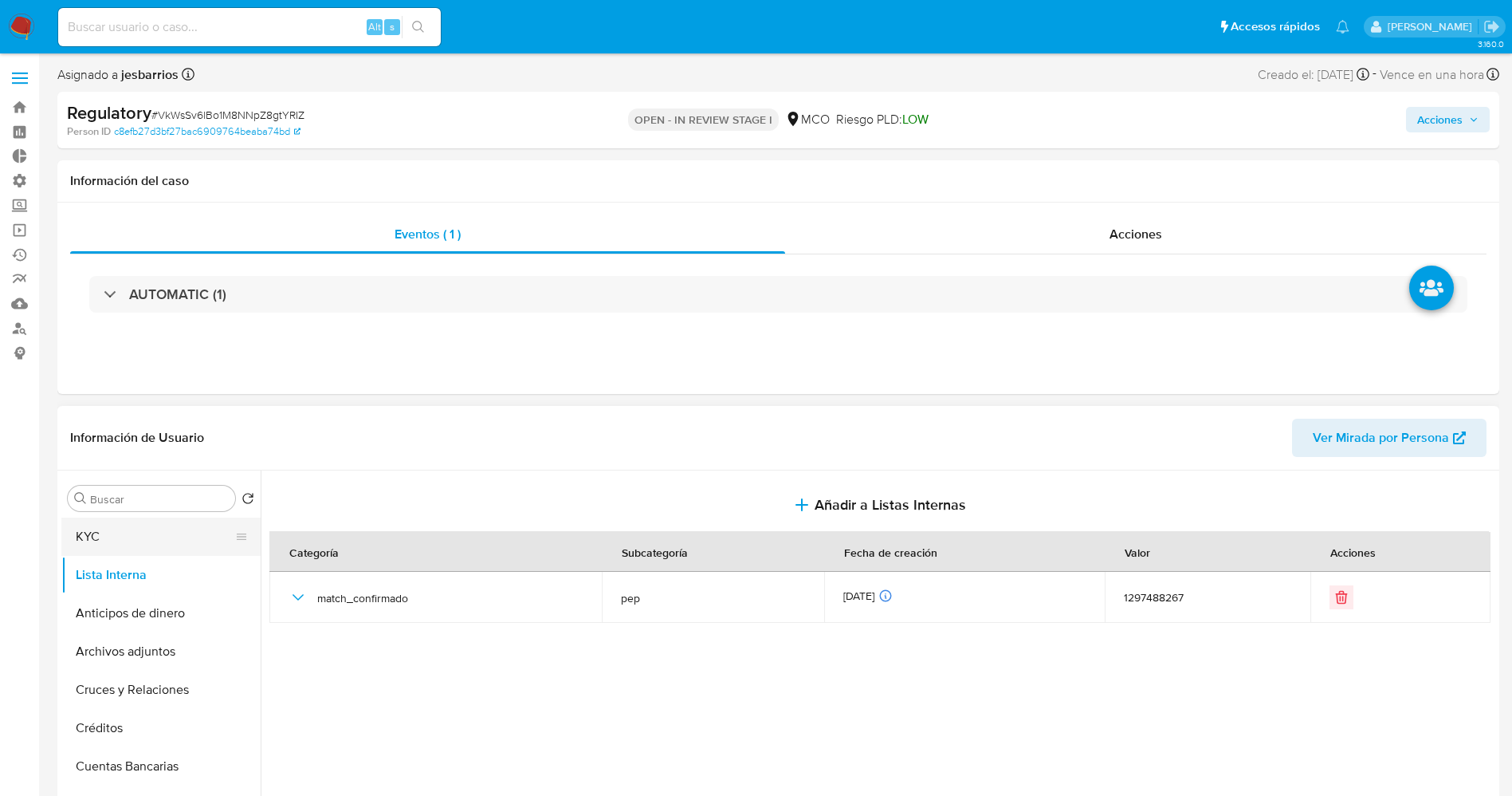
click at [131, 538] on button "KYC" at bounding box center [154, 536] width 186 height 38
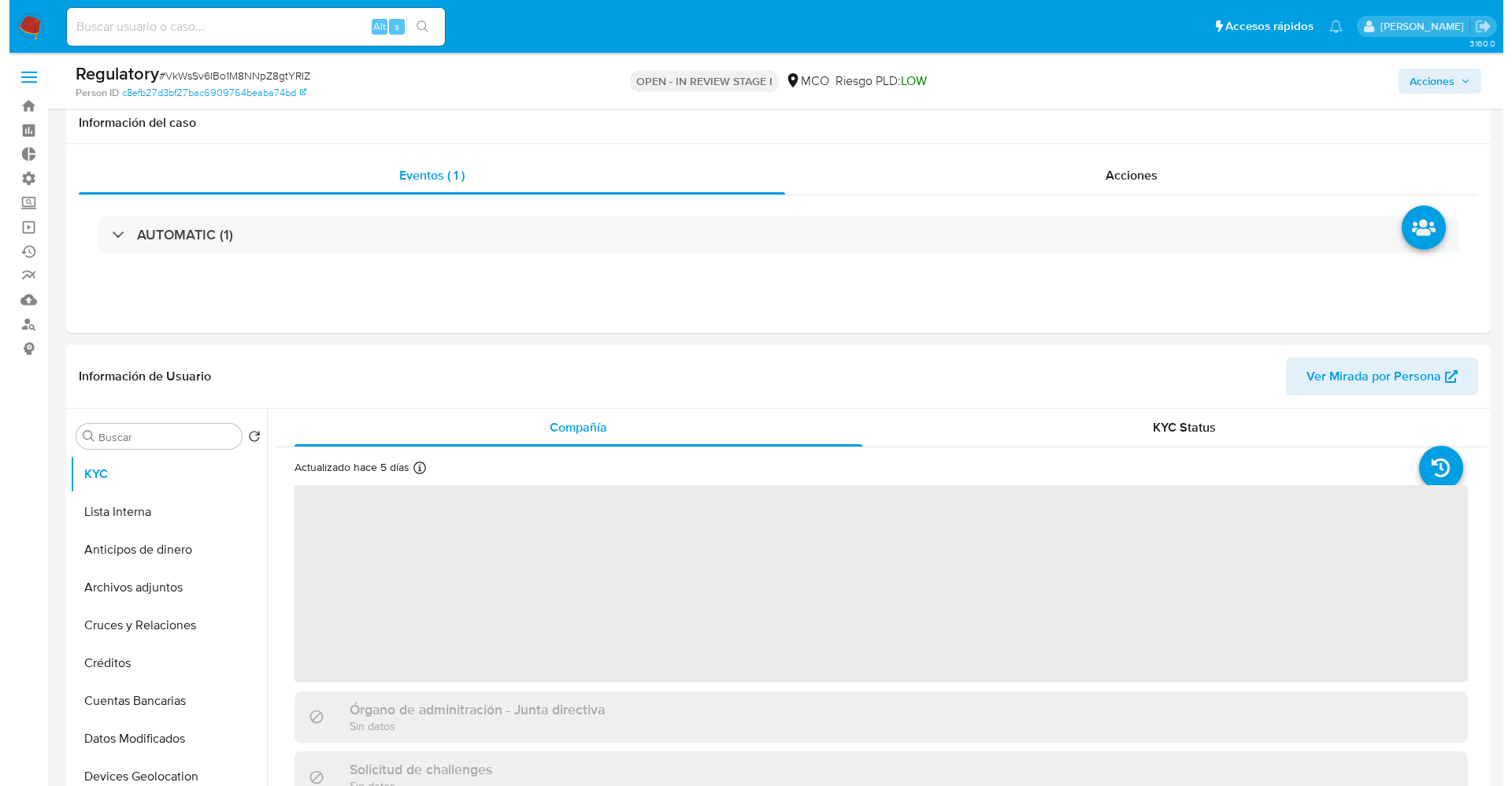
scroll to position [118, 0]
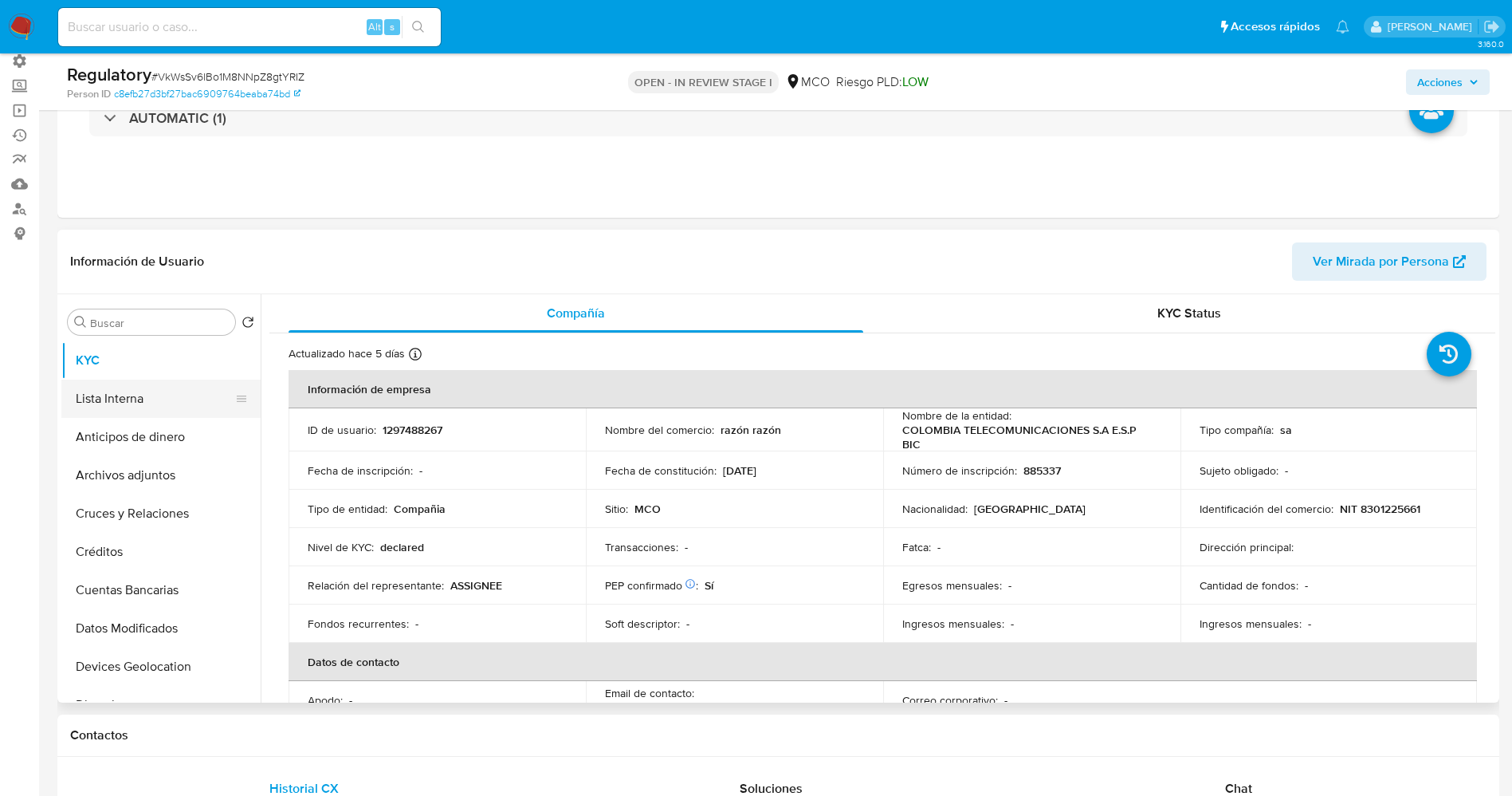
click at [101, 404] on button "Lista Interna" at bounding box center [154, 398] width 186 height 38
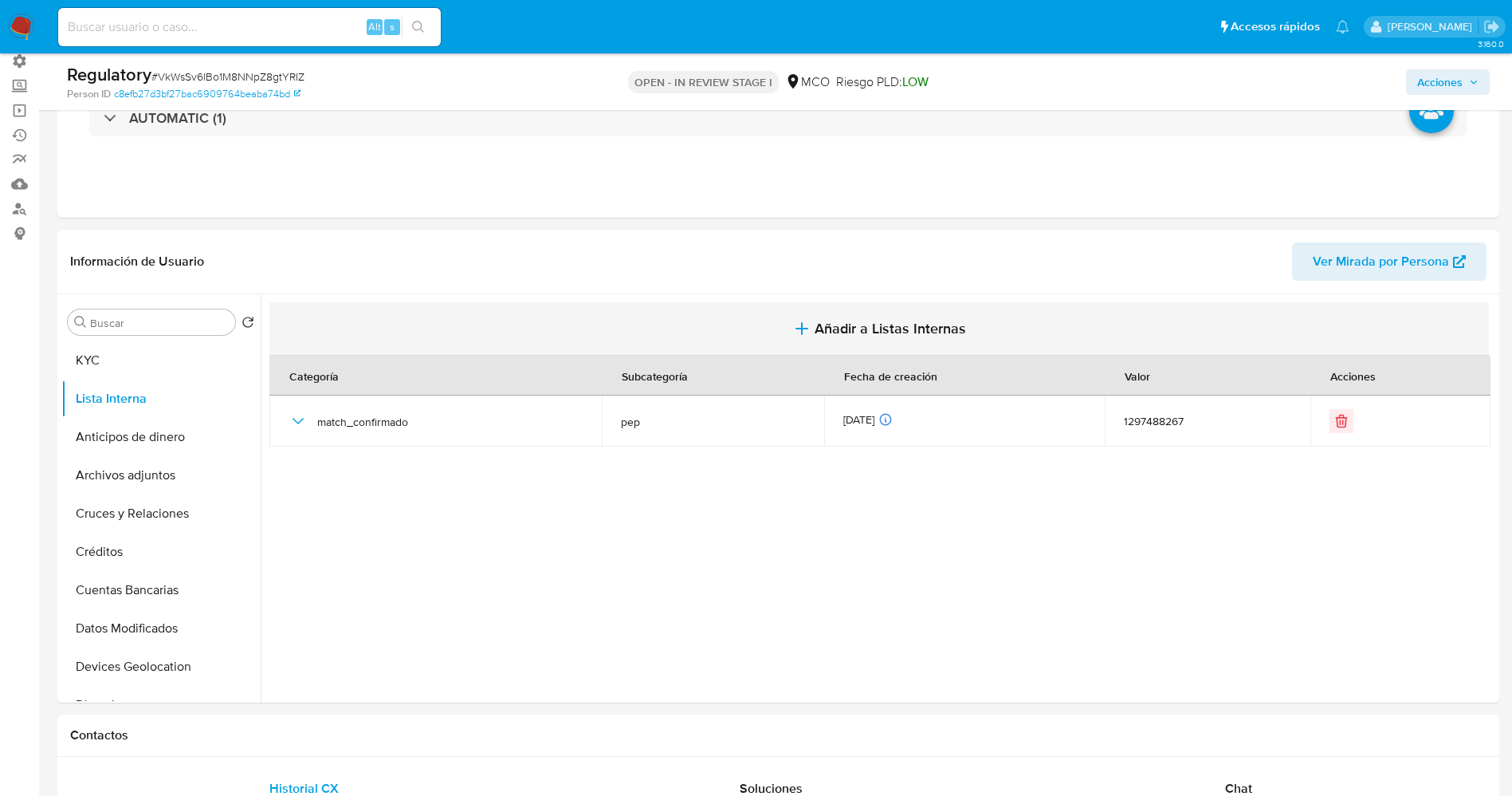
click at [903, 324] on span "Añadir a Listas Internas" at bounding box center [890, 328] width 152 height 18
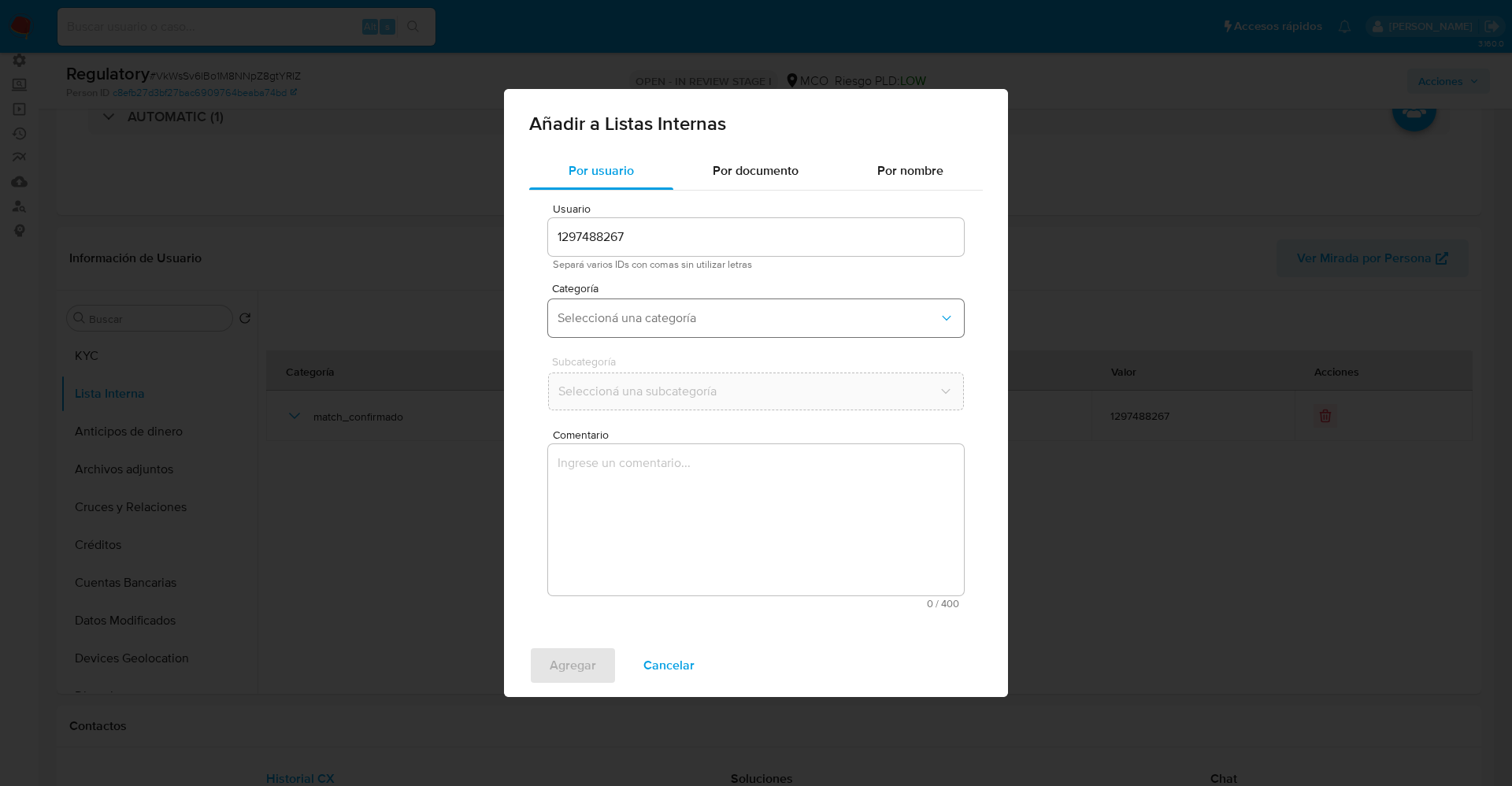
click at [663, 312] on span "Seleccioná una categoría" at bounding box center [748, 318] width 381 height 16
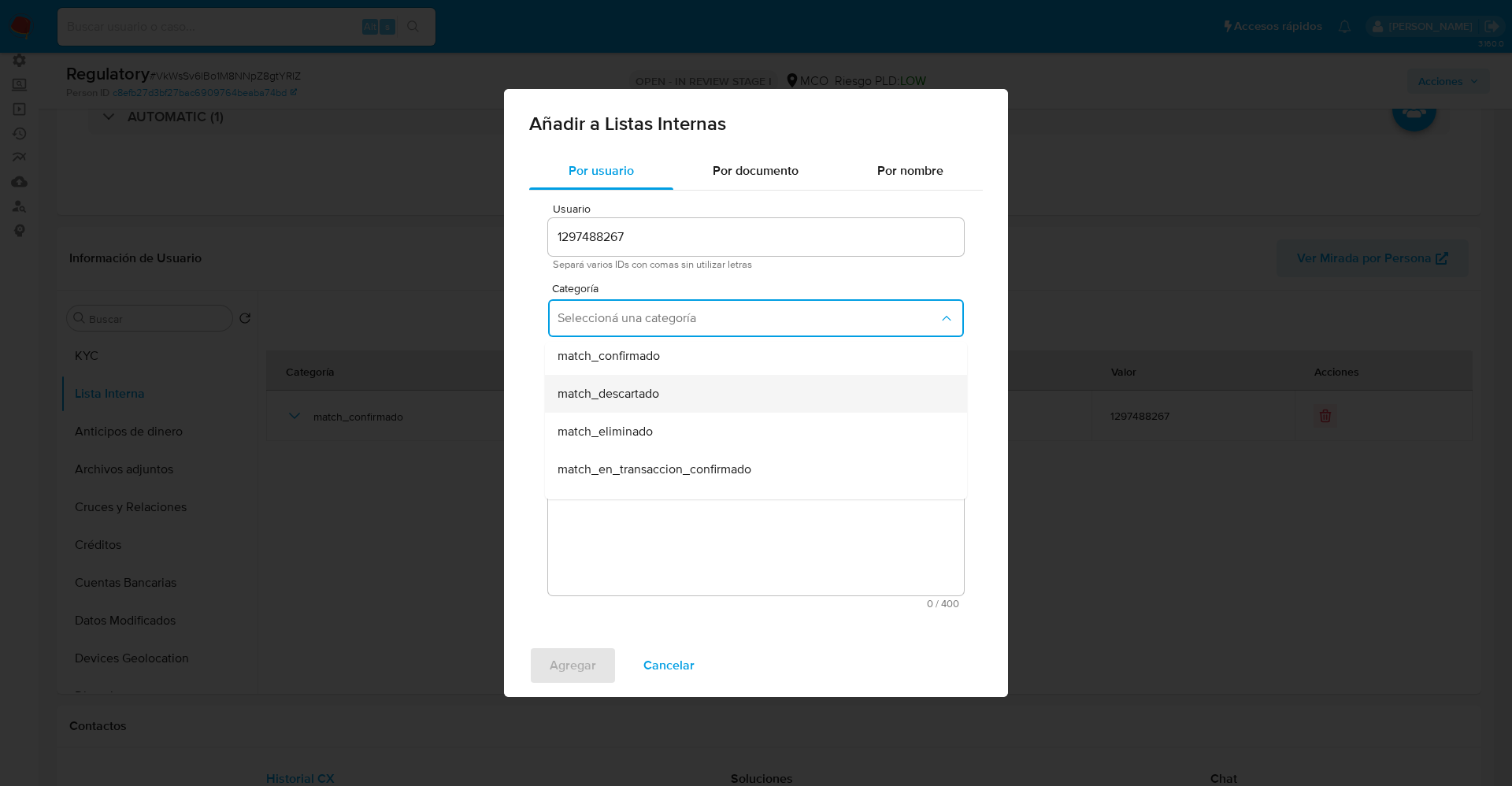
click at [676, 400] on div "match_descartado" at bounding box center [751, 393] width 388 height 38
click at [675, 398] on span "Seleccioná una subcategoría" at bounding box center [748, 391] width 381 height 16
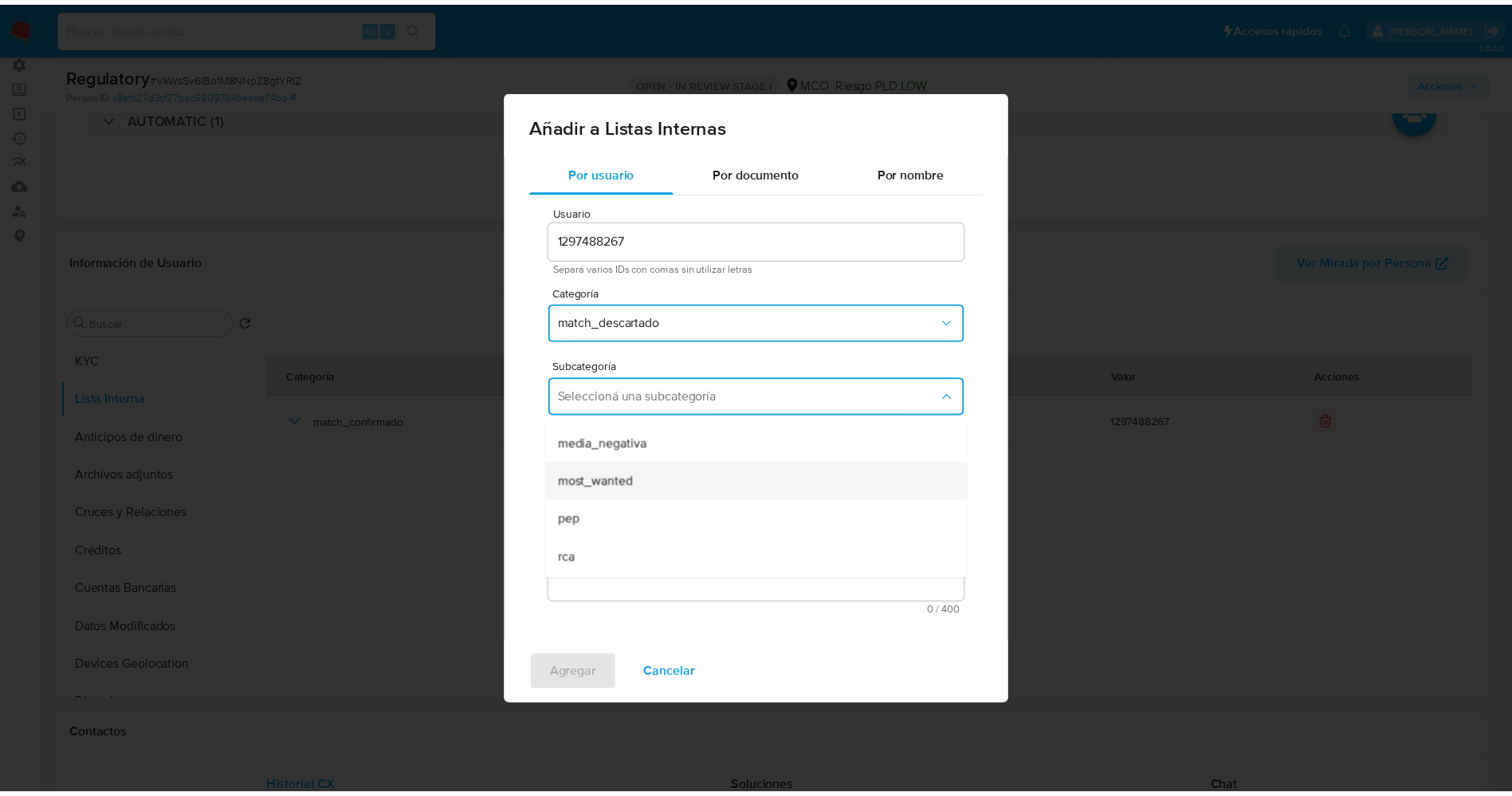
scroll to position [109, 0]
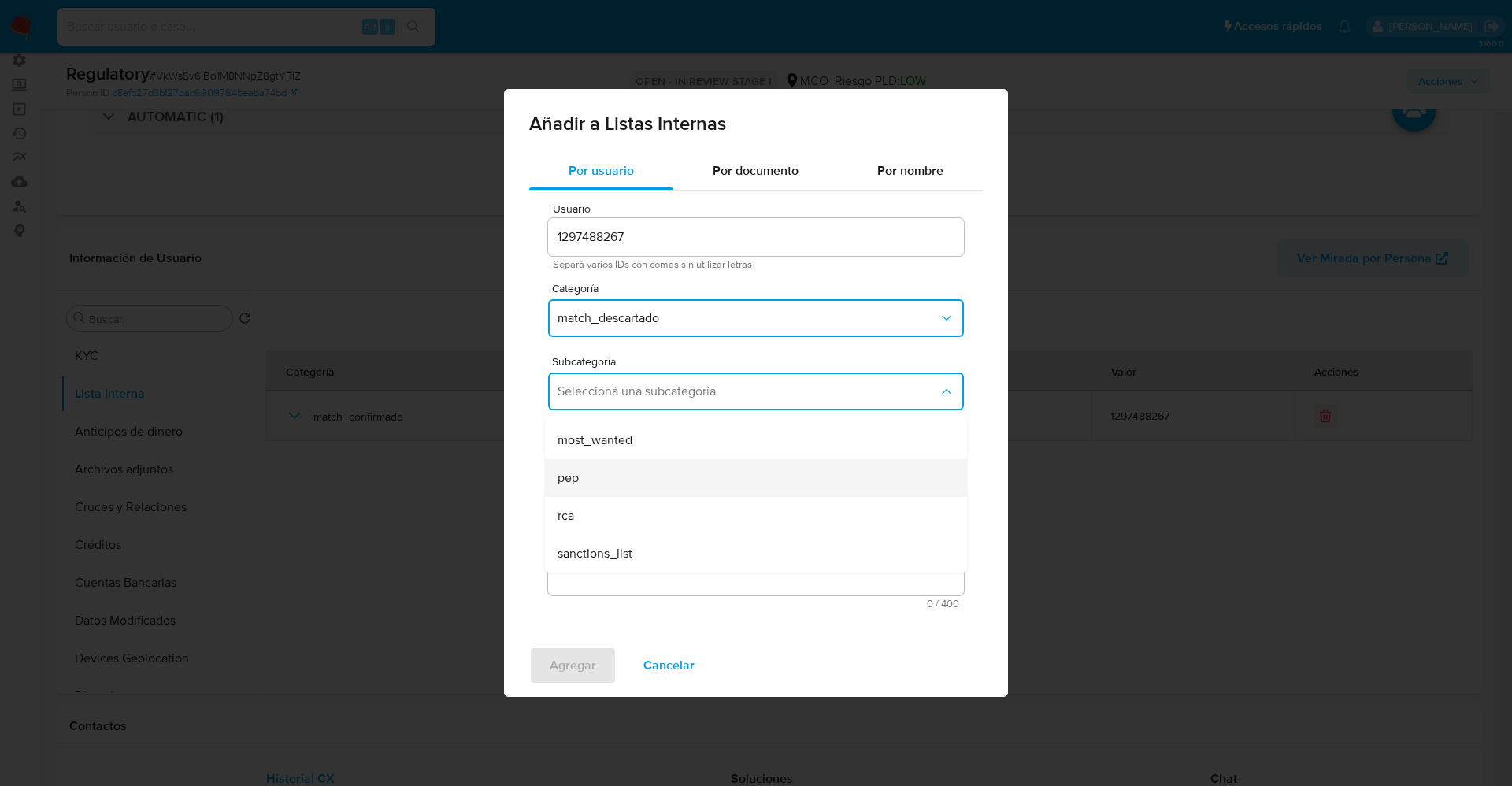
click at [605, 477] on div "pep" at bounding box center [751, 477] width 388 height 38
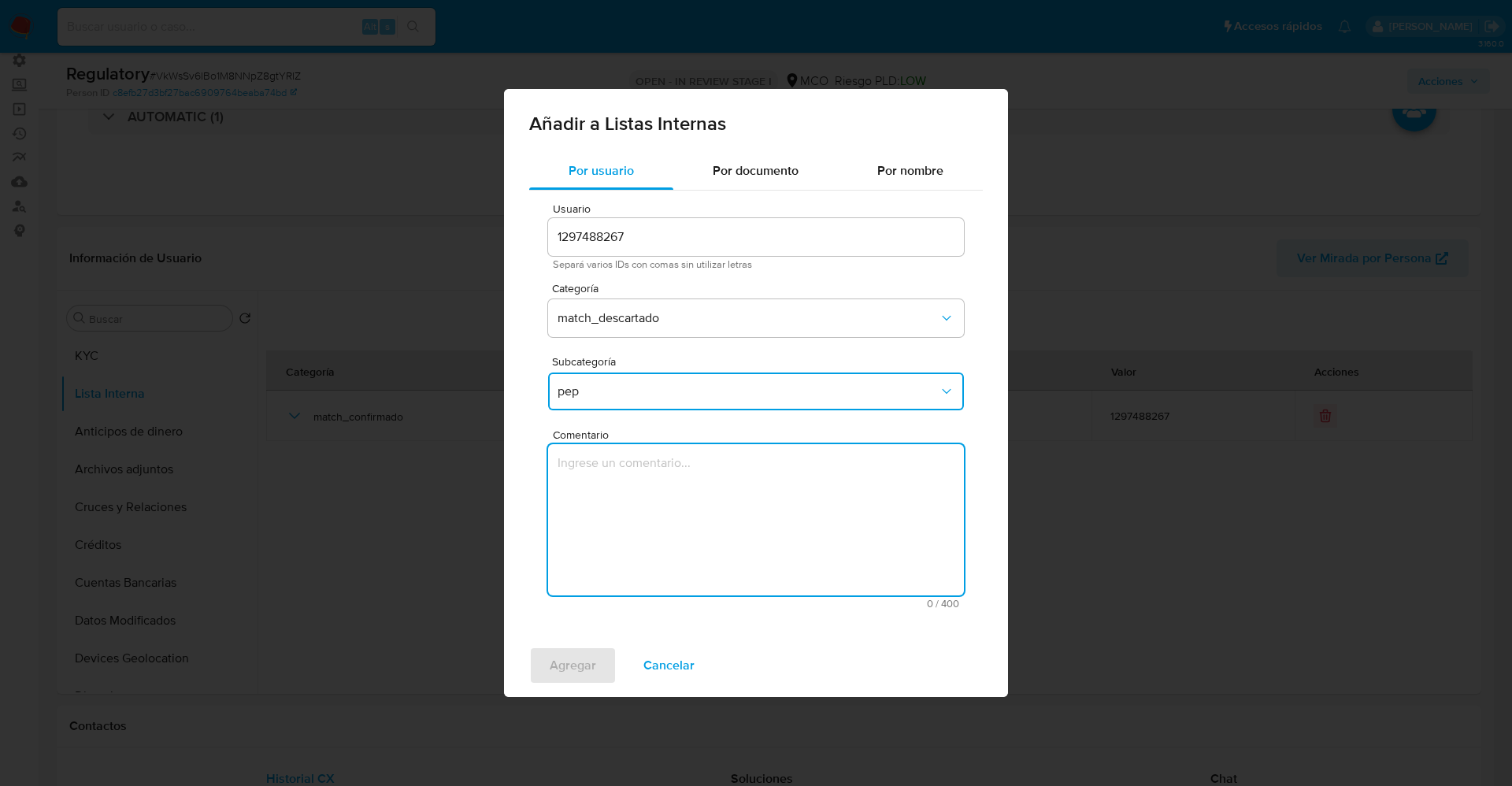
click at [613, 476] on textarea "Comentario" at bounding box center [756, 519] width 416 height 152
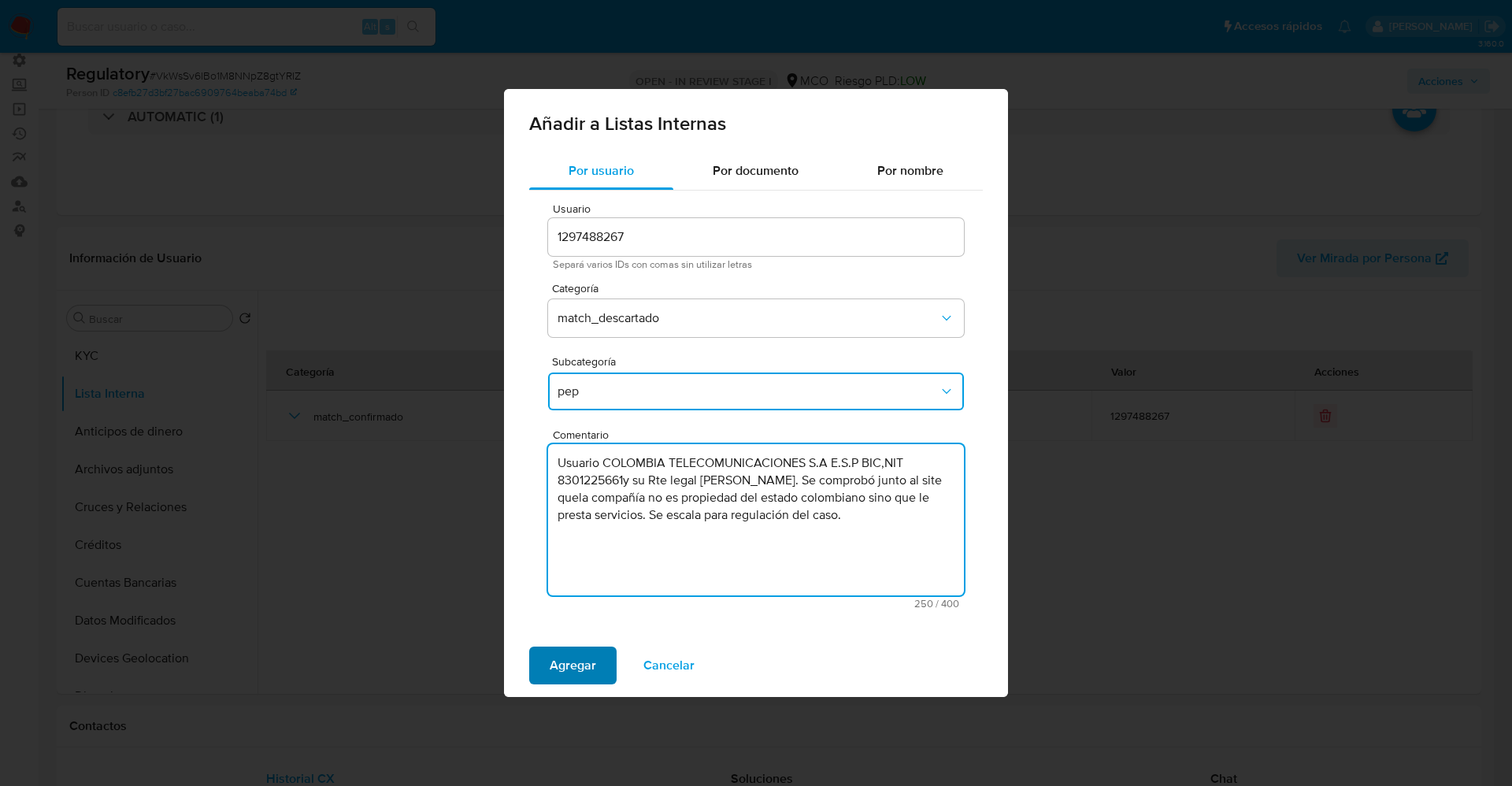
type textarea "Usuario COLOMBIA TELECOMUNICACIONES S.A E.S.P BIC,NIT 8301225661y su Rte legal …"
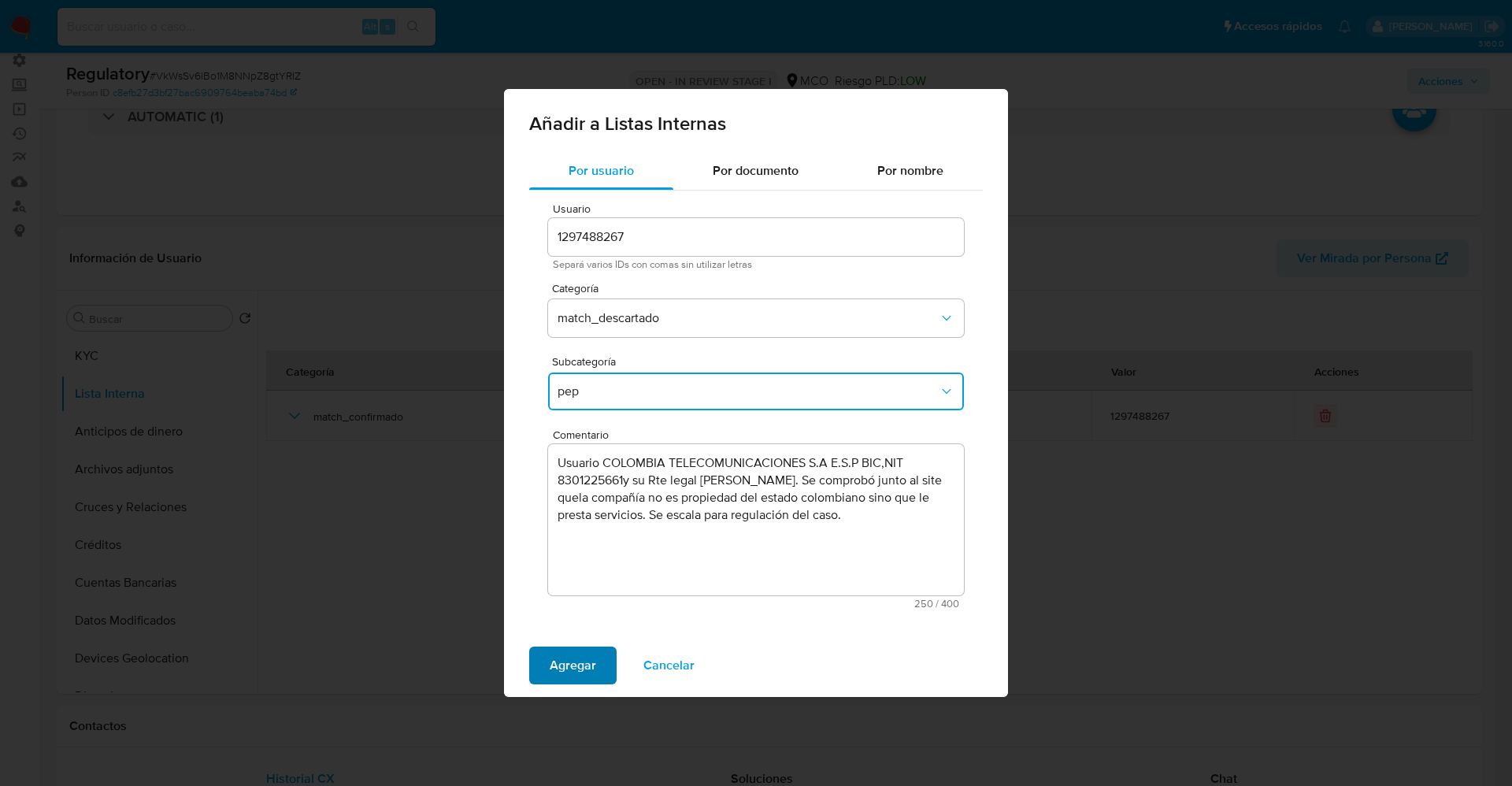
click at [587, 660] on span "Agregar" at bounding box center [572, 665] width 46 height 34
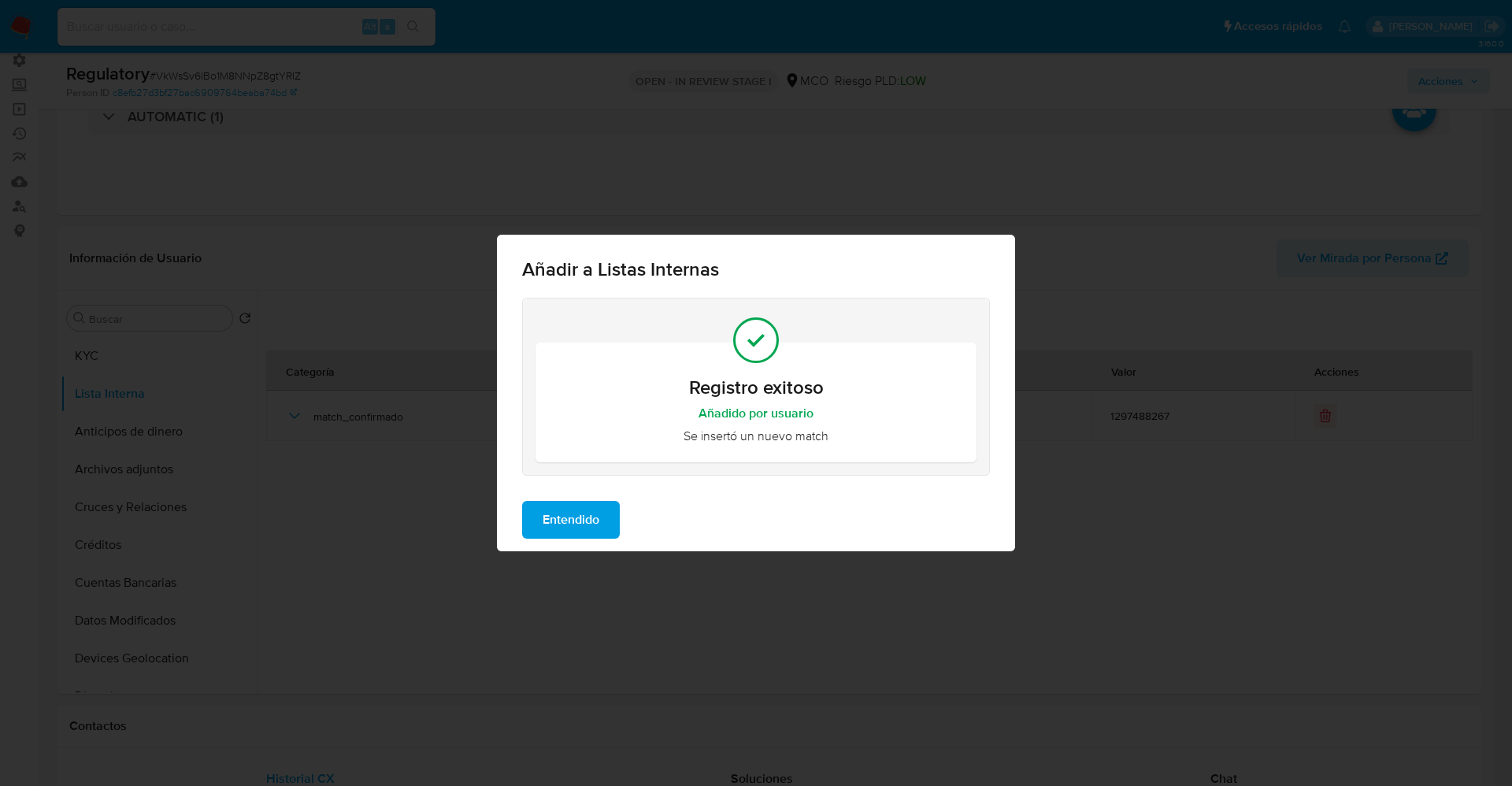
drag, startPoint x: 536, startPoint y: 526, endPoint x: 1085, endPoint y: 314, distance: 588.5
click at [537, 526] on button "Entendido" at bounding box center [571, 519] width 98 height 38
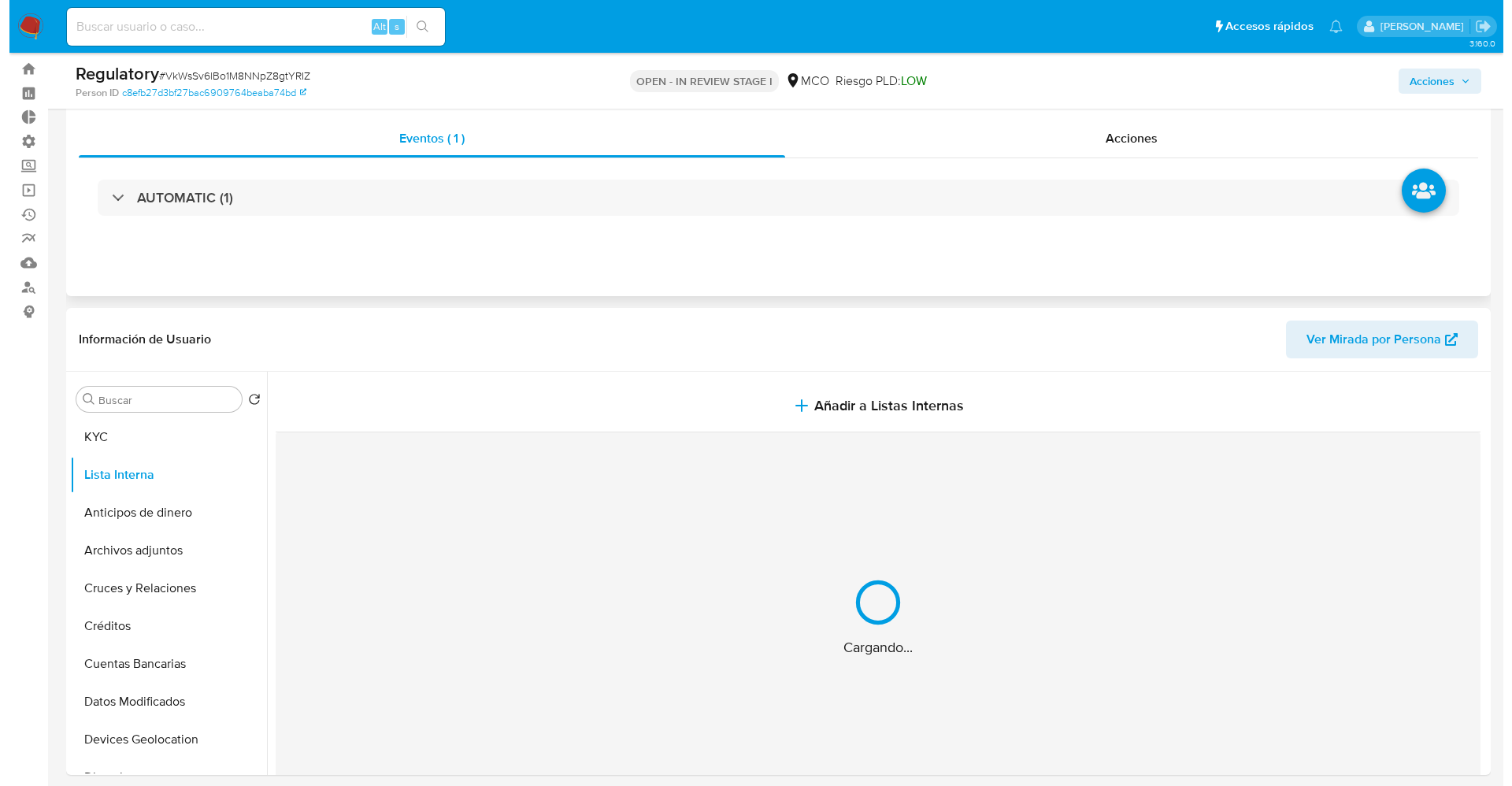
scroll to position [0, 0]
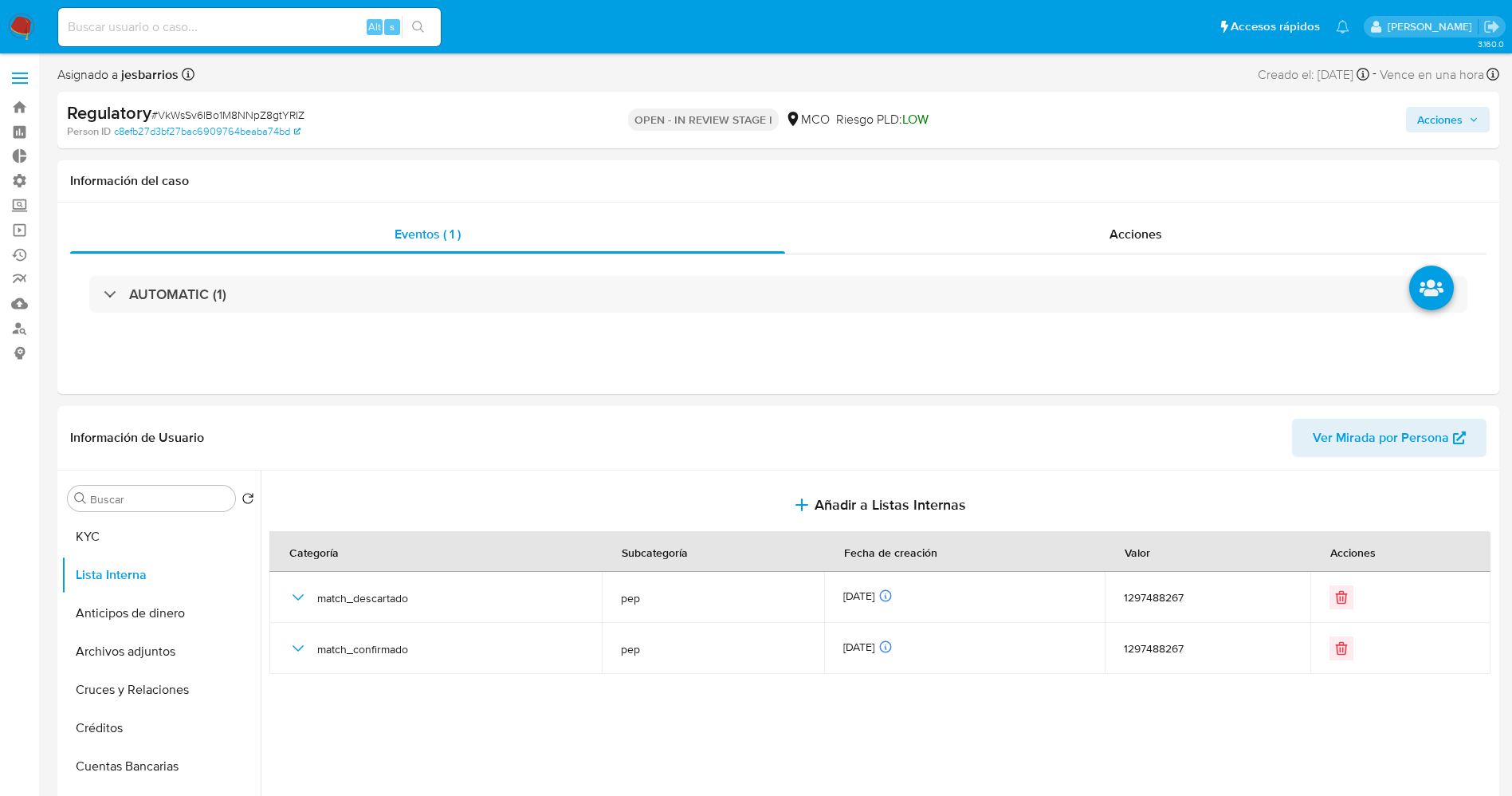
click at [1448, 118] on span "Acciones" at bounding box center [1440, 120] width 46 height 25
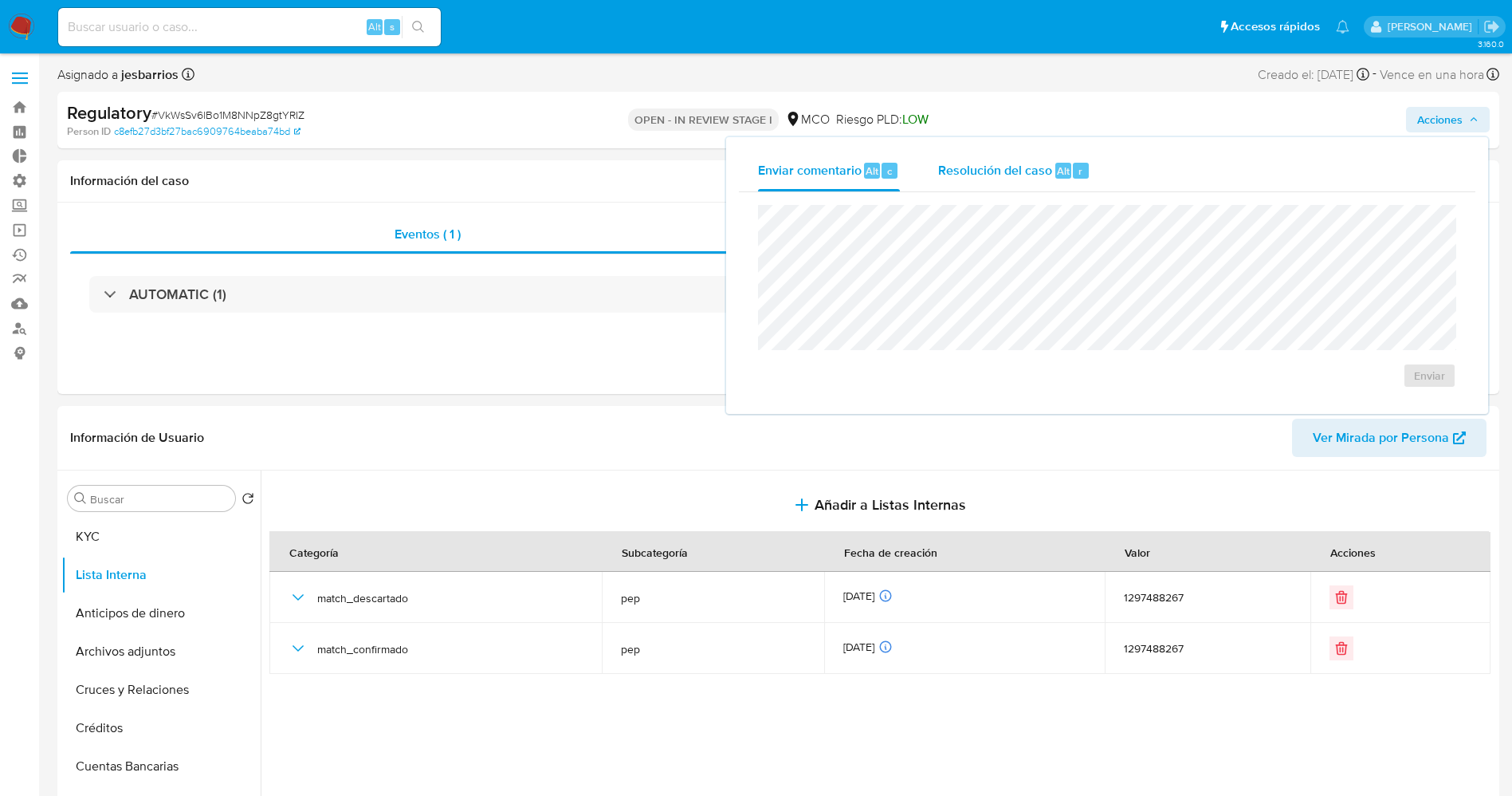
click at [1081, 167] on div "r" at bounding box center [1081, 170] width 16 height 16
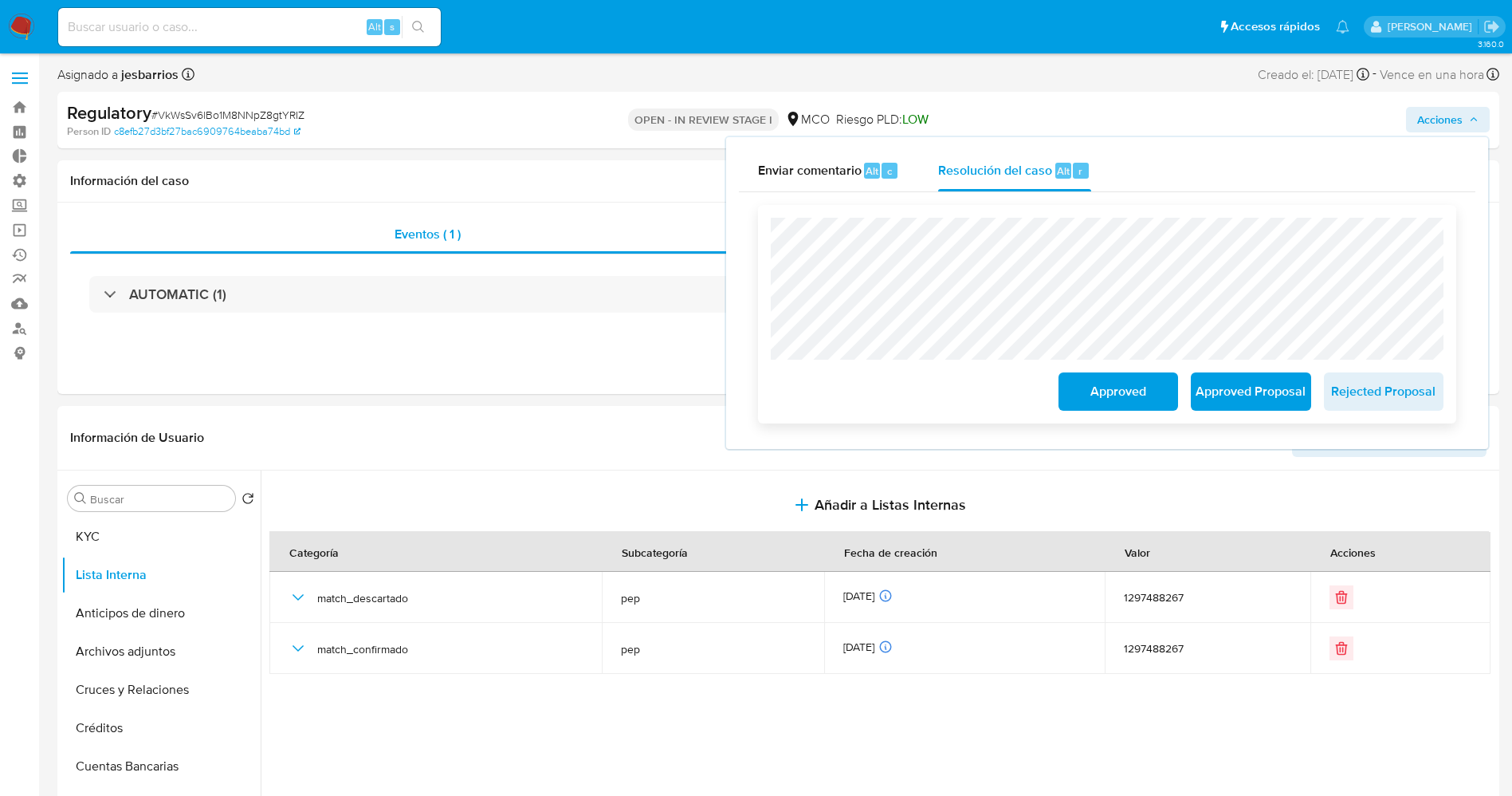
click at [1221, 386] on span "Approved Proposal" at bounding box center [1251, 391] width 78 height 35
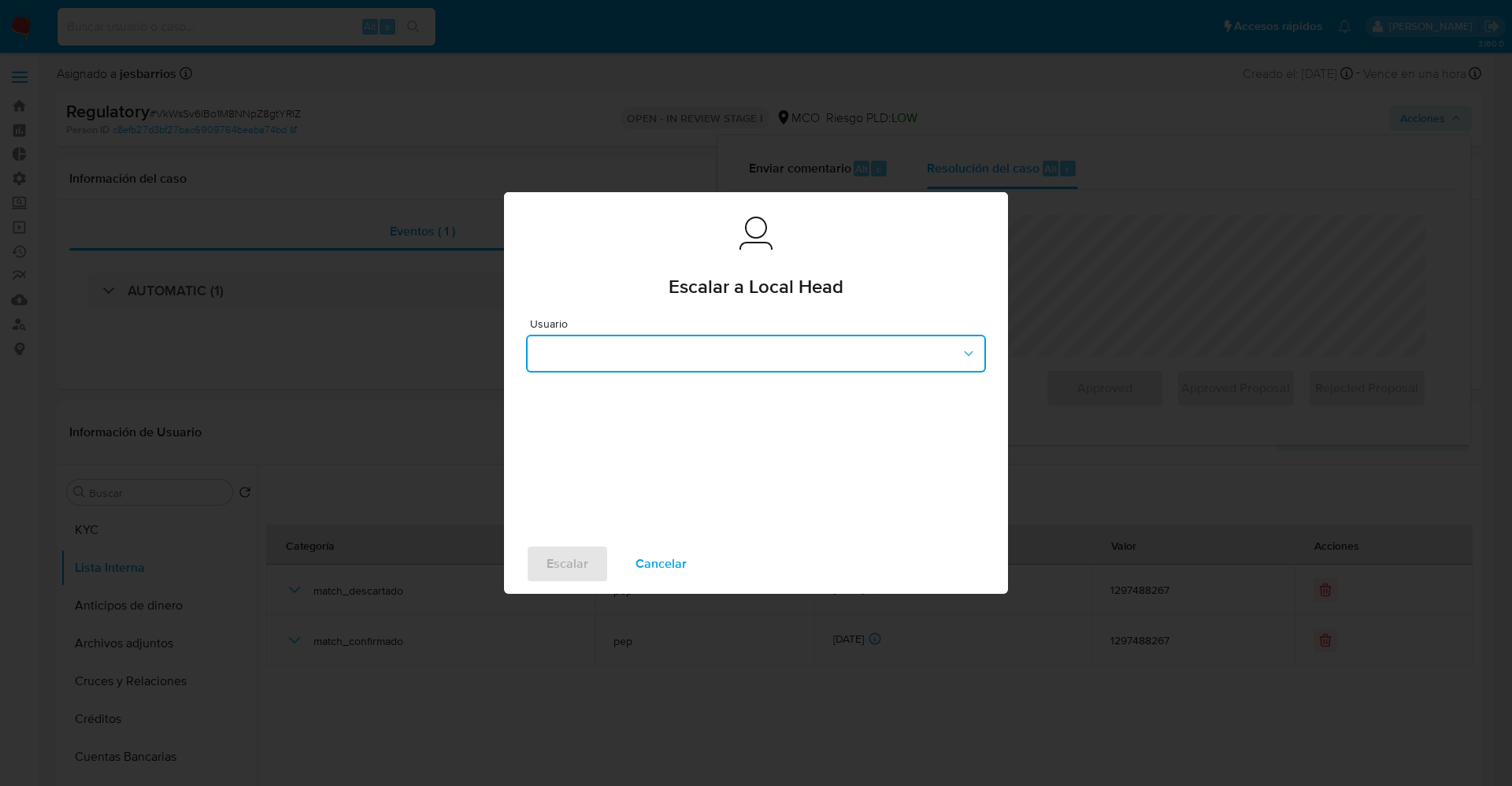
click at [740, 350] on button "button" at bounding box center [755, 353] width 460 height 38
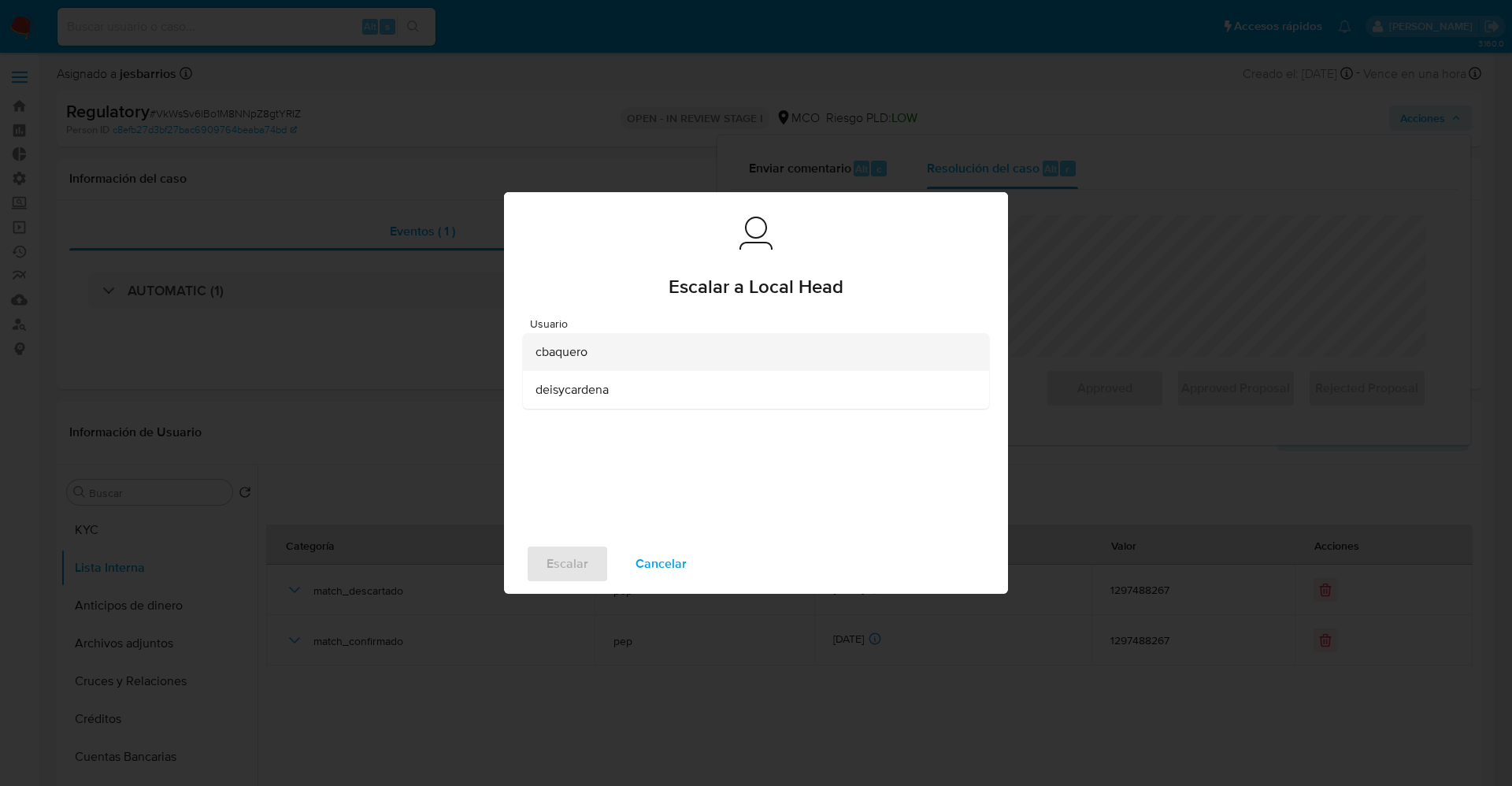
click at [580, 356] on span "cbaquero" at bounding box center [562, 352] width 52 height 16
click at [564, 549] on span "Escalar" at bounding box center [568, 563] width 42 height 34
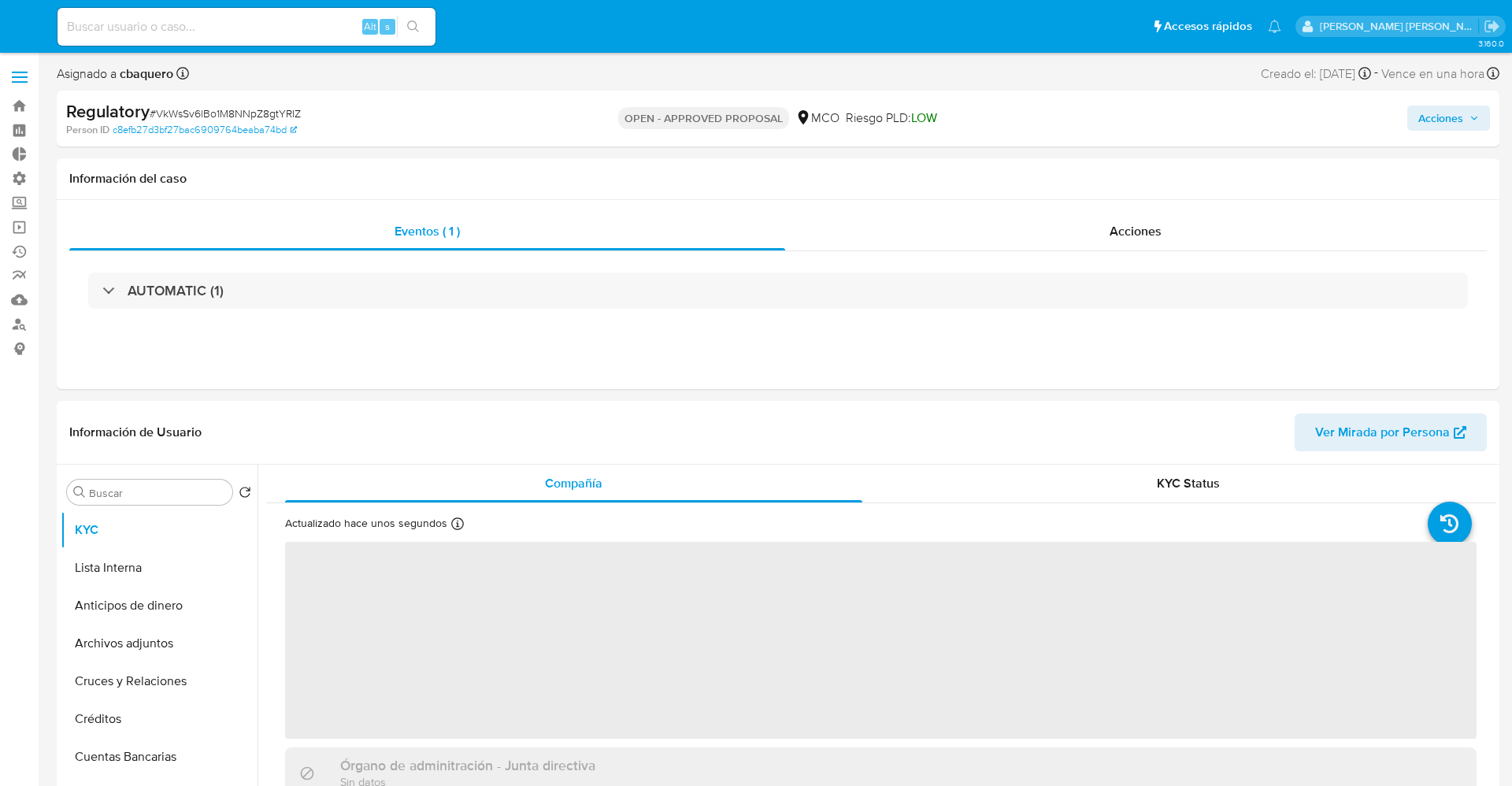
select select "10"
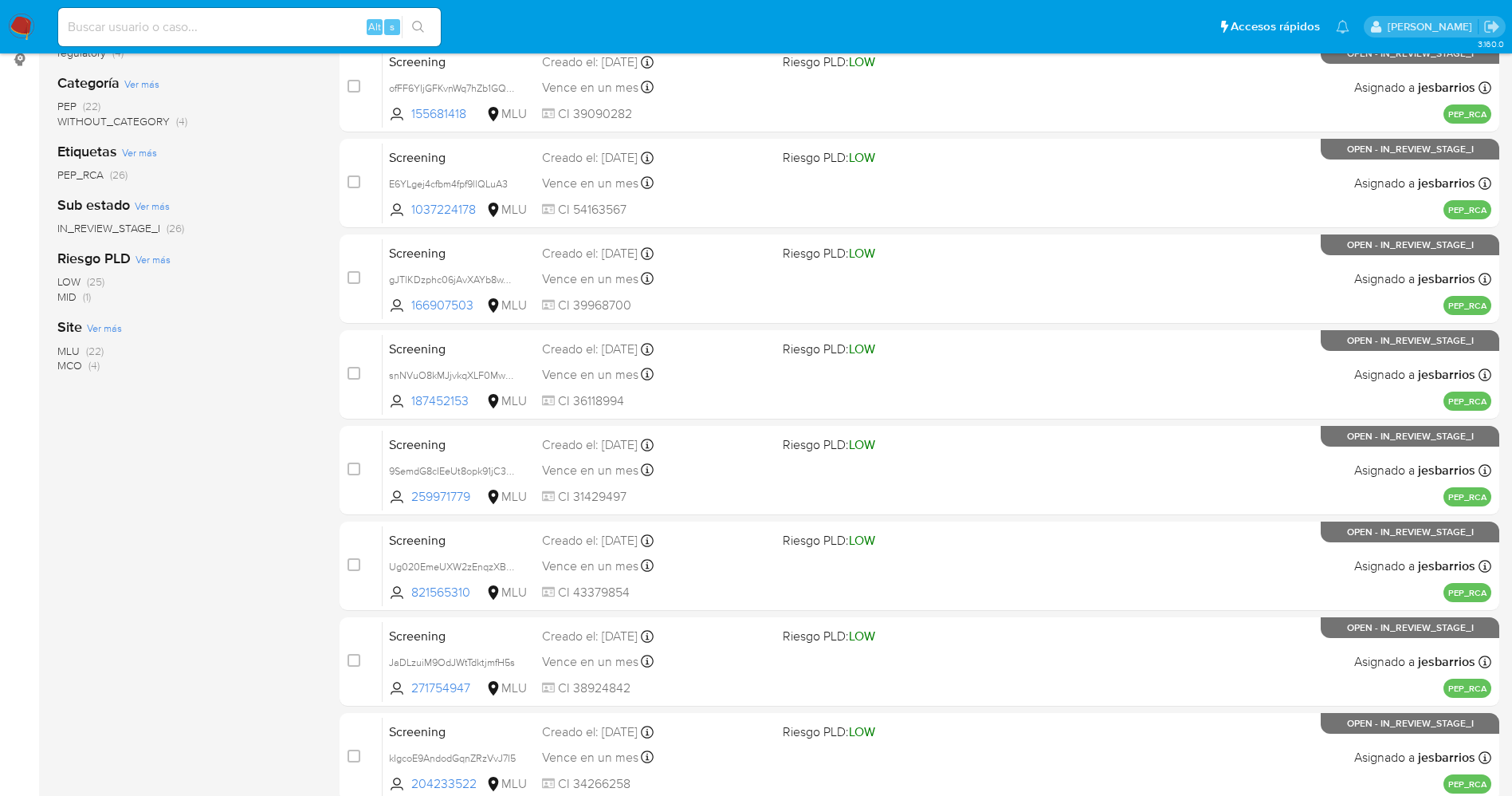
scroll to position [520, 0]
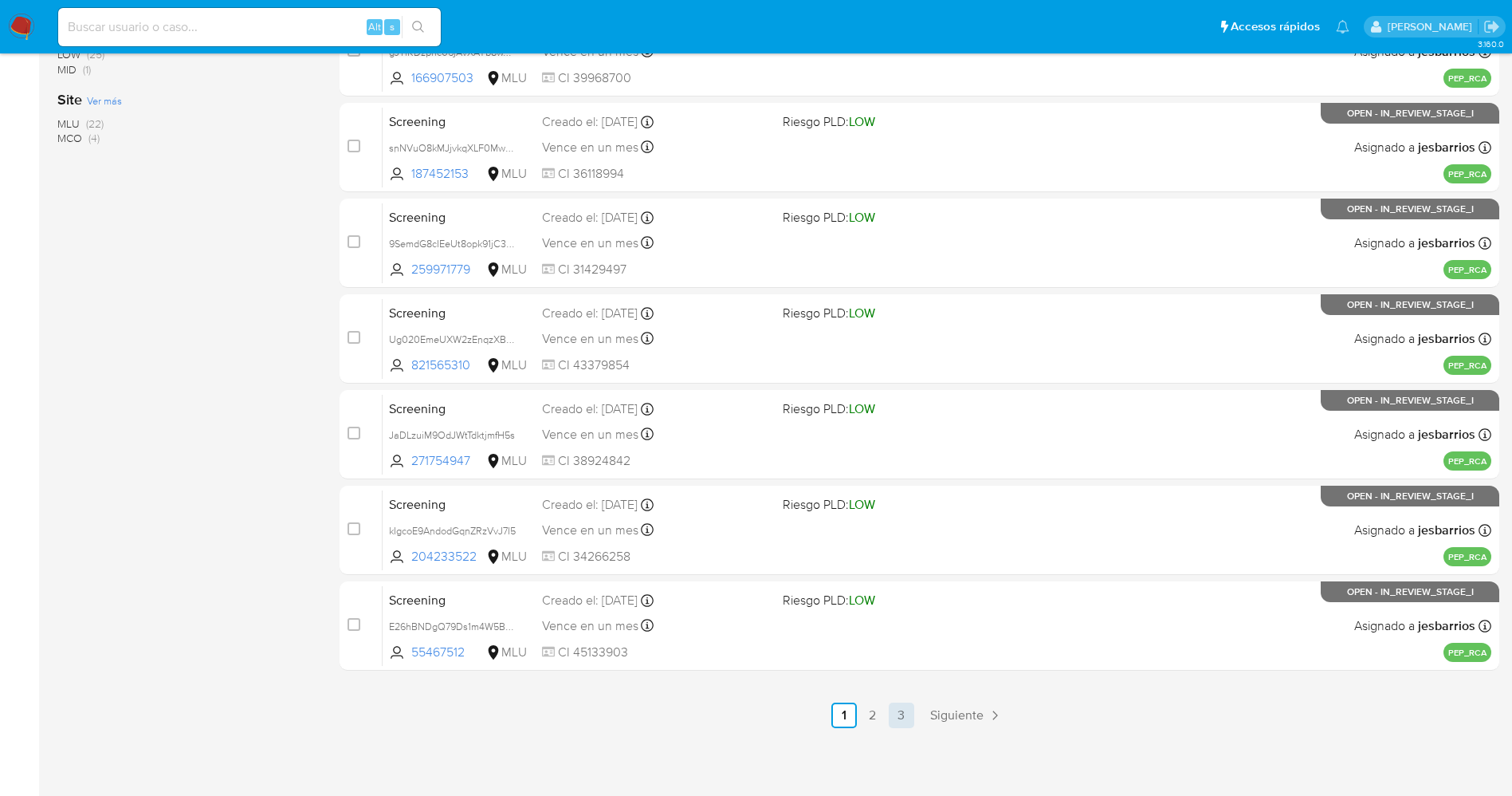
click at [908, 718] on link "3" at bounding box center [902, 715] width 25 height 25
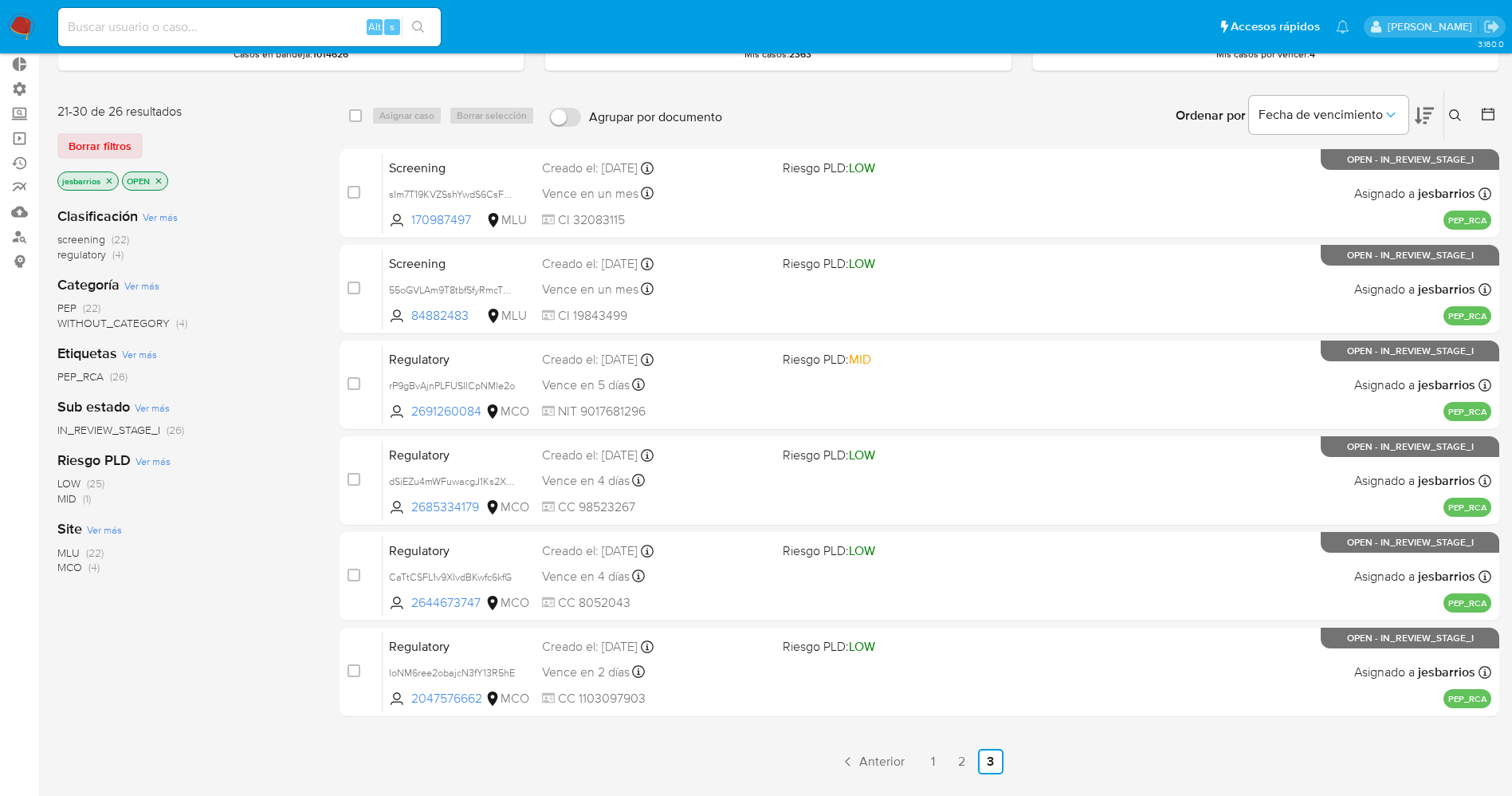
scroll to position [175, 0]
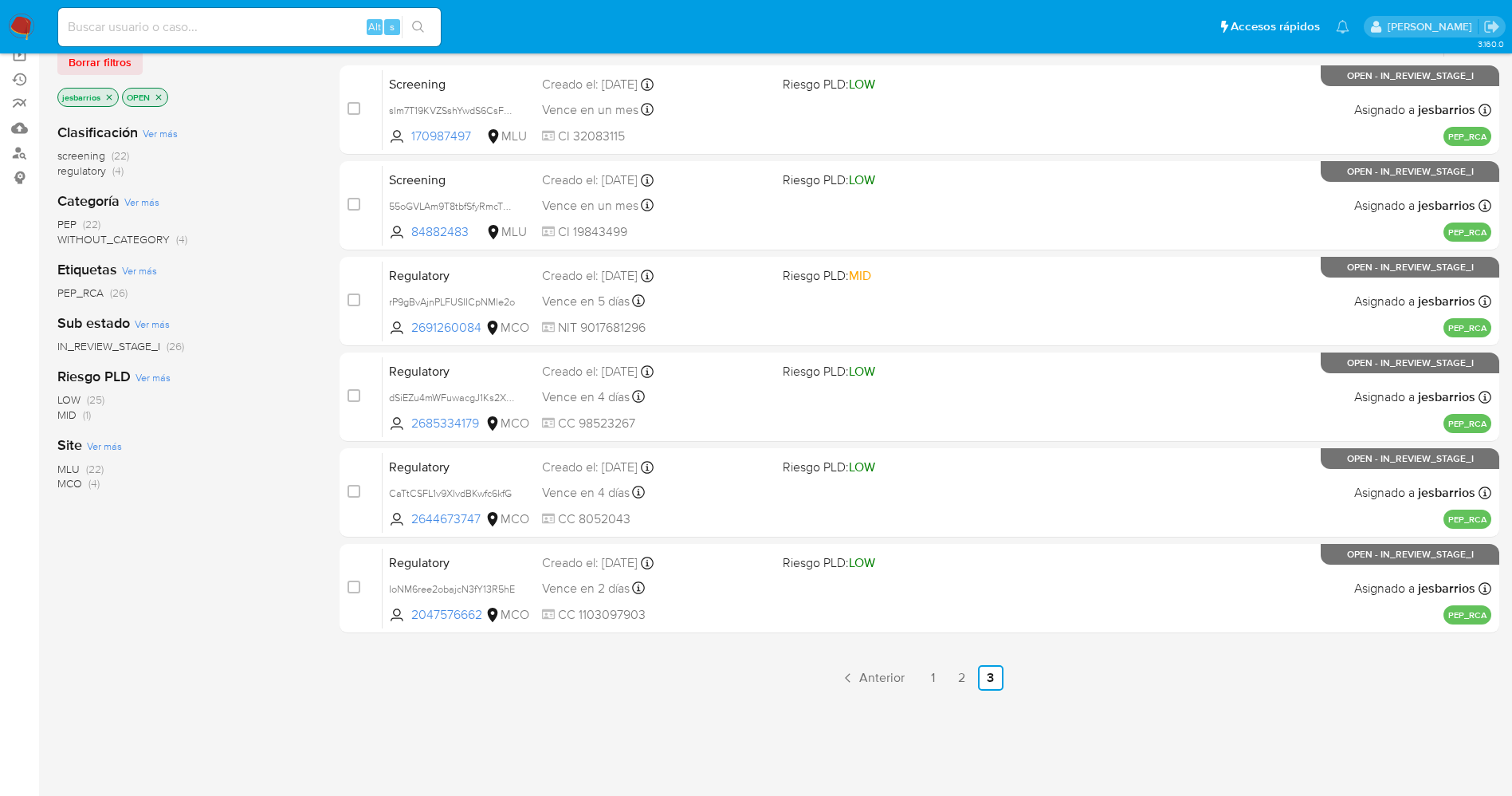
click at [22, 20] on img at bounding box center [21, 27] width 27 height 27
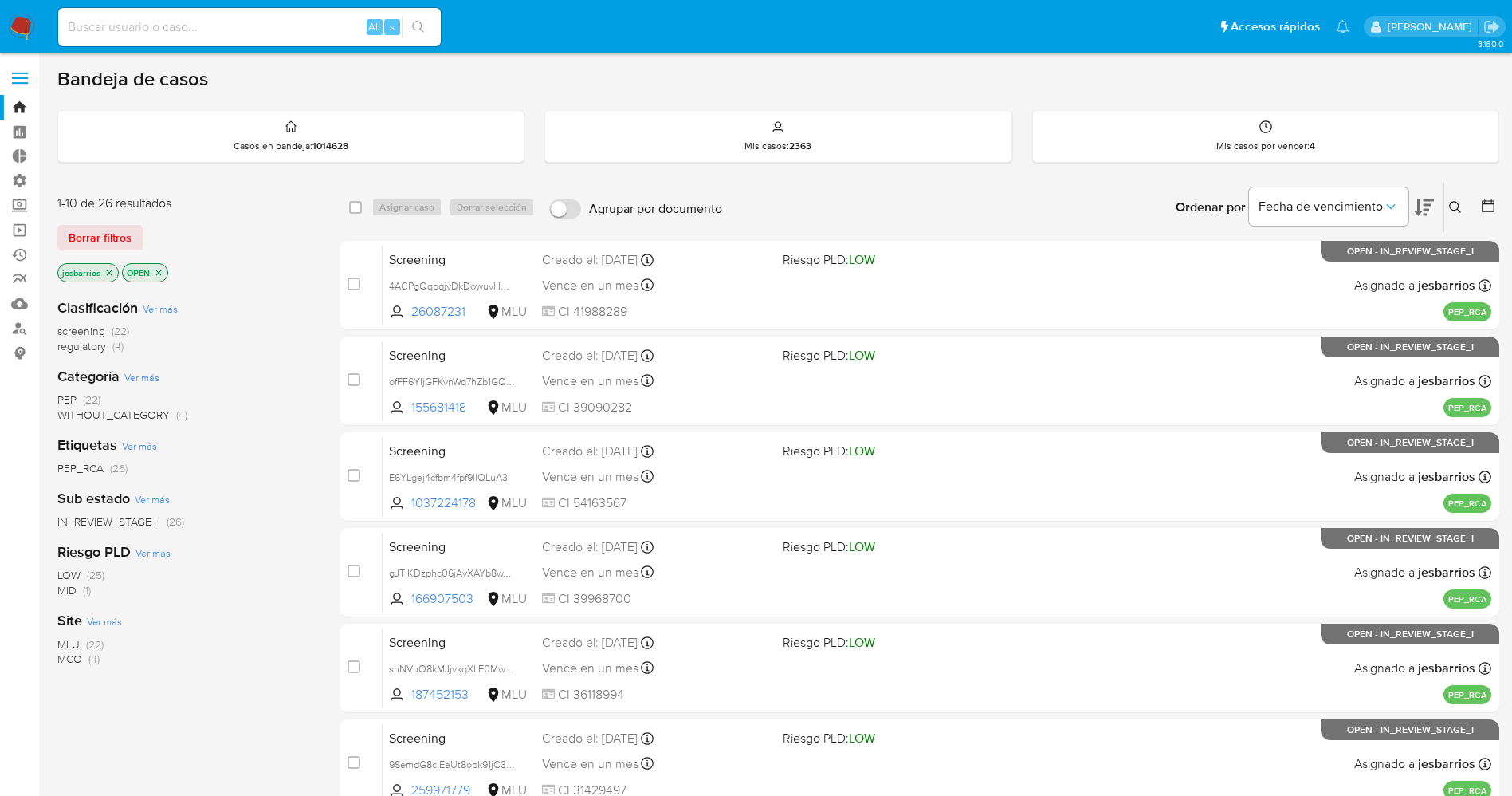
click at [13, 31] on img at bounding box center [21, 27] width 27 height 27
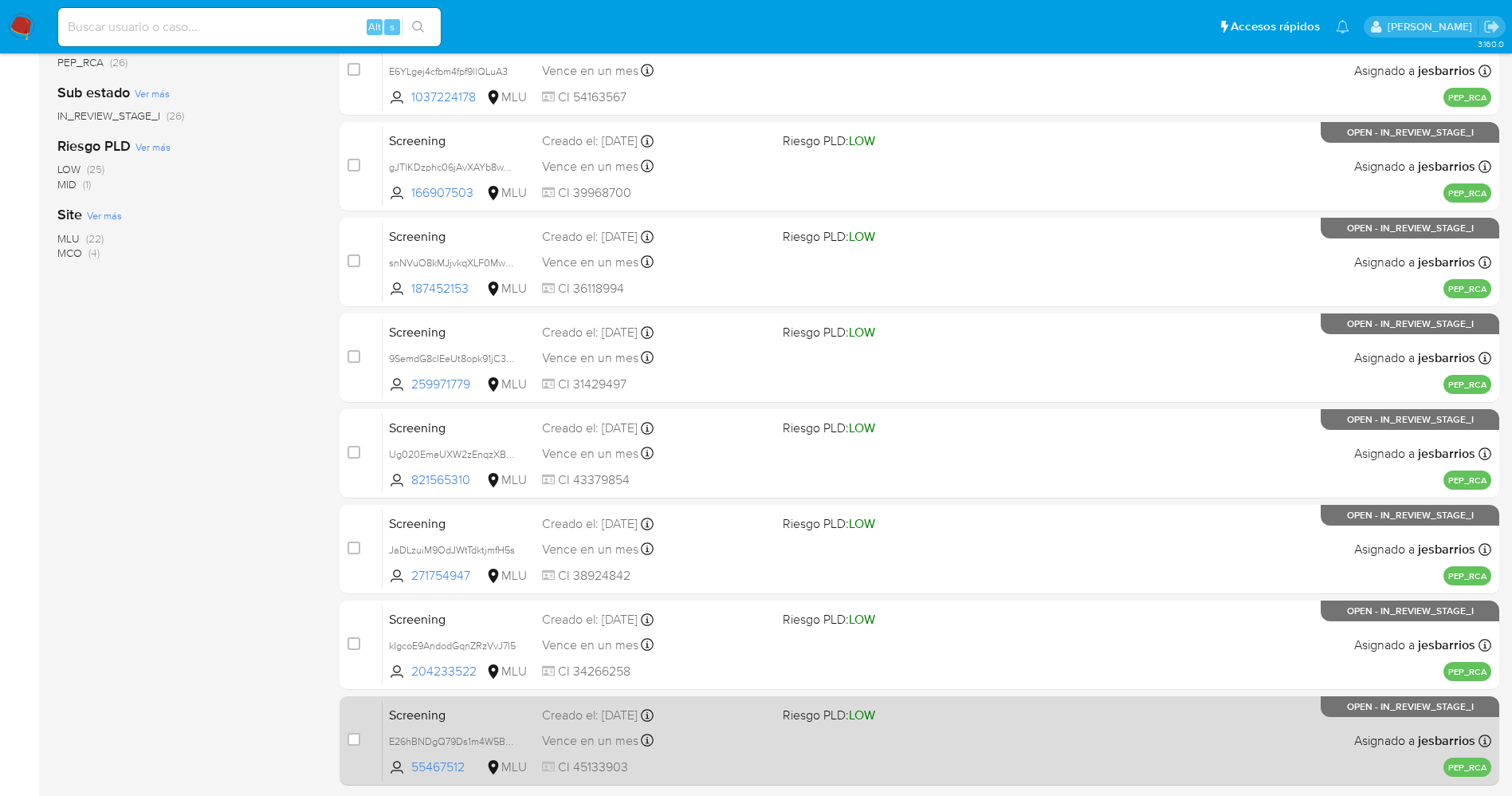
scroll to position [520, 0]
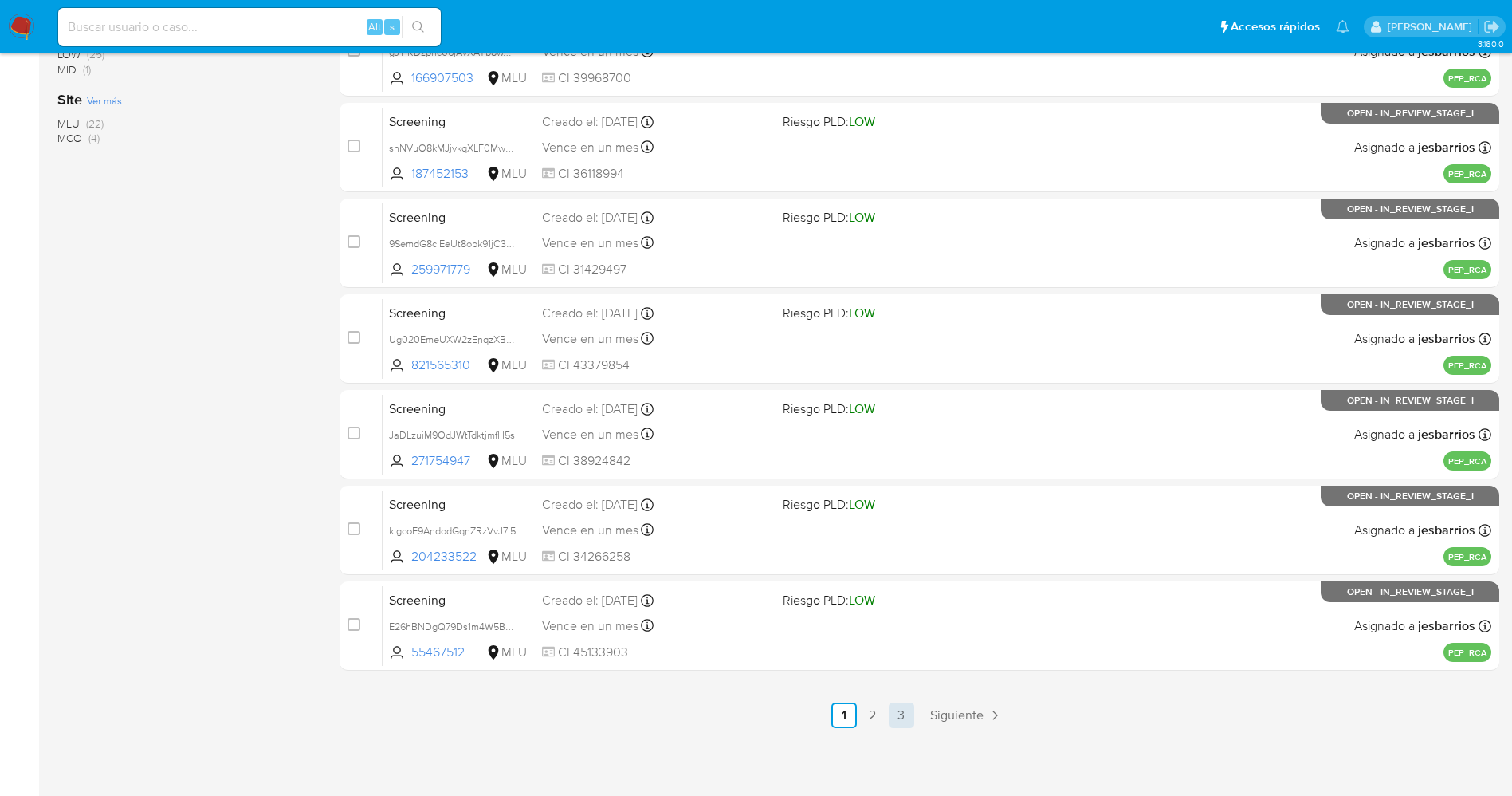
click at [894, 710] on link "3" at bounding box center [902, 715] width 25 height 25
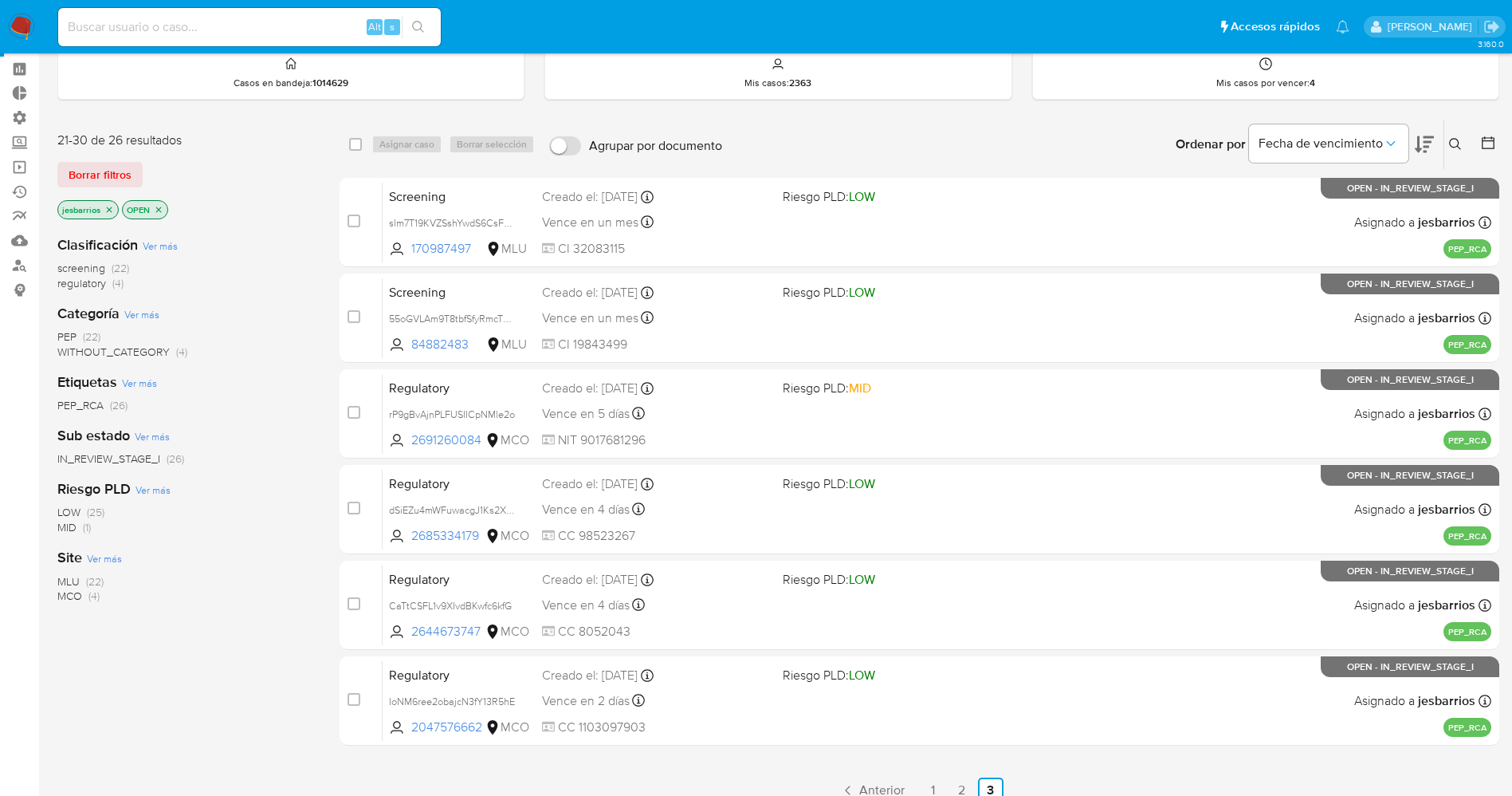
scroll to position [175, 0]
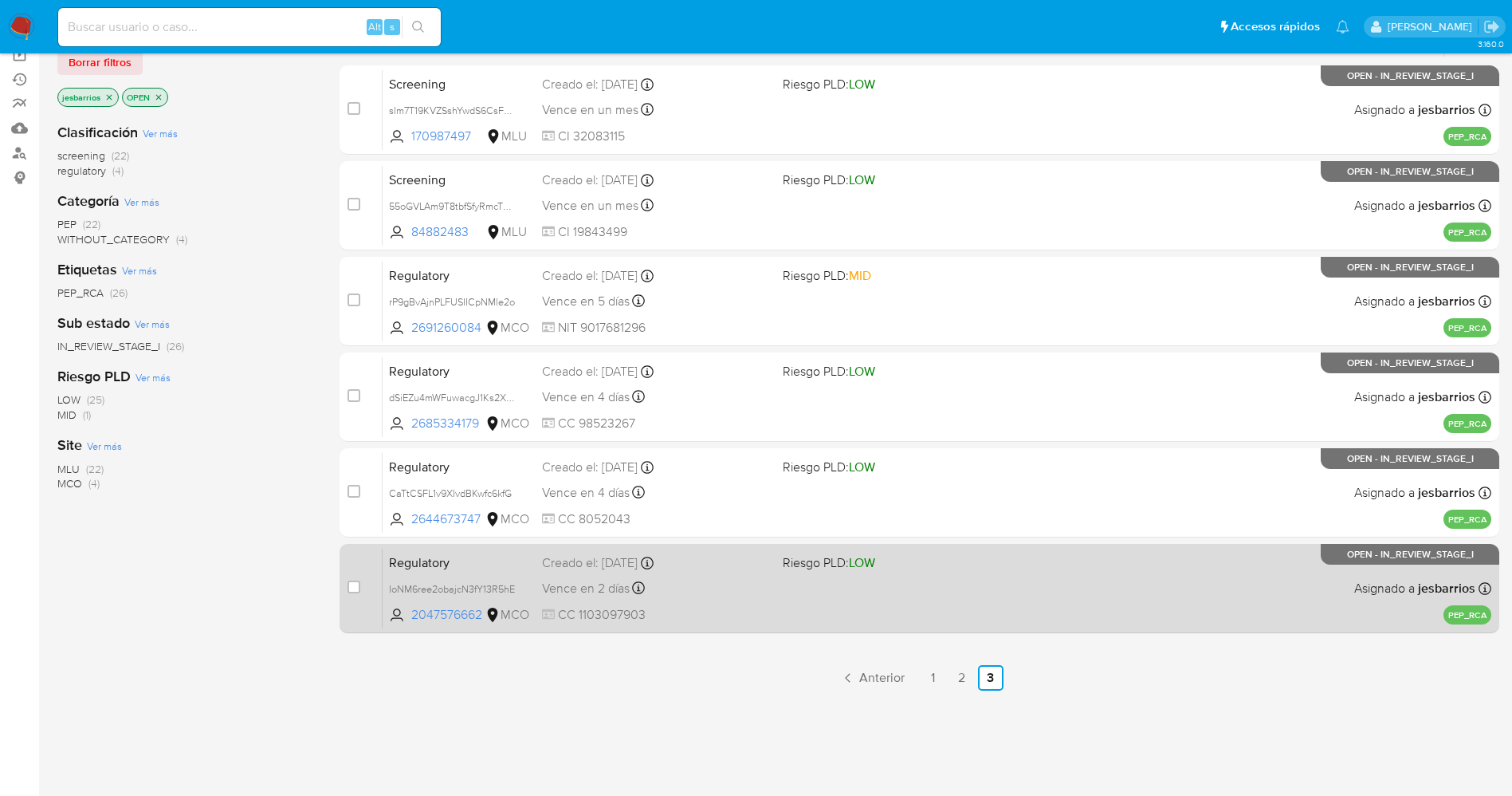
click at [736, 590] on div "Vence en 2 días Vence el 19/09/2025 20:58:47" at bounding box center [656, 587] width 228 height 21
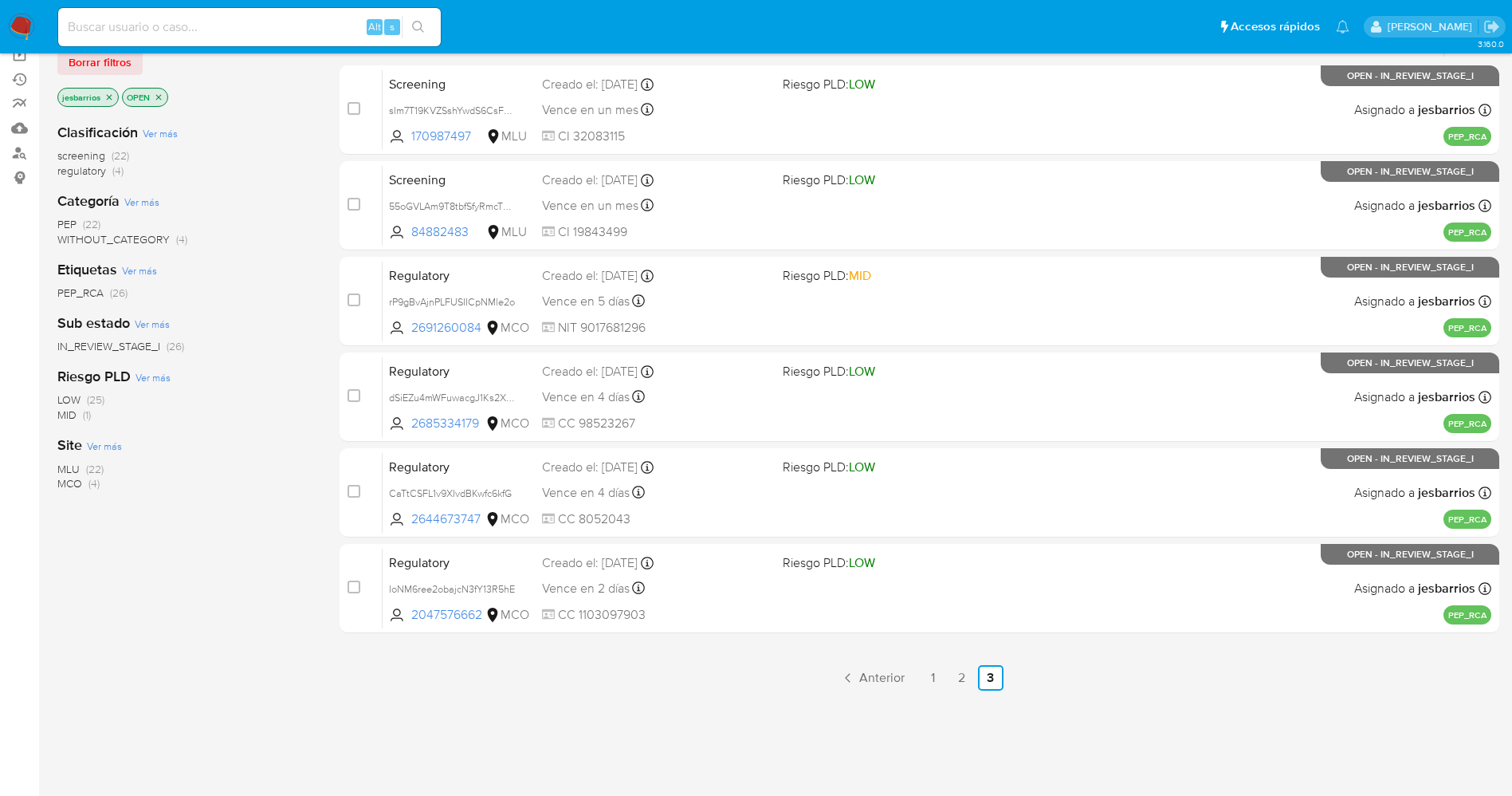
click at [17, 30] on img at bounding box center [21, 27] width 27 height 27
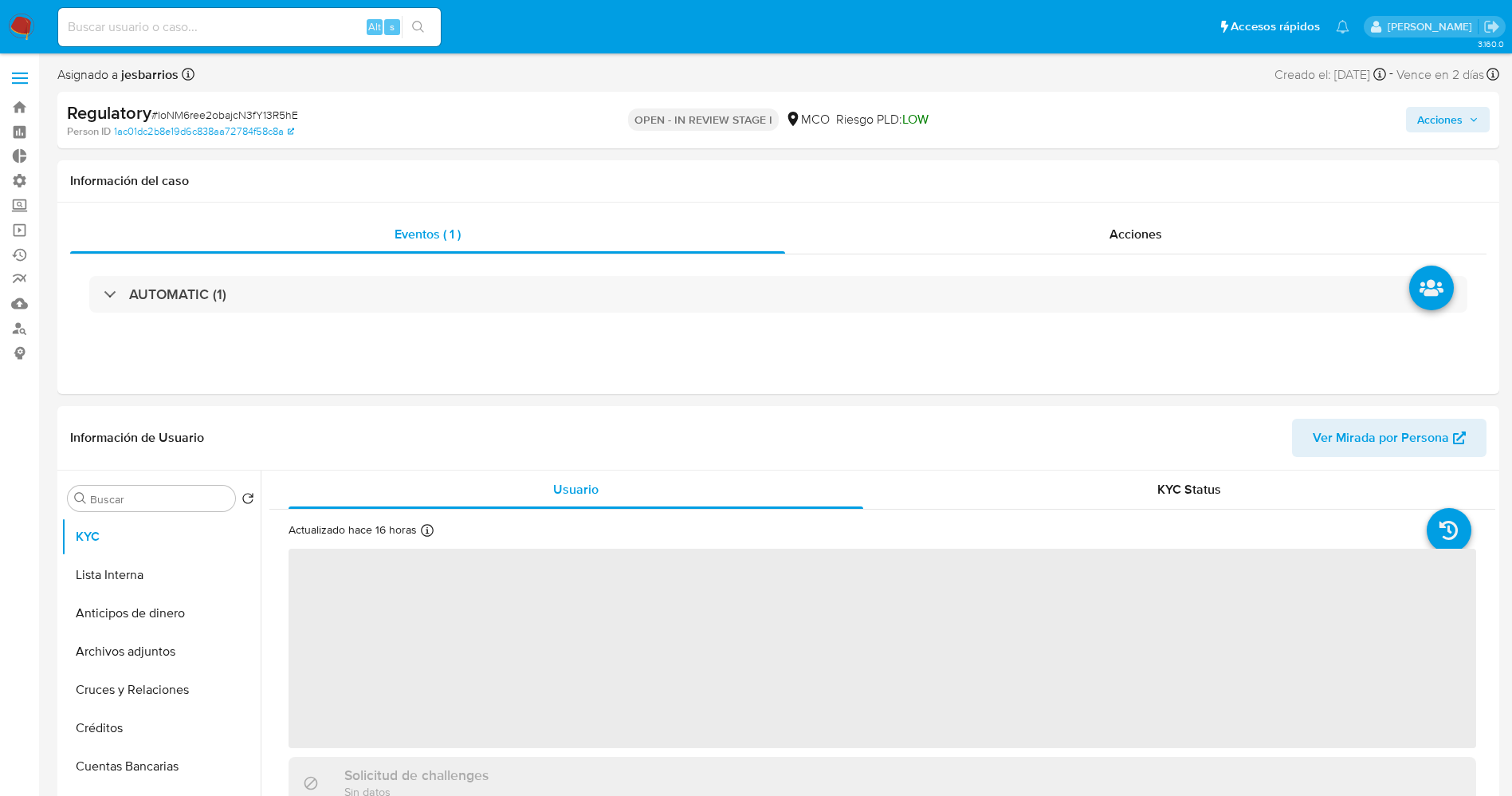
select select "10"
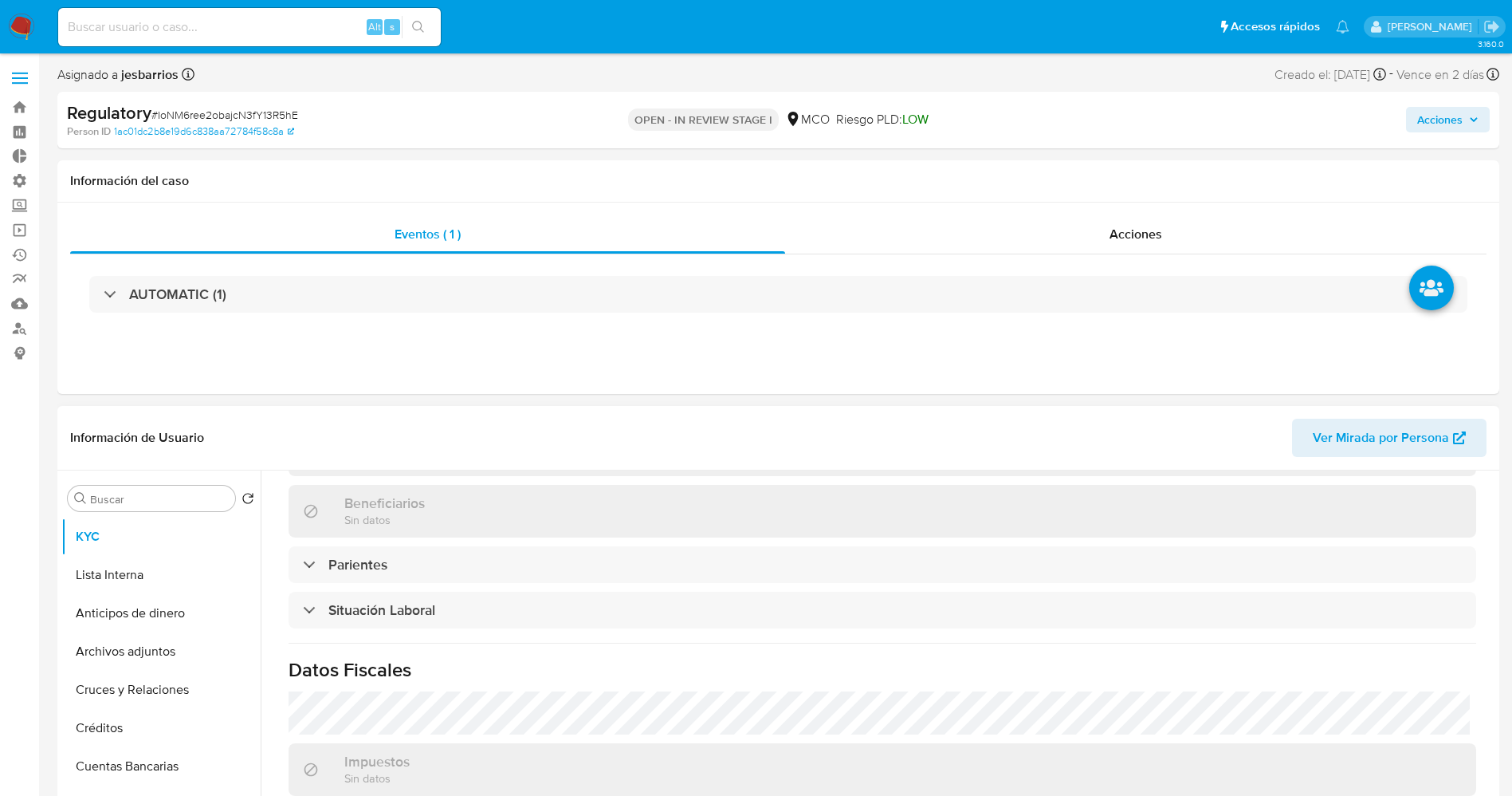
scroll to position [717, 0]
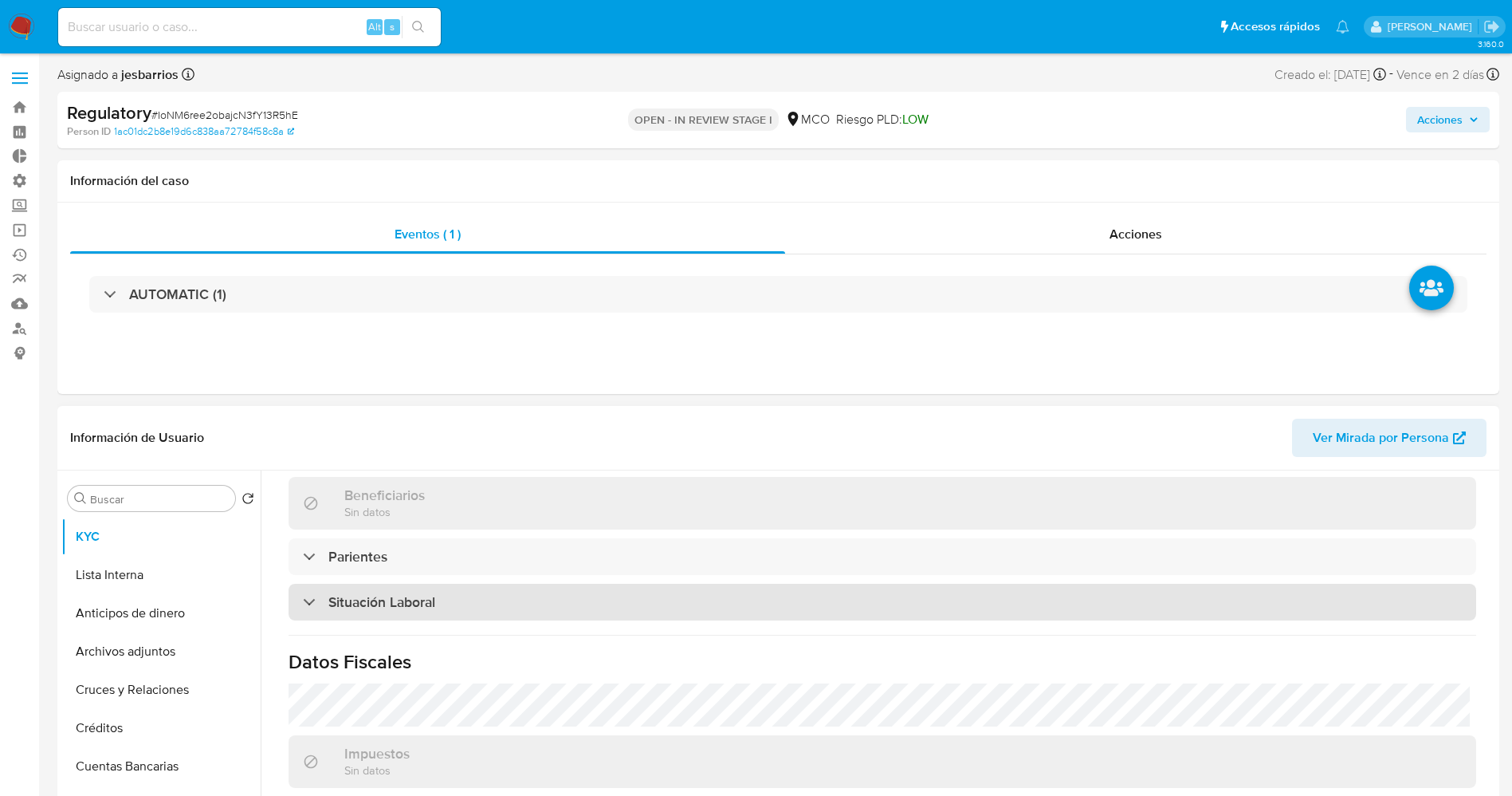
click at [509, 604] on div "Situación Laboral" at bounding box center [881, 601] width 1187 height 36
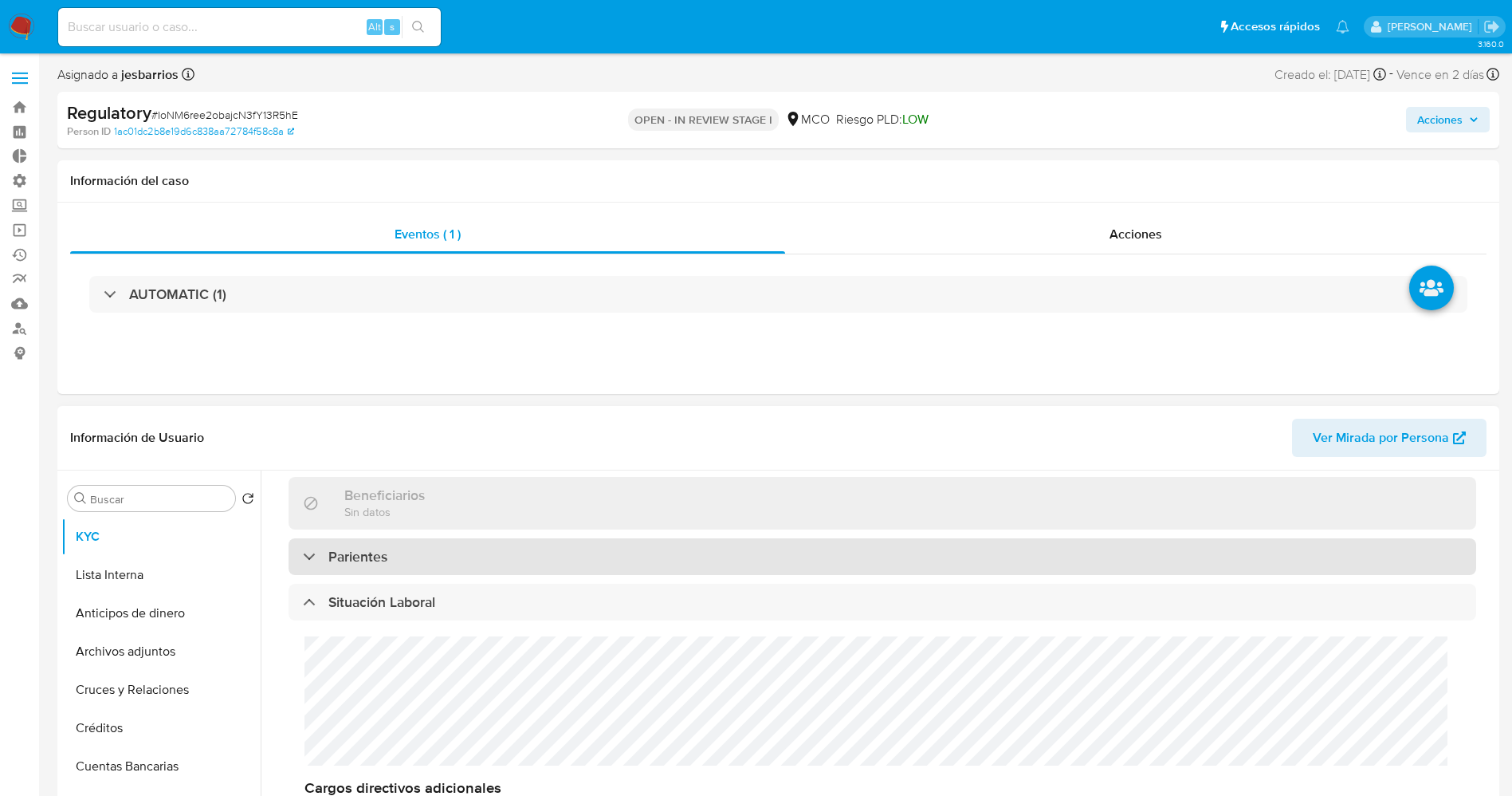
click at [498, 548] on div "Parientes" at bounding box center [881, 556] width 1187 height 36
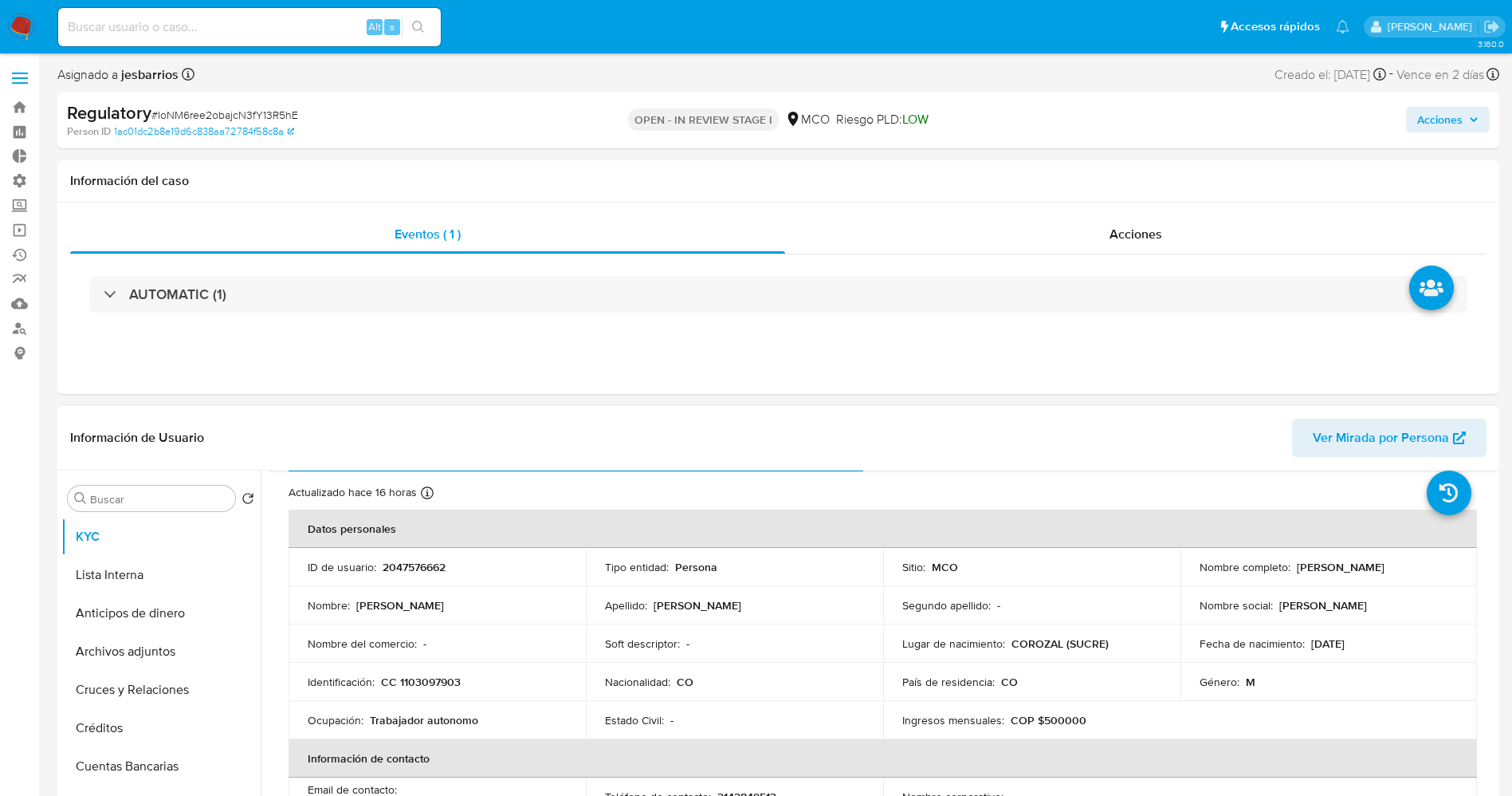
scroll to position [0, 0]
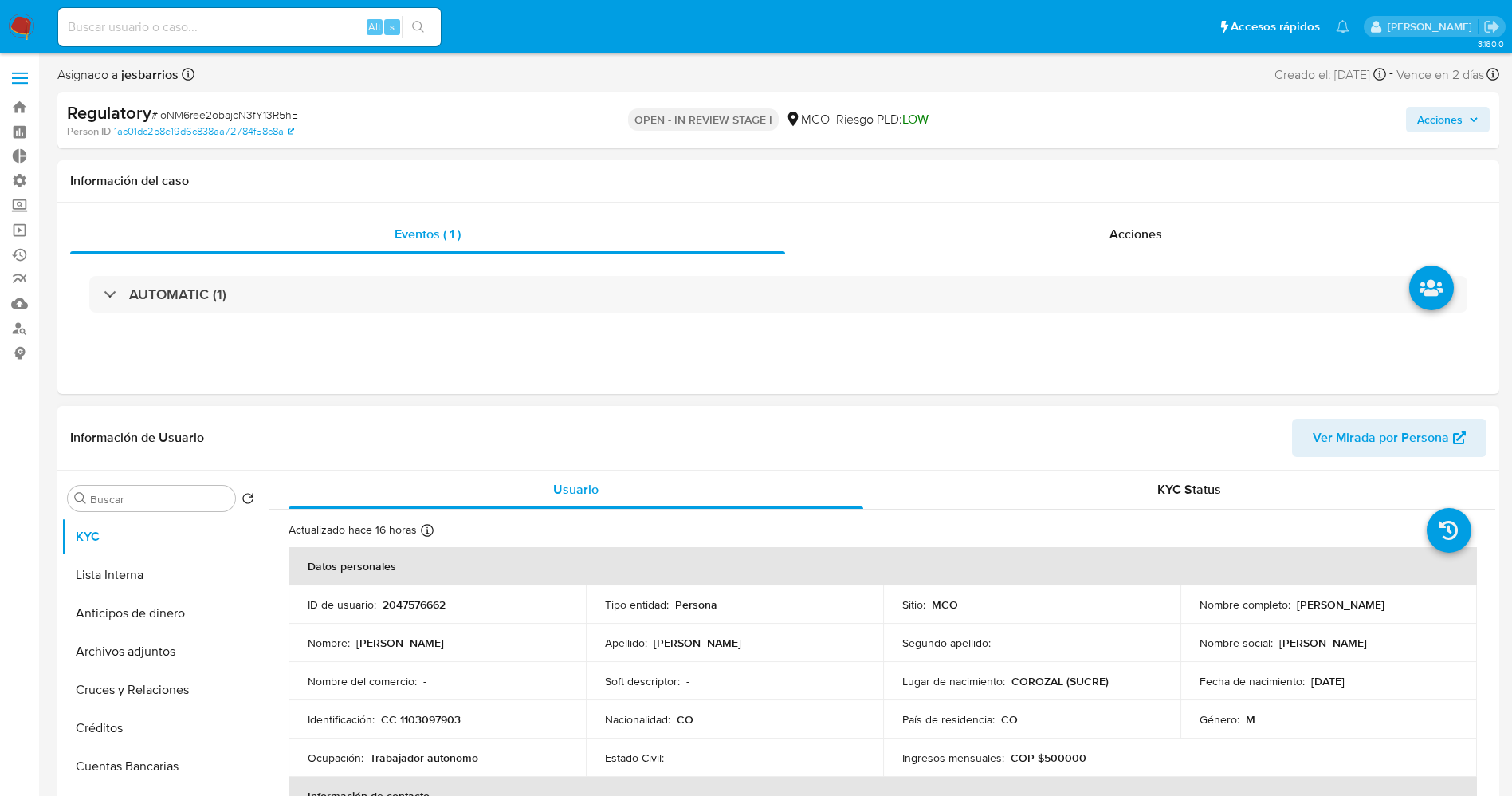
drag, startPoint x: 1368, startPoint y: 604, endPoint x: 1418, endPoint y: 604, distance: 50.0
click at [1431, 604] on div "Nombre completo : Anthony Jose Acosta Rico" at bounding box center [1329, 604] width 259 height 14
copy div "[PERSON_NAME] [PERSON_NAME] Rico"
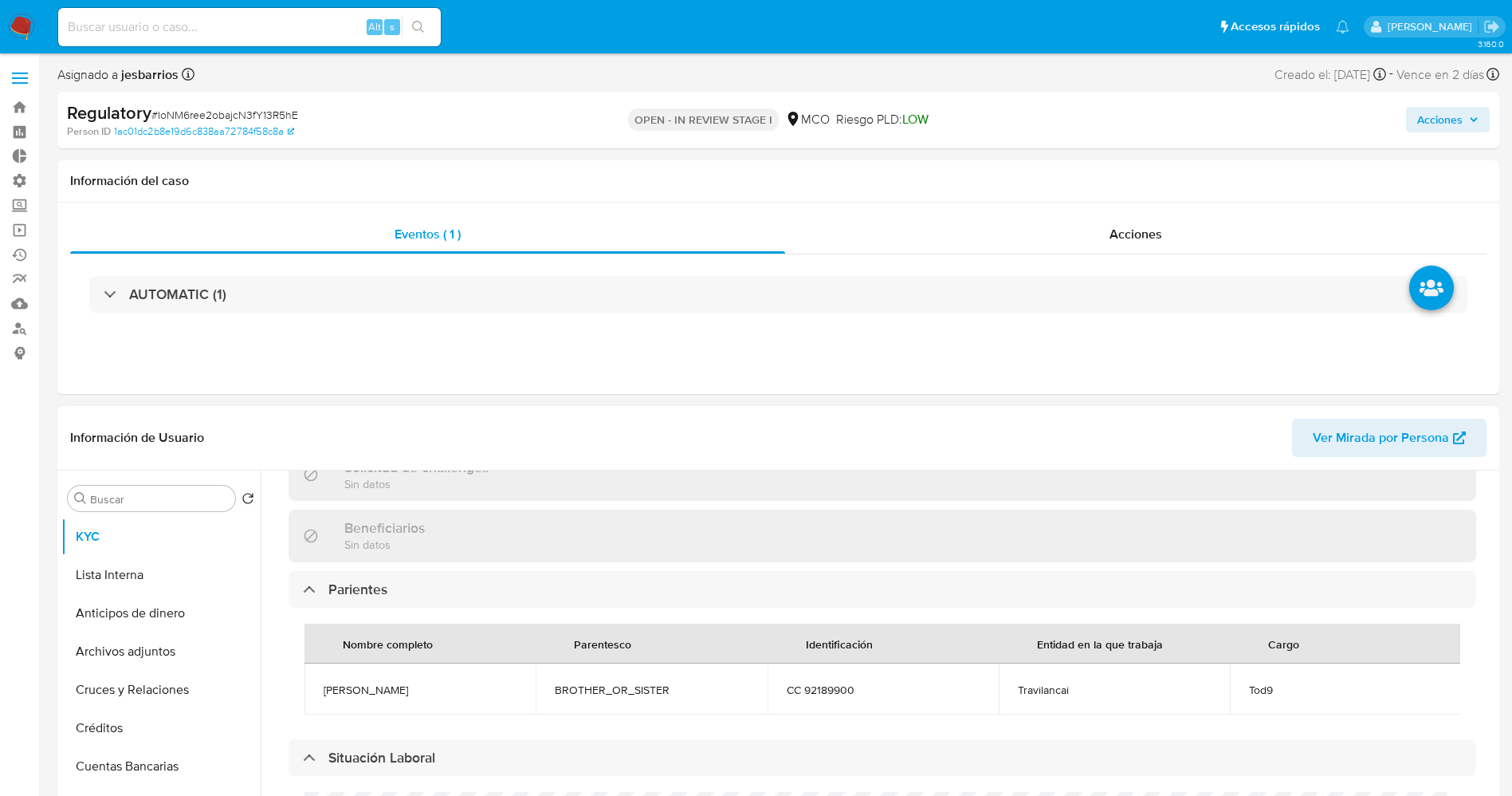
scroll to position [717, 0]
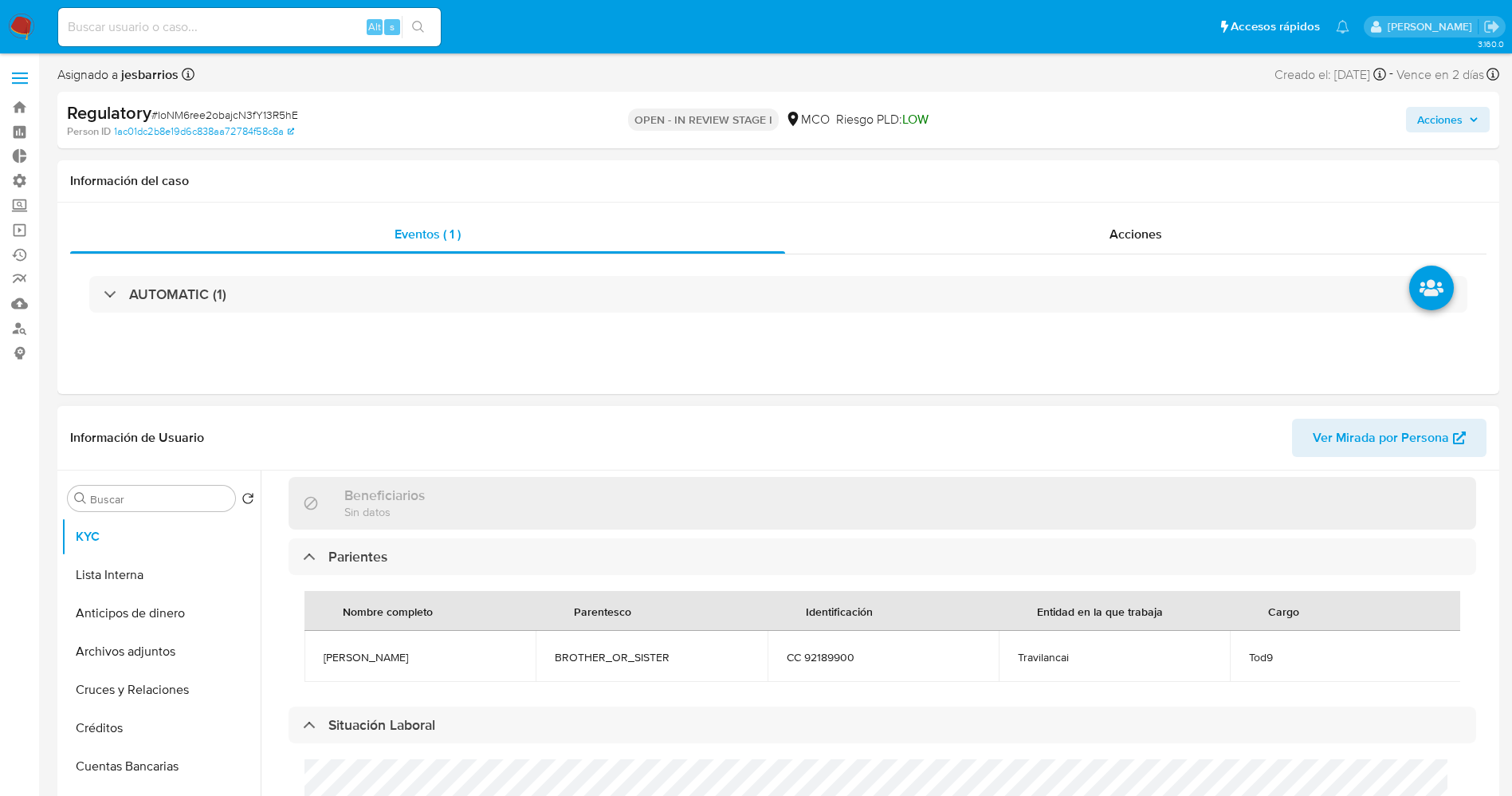
drag, startPoint x: 331, startPoint y: 659, endPoint x: 400, endPoint y: 659, distance: 69.0
click at [400, 659] on span "Antonio Acosta" at bounding box center [420, 656] width 193 height 14
copy span "Antonio Acosta"
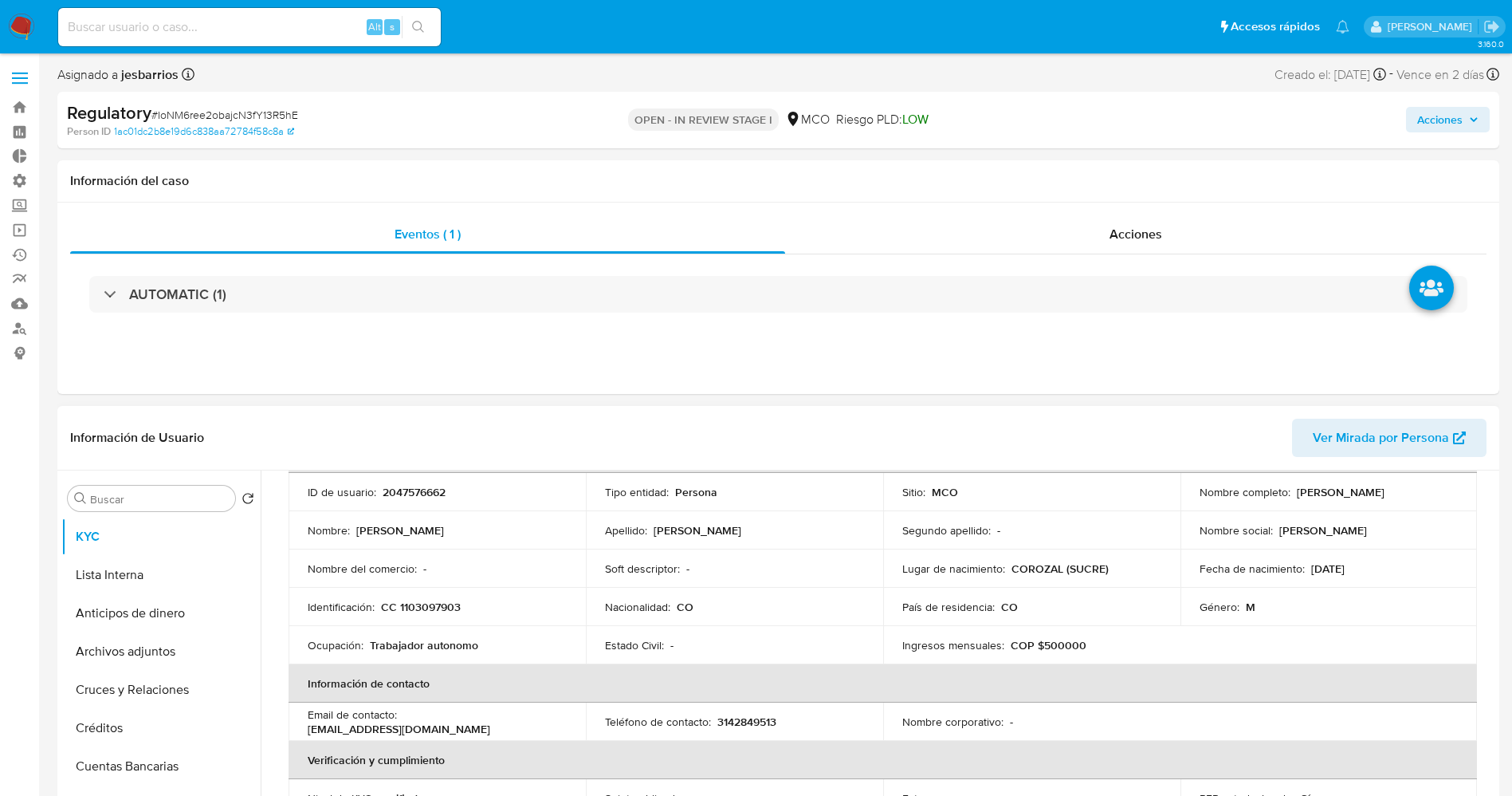
scroll to position [0, 0]
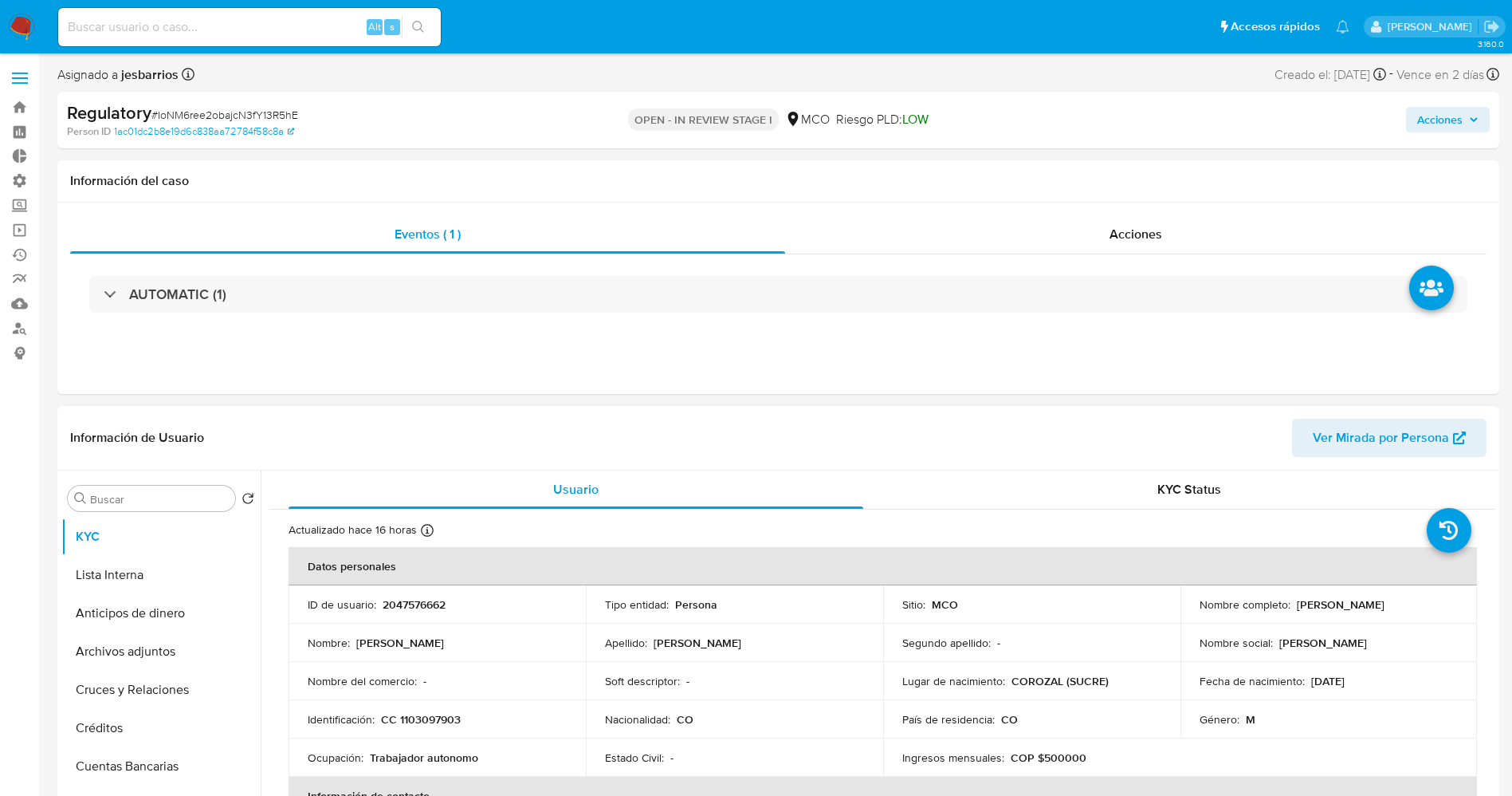
drag, startPoint x: 1287, startPoint y: 602, endPoint x: 1444, endPoint y: 602, distance: 157.0
click at [1444, 602] on div "Nombre completo : Anthony Jose Acosta Rico" at bounding box center [1329, 604] width 259 height 14
copy div "Anthony Jose Acosta Rico"
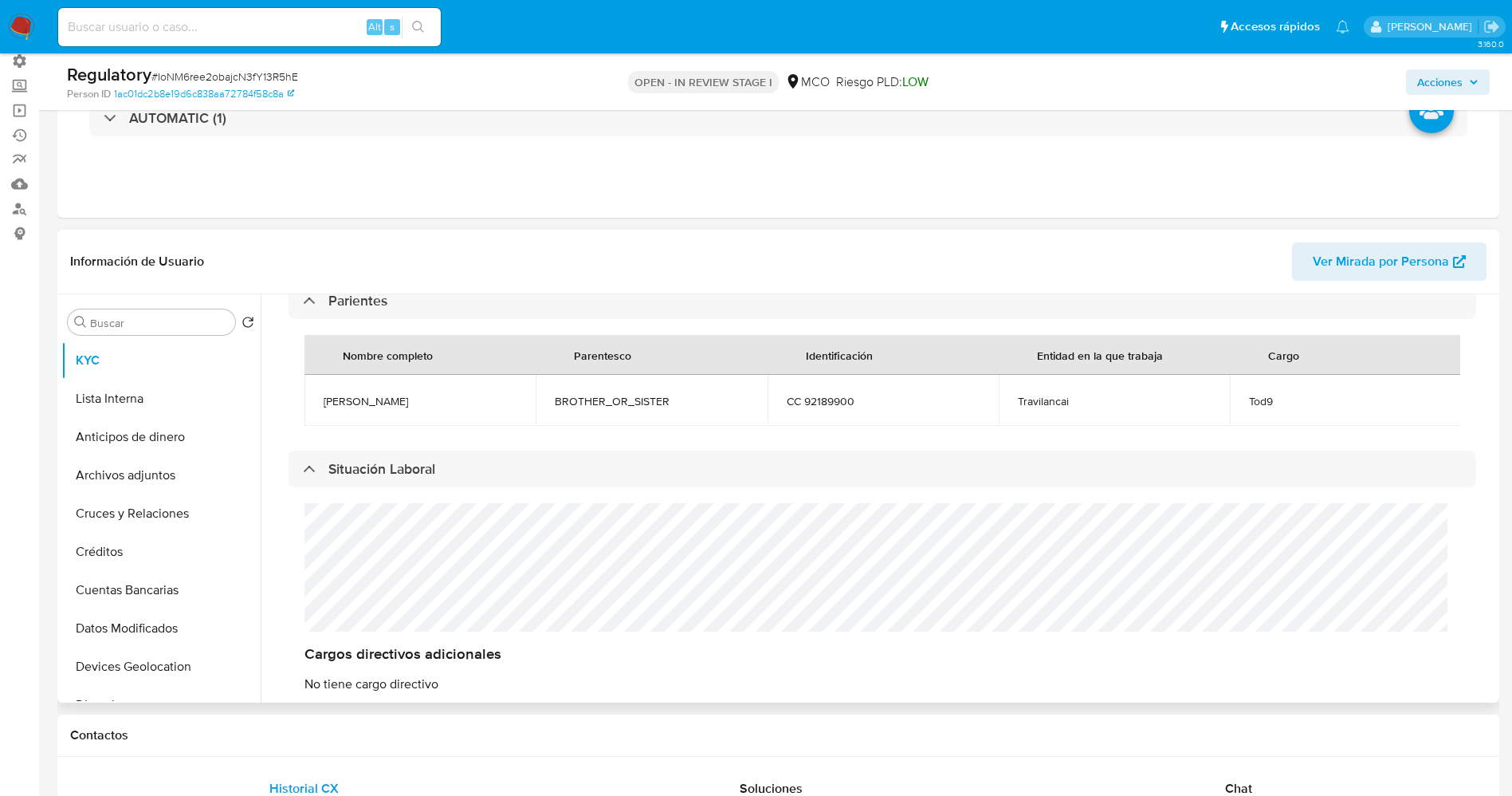
scroll to position [717, 0]
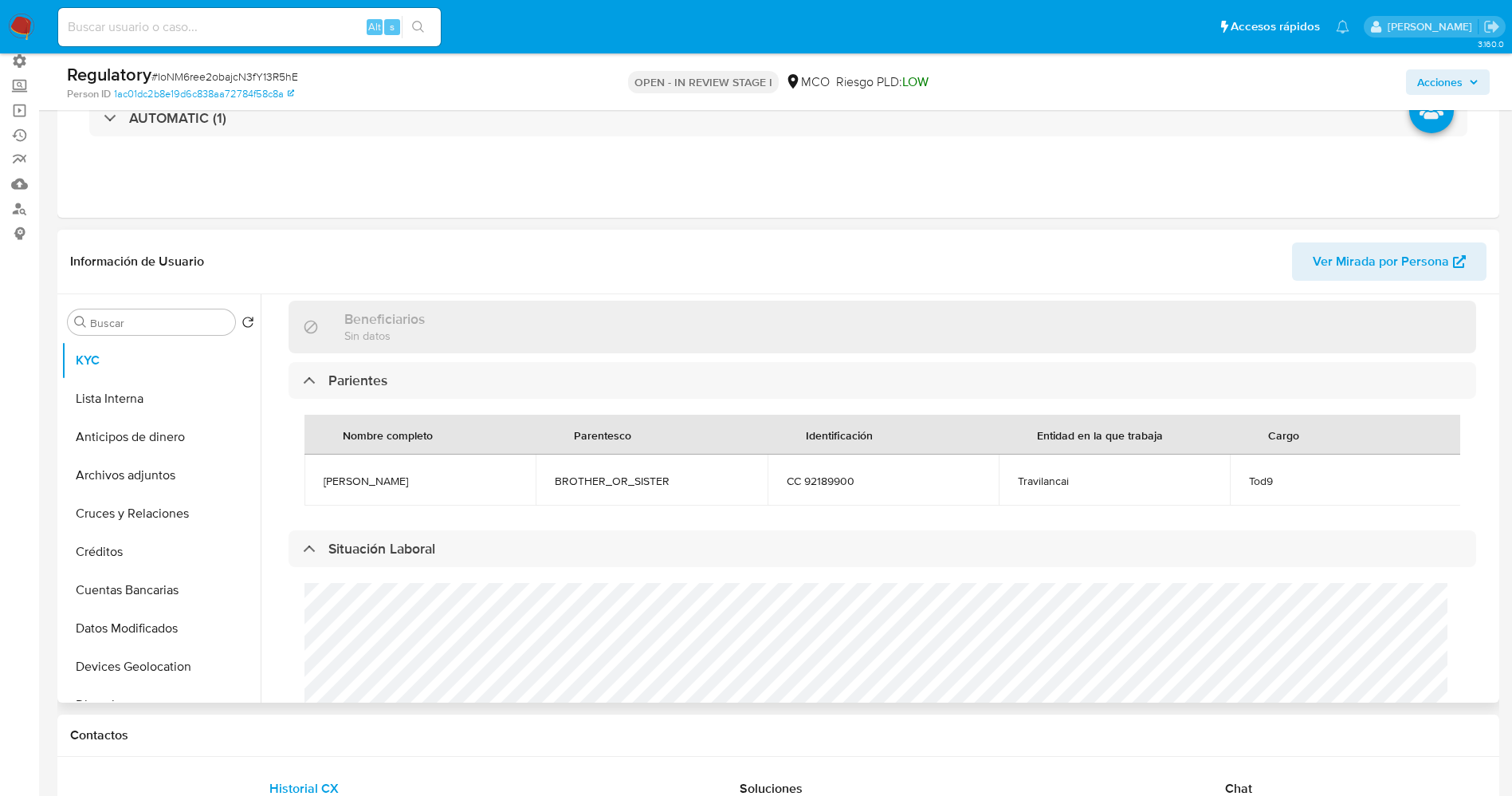
drag, startPoint x: 307, startPoint y: 484, endPoint x: 399, endPoint y: 482, distance: 92.0
click at [399, 482] on td "Antonio Acosta" at bounding box center [420, 480] width 231 height 51
copy span "Antonio Acosta"
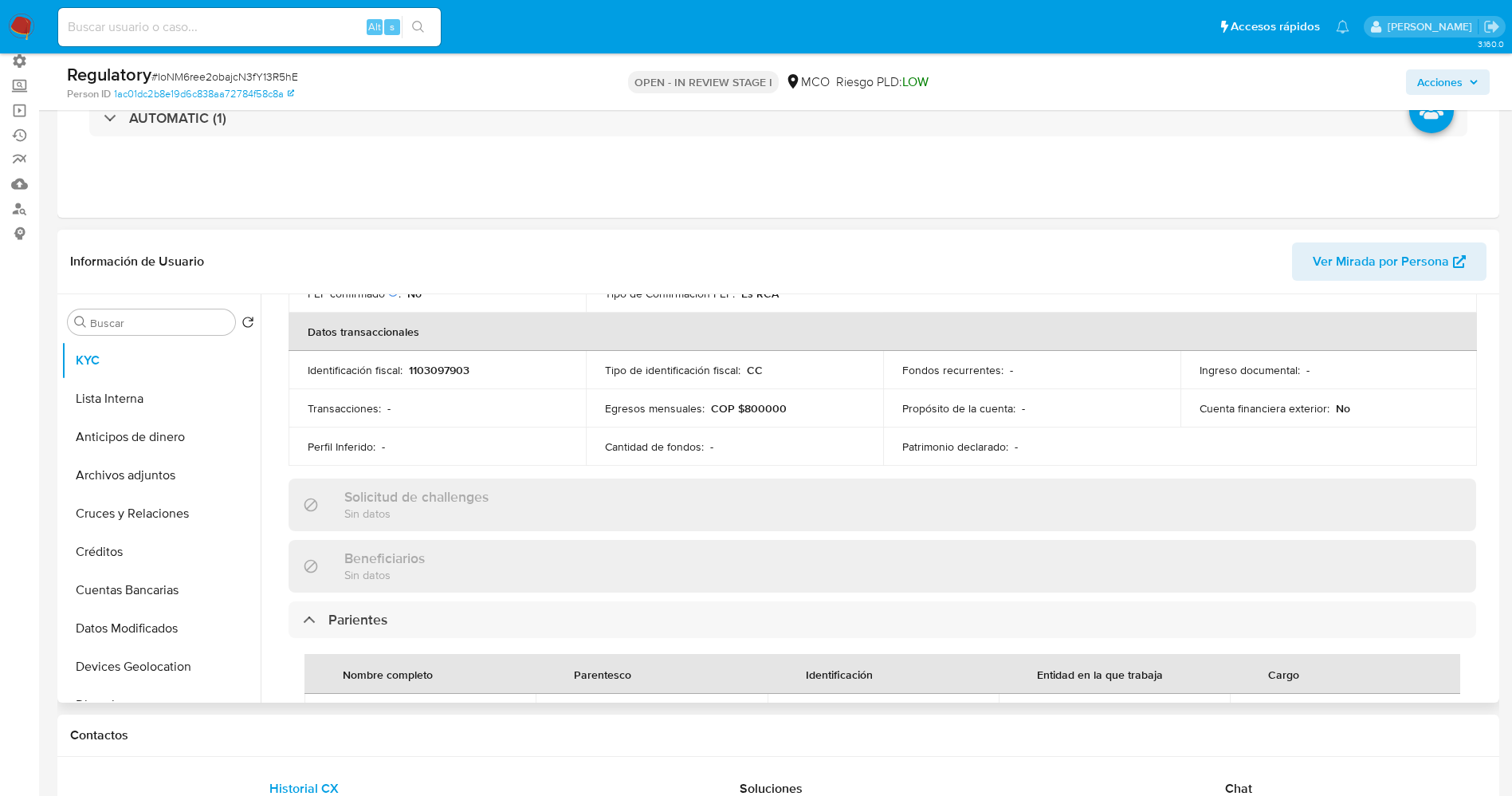
scroll to position [838, 0]
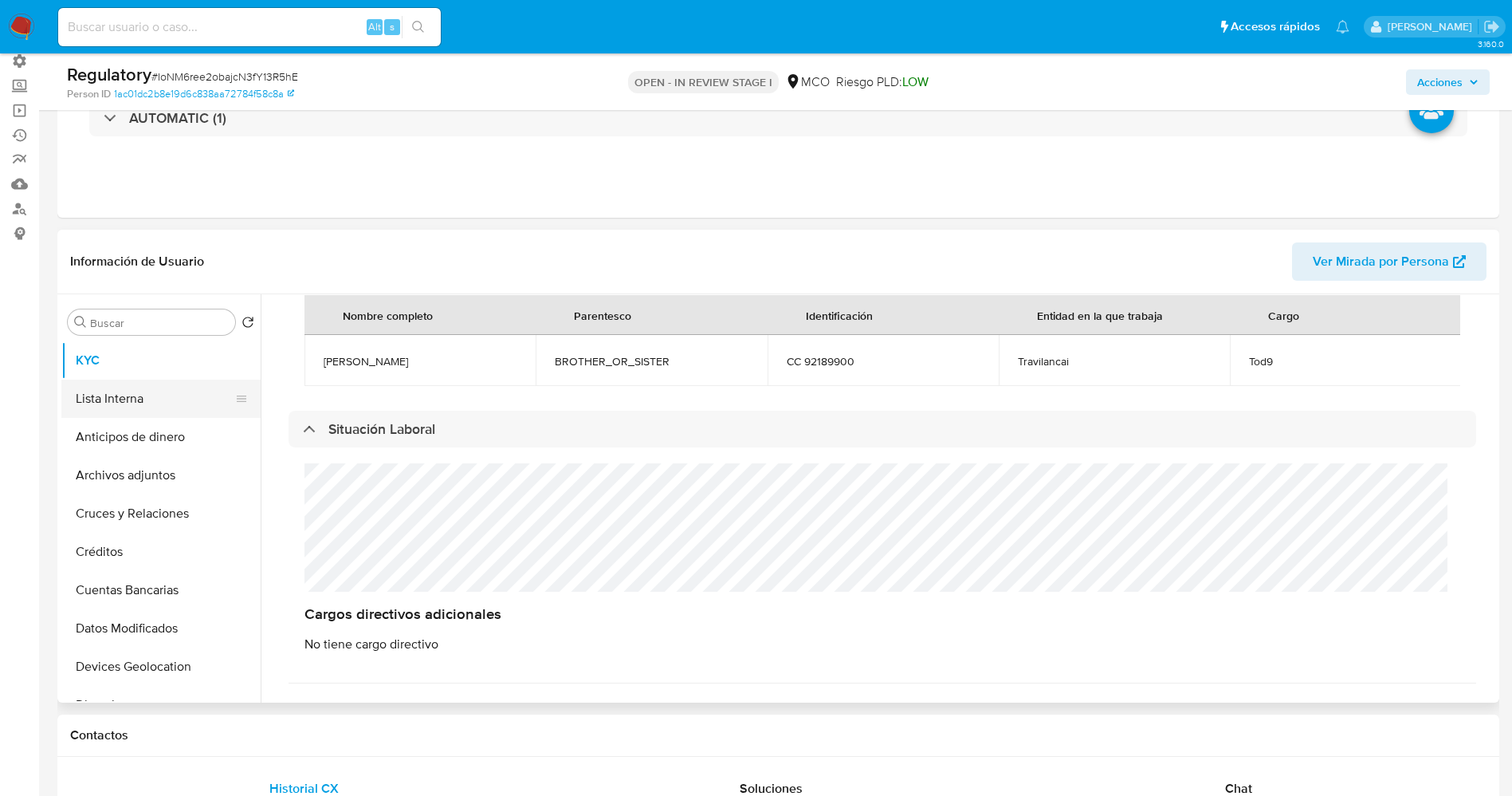
click at [151, 392] on button "Lista Interna" at bounding box center [154, 398] width 186 height 38
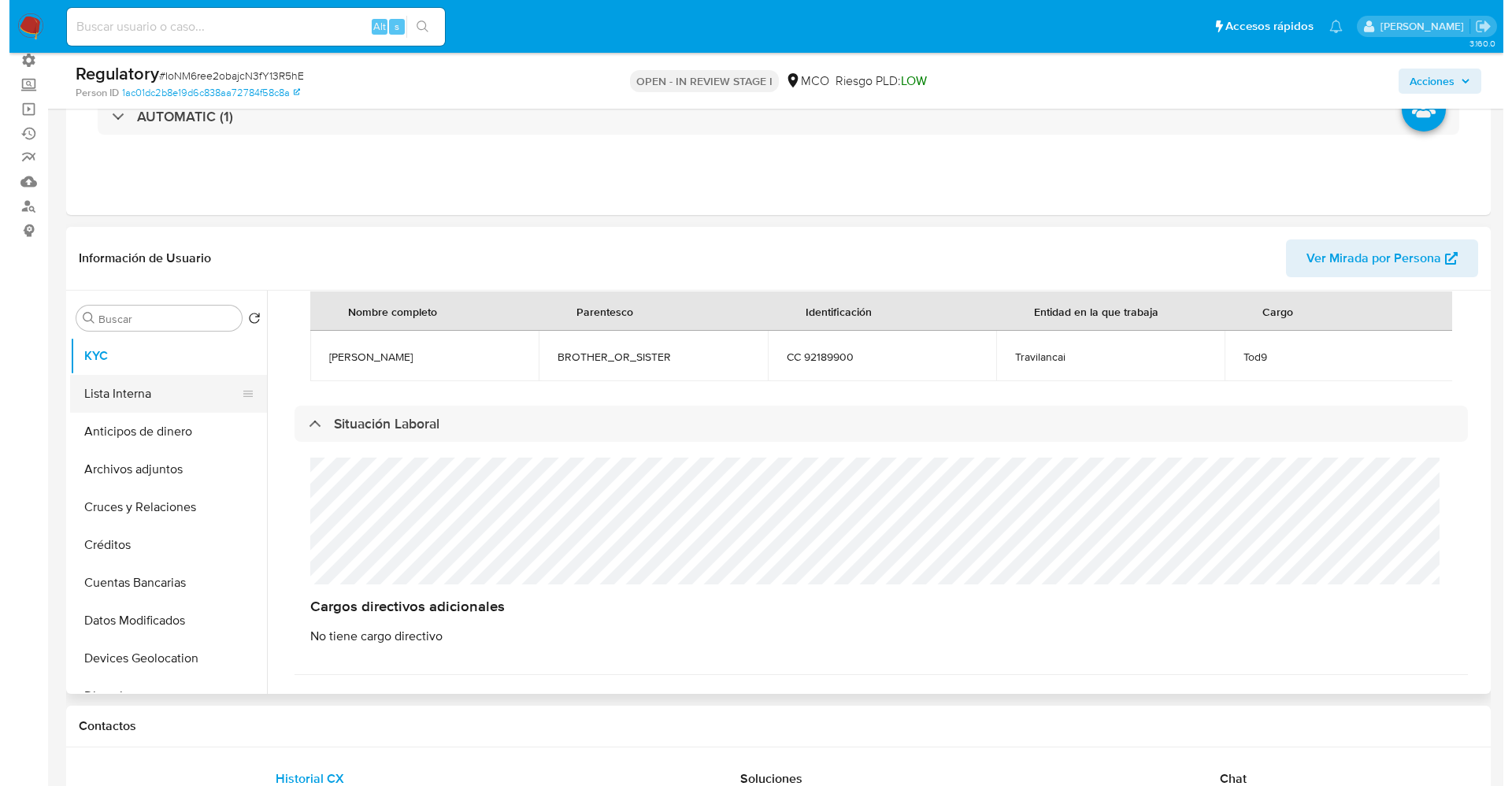
scroll to position [0, 0]
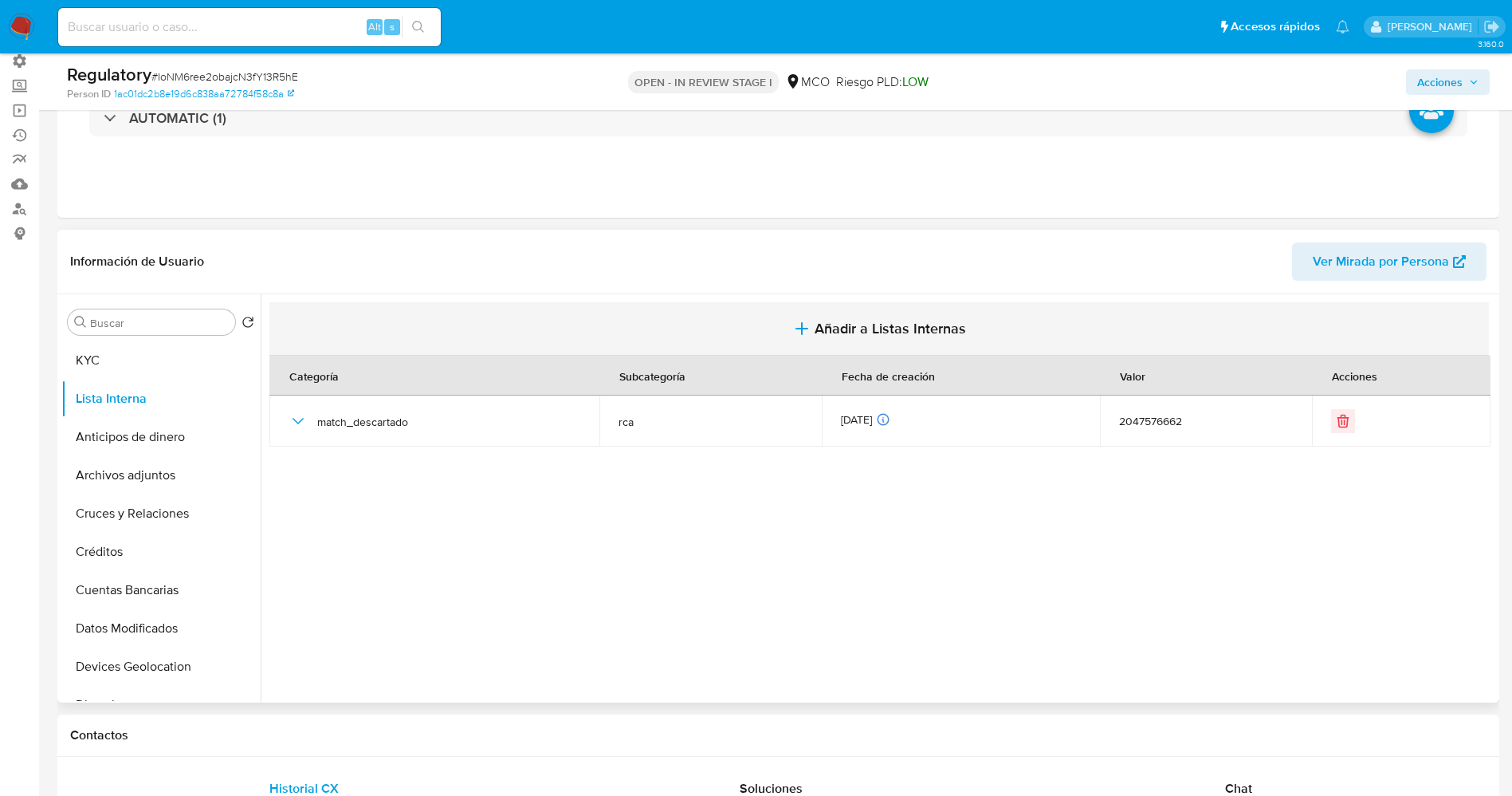
click at [837, 329] on span "Añadir a Listas Internas" at bounding box center [890, 328] width 152 height 18
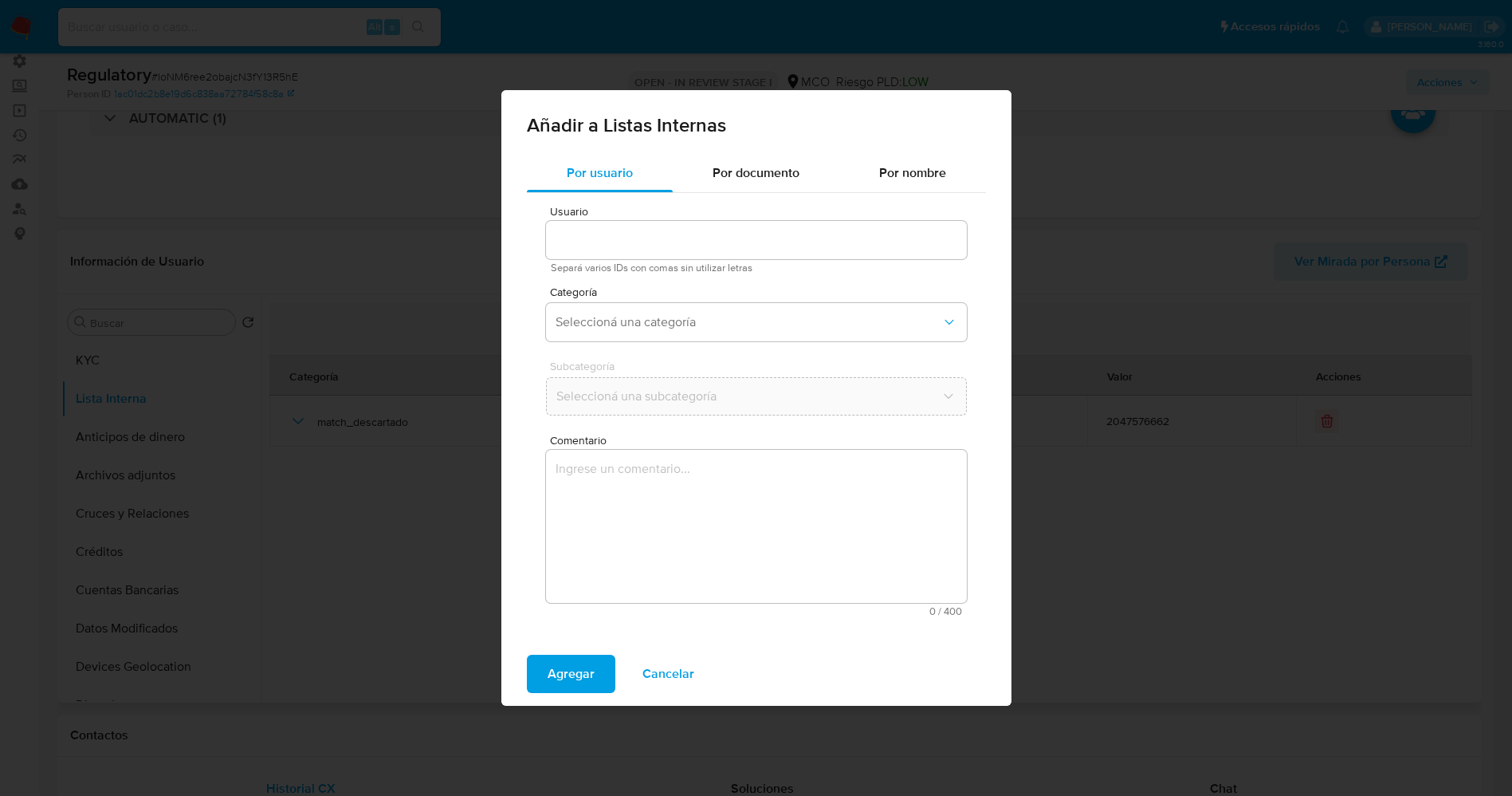
type input "2047576662"
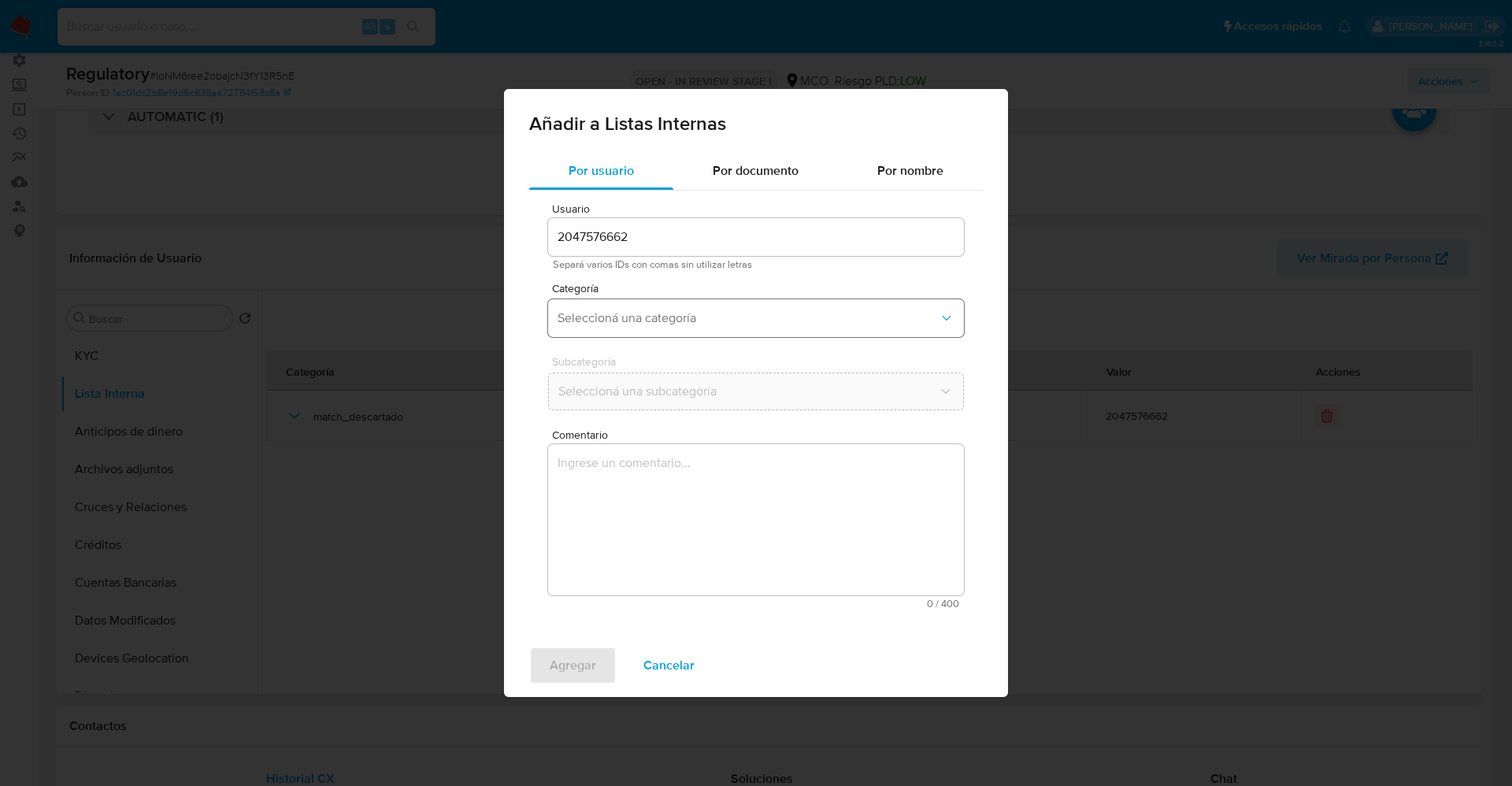
click at [815, 326] on button "Seleccioná una categoría" at bounding box center [756, 317] width 416 height 38
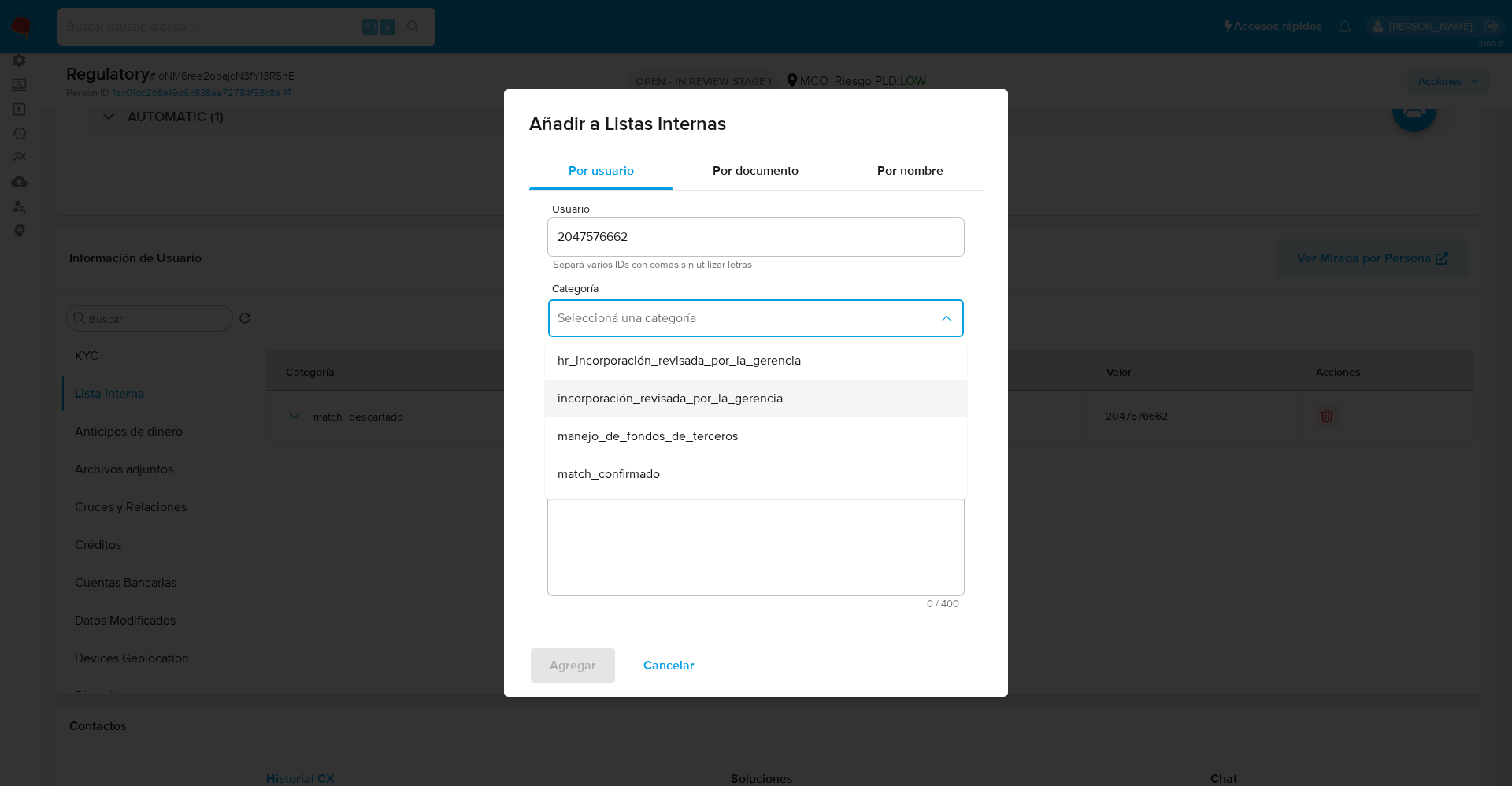
scroll to position [118, 0]
click at [665, 397] on div "match_descartado" at bounding box center [751, 393] width 388 height 38
click at [650, 389] on span "Seleccioná una subcategoría" at bounding box center [748, 391] width 381 height 16
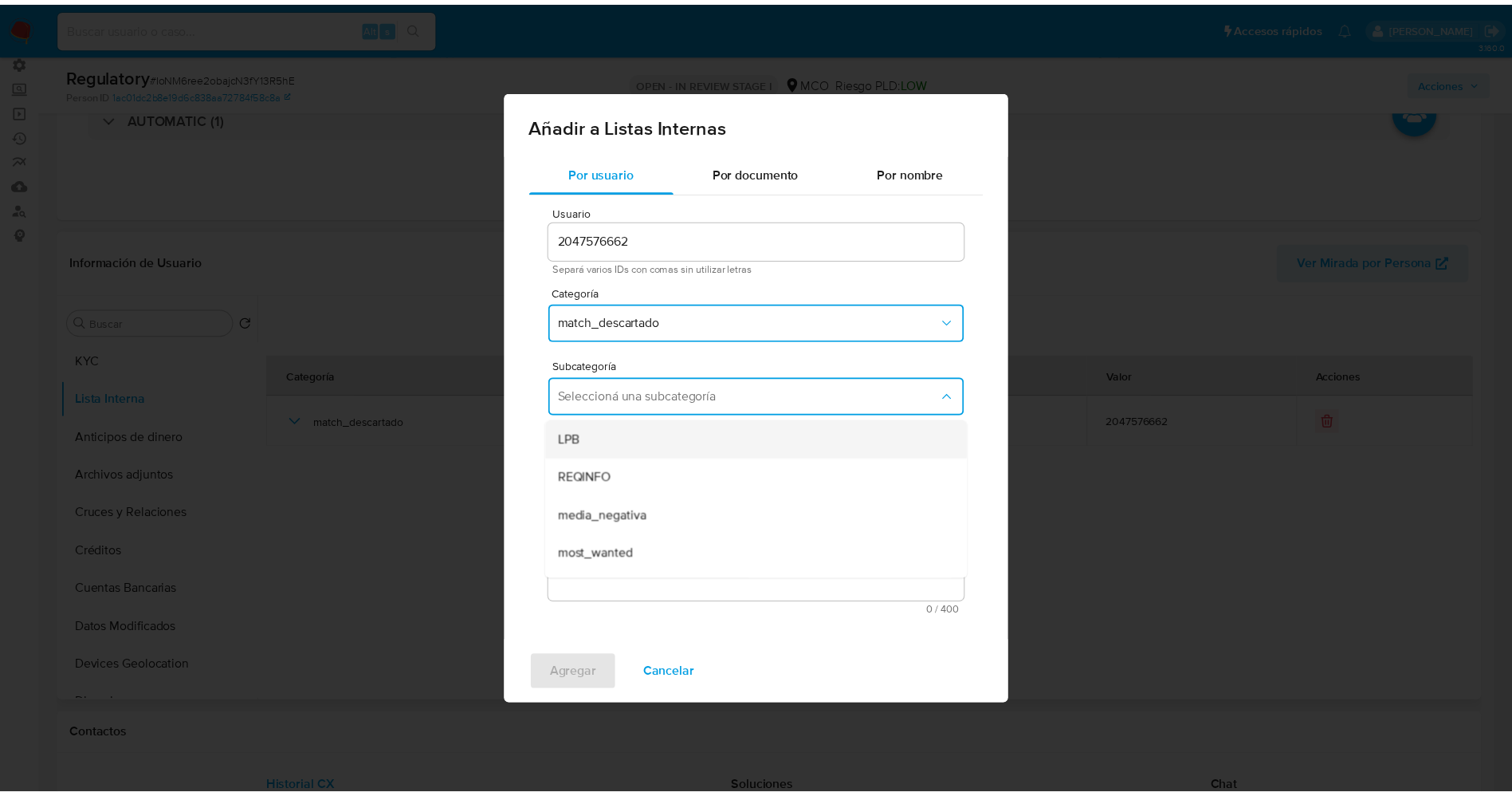
scroll to position [109, 0]
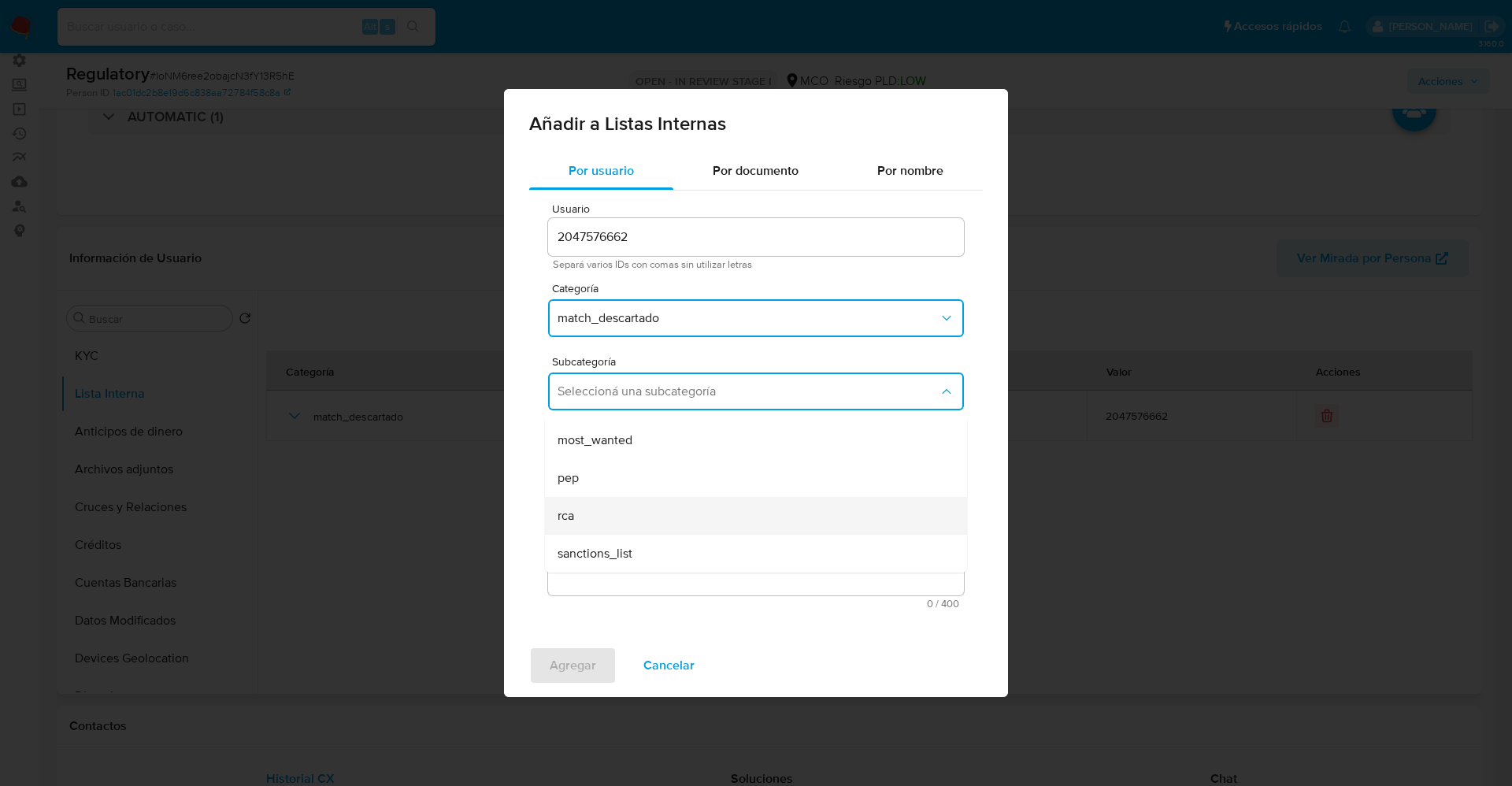
click at [606, 500] on div "rca" at bounding box center [751, 515] width 388 height 38
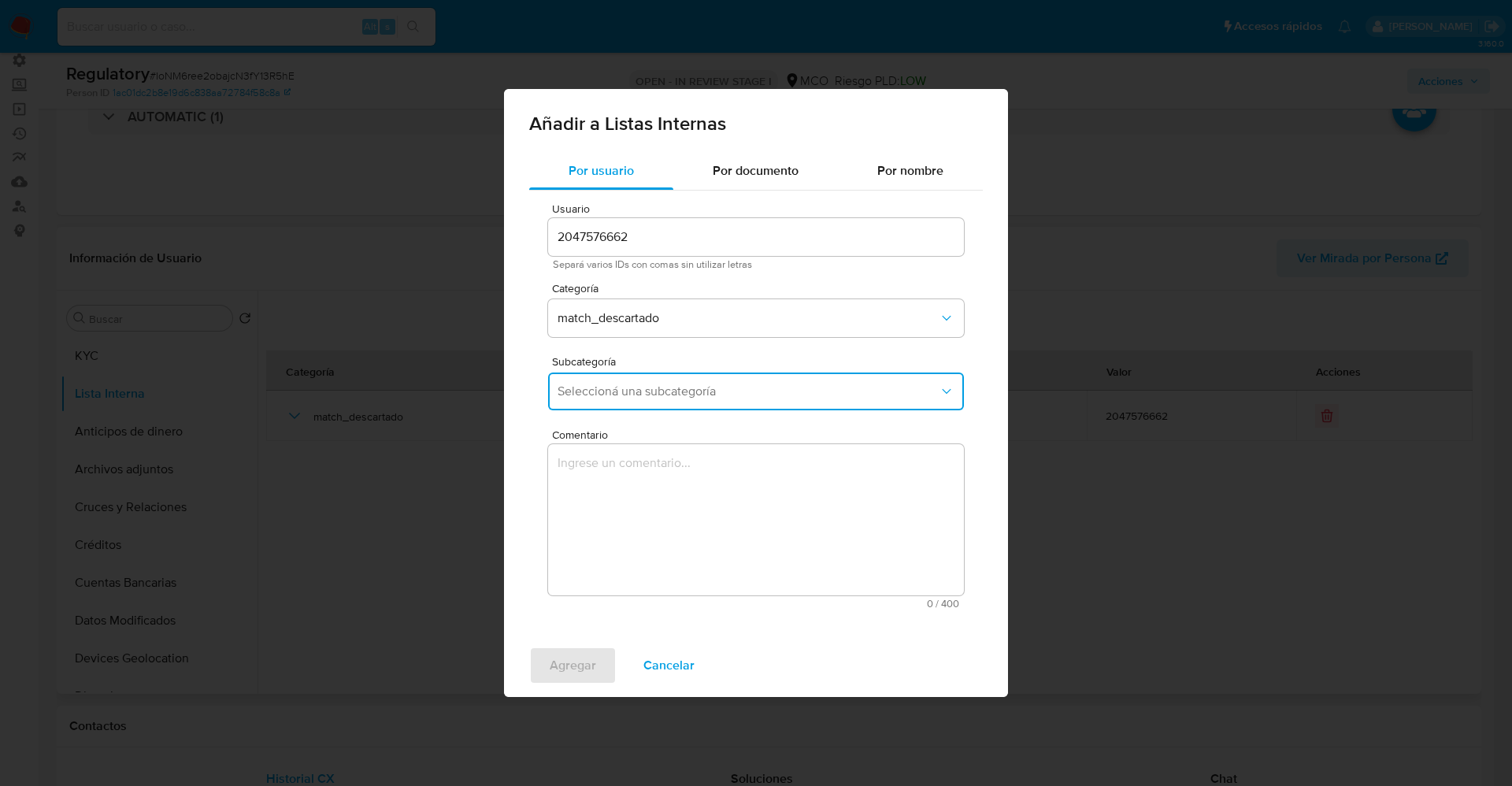
click at [606, 500] on textarea "Comentario" at bounding box center [756, 519] width 416 height 152
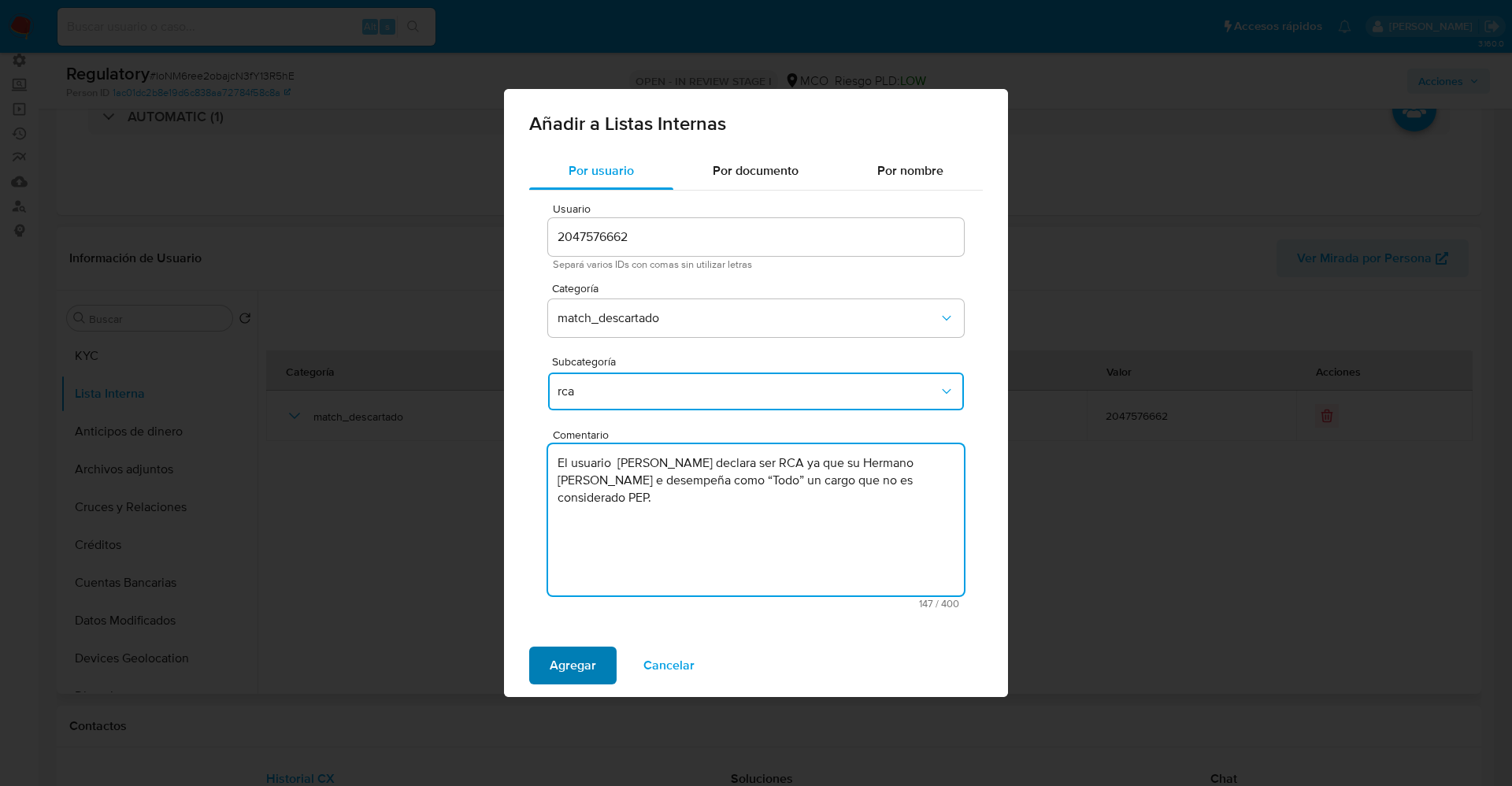
type textarea "El usuario Anthony Jose Acosta Rico declara ser RCA ya que su Hermano Antonio A…"
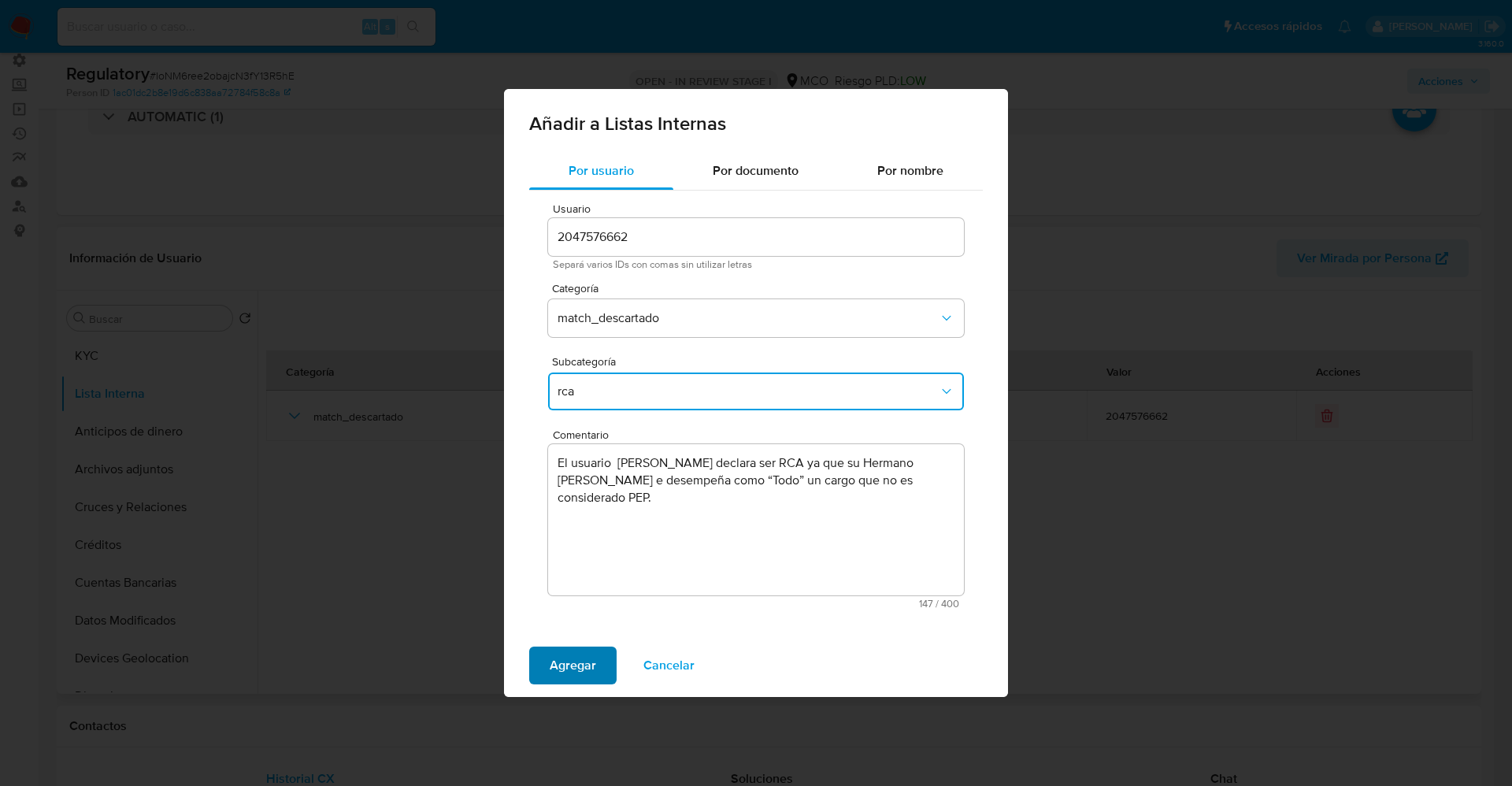
click at [560, 672] on span "Agregar" at bounding box center [572, 665] width 46 height 34
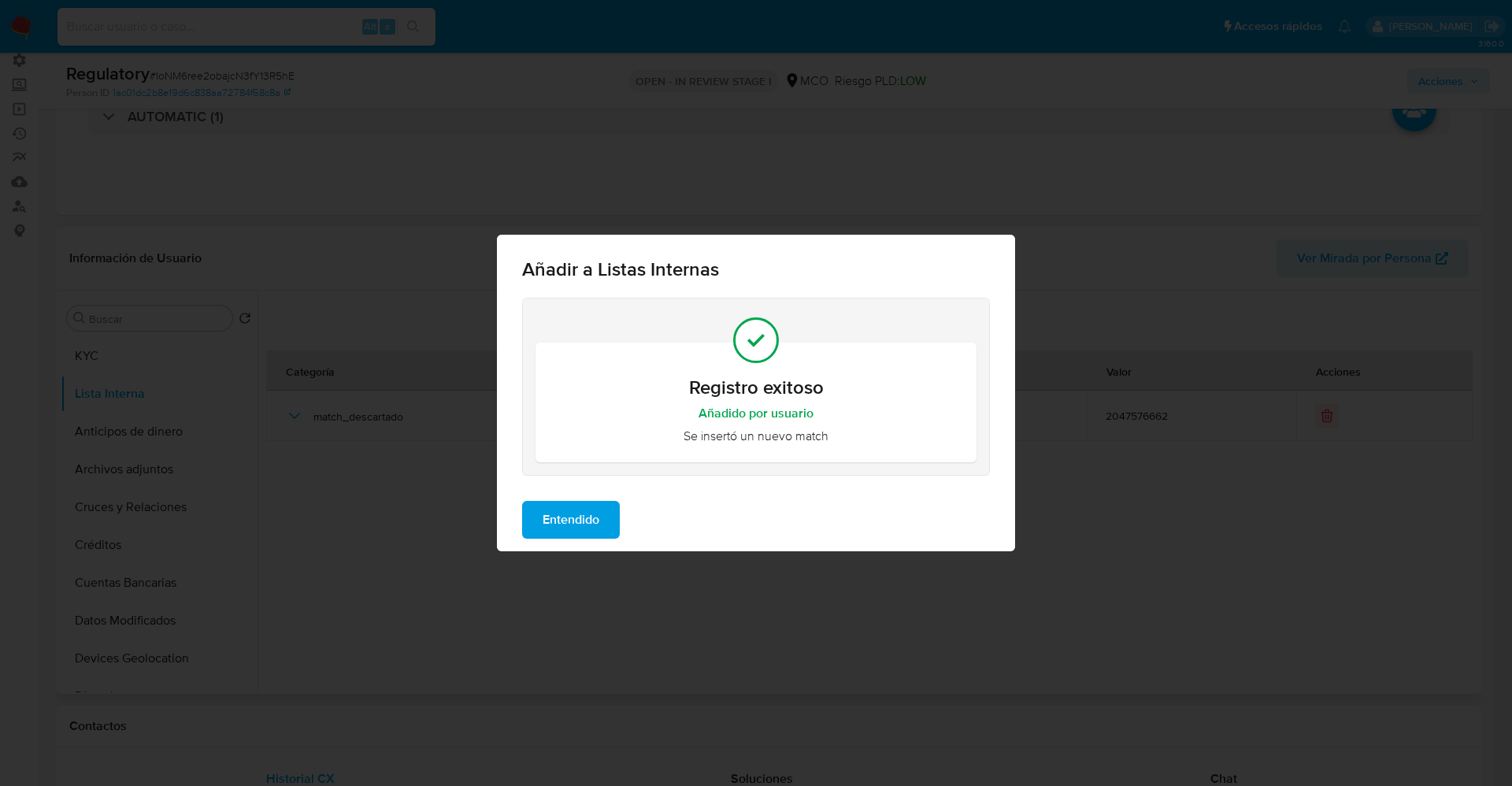
click at [571, 512] on span "Entendido" at bounding box center [571, 519] width 57 height 34
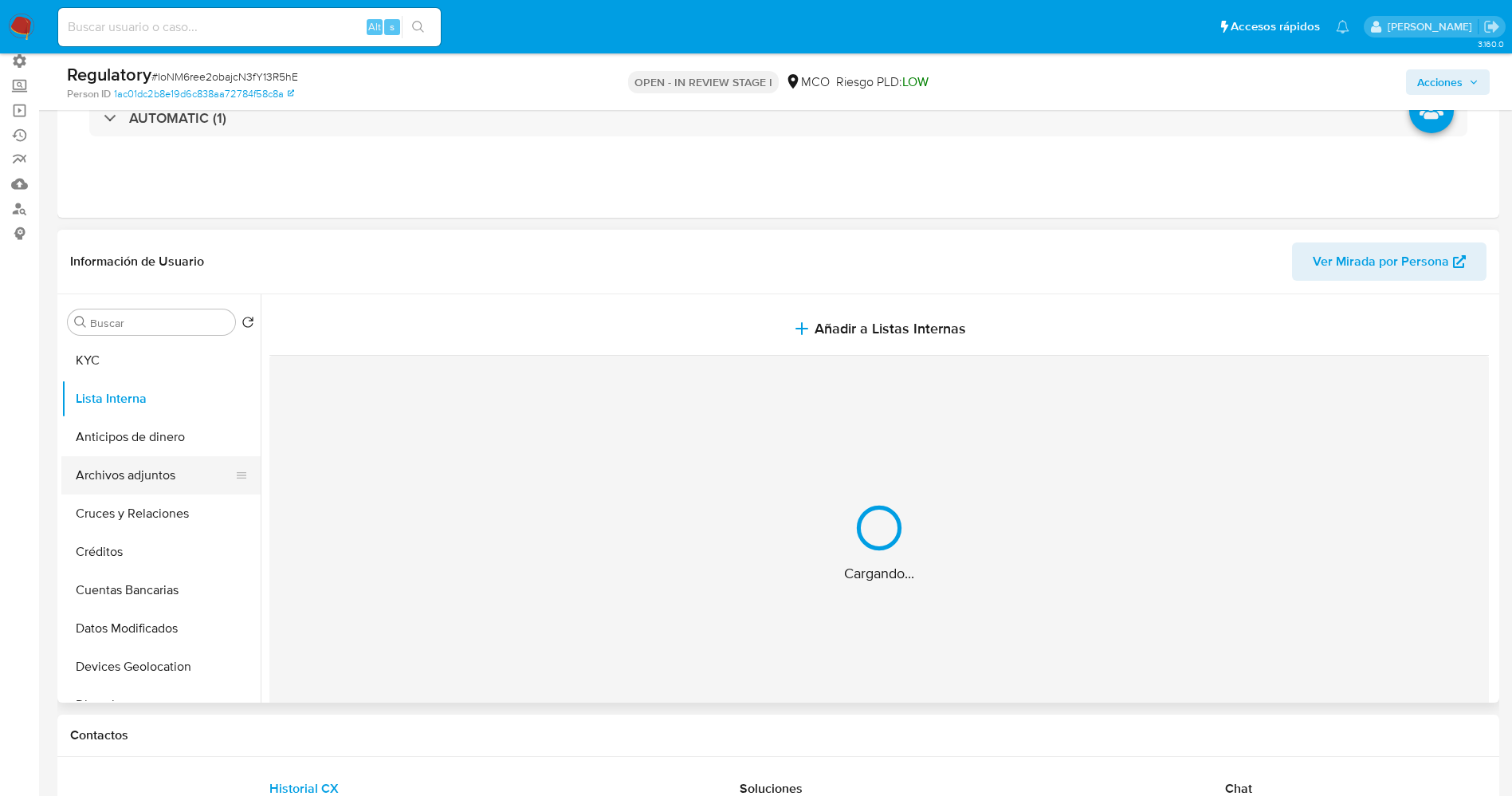
click at [126, 475] on button "Archivos adjuntos" at bounding box center [154, 475] width 186 height 38
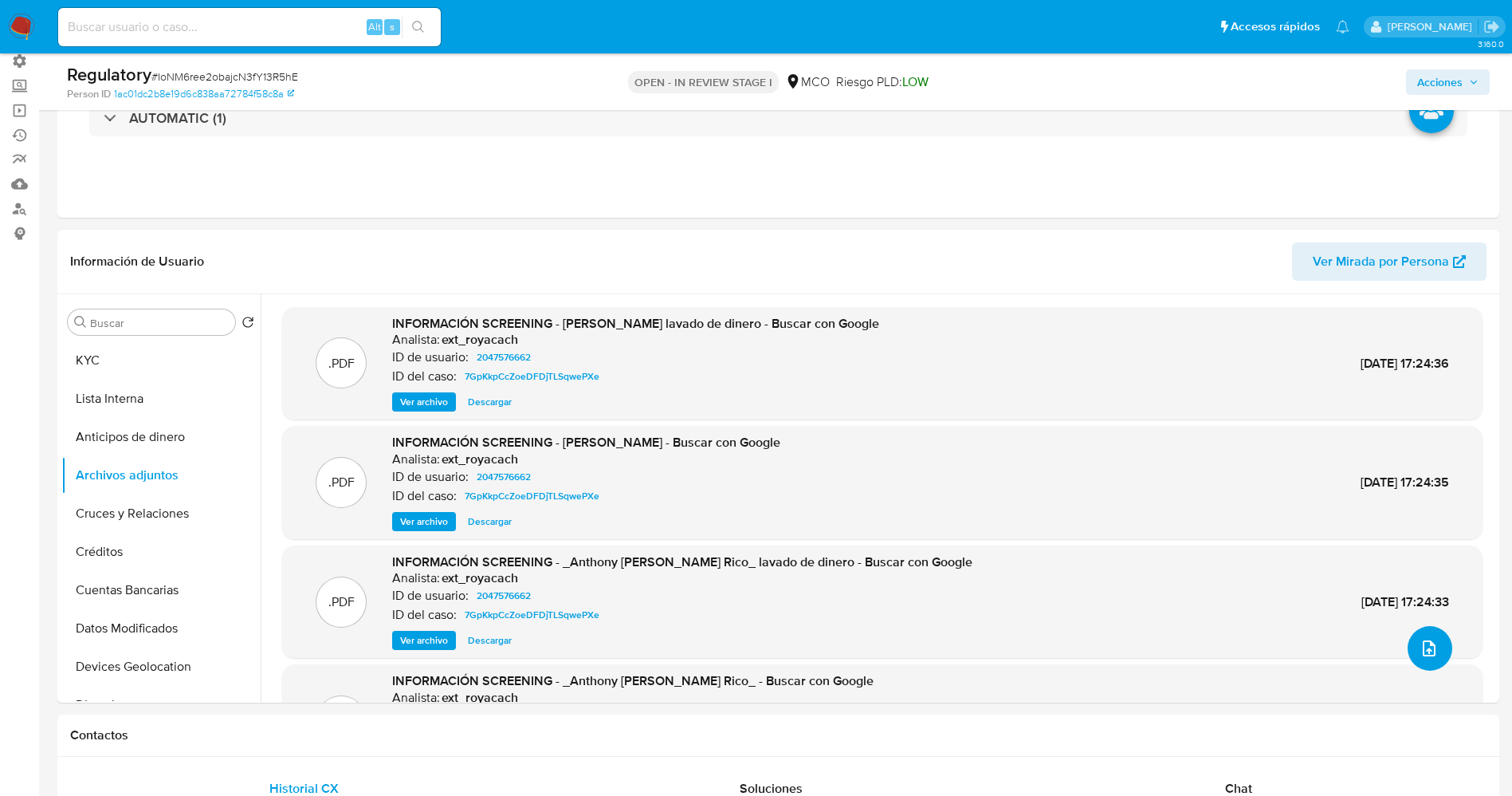
click at [1420, 652] on icon "upload-file" at bounding box center [1429, 648] width 19 height 19
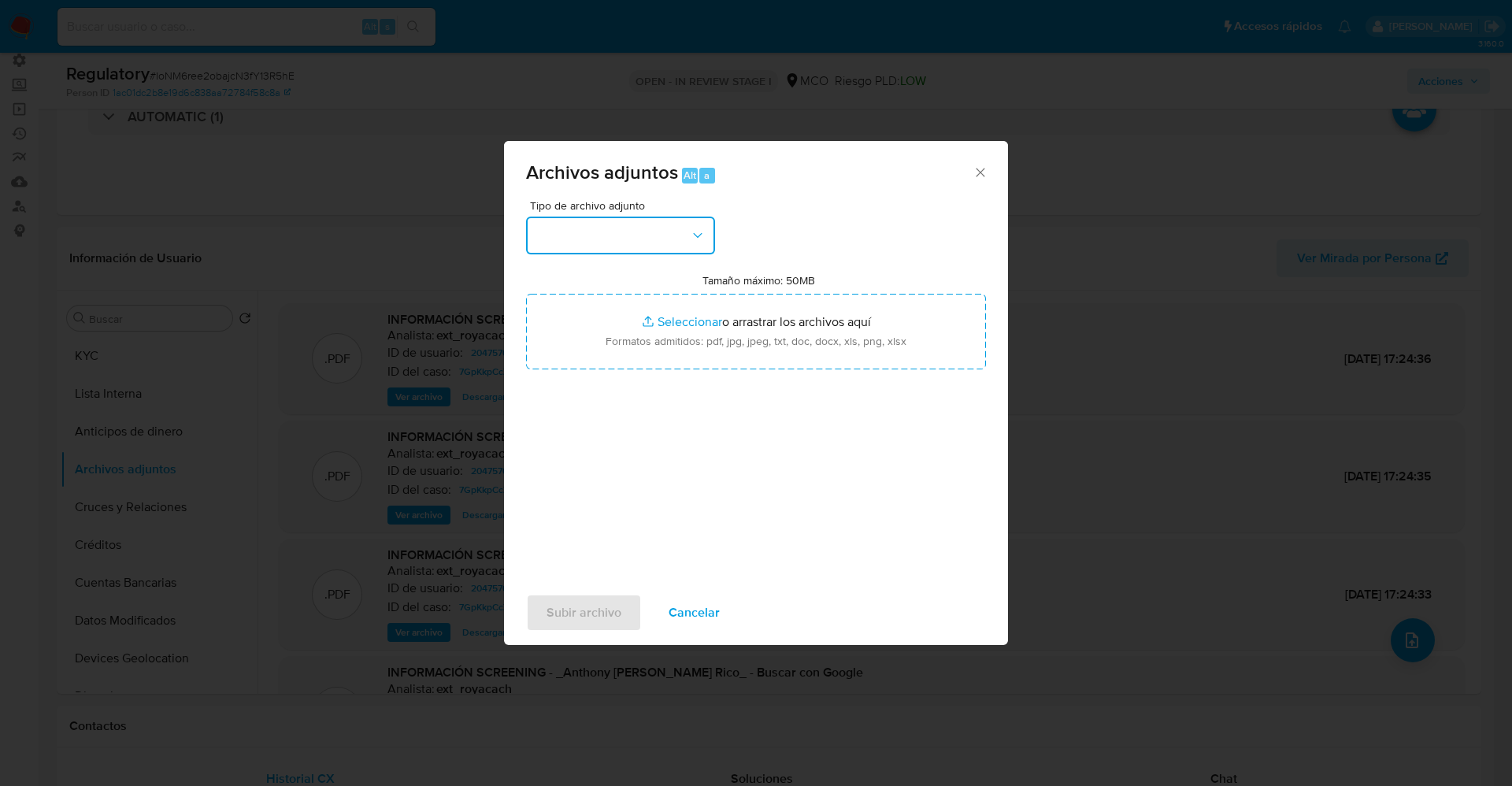
drag, startPoint x: 593, startPoint y: 239, endPoint x: 602, endPoint y: 239, distance: 9.0
click at [600, 239] on button "button" at bounding box center [620, 235] width 189 height 38
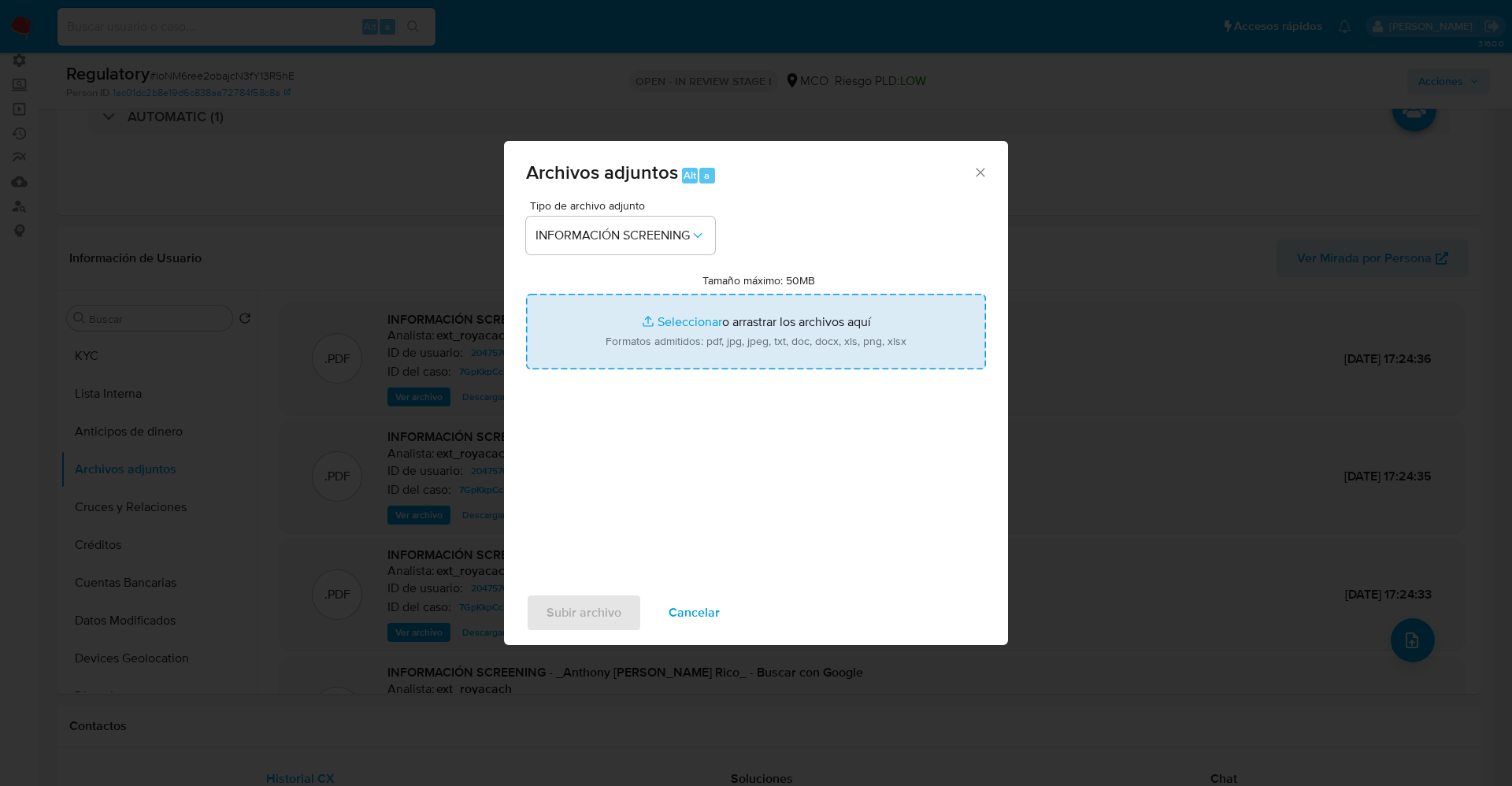
type input "C:\fakepath\CaseDossierReport_5jb87obgkozh1k0wglofcw945.pdf"
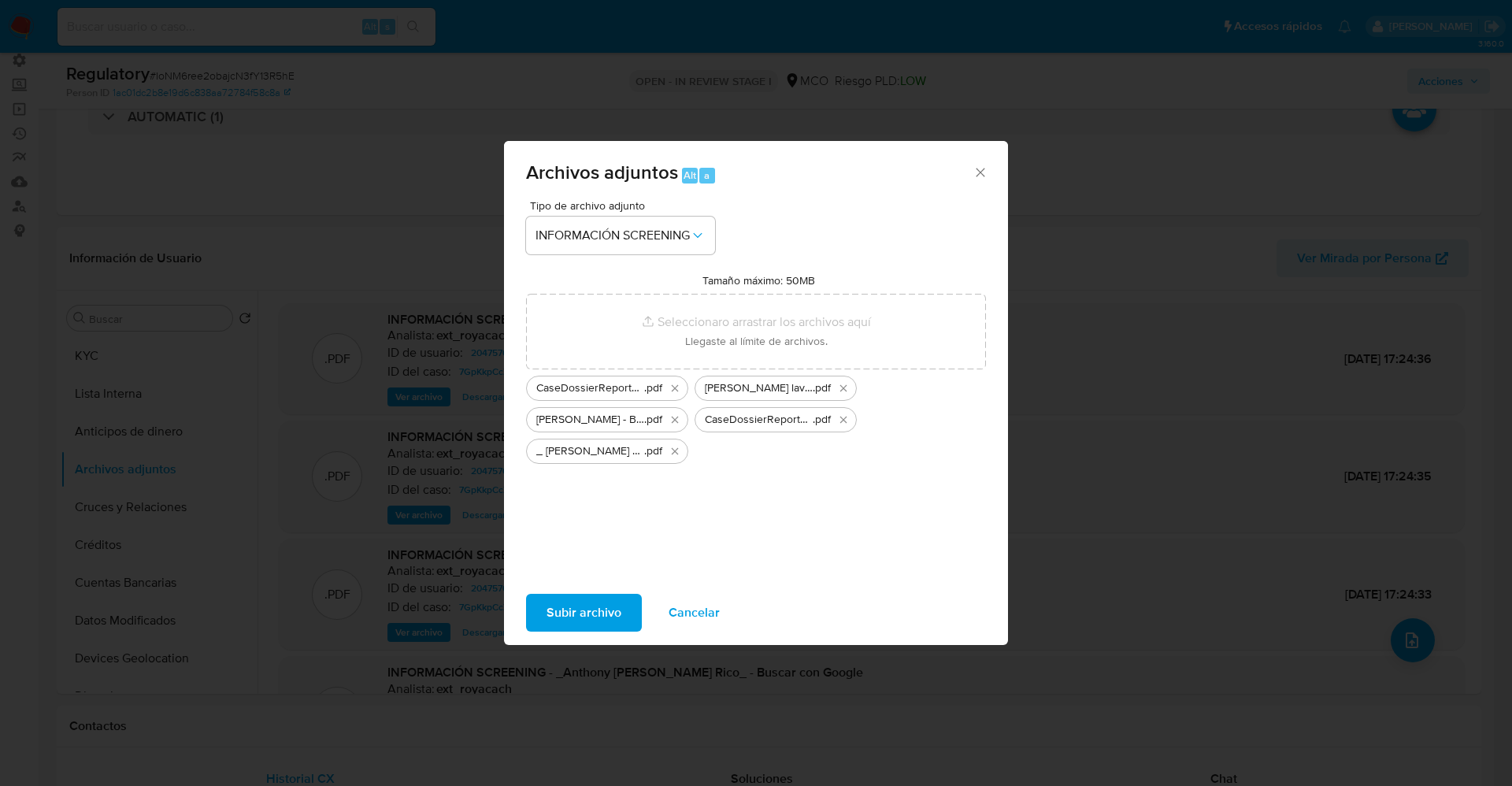
click at [612, 609] on span "Subir archivo" at bounding box center [584, 612] width 75 height 34
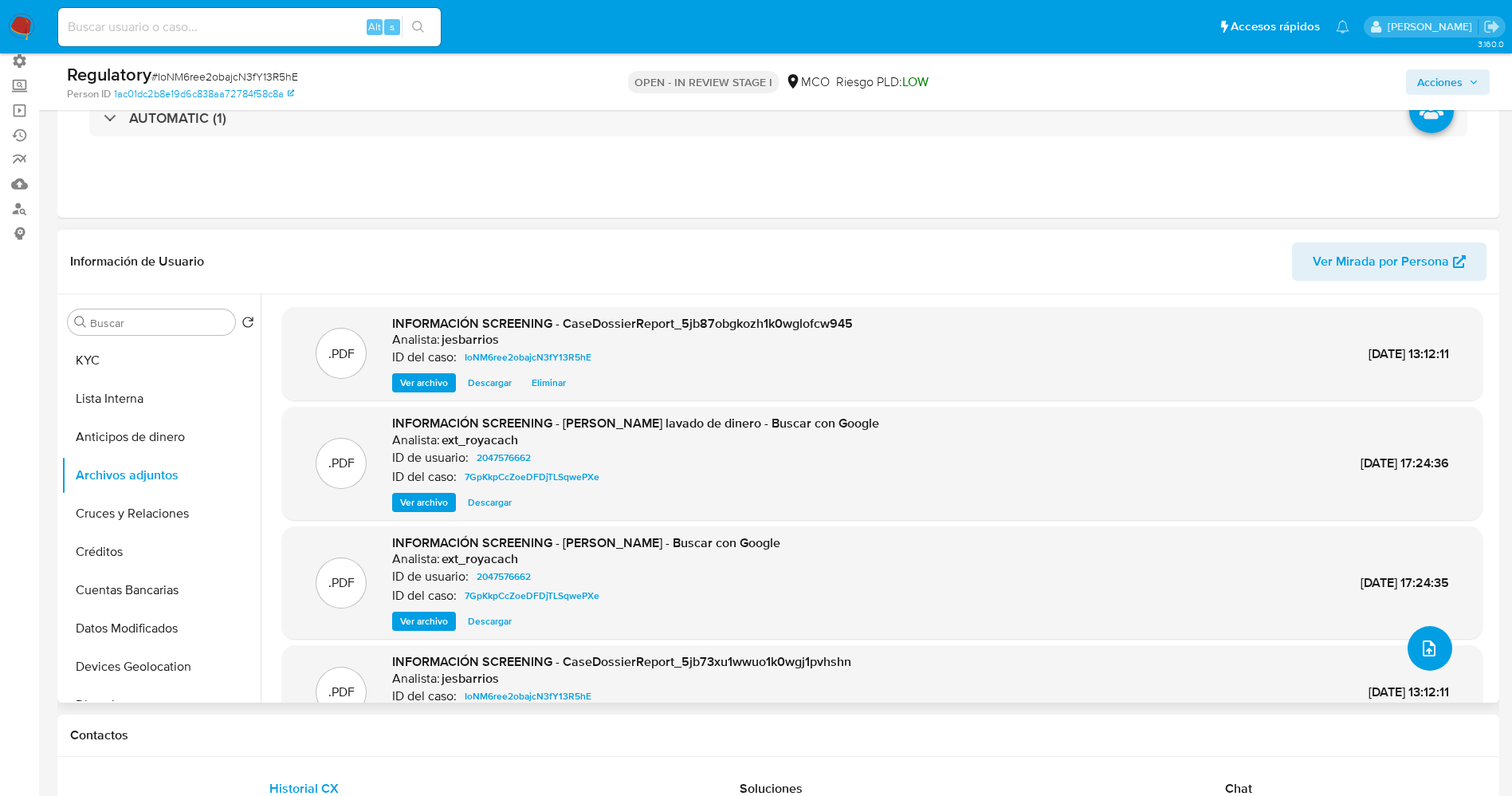
click at [1425, 651] on icon "upload-file" at bounding box center [1429, 648] width 19 height 19
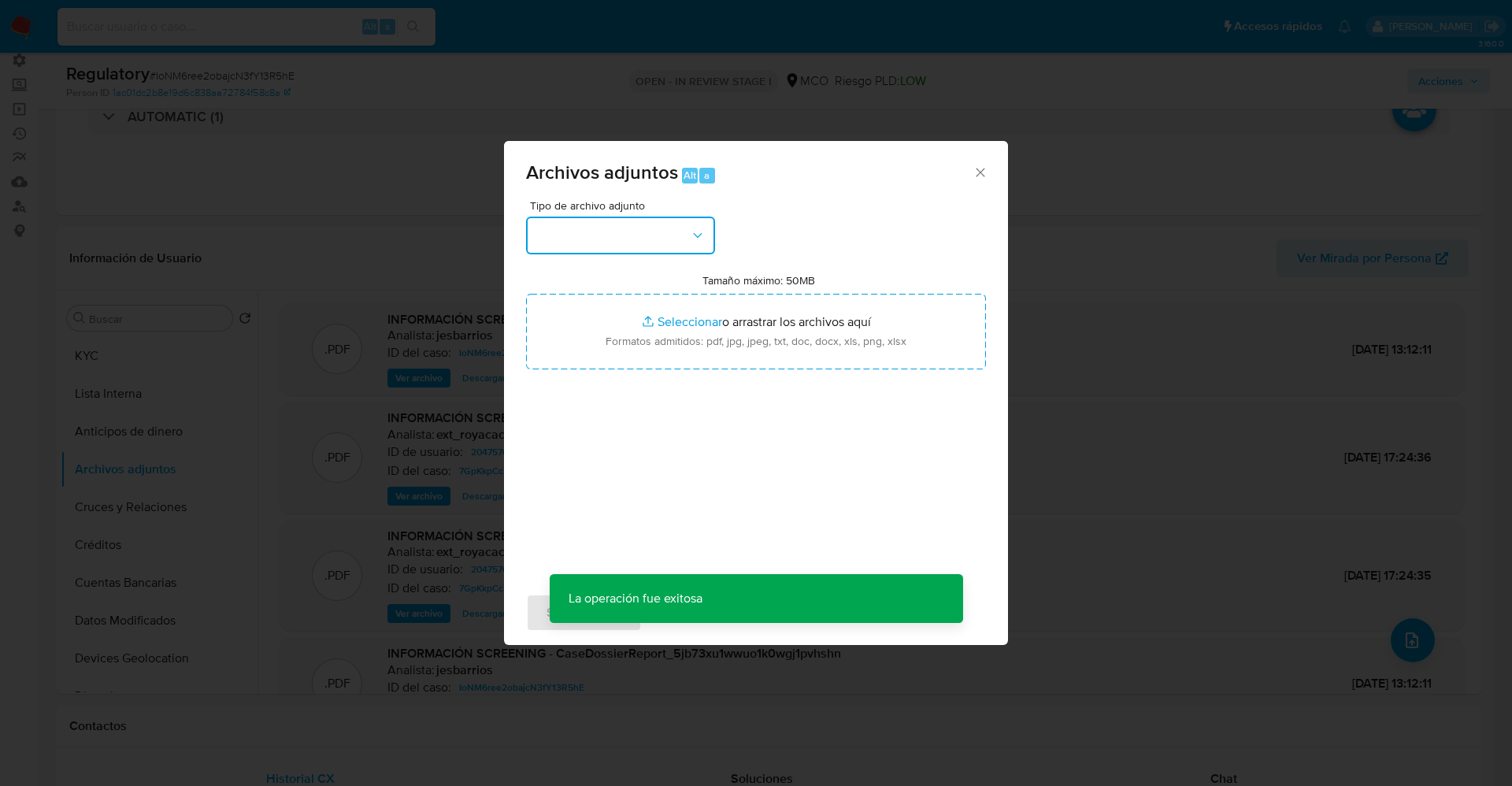
click at [616, 231] on button "button" at bounding box center [620, 235] width 189 height 38
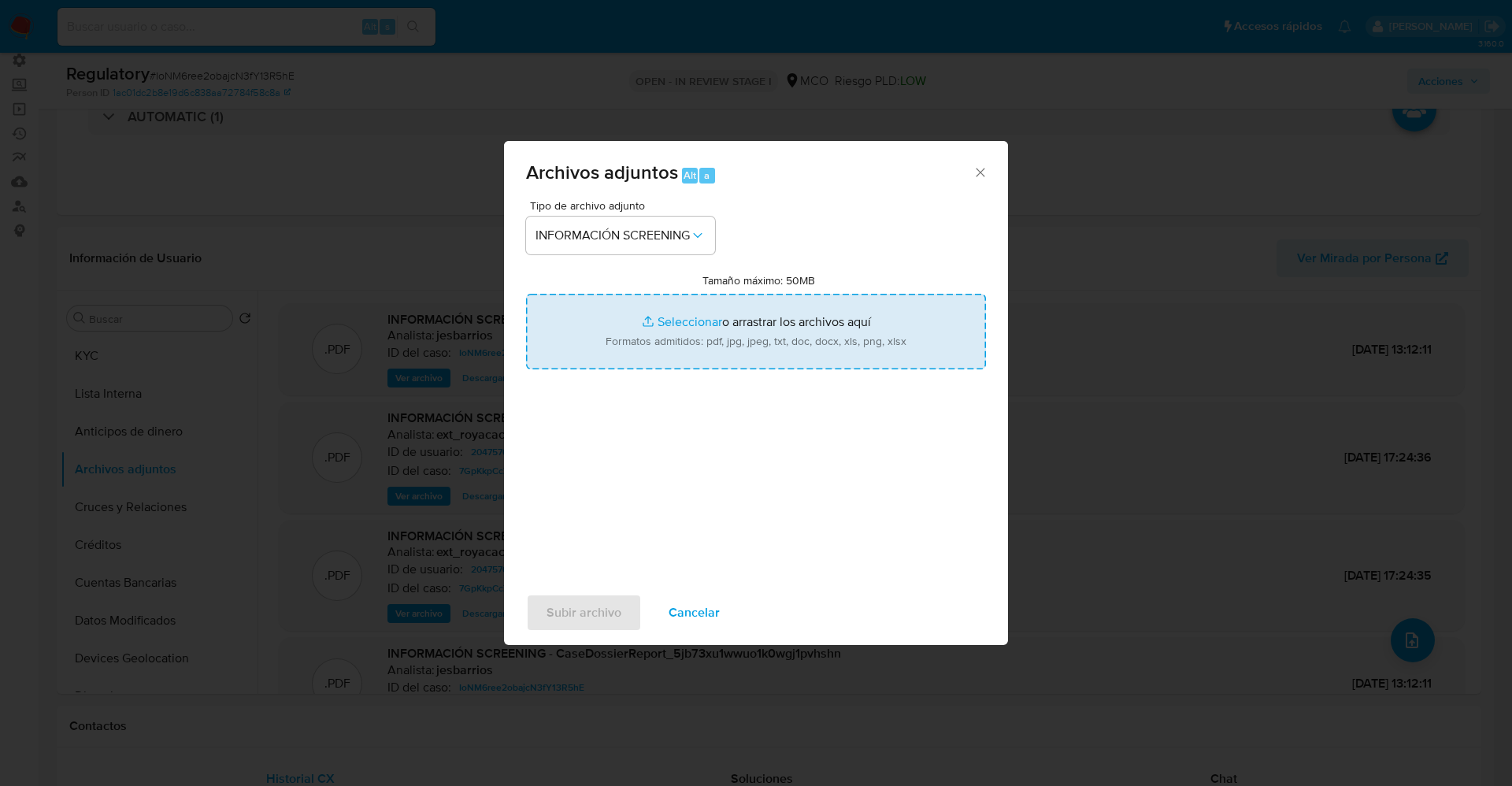
type input "C:\fakepath\_ Anthony Jose Acosta Rico_ - Buscar con Google.pdf"
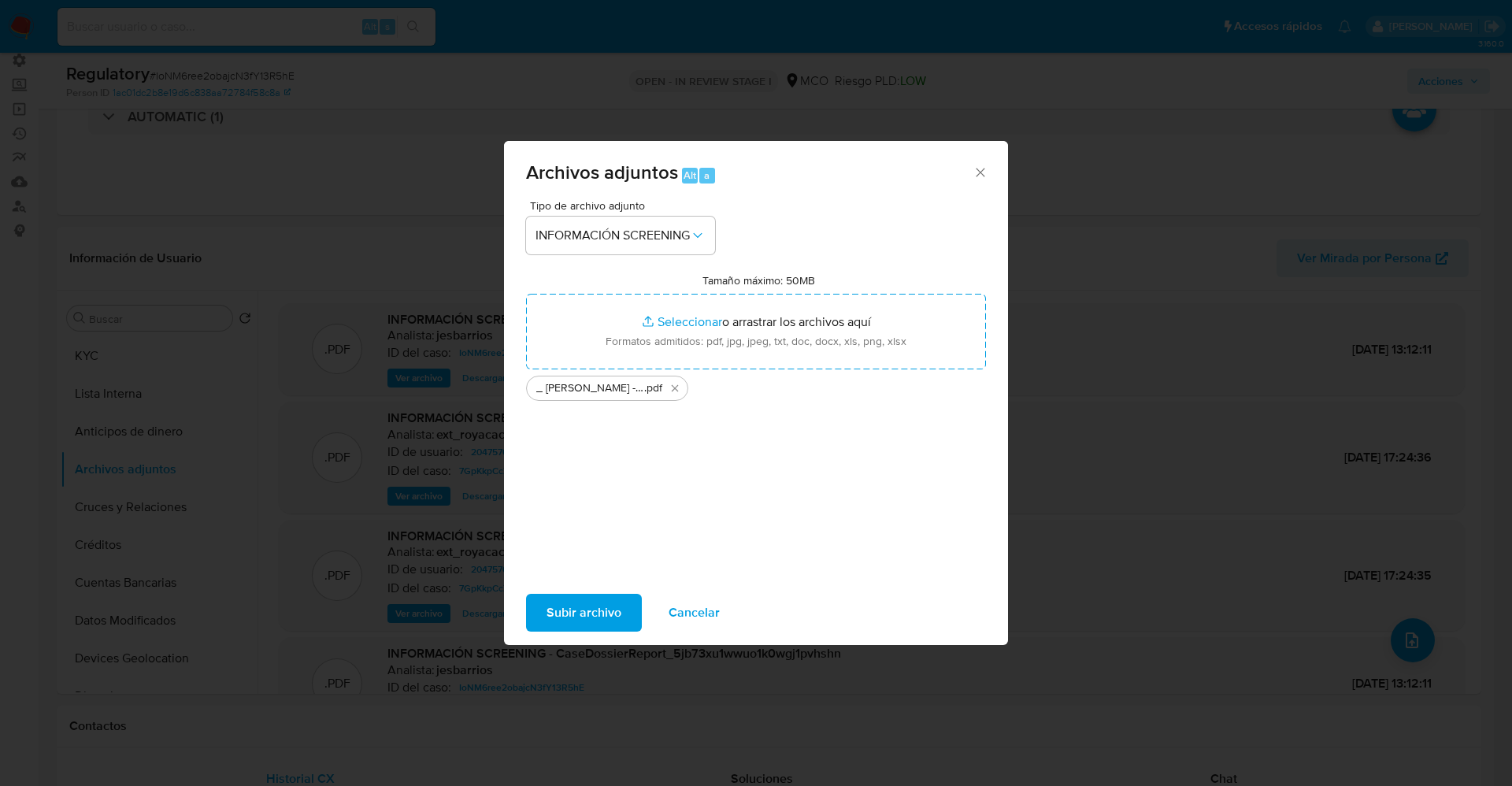
click at [599, 604] on span "Subir archivo" at bounding box center [584, 612] width 75 height 34
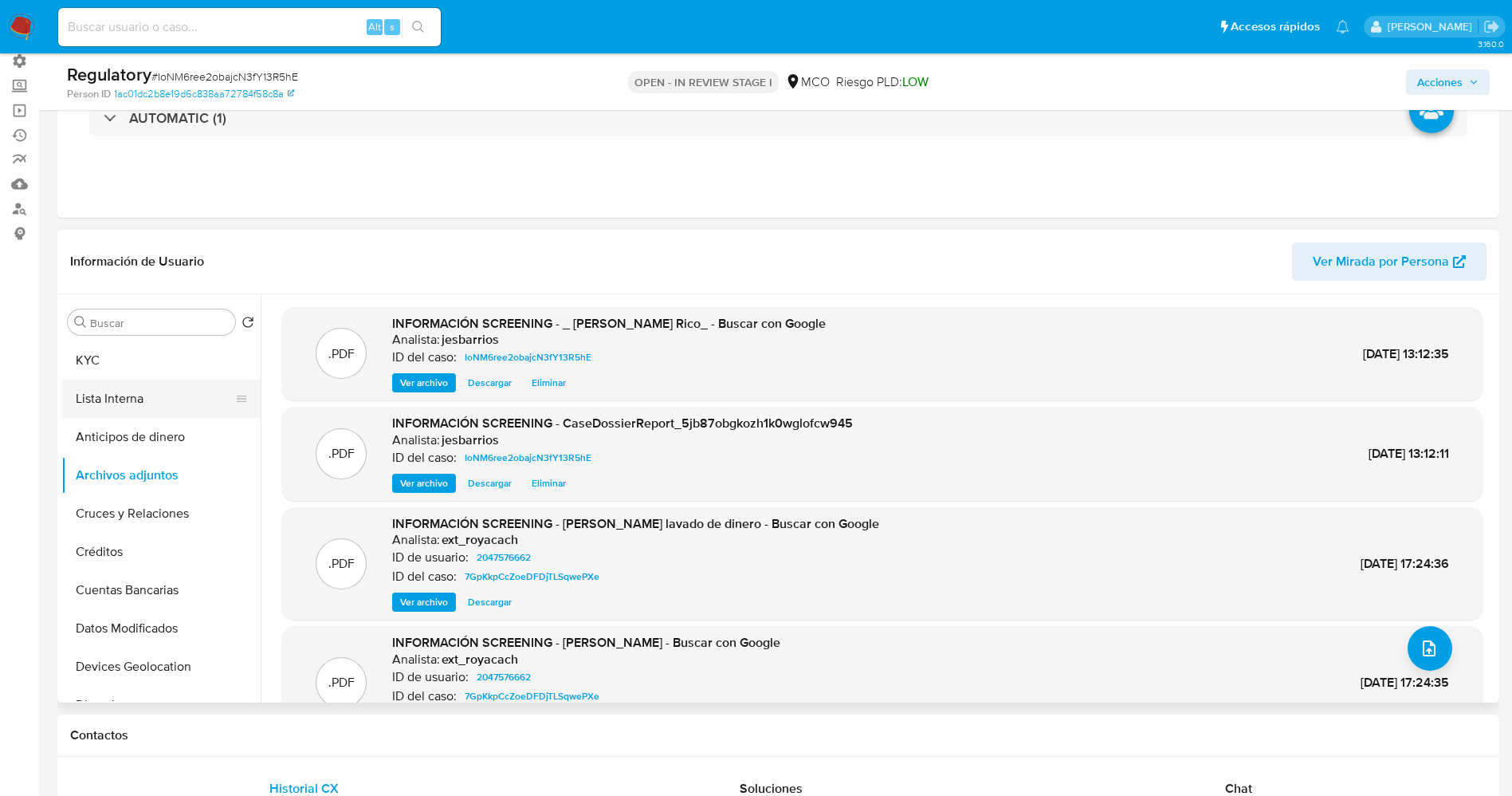
click at [142, 384] on button "Lista Interna" at bounding box center [154, 398] width 186 height 38
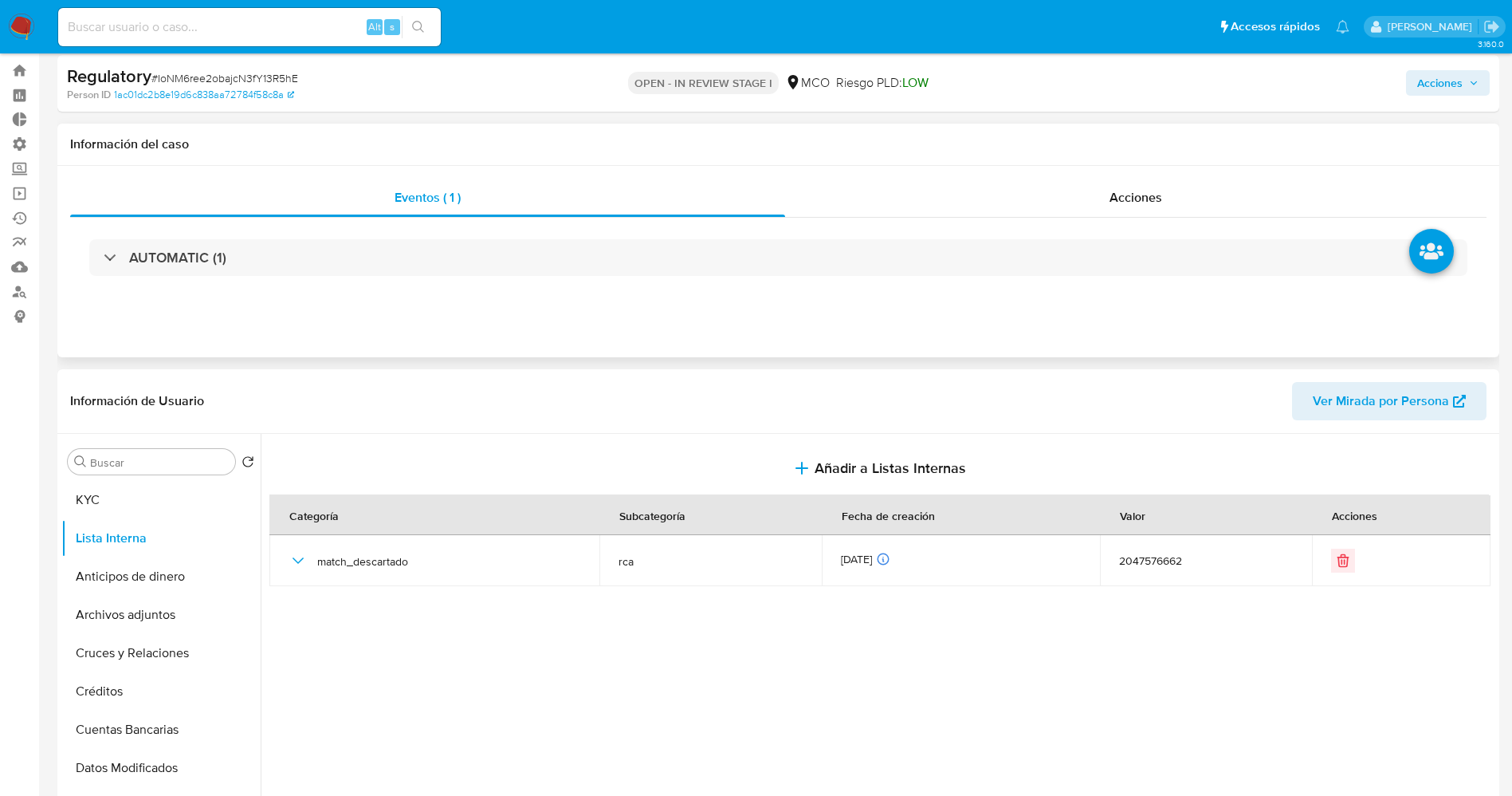
scroll to position [0, 0]
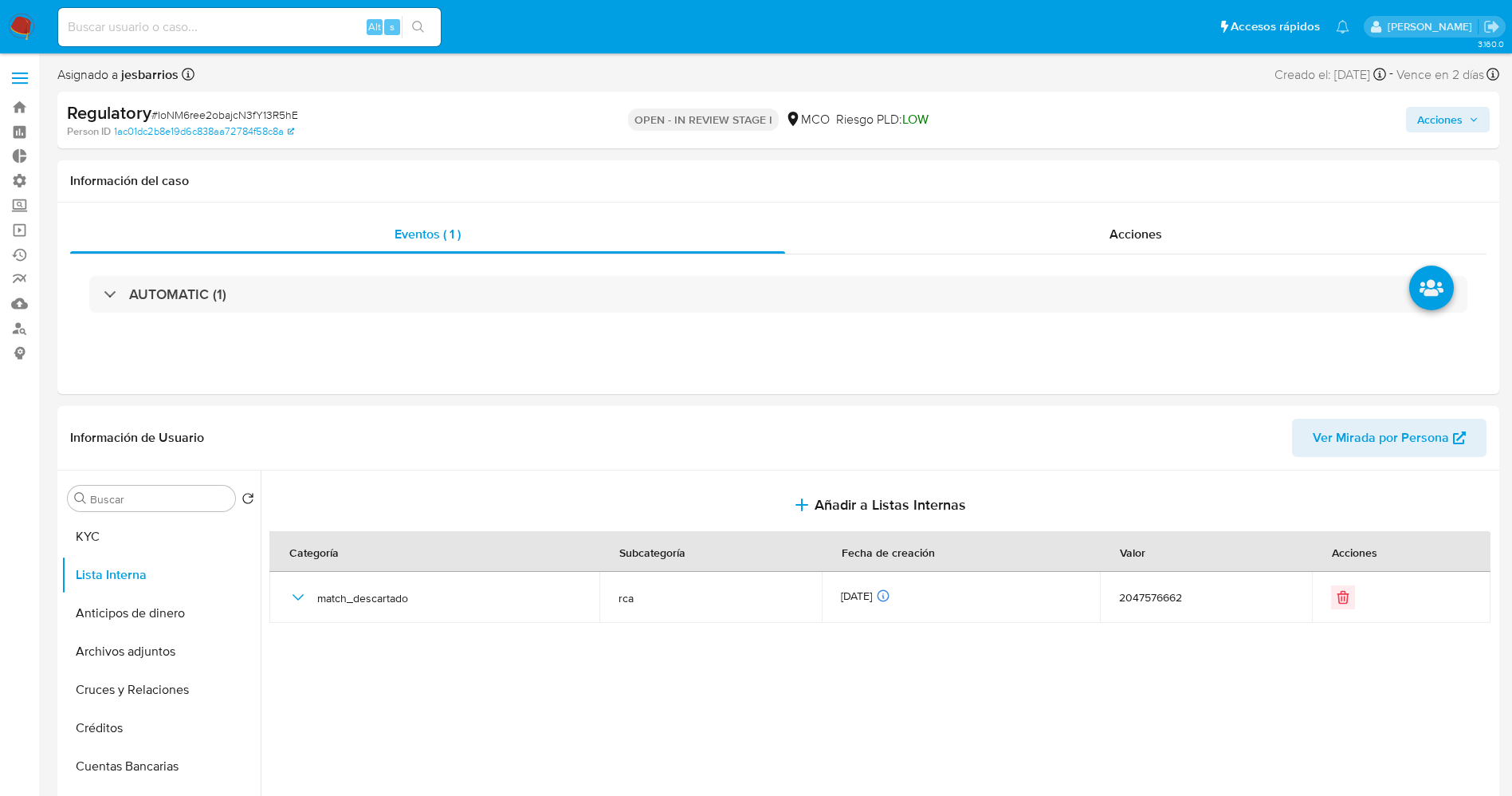
click at [1447, 128] on span "Acciones" at bounding box center [1440, 120] width 46 height 25
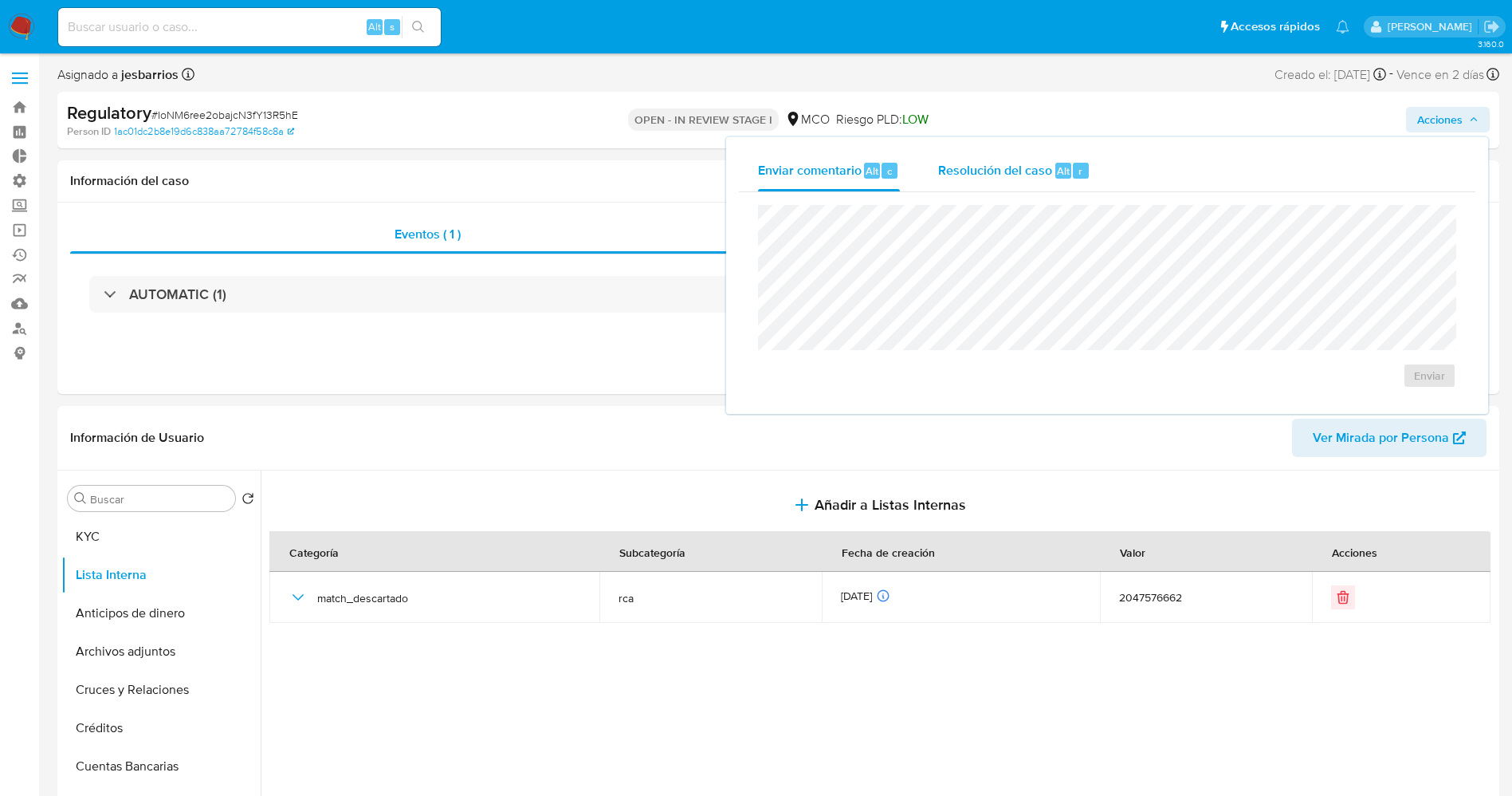
click at [1026, 173] on span "Resolución del caso" at bounding box center [995, 170] width 114 height 19
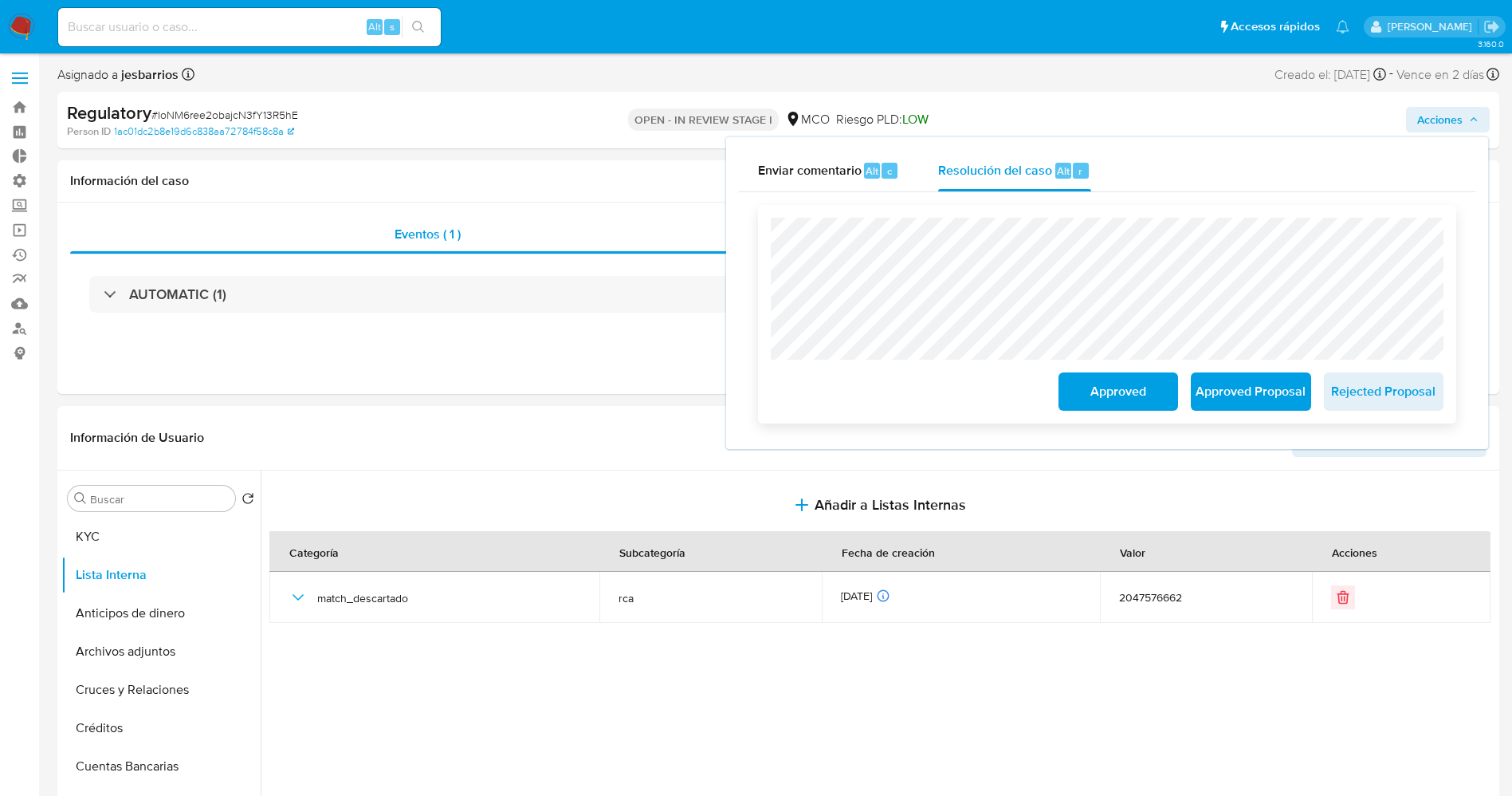
click at [1103, 398] on span "Approved" at bounding box center [1118, 391] width 78 height 35
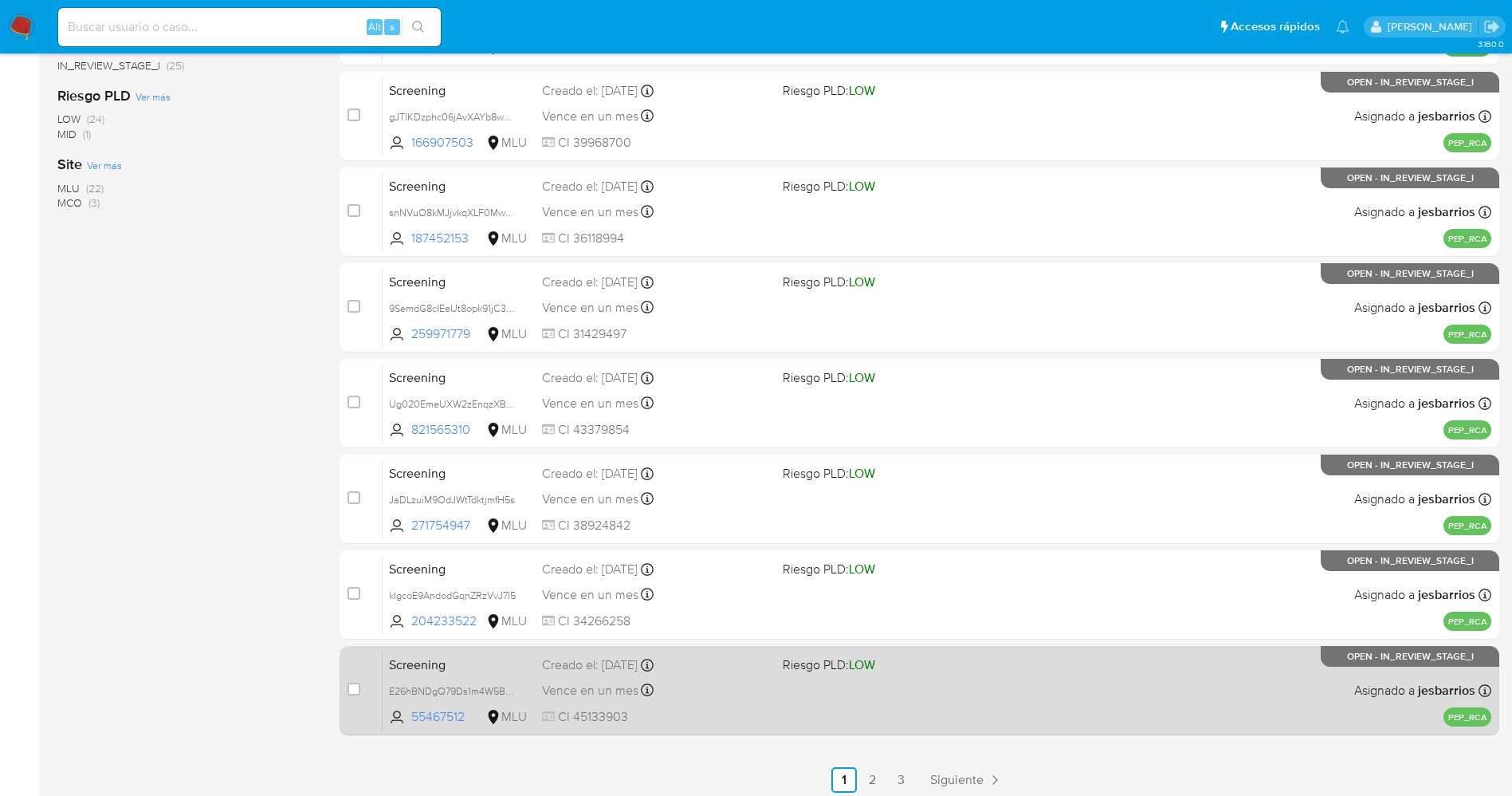
scroll to position [520, 0]
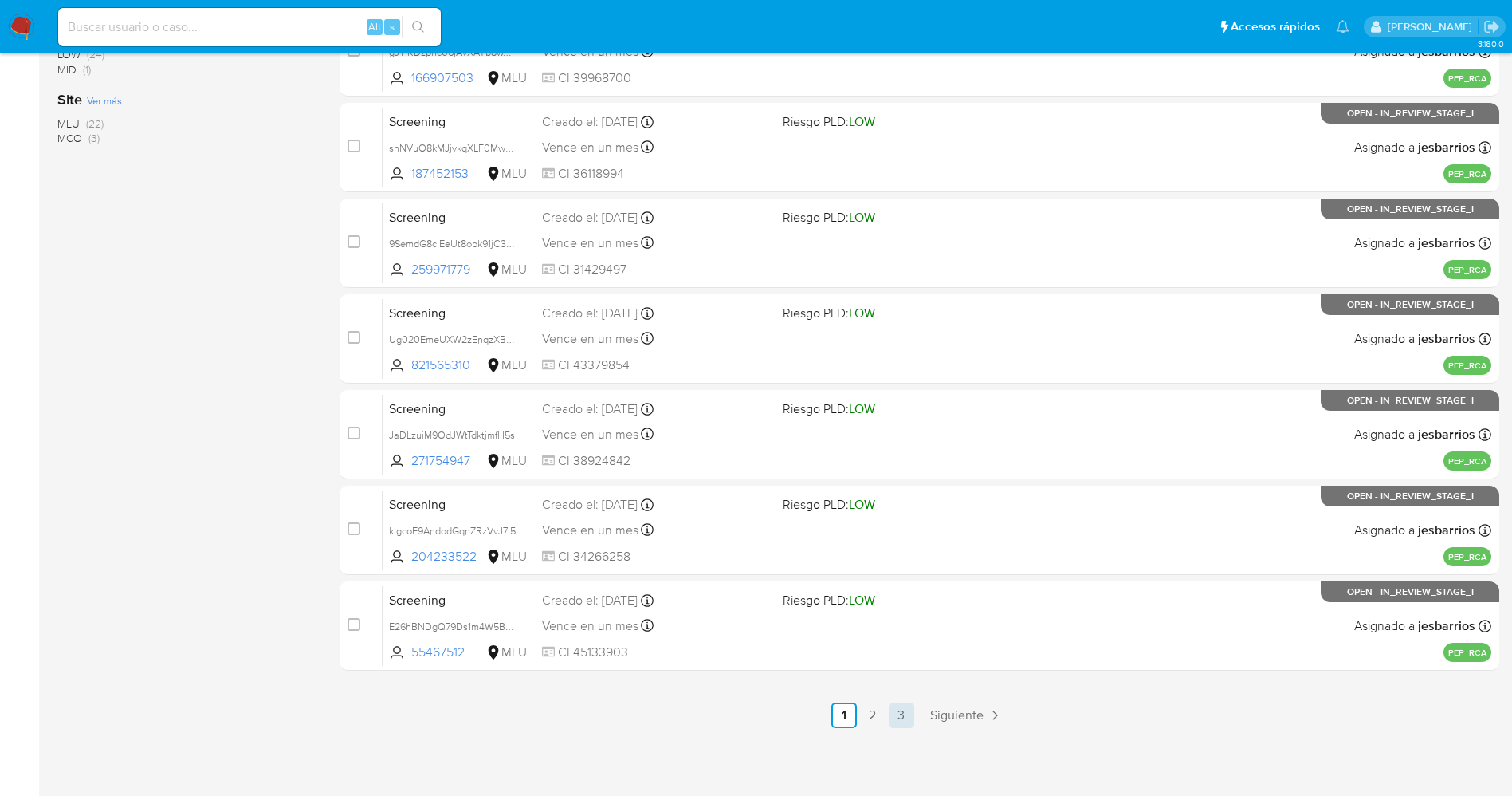
click at [904, 715] on link "3" at bounding box center [902, 715] width 25 height 25
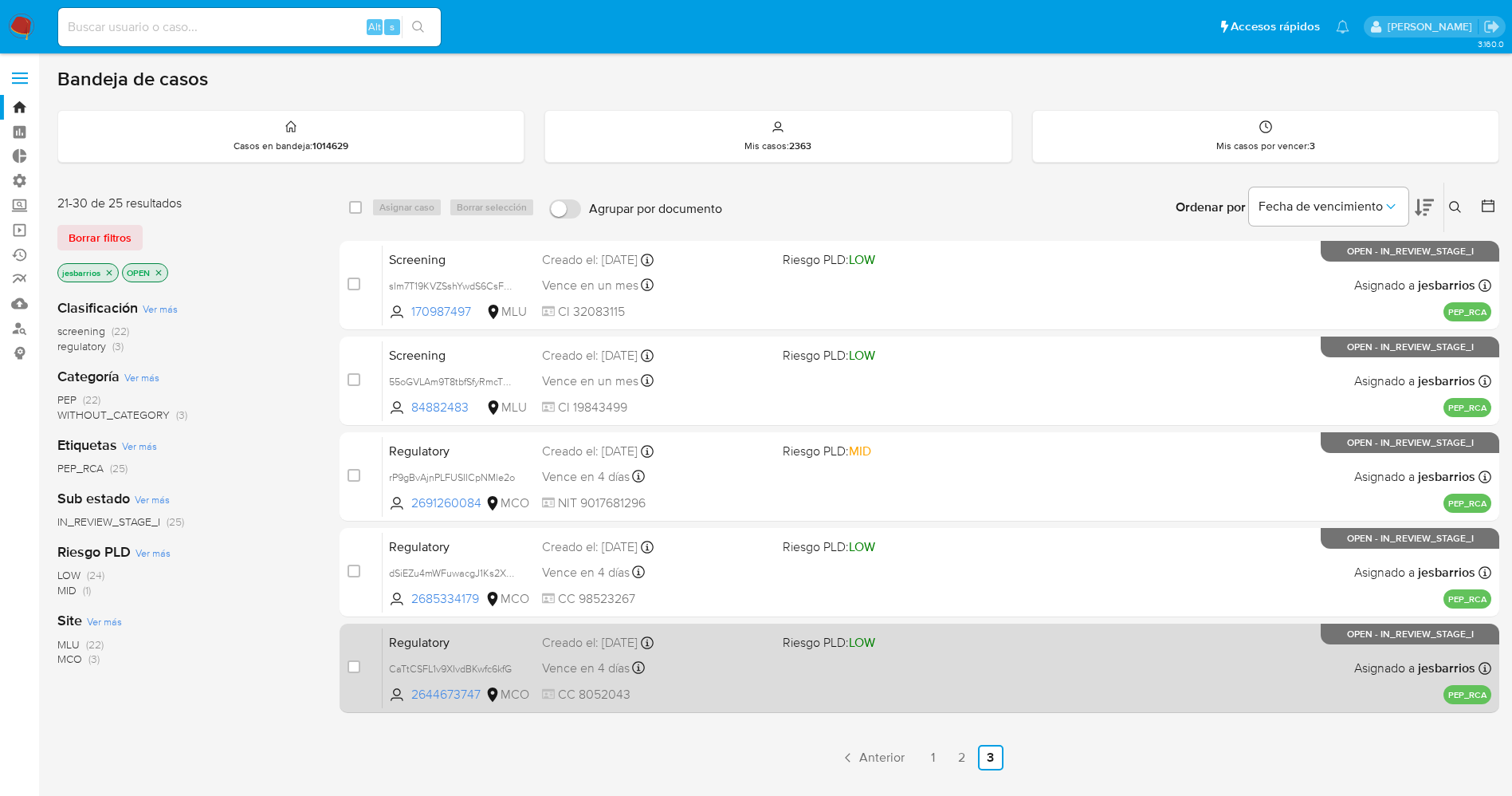
click at [969, 661] on div "Regulatory CaTtCSFL1v9XIvdBKwfc6kfG 2644673747 MCO Riesgo PLD: LOW Creado el: 1…" at bounding box center [937, 667] width 1109 height 81
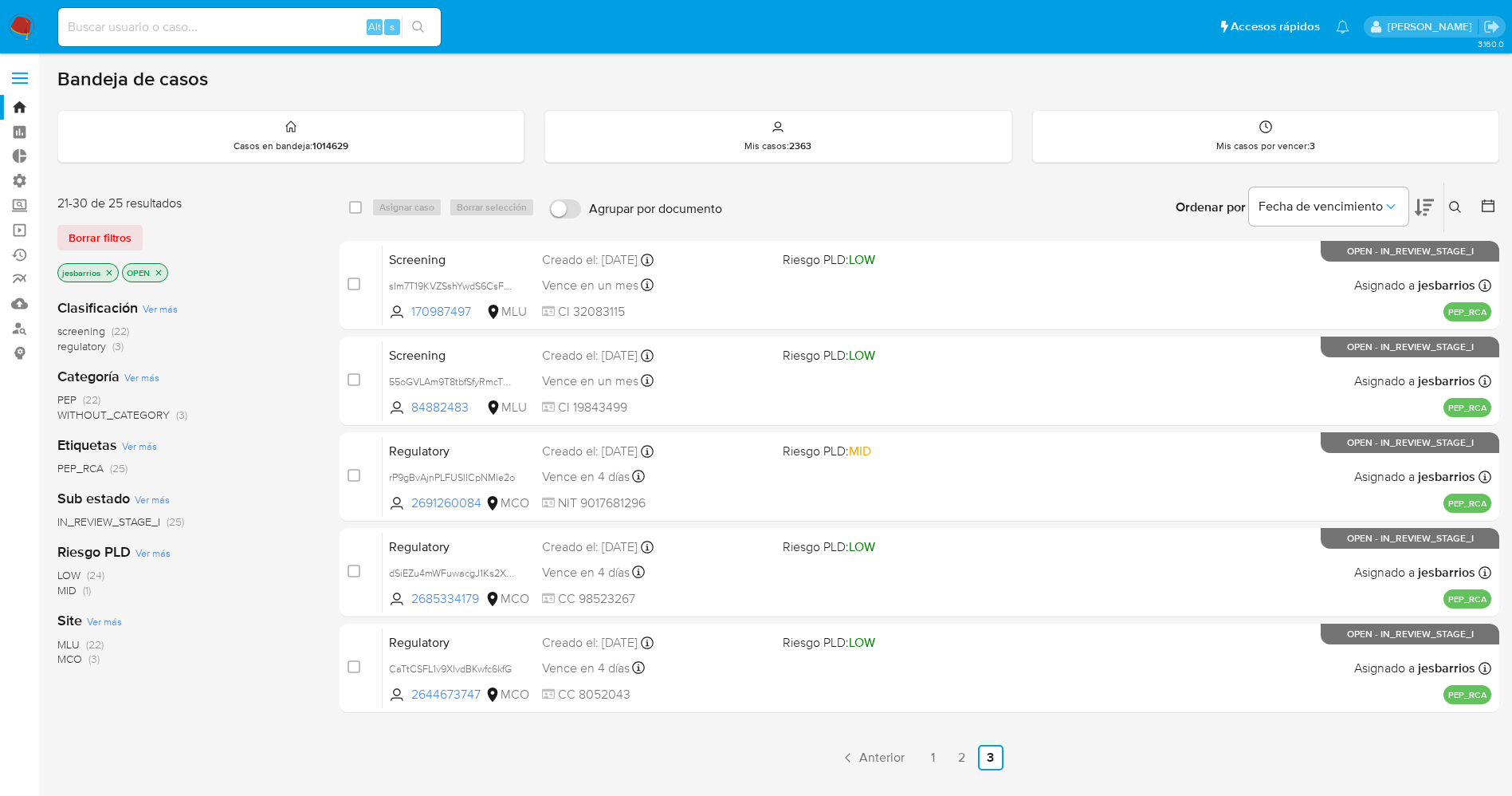
click at [14, 28] on img at bounding box center [21, 27] width 27 height 27
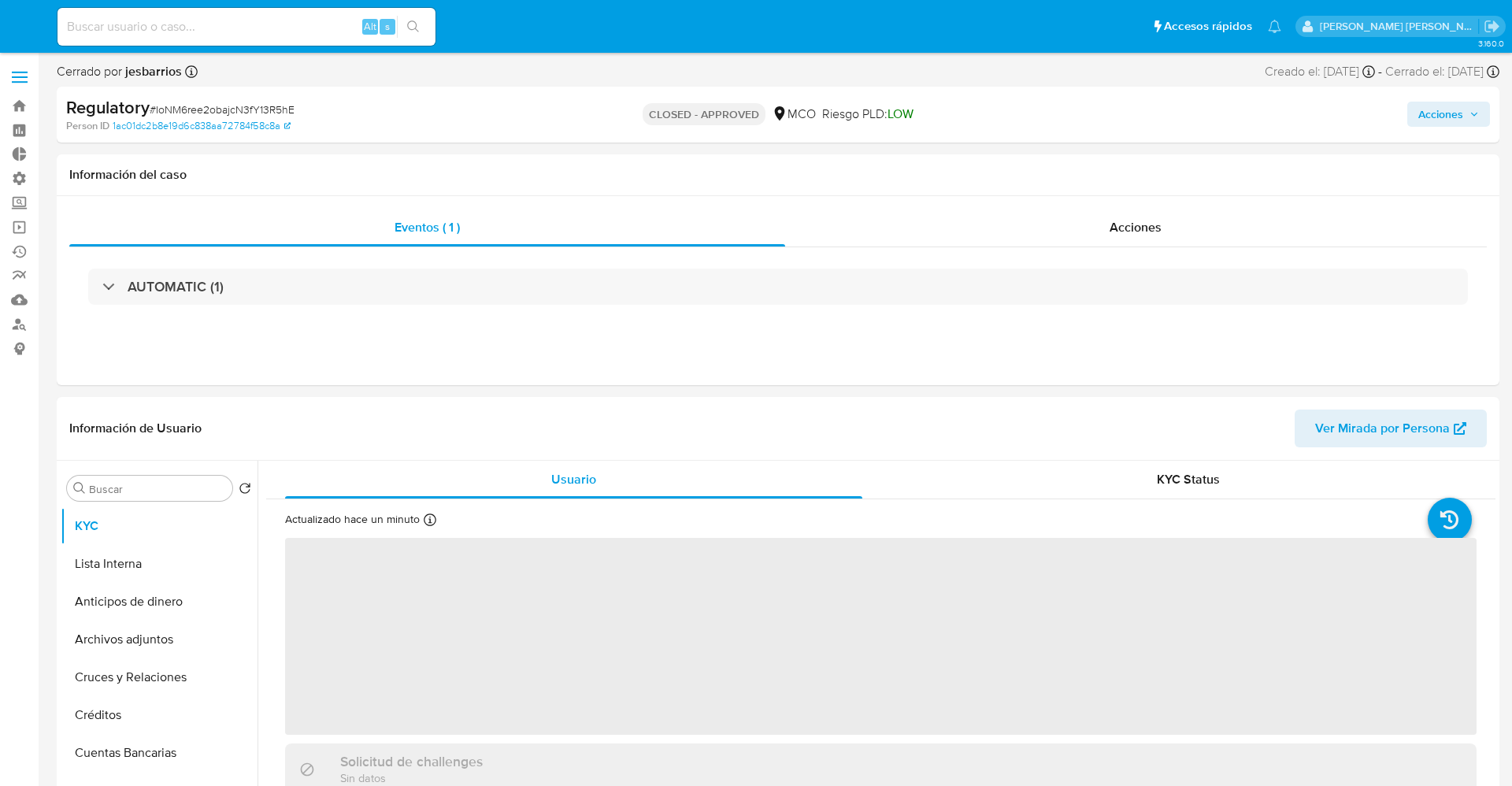
select select "10"
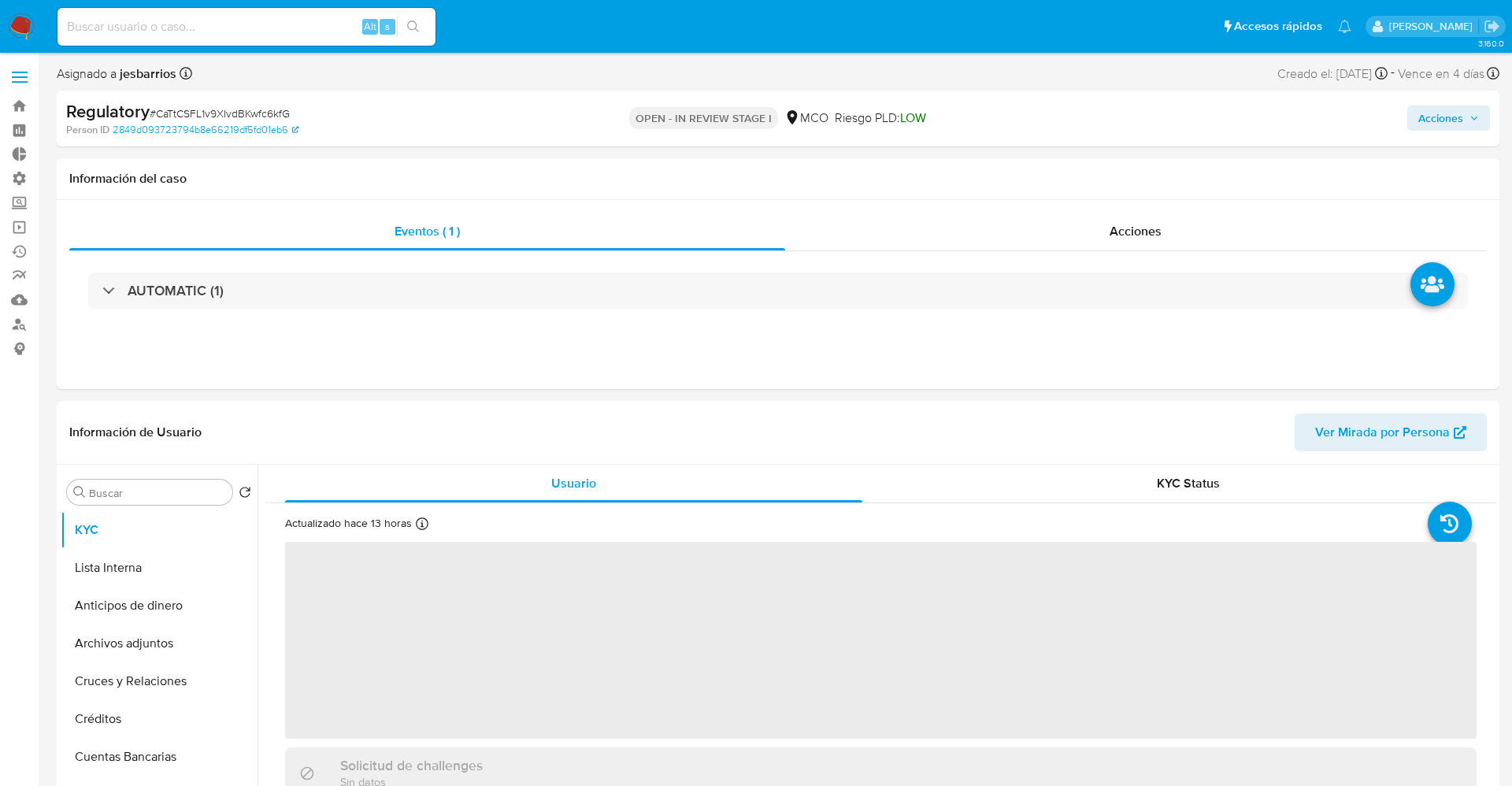
select select "10"
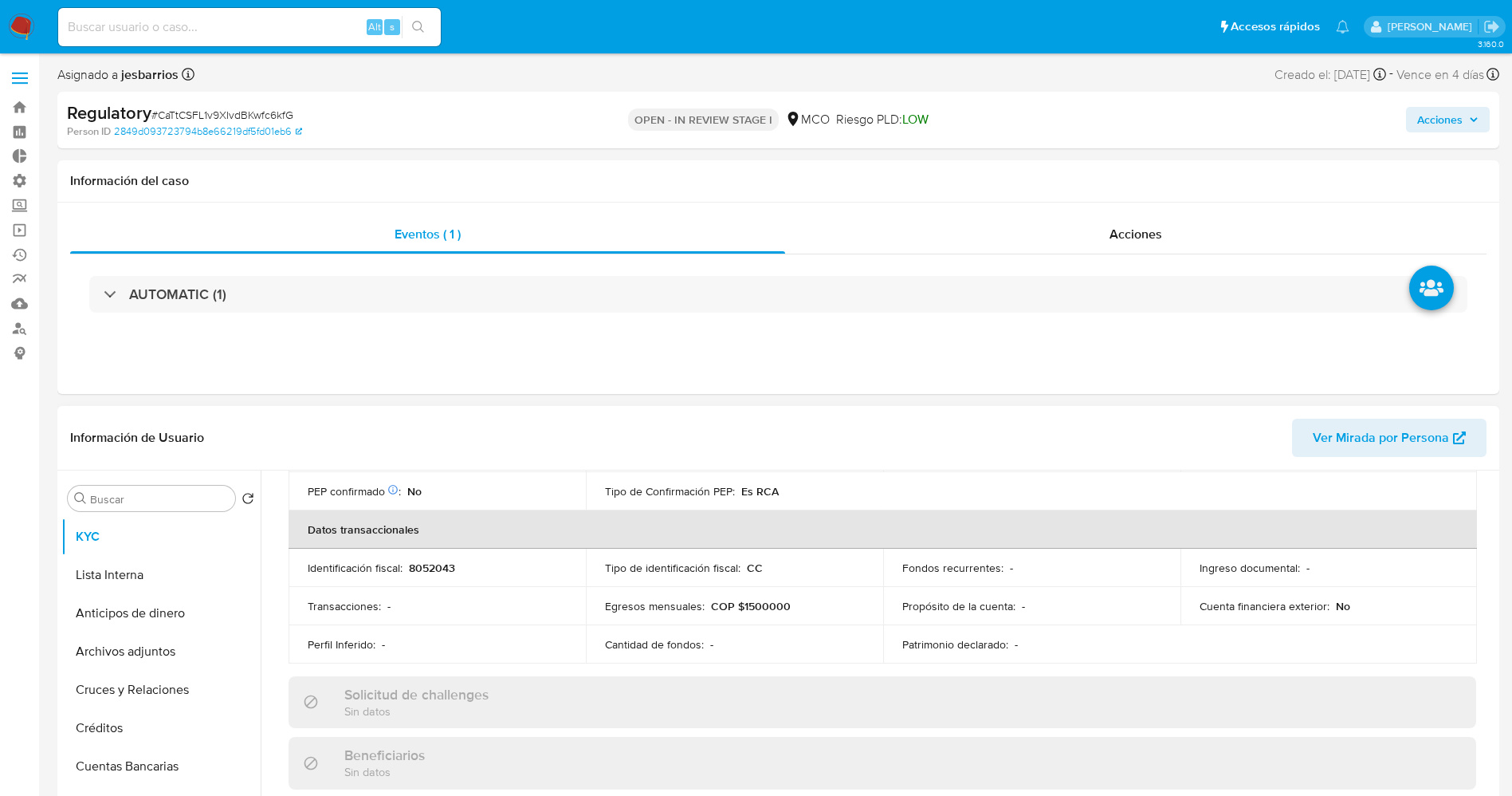
scroll to position [598, 0]
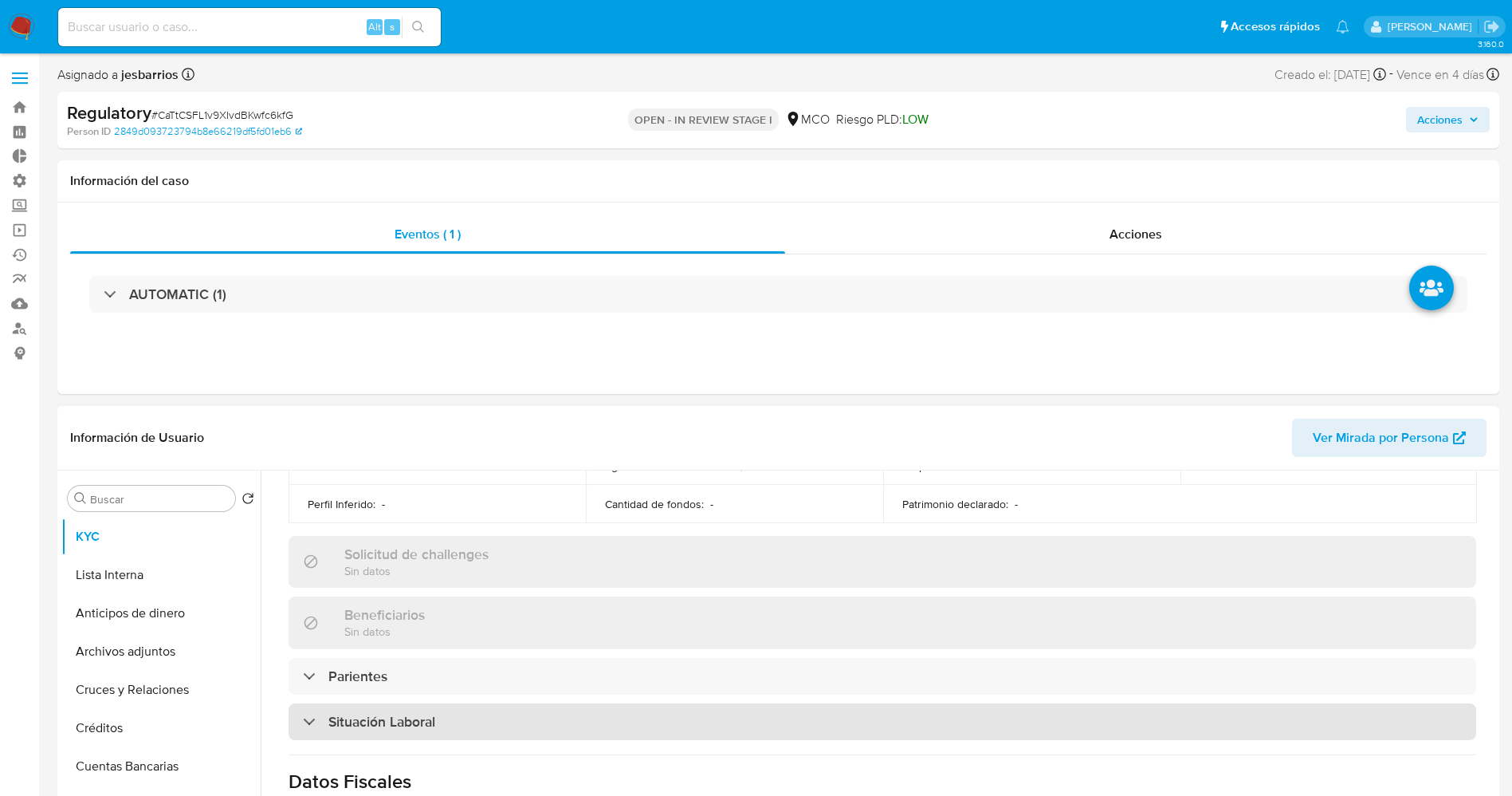
click at [414, 719] on h3 "Situación Laboral" at bounding box center [381, 721] width 107 height 18
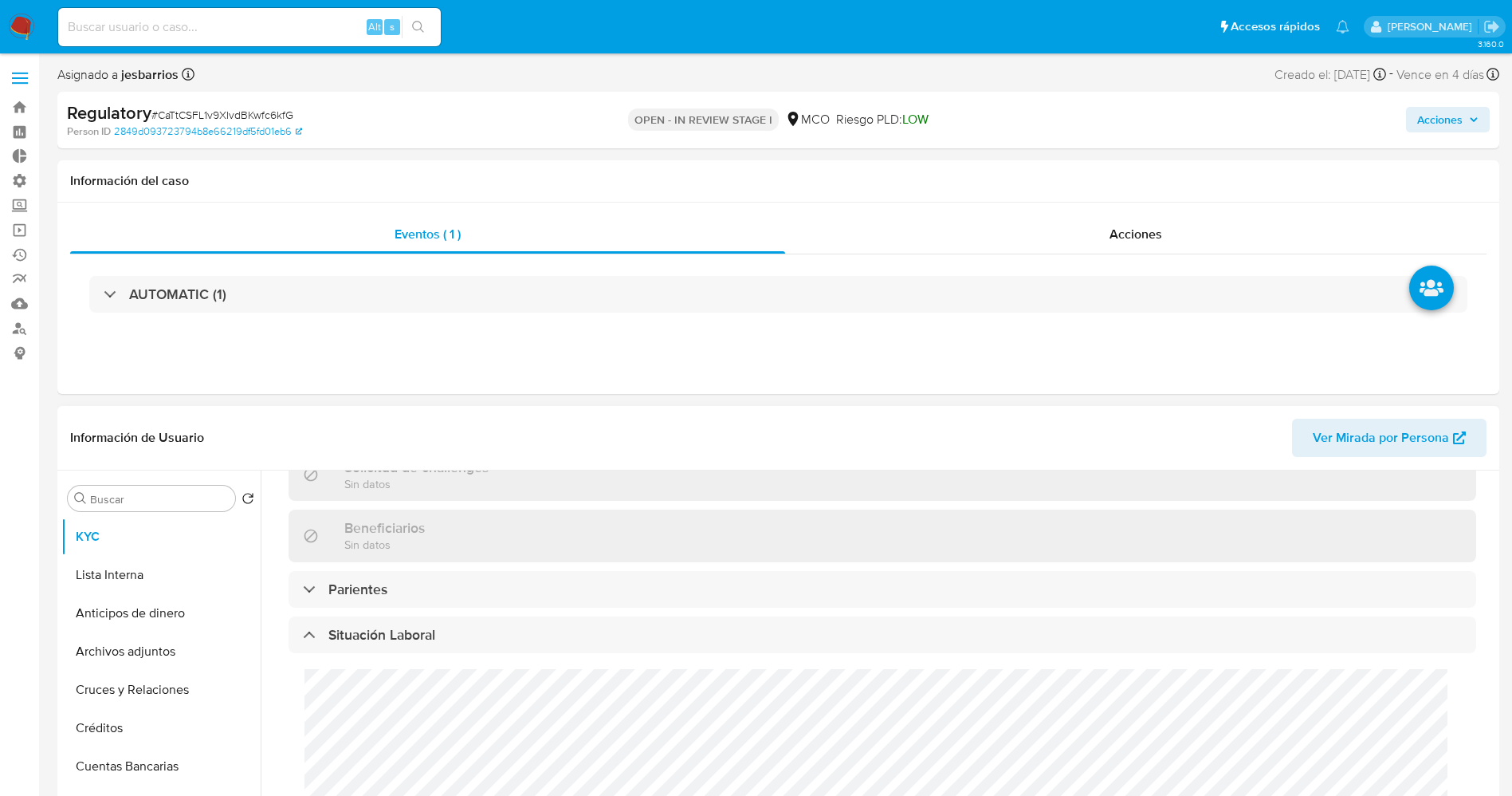
scroll to position [717, 0]
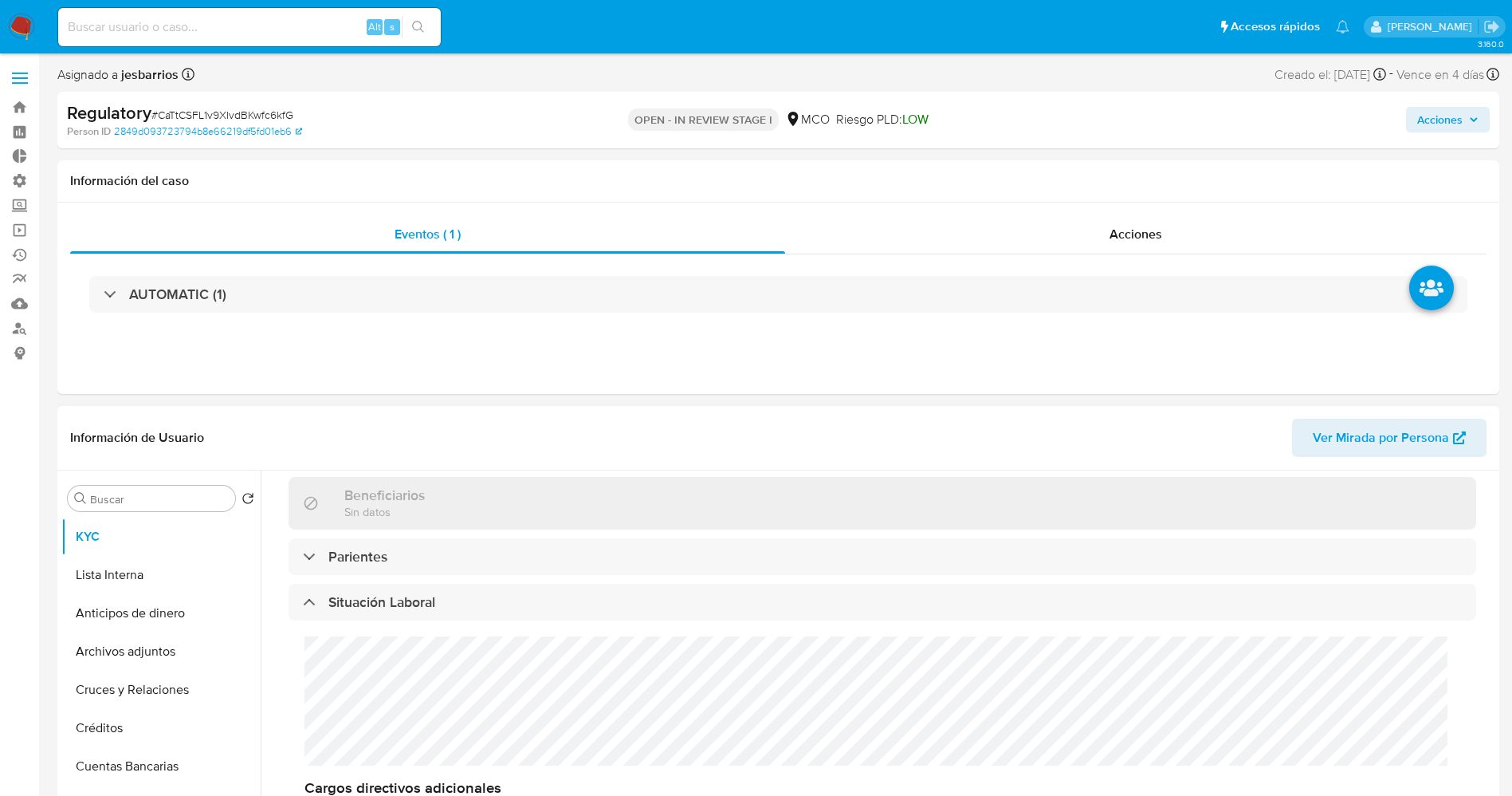
click at [472, 578] on div "Actualizado hace 13 horas Creado: [DATE] 23:46:12 Actualizado: [DATE] 23:52:05 …" at bounding box center [882, 484] width 1226 height 1384
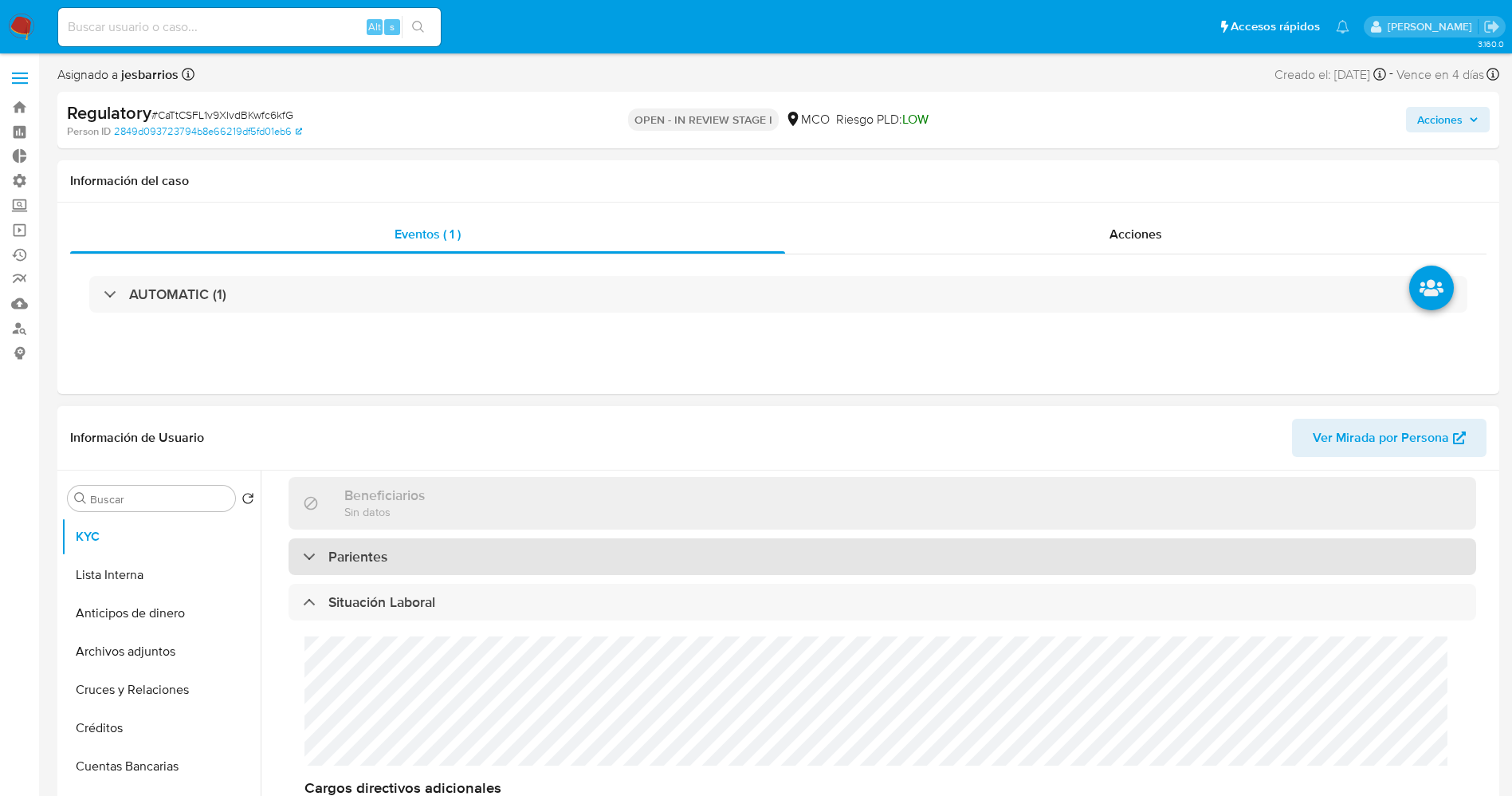
click at [481, 549] on div "Parientes" at bounding box center [881, 556] width 1187 height 36
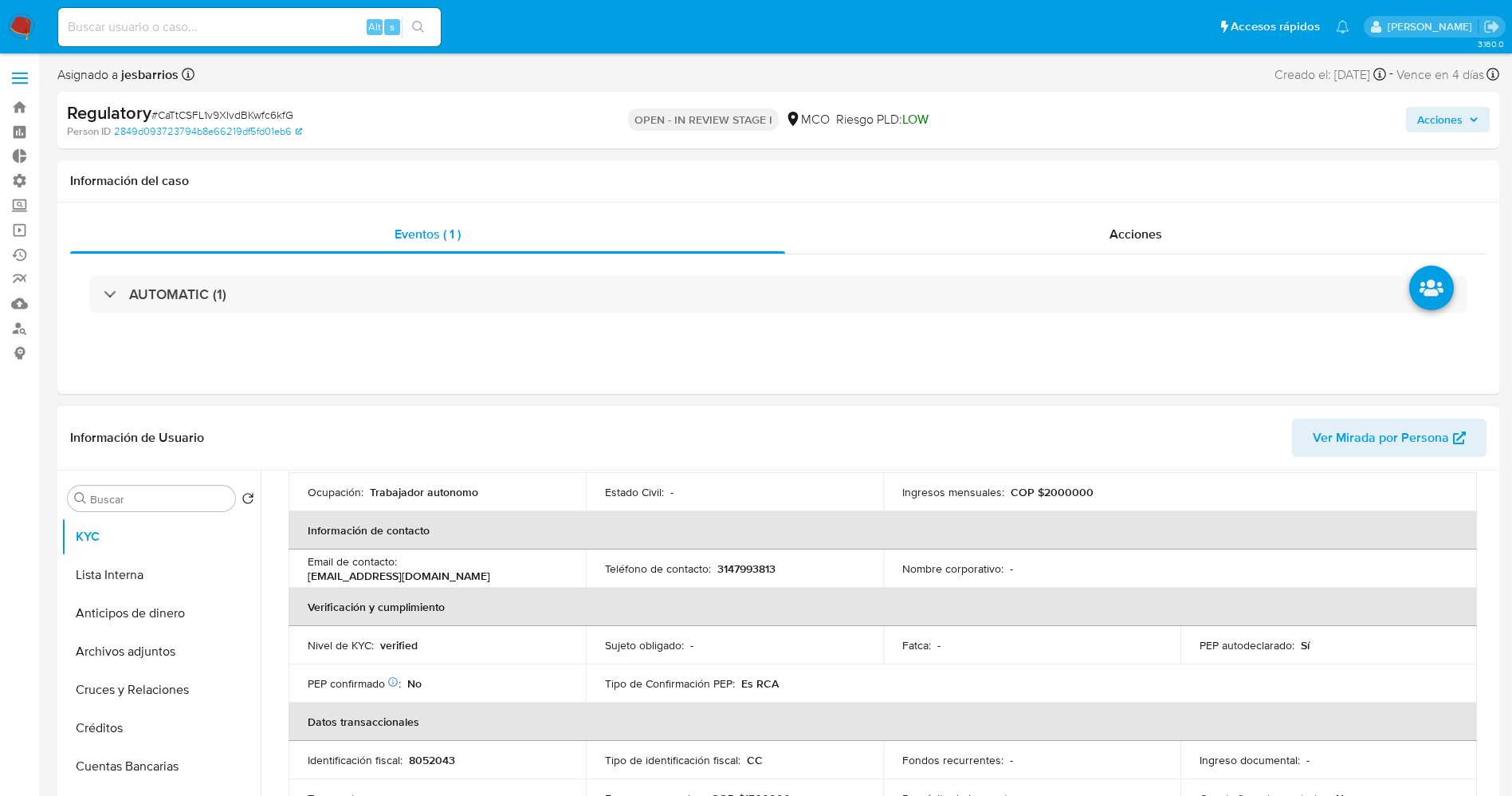
scroll to position [0, 0]
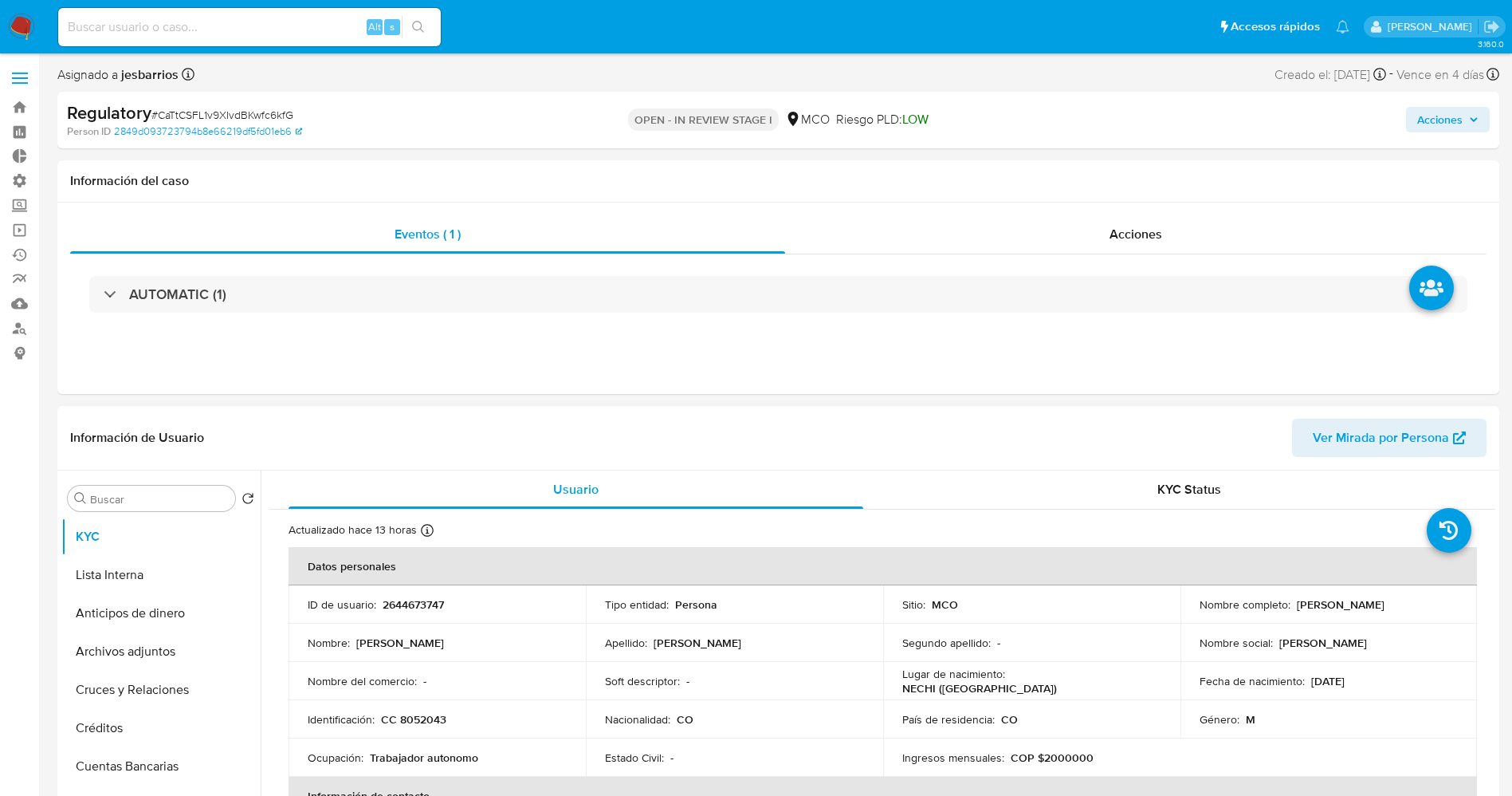
drag, startPoint x: 1293, startPoint y: 604, endPoint x: 1455, endPoint y: 605, distance: 162.0
click at [1455, 605] on td "Nombre completo : Omar Antonio Atencio Mendez" at bounding box center [1329, 604] width 297 height 38
copy p "Omar Antonio Atencio Mendez"
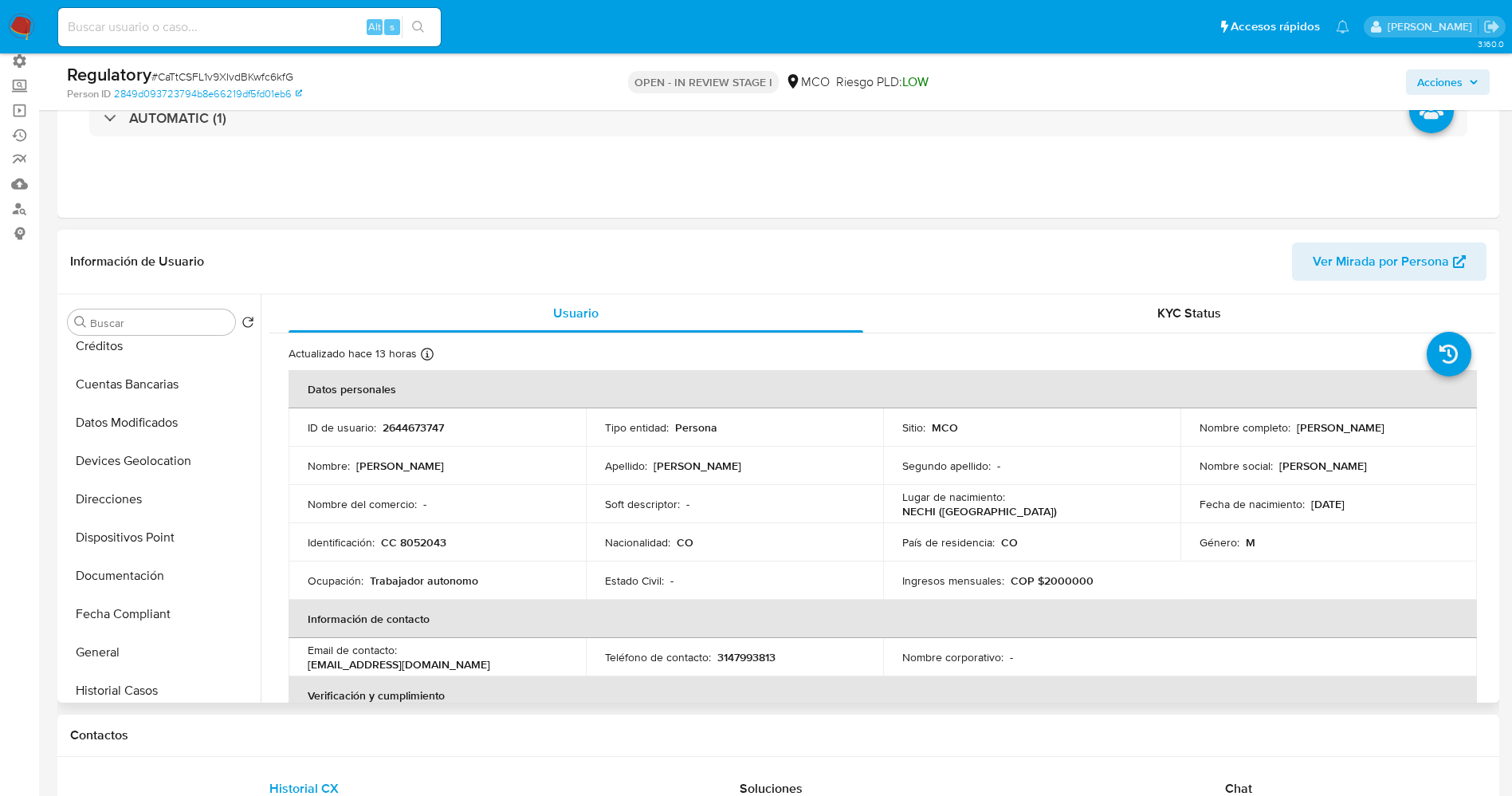
scroll to position [239, 0]
click at [154, 537] on button "Documentación" at bounding box center [154, 542] width 186 height 38
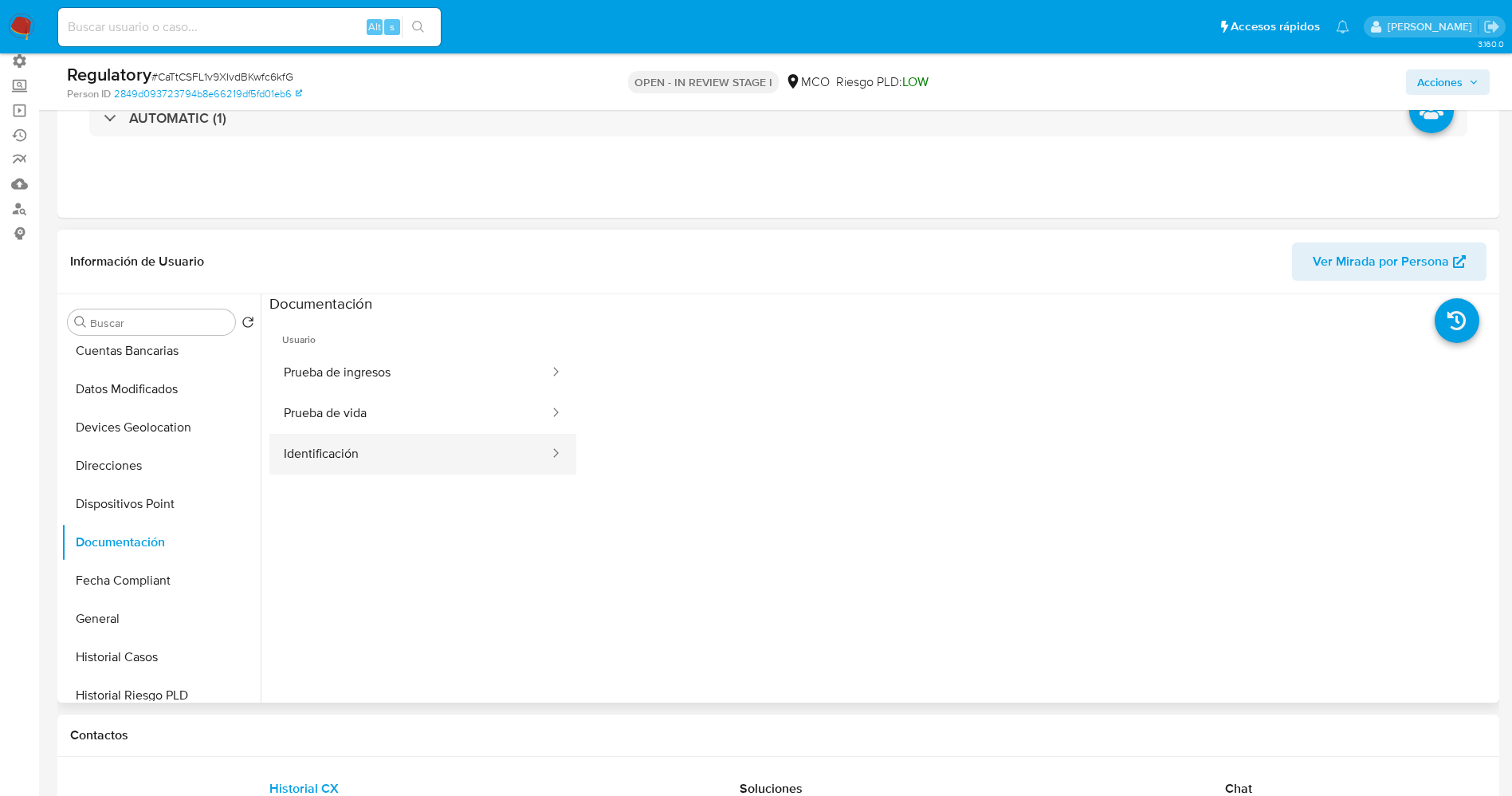
drag, startPoint x: 342, startPoint y: 450, endPoint x: 405, endPoint y: 451, distance: 63.0
click at [342, 450] on button "Identificación" at bounding box center [410, 454] width 281 height 41
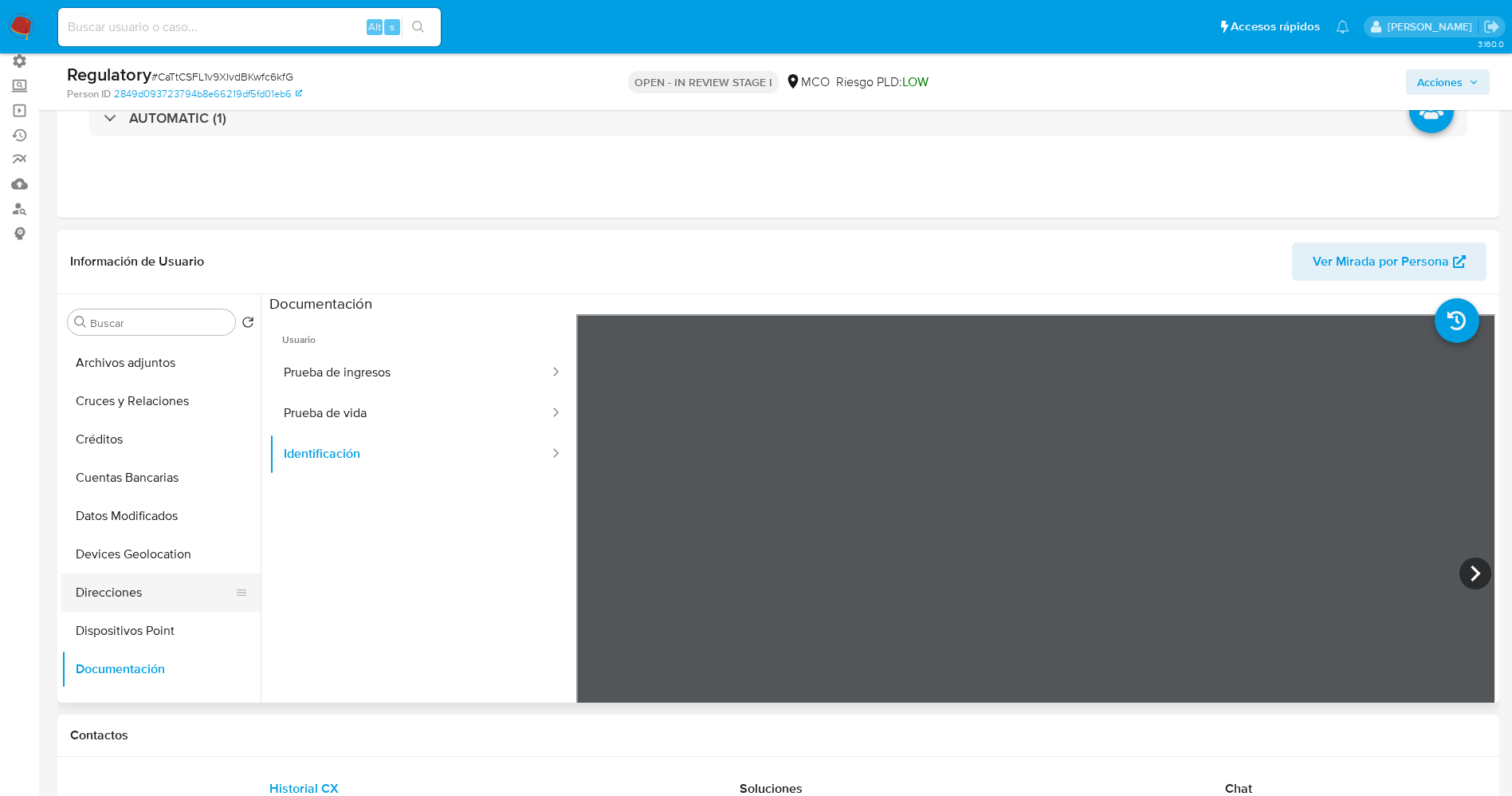
scroll to position [0, 0]
click at [119, 348] on button "KYC" at bounding box center [154, 360] width 186 height 38
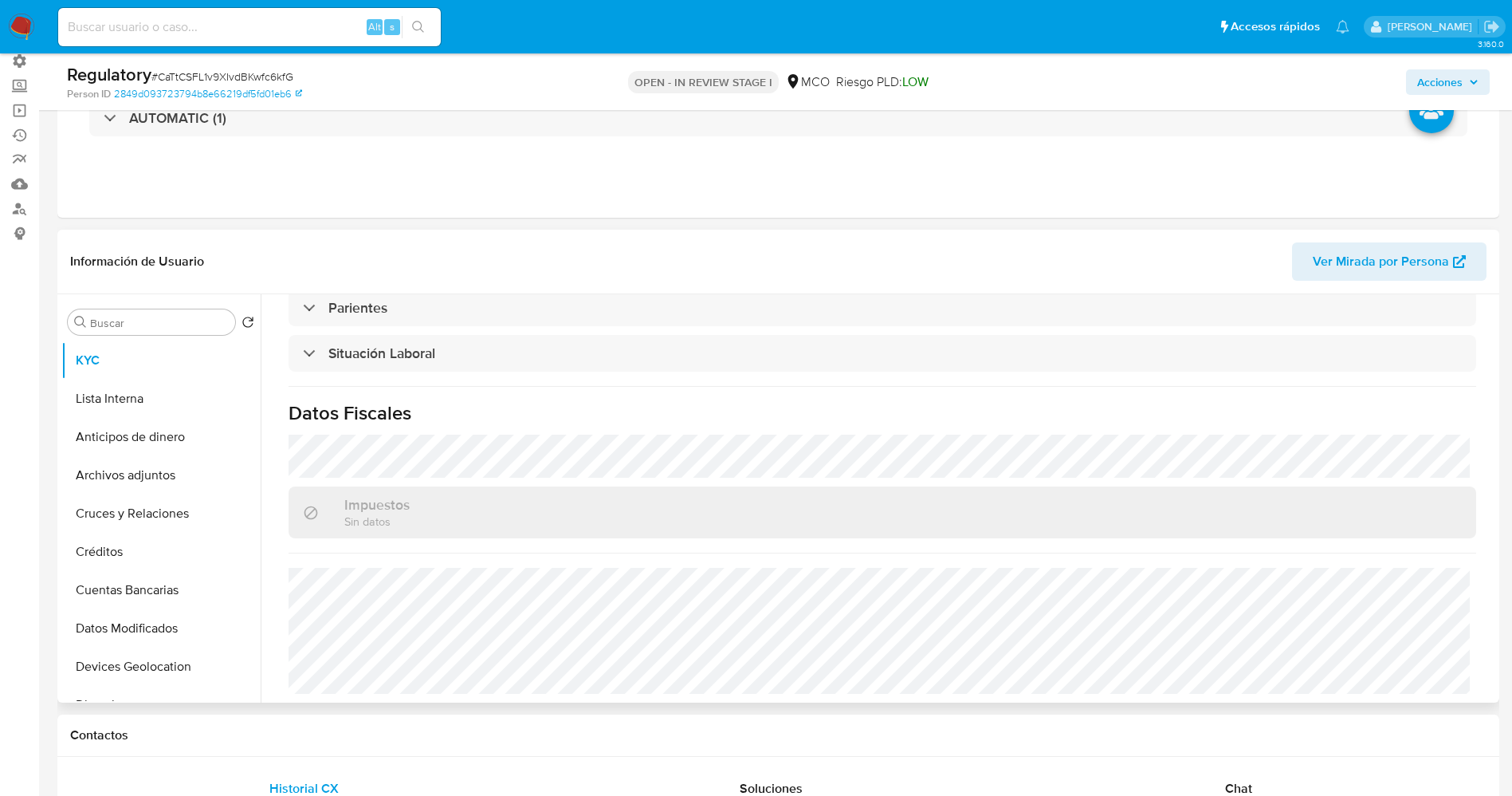
scroll to position [794, 0]
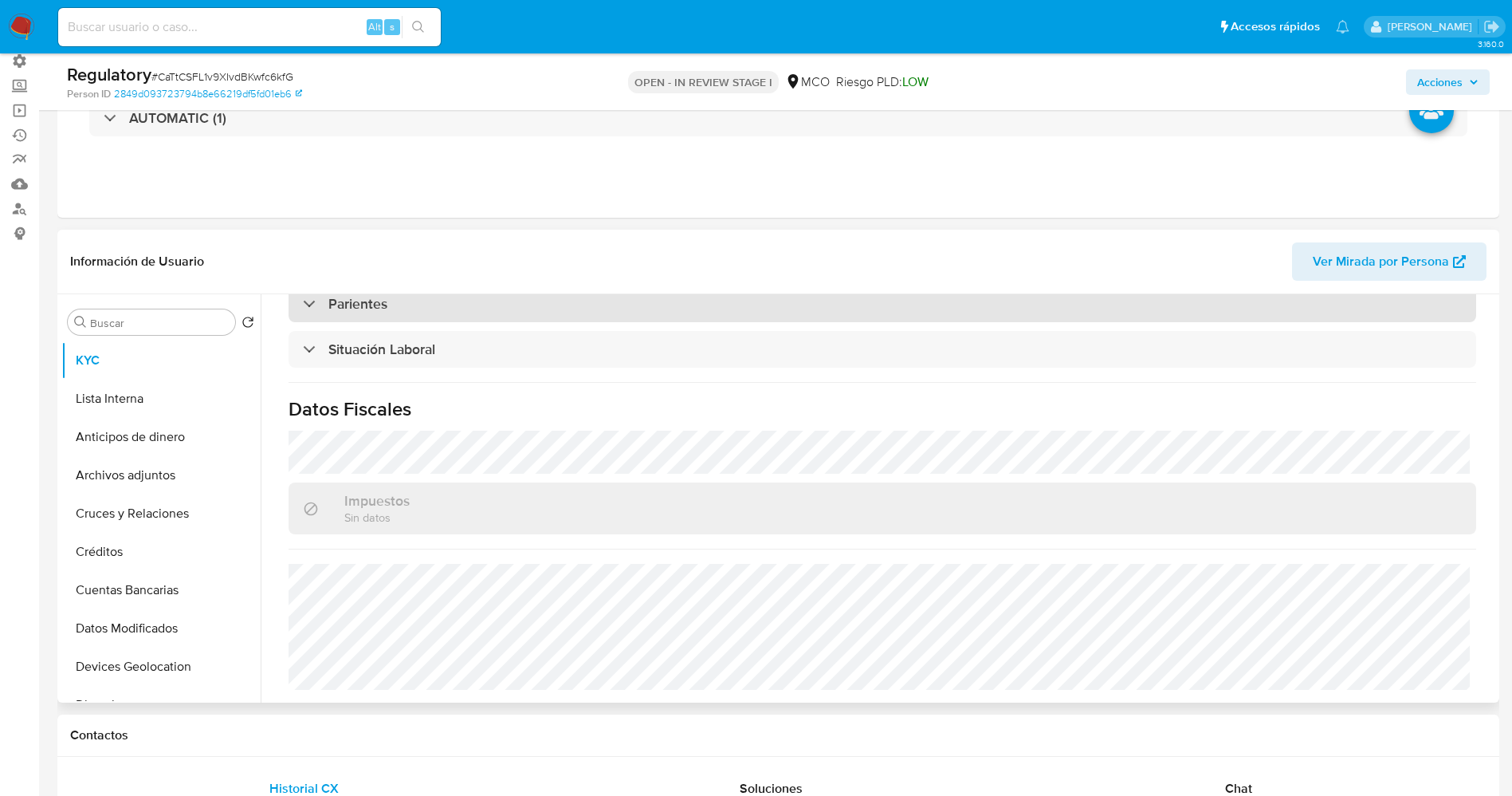
click at [412, 307] on div "Parientes" at bounding box center [881, 303] width 1187 height 36
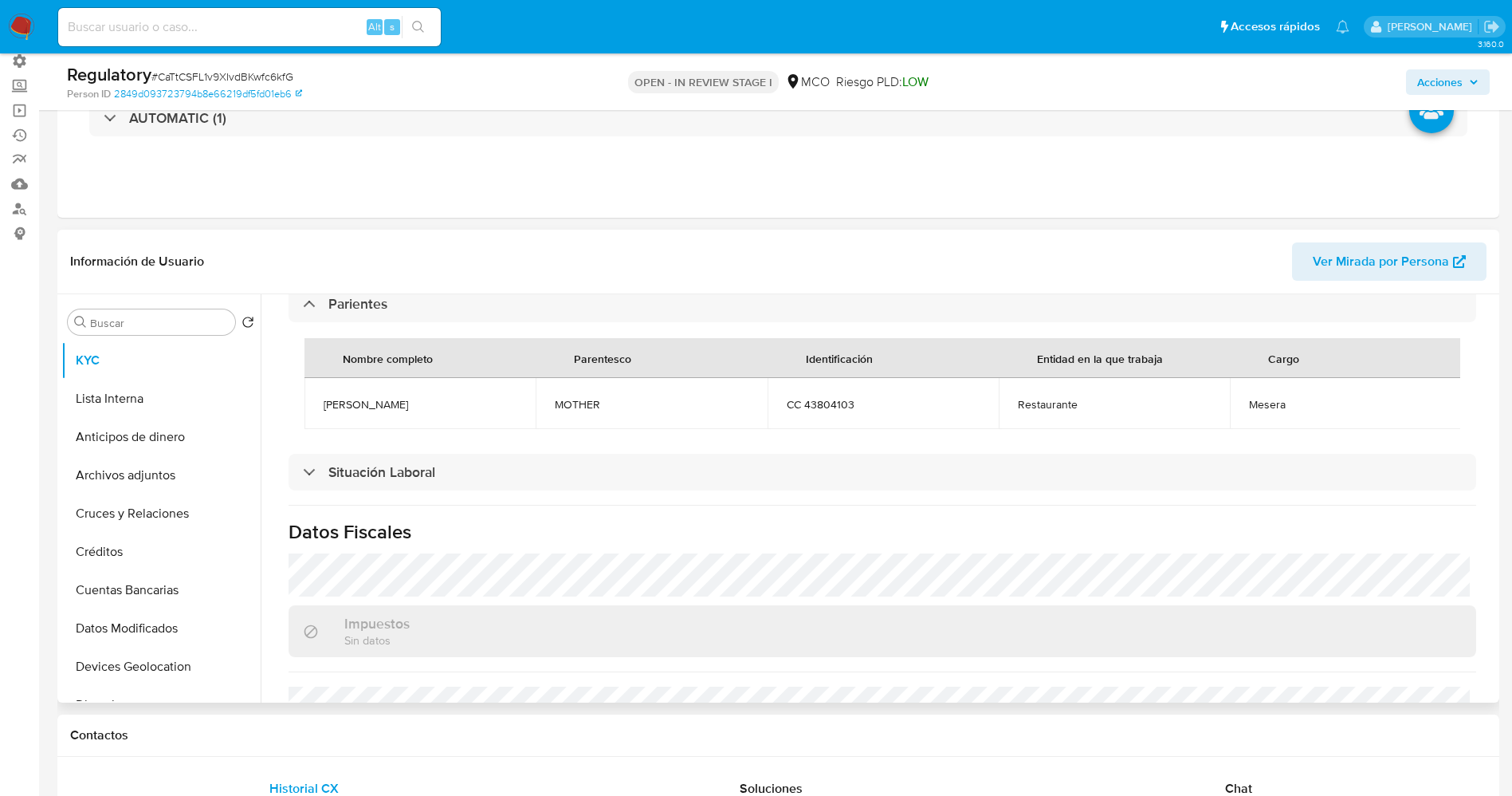
drag, startPoint x: 321, startPoint y: 402, endPoint x: 439, endPoint y: 401, distance: 118.0
click at [441, 401] on td "Librada Mrndez cardenas" at bounding box center [420, 404] width 231 height 51
drag, startPoint x: 409, startPoint y: 401, endPoint x: 369, endPoint y: 406, distance: 40.3
click at [369, 406] on span "Librada Mrndez cardenas" at bounding box center [420, 404] width 193 height 14
click at [316, 404] on td "Librada Mrndez cardenas" at bounding box center [420, 404] width 231 height 51
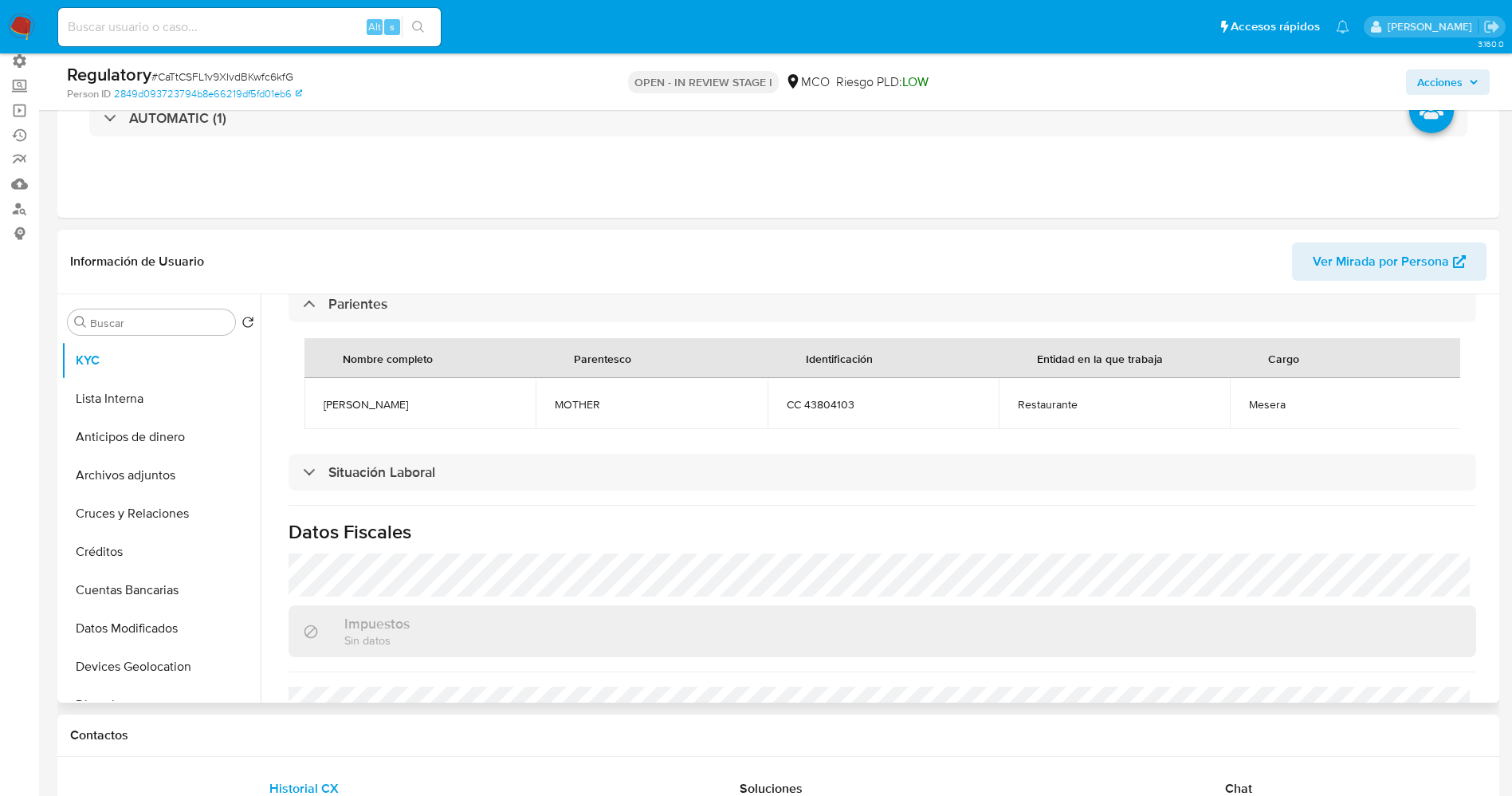
drag, startPoint x: 423, startPoint y: 404, endPoint x: 463, endPoint y: 404, distance: 40.0
click at [463, 404] on span "Librada Mrndez cardenas" at bounding box center [420, 404] width 193 height 14
click at [376, 407] on span "Librada Mrndez cardenas" at bounding box center [420, 404] width 193 height 14
drag, startPoint x: 309, startPoint y: 409, endPoint x: 467, endPoint y: 402, distance: 158.2
click at [467, 402] on td "Librada Mrndez cardenas" at bounding box center [420, 404] width 231 height 51
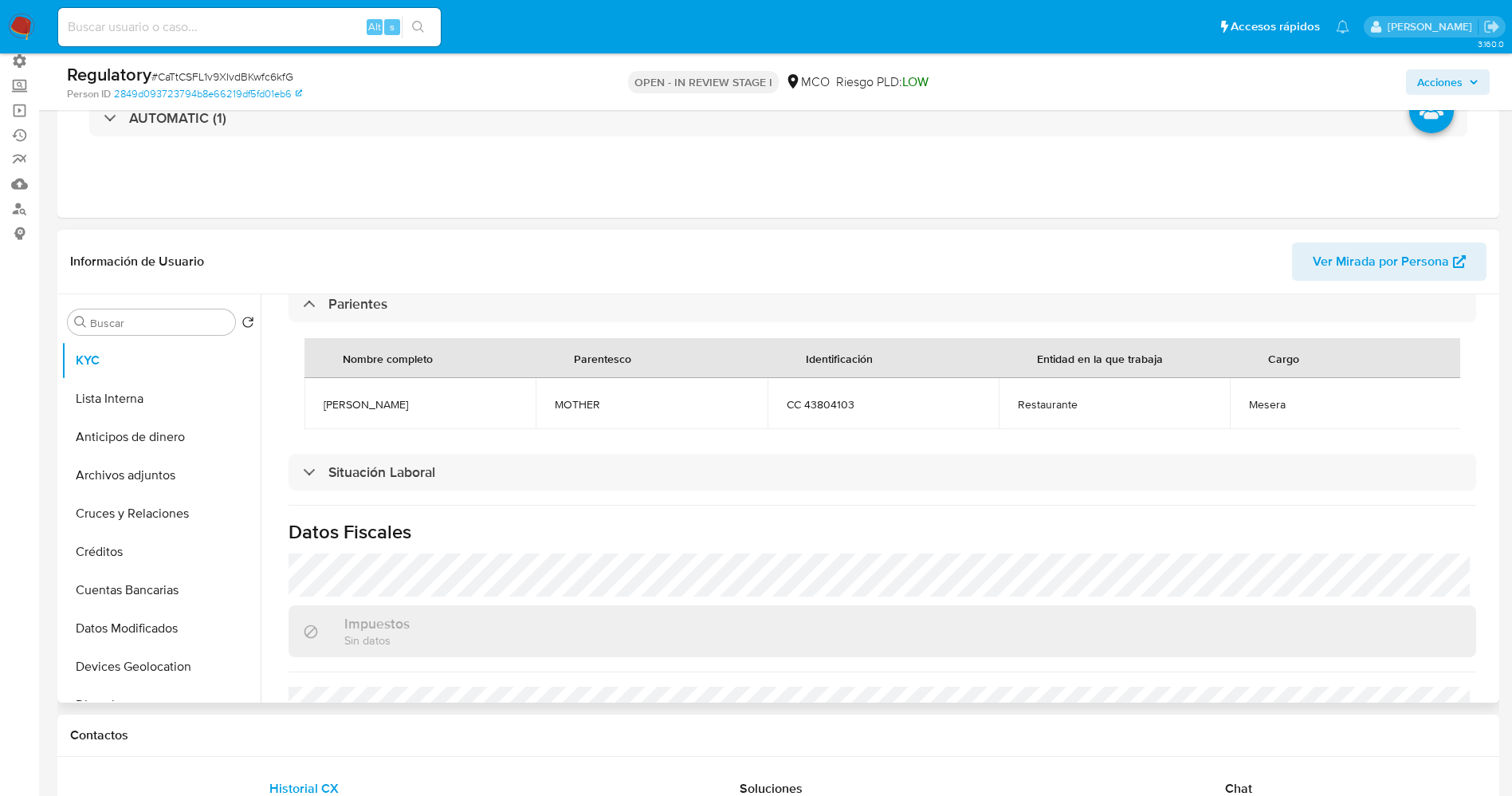
copy span "Librada Mrndez cardenas"
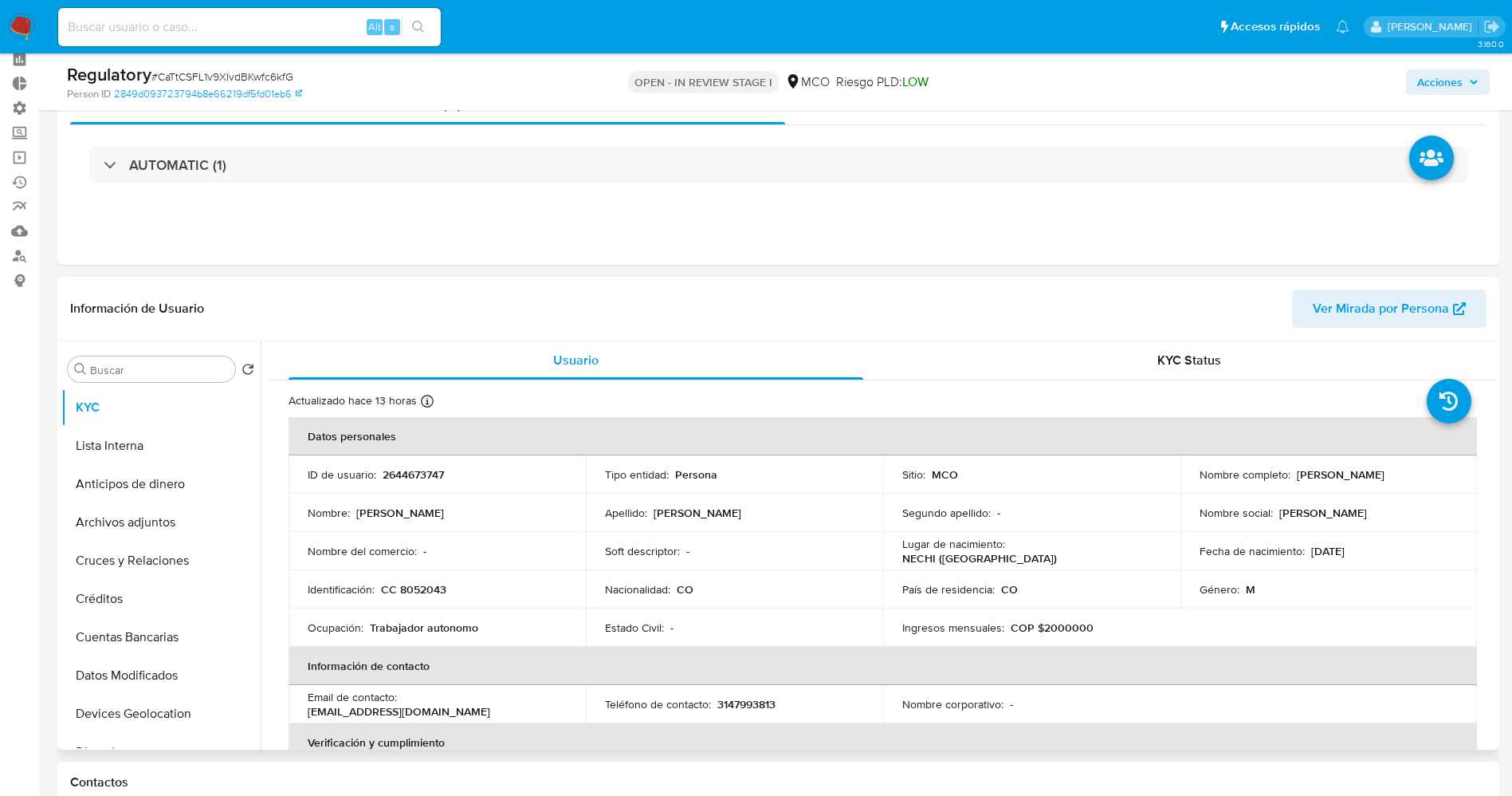
scroll to position [0, 0]
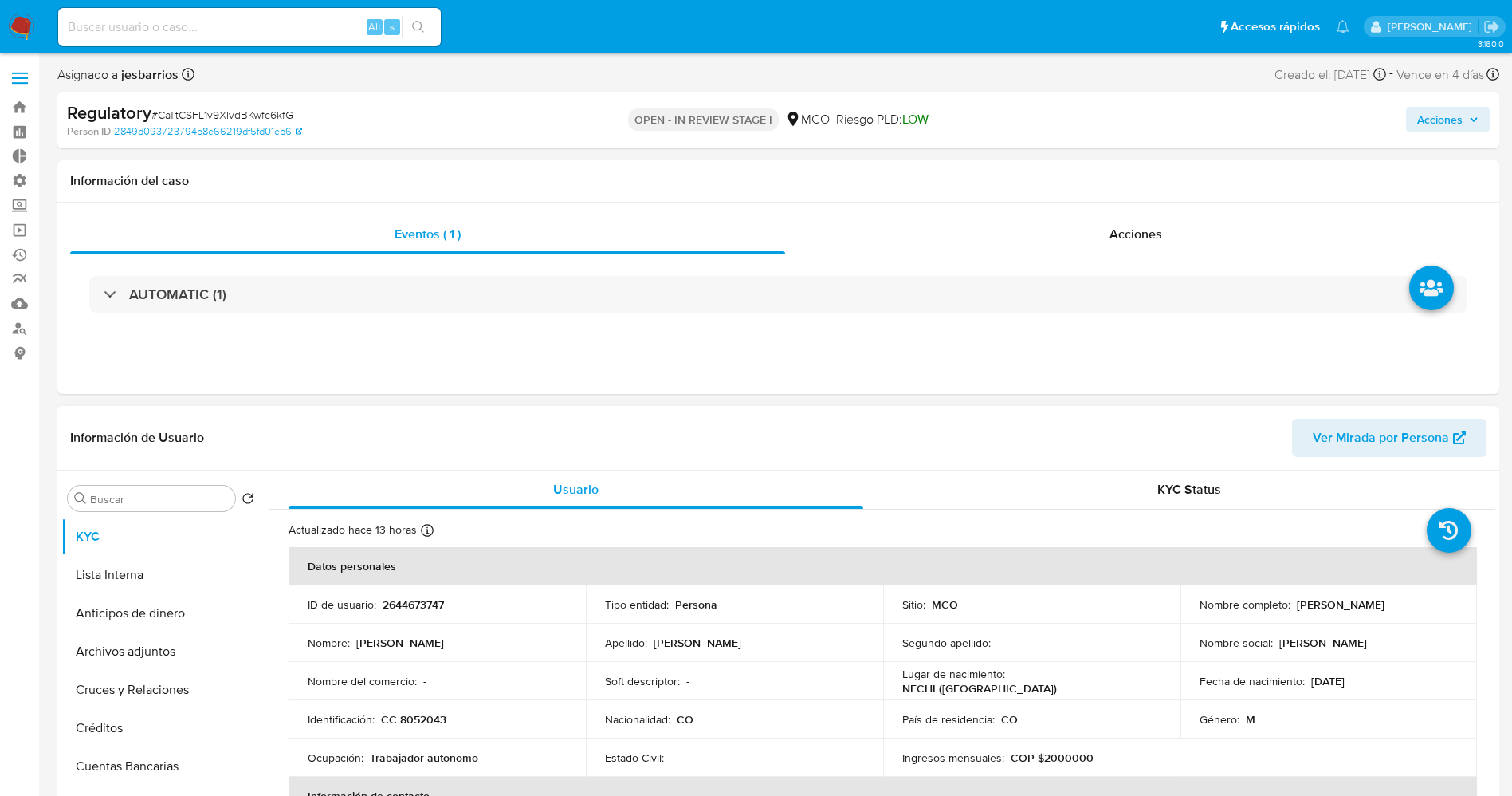
drag, startPoint x: 1288, startPoint y: 607, endPoint x: 1447, endPoint y: 608, distance: 159.0
click at [1447, 608] on div "Nombre completo : Omar Antonio Atencio Mendez" at bounding box center [1329, 604] width 259 height 14
copy div "Omar Antonio Atencio Mendez"
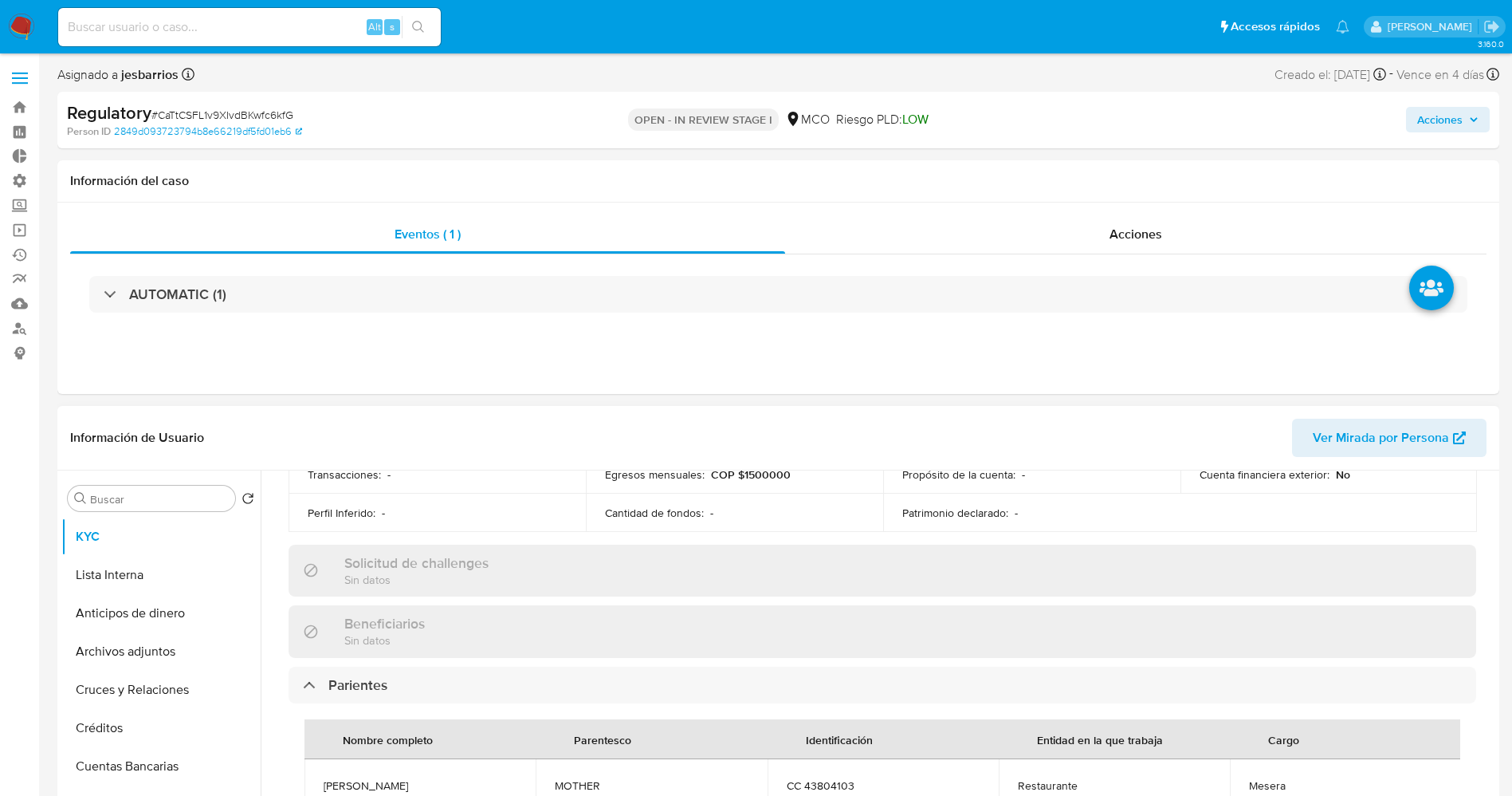
scroll to position [717, 0]
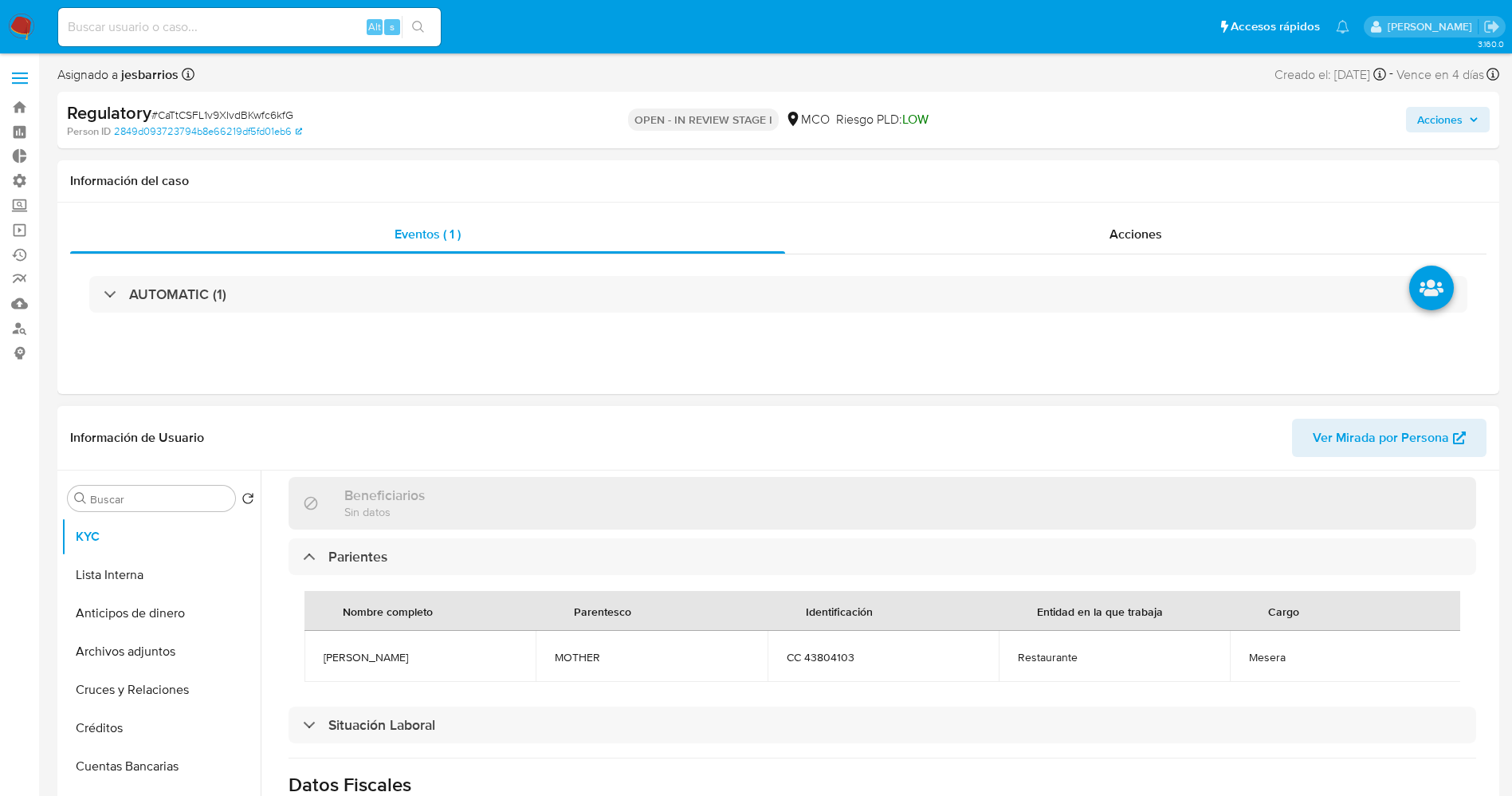
drag, startPoint x: 314, startPoint y: 643, endPoint x: 457, endPoint y: 646, distance: 143.0
click at [457, 646] on td "Librada Mrndez cardenas" at bounding box center [420, 656] width 231 height 51
copy span "Librada Mrndez cardenas"
click at [121, 582] on button "Lista Interna" at bounding box center [154, 575] width 186 height 38
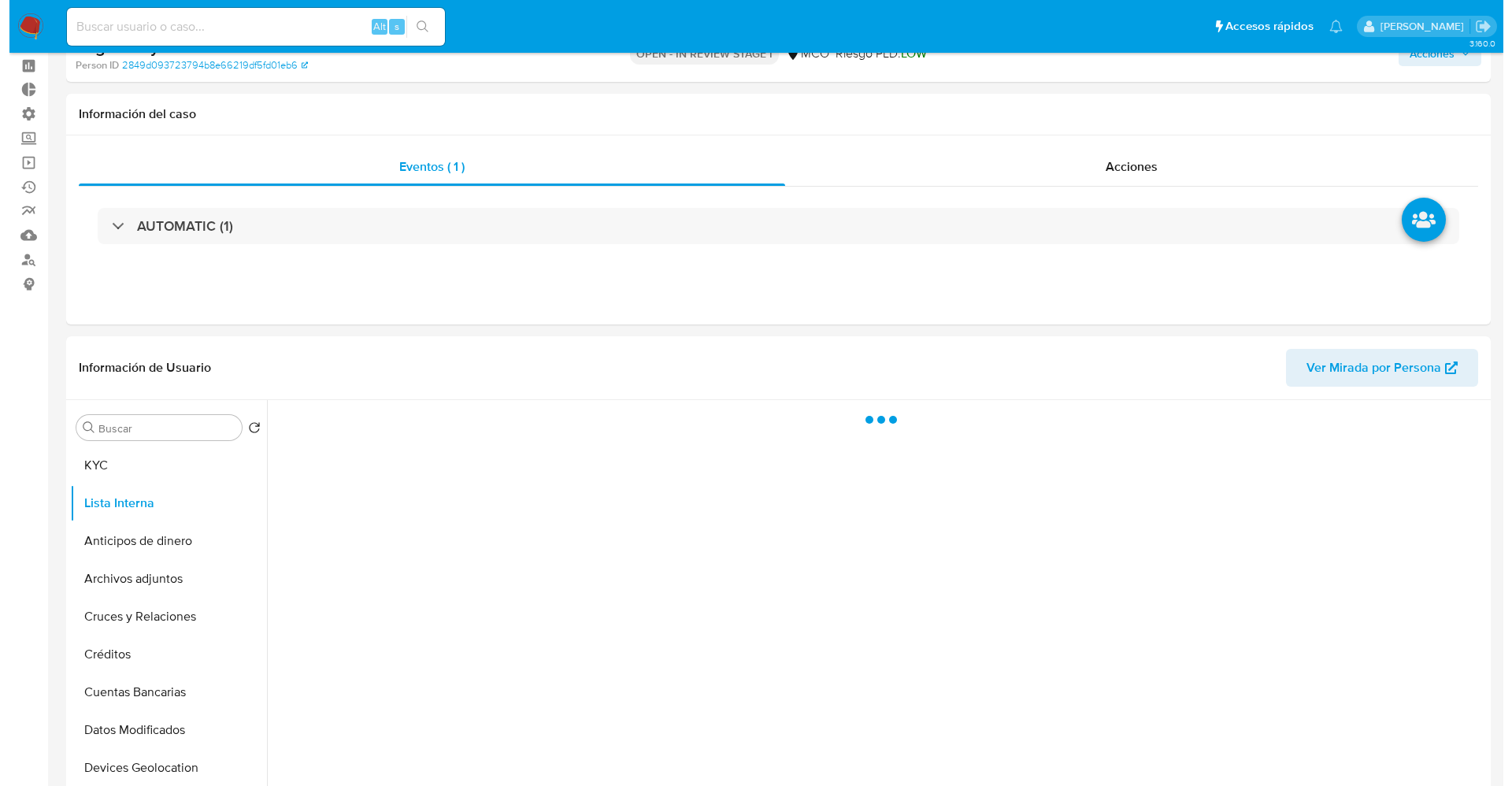
scroll to position [118, 0]
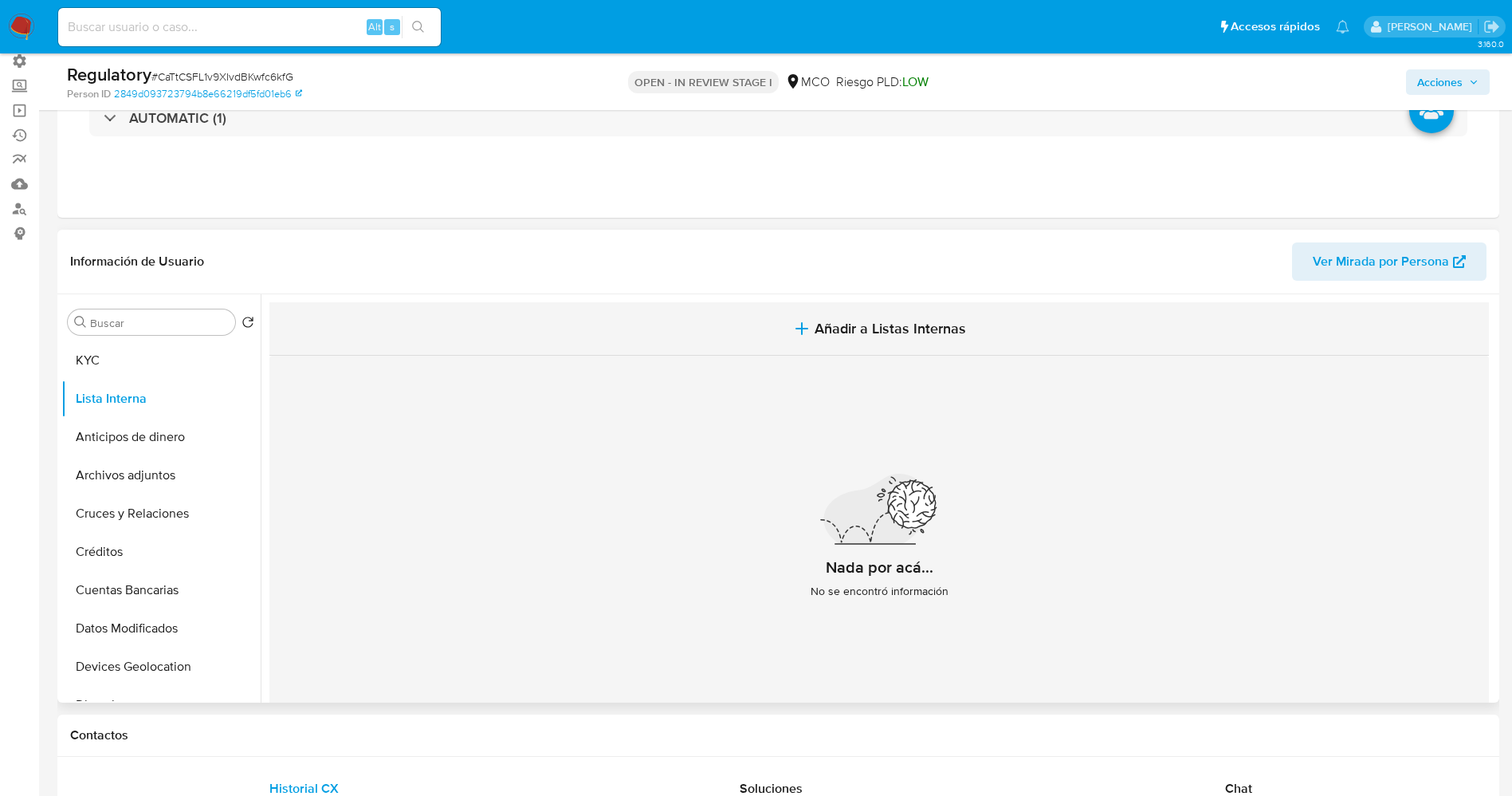
click at [900, 320] on span "Añadir a Listas Internas" at bounding box center [890, 328] width 152 height 18
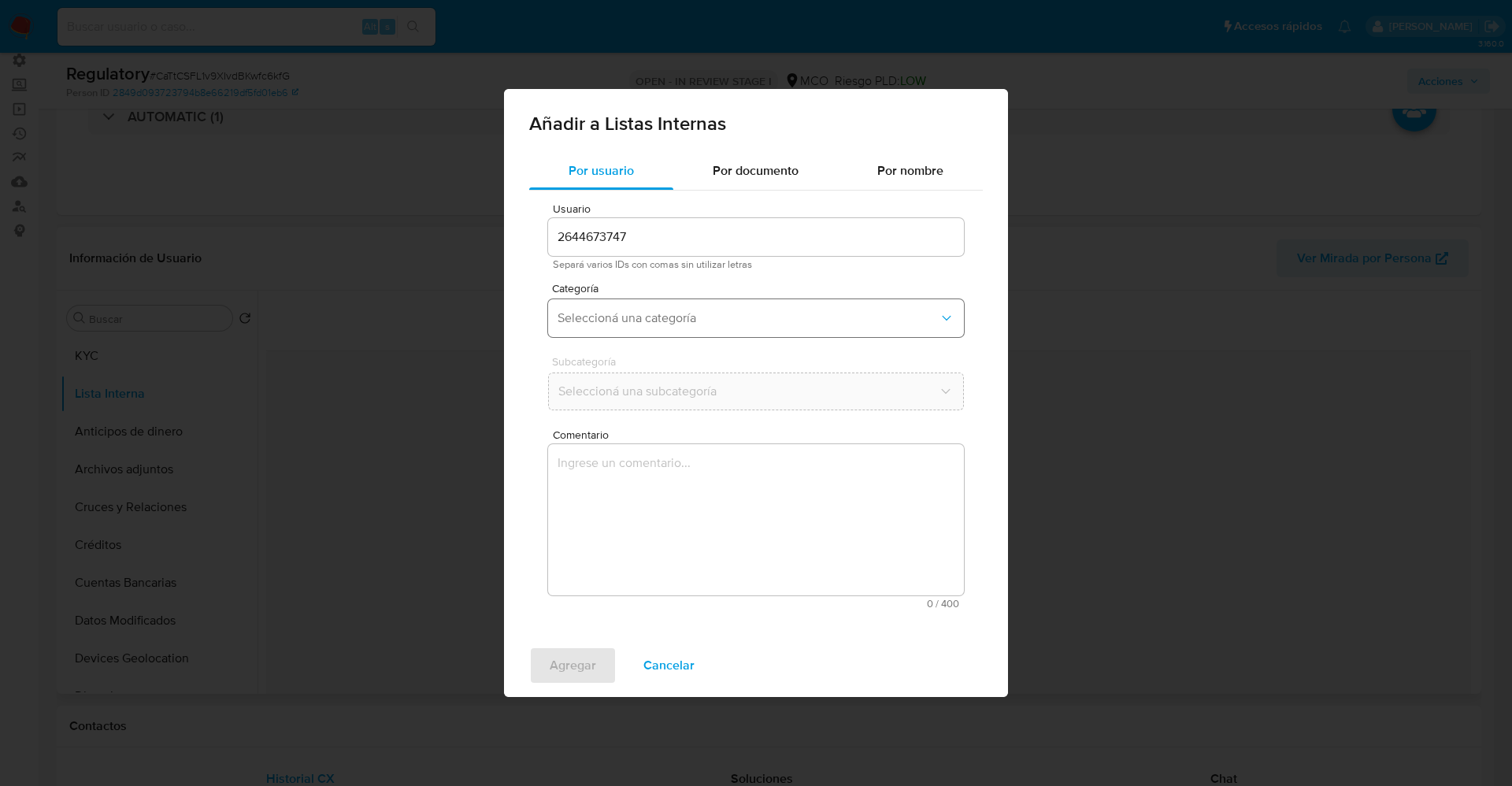
click at [733, 316] on span "Seleccioná una categoría" at bounding box center [748, 318] width 381 height 16
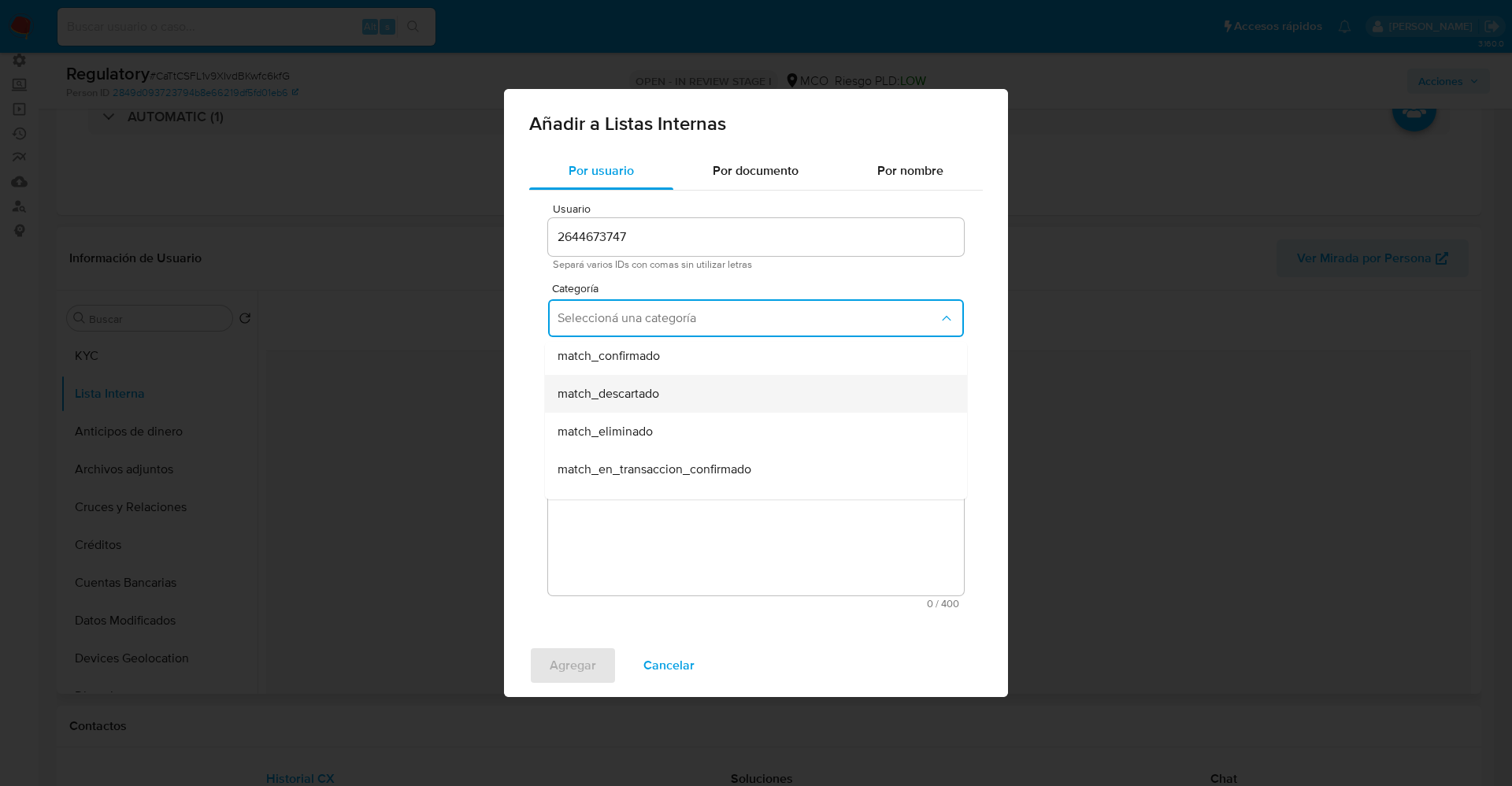
click at [693, 403] on div "match_descartado" at bounding box center [751, 393] width 388 height 38
click at [695, 401] on button "Seleccioná una subcategoría" at bounding box center [756, 391] width 416 height 38
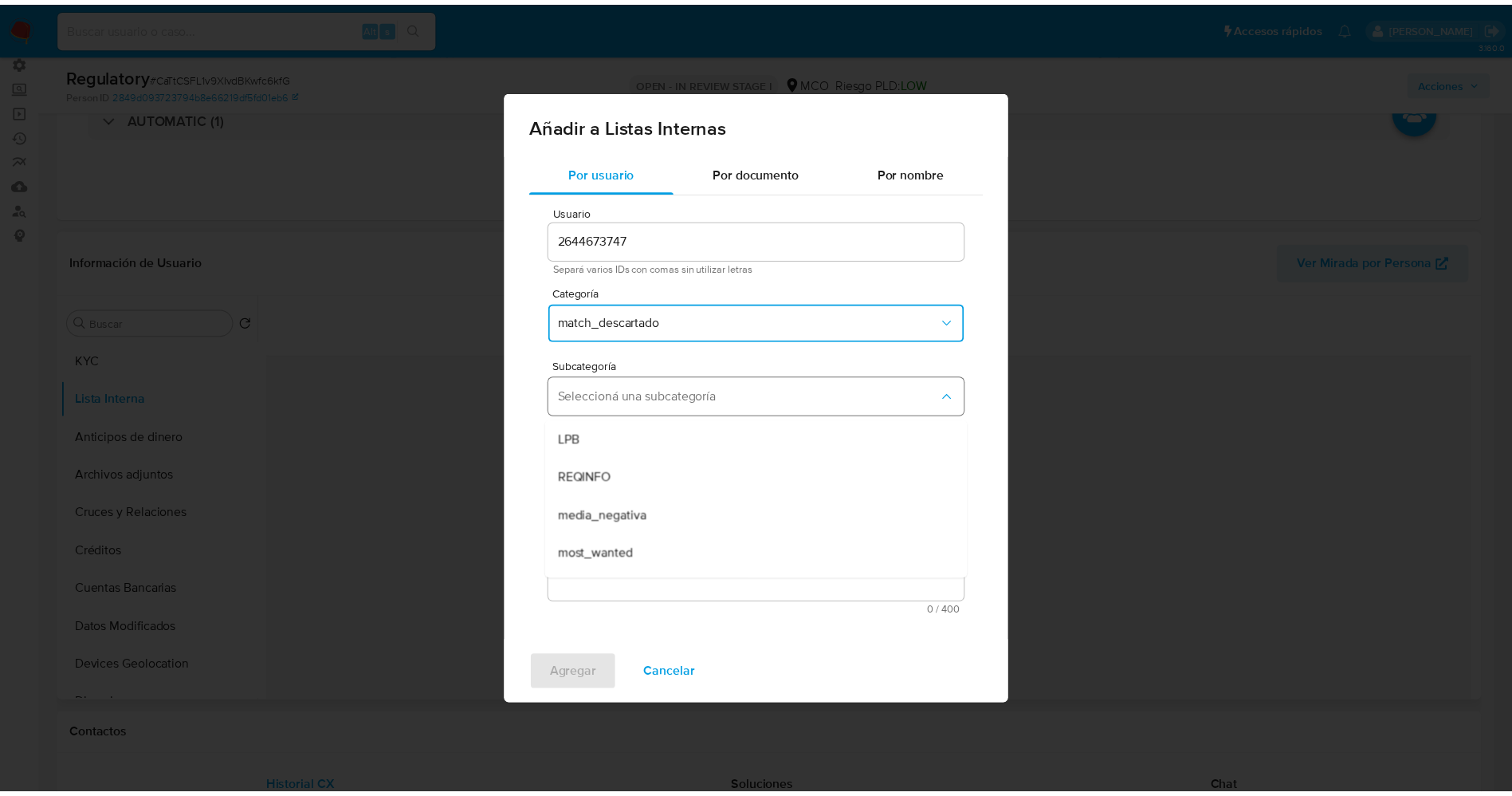
scroll to position [109, 0]
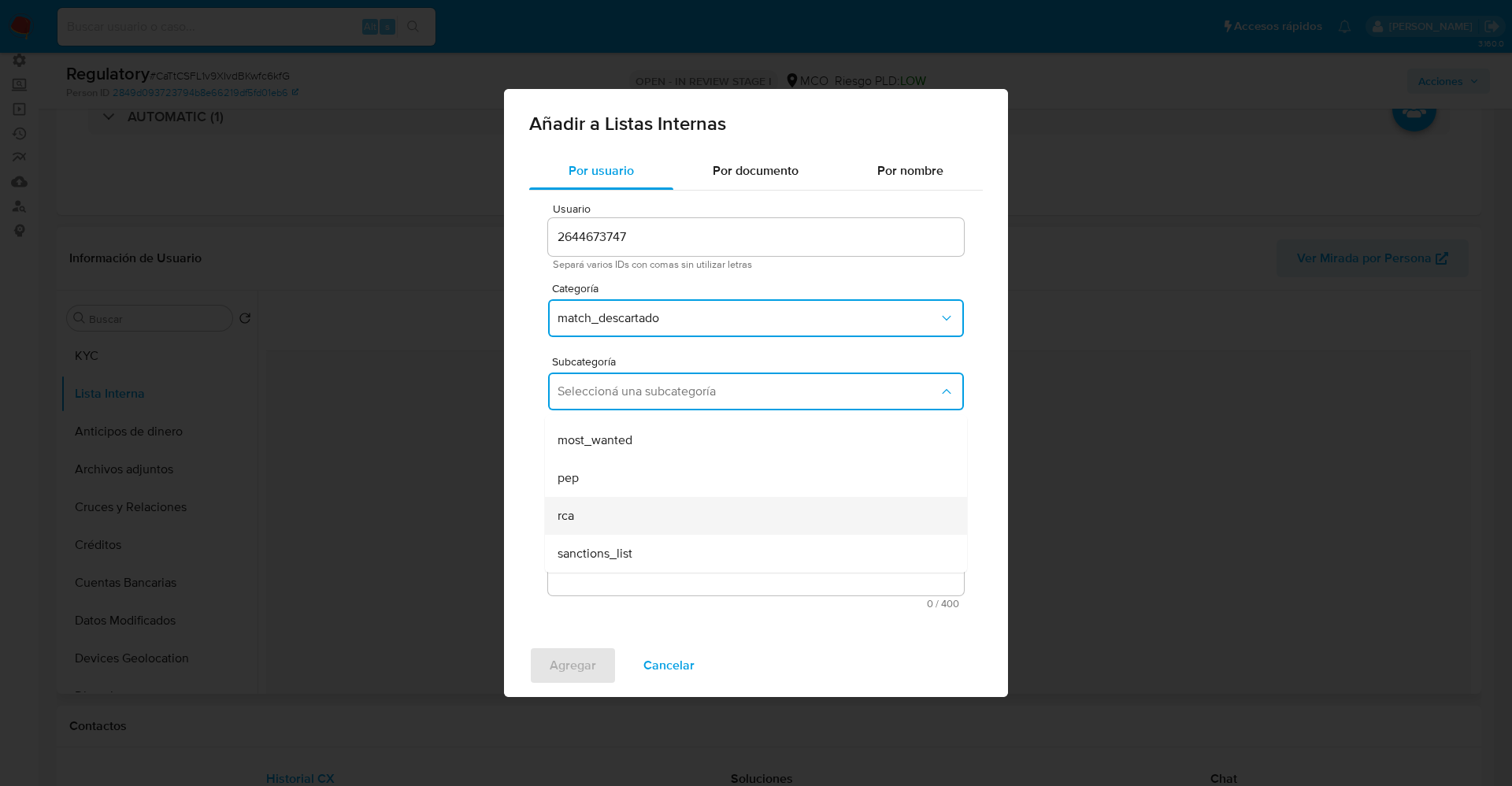
click at [629, 500] on div "rca" at bounding box center [751, 515] width 388 height 38
click at [629, 500] on textarea "Comentario" at bounding box center [756, 519] width 416 height 152
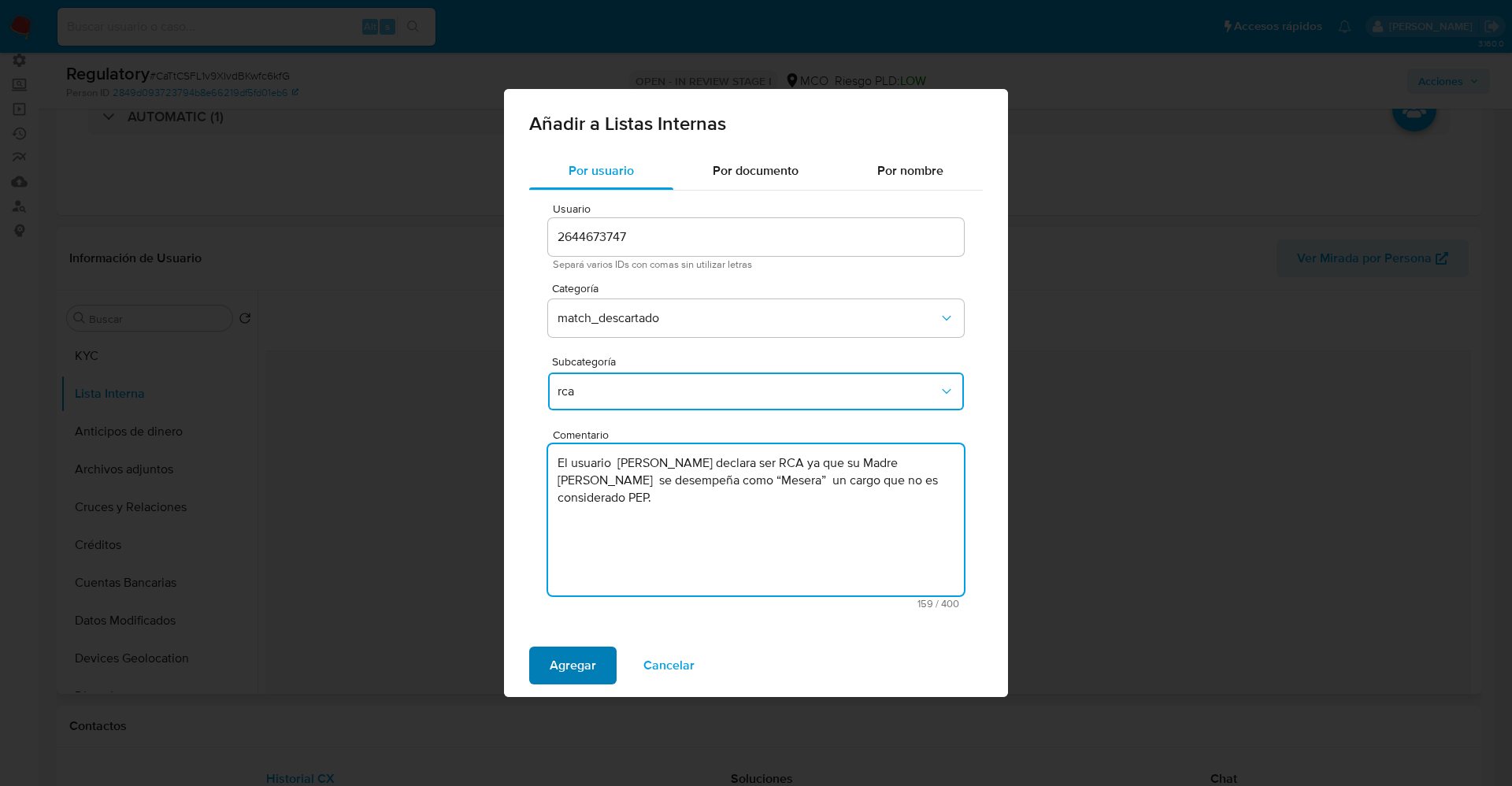
type textarea "El usuario Omar Antonio Atencio Mendez declara ser RCA ya que su Madre Librada …"
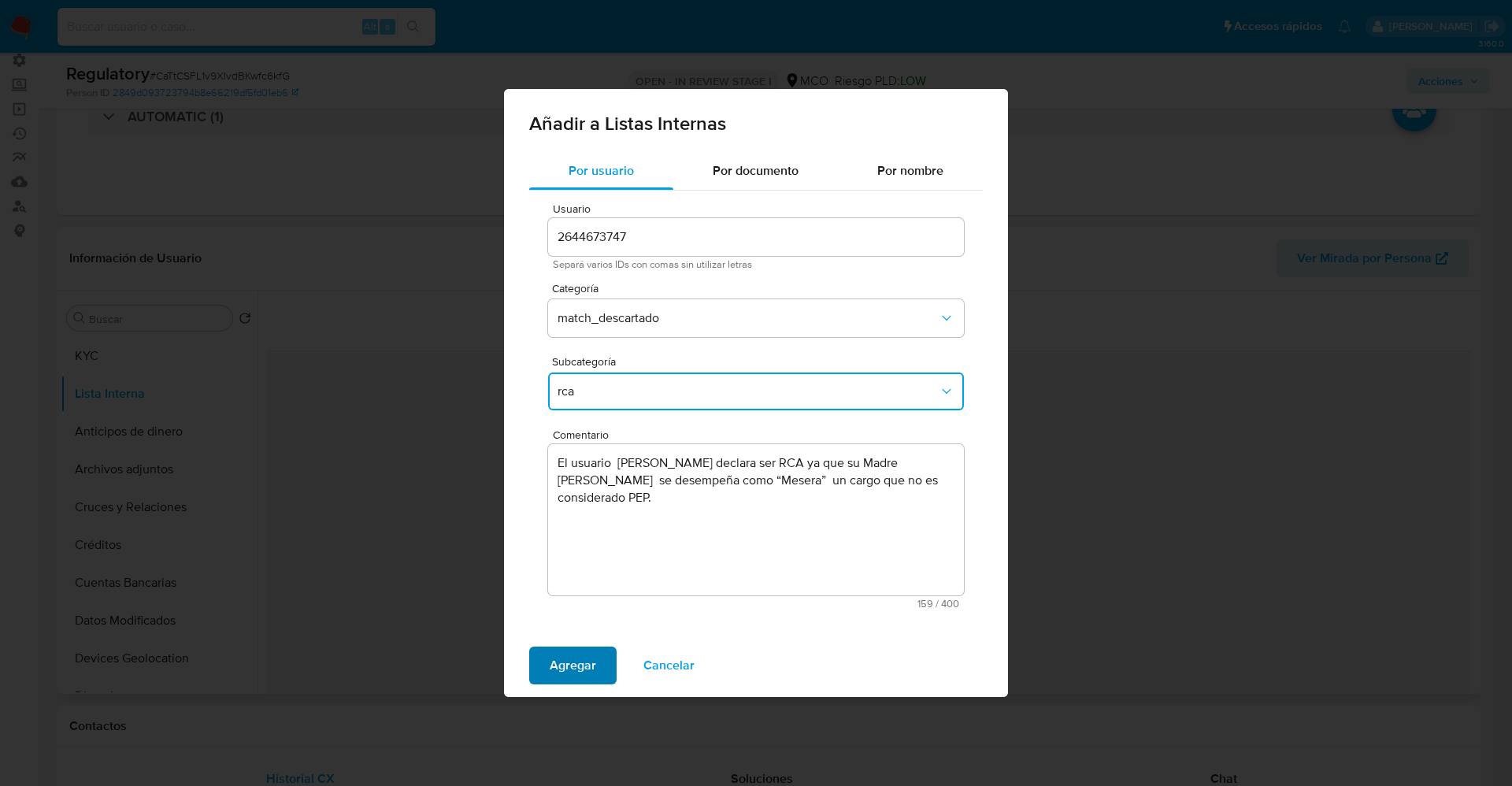
click at [558, 659] on span "Agregar" at bounding box center [572, 665] width 46 height 34
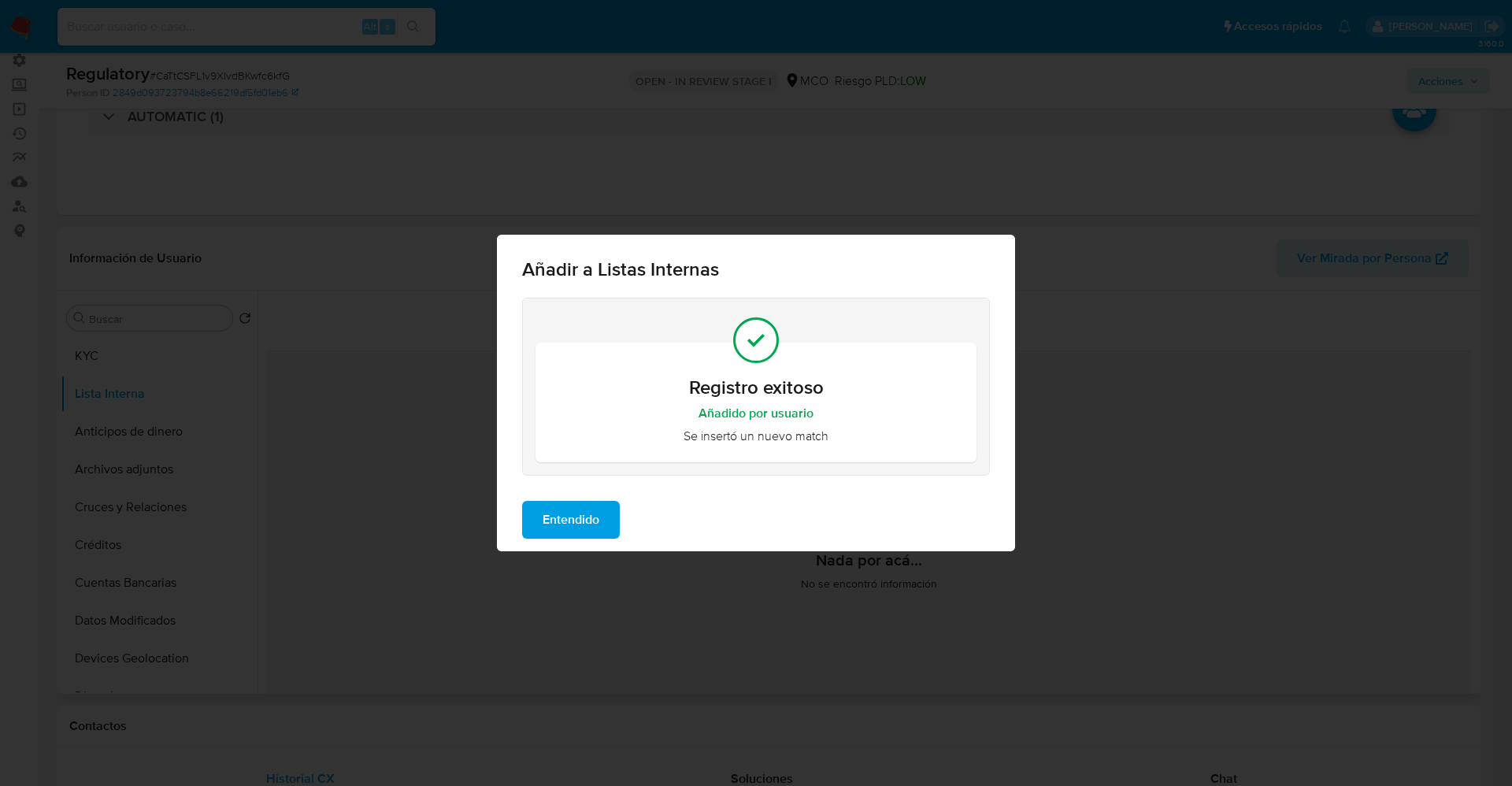
click at [557, 527] on span "Entendido" at bounding box center [571, 519] width 57 height 34
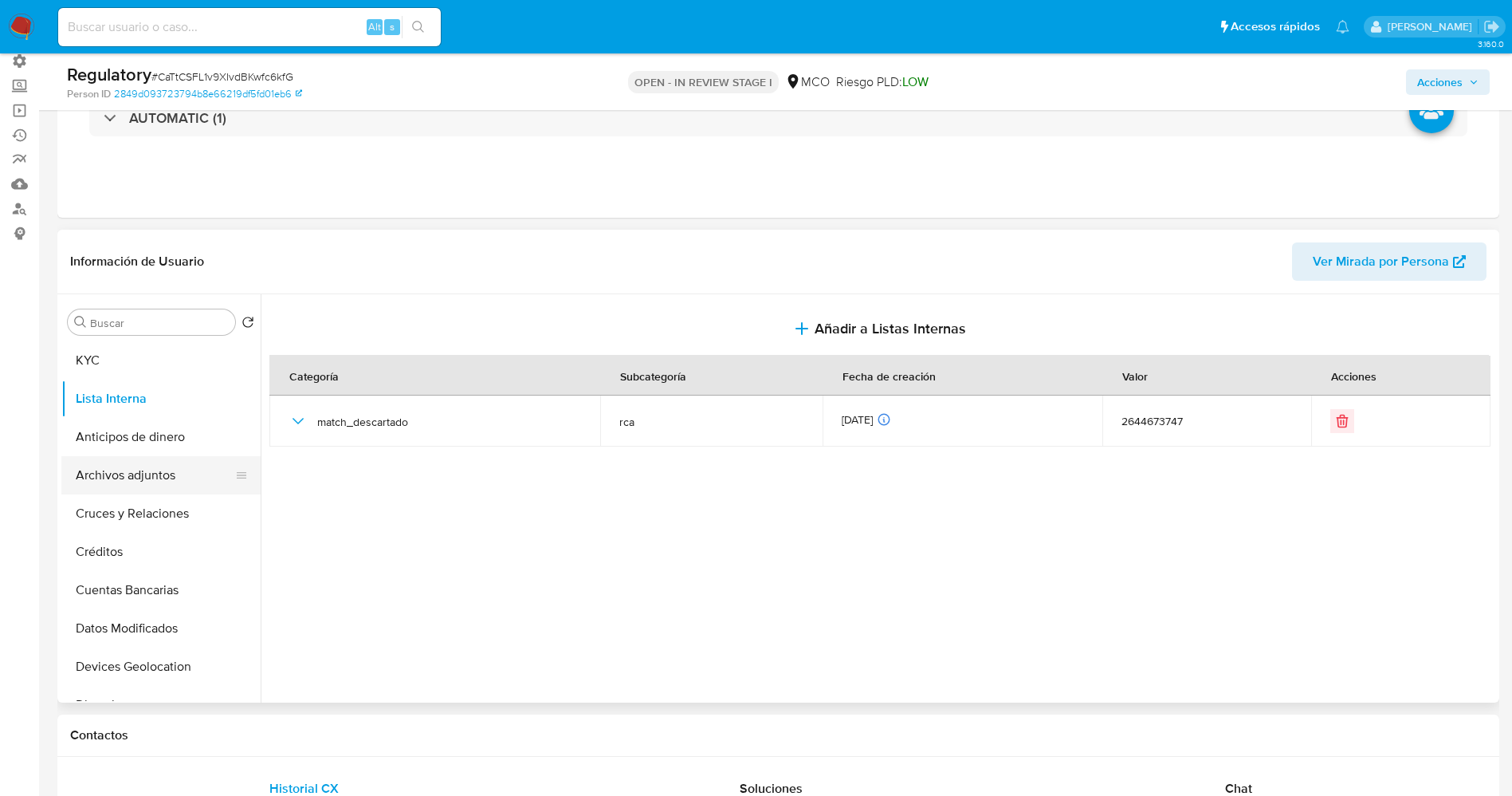
click at [152, 474] on button "Archivos adjuntos" at bounding box center [154, 475] width 186 height 38
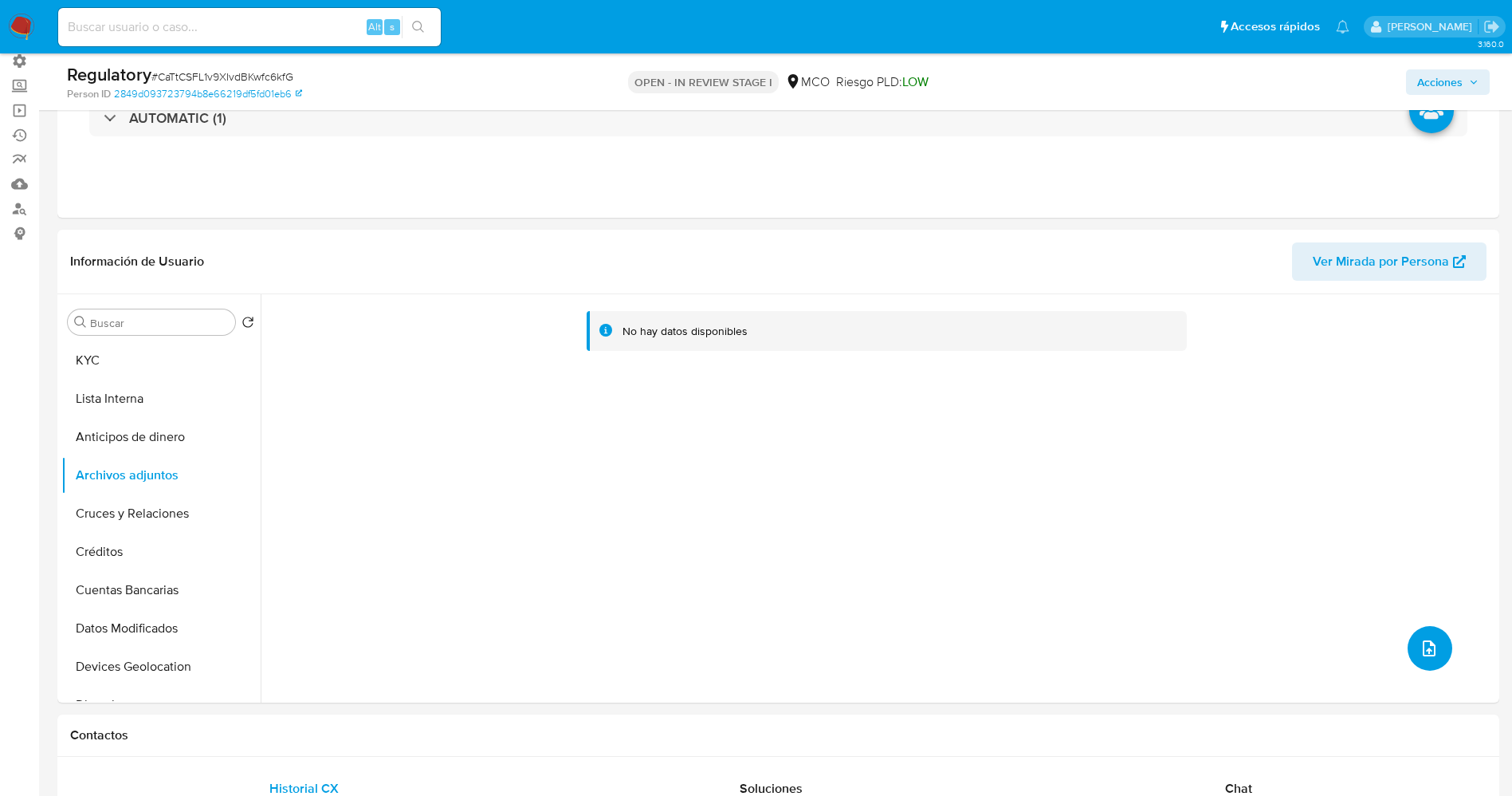
click at [1423, 648] on icon "upload-file" at bounding box center [1429, 648] width 13 height 16
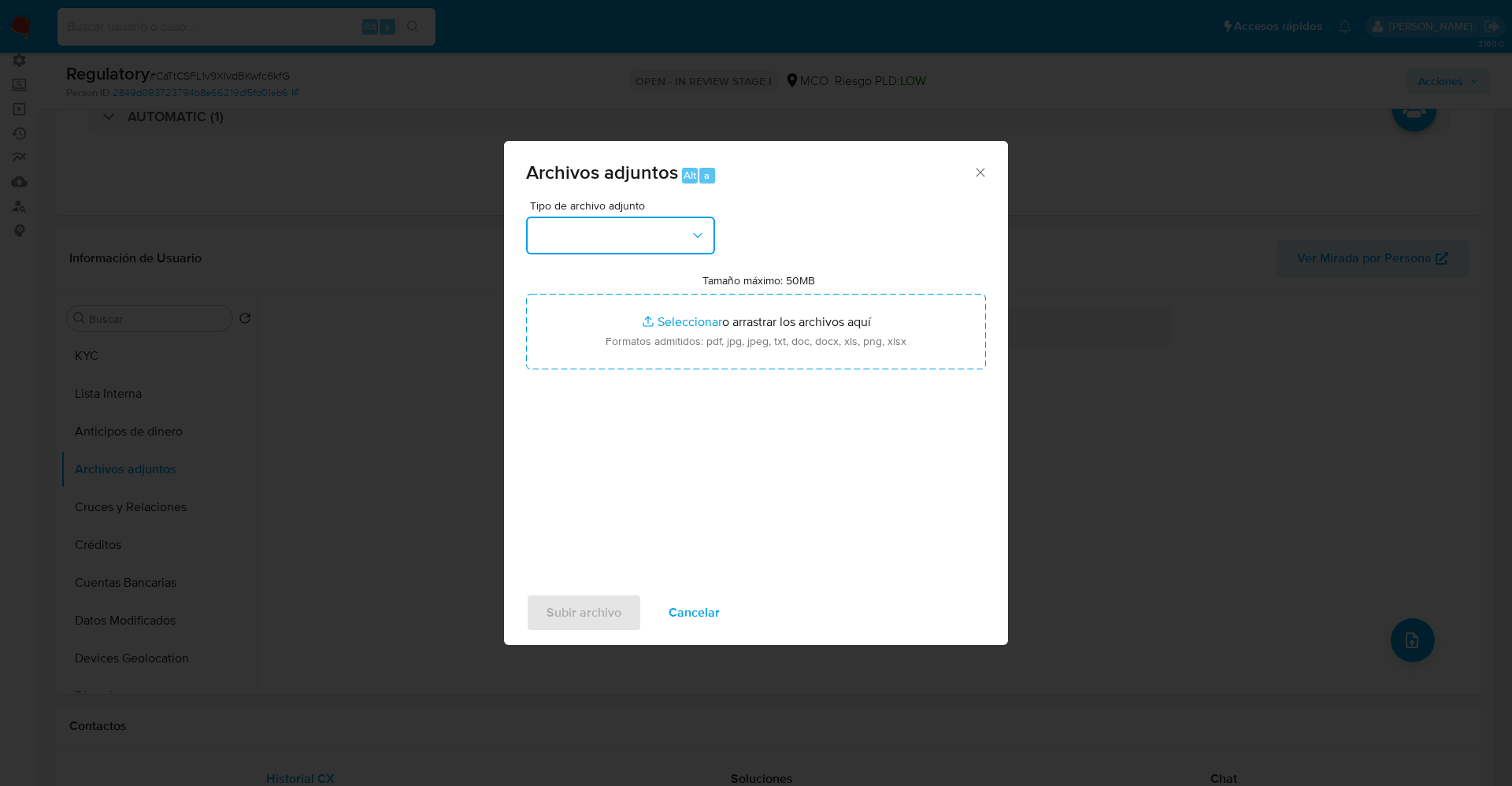
click at [602, 253] on button "button" at bounding box center [620, 235] width 189 height 38
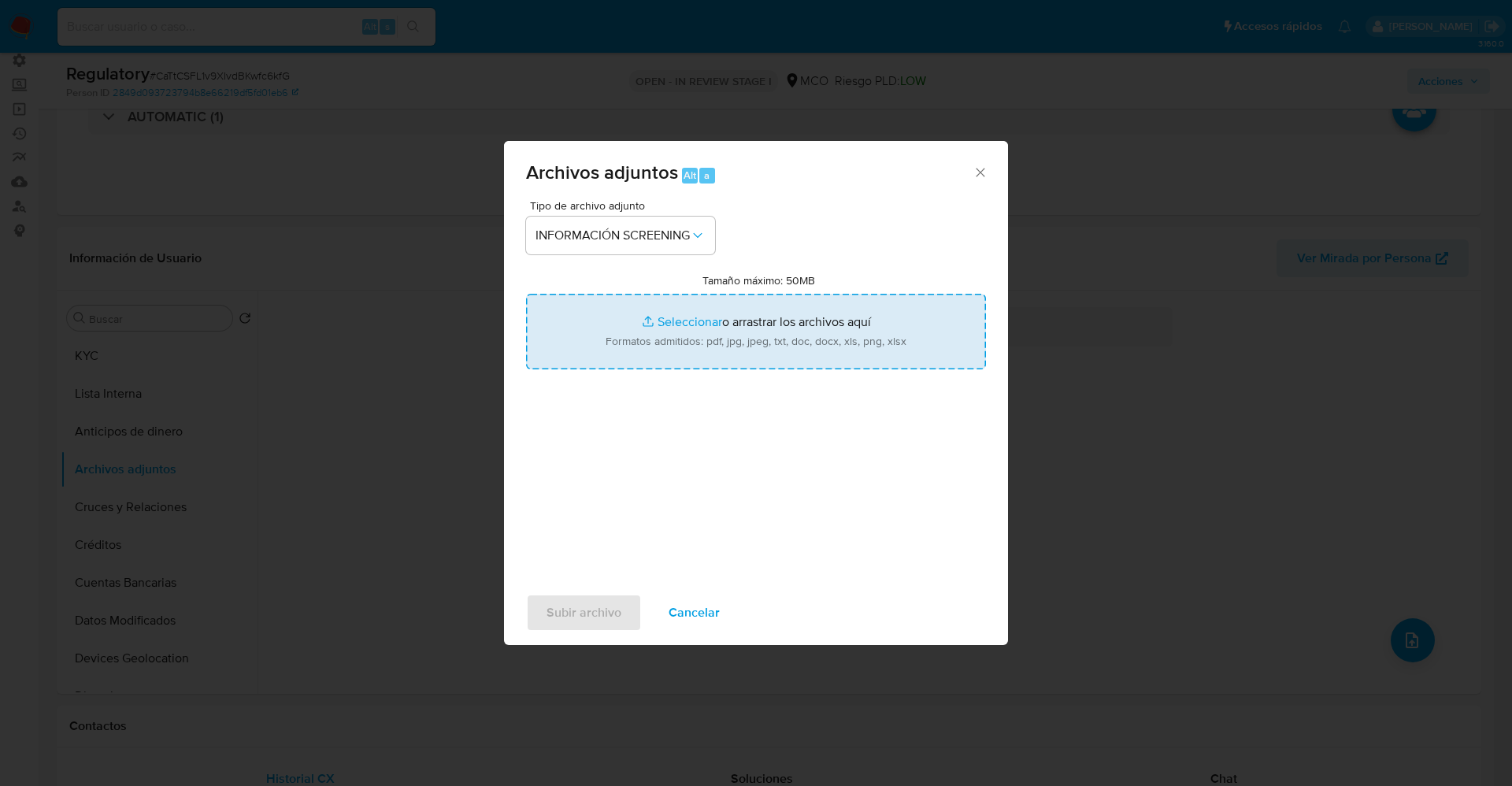
type input "C:\fakepath\CaseDossierReport_5jb73xu1wwuo1k0whdyjb0su6.pdf"
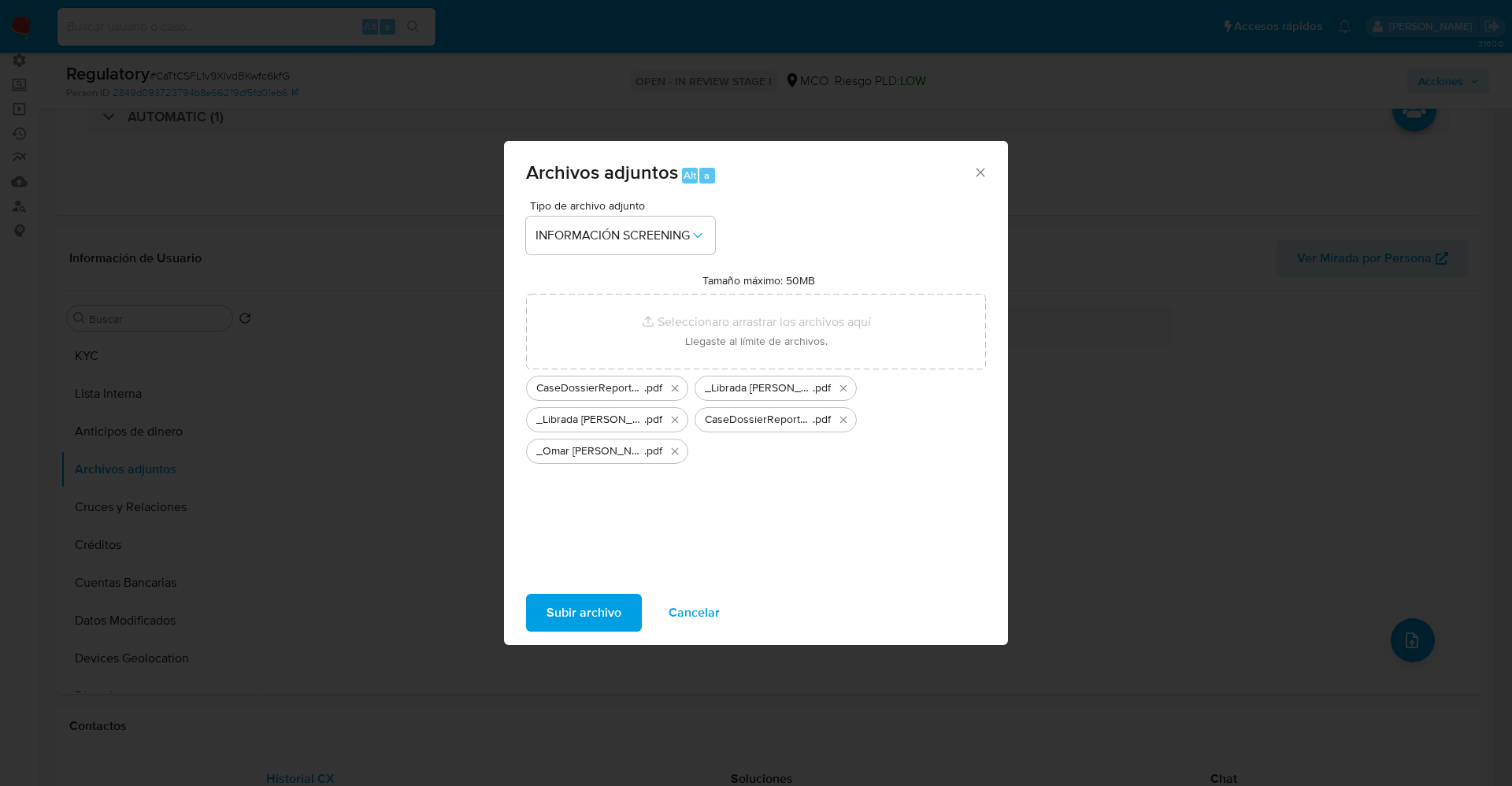
click at [576, 616] on span "Subir archivo" at bounding box center [584, 612] width 75 height 34
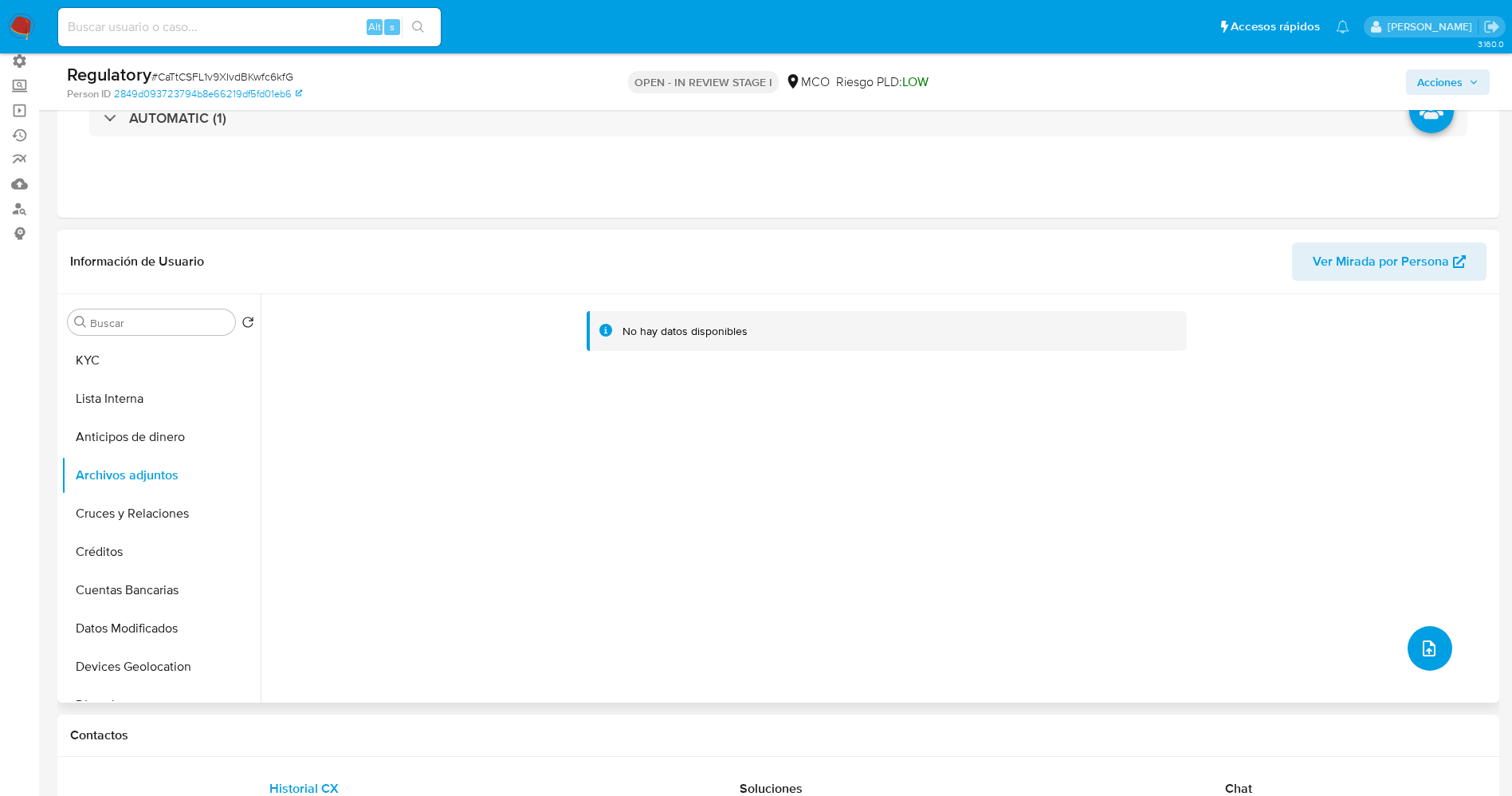
click at [1432, 660] on button "upload-file" at bounding box center [1430, 648] width 45 height 45
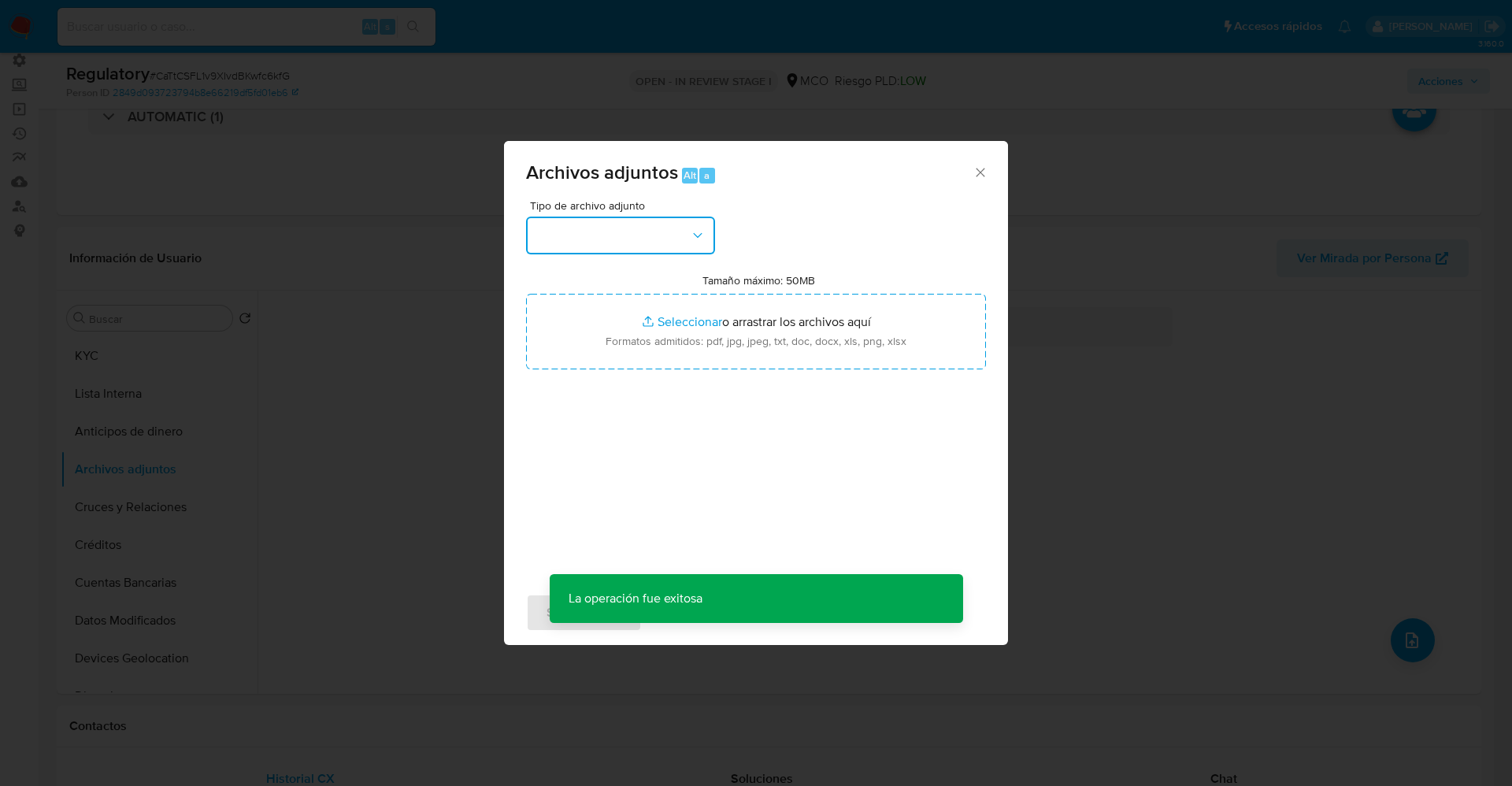
click at [576, 234] on button "button" at bounding box center [620, 235] width 189 height 38
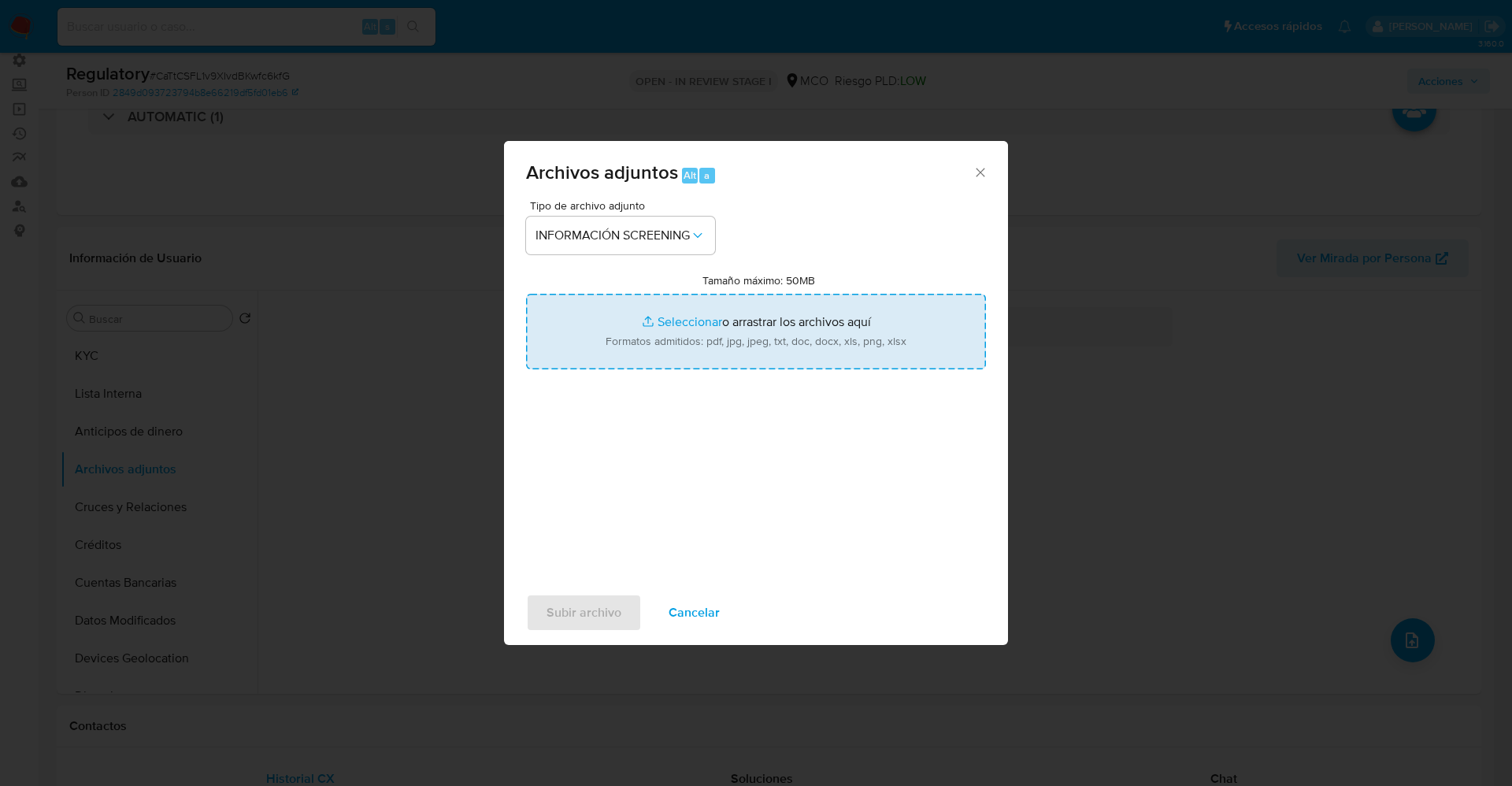
type input "C:\fakepath\_Omar Antonio Atencio Mendez_ - Buscar con Google.pdf"
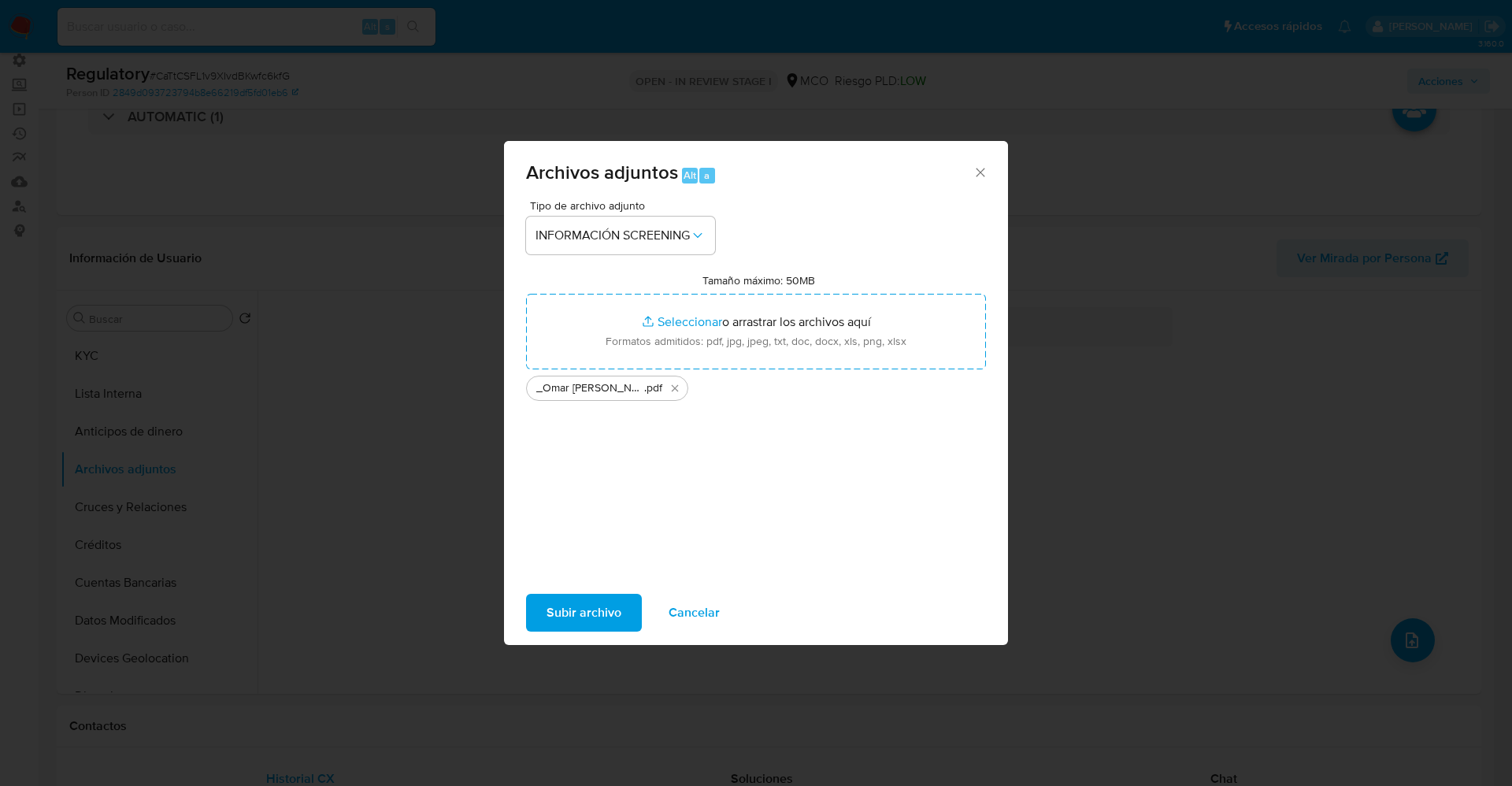
click at [570, 604] on span "Subir archivo" at bounding box center [584, 612] width 75 height 34
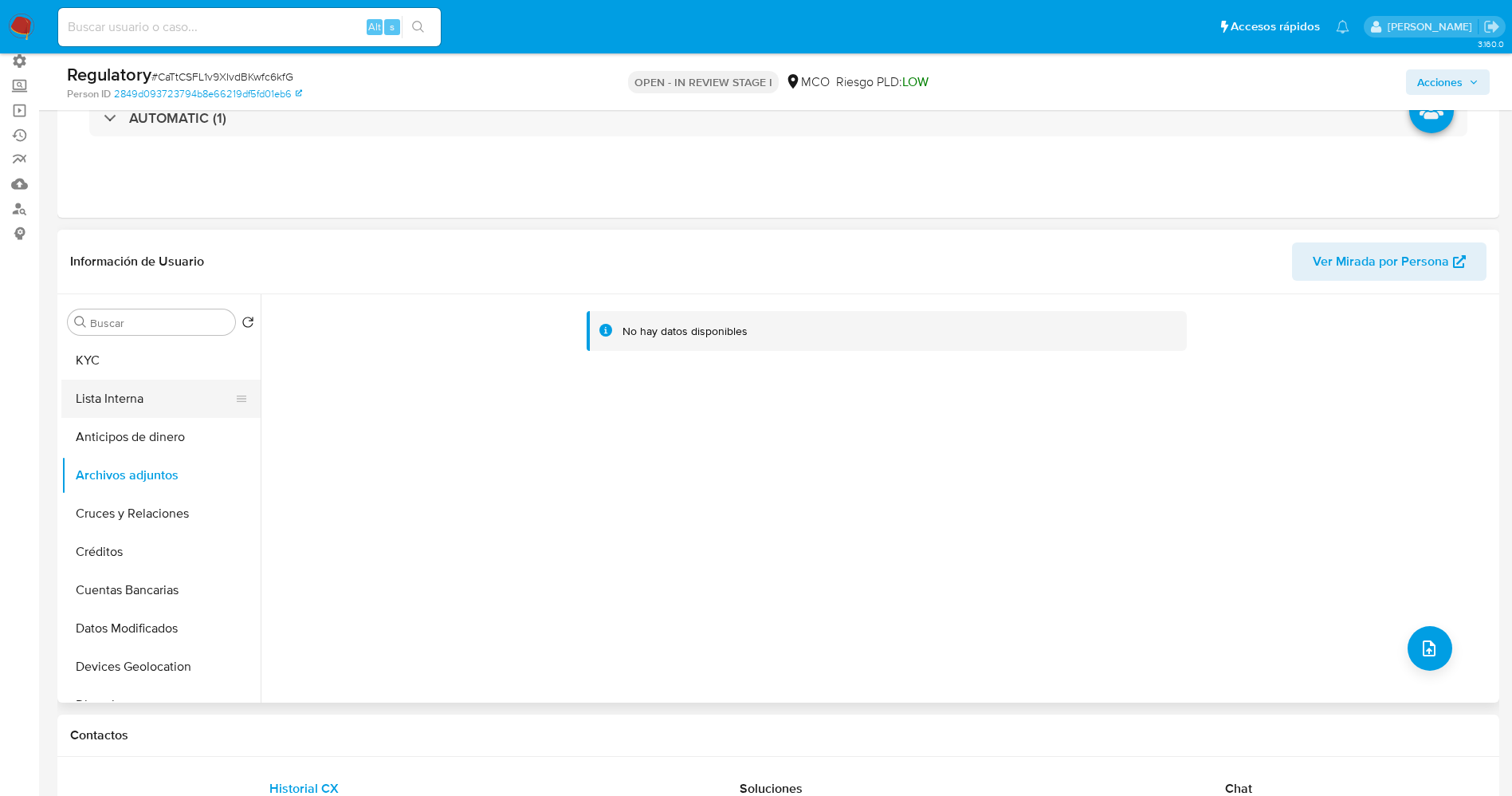
click at [148, 396] on button "Lista Interna" at bounding box center [154, 398] width 186 height 38
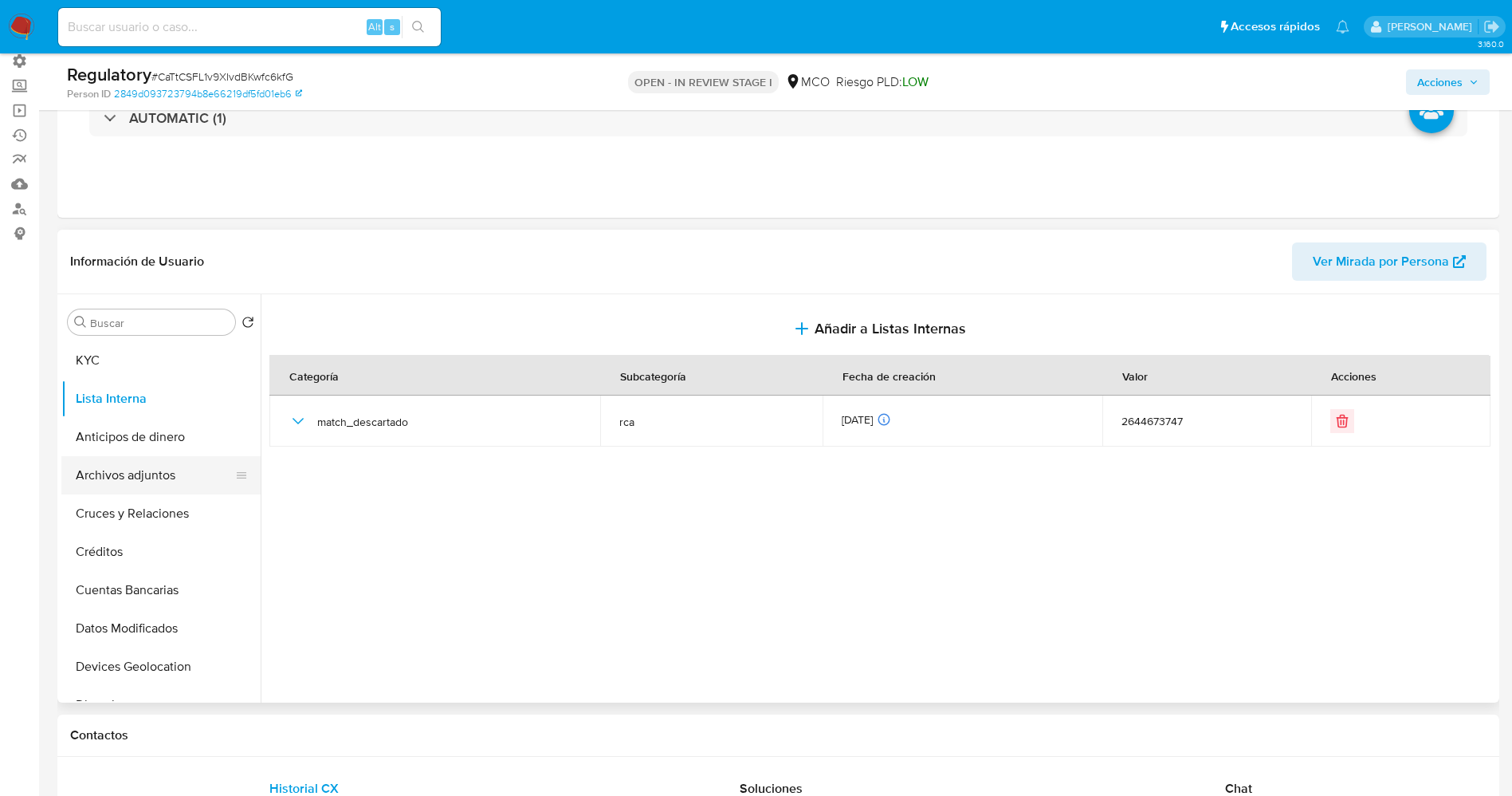
click at [134, 476] on button "Archivos adjuntos" at bounding box center [154, 475] width 186 height 38
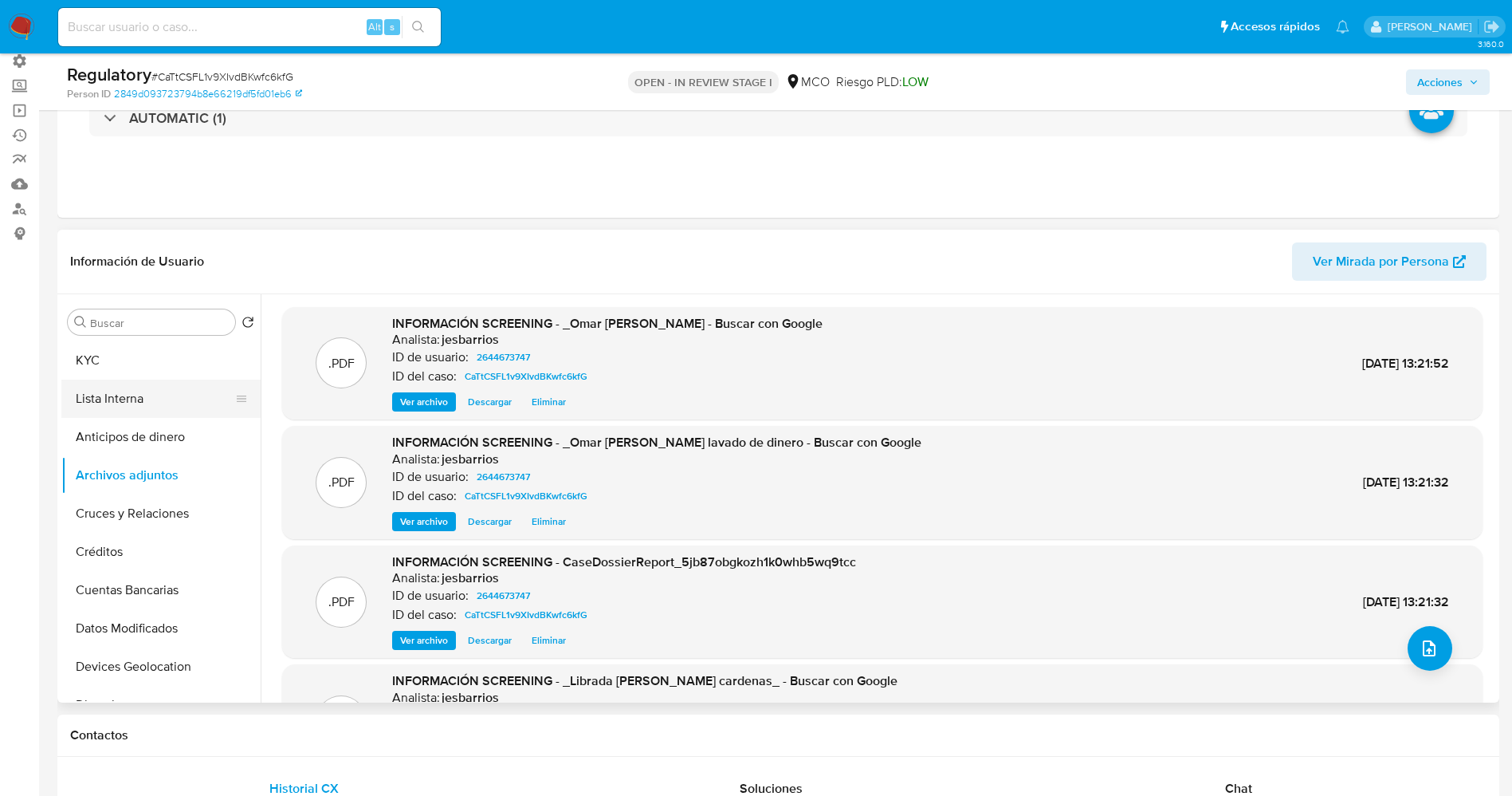
click at [144, 386] on button "Lista Interna" at bounding box center [154, 398] width 186 height 38
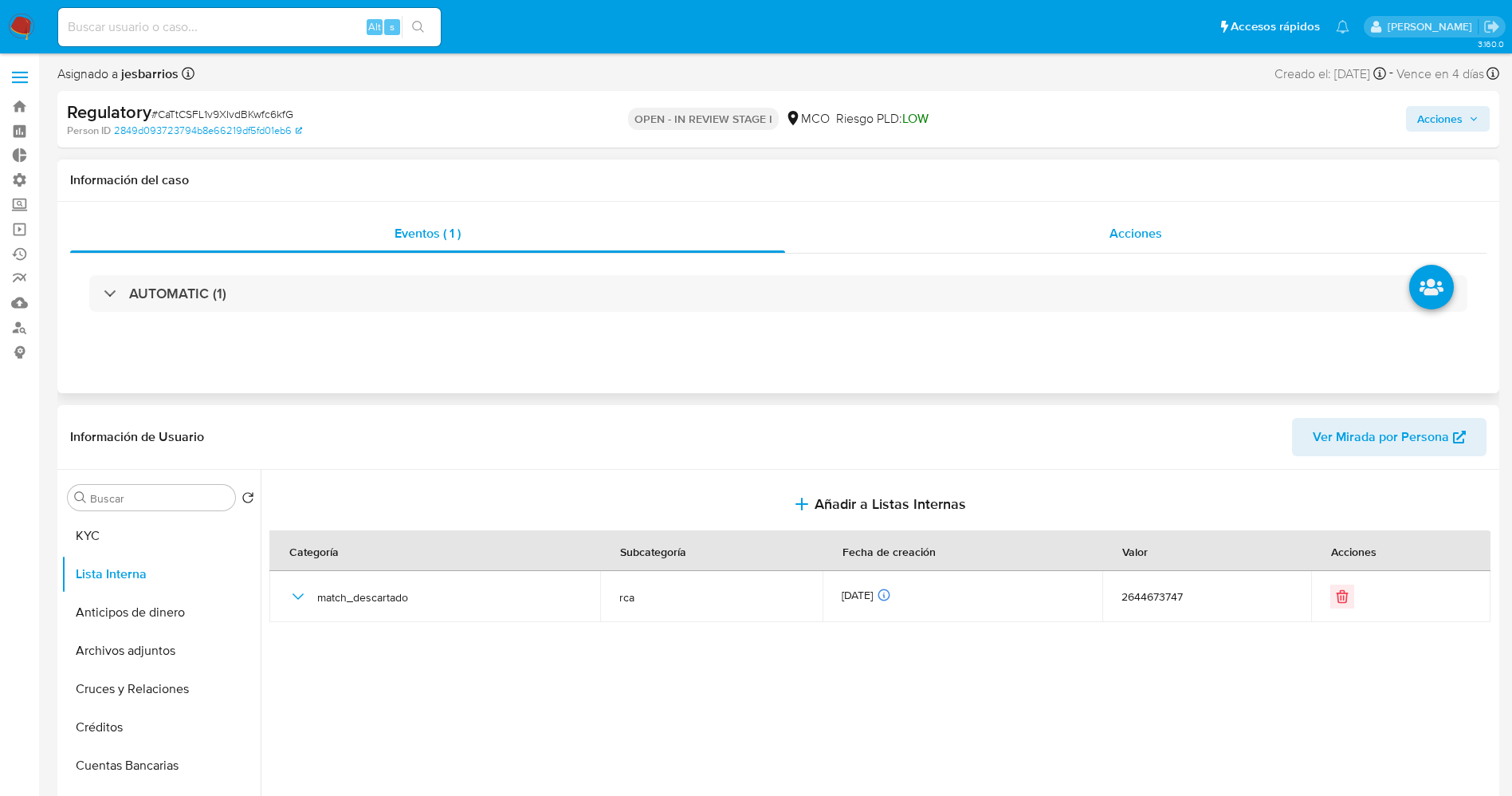
scroll to position [0, 0]
click at [1460, 119] on span "Acciones" at bounding box center [1440, 120] width 46 height 25
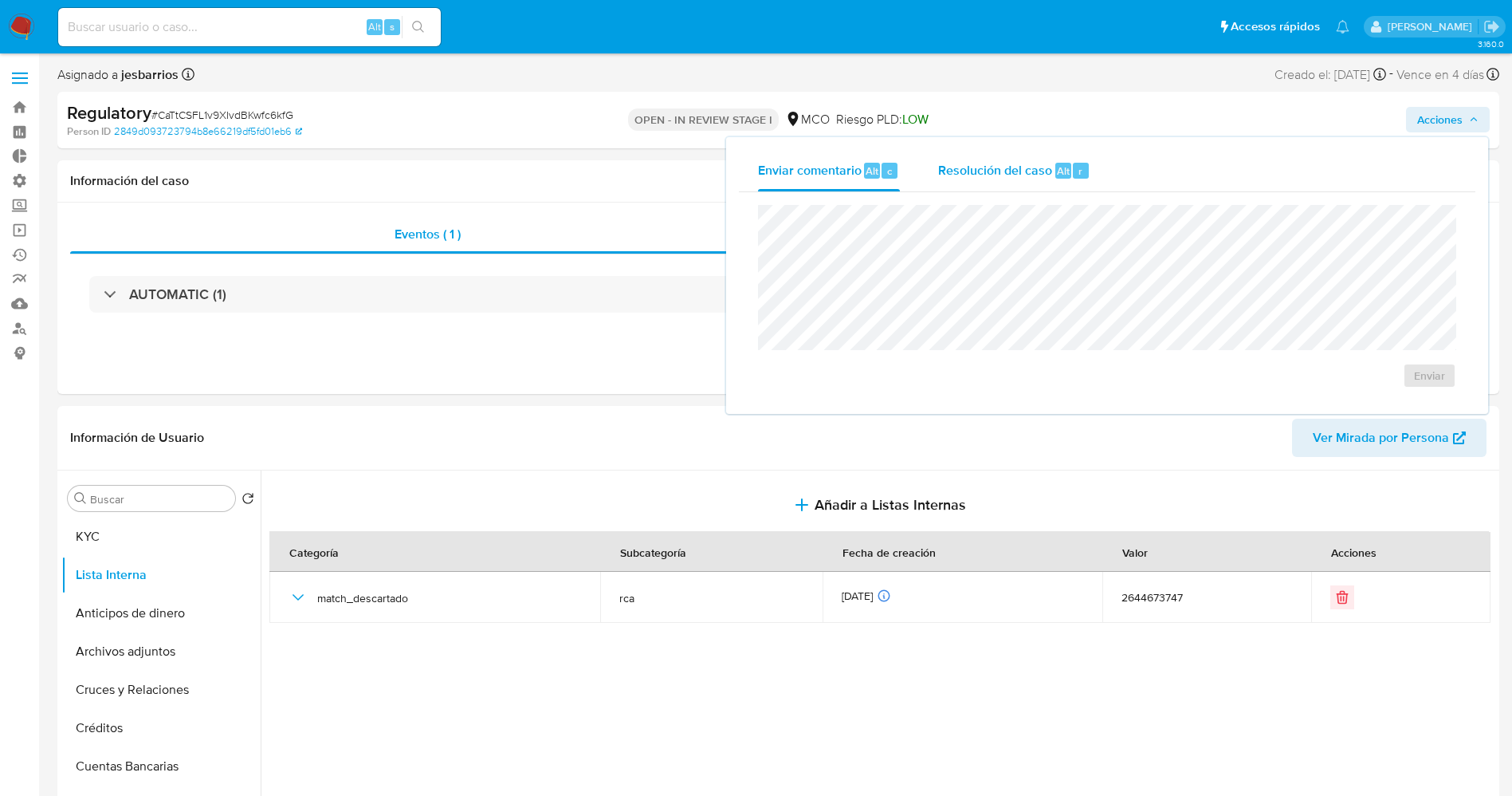
click at [1035, 165] on span "Resolución del caso" at bounding box center [995, 170] width 114 height 19
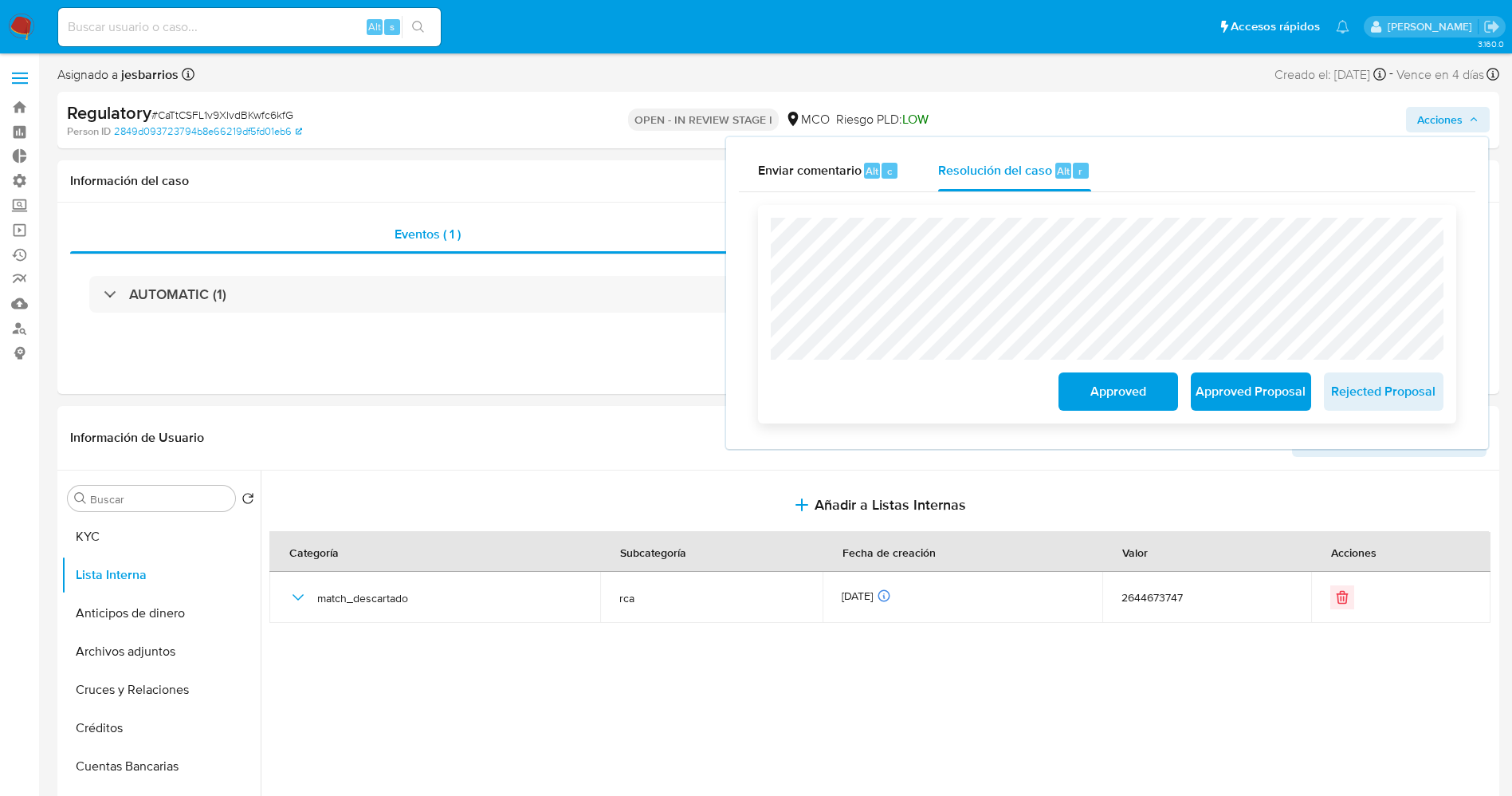
click at [1124, 402] on span "Approved" at bounding box center [1118, 391] width 78 height 35
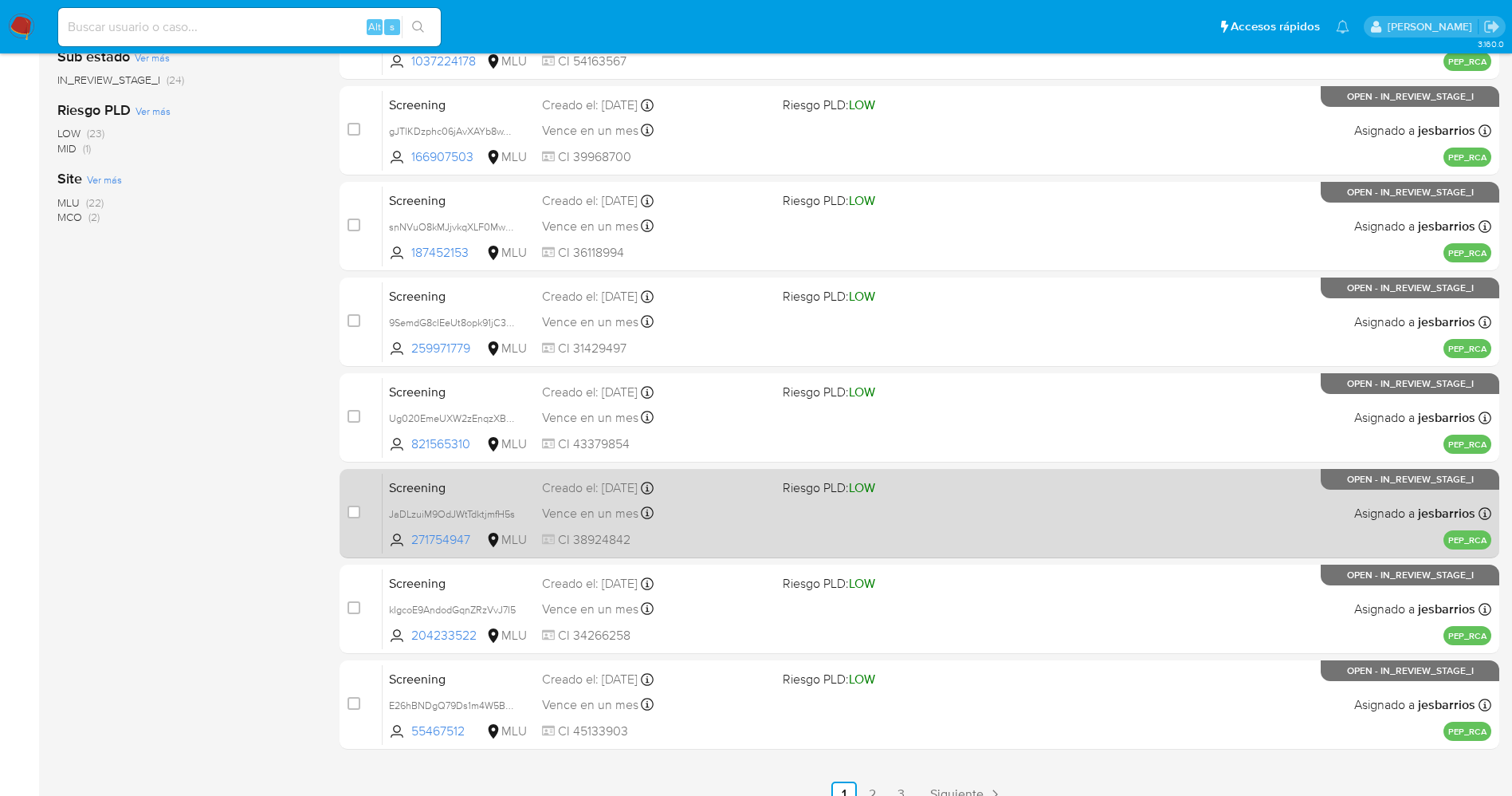
scroll to position [520, 0]
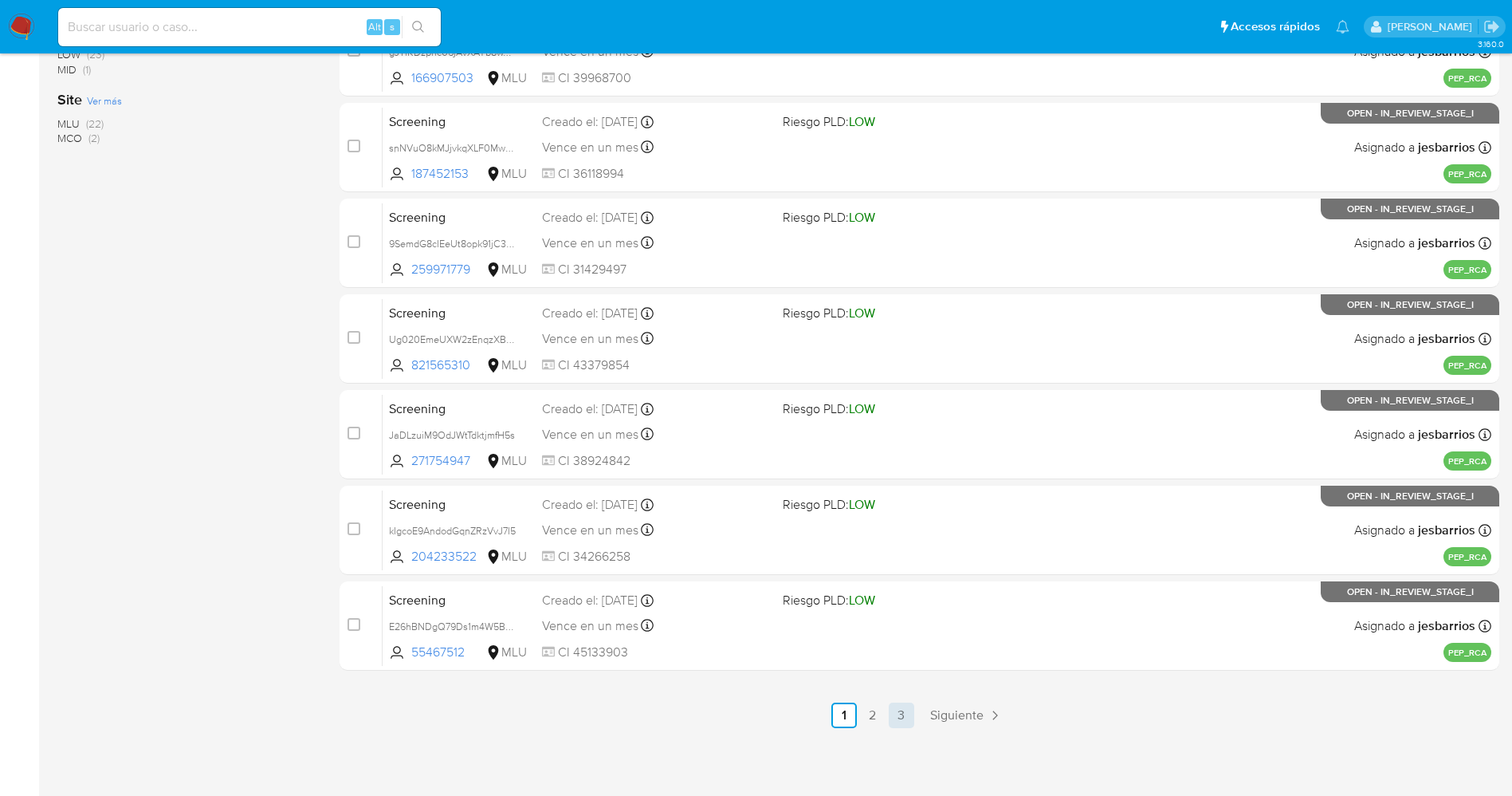
click at [892, 712] on link "3" at bounding box center [902, 715] width 25 height 25
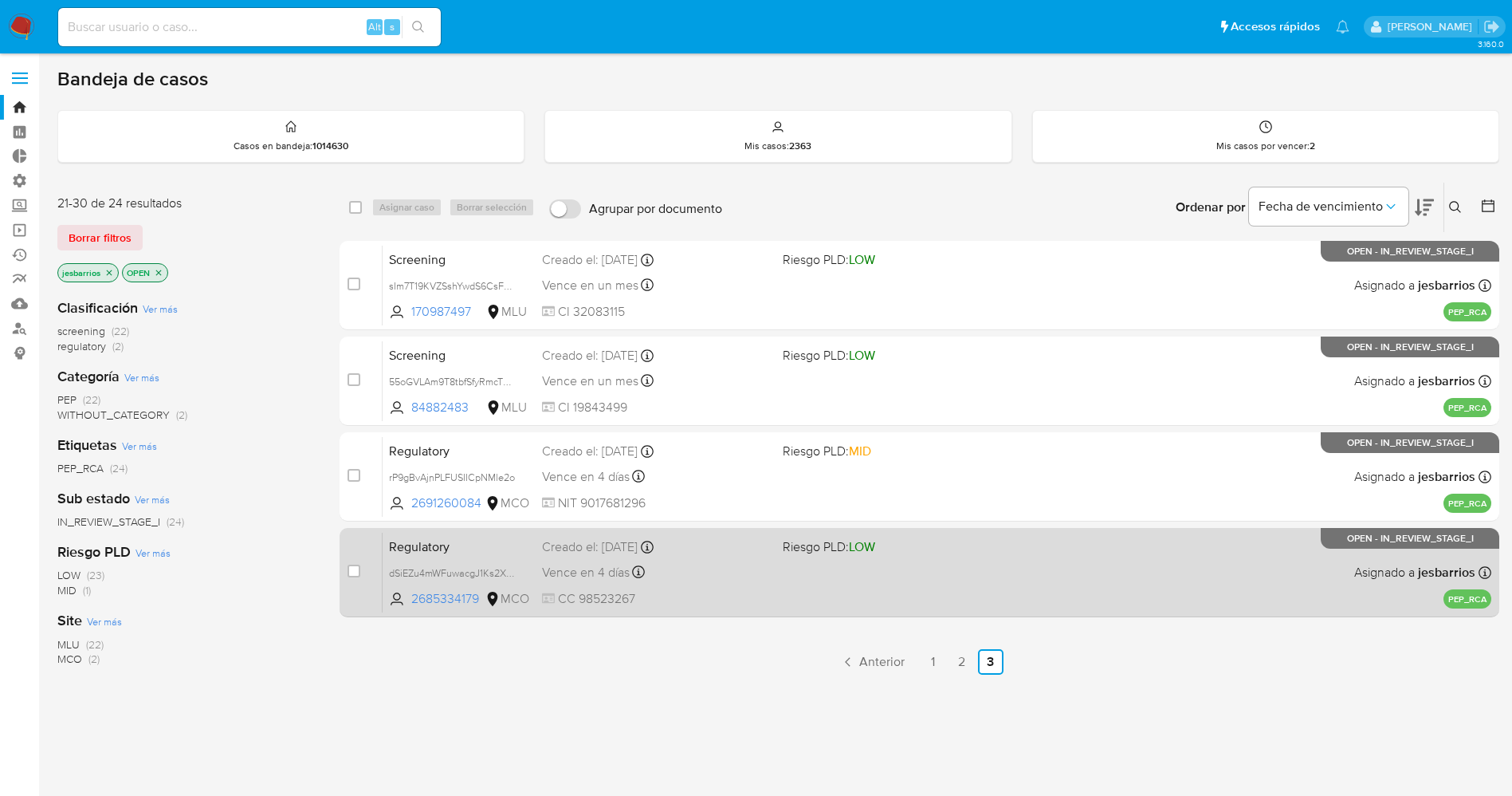
click at [747, 571] on div "Vence en 4 días Vence el [DATE] 22:38:14" at bounding box center [656, 571] width 228 height 21
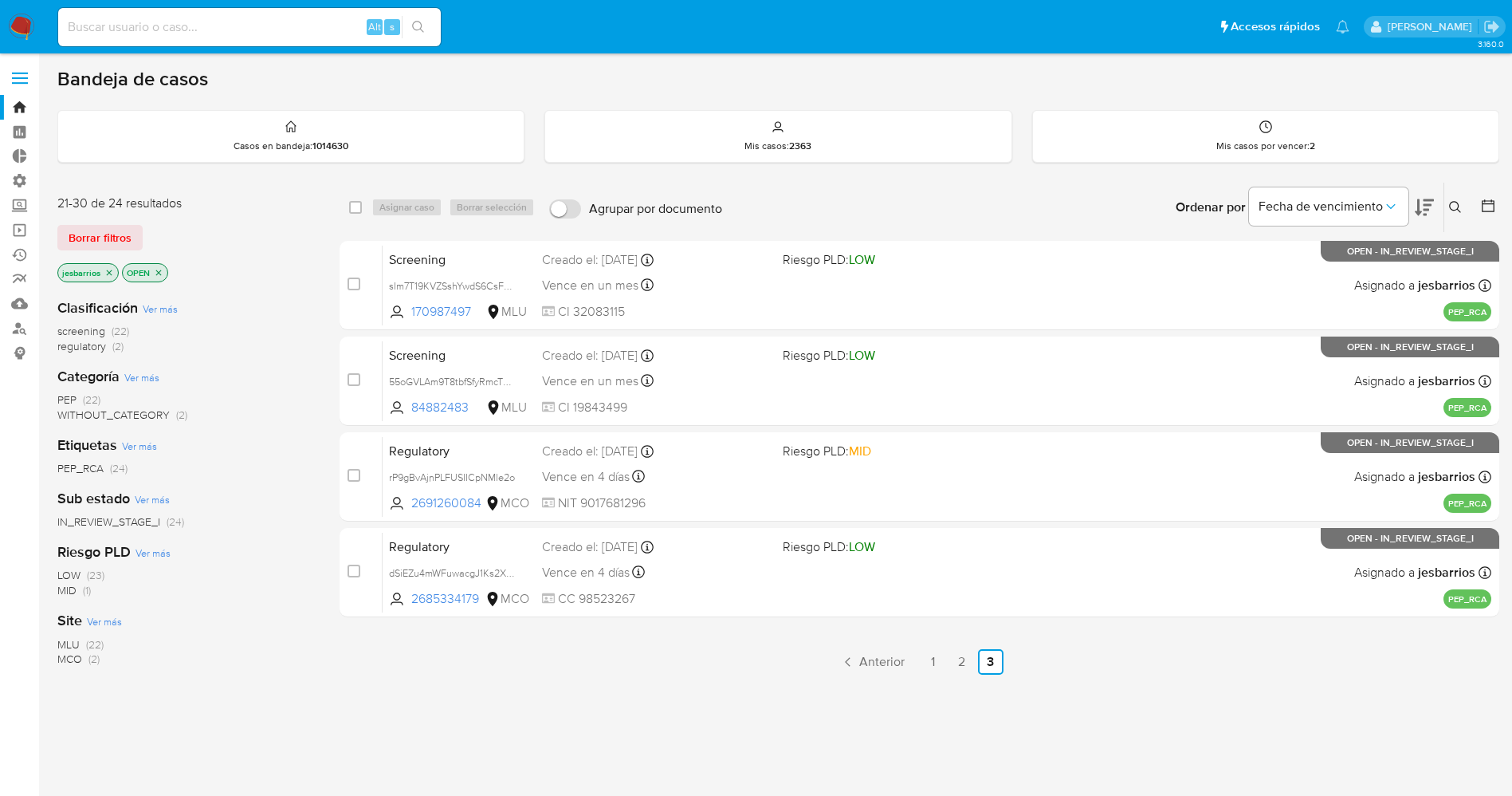
click at [14, 17] on img at bounding box center [21, 27] width 27 height 27
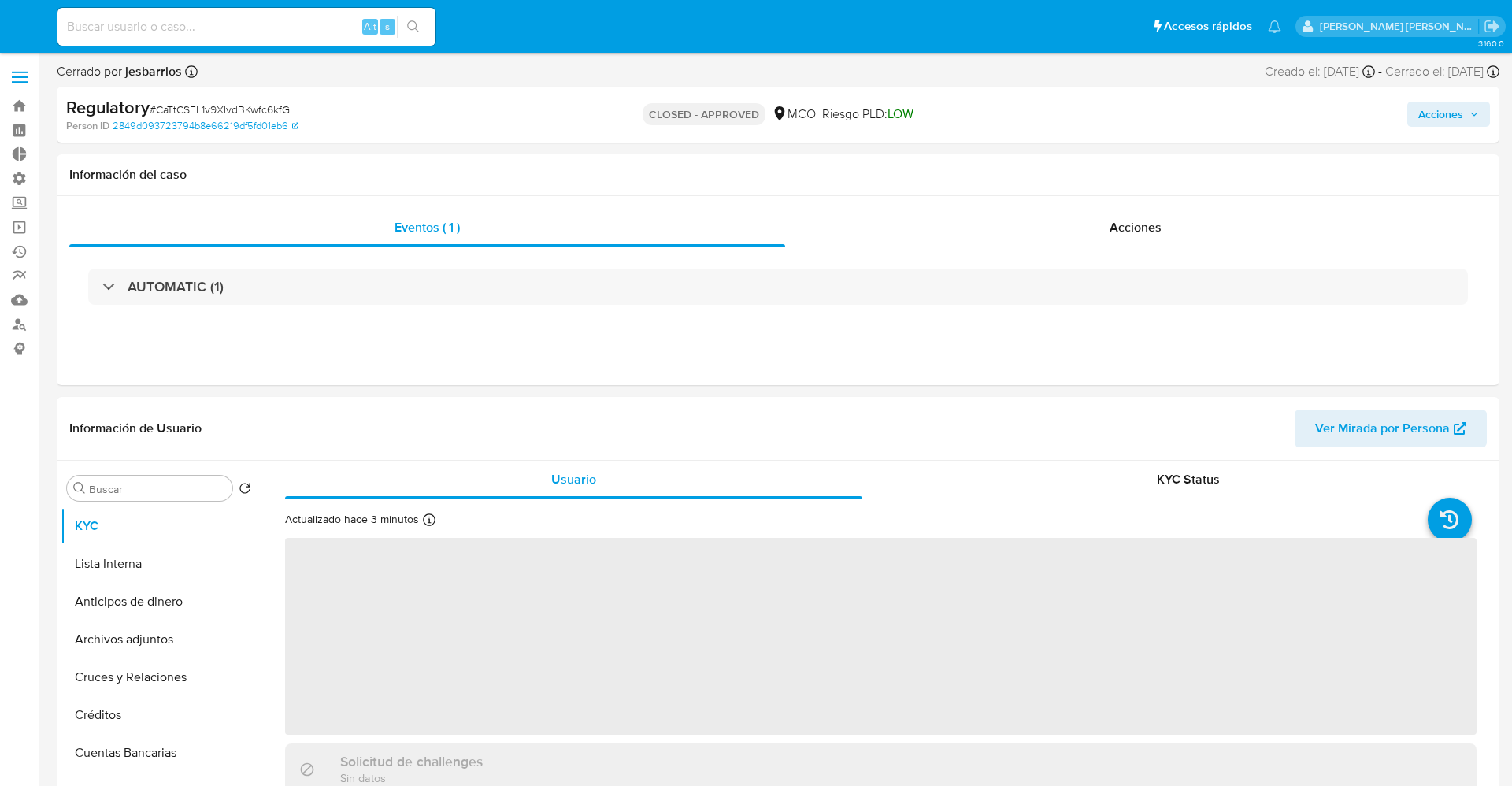
select select "10"
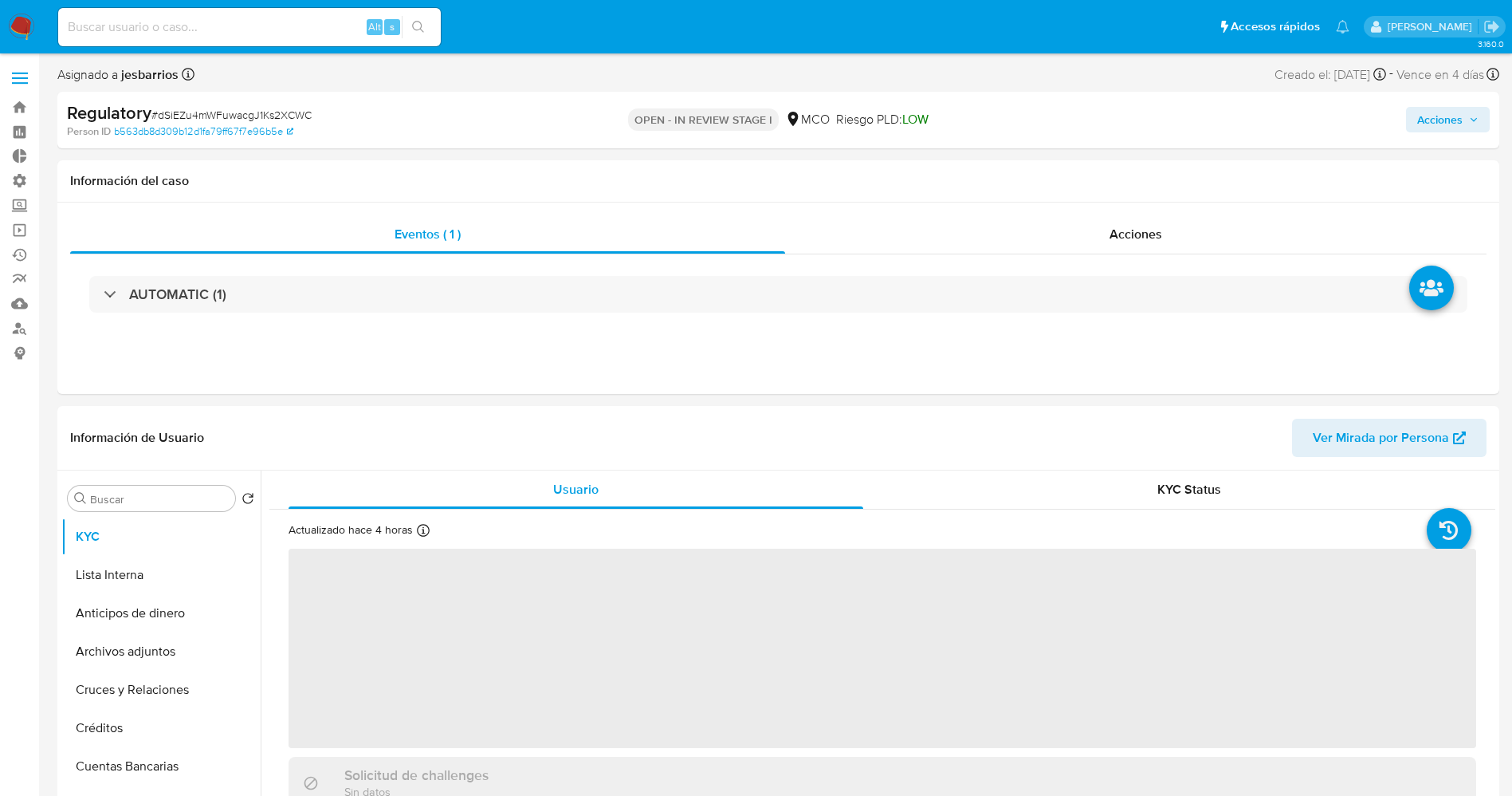
select select "10"
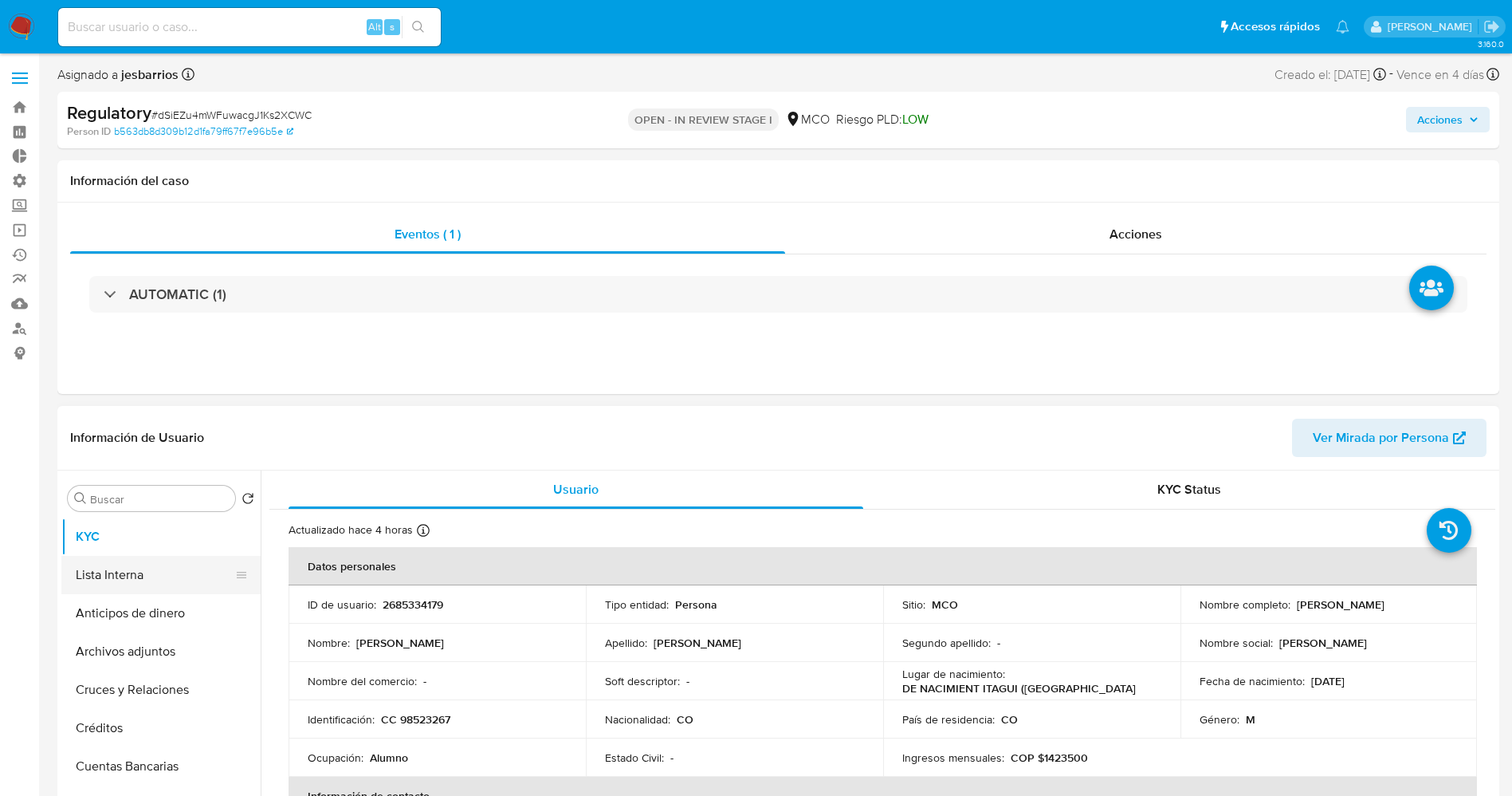
click at [111, 583] on button "Lista Interna" at bounding box center [154, 575] width 186 height 38
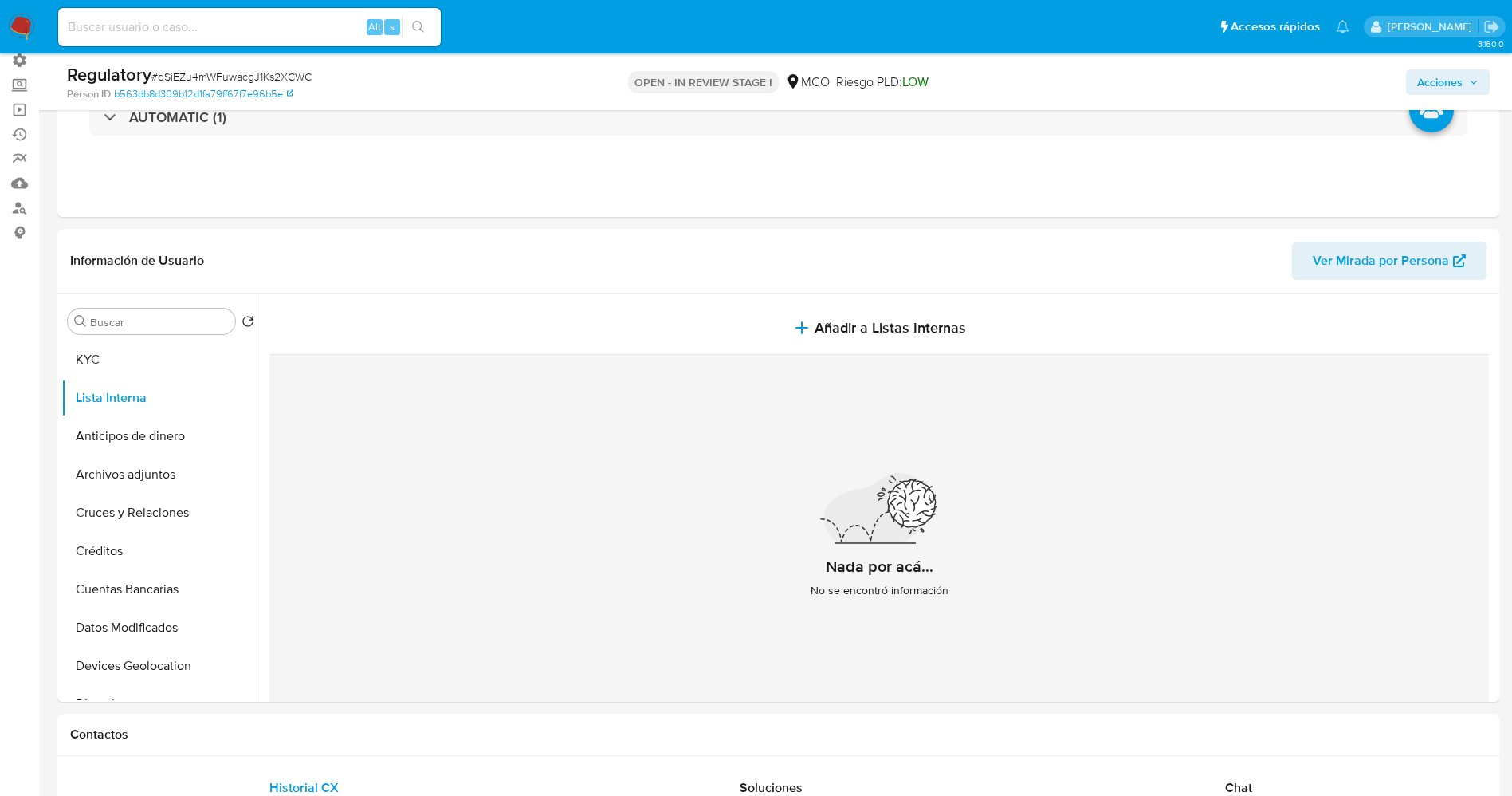
scroll to position [239, 0]
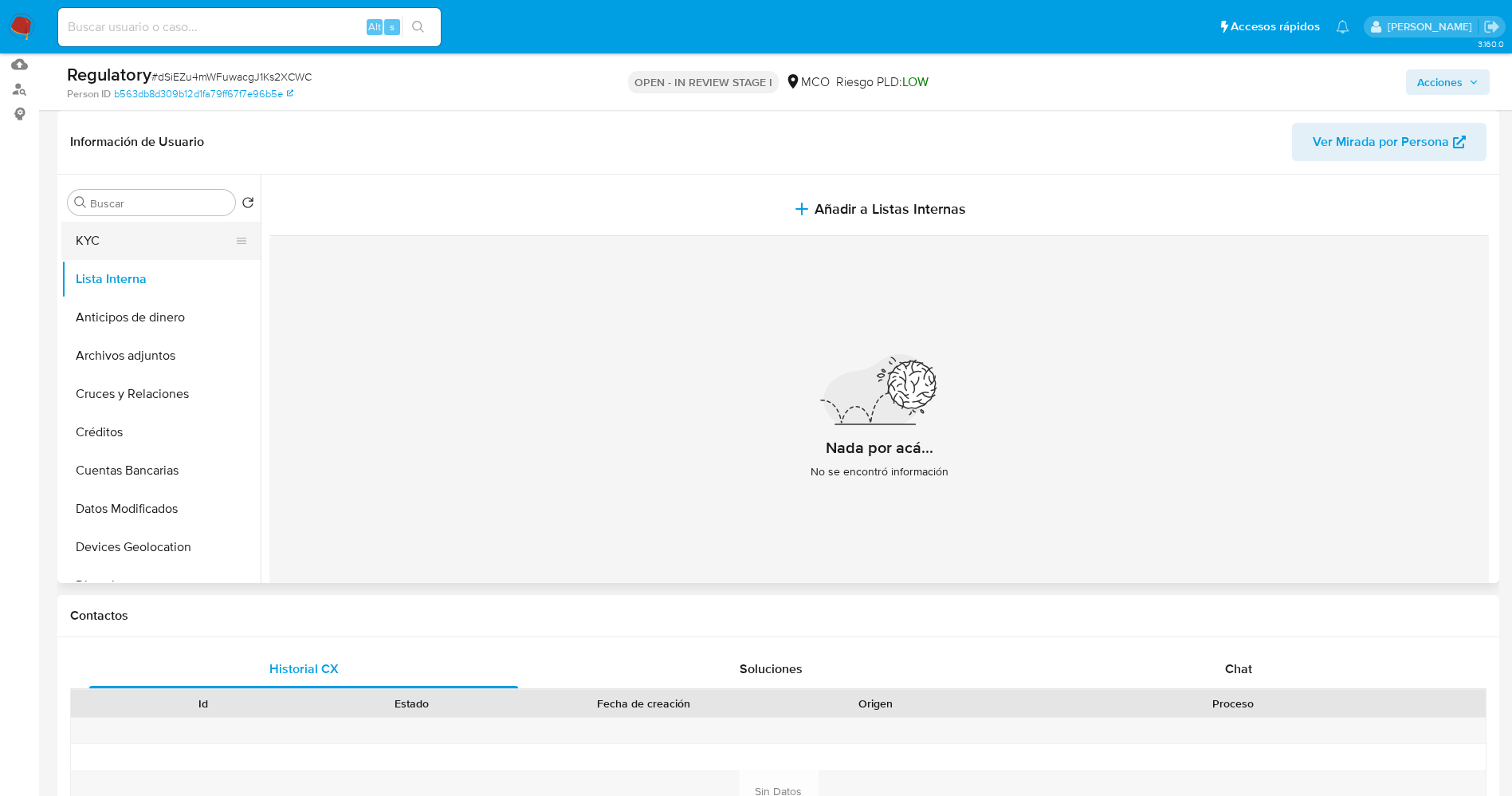
click at [113, 235] on button "KYC" at bounding box center [154, 240] width 186 height 38
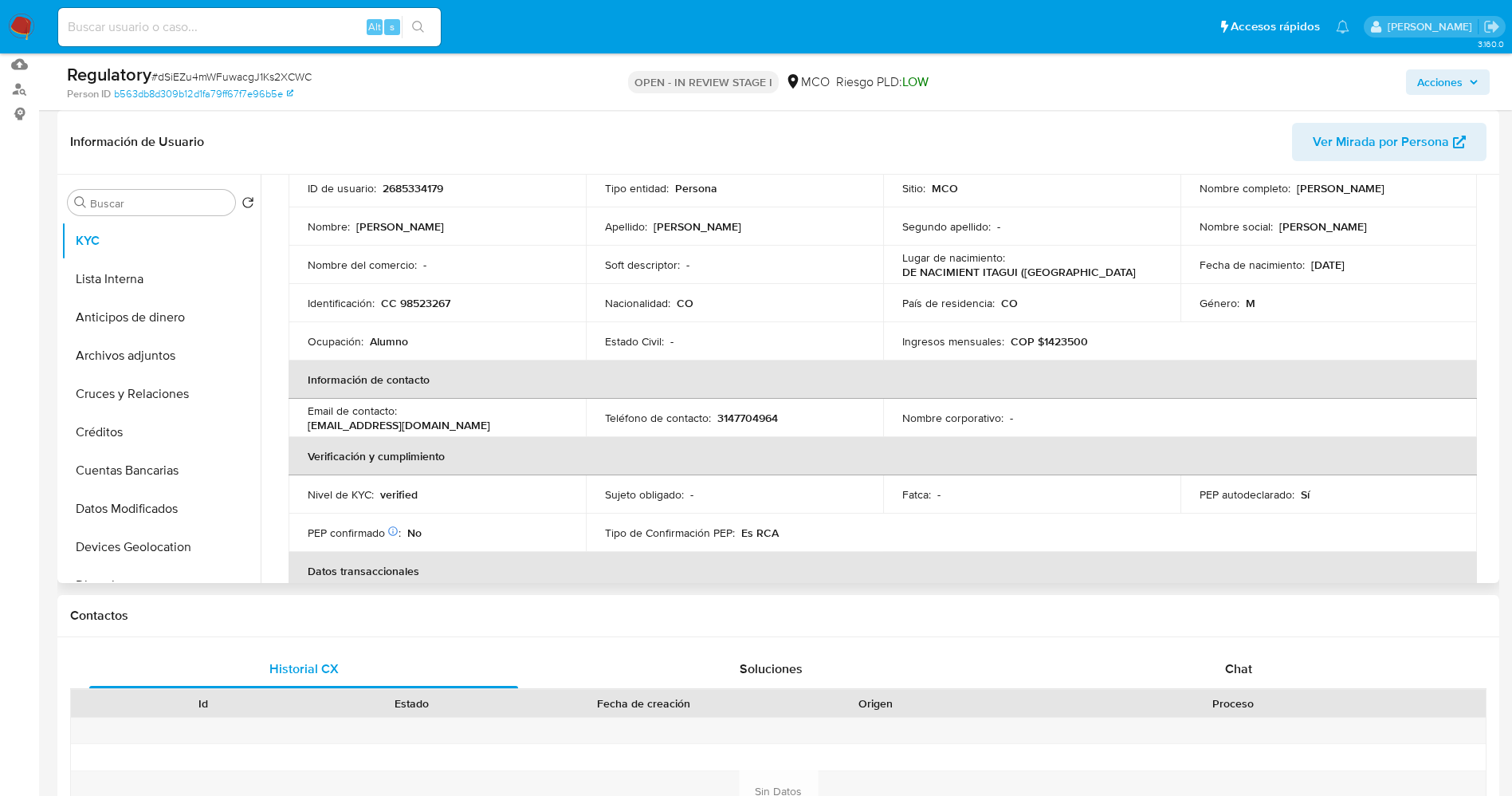
scroll to position [598, 0]
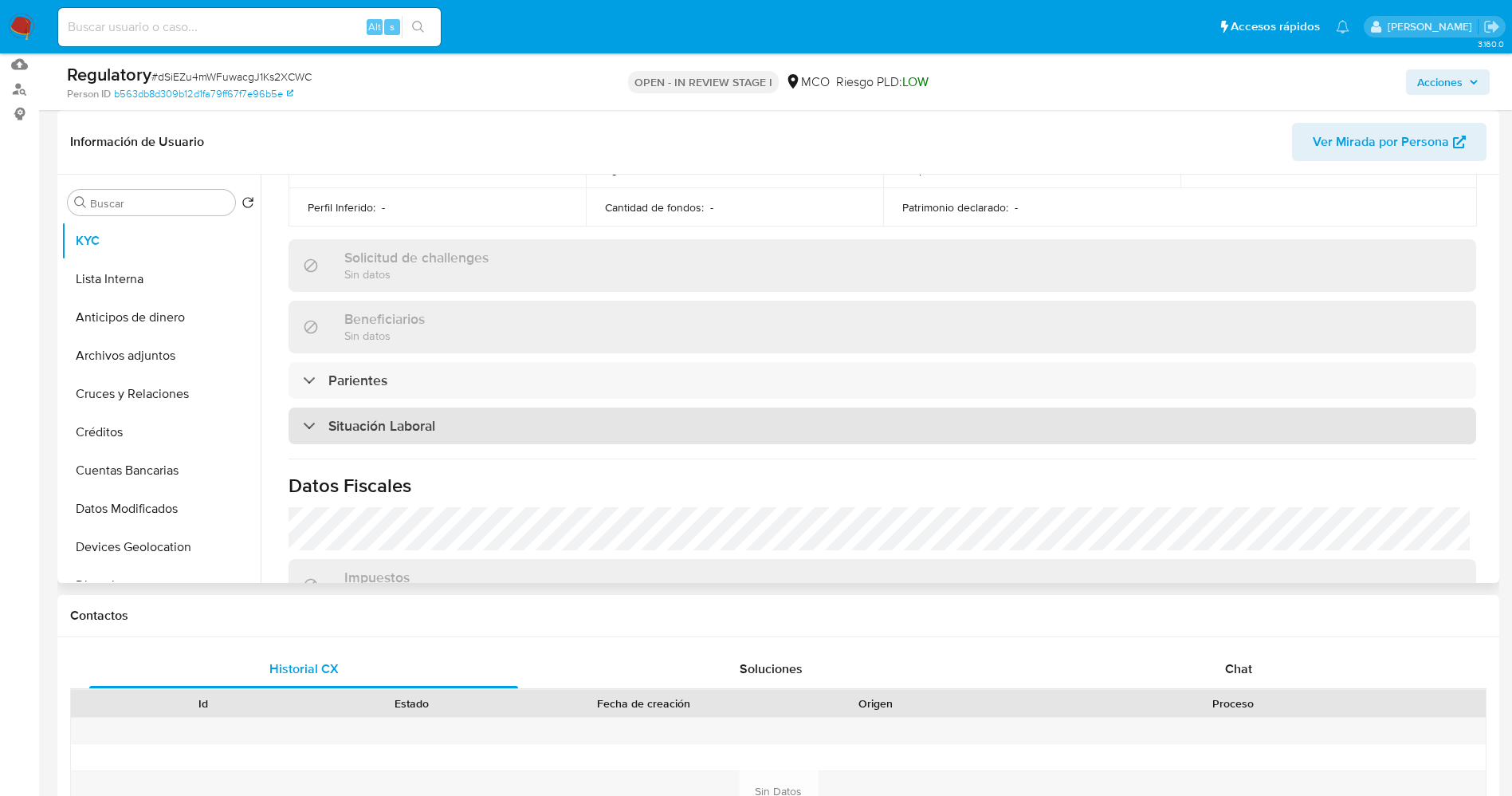
click at [414, 430] on h3 "Situación Laboral" at bounding box center [381, 426] width 107 height 18
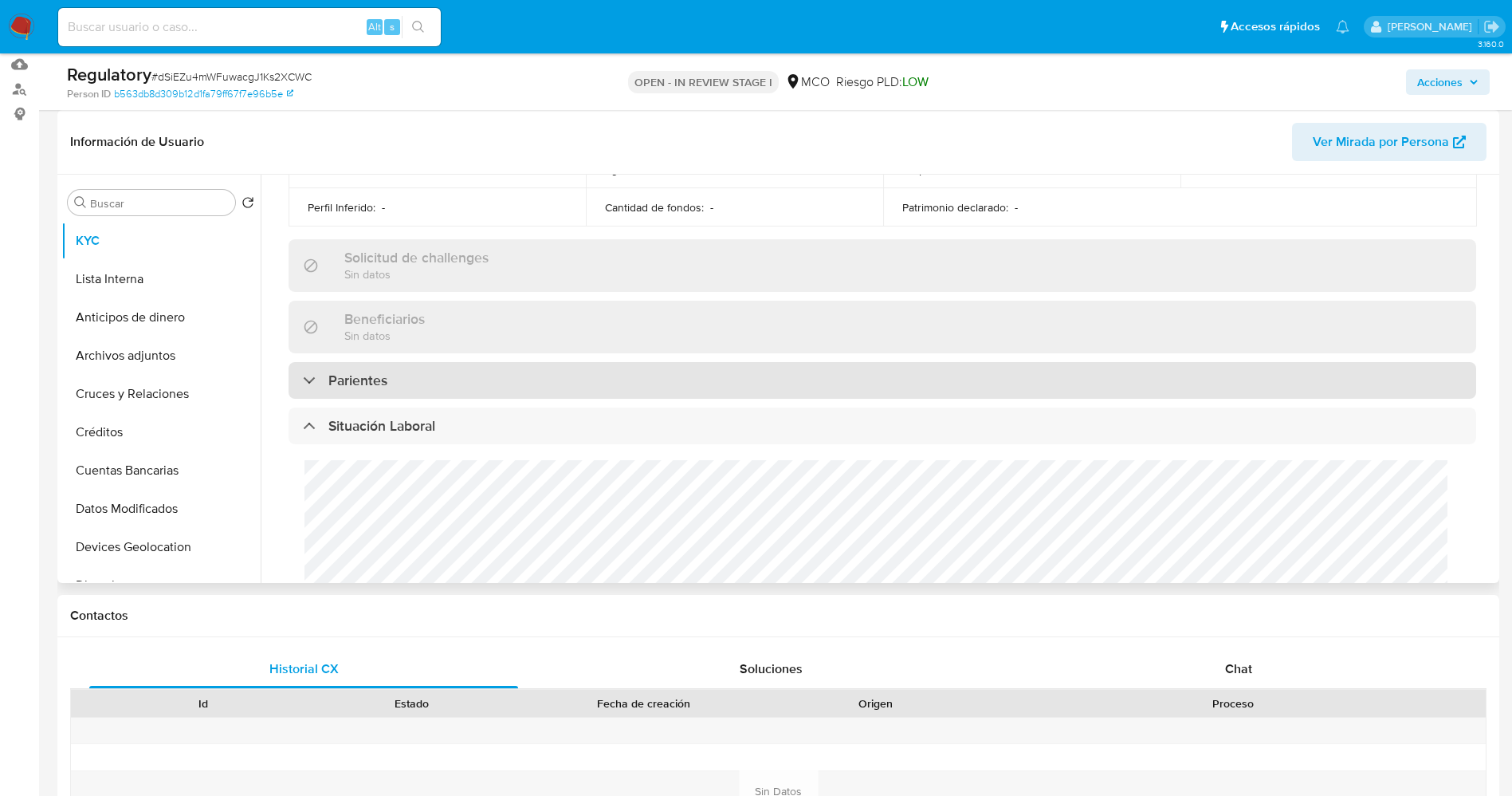
click at [419, 387] on div "Parientes" at bounding box center [881, 380] width 1187 height 36
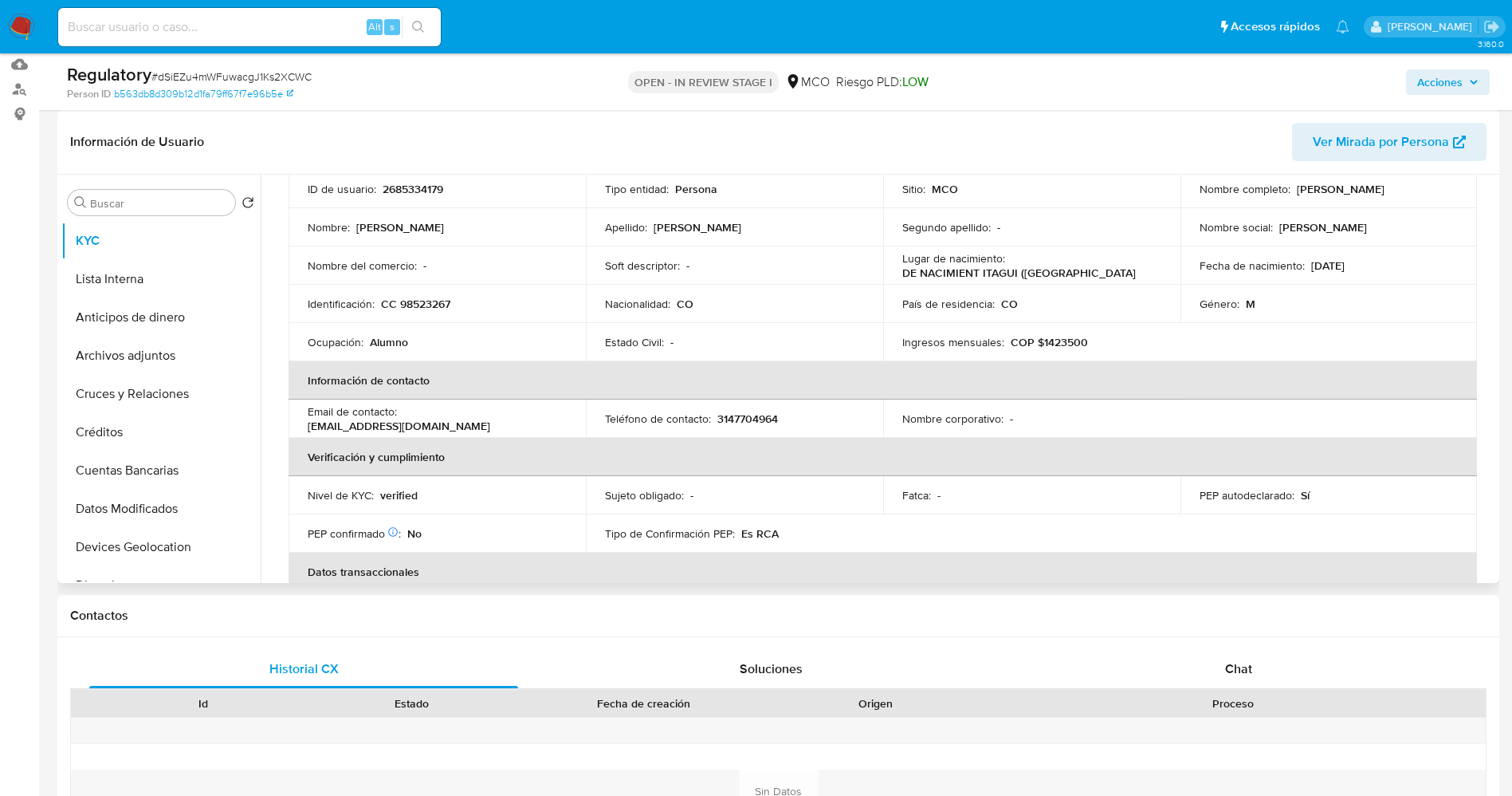
scroll to position [0, 0]
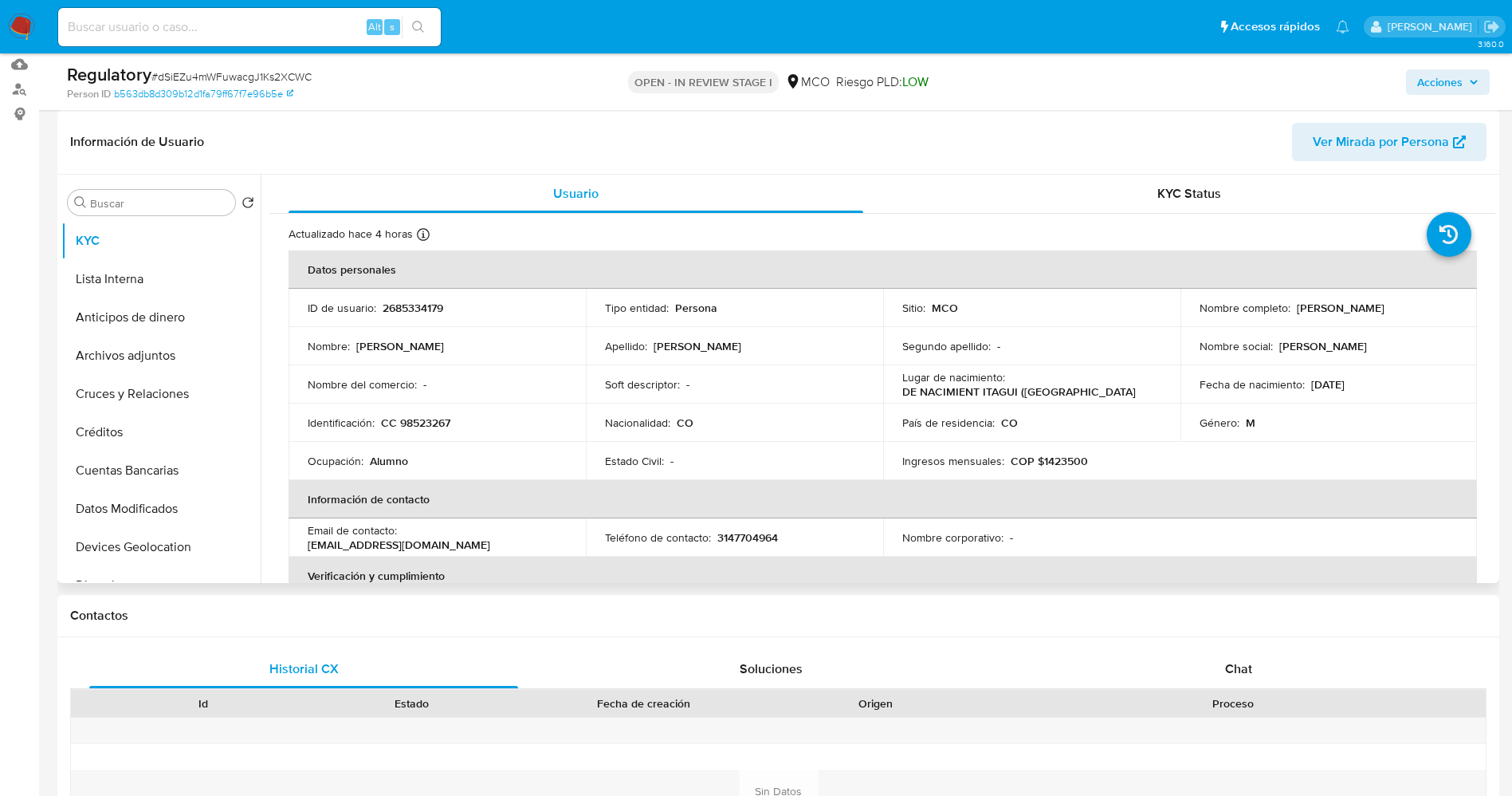
drag, startPoint x: 1293, startPoint y: 314, endPoint x: 1465, endPoint y: 303, distance: 172.4
click at [1465, 303] on td "Nombre completo : Carlos Alberto Hoyos Buitrago" at bounding box center [1329, 307] width 297 height 38
copy p "Carlos Alberto Hoyos Buitrago"
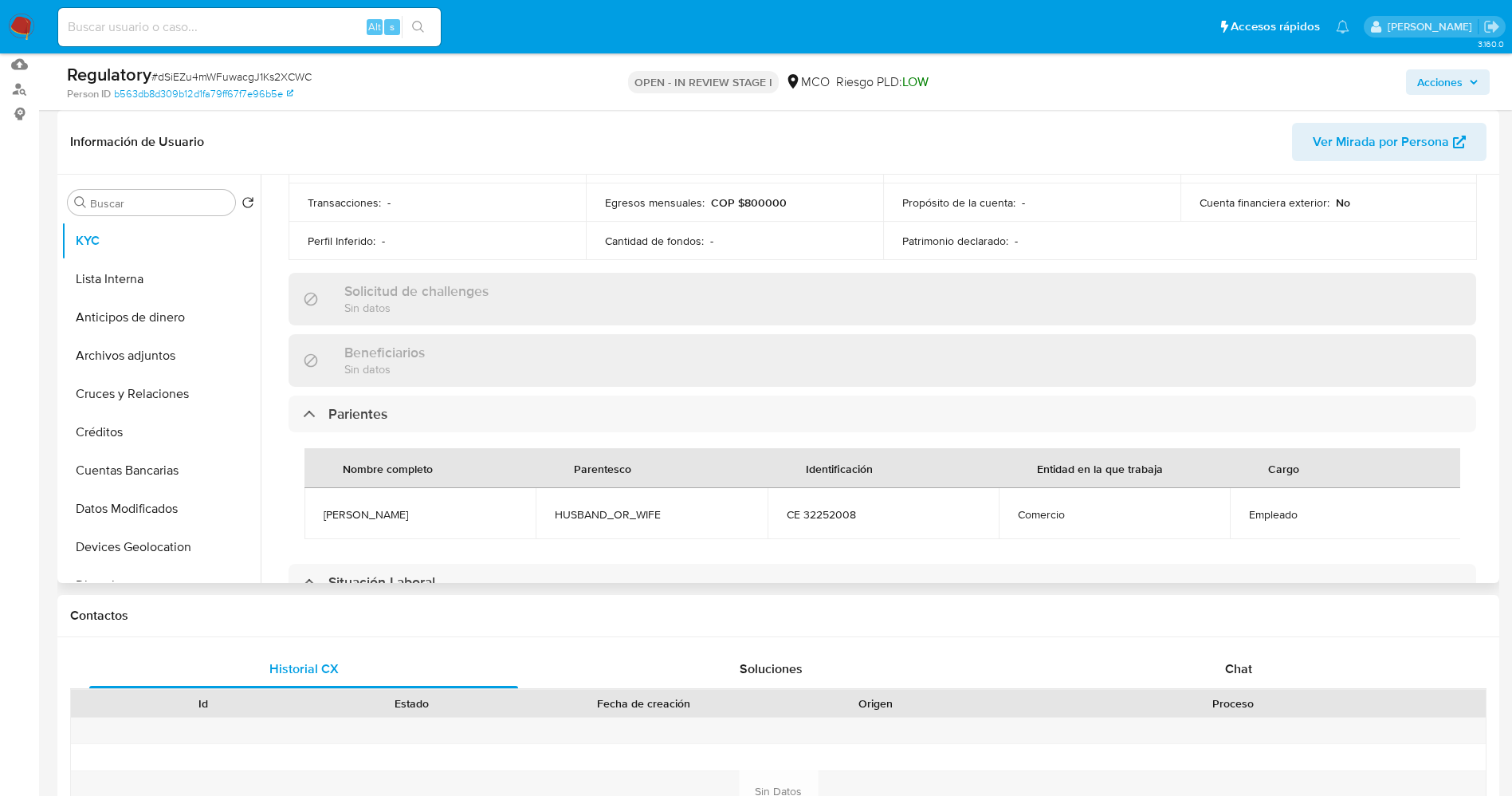
scroll to position [598, 0]
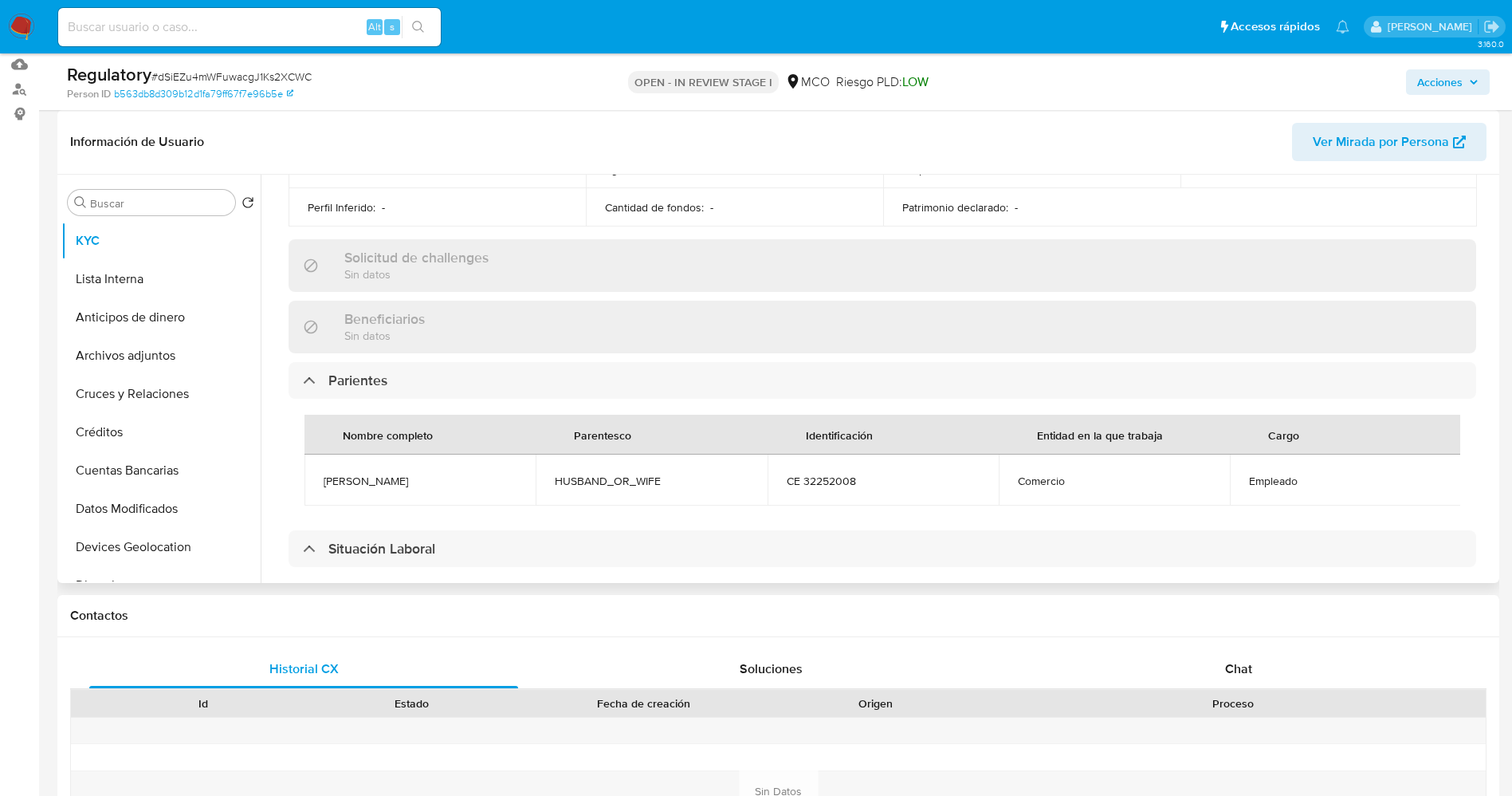
drag, startPoint x: 310, startPoint y: 479, endPoint x: 489, endPoint y: 479, distance: 179.0
click at [489, 479] on div "Nombre completo Parentesco Identificación Entidad en la que trabaja Cargo Alba …" at bounding box center [881, 459] width 1187 height 123
click at [420, 482] on span "Alba Beatriz diaz cuello" at bounding box center [420, 481] width 193 height 14
drag, startPoint x: 317, startPoint y: 486, endPoint x: 459, endPoint y: 485, distance: 142.0
click at [459, 485] on td "Alba Beatriz diaz cuello" at bounding box center [420, 480] width 231 height 51
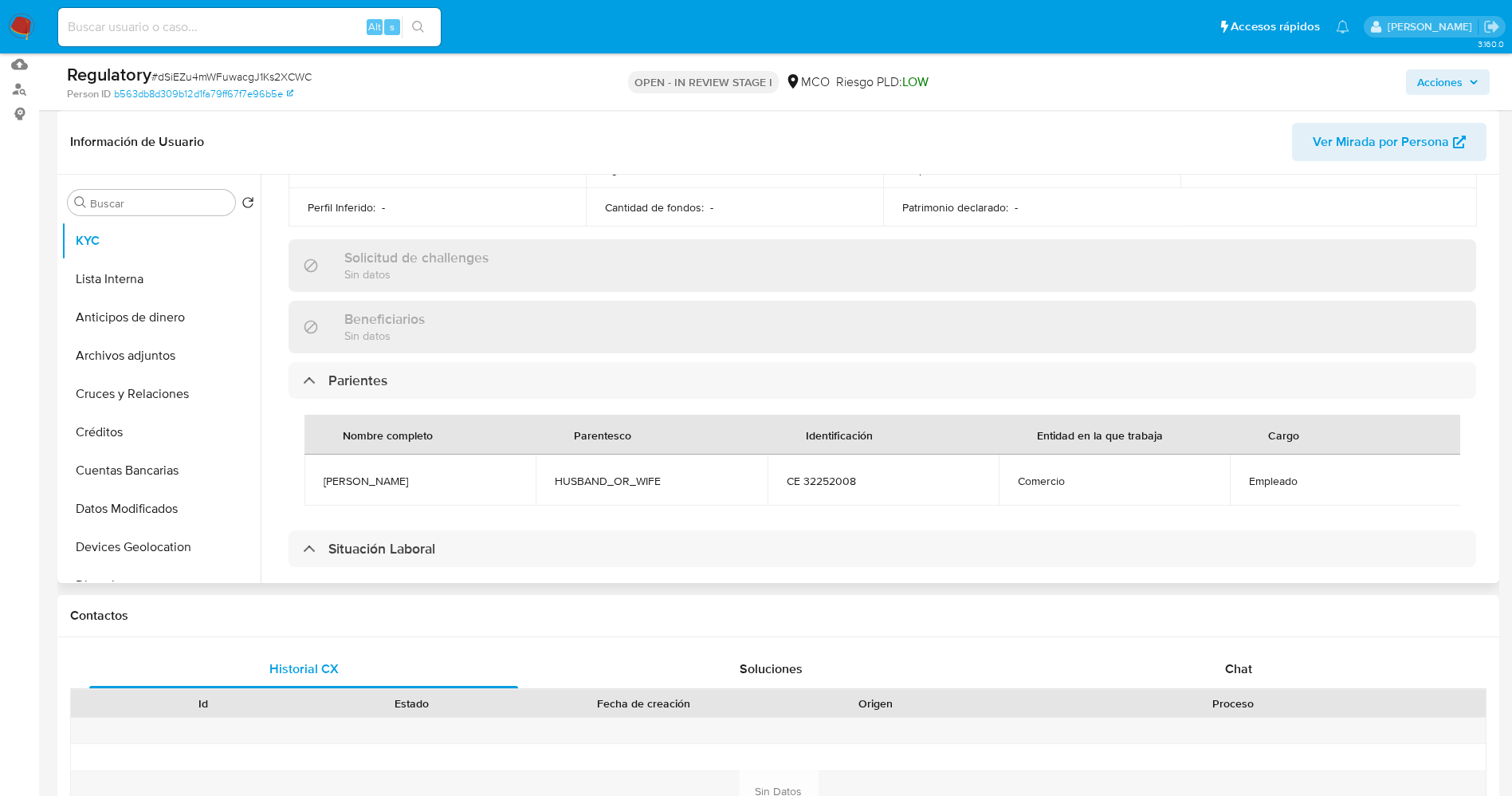
copy span "Alba Beatriz diaz cuello"
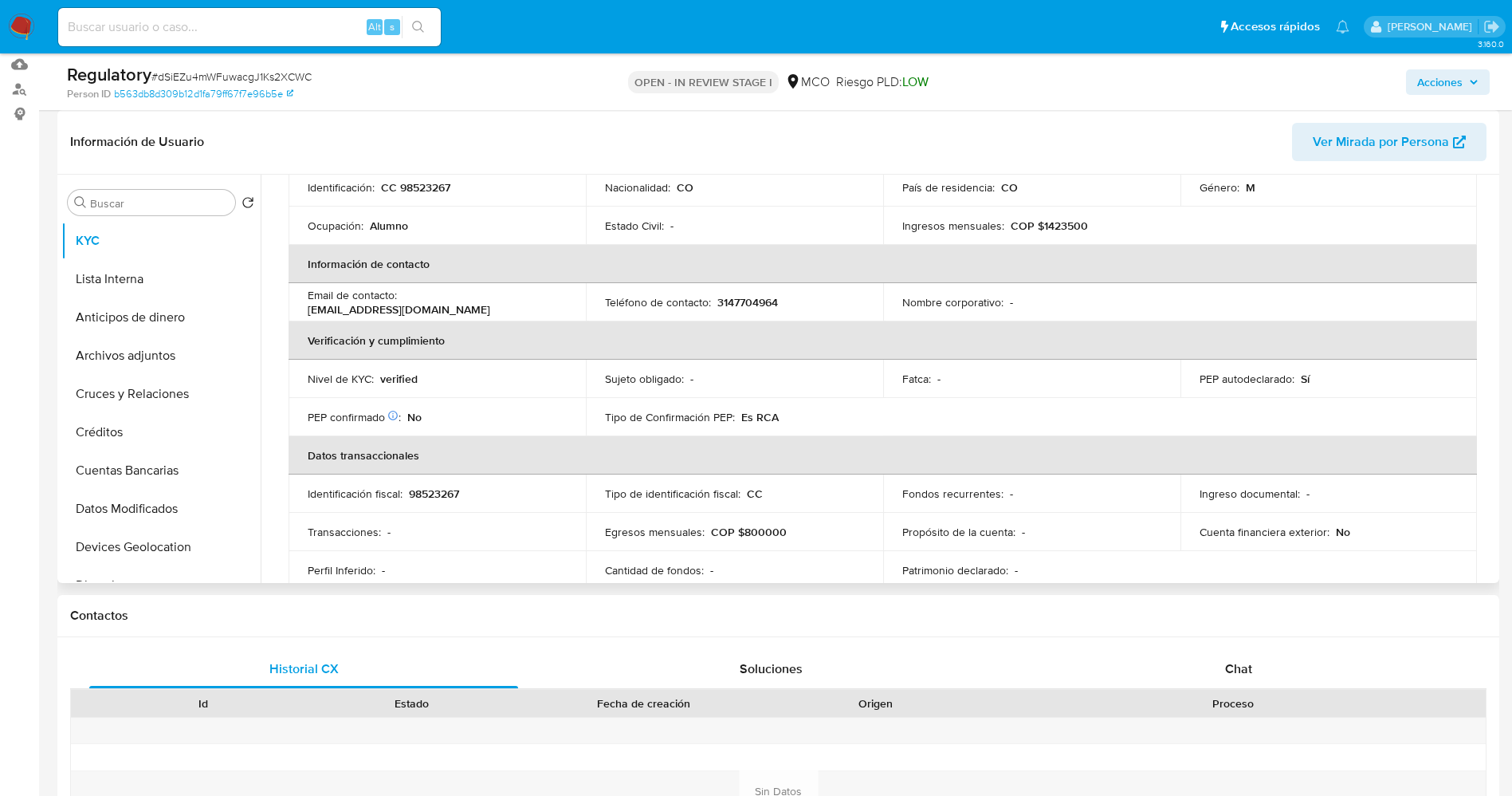
scroll to position [0, 0]
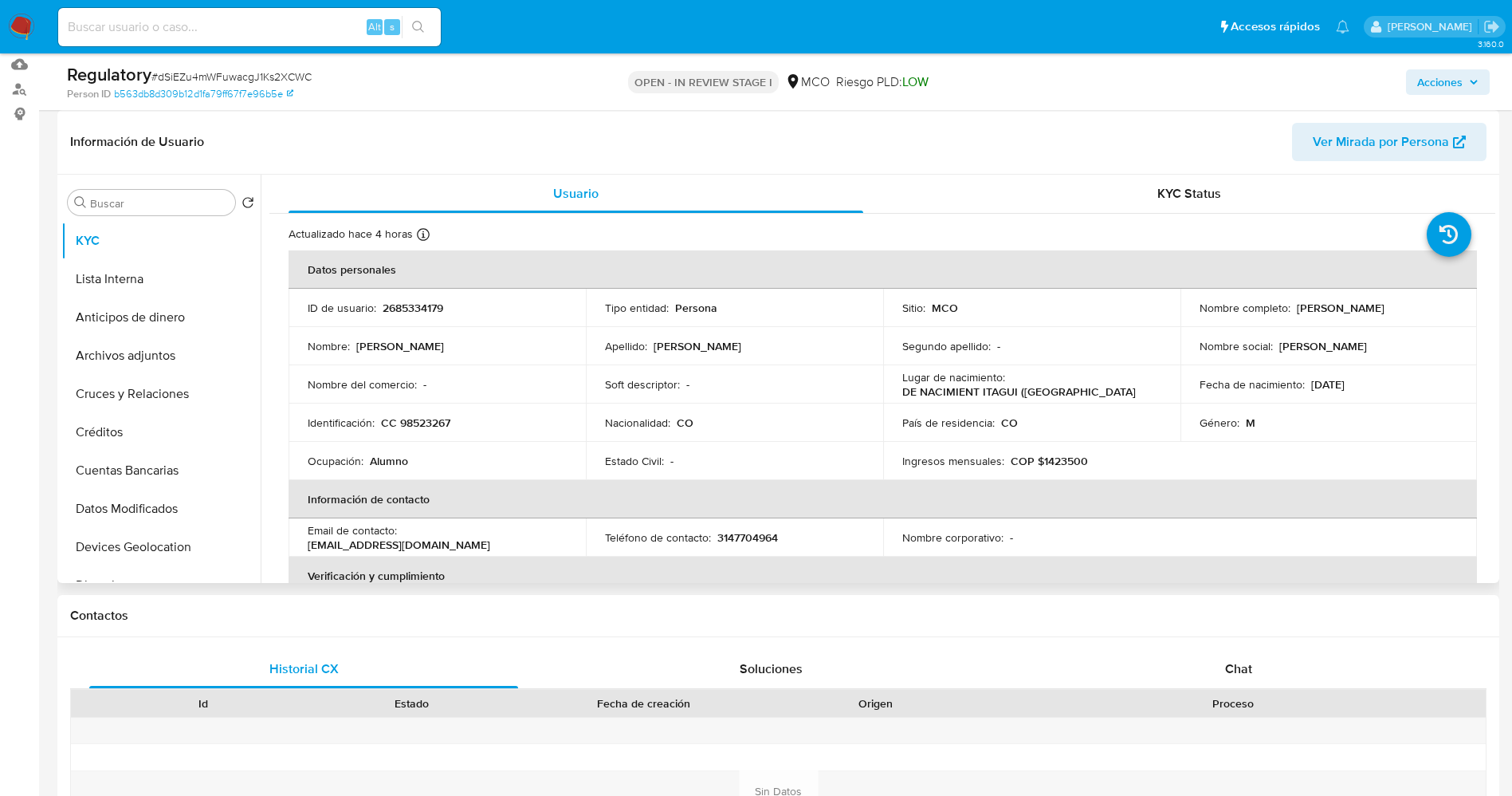
drag, startPoint x: 1287, startPoint y: 313, endPoint x: 1465, endPoint y: 315, distance: 178.0
click at [1465, 315] on td "Nombre completo : Carlos Alberto Hoyos Buitrago" at bounding box center [1329, 307] width 297 height 38
copy div "Carlos Alberto Hoyos Buitrago"
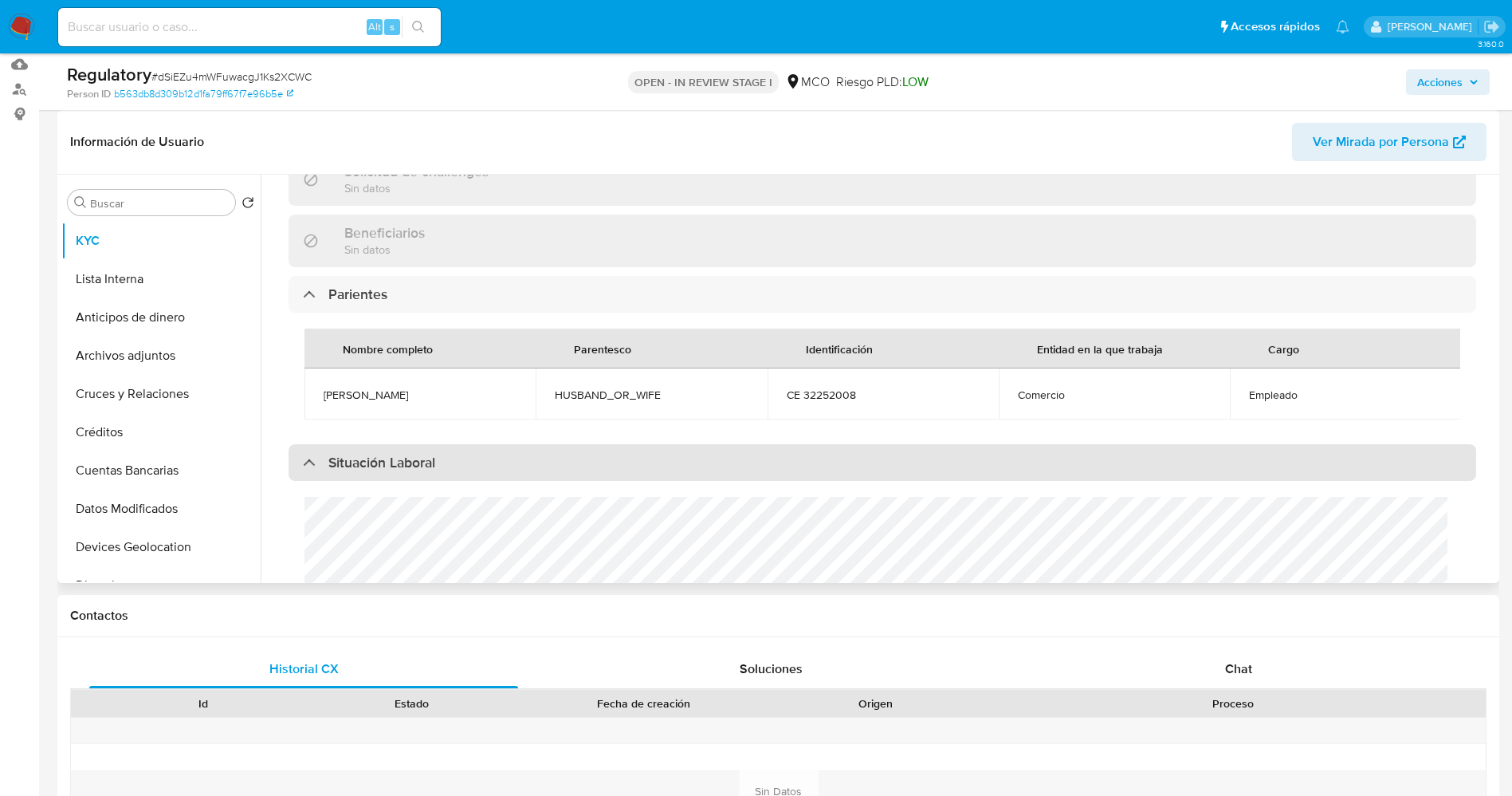
scroll to position [717, 0]
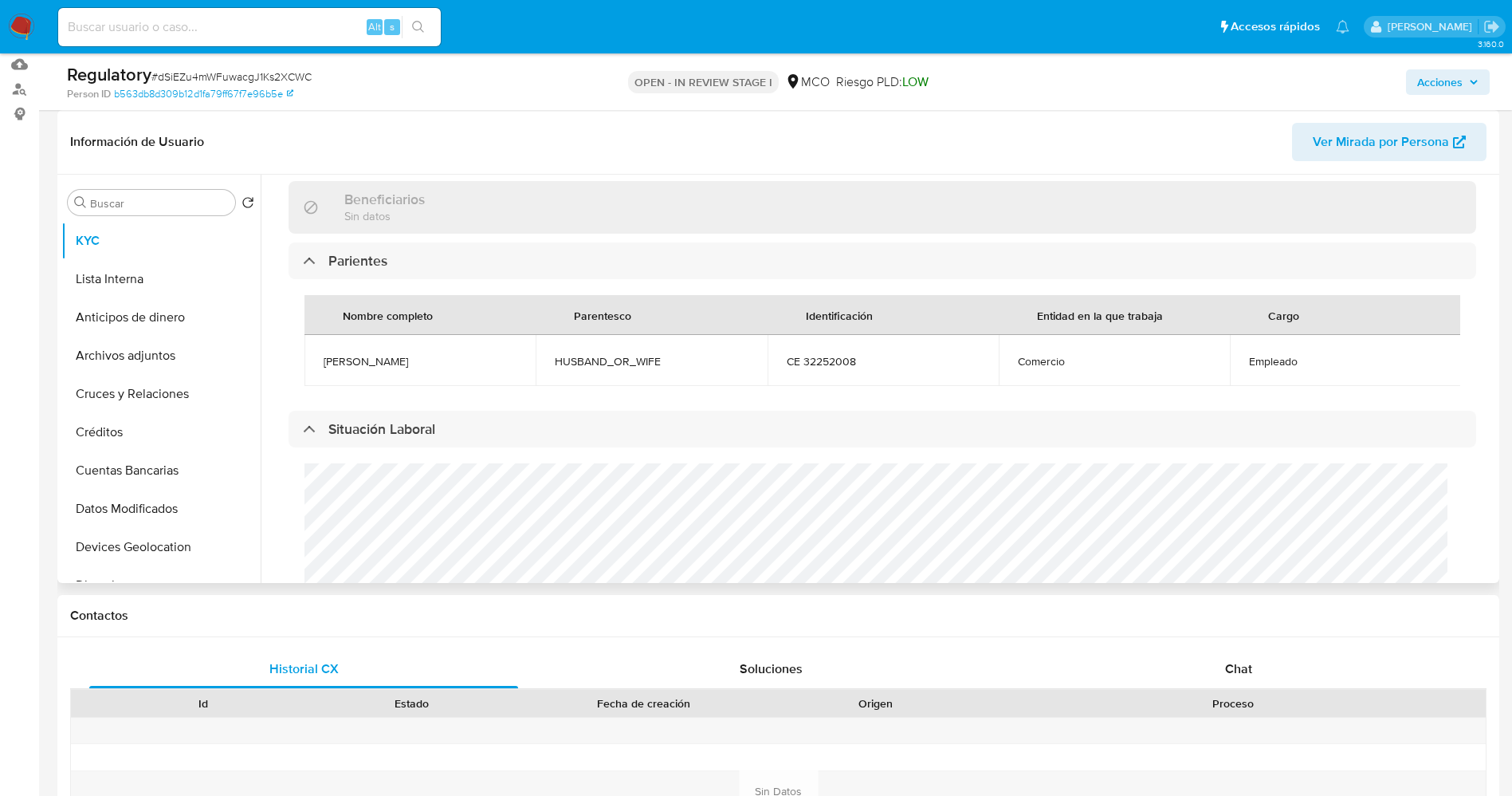
drag, startPoint x: 377, startPoint y: 357, endPoint x: 479, endPoint y: 365, distance: 102.3
click at [479, 365] on td "Alba Beatriz diaz cuello" at bounding box center [420, 360] width 231 height 51
copy span "Alba Beatriz diaz cuello"
drag, startPoint x: 372, startPoint y: 361, endPoint x: 361, endPoint y: 361, distance: 11.0
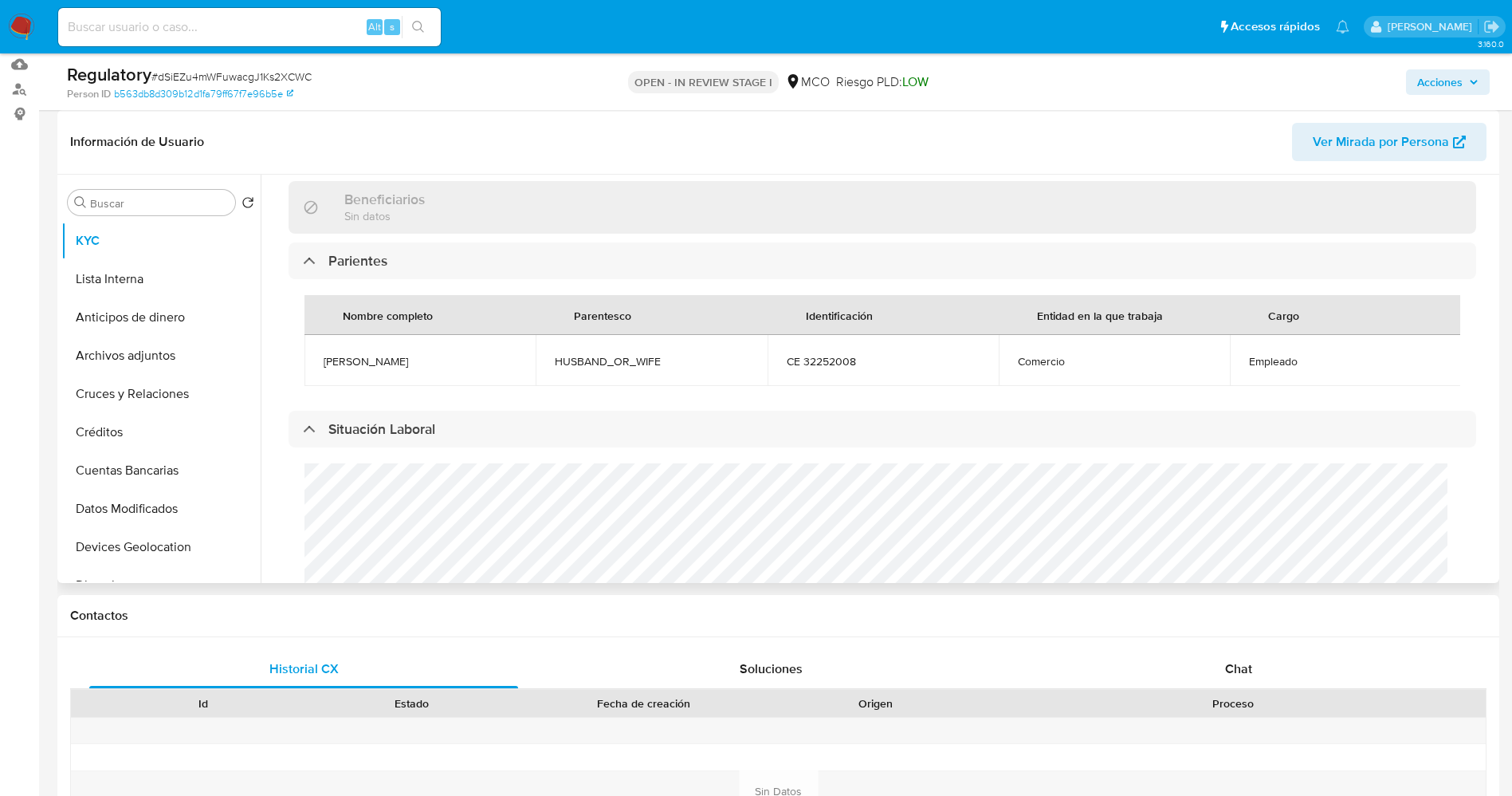
click at [372, 361] on span "Alba Beatriz diaz cuello" at bounding box center [420, 361] width 193 height 14
drag, startPoint x: 371, startPoint y: 359, endPoint x: 394, endPoint y: 348, distance: 25.5
click at [454, 357] on td "Alba Beatriz diaz cuello" at bounding box center [420, 360] width 231 height 51
copy span "Alba Beatriz diaz cuello"
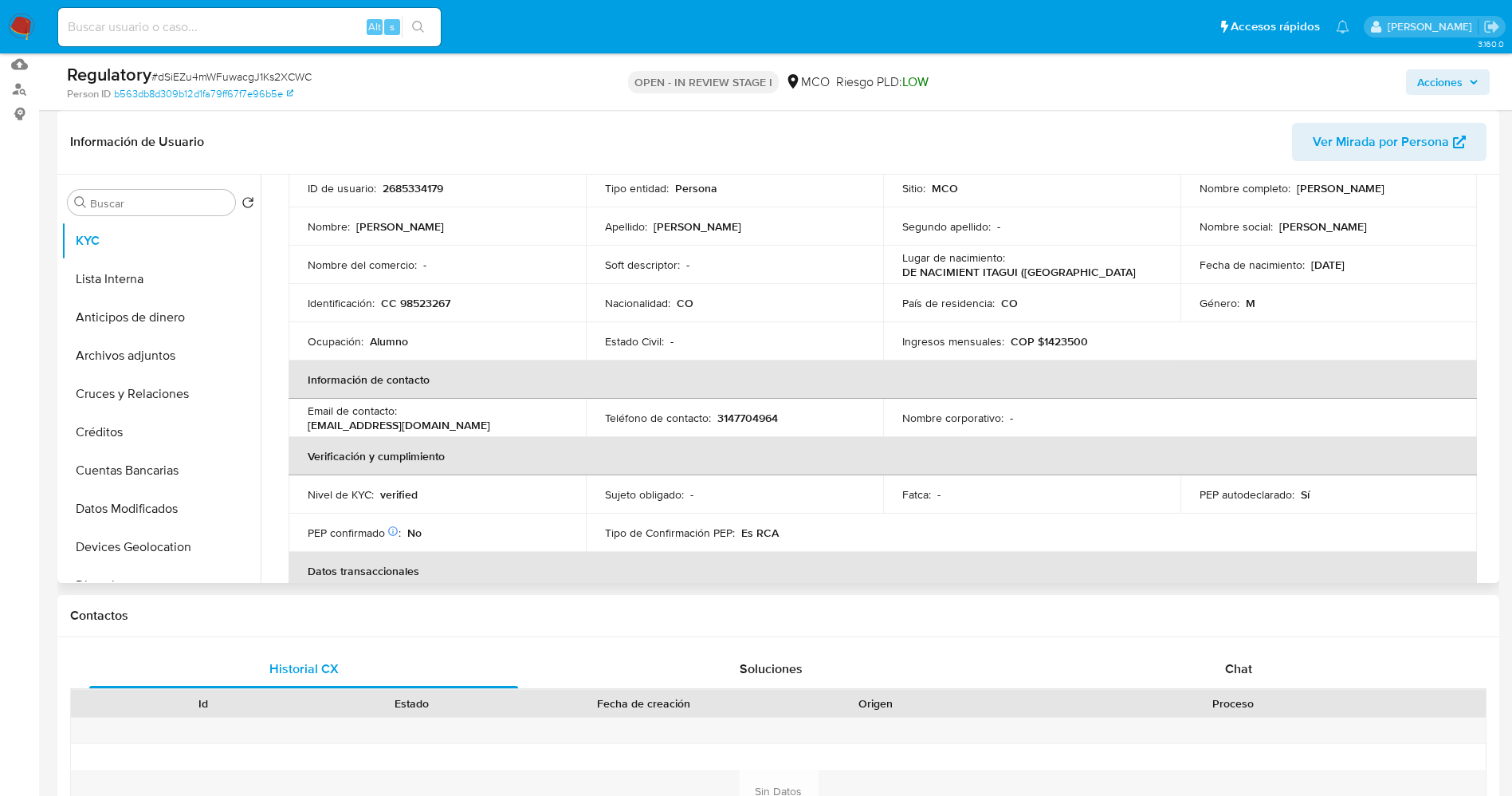
scroll to position [0, 0]
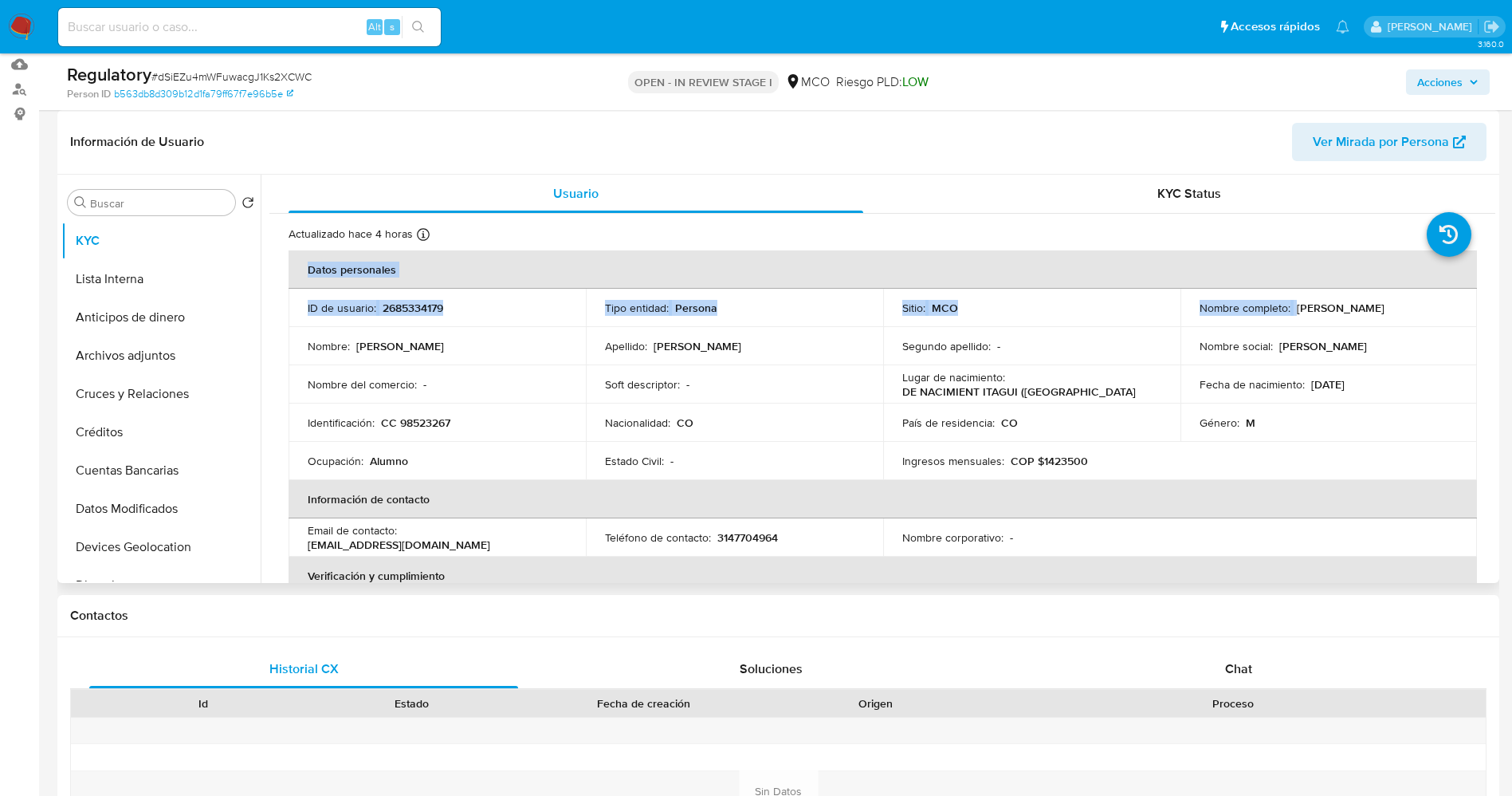
drag, startPoint x: 1292, startPoint y: 304, endPoint x: 1481, endPoint y: 294, distance: 189.3
click at [1496, 295] on div "Buscar Volver al orden por defecto KYC Lista Interna Anticipos de dinero Archiv…" at bounding box center [778, 379] width 1442 height 409
click at [1374, 315] on td "Nombre completo : Carlos Alberto Hoyos Buitrago" at bounding box center [1329, 307] width 297 height 38
drag, startPoint x: 1289, startPoint y: 302, endPoint x: 1447, endPoint y: 306, distance: 158.1
click at [1447, 306] on div "Nombre completo : Carlos Alberto Hoyos Buitrago" at bounding box center [1329, 308] width 259 height 14
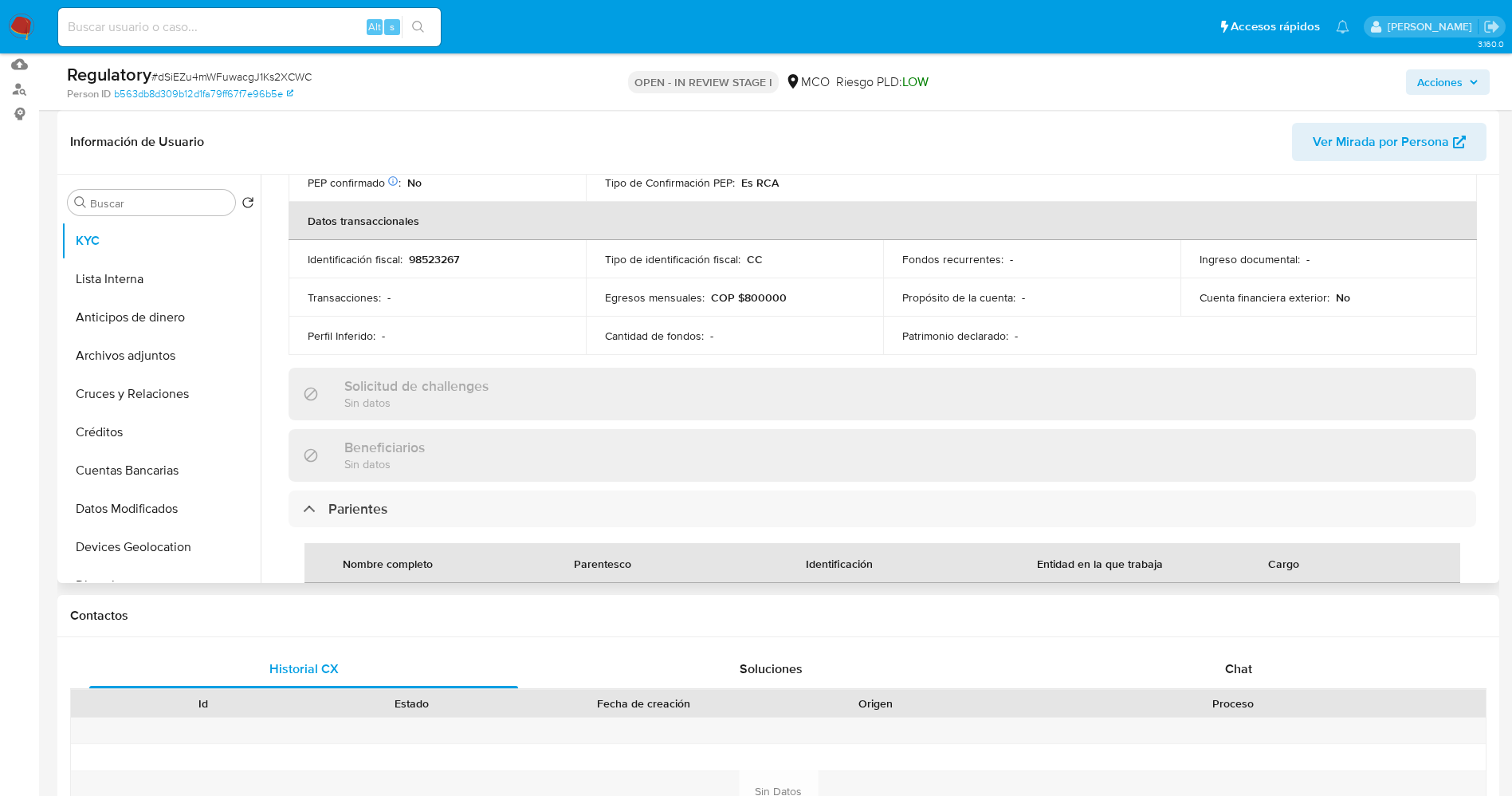
scroll to position [598, 0]
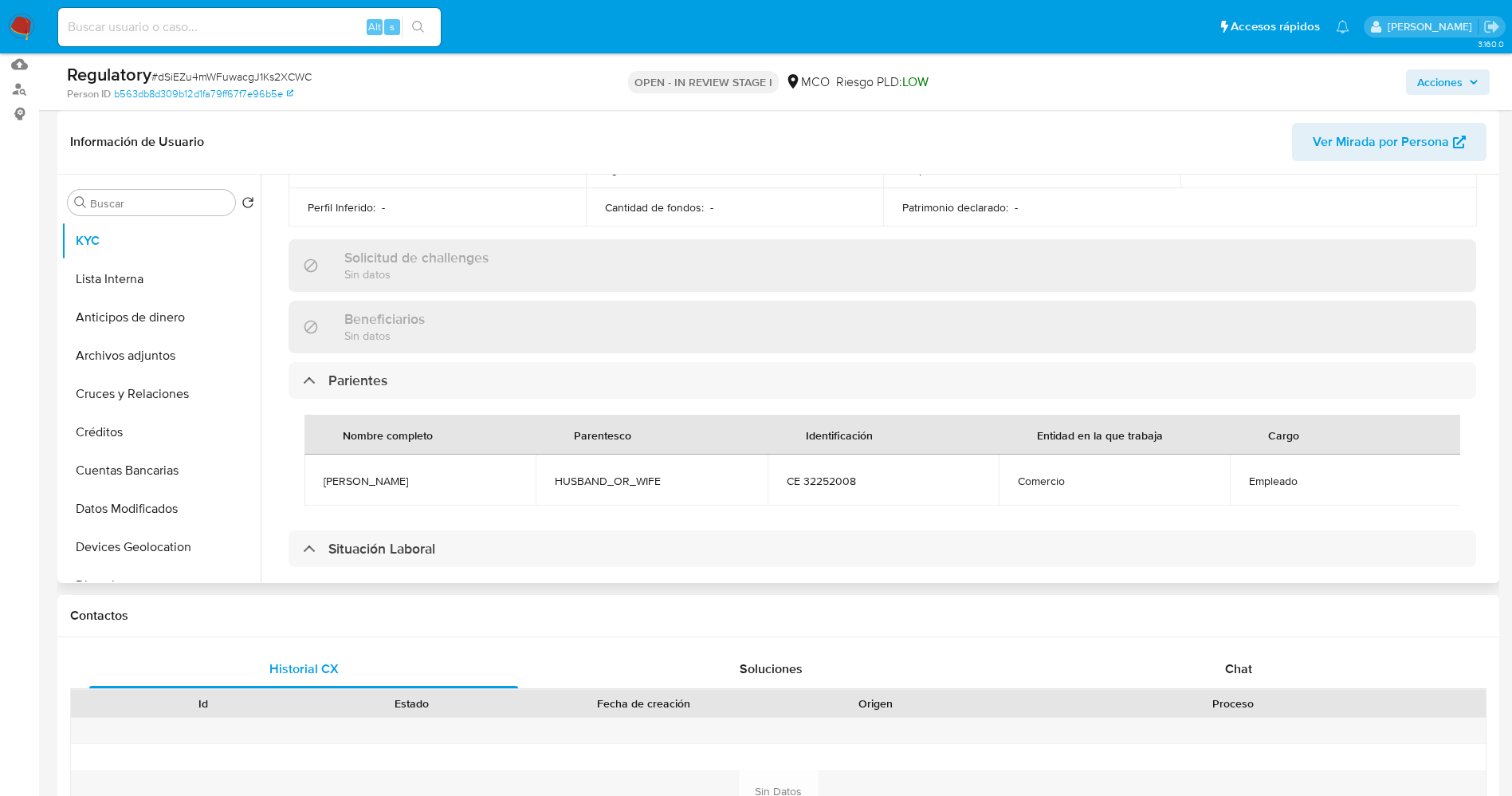
drag, startPoint x: 313, startPoint y: 479, endPoint x: 436, endPoint y: 480, distance: 123.0
click at [436, 480] on td "Alba Beatriz diaz cuello" at bounding box center [420, 480] width 231 height 51
copy span "Alba Beatriz diaz cuello"
click at [141, 270] on button "Lista Interna" at bounding box center [154, 279] width 186 height 38
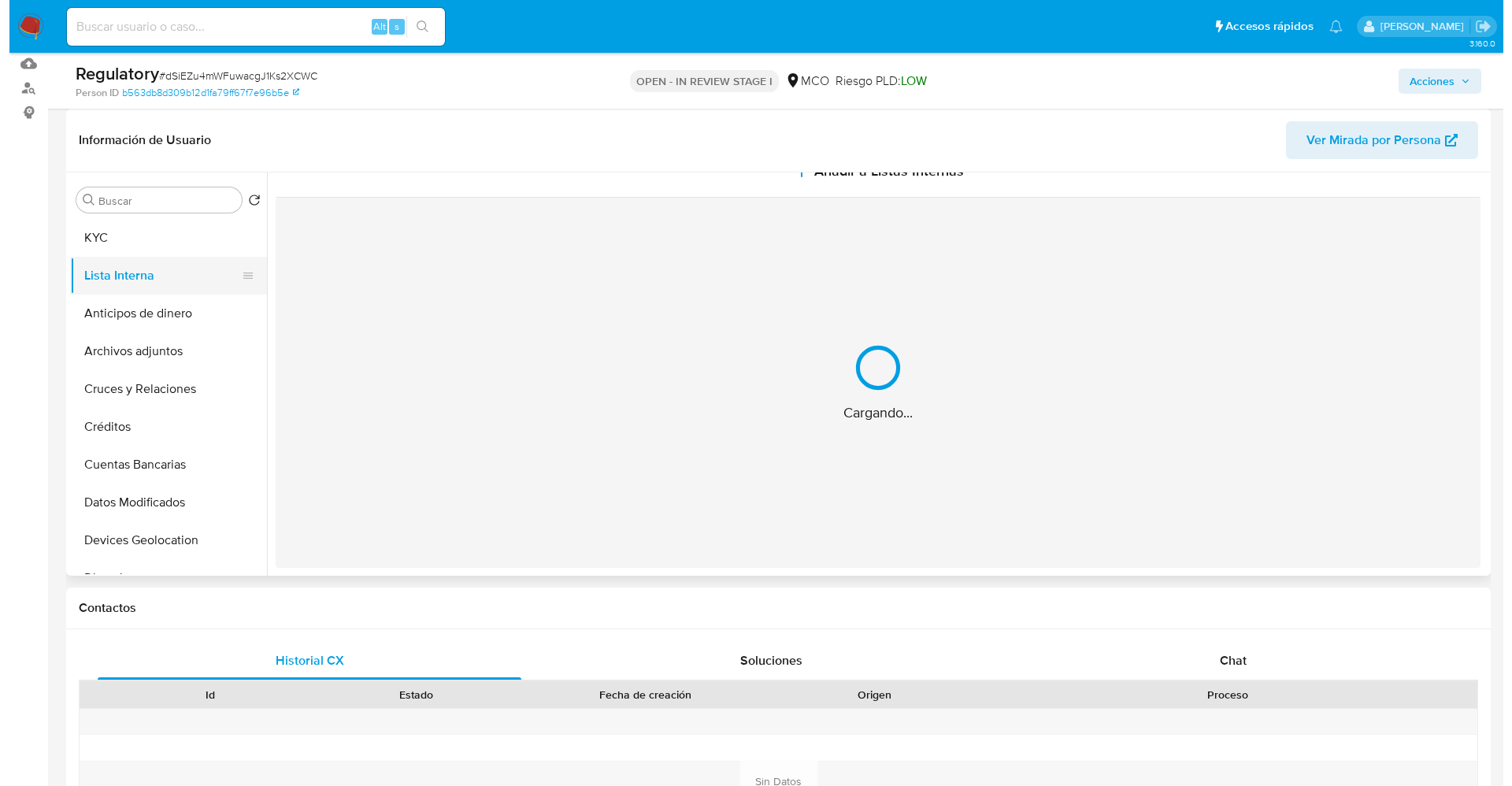
scroll to position [0, 0]
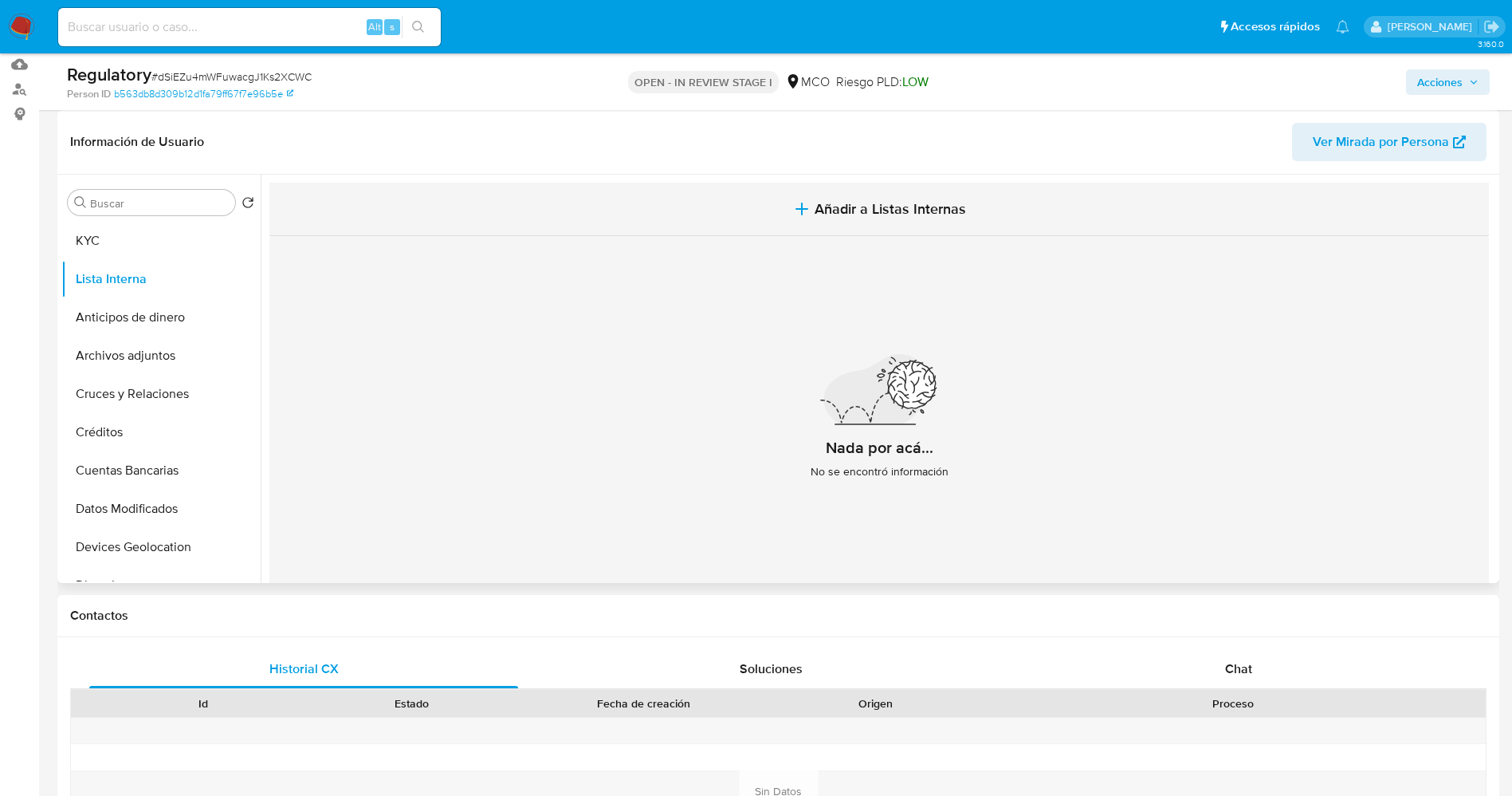
click at [826, 203] on span "Añadir a Listas Internas" at bounding box center [890, 209] width 152 height 18
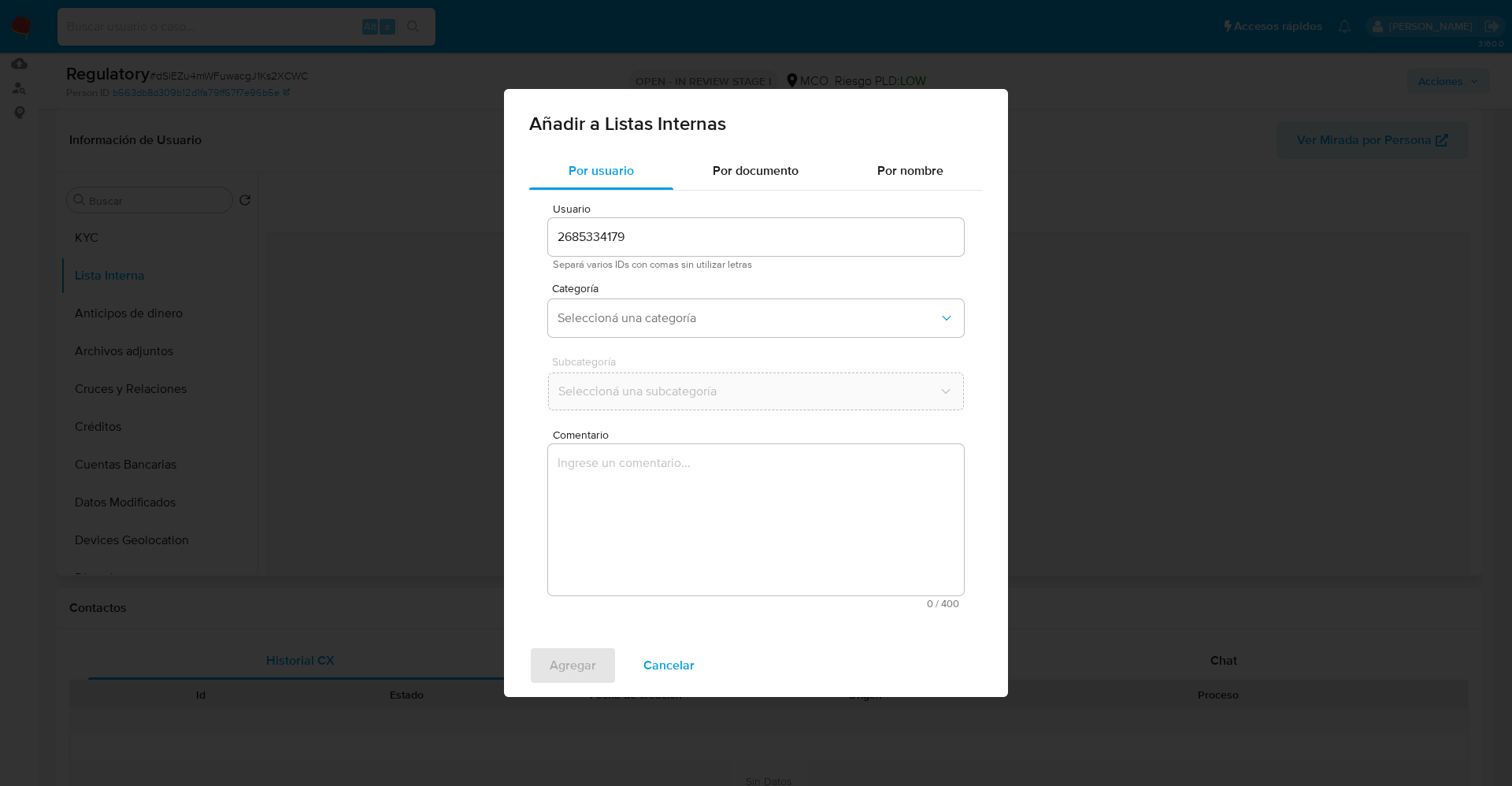
click at [703, 294] on div "Categoría Seleccioná una categoría" at bounding box center [756, 313] width 416 height 60
click at [706, 302] on button "Seleccioná una categoría" at bounding box center [756, 317] width 416 height 38
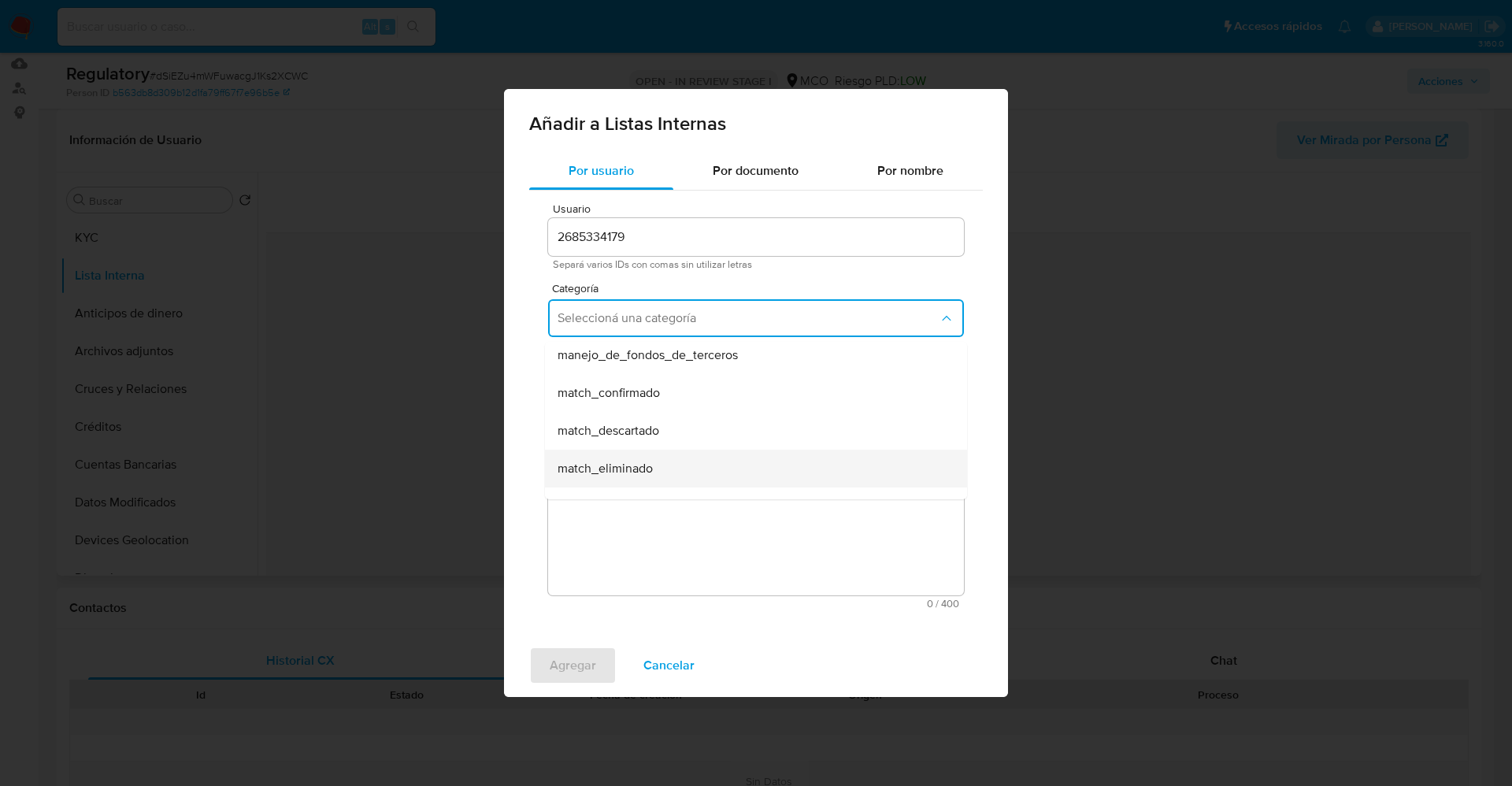
scroll to position [118, 0]
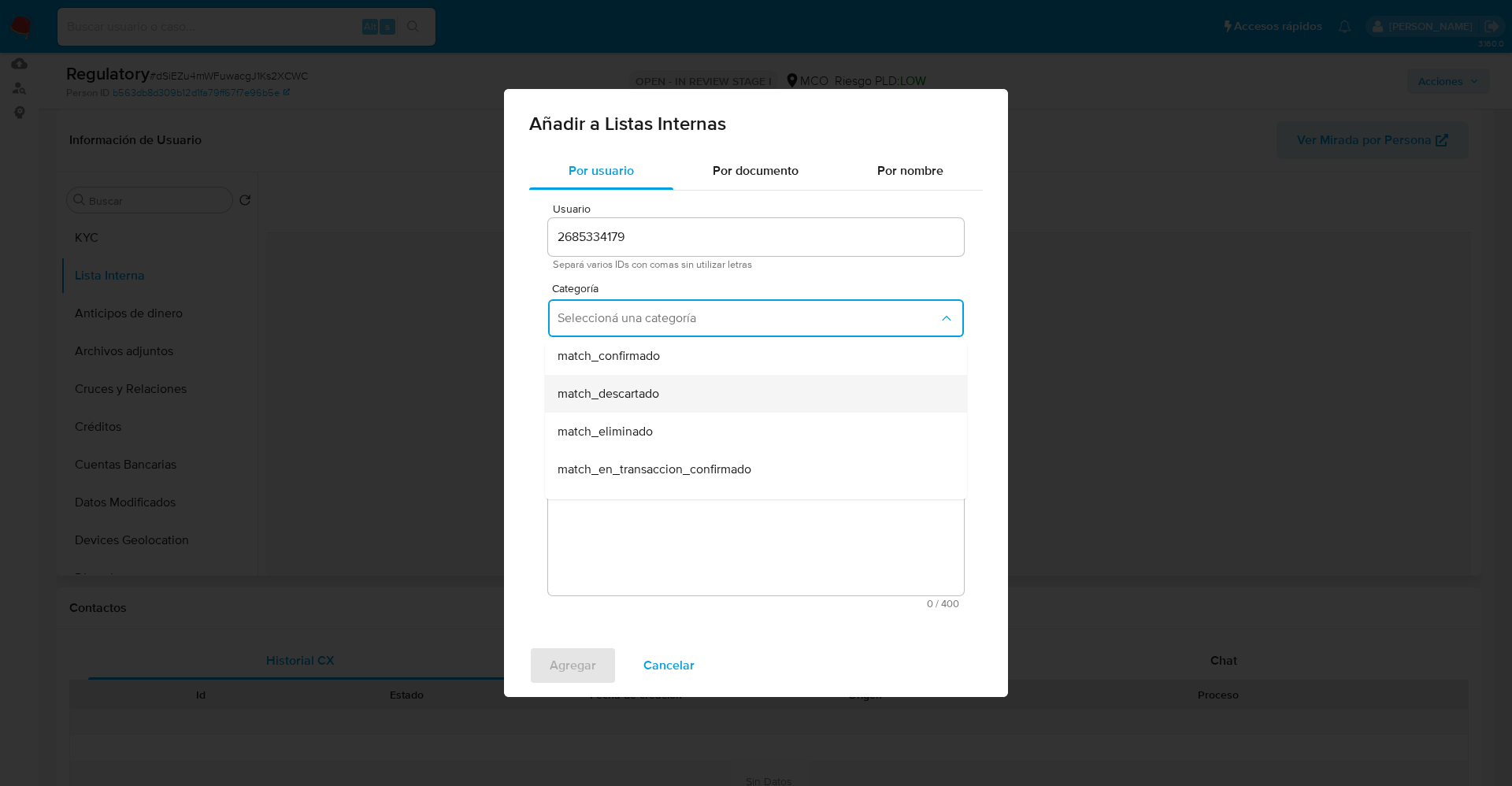
click at [693, 403] on div "match_descartado" at bounding box center [751, 393] width 388 height 38
click at [690, 390] on span "Seleccioná una subcategoría" at bounding box center [748, 391] width 381 height 16
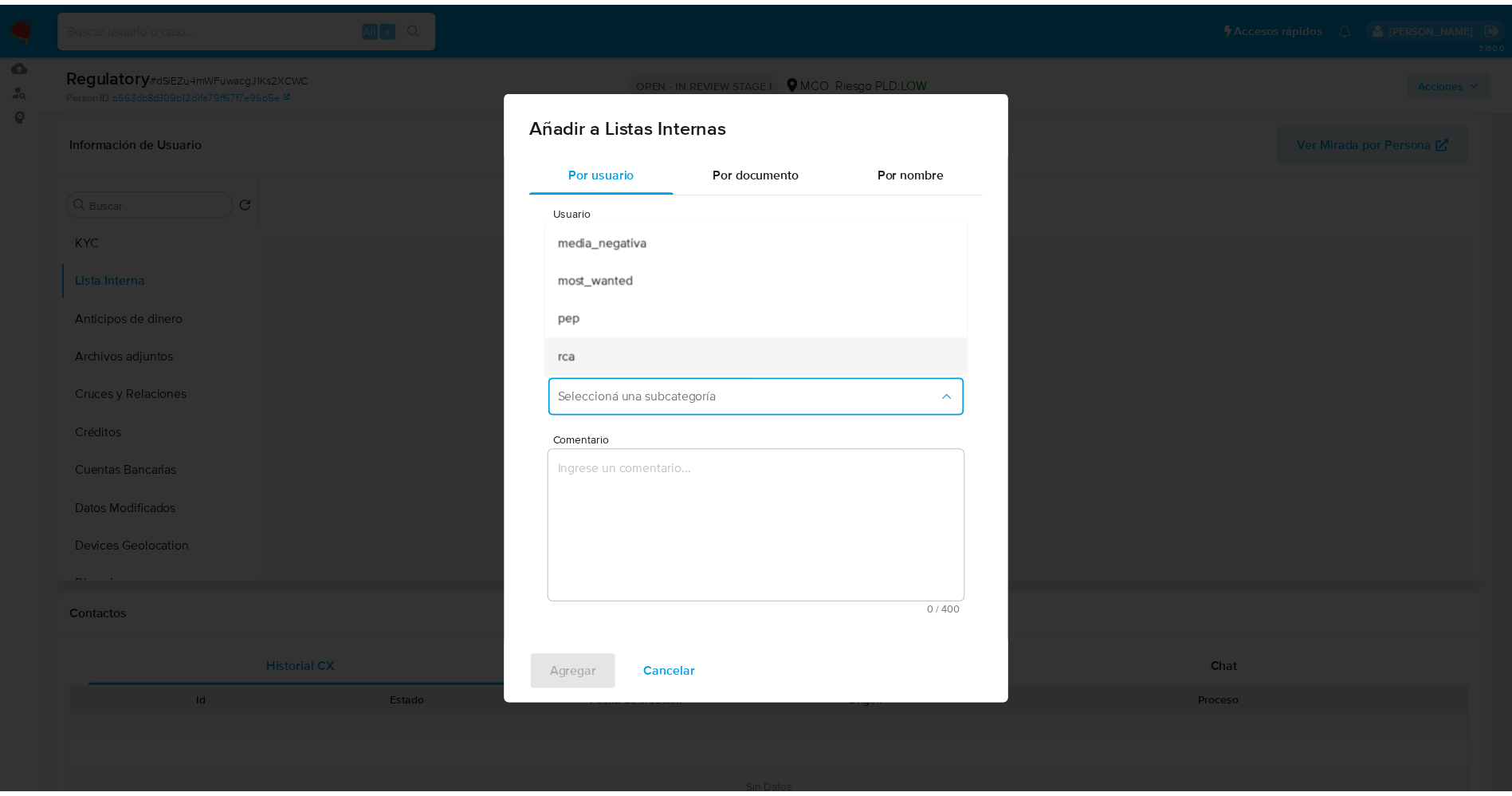
scroll to position [109, 0]
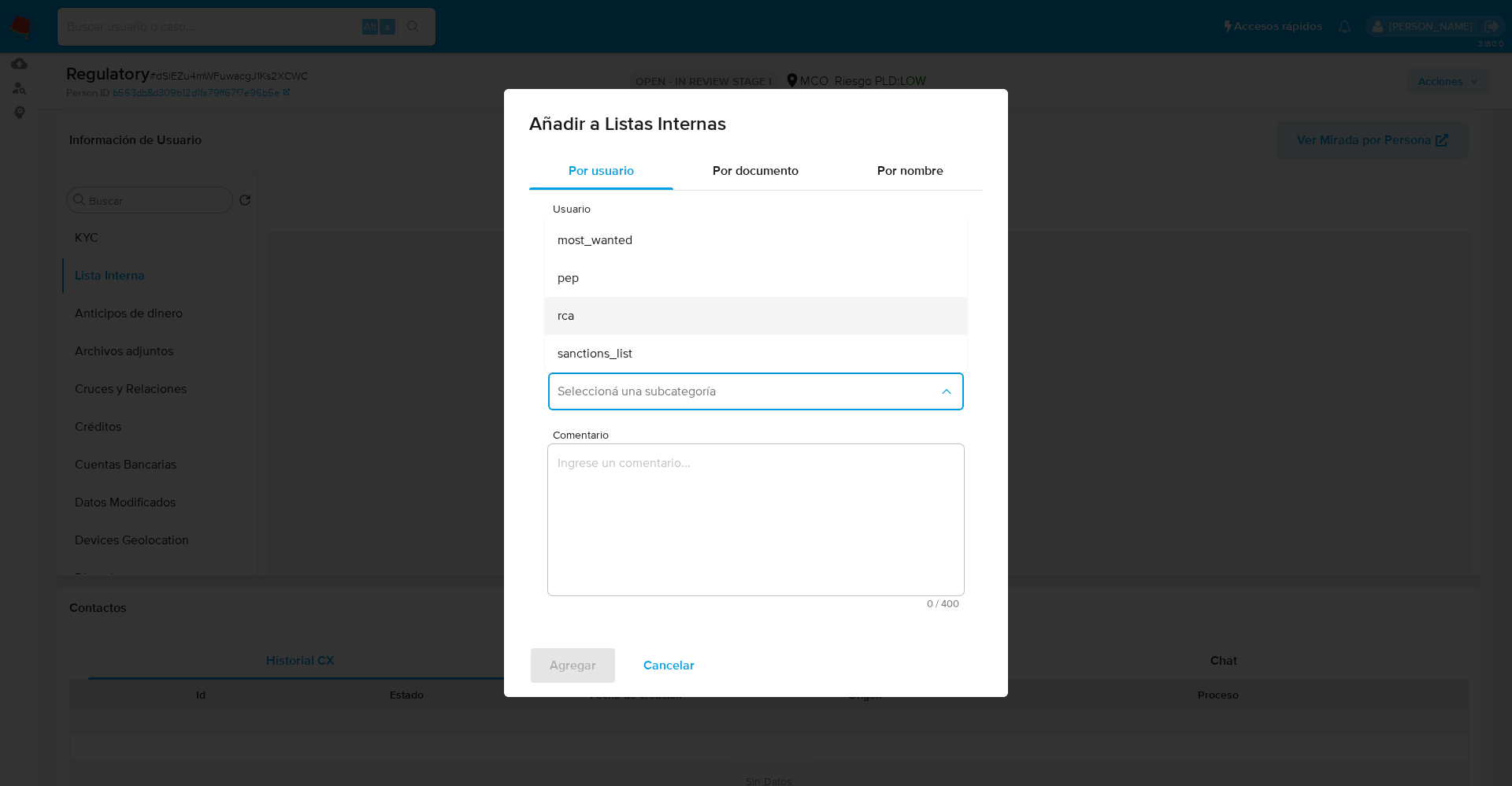
click at [653, 304] on div "rca" at bounding box center [751, 316] width 388 height 38
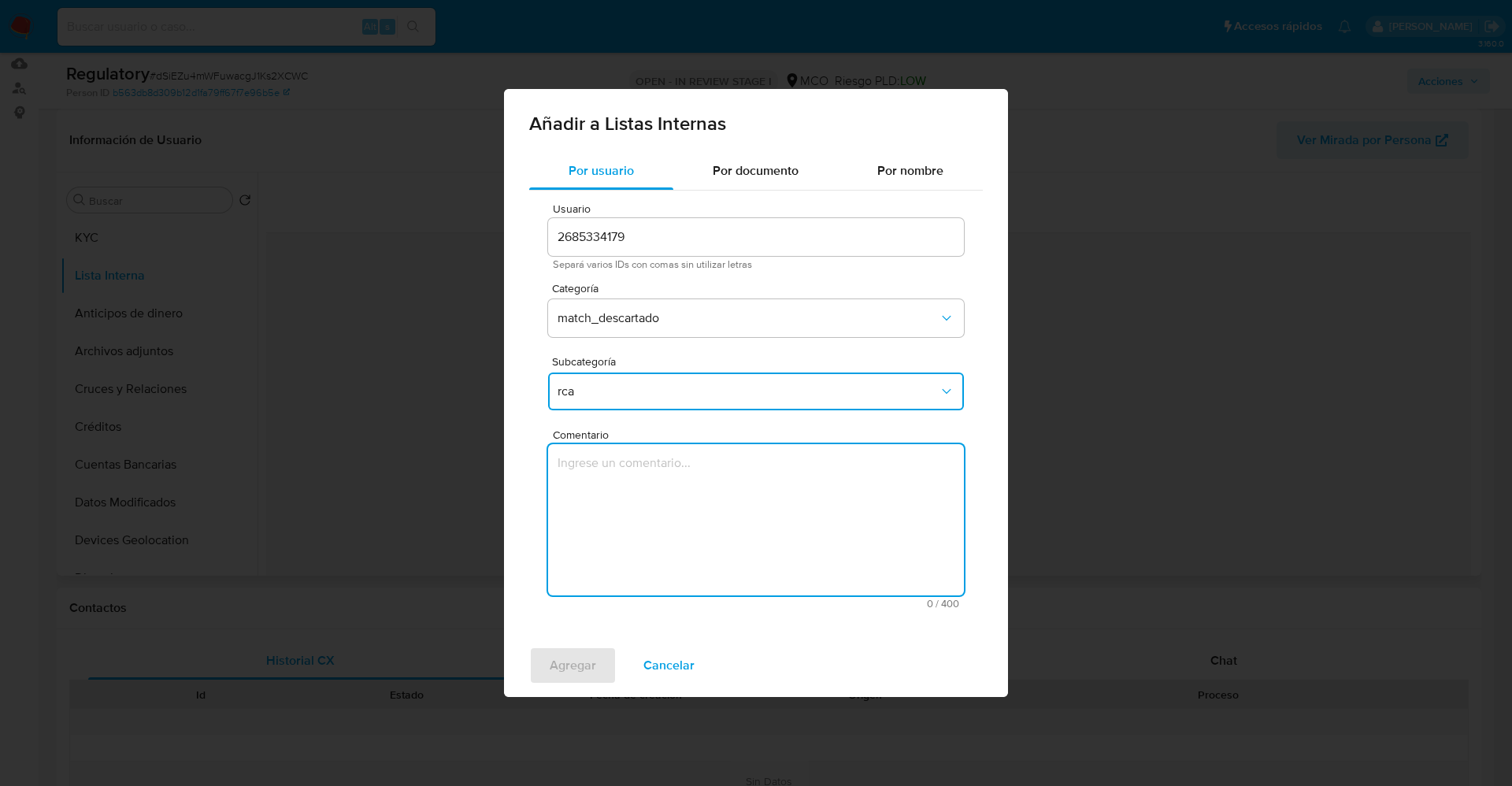
click at [629, 527] on textarea "Comentario" at bounding box center [756, 519] width 416 height 152
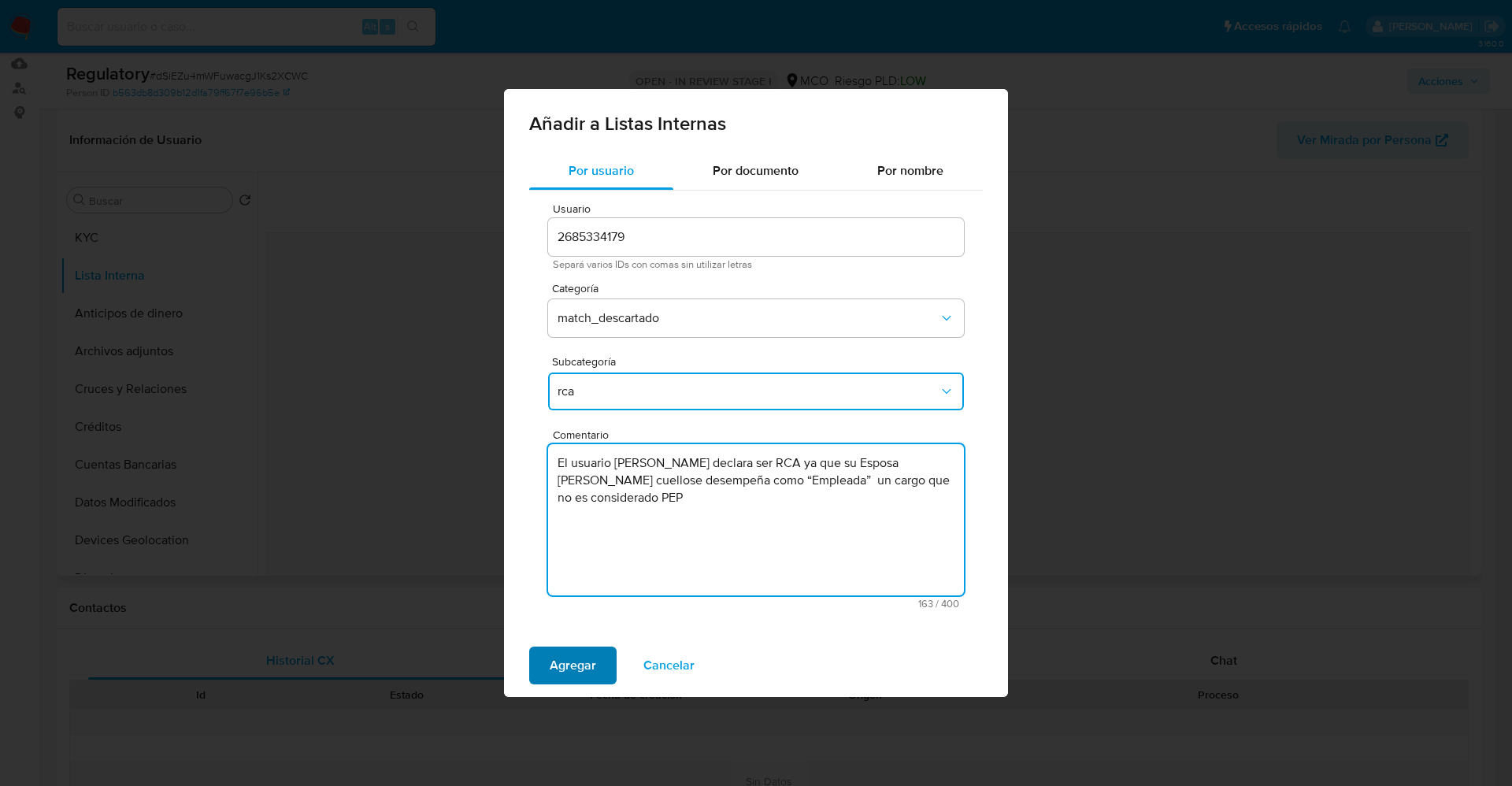
type textarea "El usuario Carlos Alberto Hoyos Buitrago declara ser RCA ya que su Esposa Alba …"
click at [557, 672] on span "Agregar" at bounding box center [572, 665] width 46 height 34
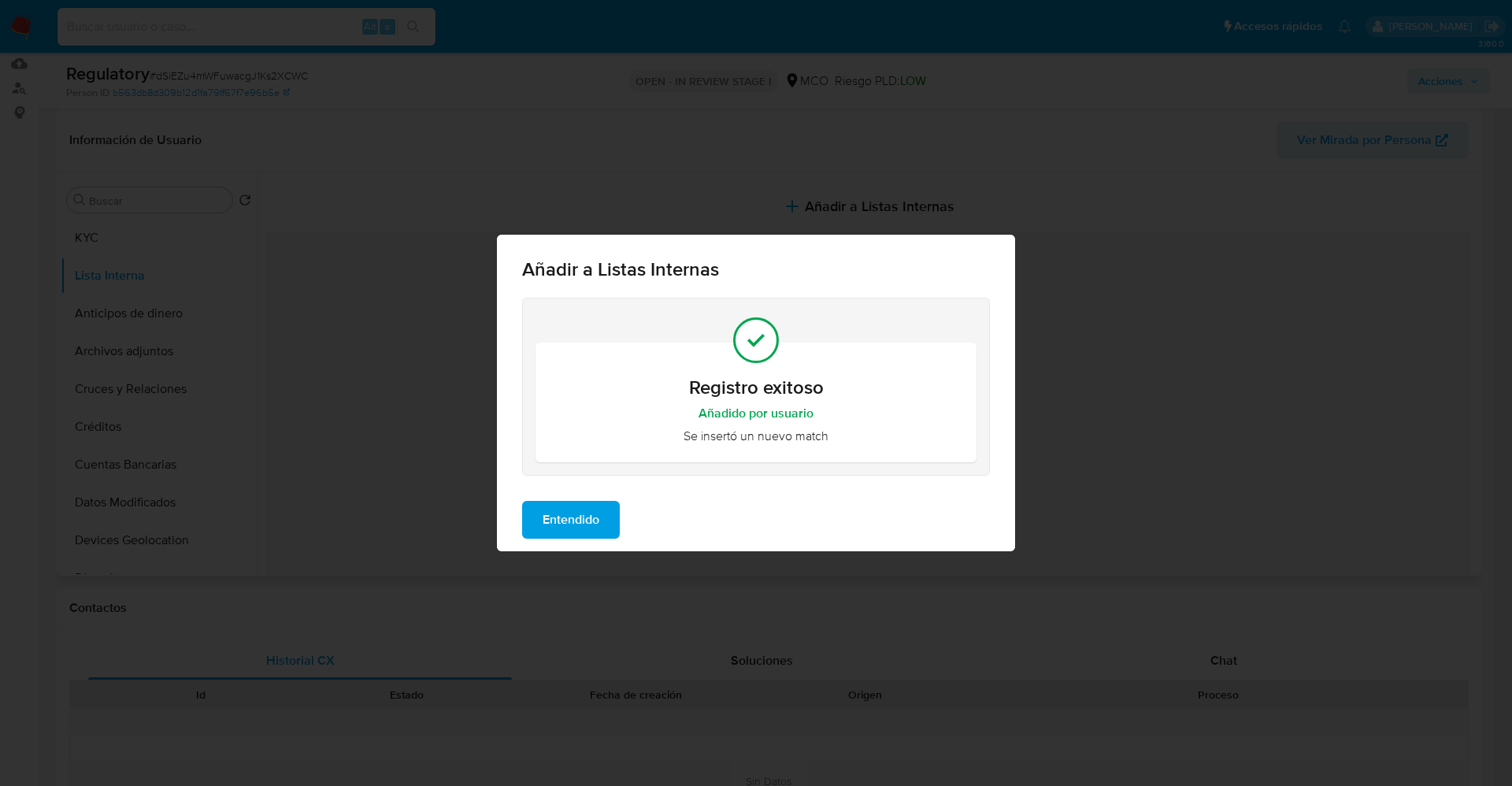
drag, startPoint x: 563, startPoint y: 527, endPoint x: 175, endPoint y: 375, distance: 416.7
click at [562, 527] on span "Entendido" at bounding box center [571, 519] width 57 height 34
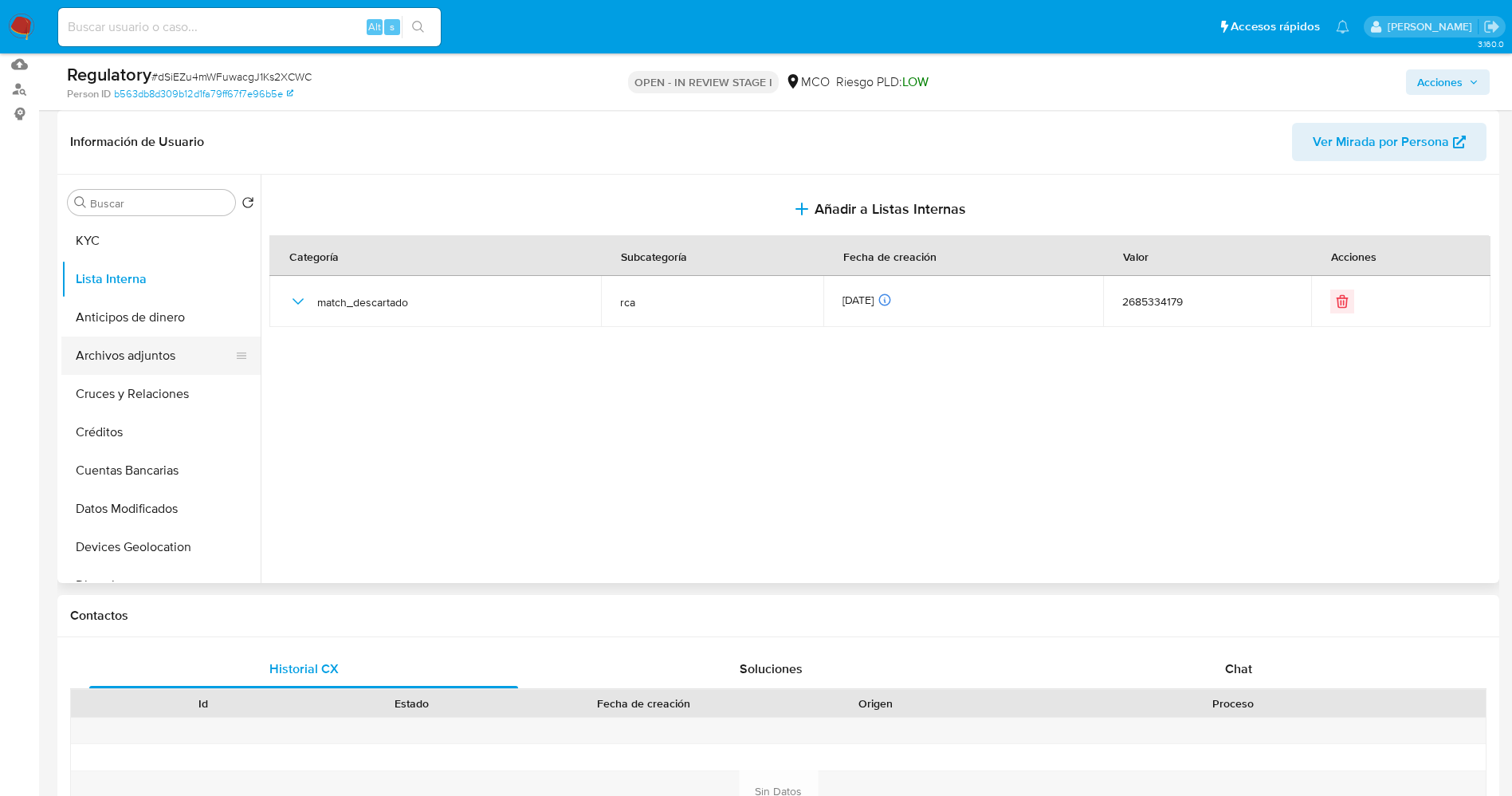
click at [122, 361] on button "Archivos adjuntos" at bounding box center [154, 355] width 186 height 38
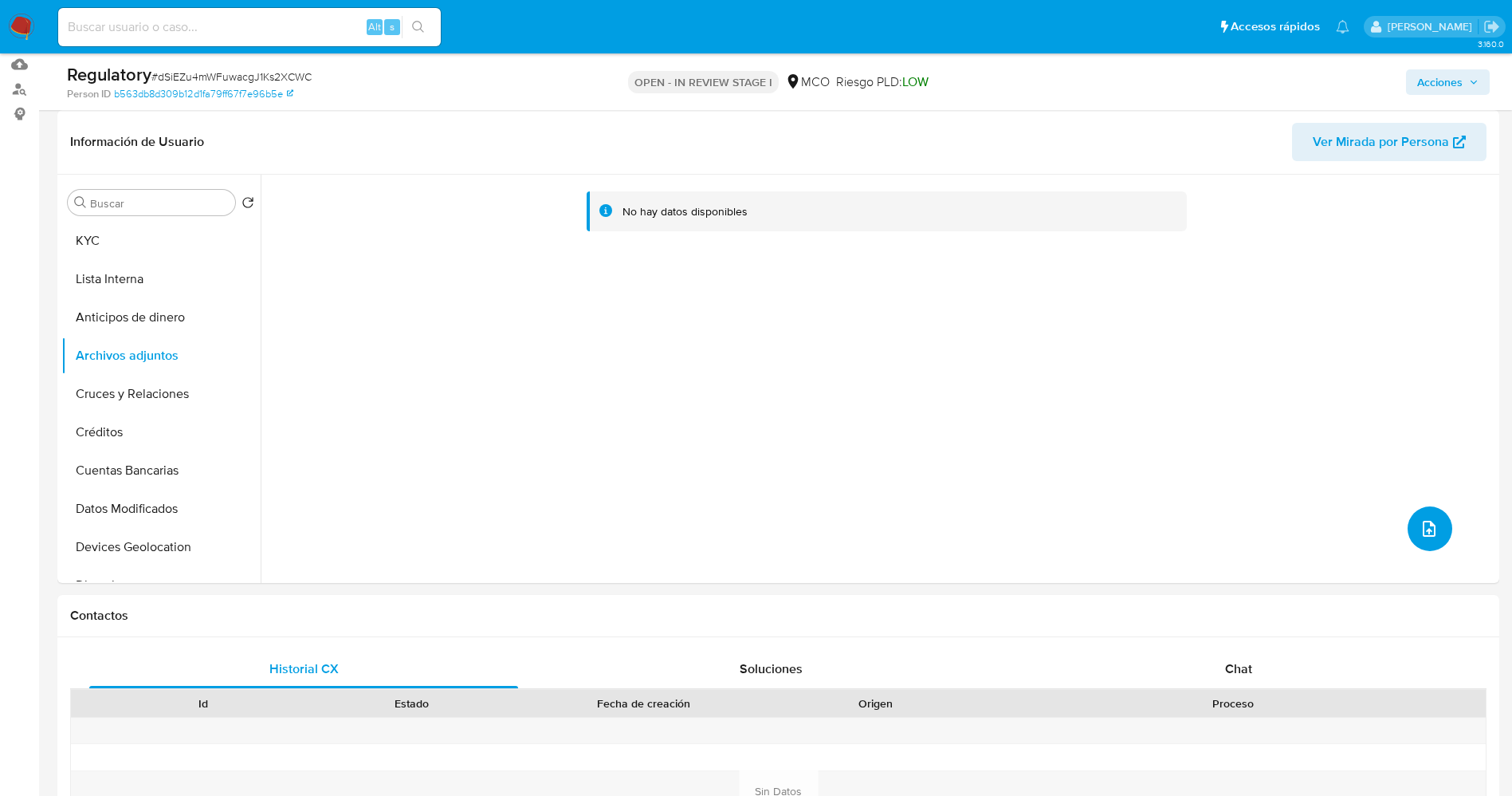
click at [1423, 534] on icon "upload-file" at bounding box center [1429, 528] width 19 height 19
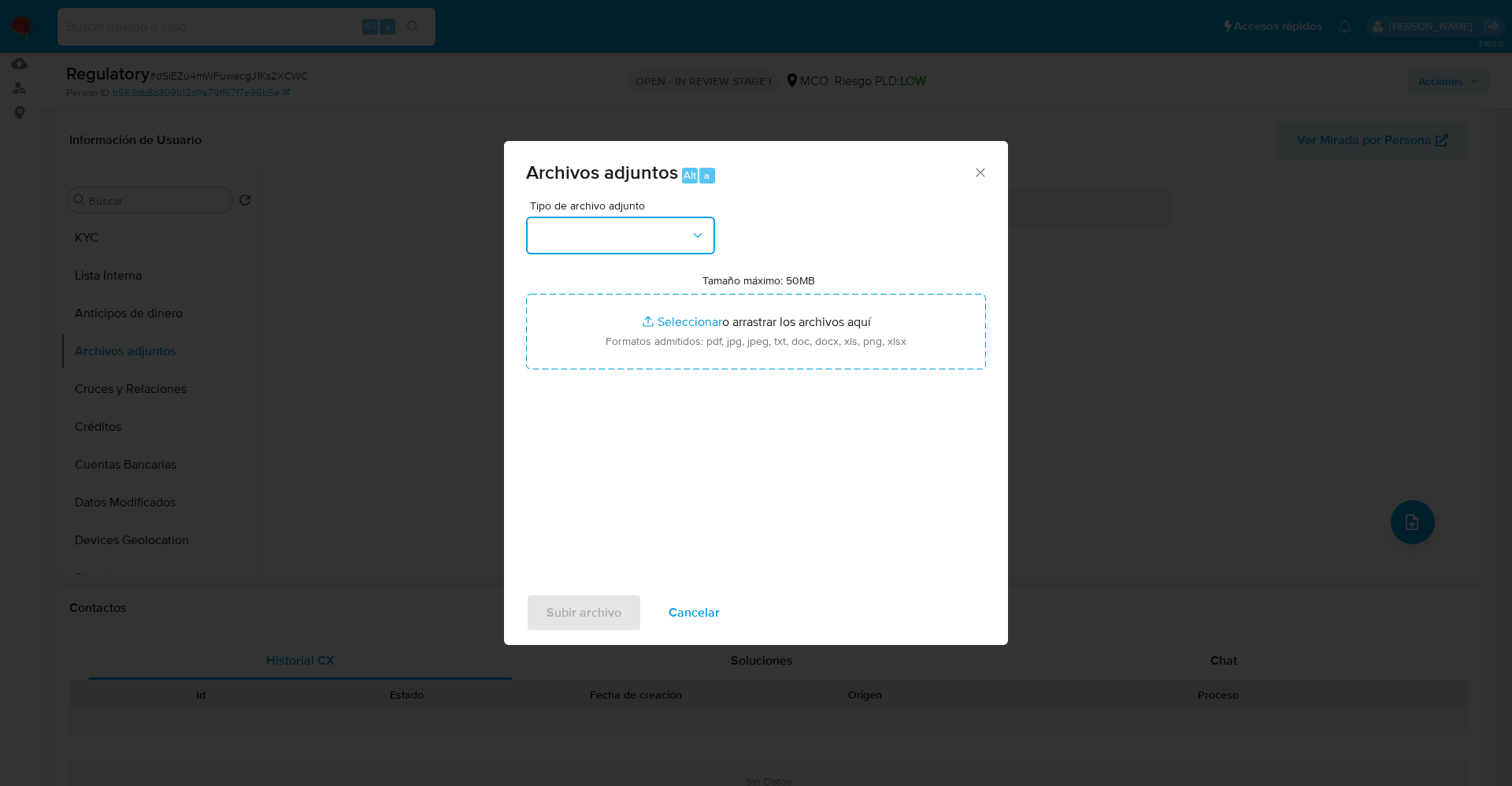
click at [638, 241] on button "button" at bounding box center [620, 235] width 189 height 38
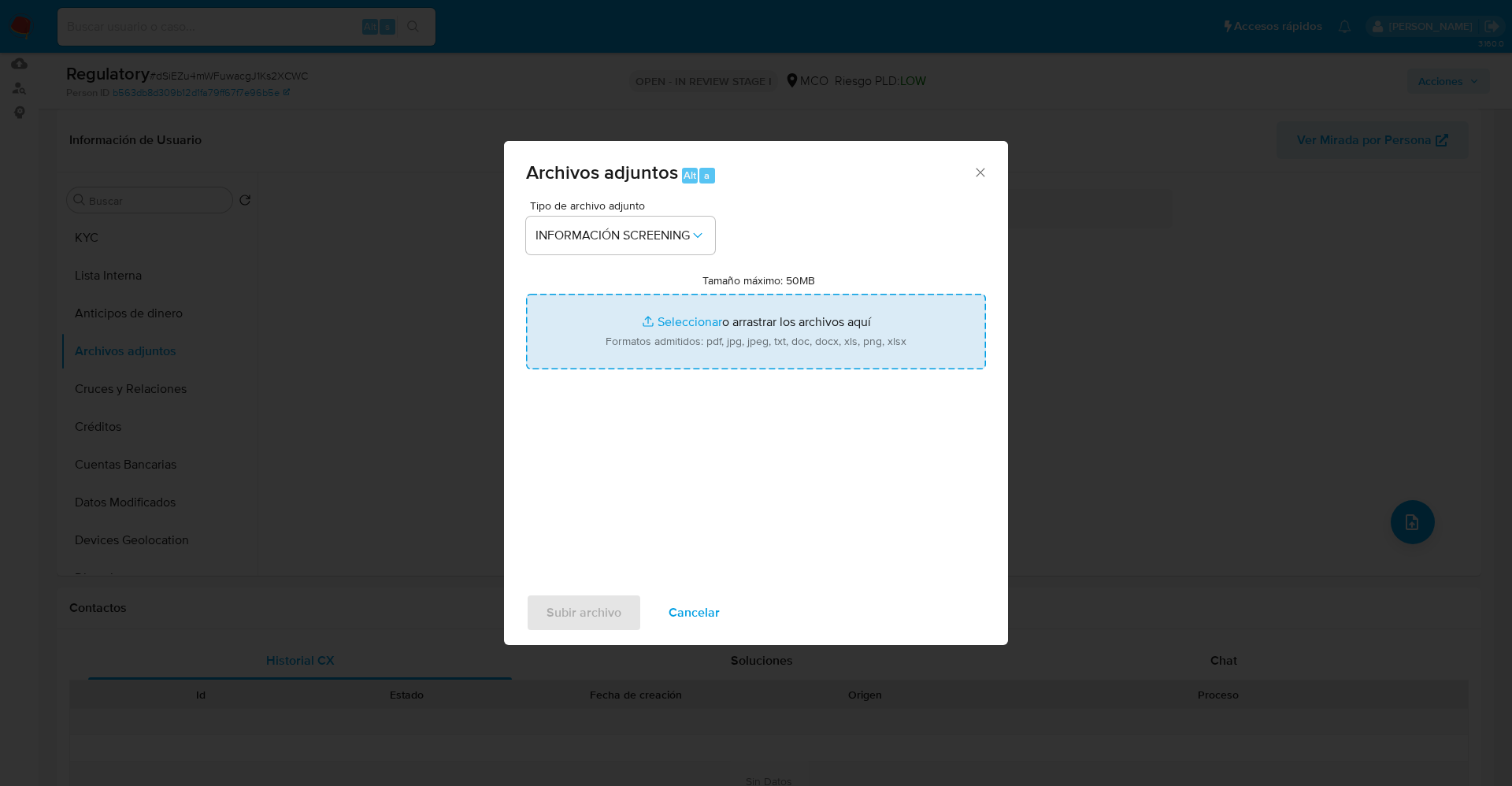
type input "C:\fakepath\CaseDossierReport_5jb89z6razy61k0wiru1fi20c.pdf"
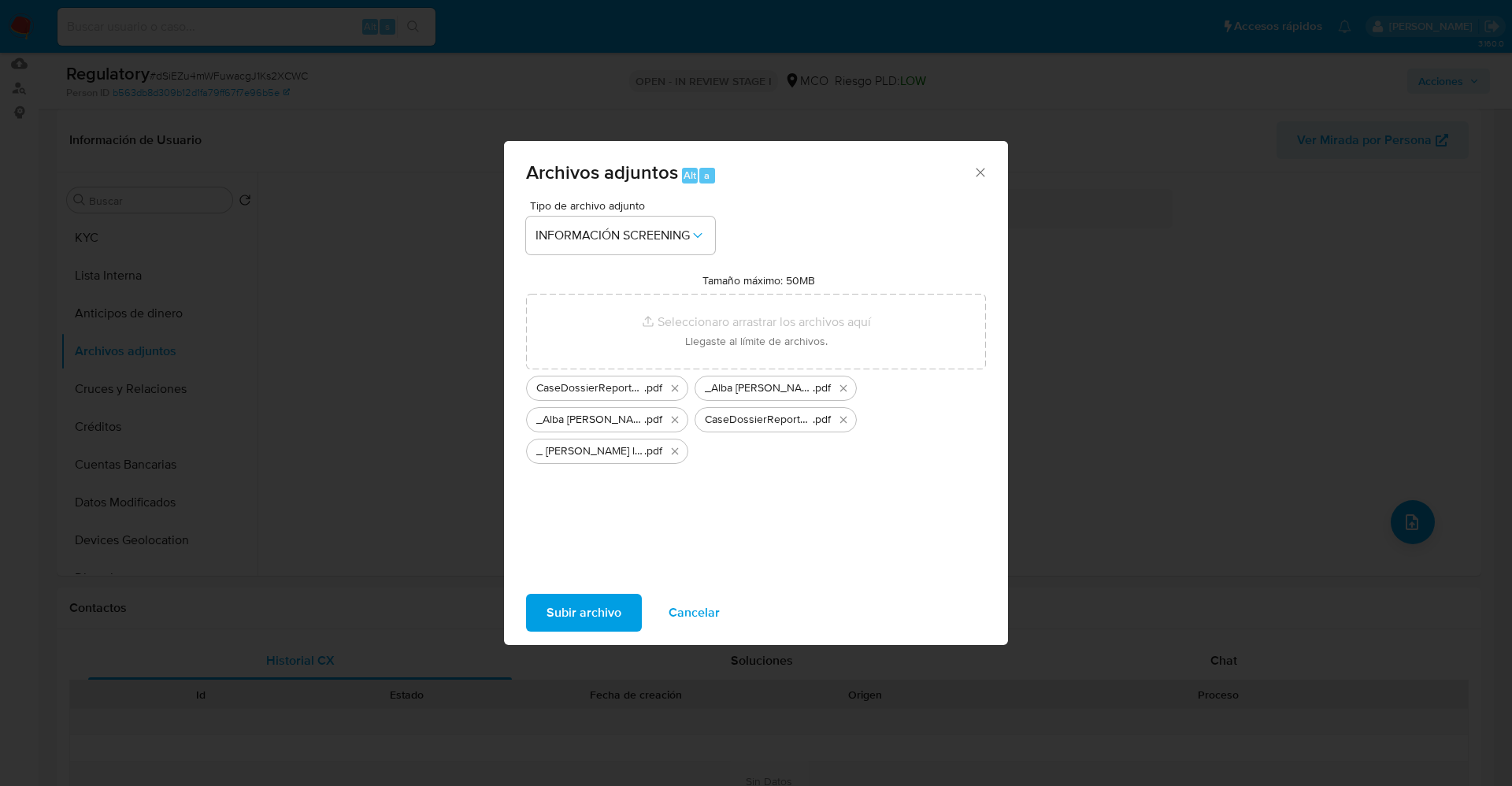
click at [602, 608] on span "Subir archivo" at bounding box center [584, 612] width 75 height 34
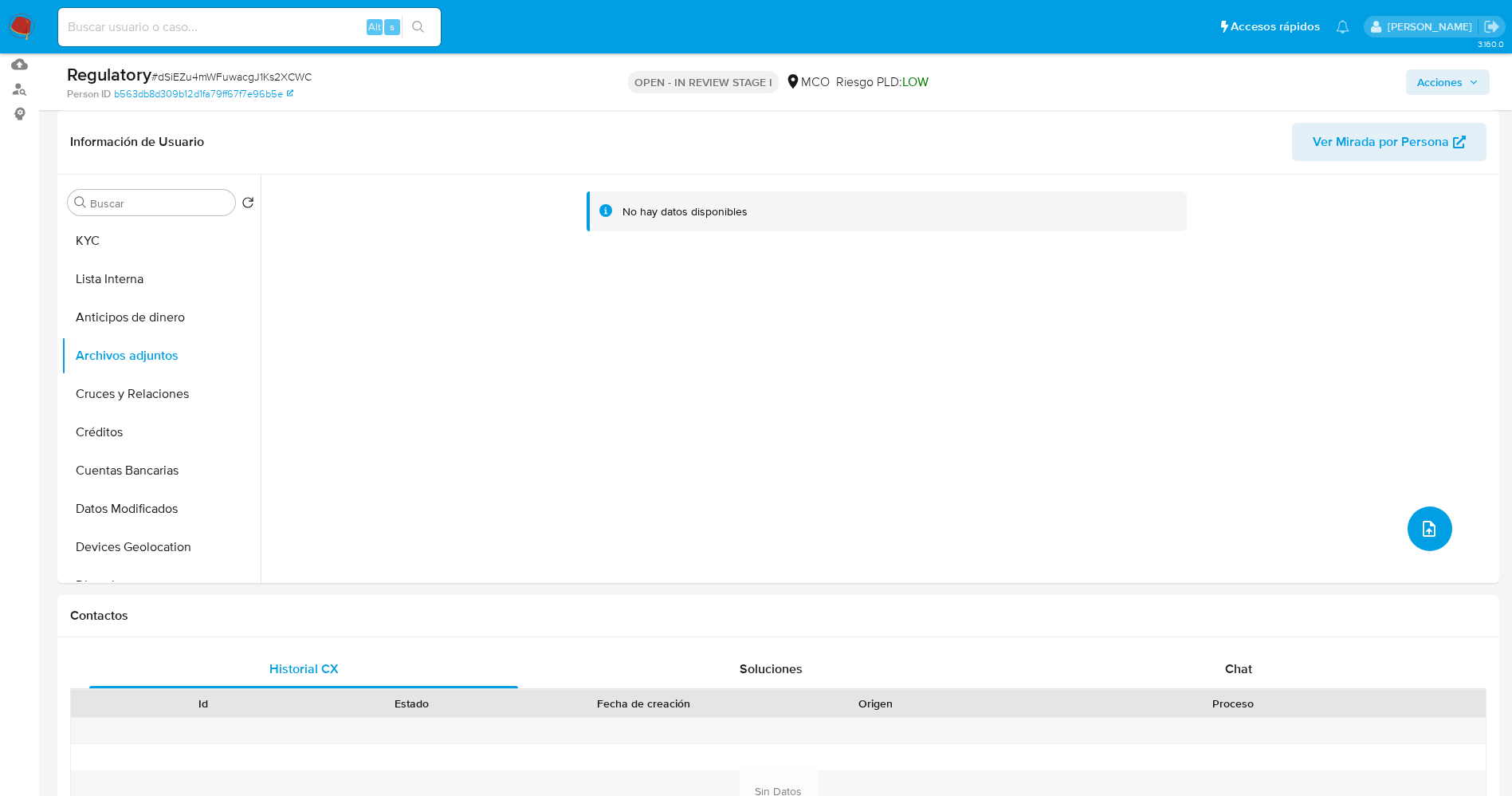
click at [1420, 535] on icon "upload-file" at bounding box center [1429, 528] width 19 height 19
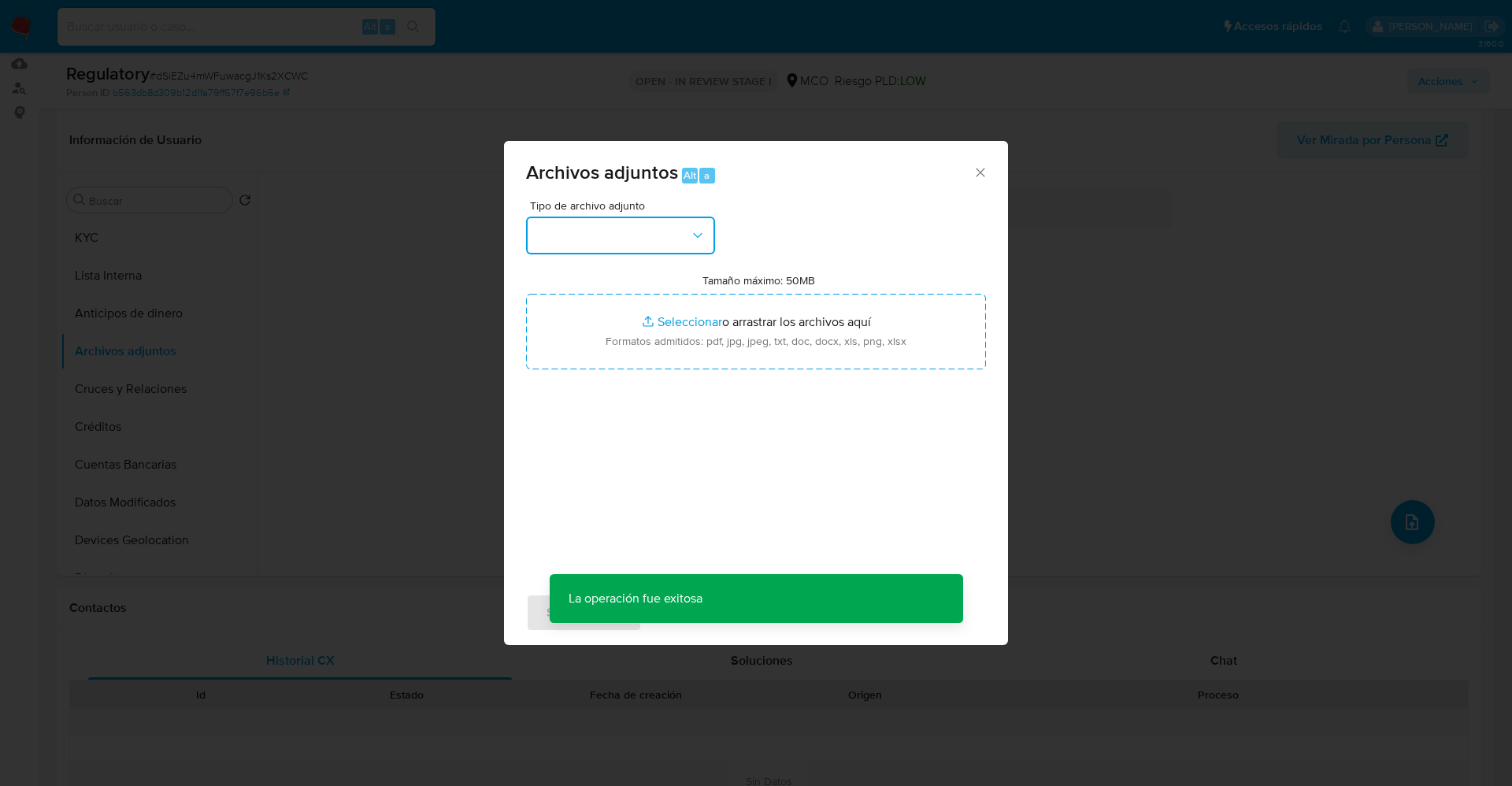
click at [573, 222] on button "button" at bounding box center [620, 235] width 189 height 38
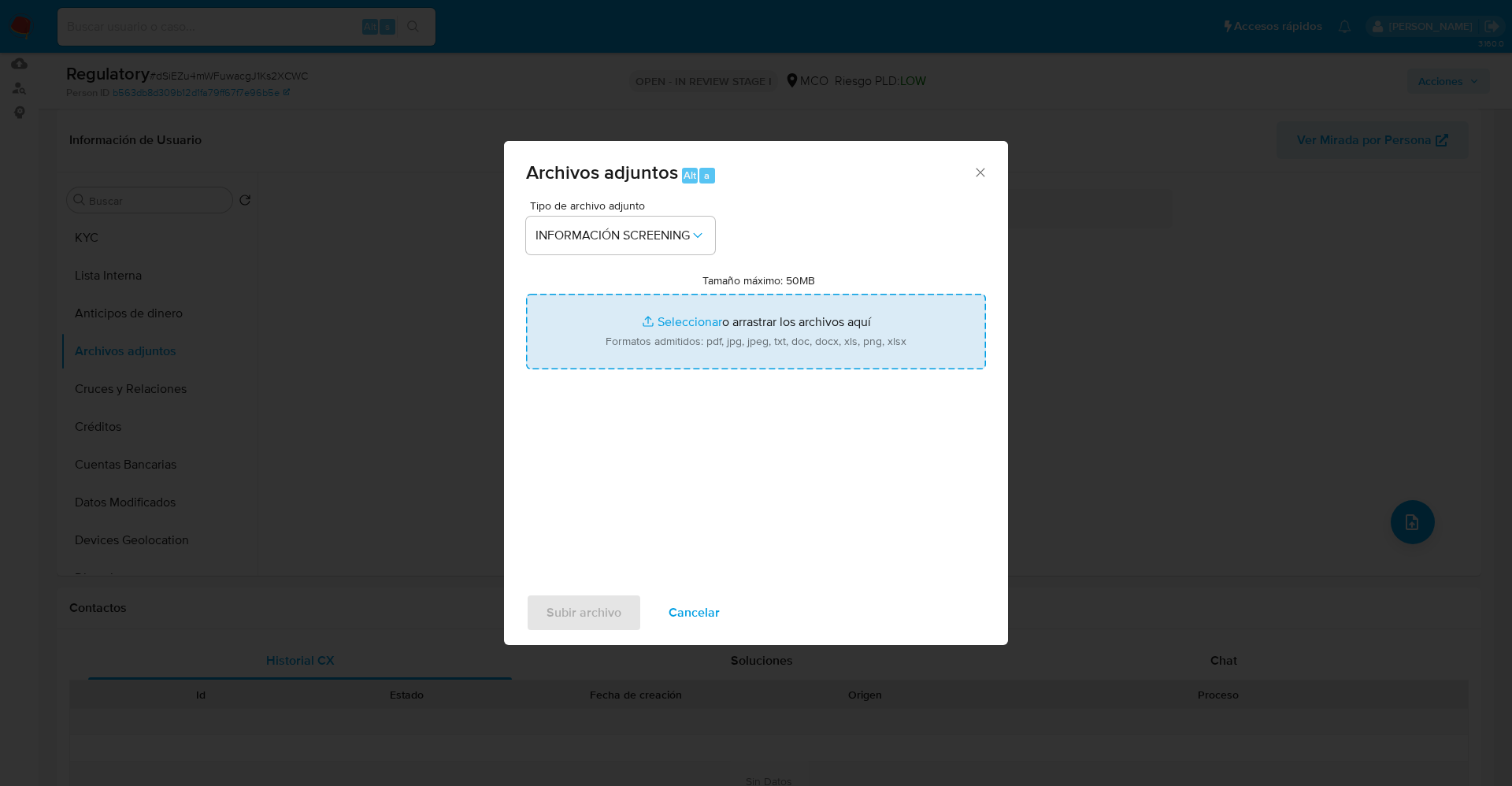
type input "C:\fakepath\_ Carlos Alberto Hoyos Buitrago_ - Buscar con Google.pdf"
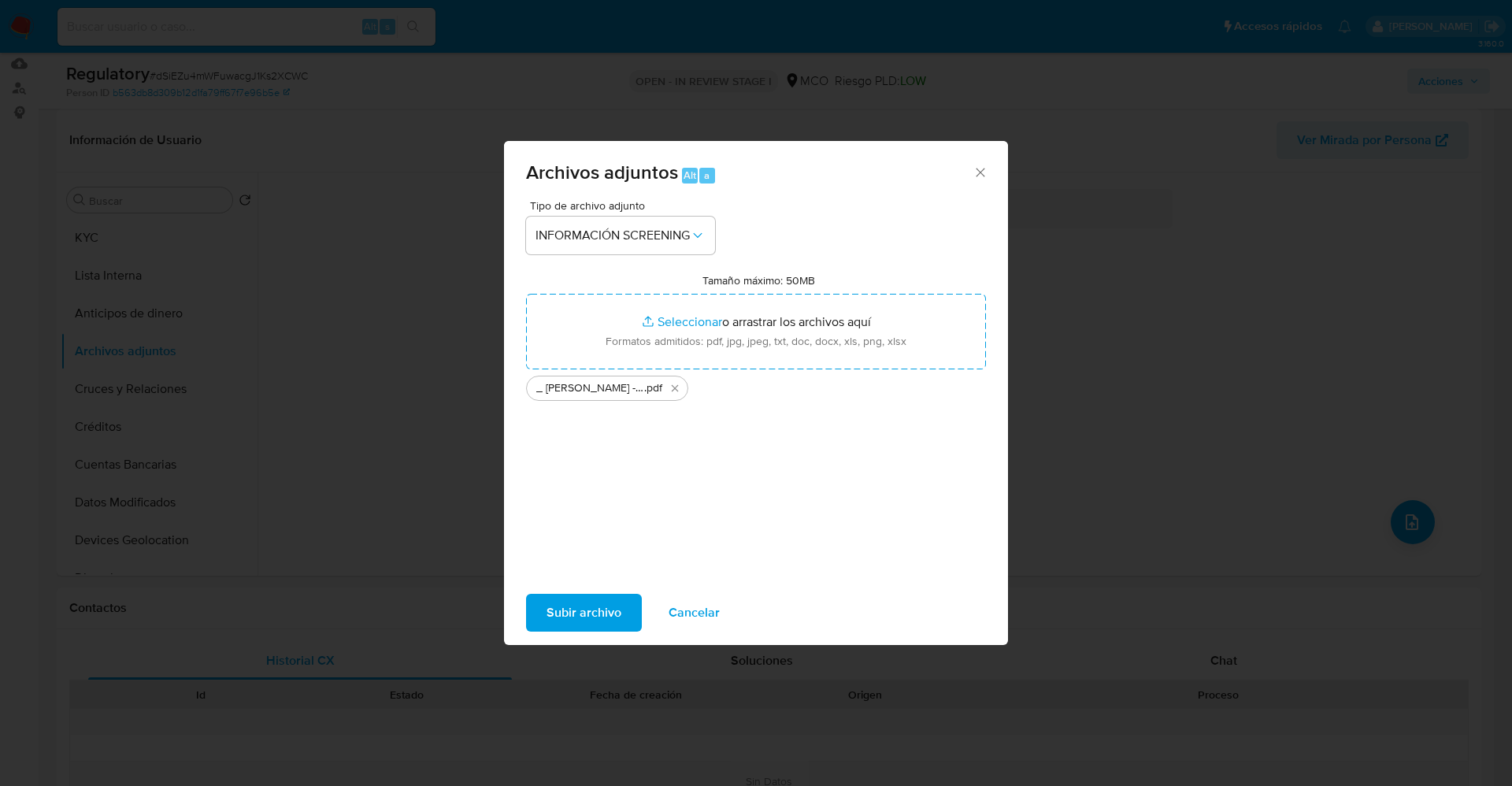
click at [598, 622] on span "Subir archivo" at bounding box center [584, 612] width 75 height 34
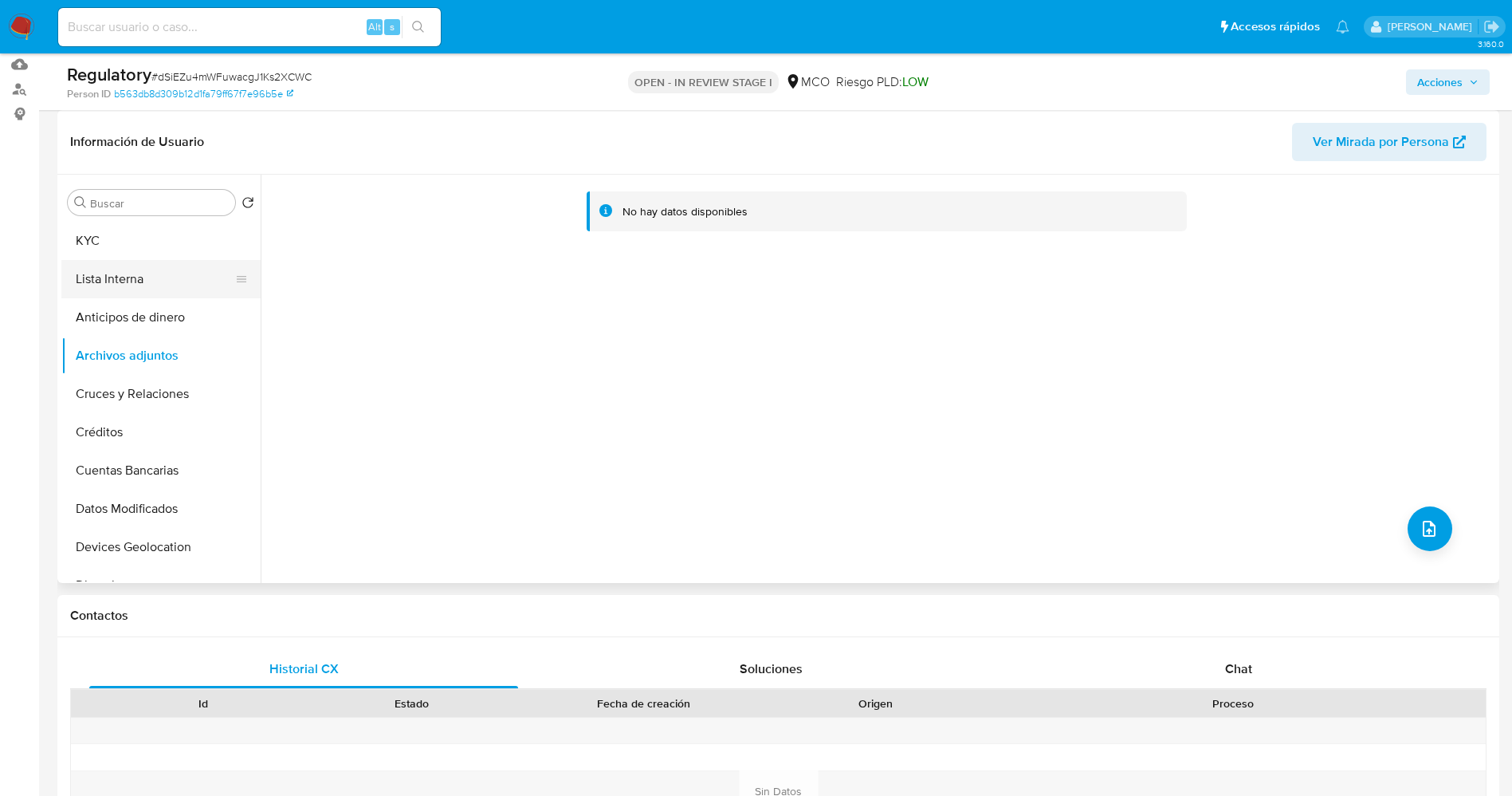
click at [120, 287] on button "Lista Interna" at bounding box center [154, 279] width 186 height 38
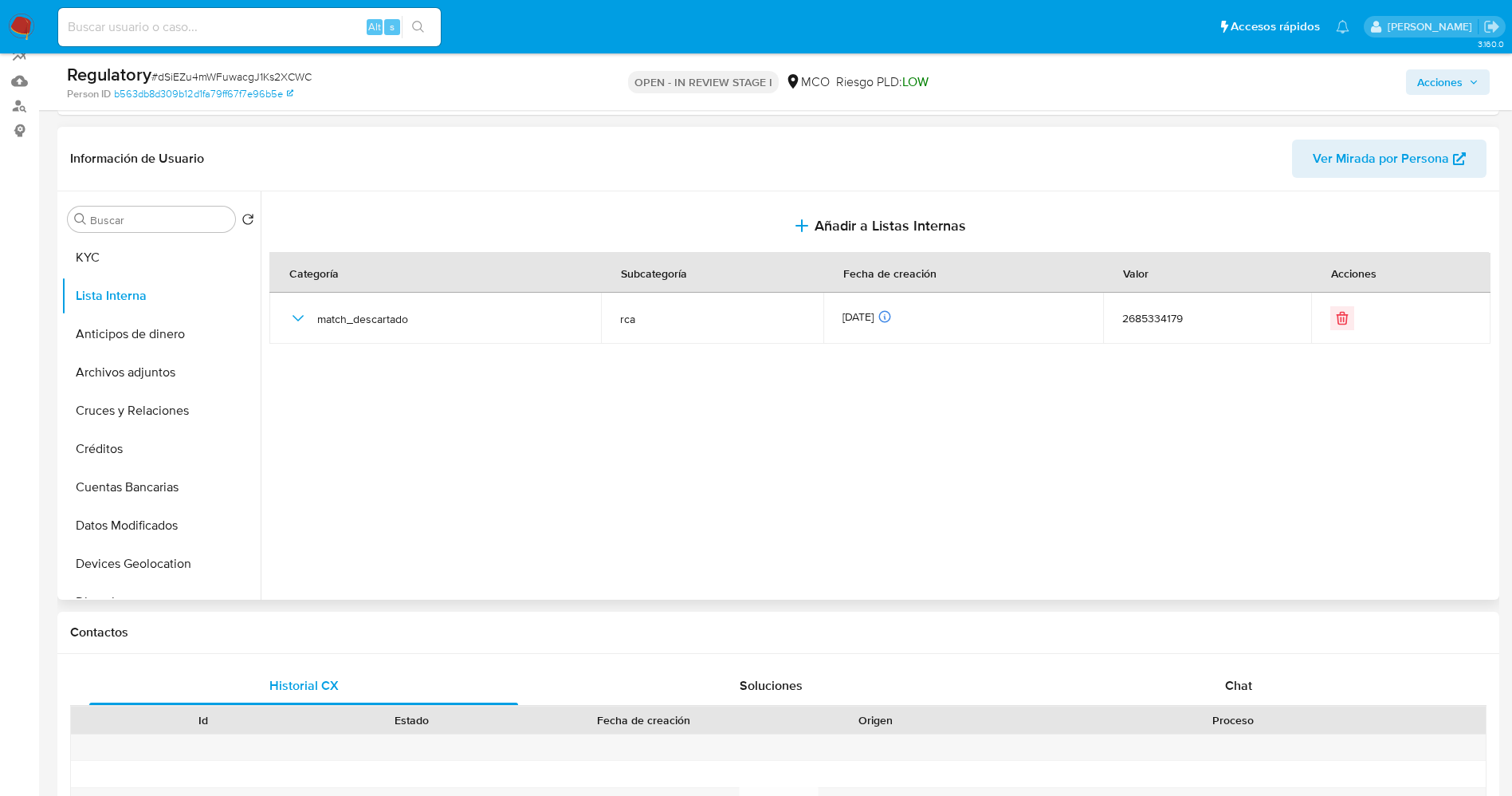
scroll to position [0, 0]
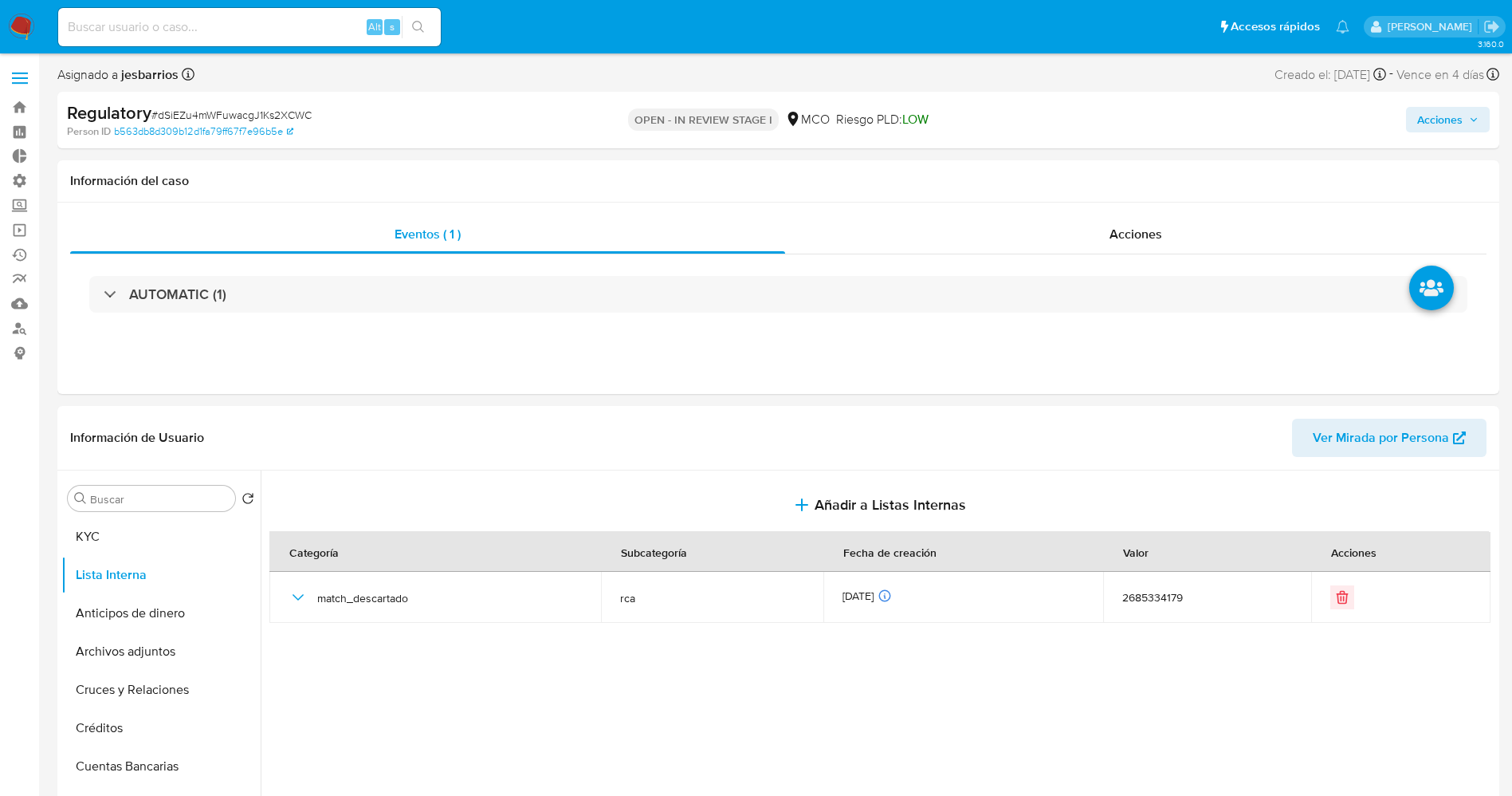
click at [1440, 118] on span "Acciones" at bounding box center [1440, 120] width 46 height 25
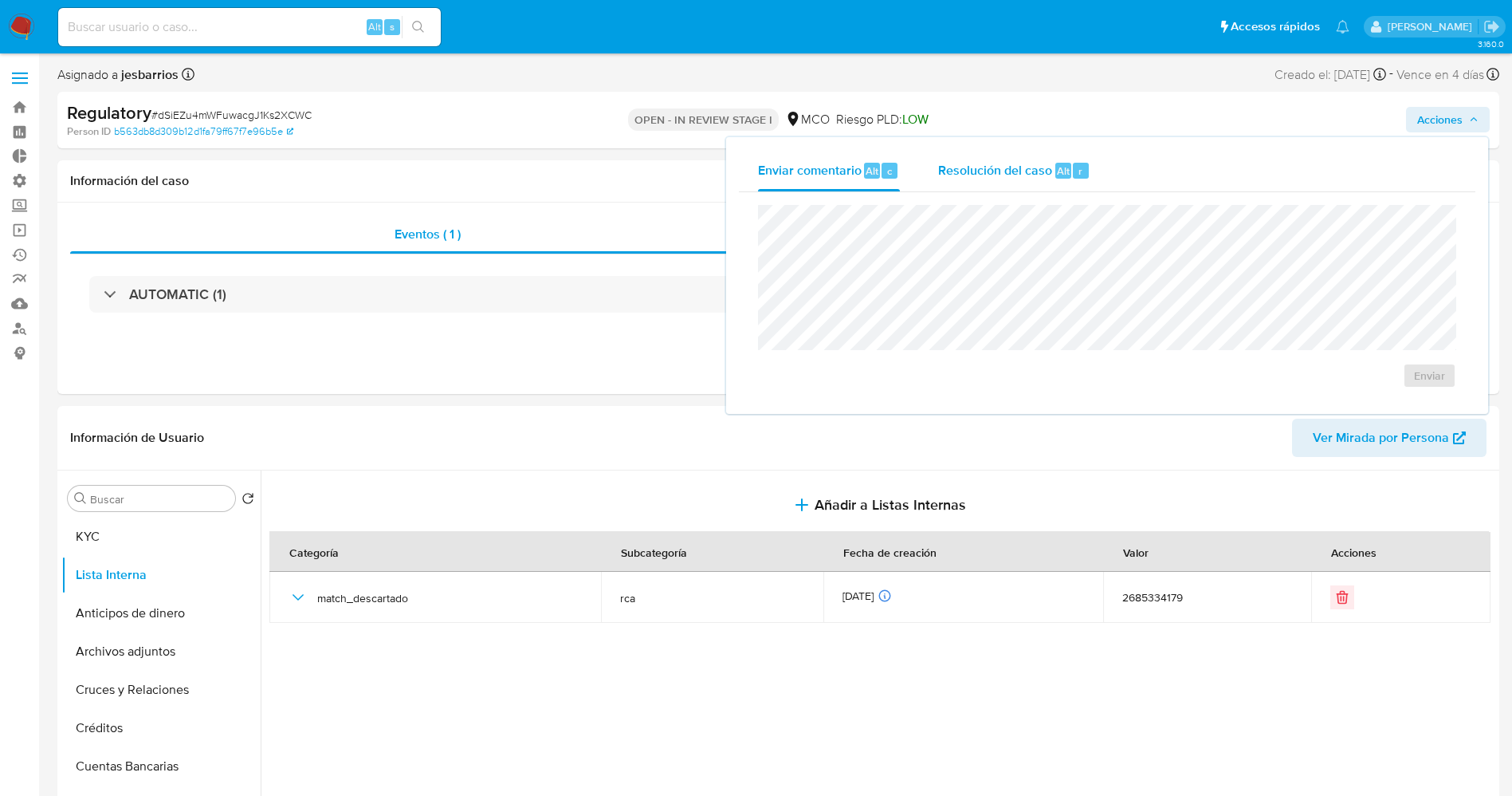
drag, startPoint x: 1030, startPoint y: 171, endPoint x: 1019, endPoint y: 198, distance: 29.2
click at [1027, 173] on span "Resolución del caso" at bounding box center [995, 170] width 114 height 19
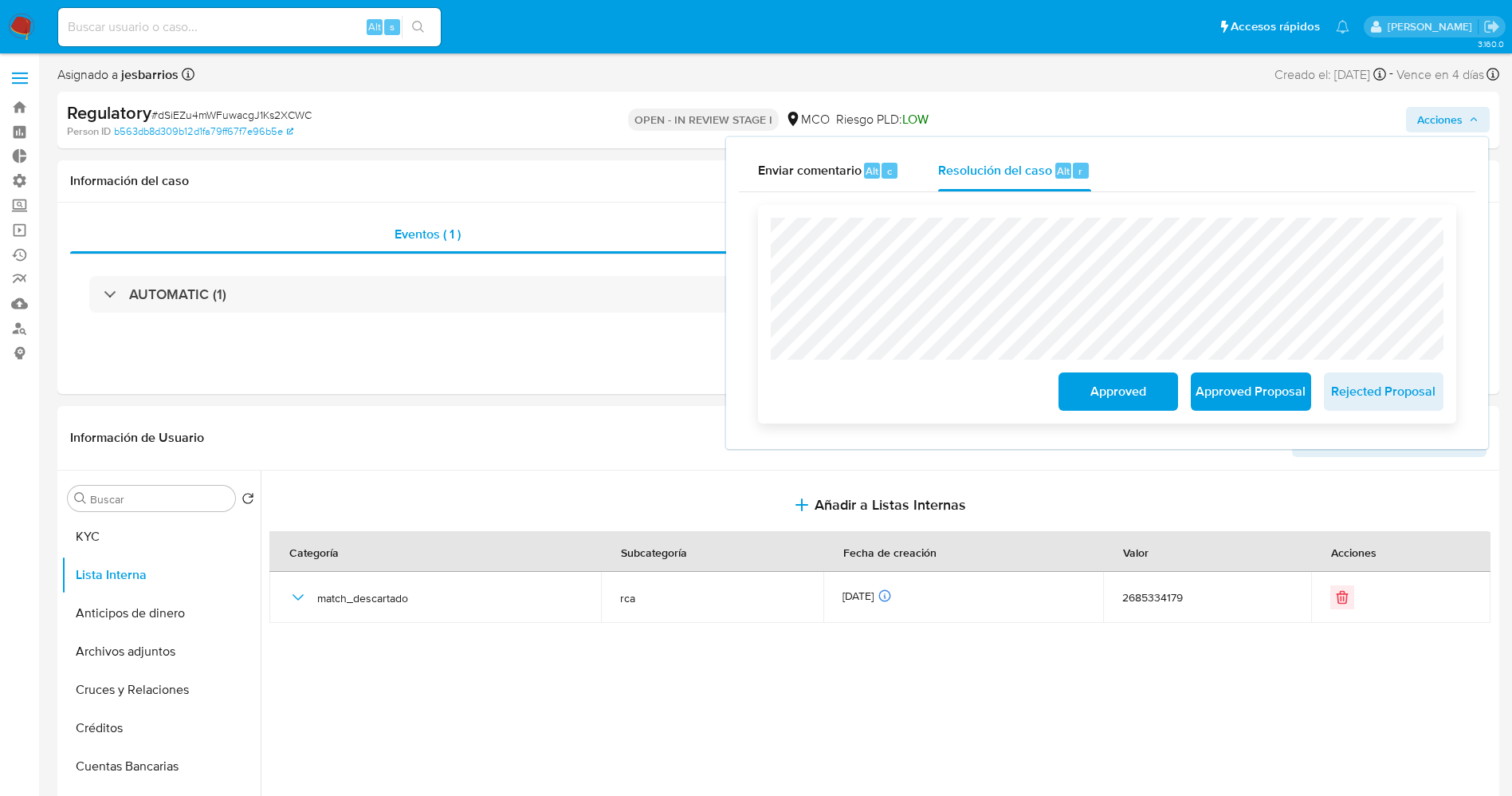
click at [1085, 387] on span "Approved" at bounding box center [1118, 391] width 78 height 35
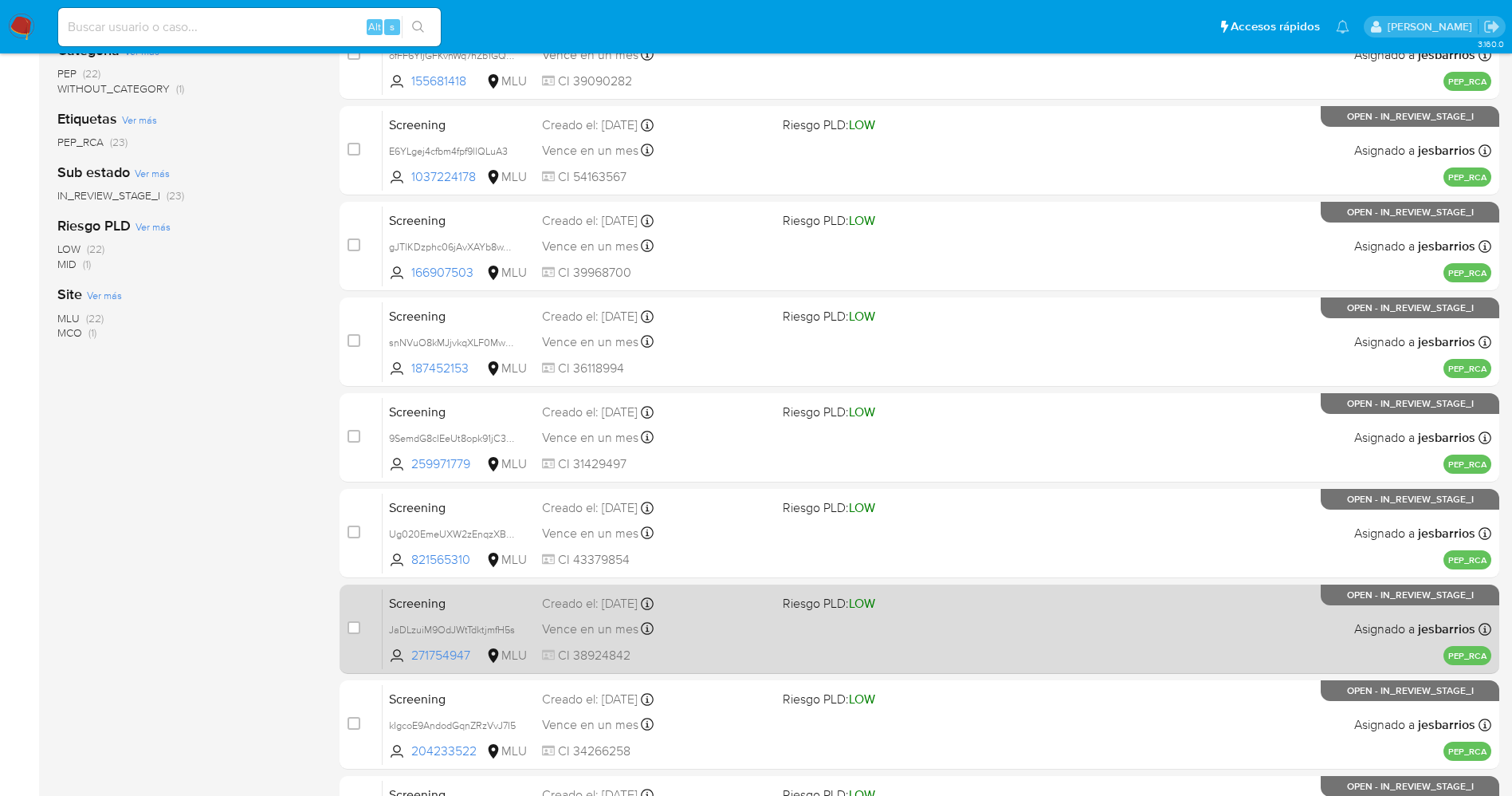
scroll to position [520, 0]
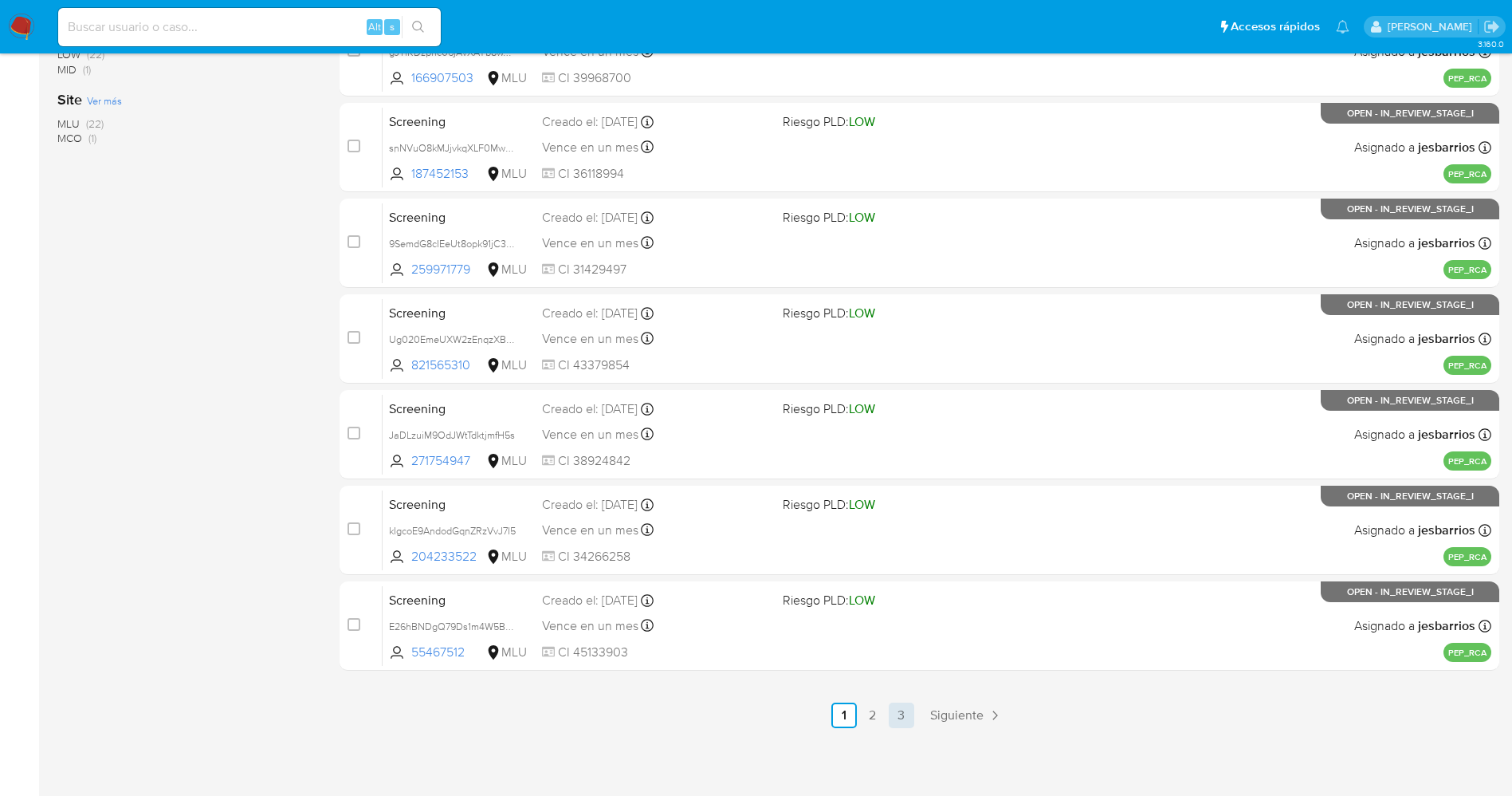
click at [911, 711] on link "3" at bounding box center [902, 715] width 25 height 25
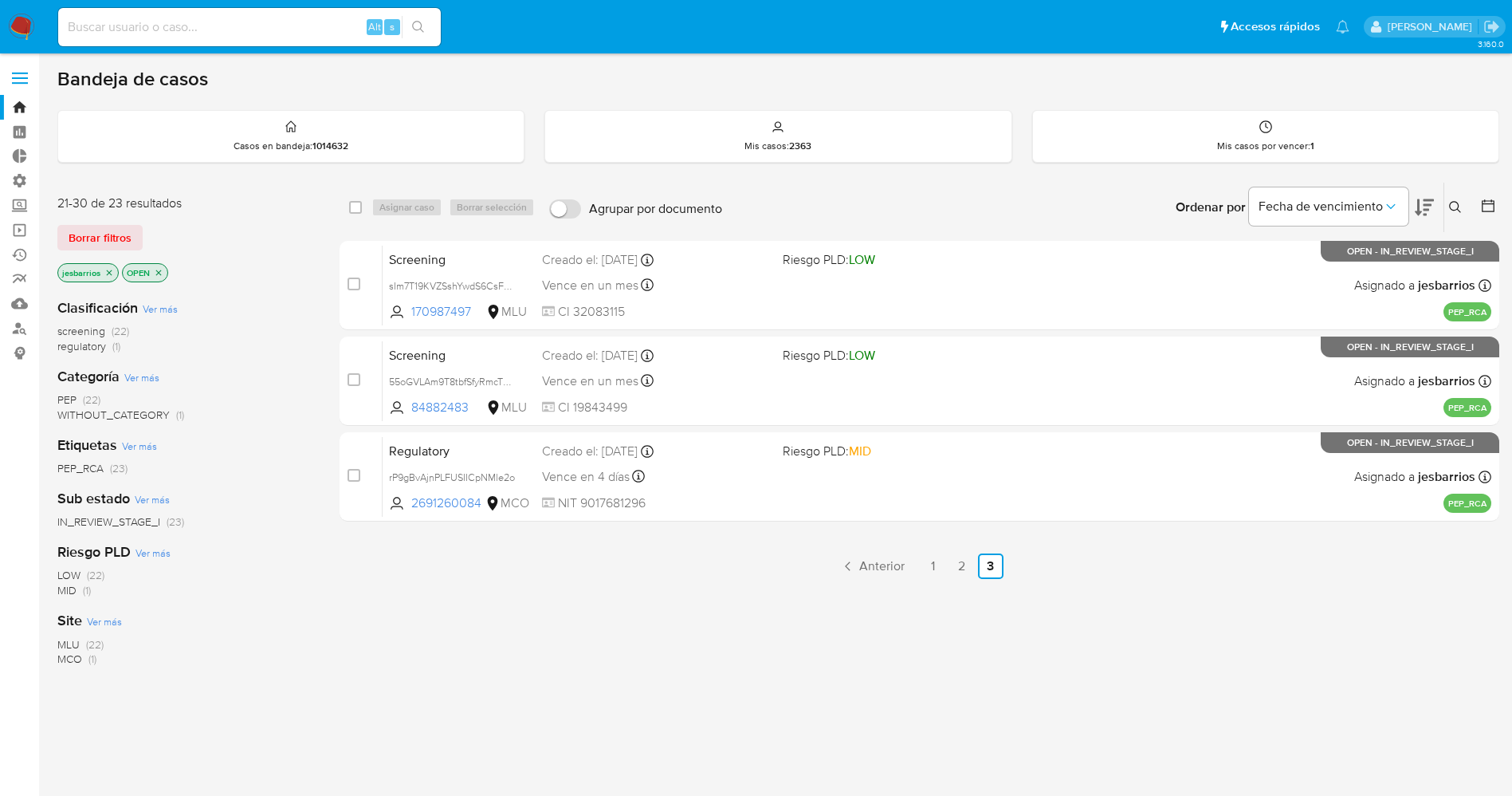
click at [875, 460] on div "Regulatory rP9gBvAjnPLFUSIICpNMle2o 2691260084 MCO Riesgo PLD: MID Creado el: […" at bounding box center [937, 476] width 1109 height 81
click at [15, 19] on img at bounding box center [21, 27] width 27 height 27
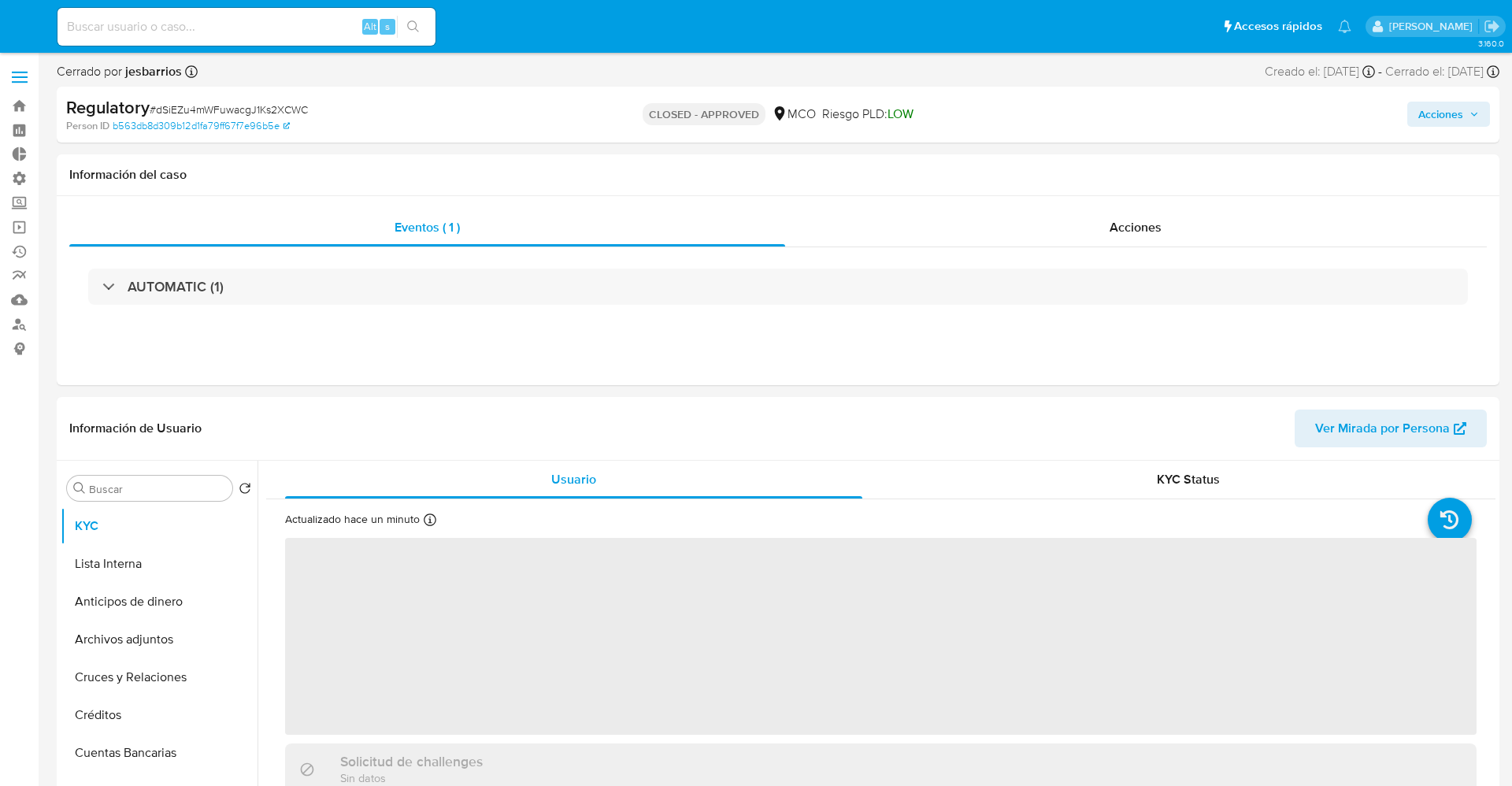
select select "10"
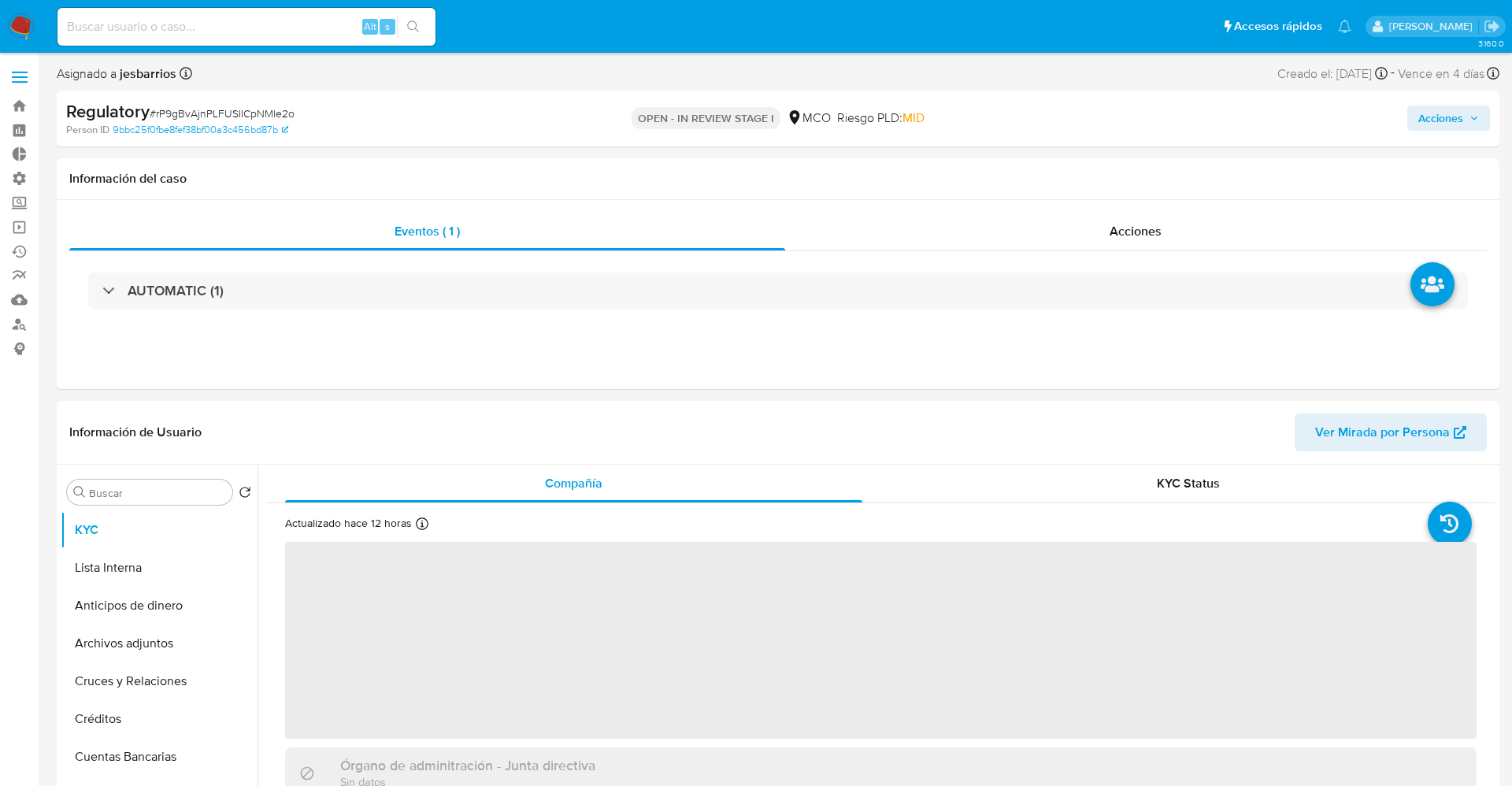
select select "10"
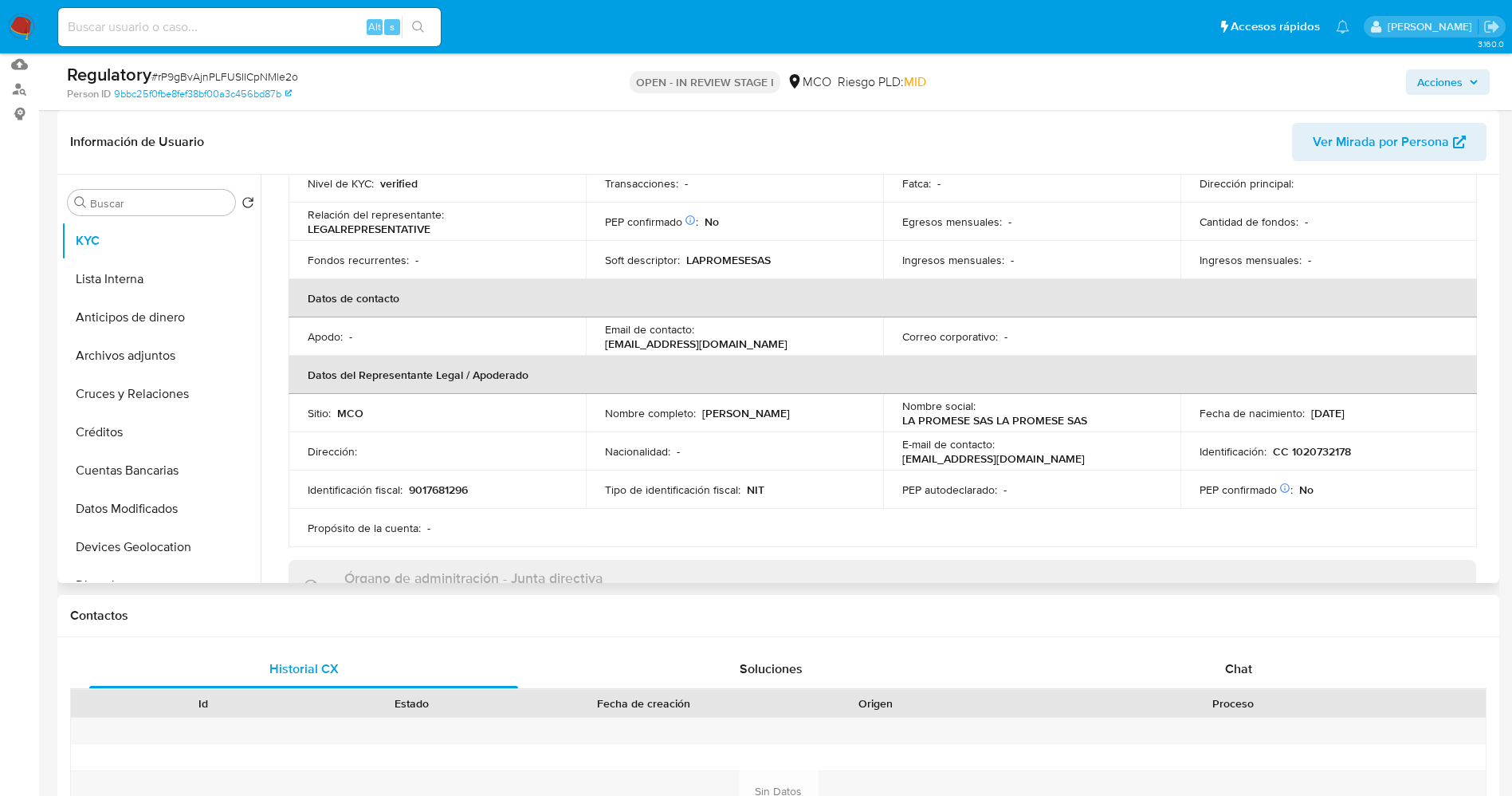
scroll to position [478, 0]
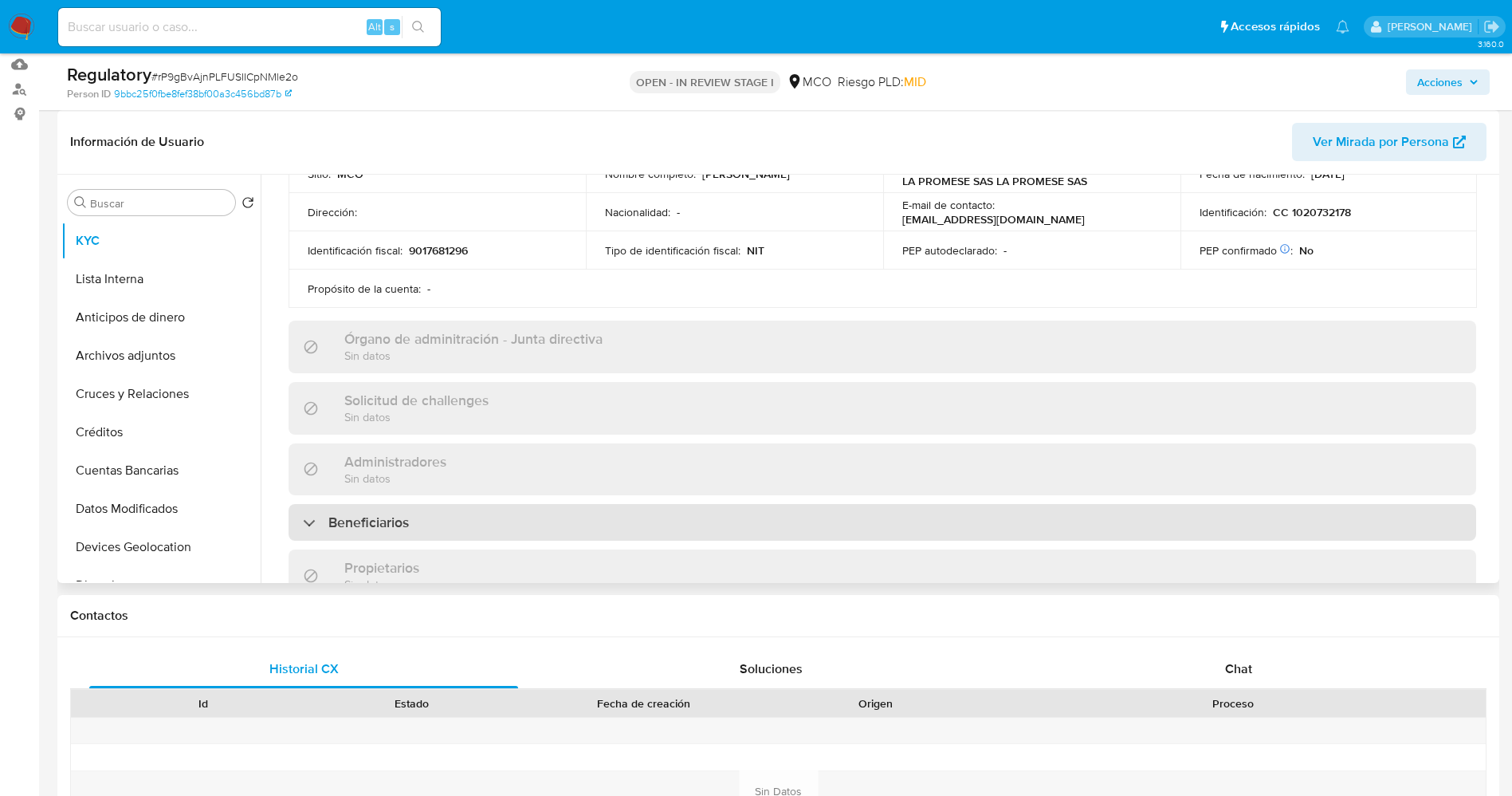
click at [436, 506] on div "Beneficiarios" at bounding box center [881, 521] width 1187 height 36
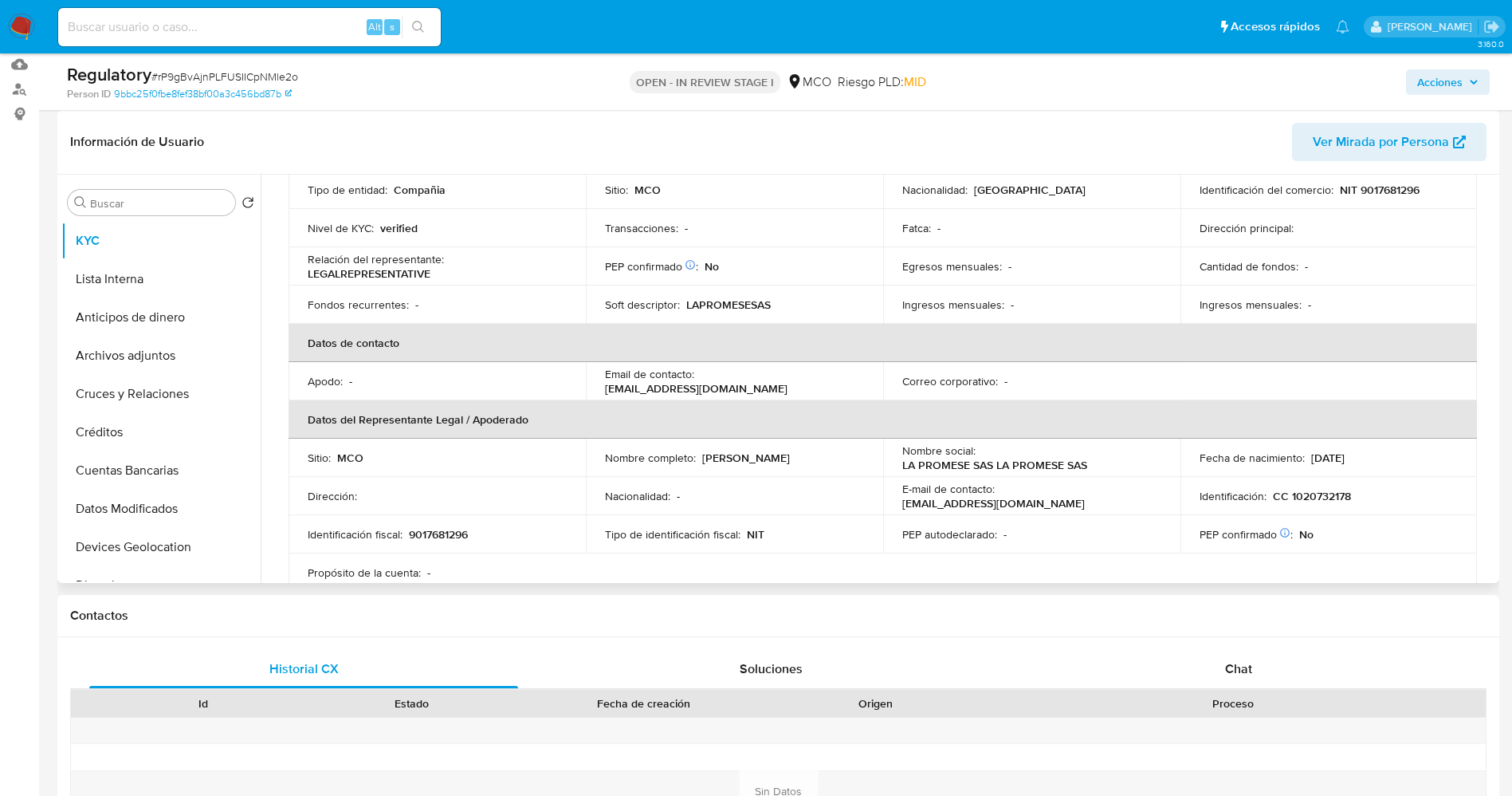
scroll to position [0, 0]
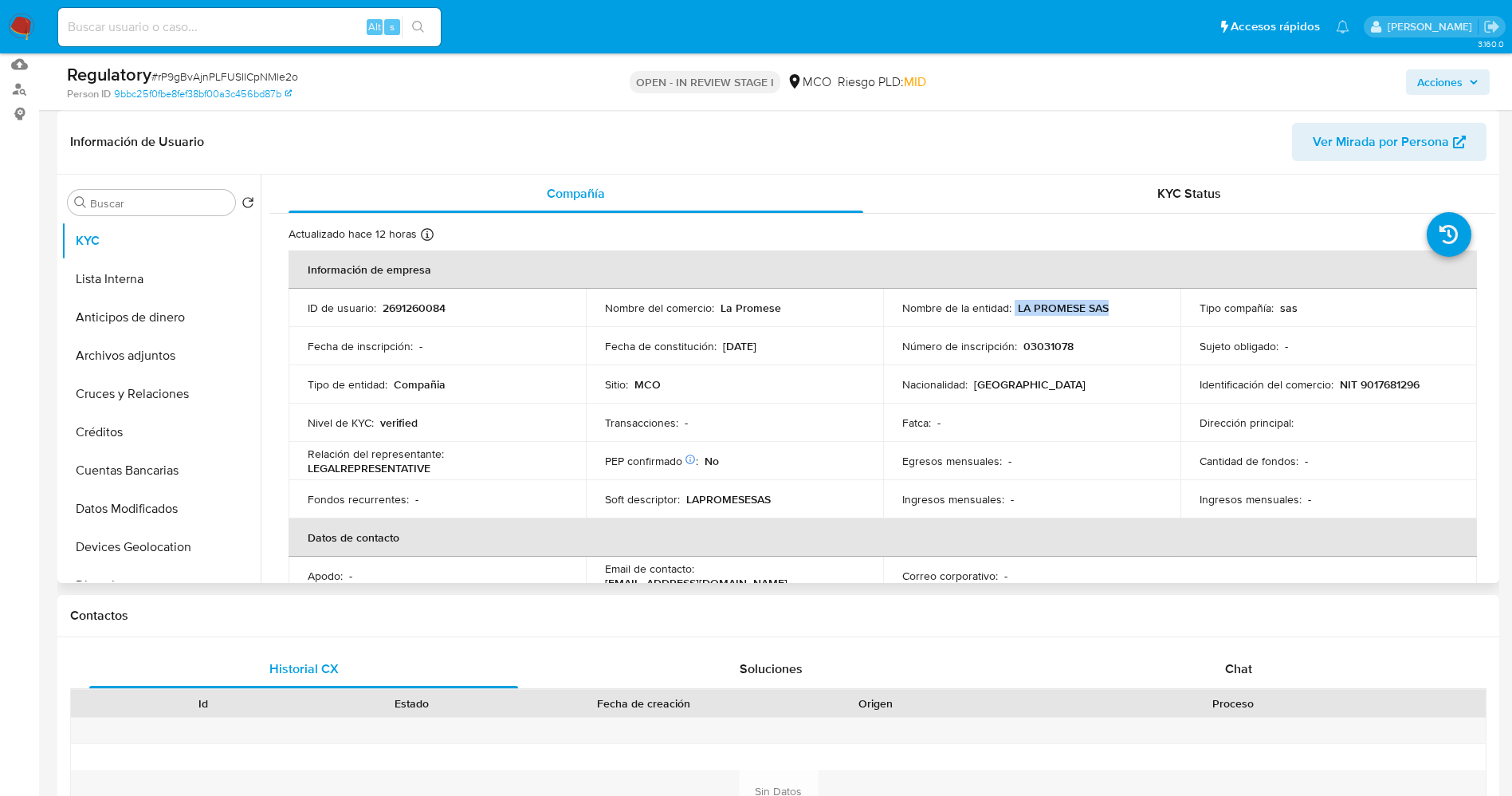
drag, startPoint x: 1011, startPoint y: 309, endPoint x: 1115, endPoint y: 309, distance: 104.0
click at [1115, 309] on div "Nombre de la entidad : LA PROMESE SAS" at bounding box center [1032, 308] width 259 height 14
copy div "LA PROMESE SAS"
drag, startPoint x: 1335, startPoint y: 379, endPoint x: 1438, endPoint y: 384, distance: 103.1
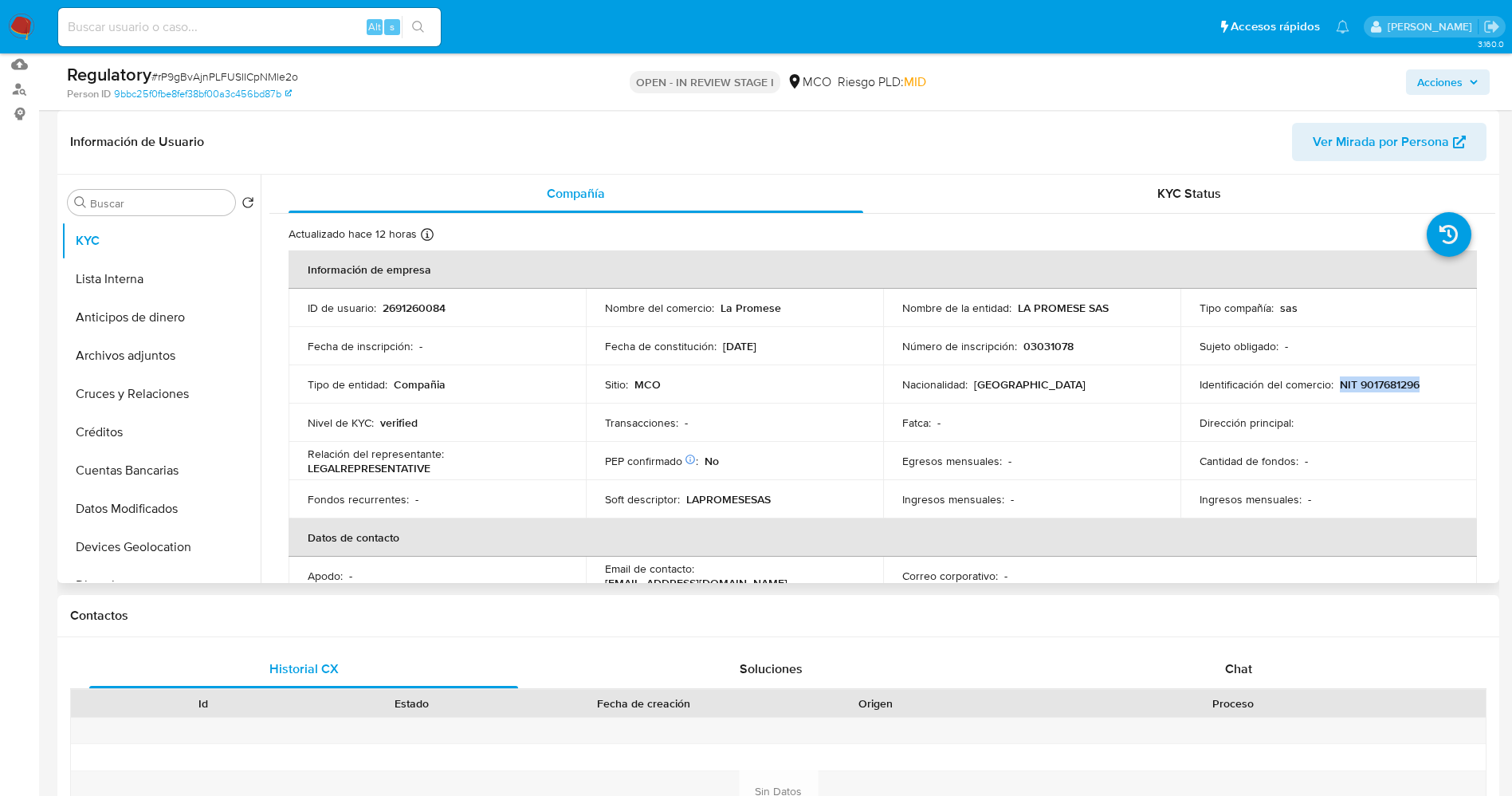
click at [1438, 384] on div "Identificación del comercio : NIT 9017681296" at bounding box center [1329, 384] width 259 height 14
copy p "NIT 9017681296"
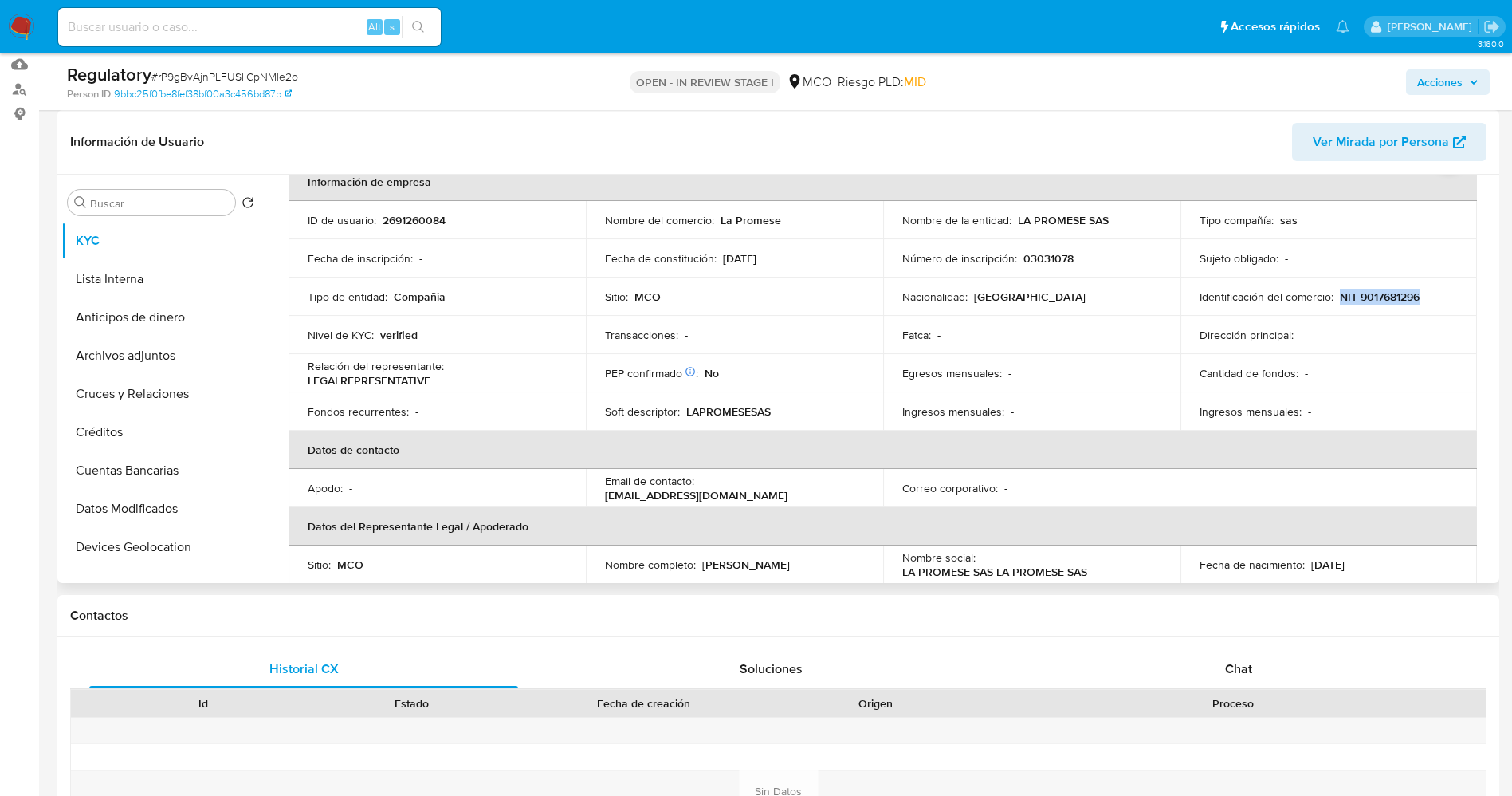
scroll to position [120, 0]
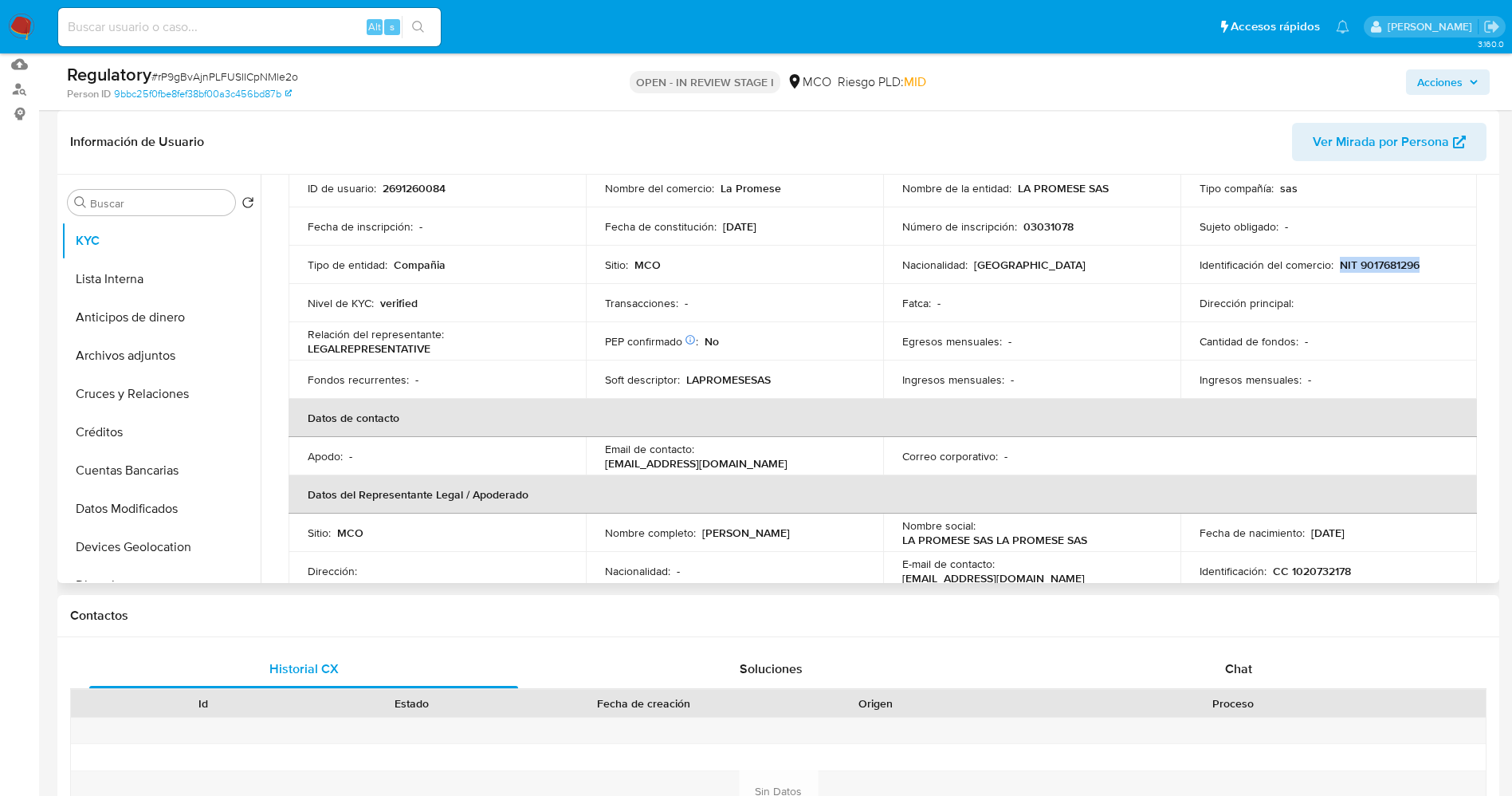
drag, startPoint x: 697, startPoint y: 529, endPoint x: 847, endPoint y: 531, distance: 150.0
click at [847, 531] on div "Nombre completo : Katherine Carrillo Rhenals" at bounding box center [735, 532] width 259 height 14
copy div "Katherine Carrillo Rhenals"
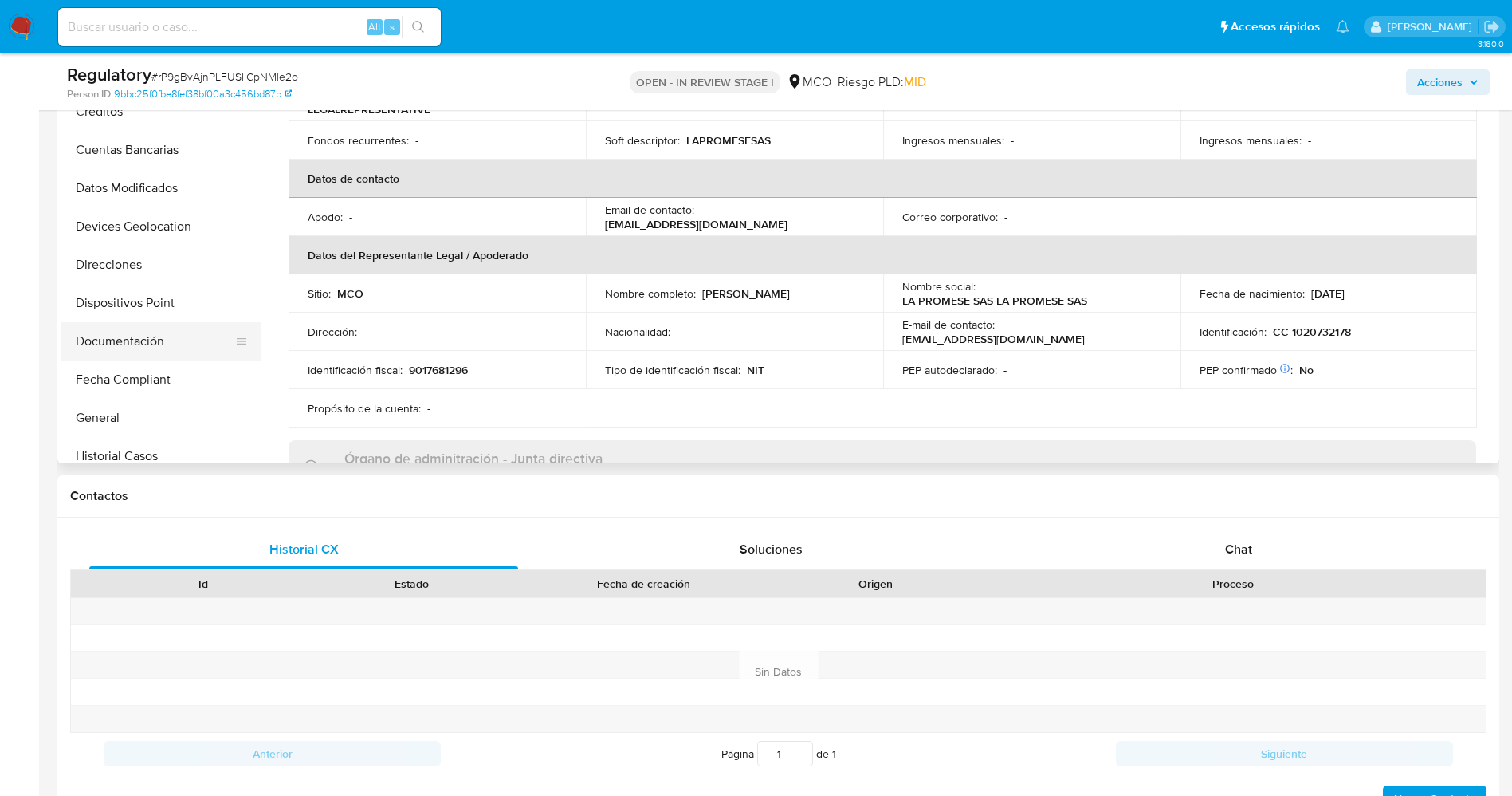
scroll to position [239, 0]
click at [146, 298] on button "Documentación" at bounding box center [154, 303] width 186 height 38
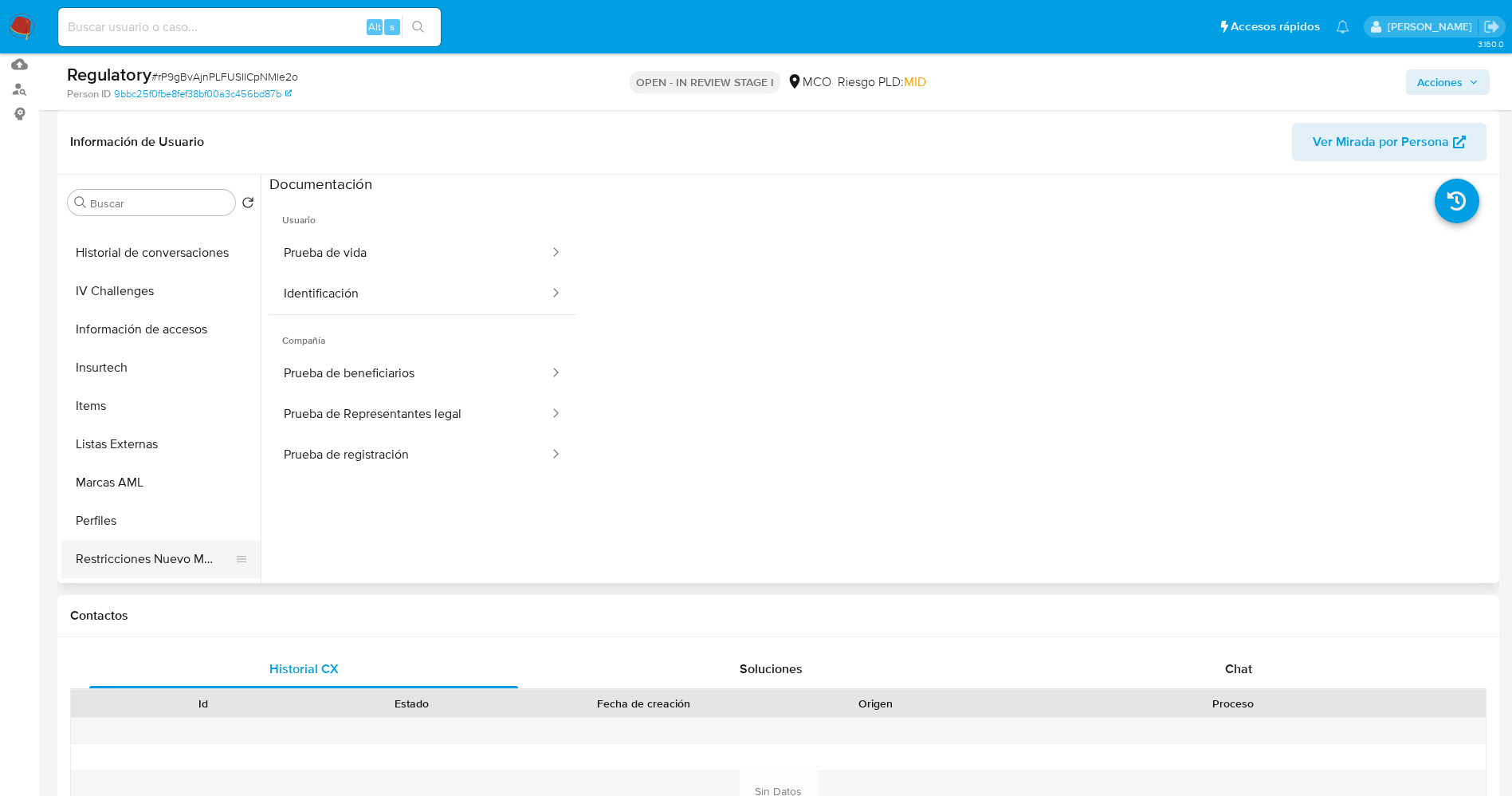
scroll to position [674, 0]
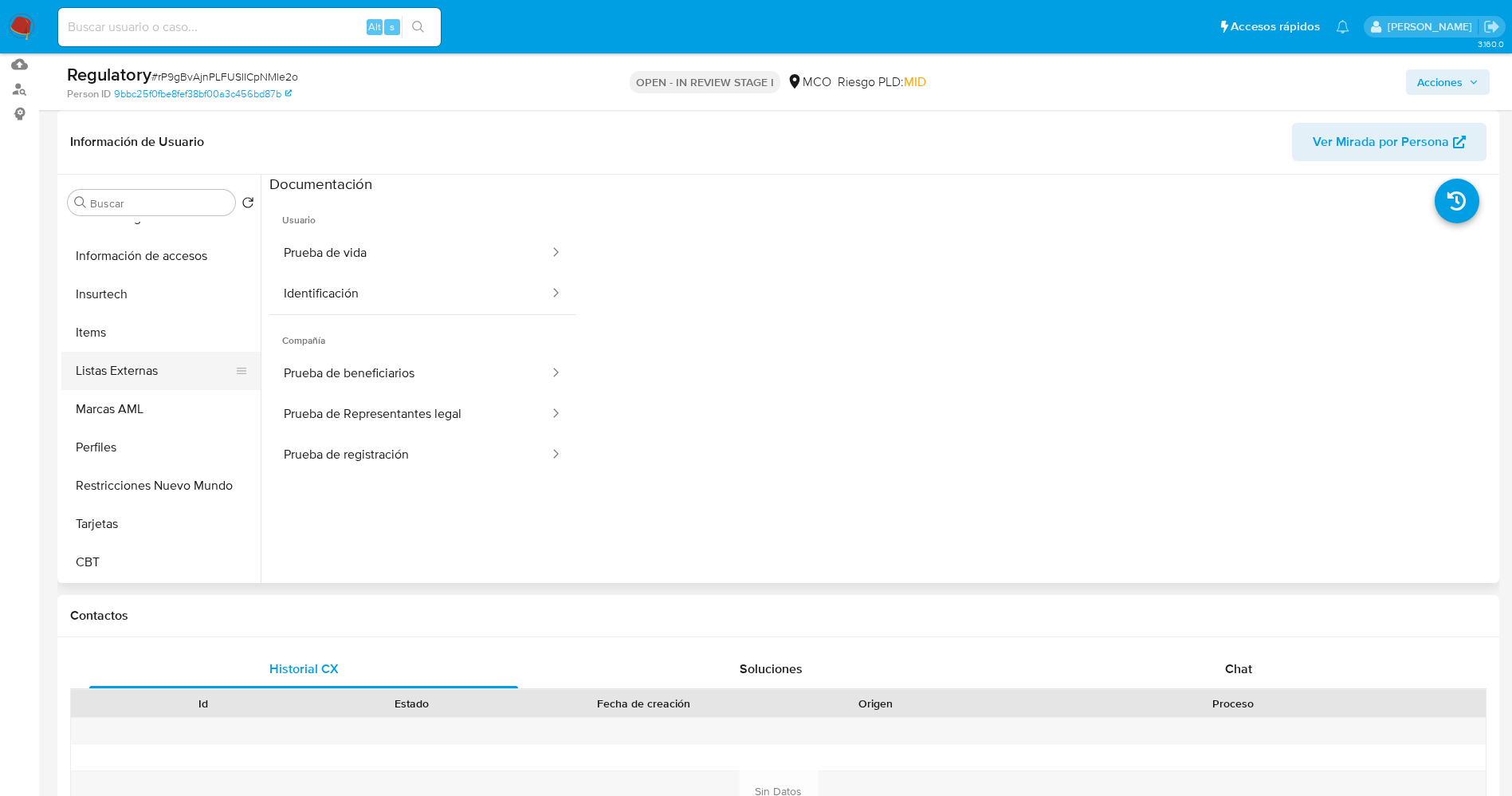
click at [136, 365] on button "Listas Externas" at bounding box center [154, 370] width 186 height 38
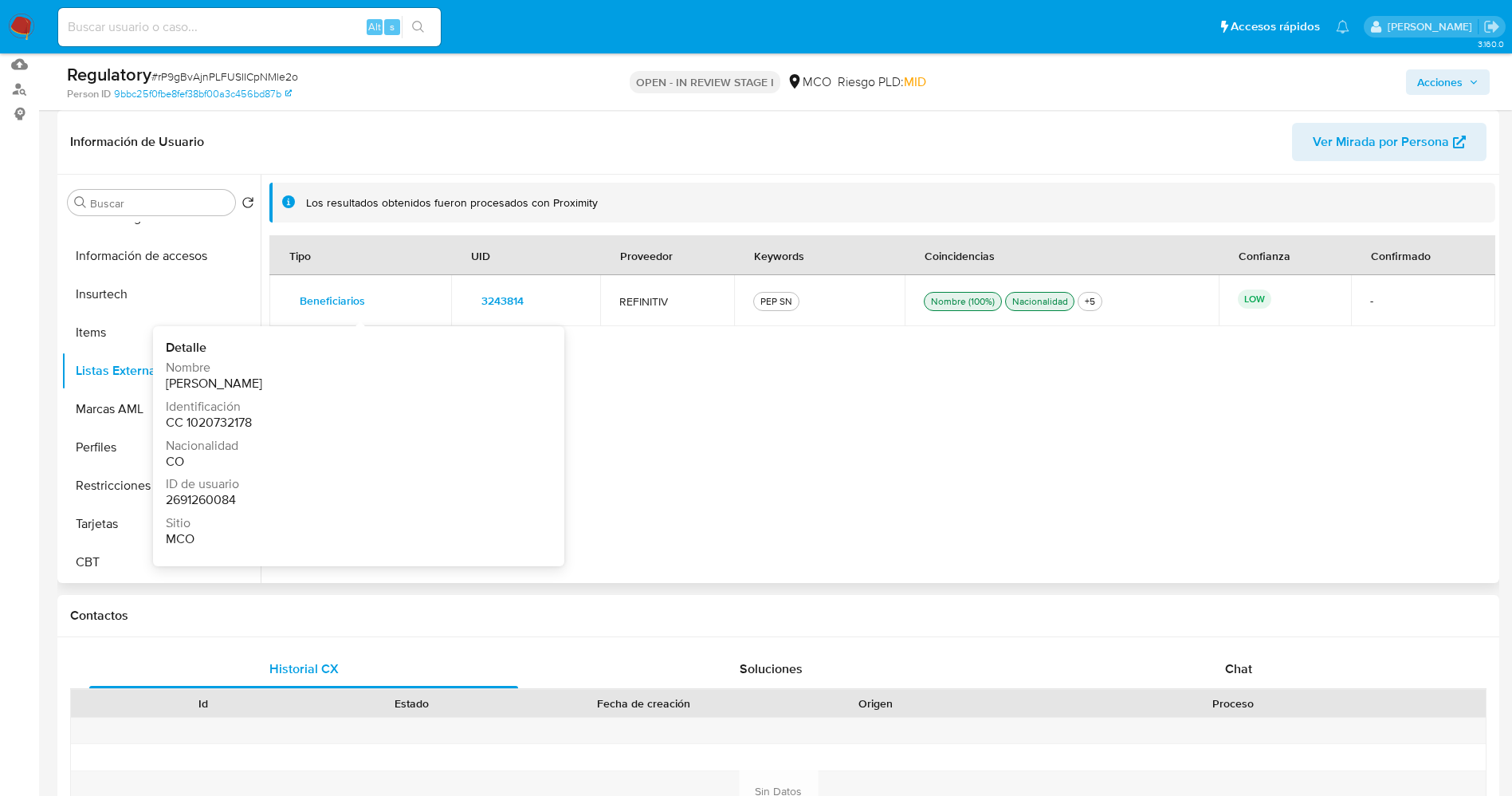
click at [324, 301] on span "Beneficiarios" at bounding box center [332, 300] width 65 height 22
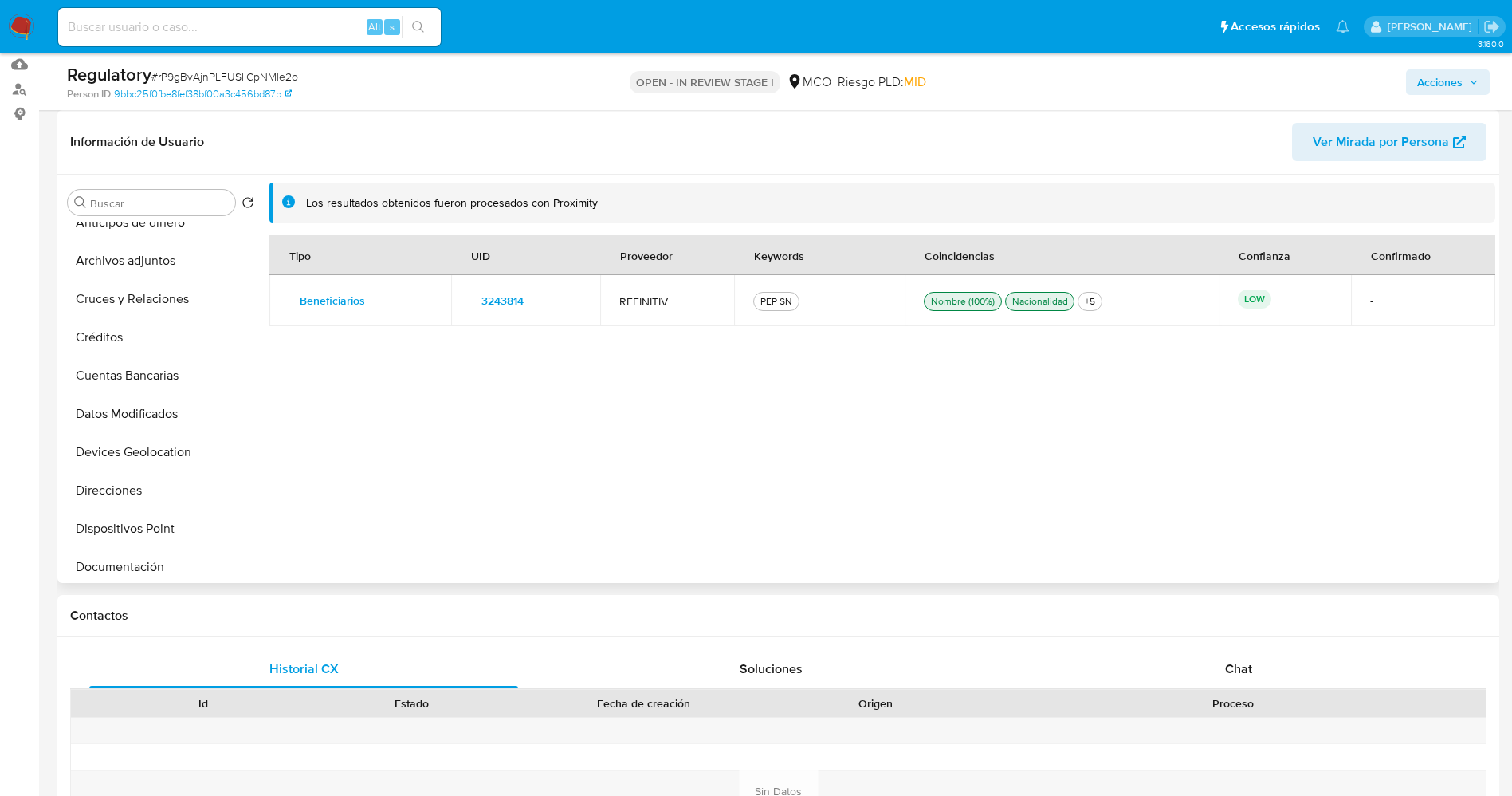
scroll to position [0, 0]
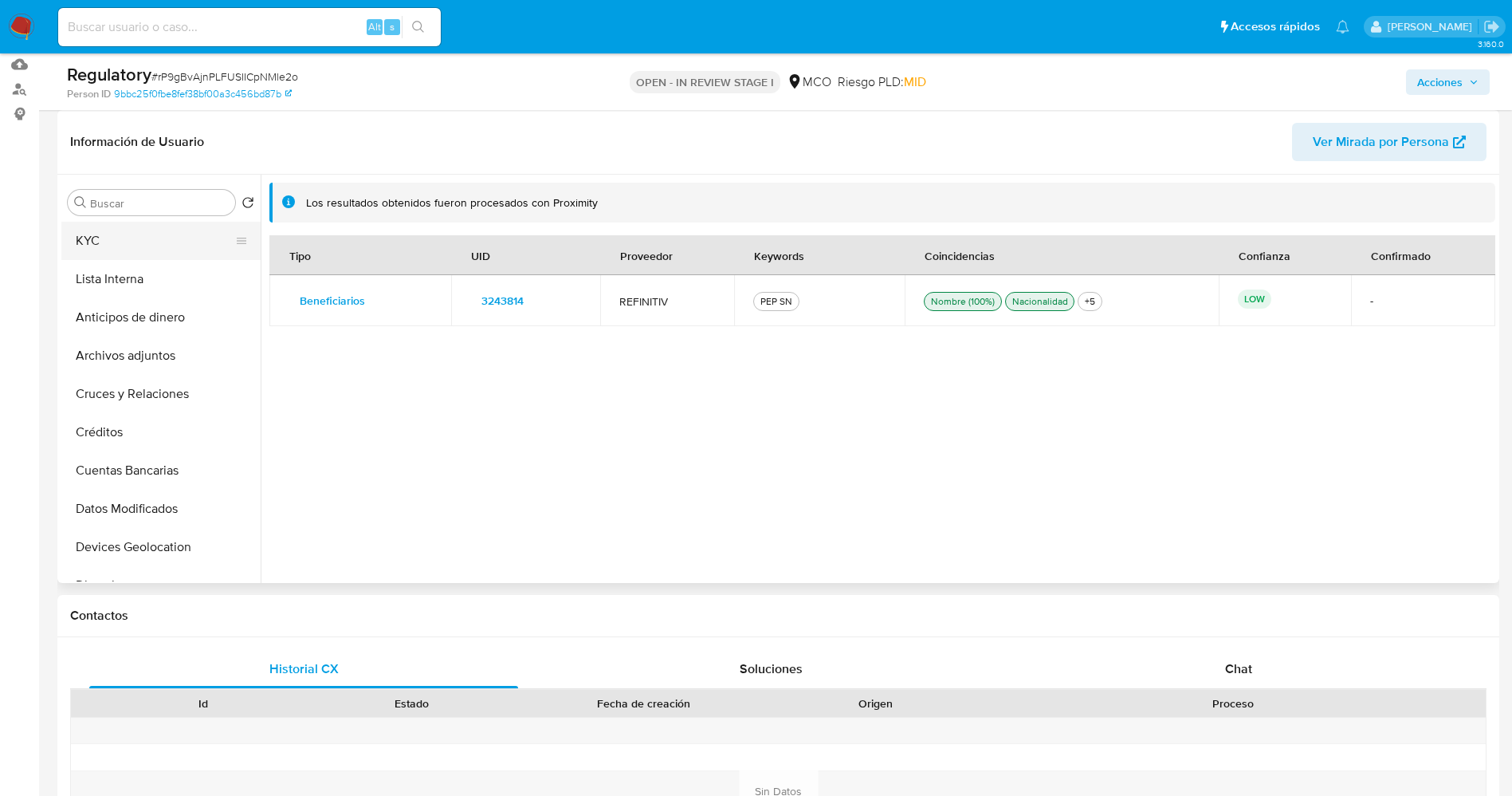
click at [116, 234] on button "KYC" at bounding box center [154, 240] width 186 height 38
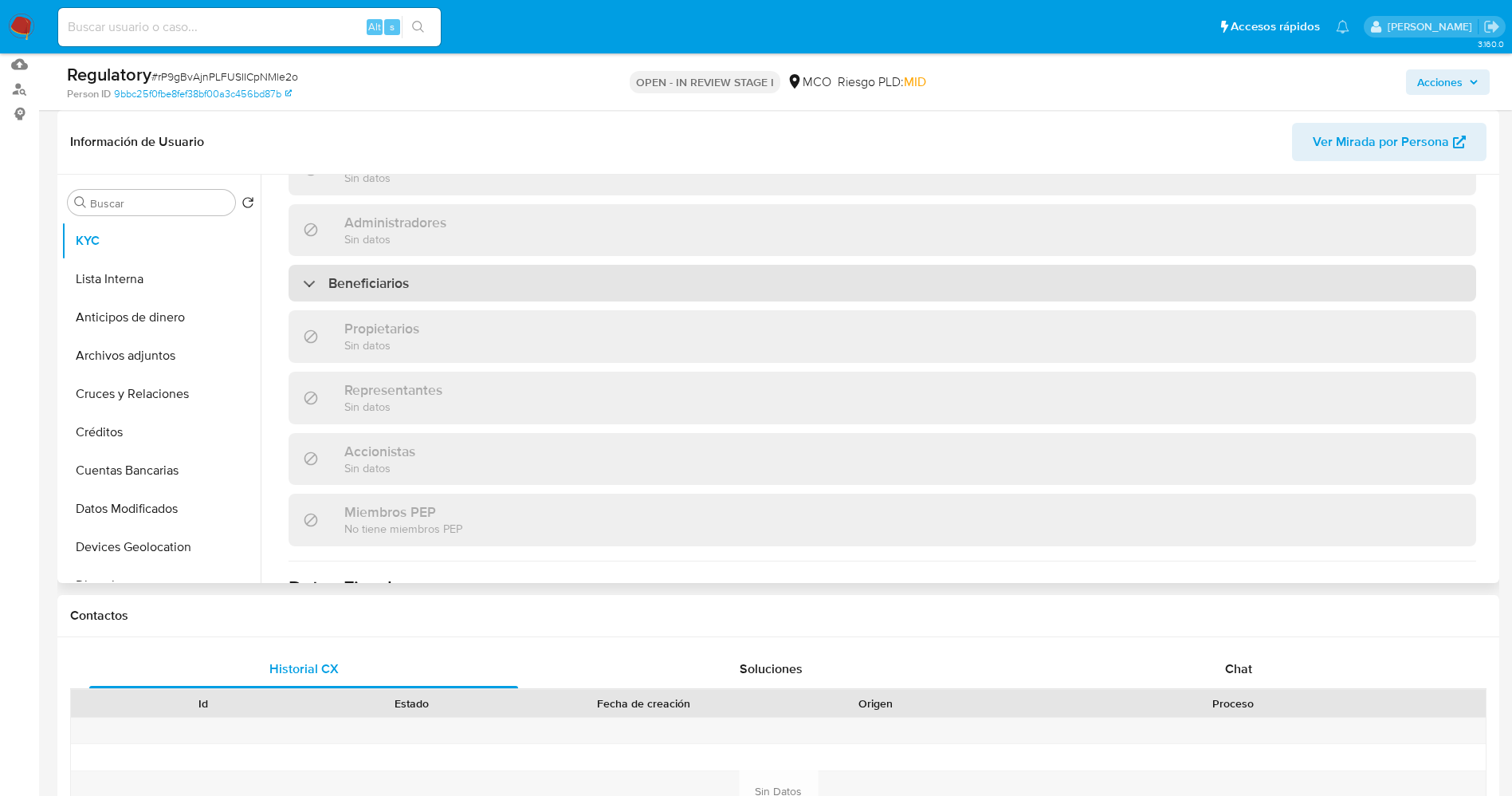
scroll to position [359, 0]
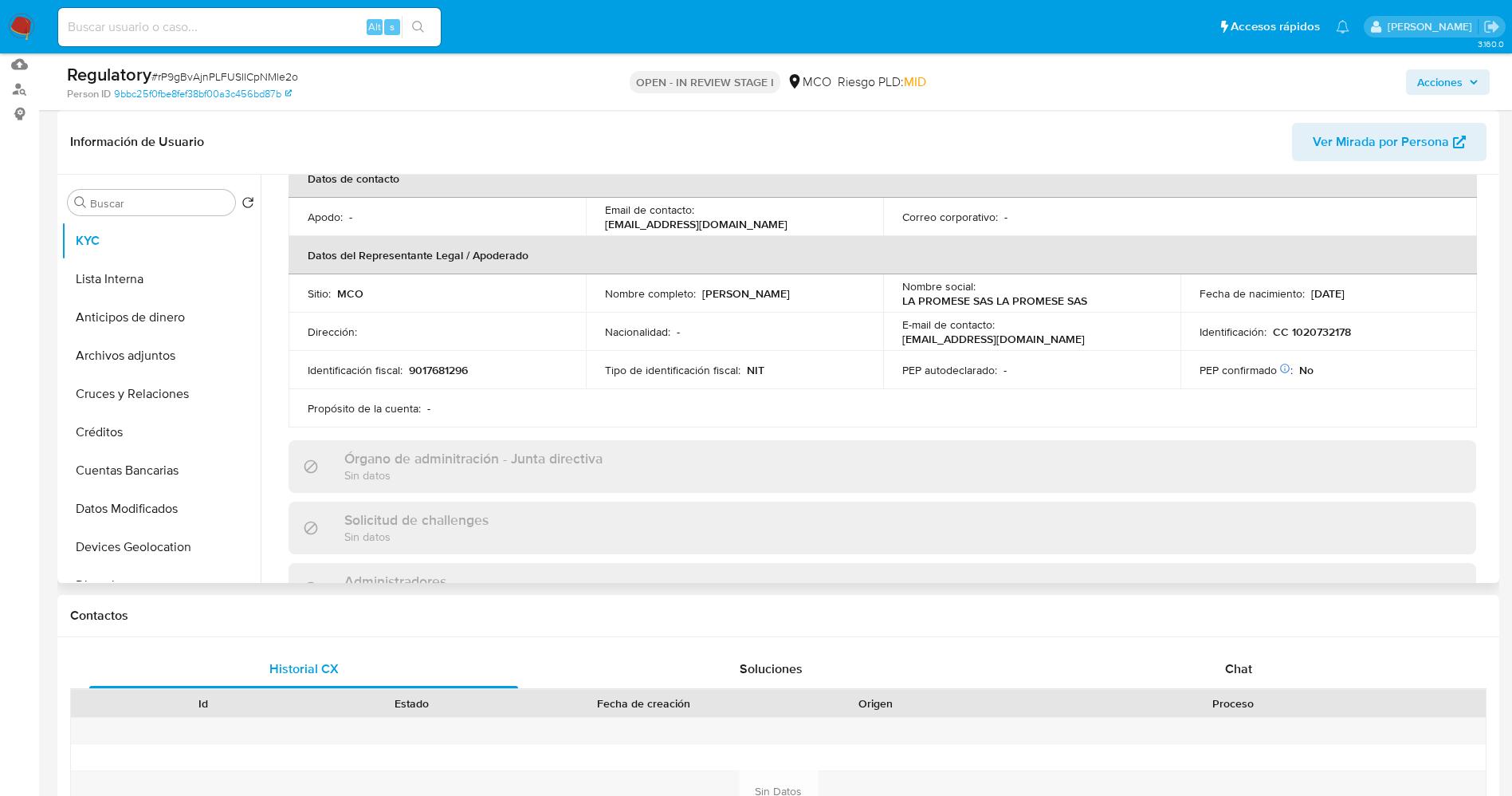
drag, startPoint x: 764, startPoint y: 291, endPoint x: 809, endPoint y: 281, distance: 46.1
click at [850, 289] on div "Nombre completo : Katherine Carrillo Rhenals" at bounding box center [735, 293] width 259 height 14
copy div "Katherine Carrillo Rhenals"
drag, startPoint x: 404, startPoint y: 370, endPoint x: 1358, endPoint y: 337, distance: 954.6
click at [563, 365] on div "Identificación fiscal : 9017681296" at bounding box center [437, 370] width 259 height 14
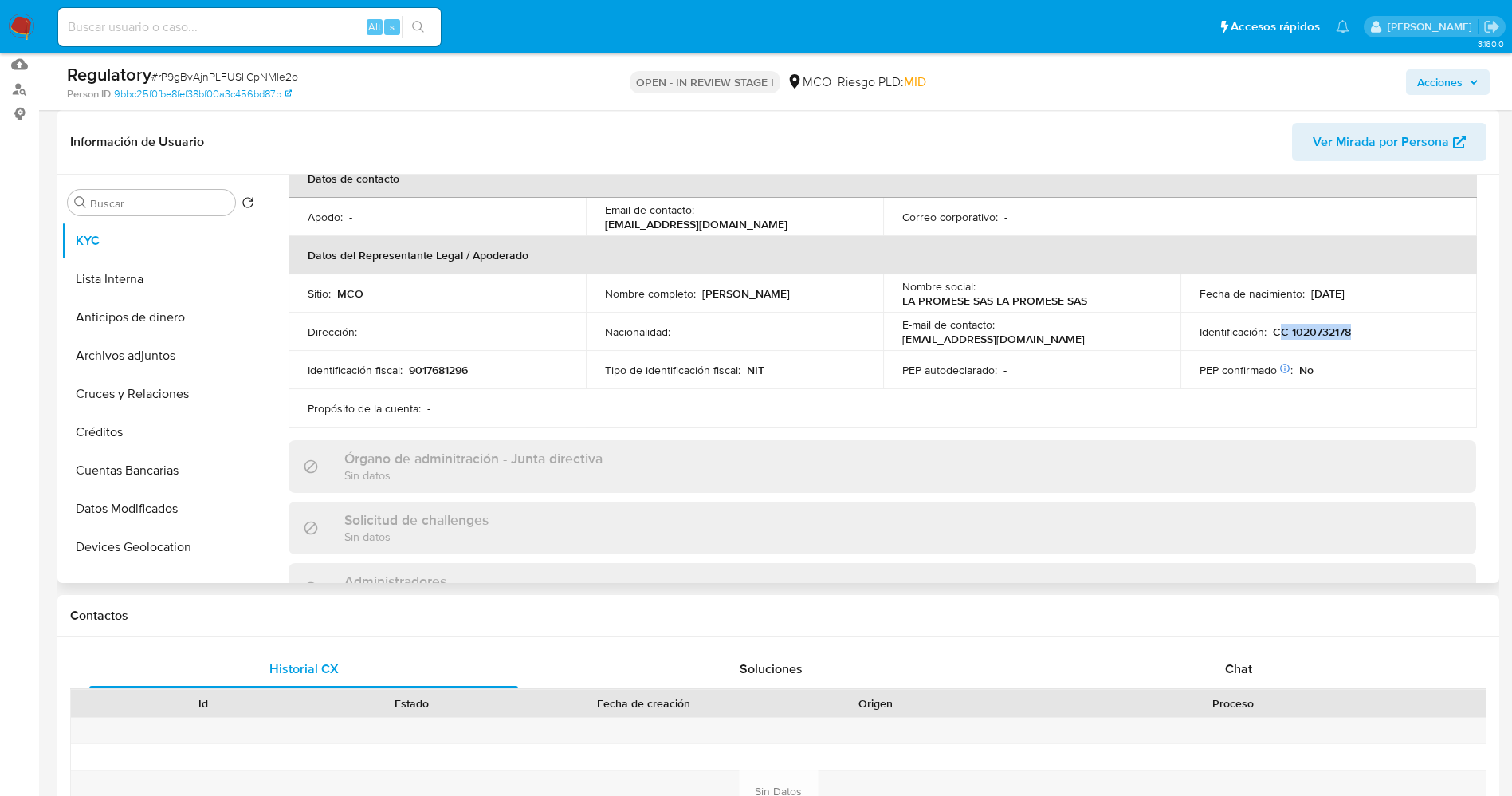
drag, startPoint x: 1273, startPoint y: 332, endPoint x: 1387, endPoint y: 333, distance: 114.0
click at [1387, 333] on div "Identificación : CC 1020732178" at bounding box center [1329, 331] width 259 height 14
drag, startPoint x: 1342, startPoint y: 329, endPoint x: 1303, endPoint y: 327, distance: 39.1
click at [1337, 315] on td "Identificación : CC 1020732178" at bounding box center [1329, 331] width 297 height 38
click at [1291, 329] on p "CC 1020732178" at bounding box center [1312, 331] width 78 height 14
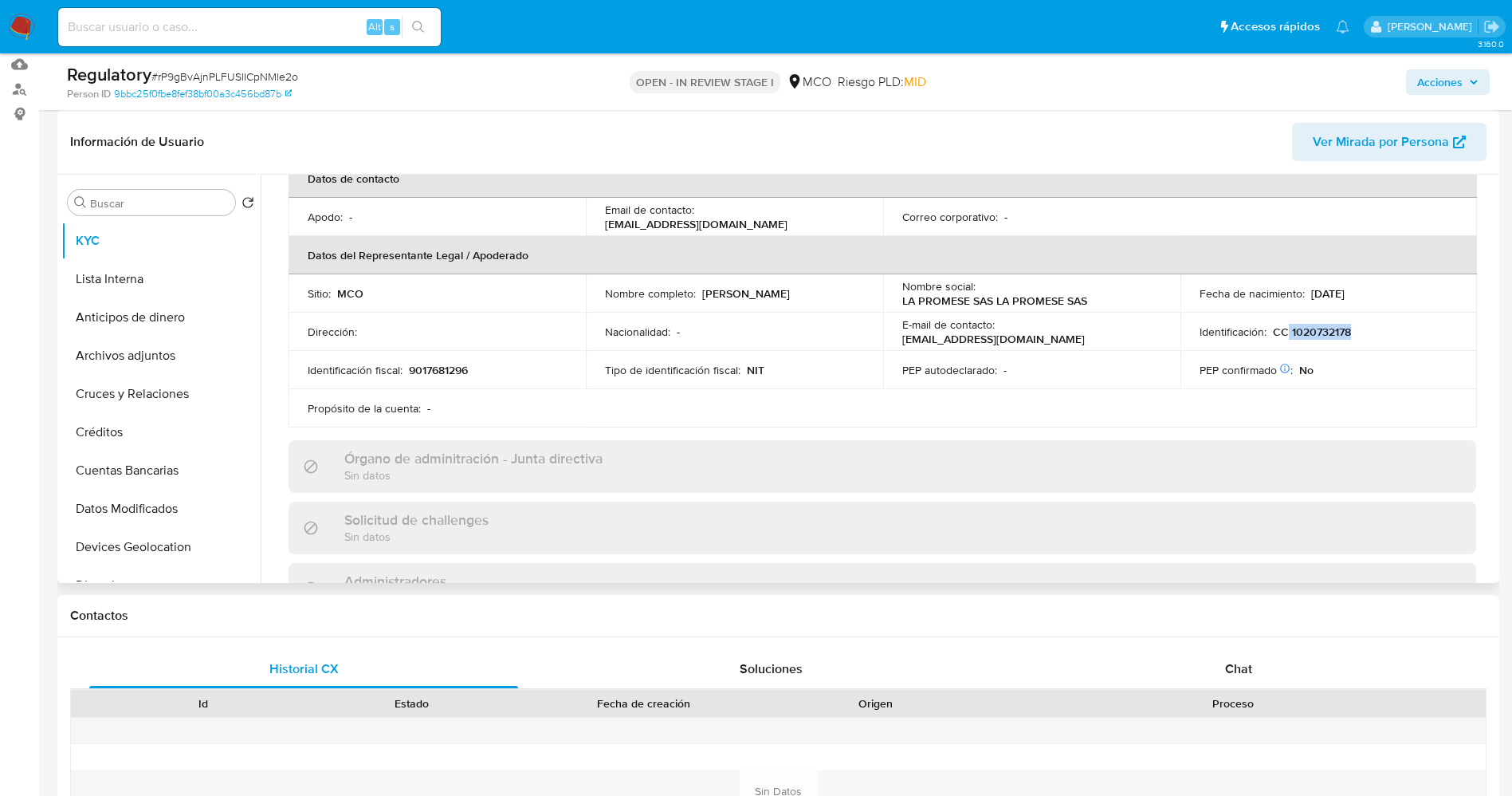
drag, startPoint x: 1304, startPoint y: 331, endPoint x: 1346, endPoint y: 337, distance: 42.4
click at [1346, 337] on p "CC 1020732178" at bounding box center [1312, 331] width 78 height 14
copy p "1020732178"
click at [140, 280] on button "Lista Interna" at bounding box center [154, 279] width 186 height 38
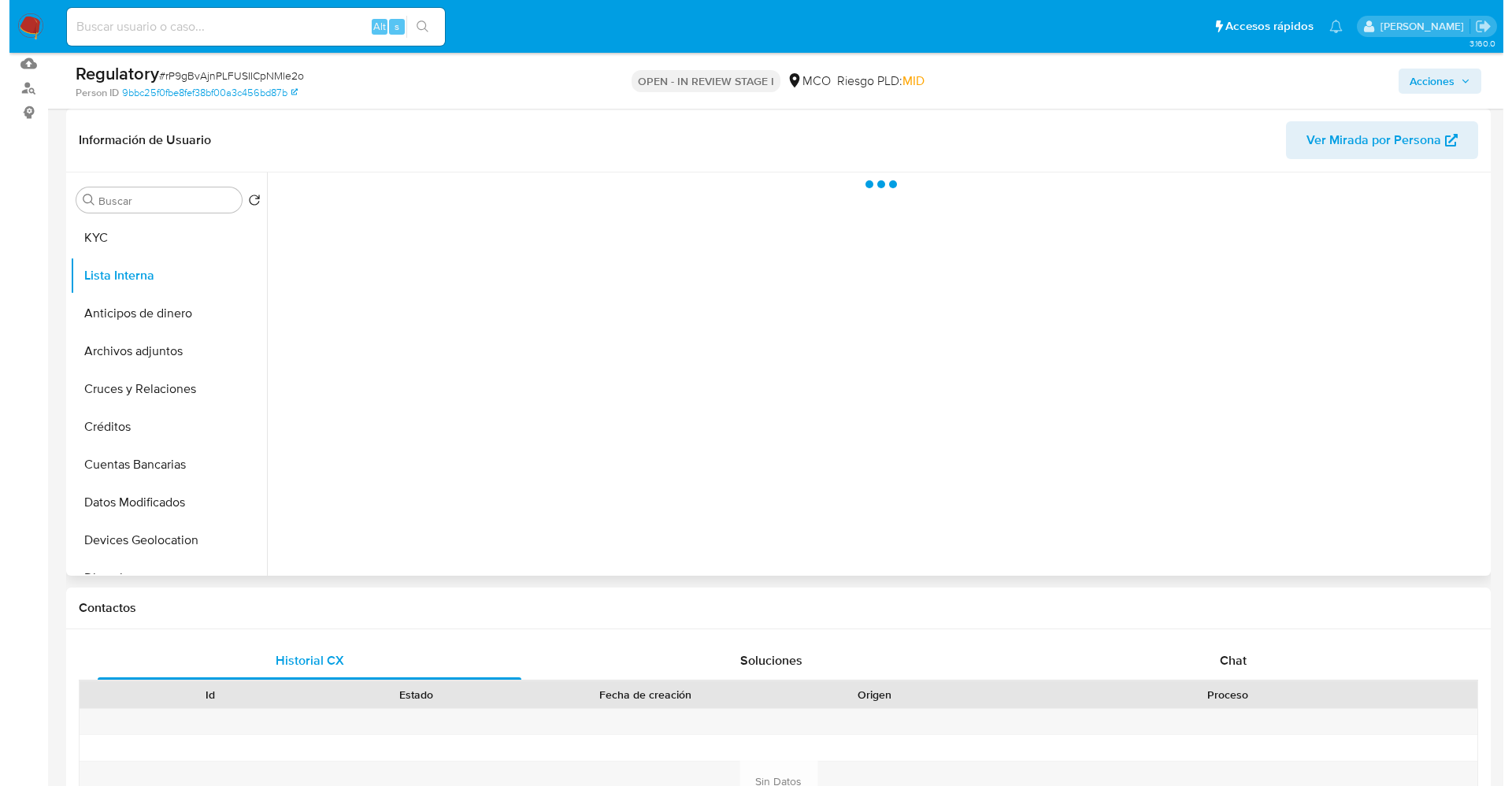
scroll to position [0, 0]
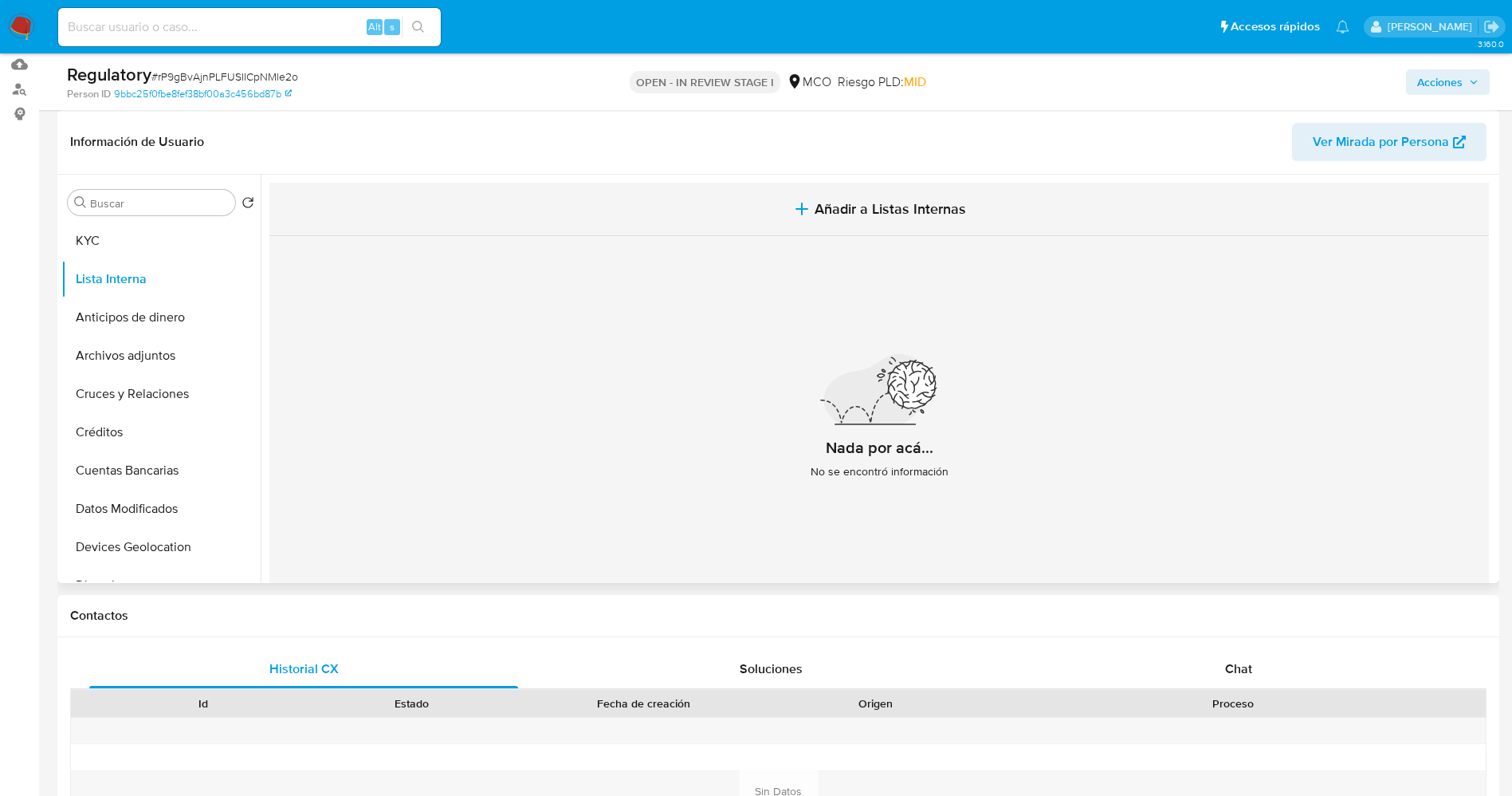
click at [809, 200] on icon "button" at bounding box center [802, 209] width 19 height 19
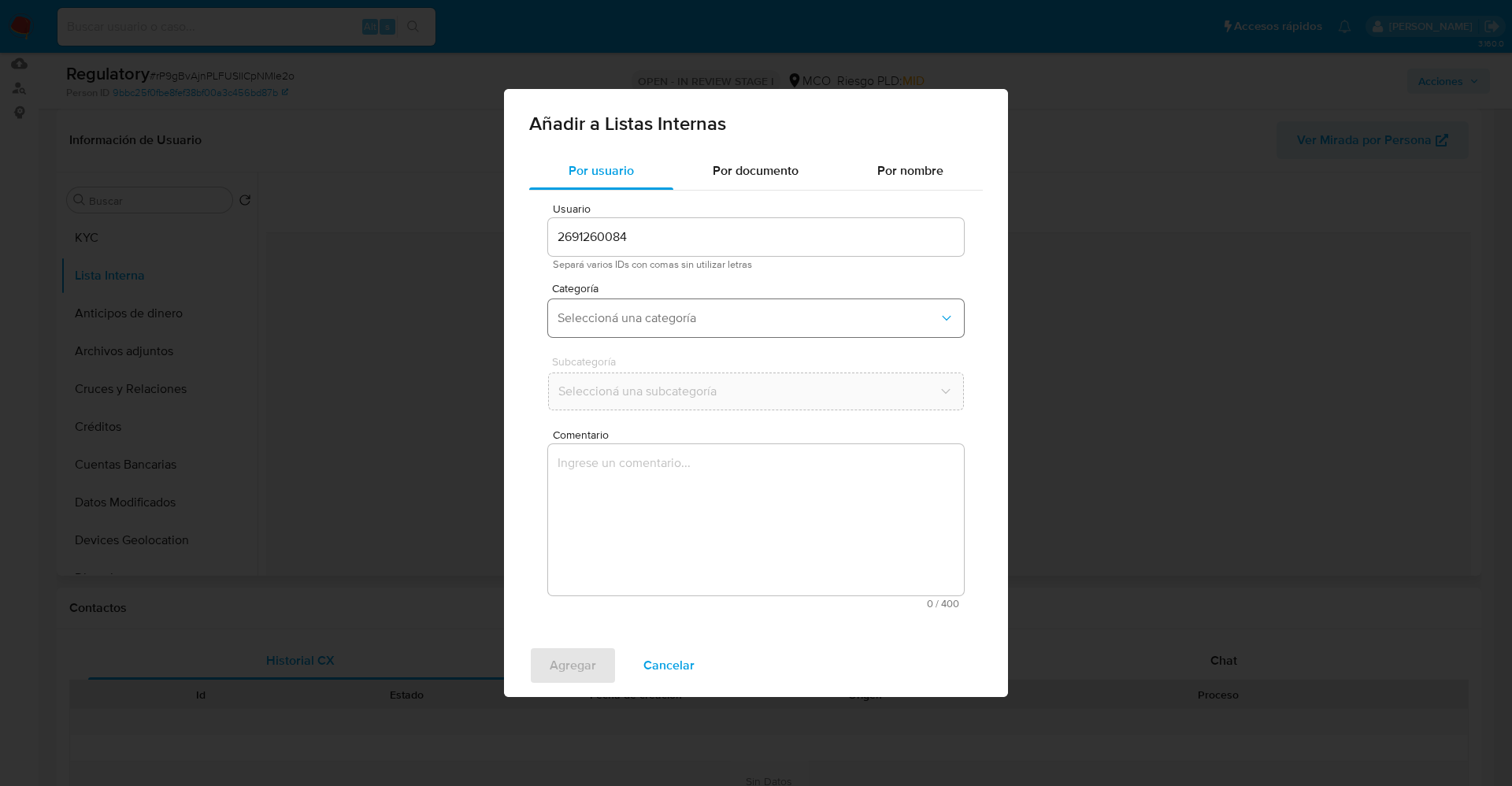
click at [619, 314] on span "Seleccioná una categoría" at bounding box center [748, 318] width 381 height 16
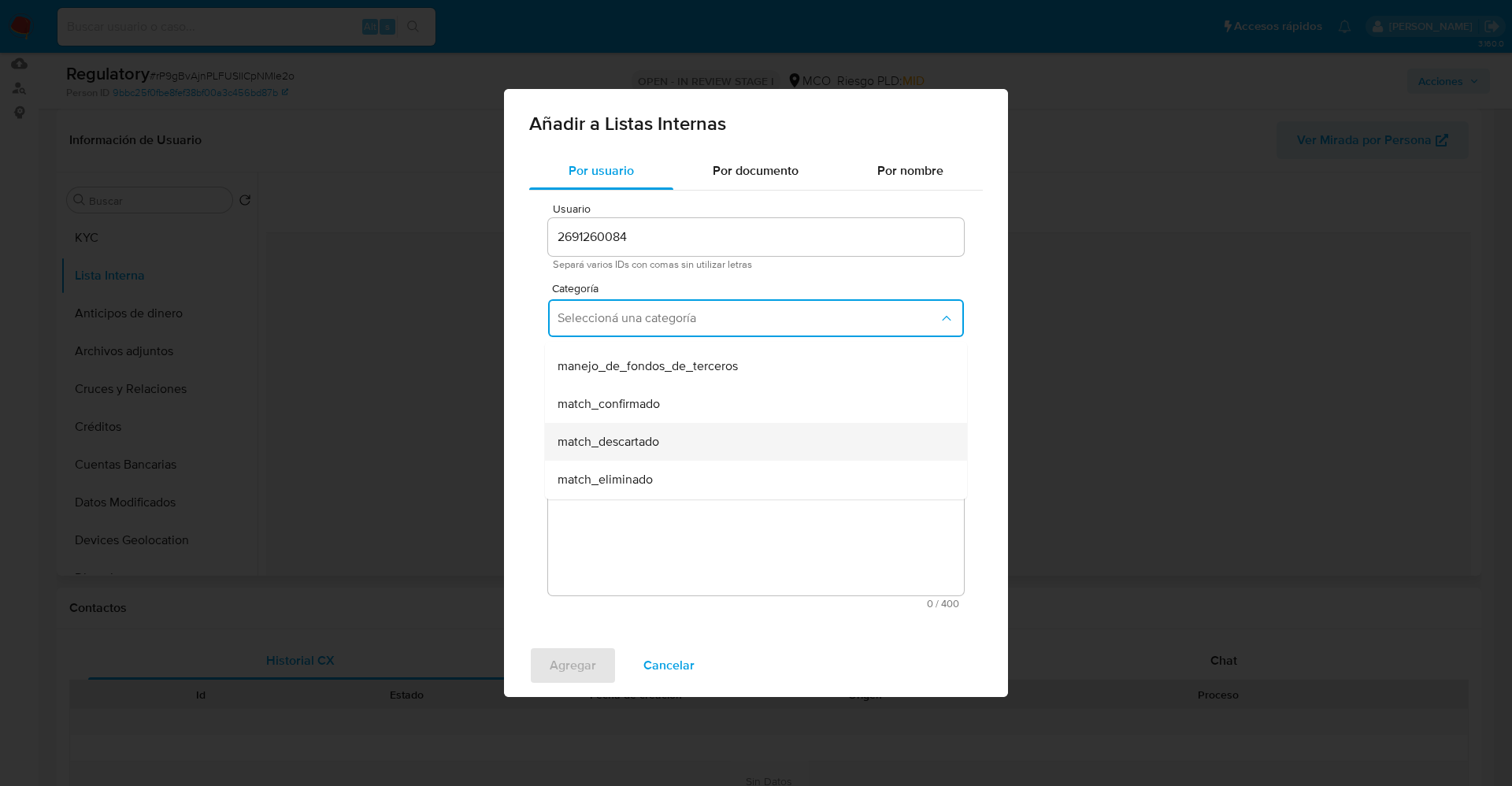
scroll to position [118, 0]
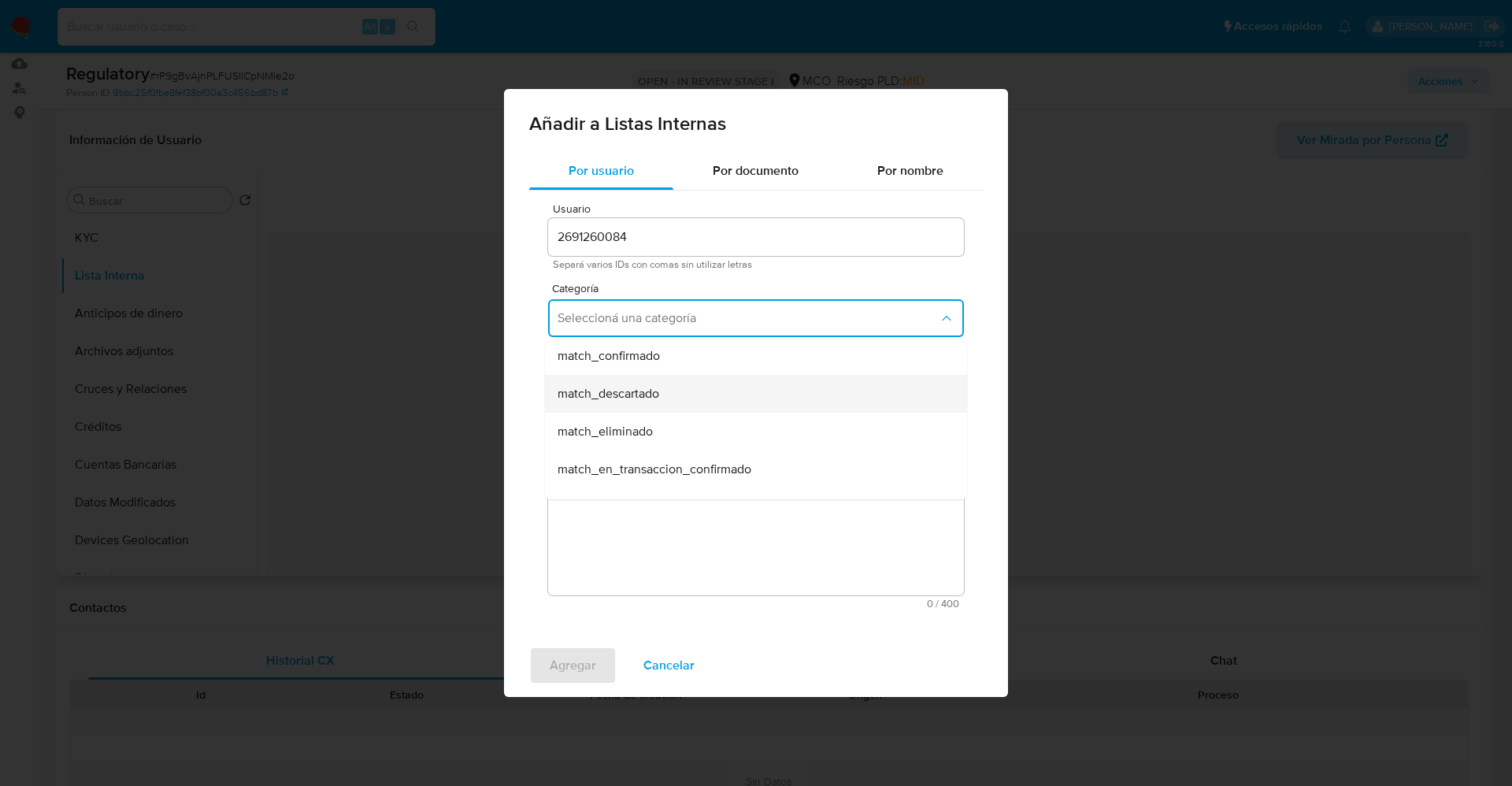
click at [681, 395] on div "match_descartado" at bounding box center [751, 393] width 388 height 38
click at [673, 377] on button "Seleccioná una subcategoría" at bounding box center [756, 391] width 416 height 38
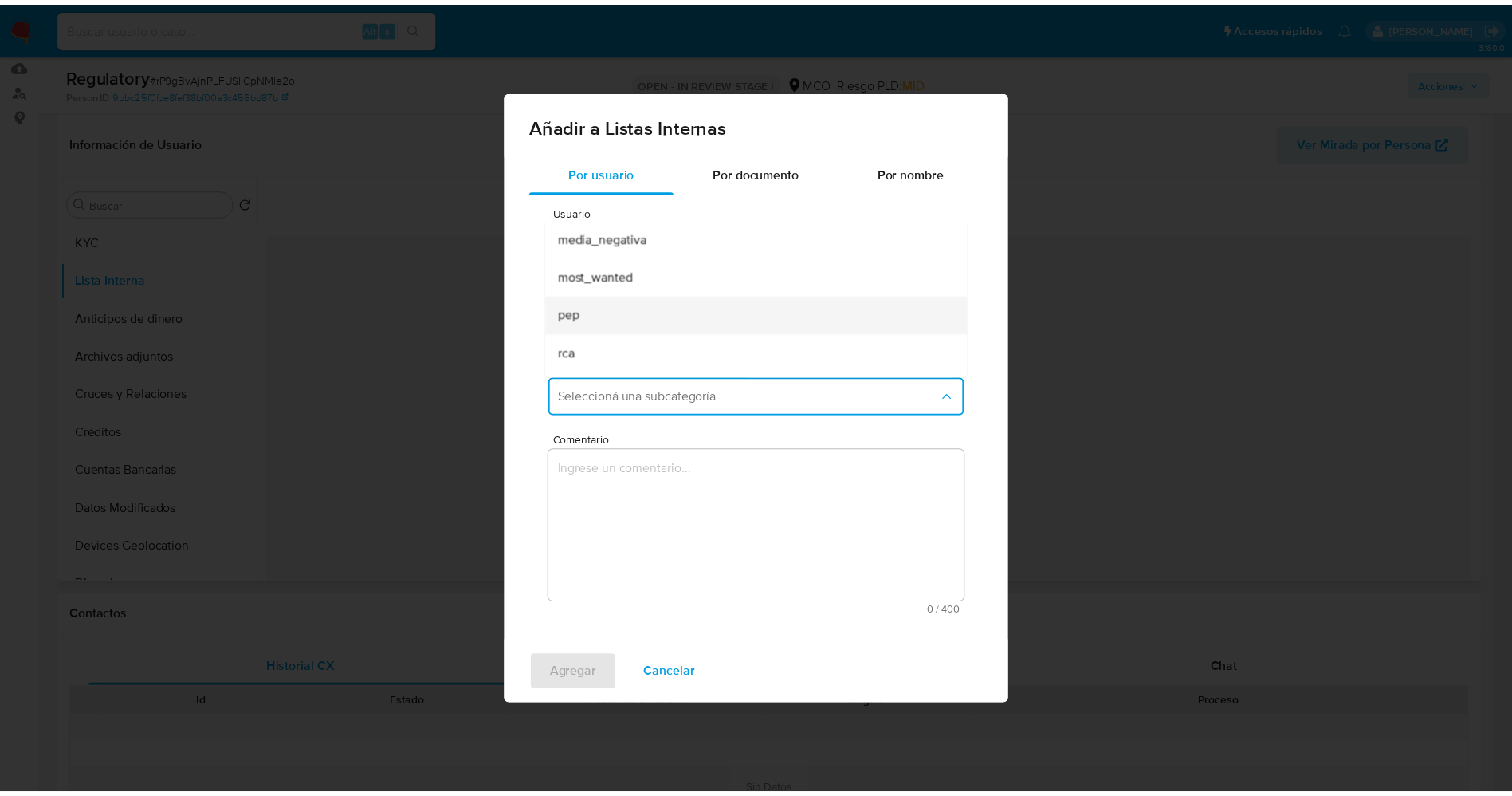
scroll to position [109, 0]
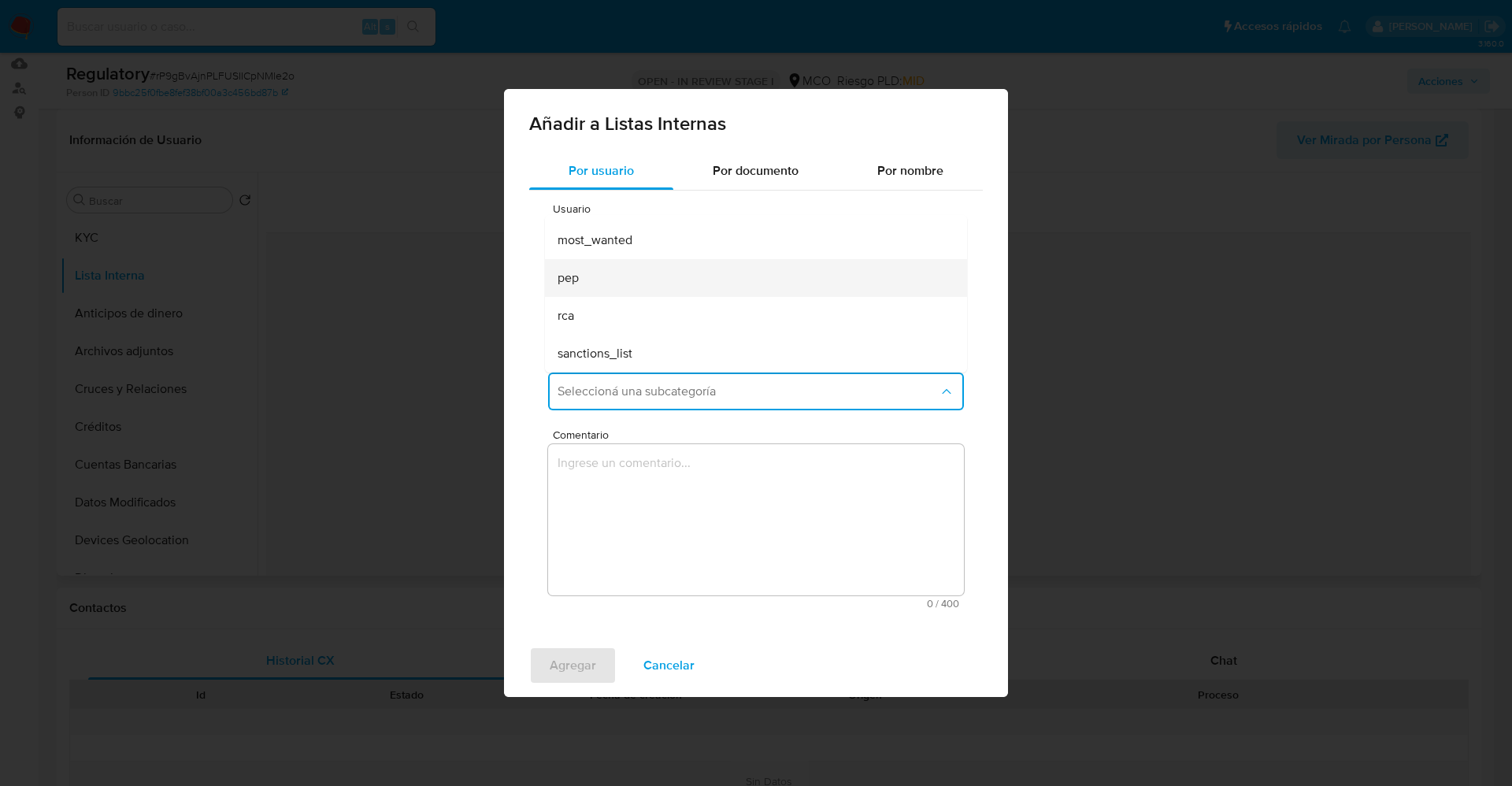
click at [623, 278] on div "pep" at bounding box center [751, 277] width 388 height 38
click at [637, 438] on span "Comentario" at bounding box center [760, 435] width 416 height 12
click at [637, 444] on textarea "Comentario" at bounding box center [756, 519] width 416 height 152
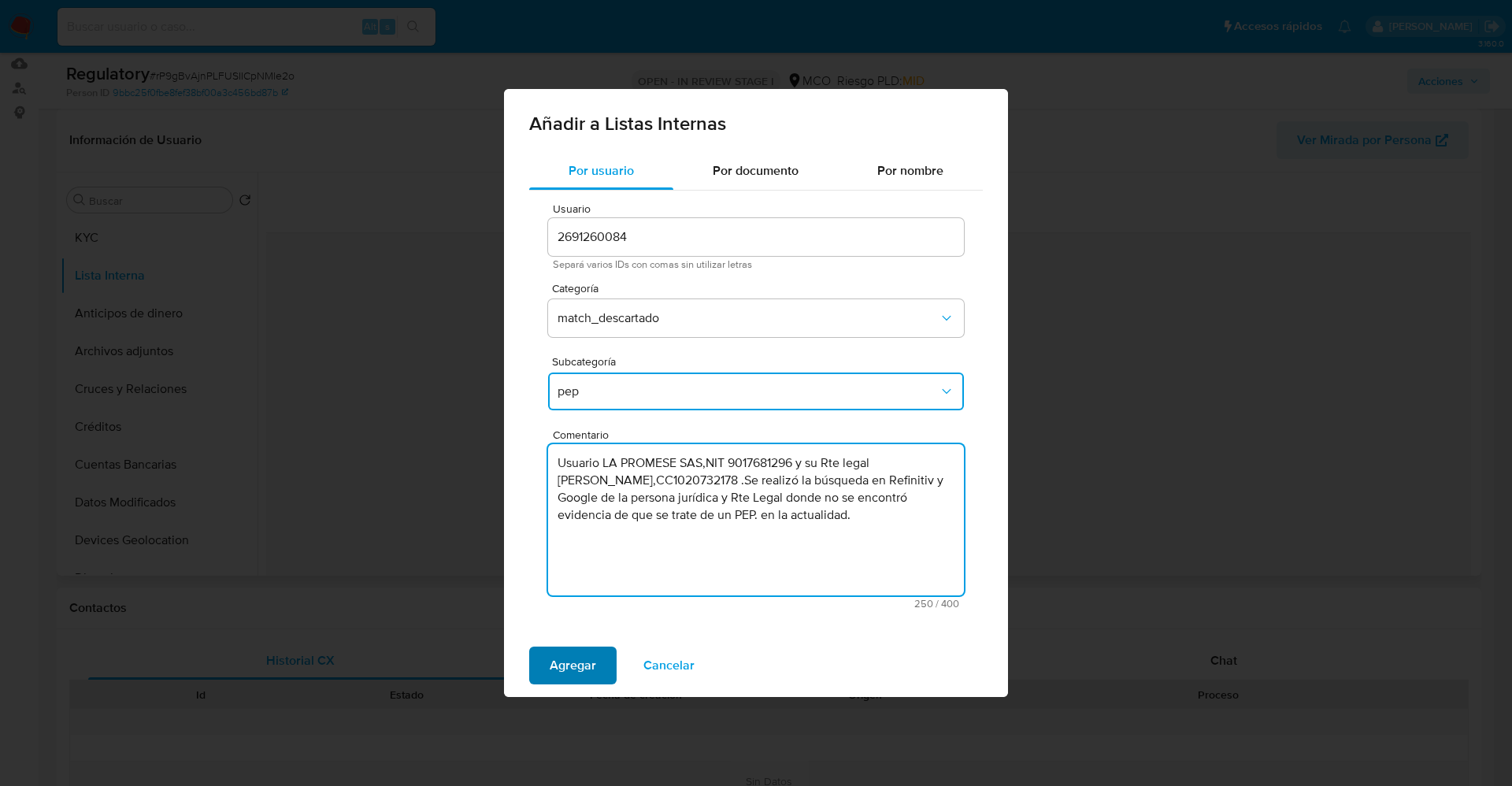
type textarea "Usuario LA PROMESE SAS,NIT 9017681296 y su Rte legal Katherine Carrillo Rhenals…"
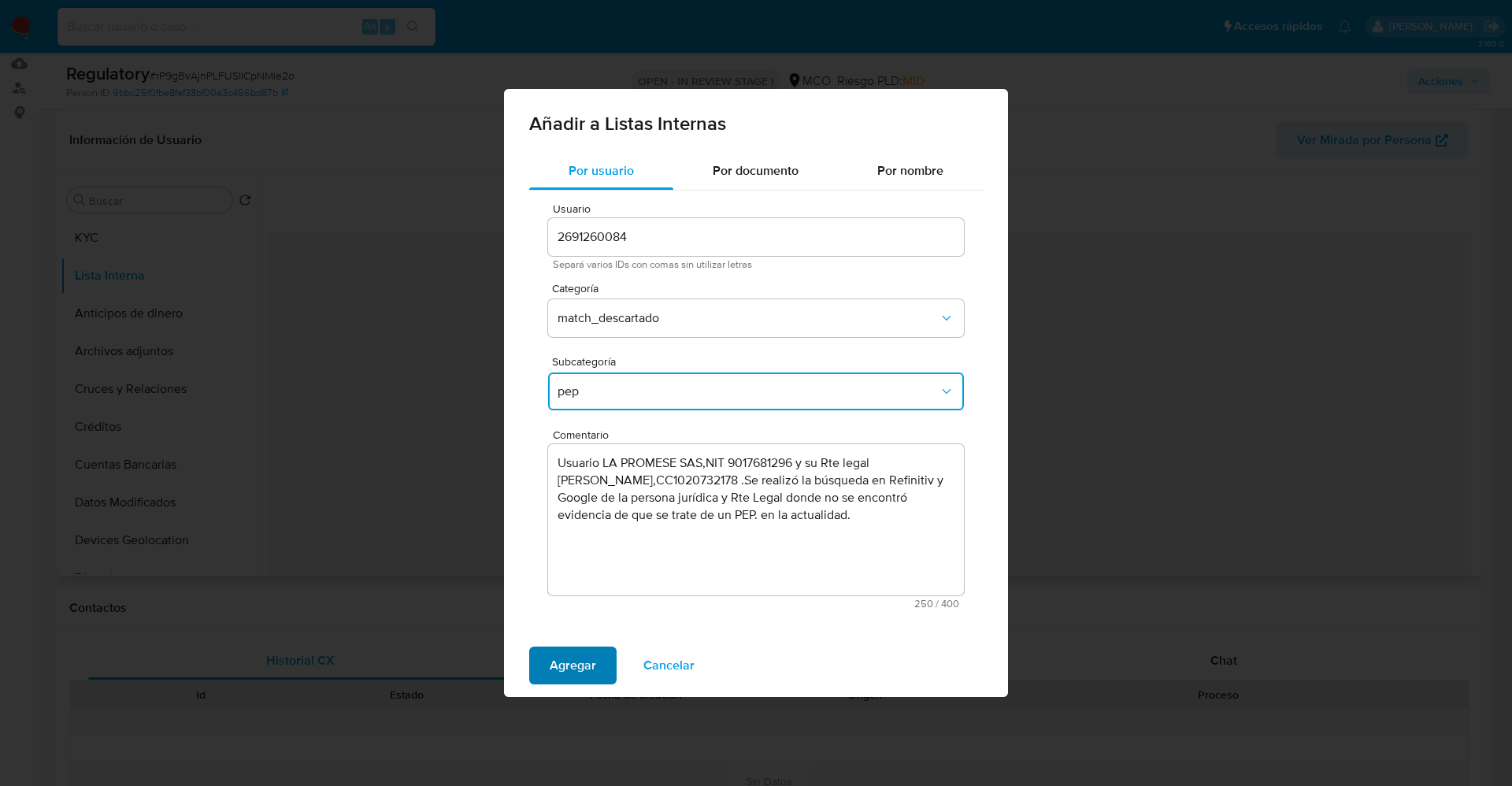
drag, startPoint x: 584, startPoint y: 675, endPoint x: 591, endPoint y: 670, distance: 8.6
click at [591, 670] on span "Agregar" at bounding box center [572, 665] width 46 height 34
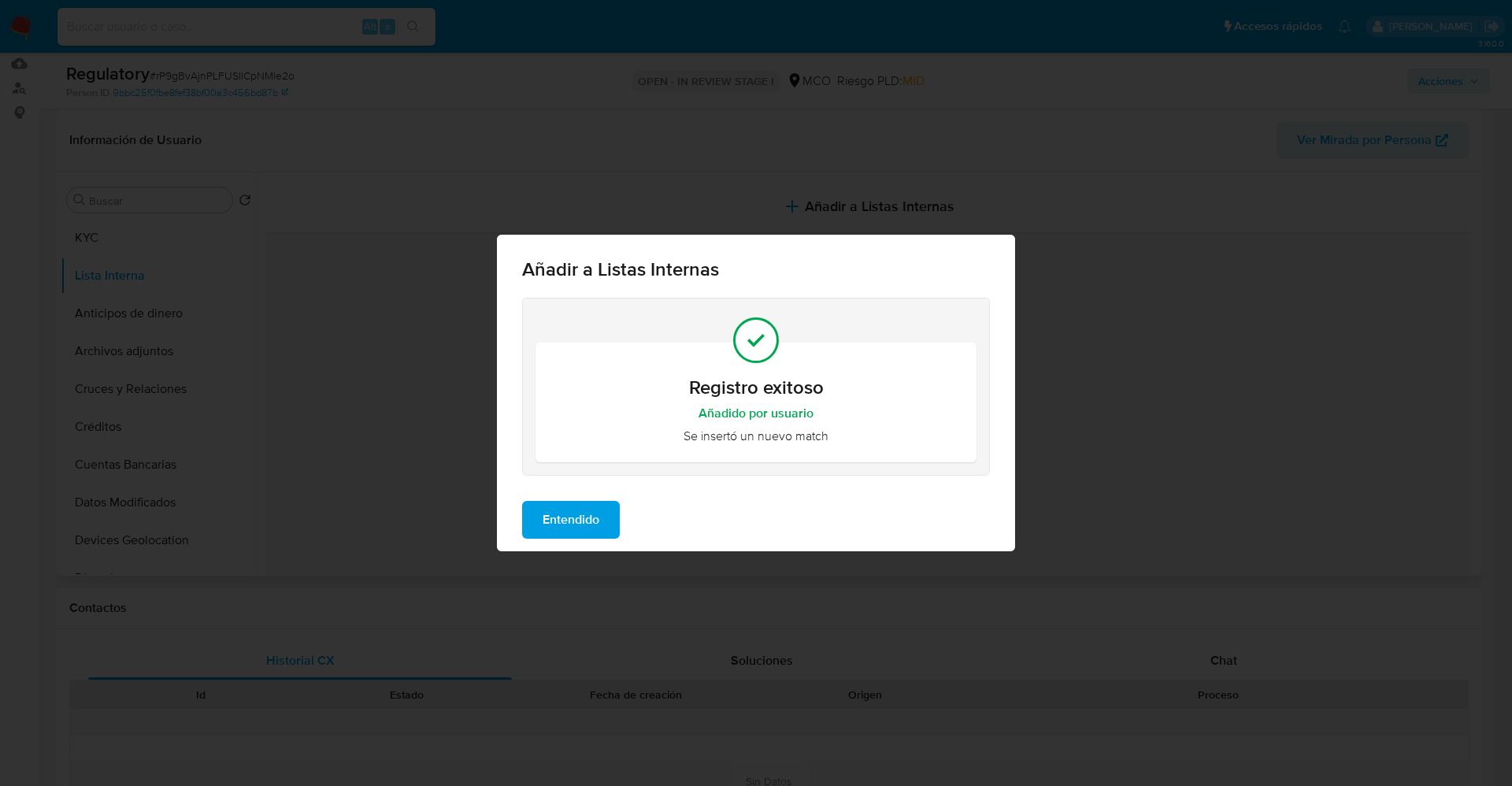
click at [573, 524] on span "Entendido" at bounding box center [571, 519] width 57 height 34
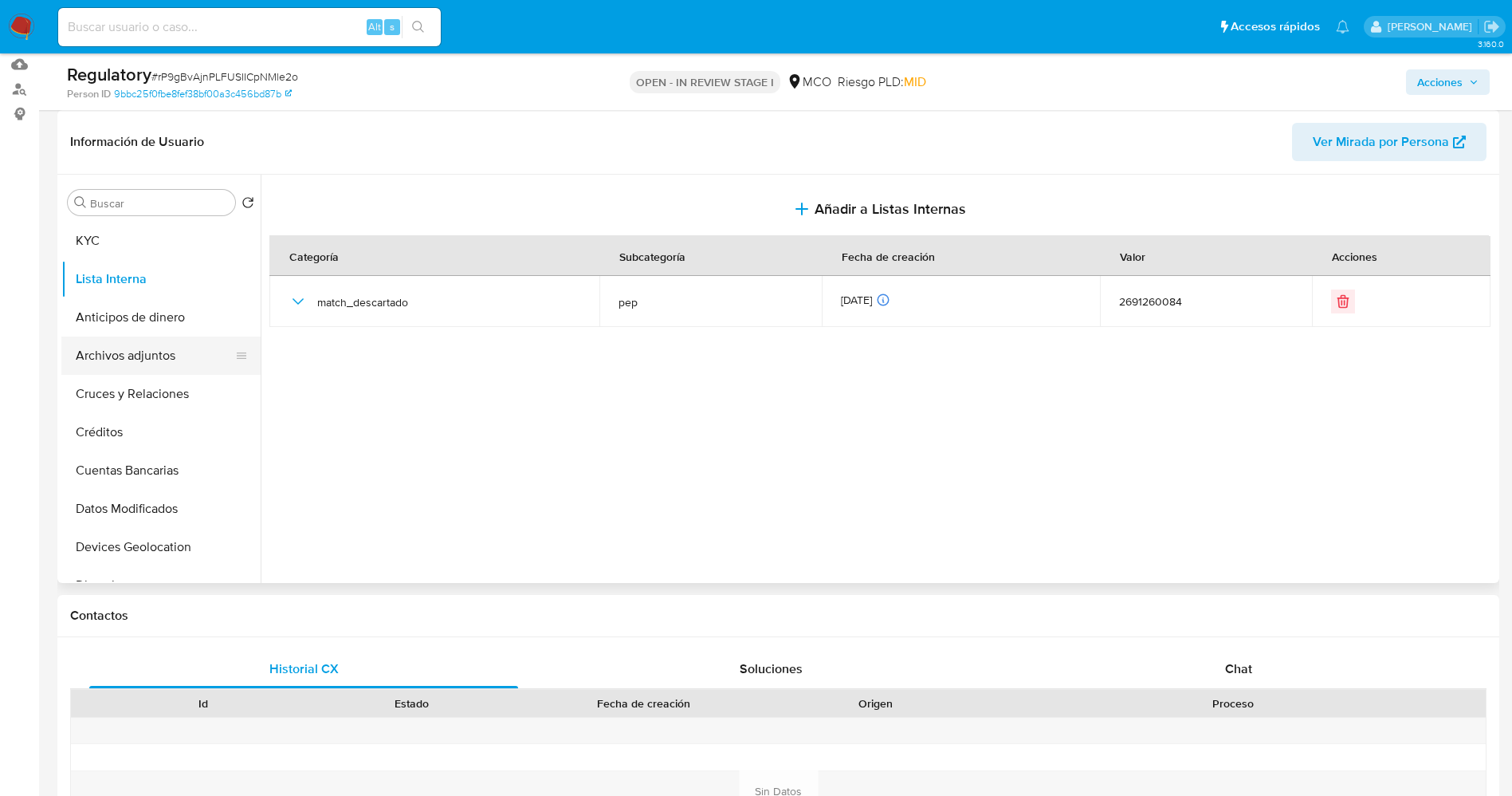
click at [153, 348] on button "Archivos adjuntos" at bounding box center [154, 355] width 186 height 38
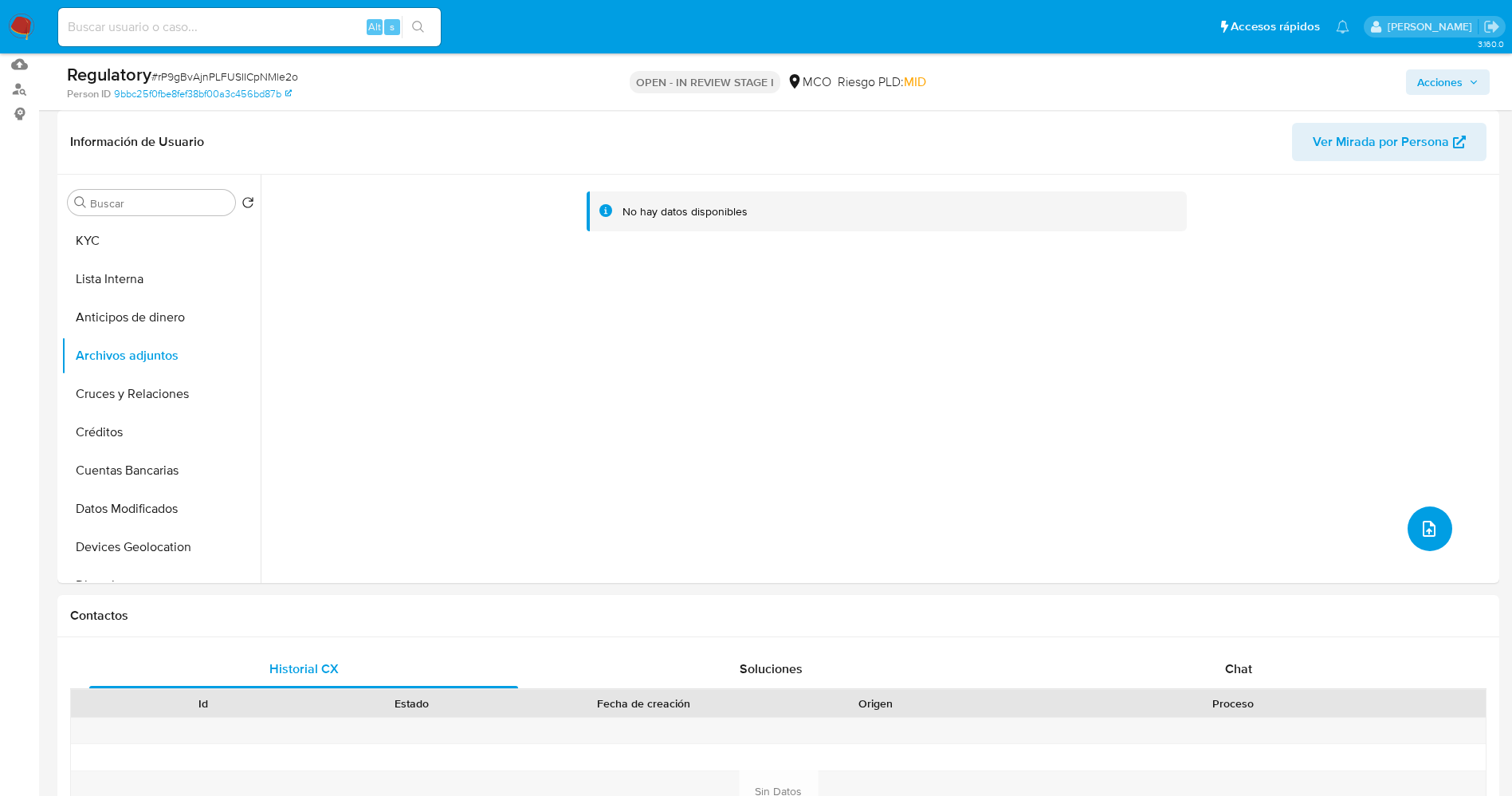
click at [1420, 522] on icon "upload-file" at bounding box center [1429, 528] width 19 height 19
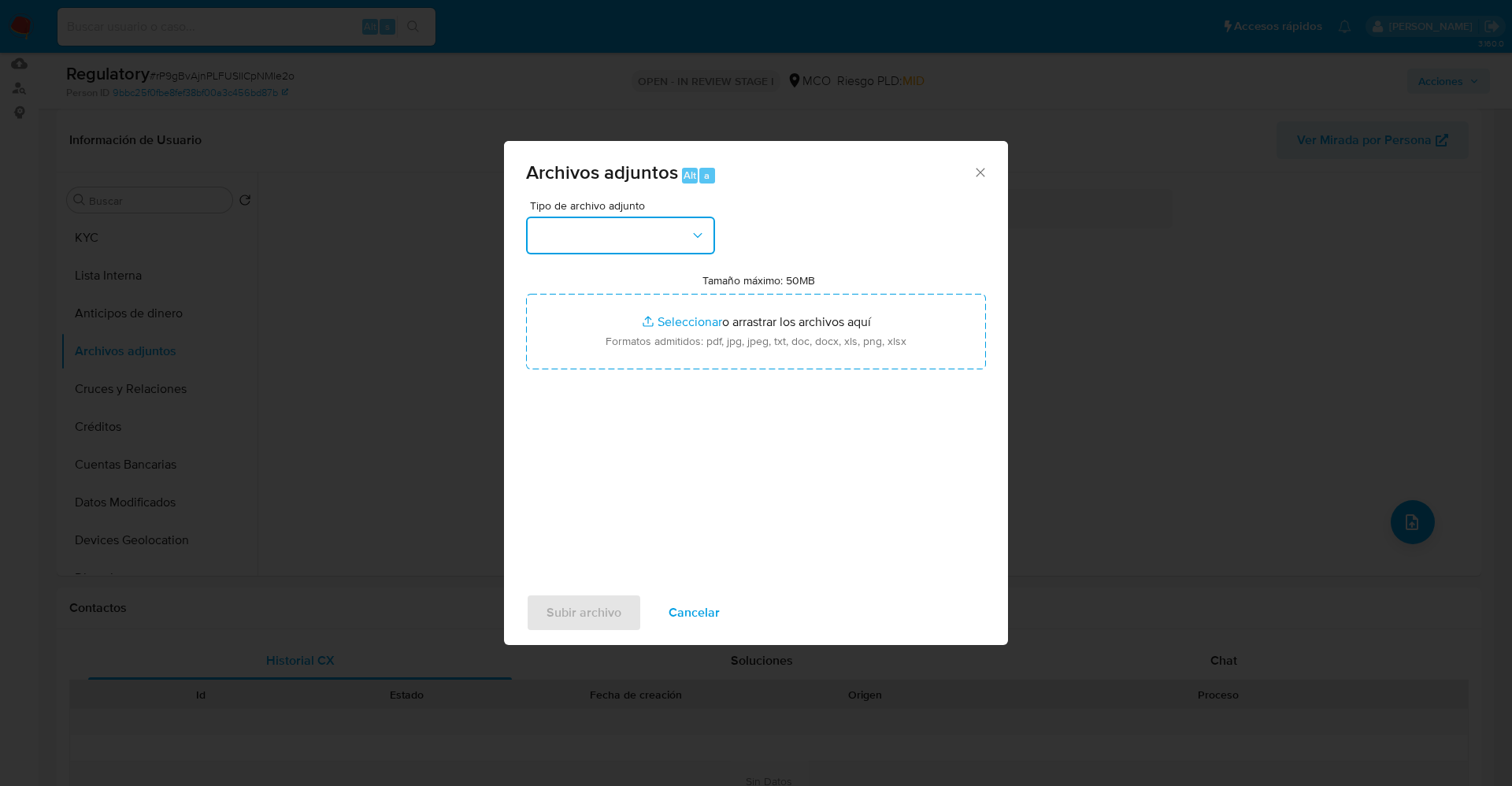
click at [655, 234] on button "button" at bounding box center [620, 235] width 189 height 38
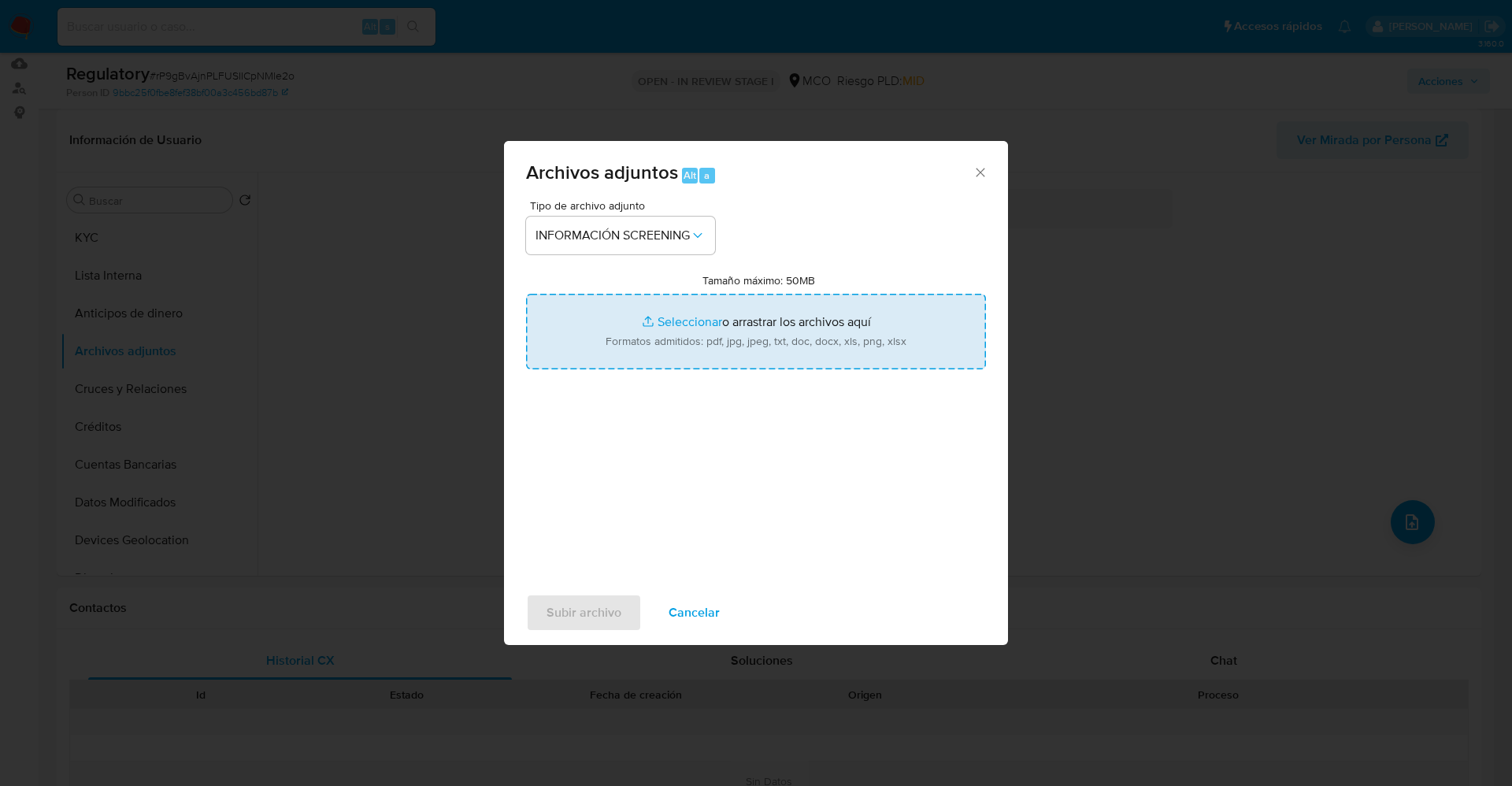
type input "C:\fakepath\CaseDossierReport_5jb73xu1wwuo1k0wk0zuwc374.pdf"
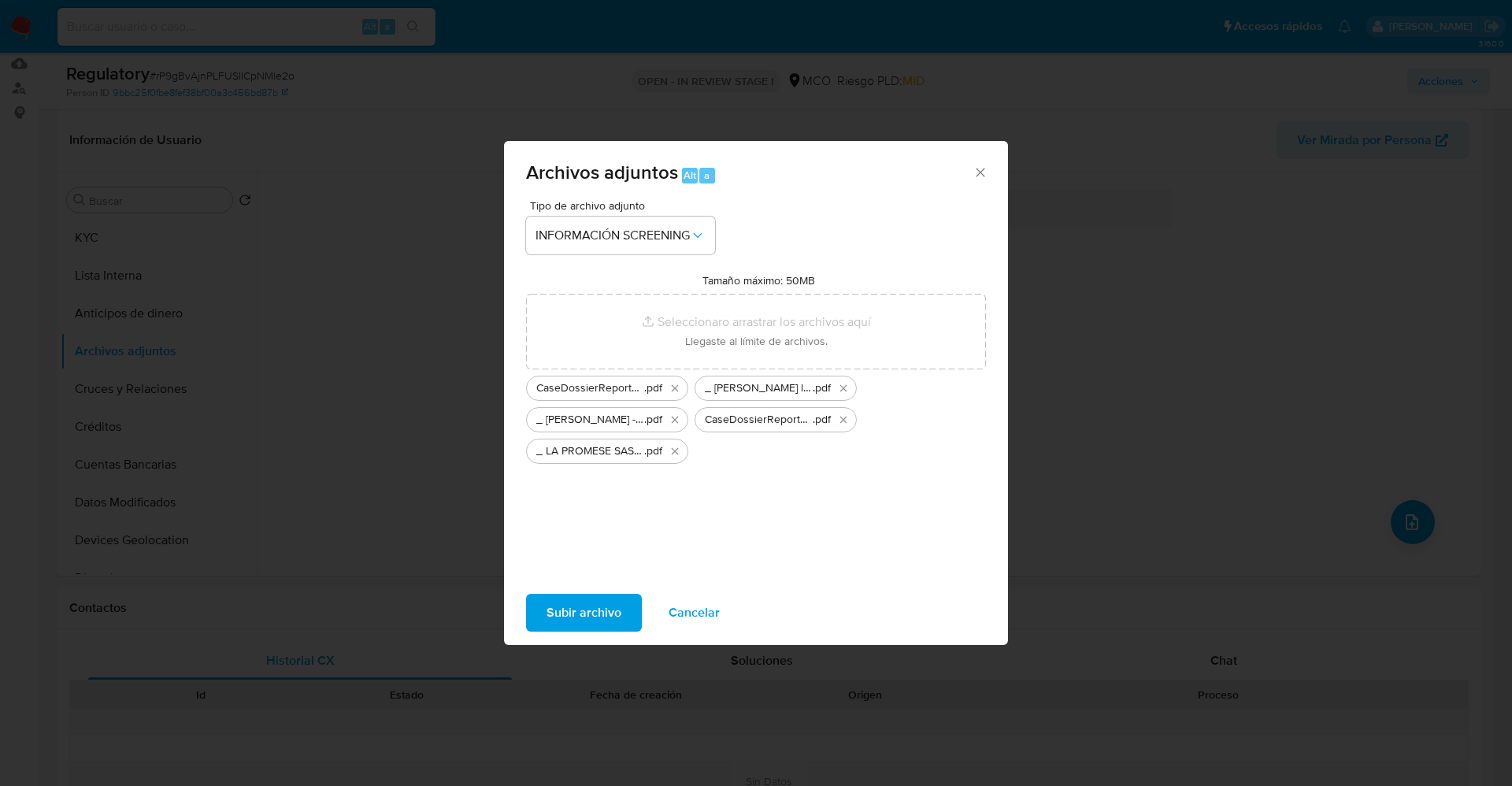
click at [589, 601] on span "Subir archivo" at bounding box center [584, 612] width 75 height 34
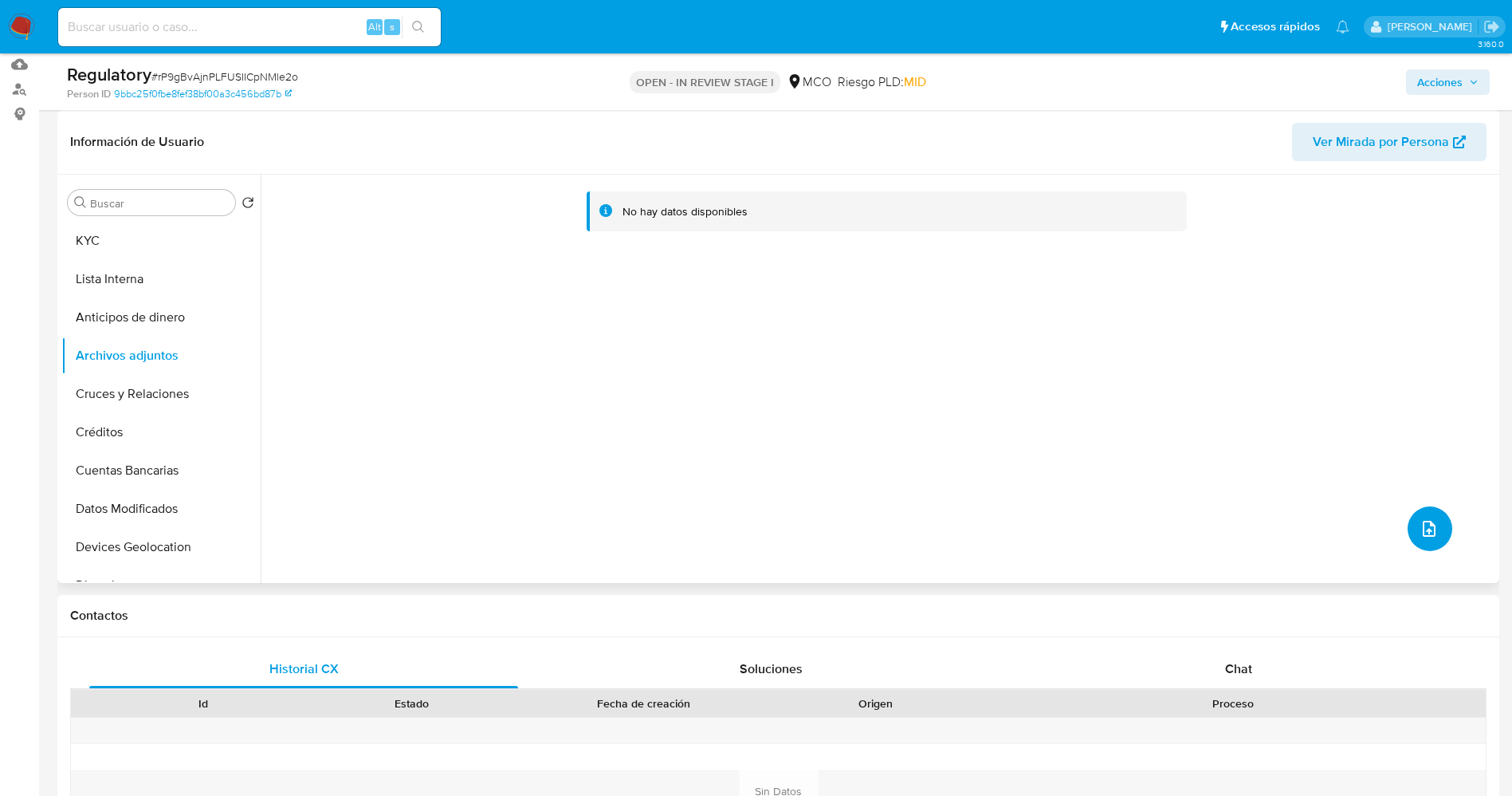
click at [1428, 527] on icon "upload-file" at bounding box center [1429, 528] width 19 height 19
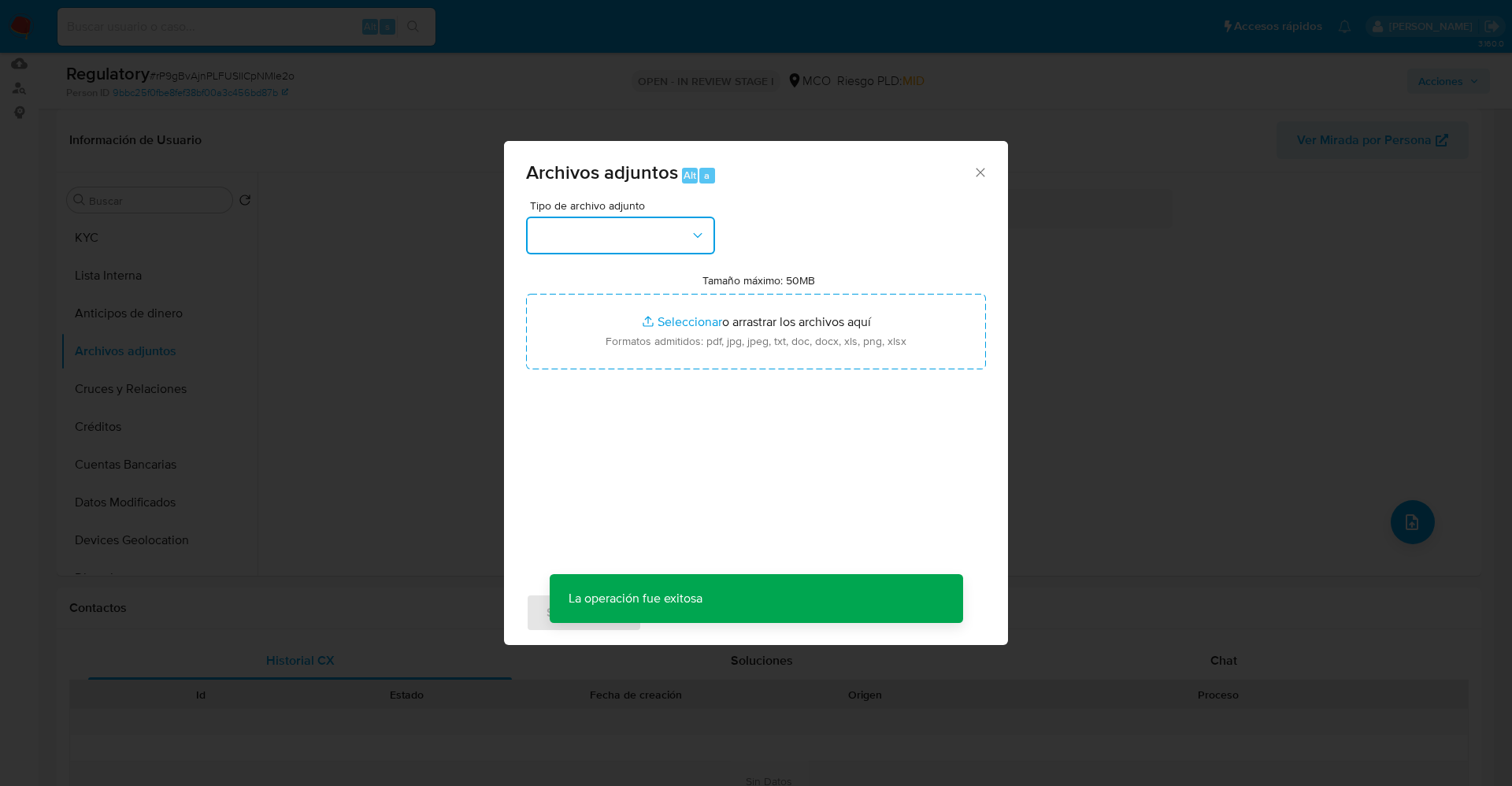
click at [608, 239] on button "button" at bounding box center [620, 235] width 189 height 38
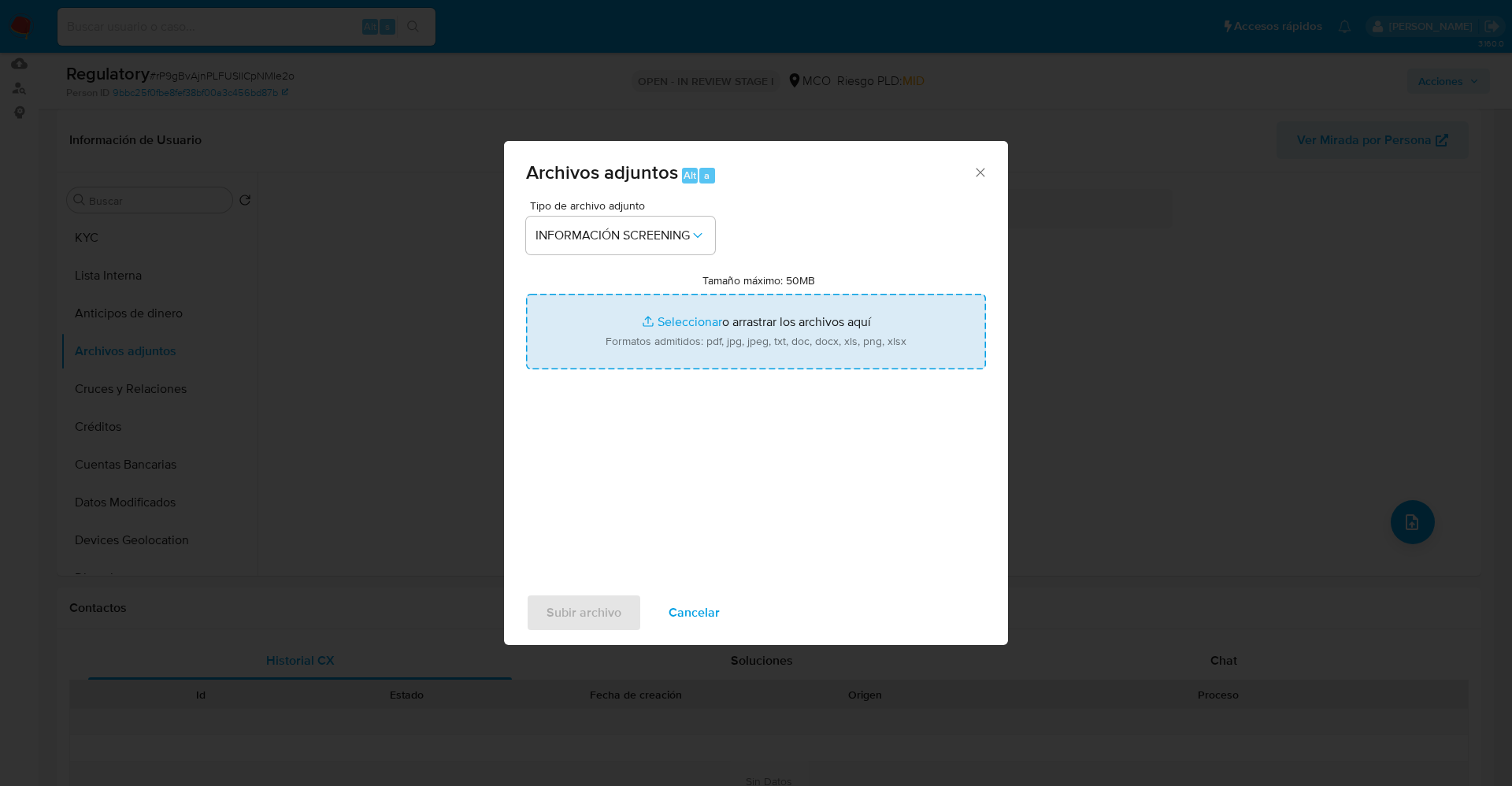
type input "C:\fakepath\_ LA PROMESE SAS_ - Buscar con Google.pdf"
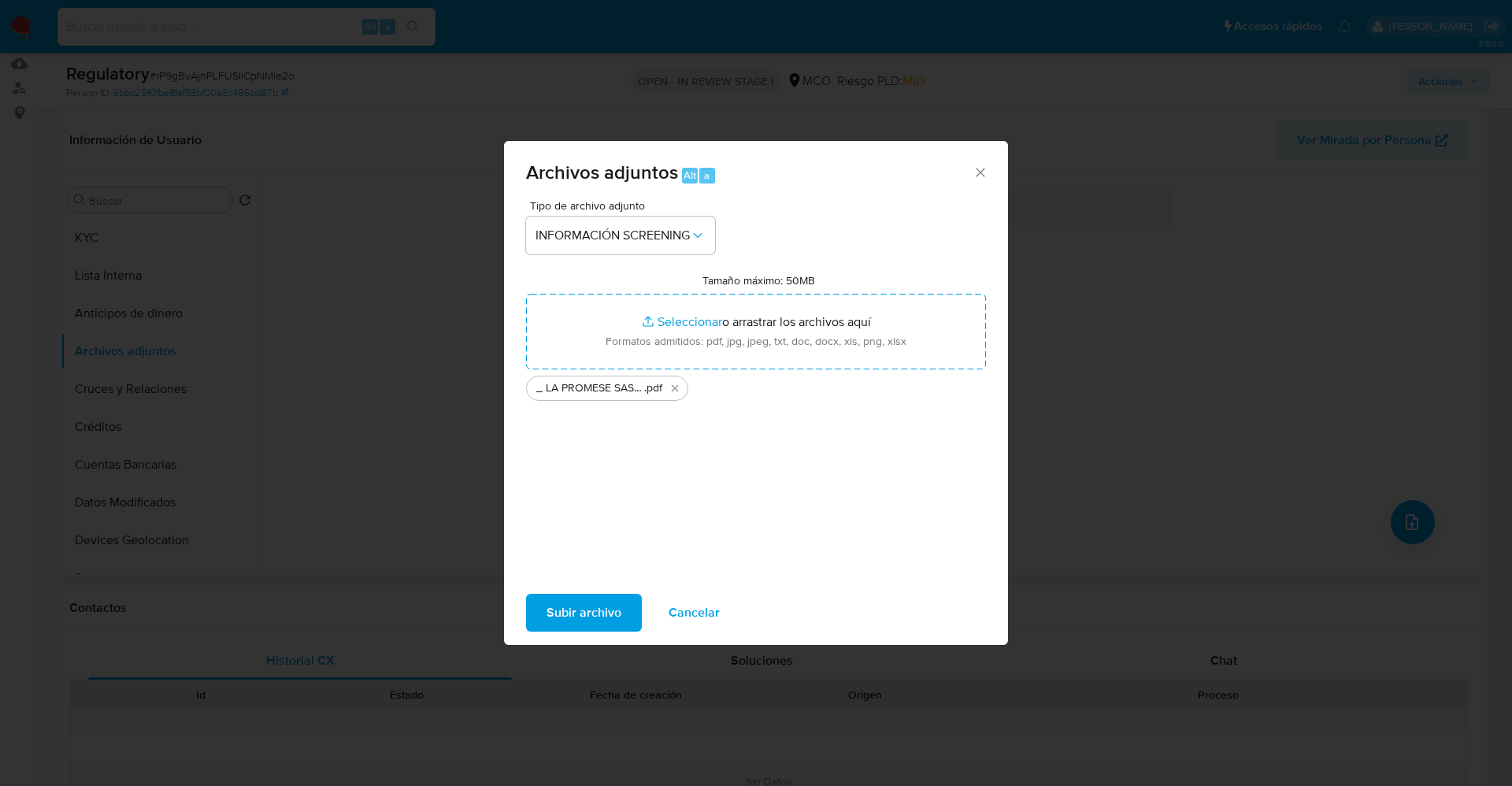
click at [556, 604] on span "Subir archivo" at bounding box center [584, 612] width 75 height 34
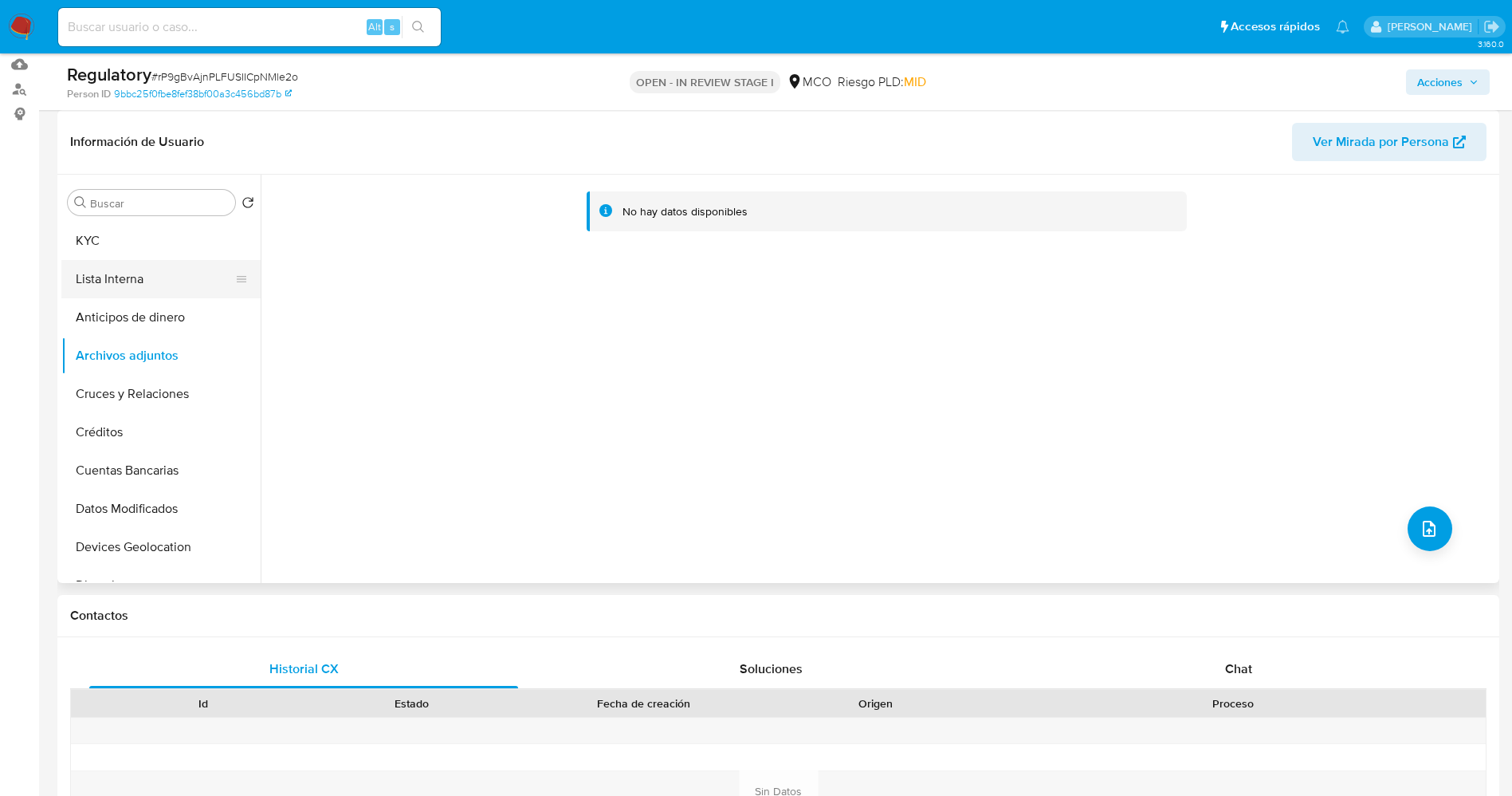
click at [103, 266] on button "Lista Interna" at bounding box center [154, 279] width 186 height 38
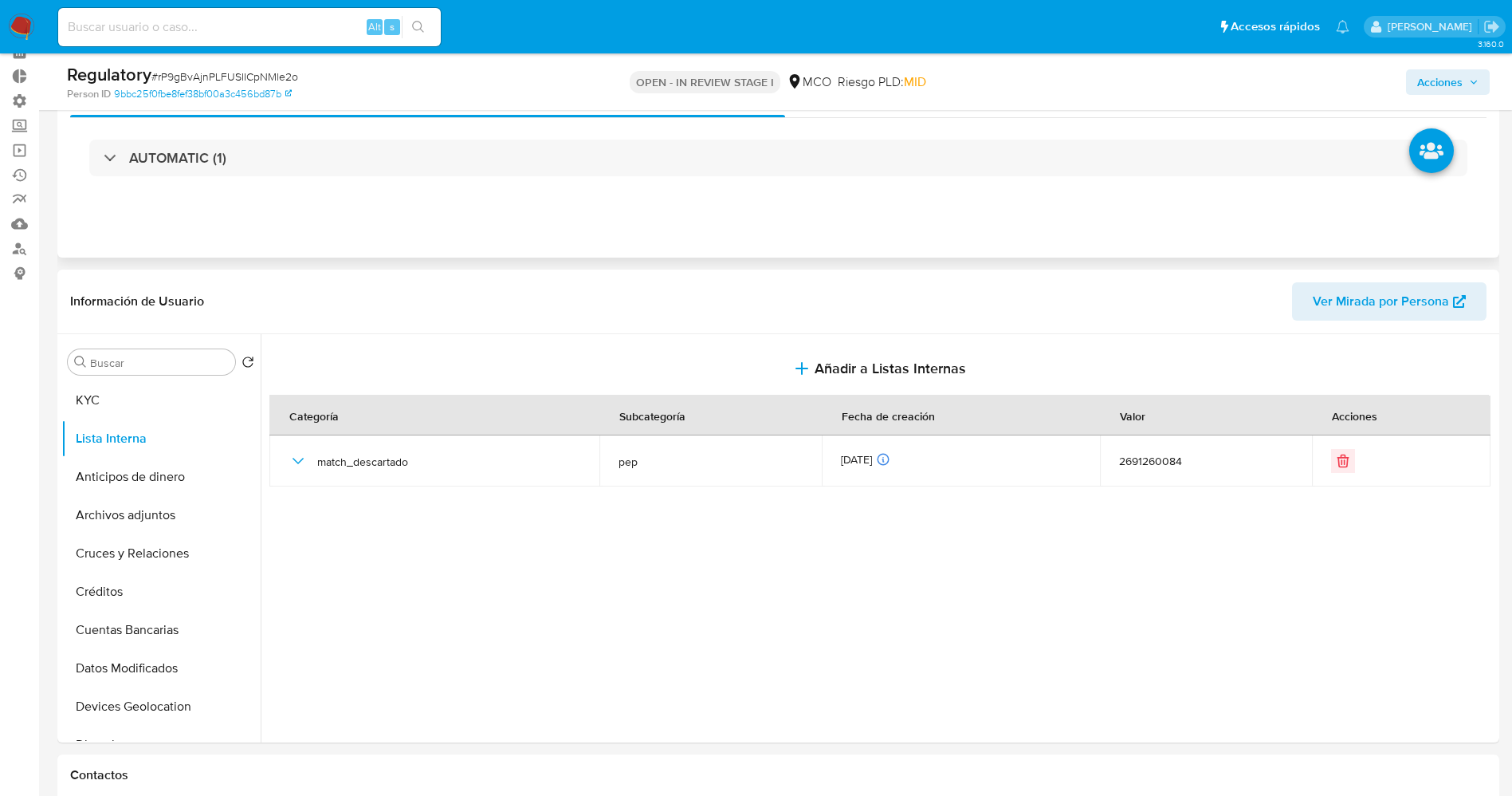
scroll to position [0, 0]
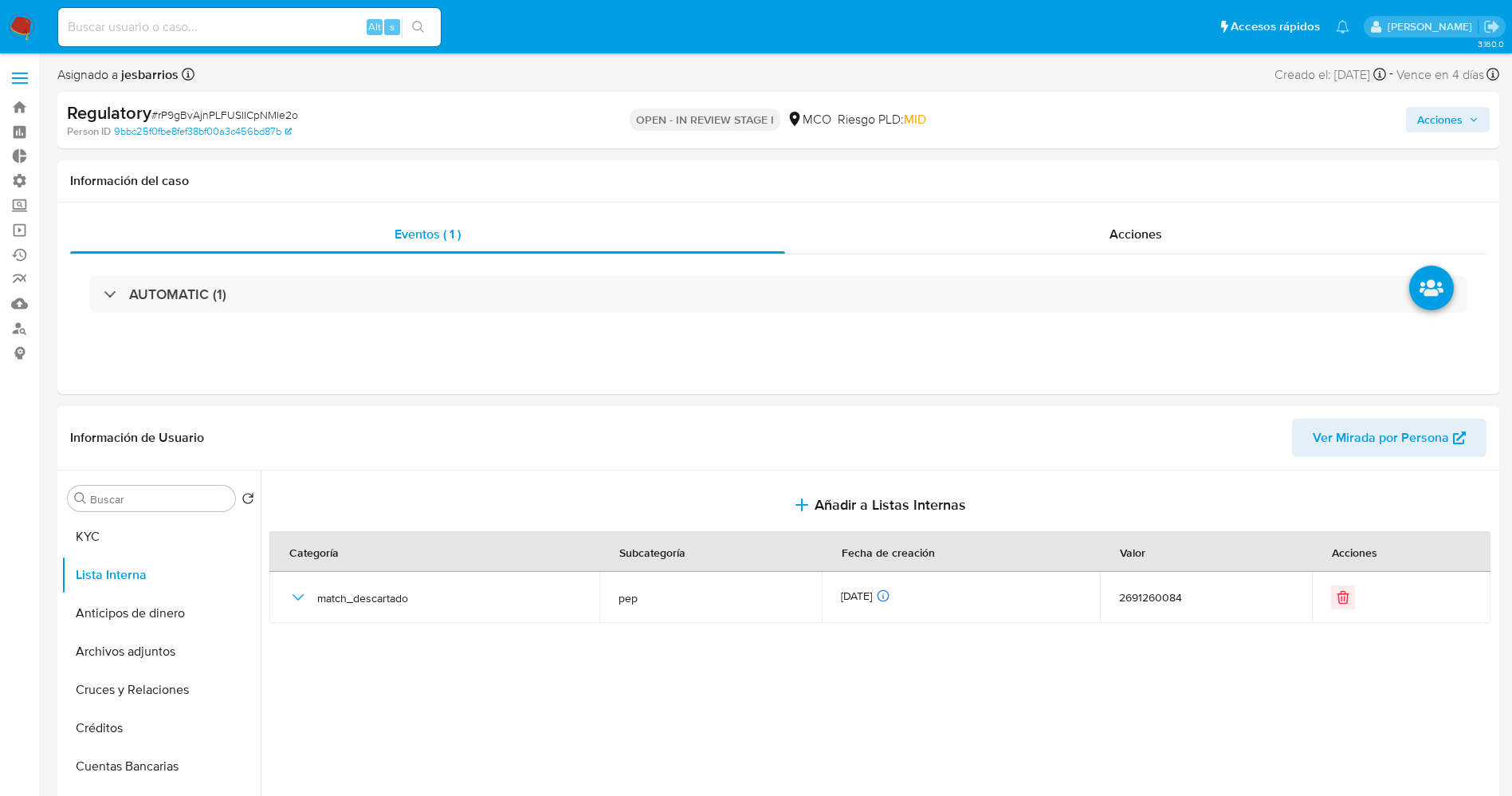
click at [1465, 121] on span "Acciones" at bounding box center [1448, 120] width 61 height 22
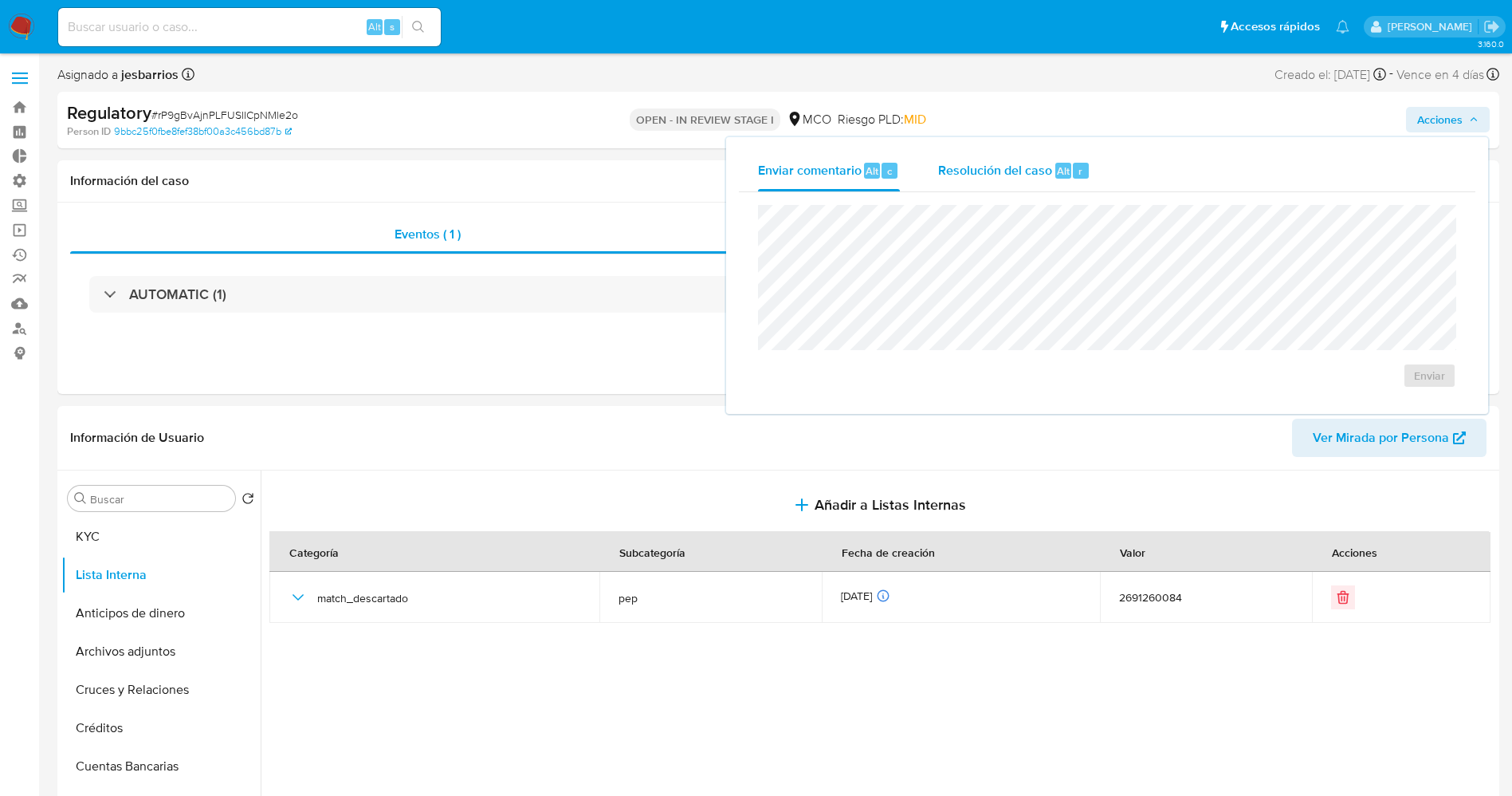
click at [1014, 183] on div "Resolución del caso Alt r" at bounding box center [1014, 170] width 153 height 42
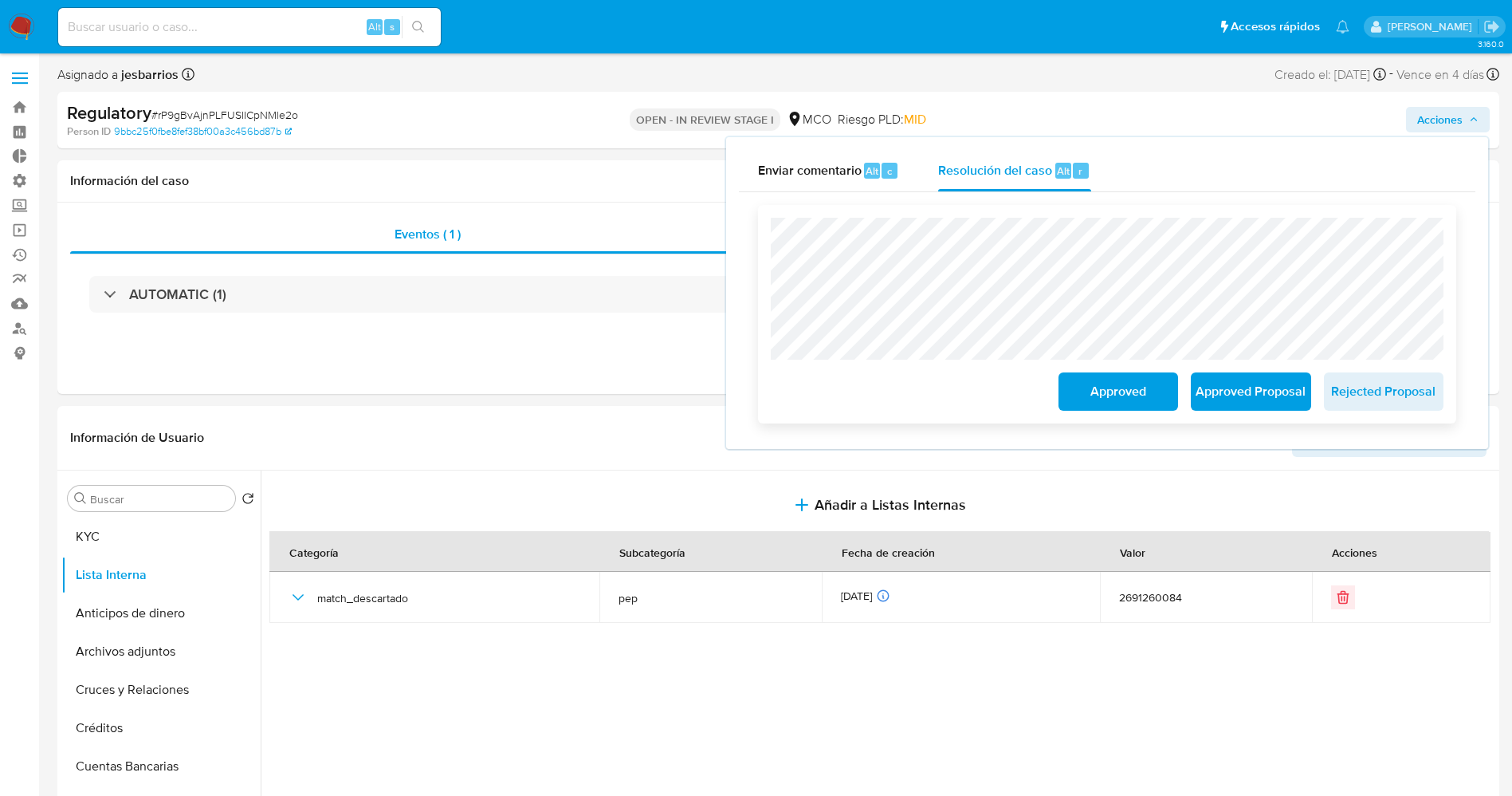
click at [1092, 394] on span "Approved" at bounding box center [1118, 391] width 78 height 35
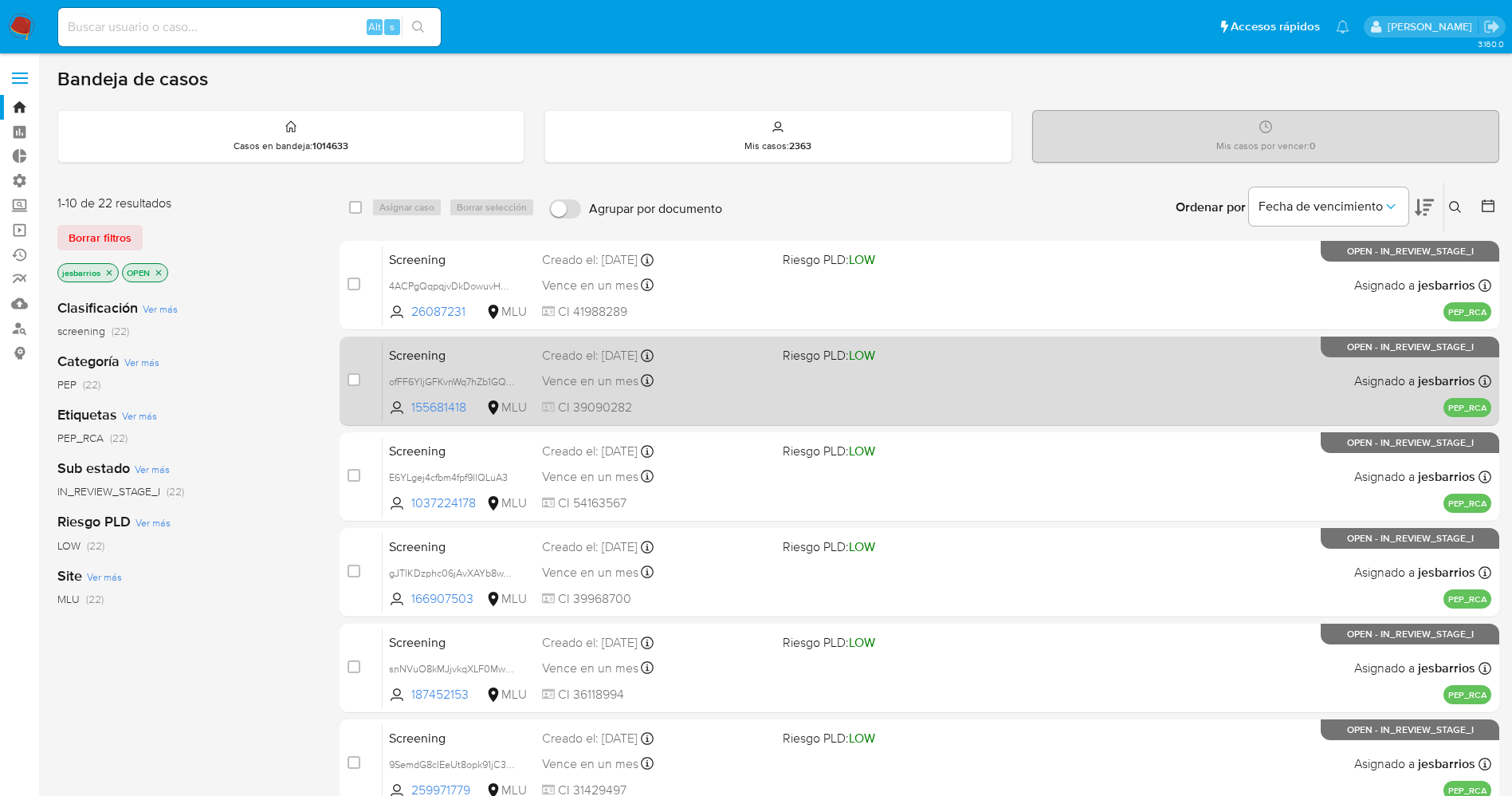
scroll to position [520, 0]
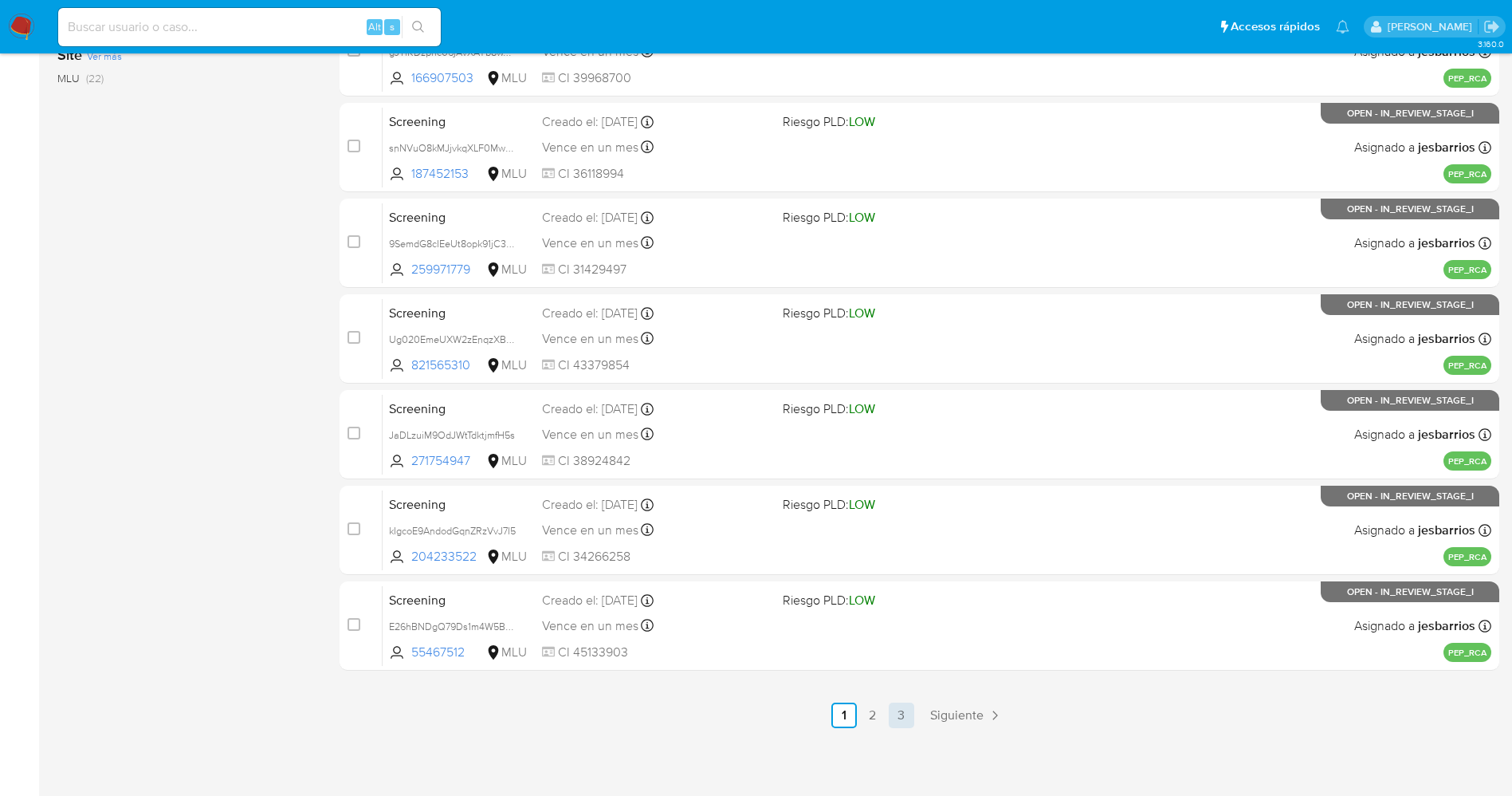
click at [903, 709] on link "3" at bounding box center [902, 715] width 25 height 25
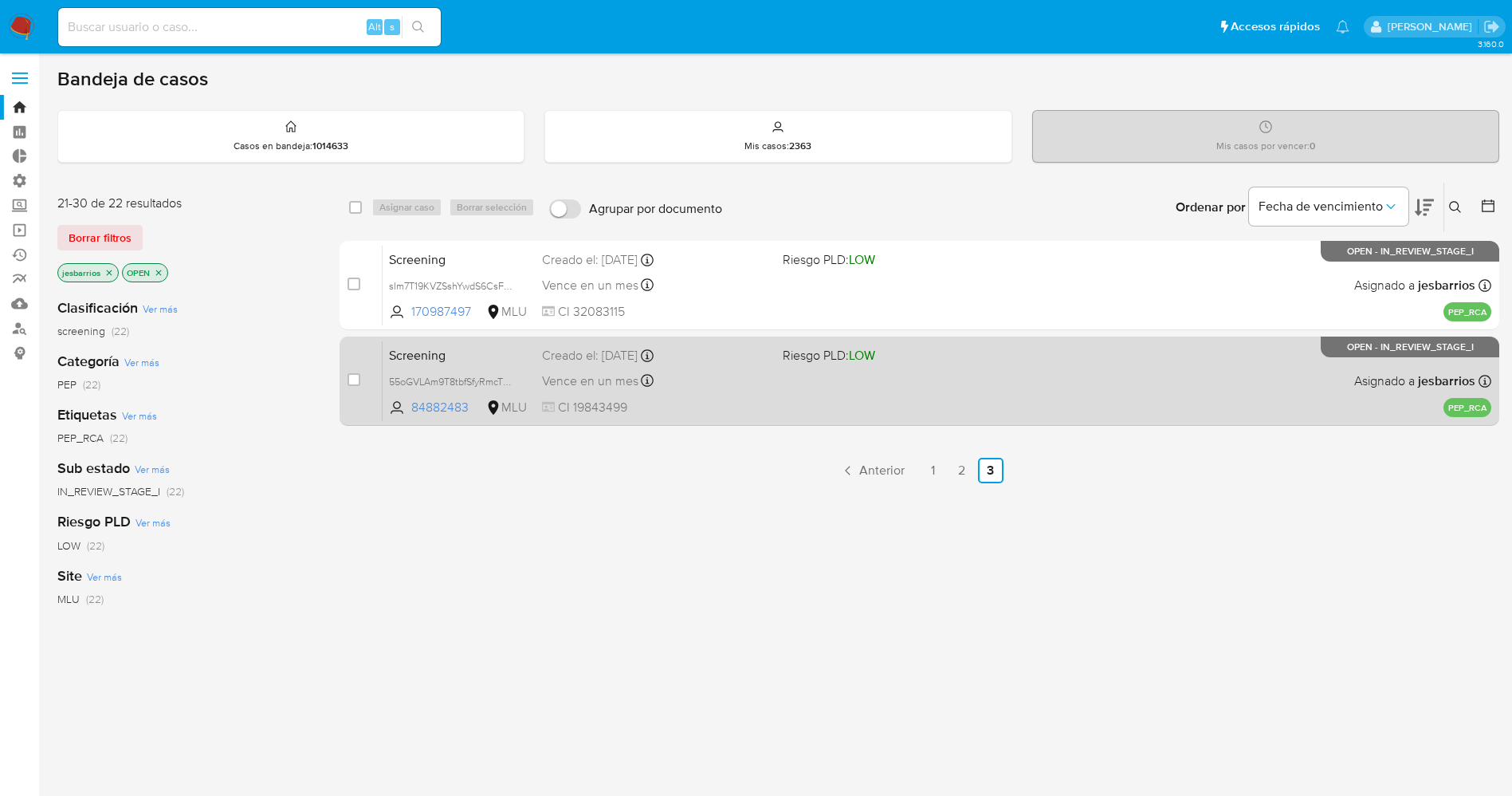
click at [938, 395] on div "Screening 55oGVLAm9T8tbfSfyRmcTDVx 84882483 MLU Riesgo PLD: LOW Creado el: [DAT…" at bounding box center [937, 381] width 1109 height 81
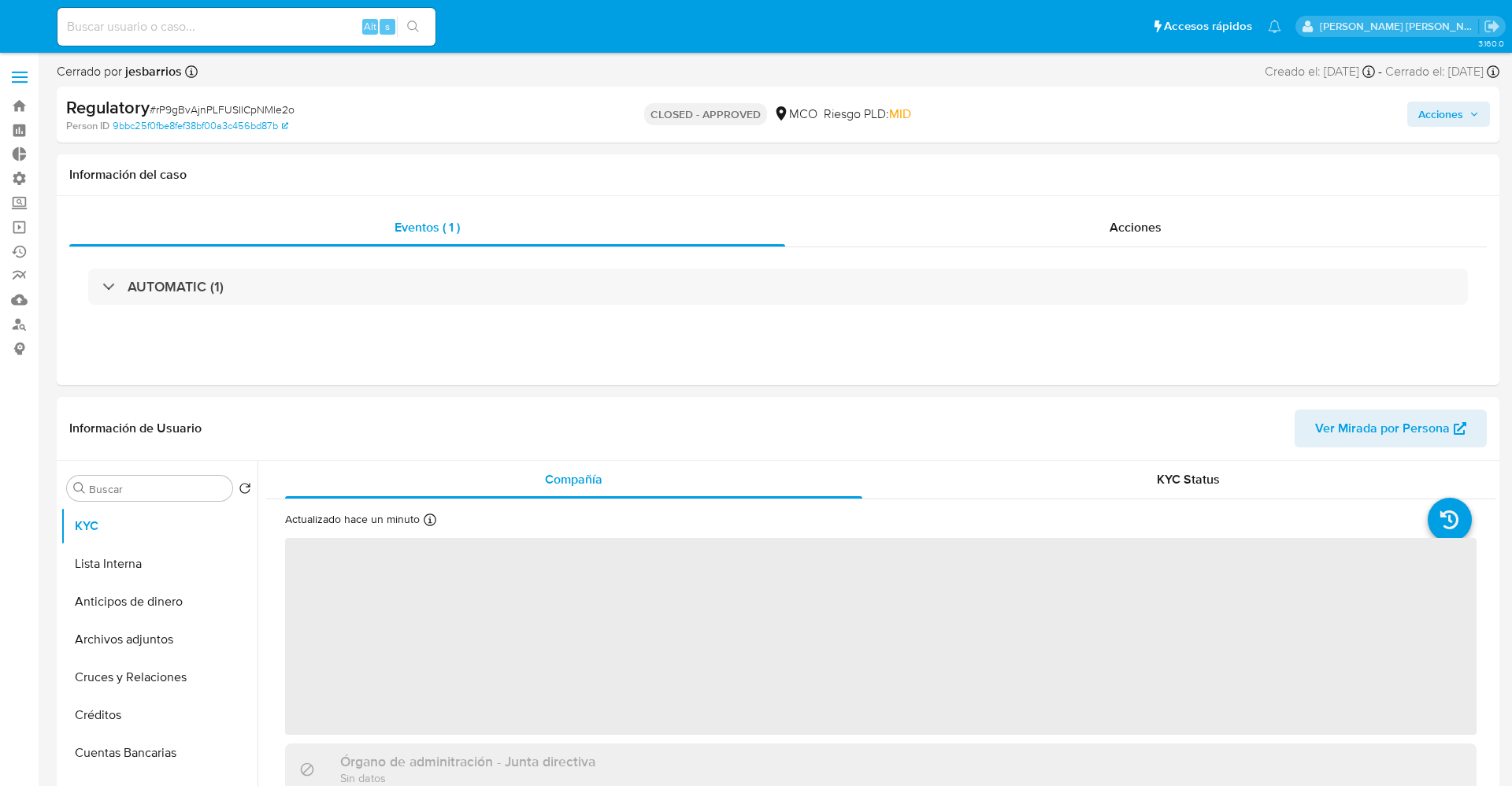
select select "10"
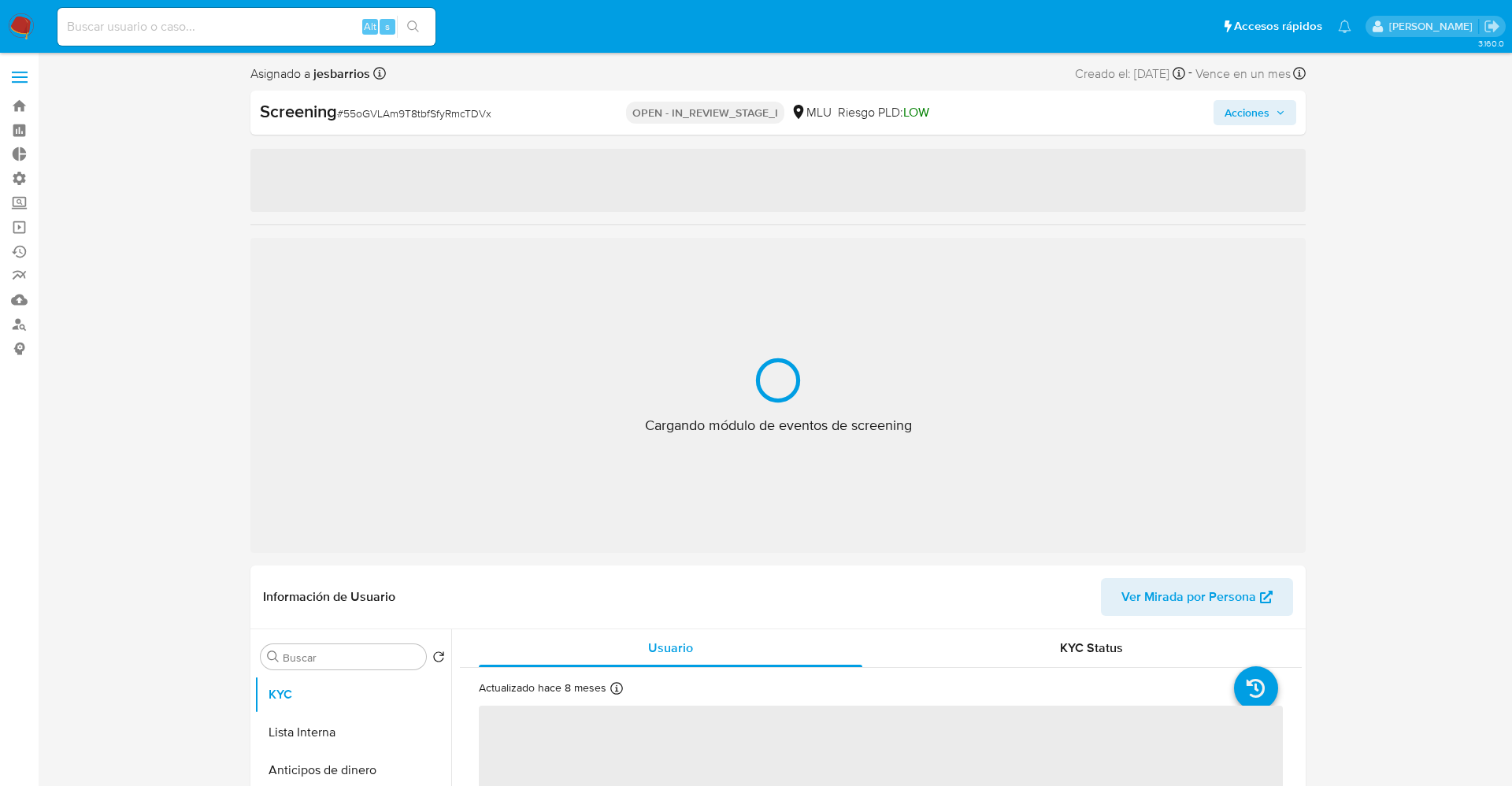
select select "10"
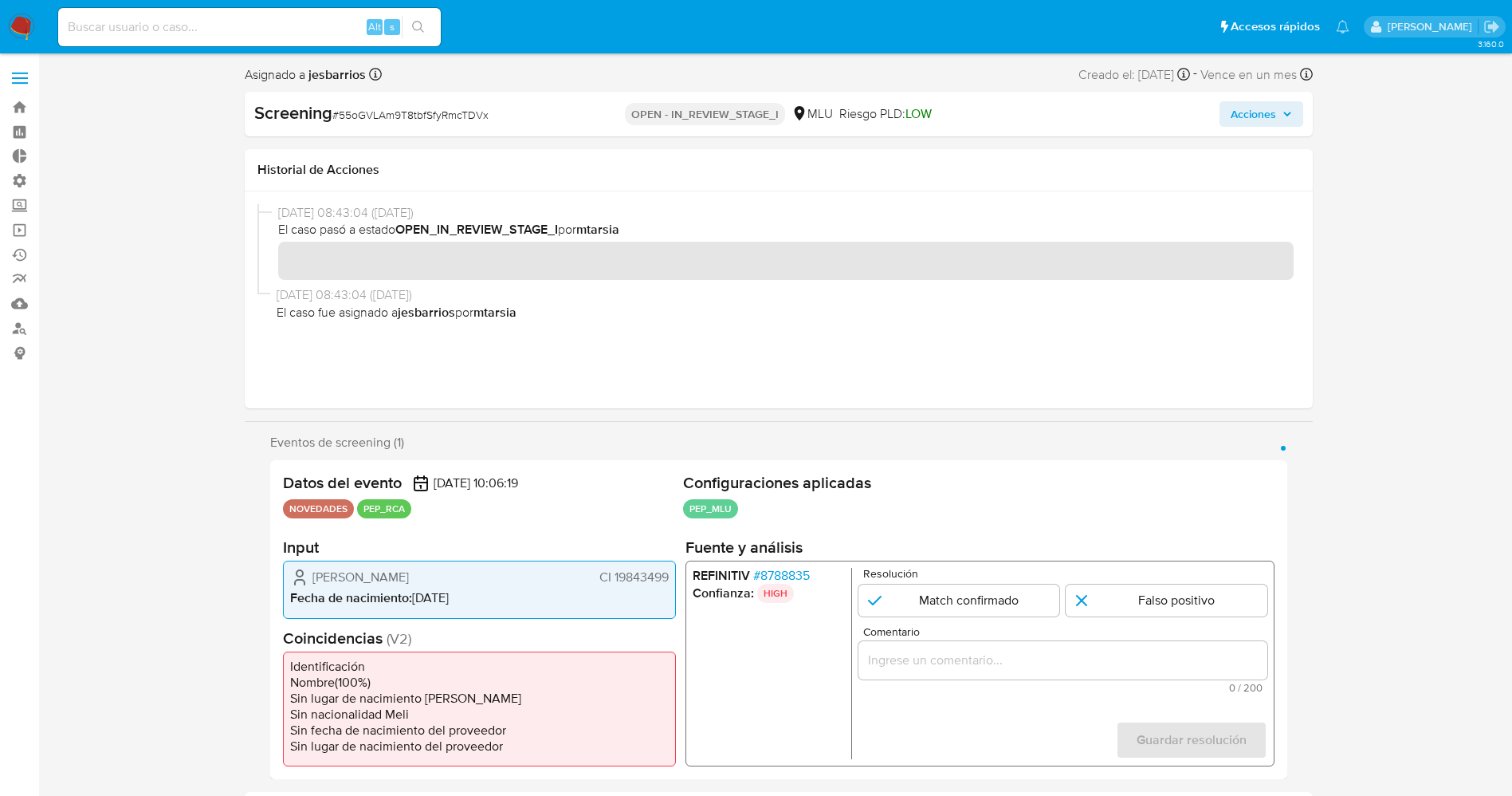
click at [789, 576] on span "# 8788835" at bounding box center [781, 576] width 57 height 16
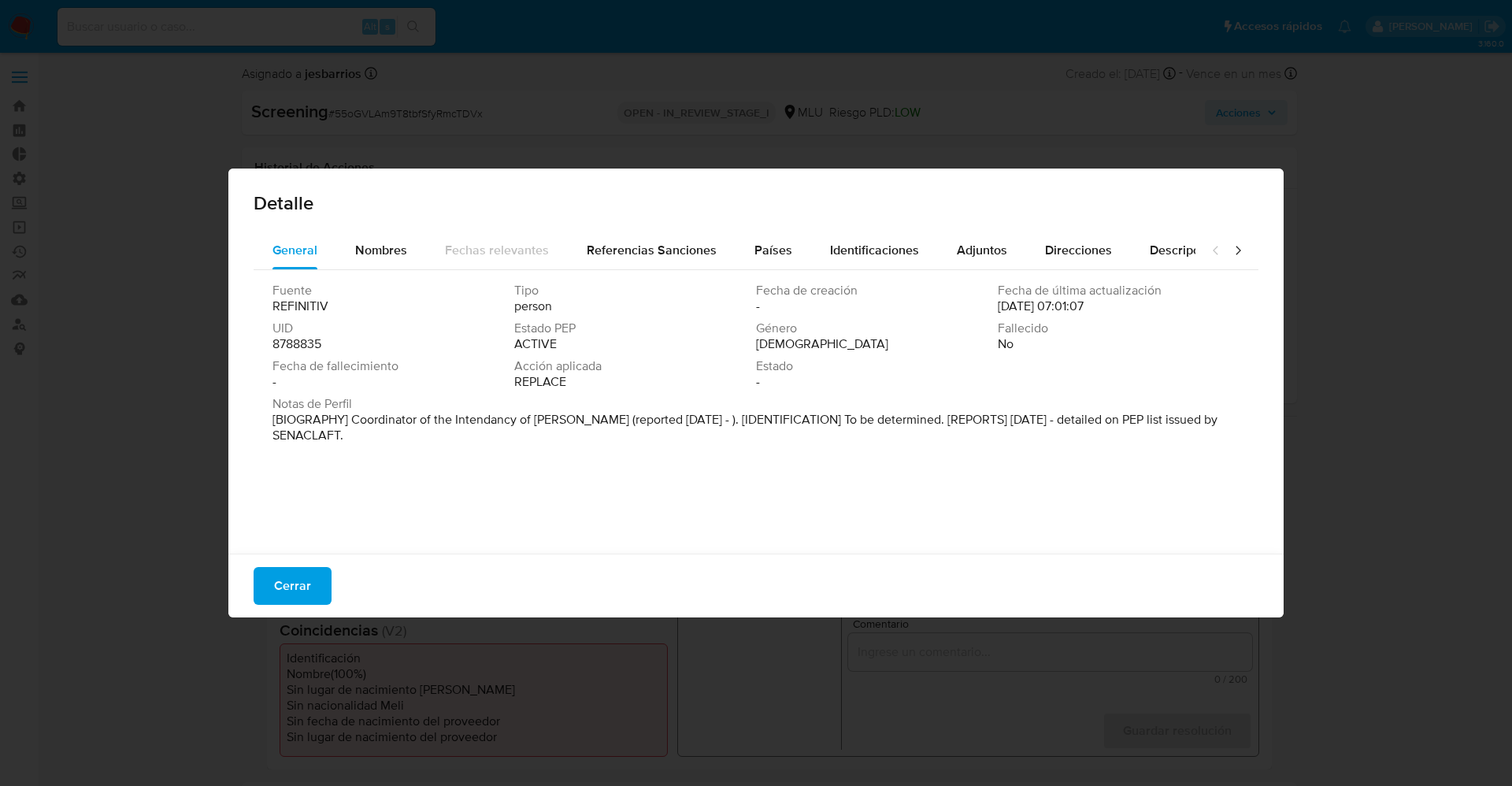
drag, startPoint x: 357, startPoint y: 425, endPoint x: 491, endPoint y: 448, distance: 136.0
click at [491, 448] on div "Notas de Perfil [BIOGRAPHY] Coordinator of the Intendancy of [PERSON_NAME] (rep…" at bounding box center [755, 423] width 967 height 54
click at [407, 247] on button "Nombres" at bounding box center [381, 250] width 90 height 38
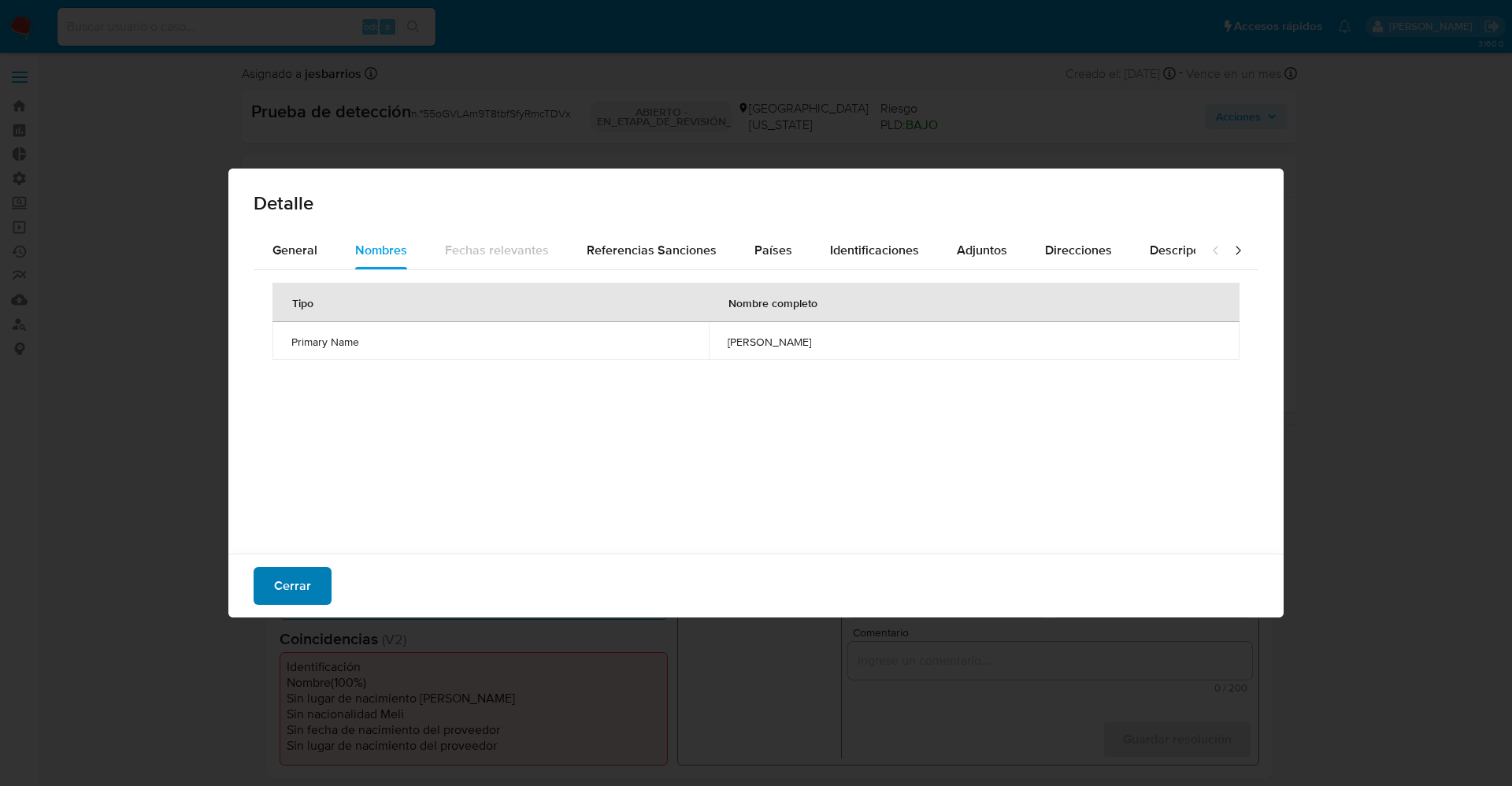
click at [306, 575] on span "Cerrar" at bounding box center [292, 585] width 37 height 34
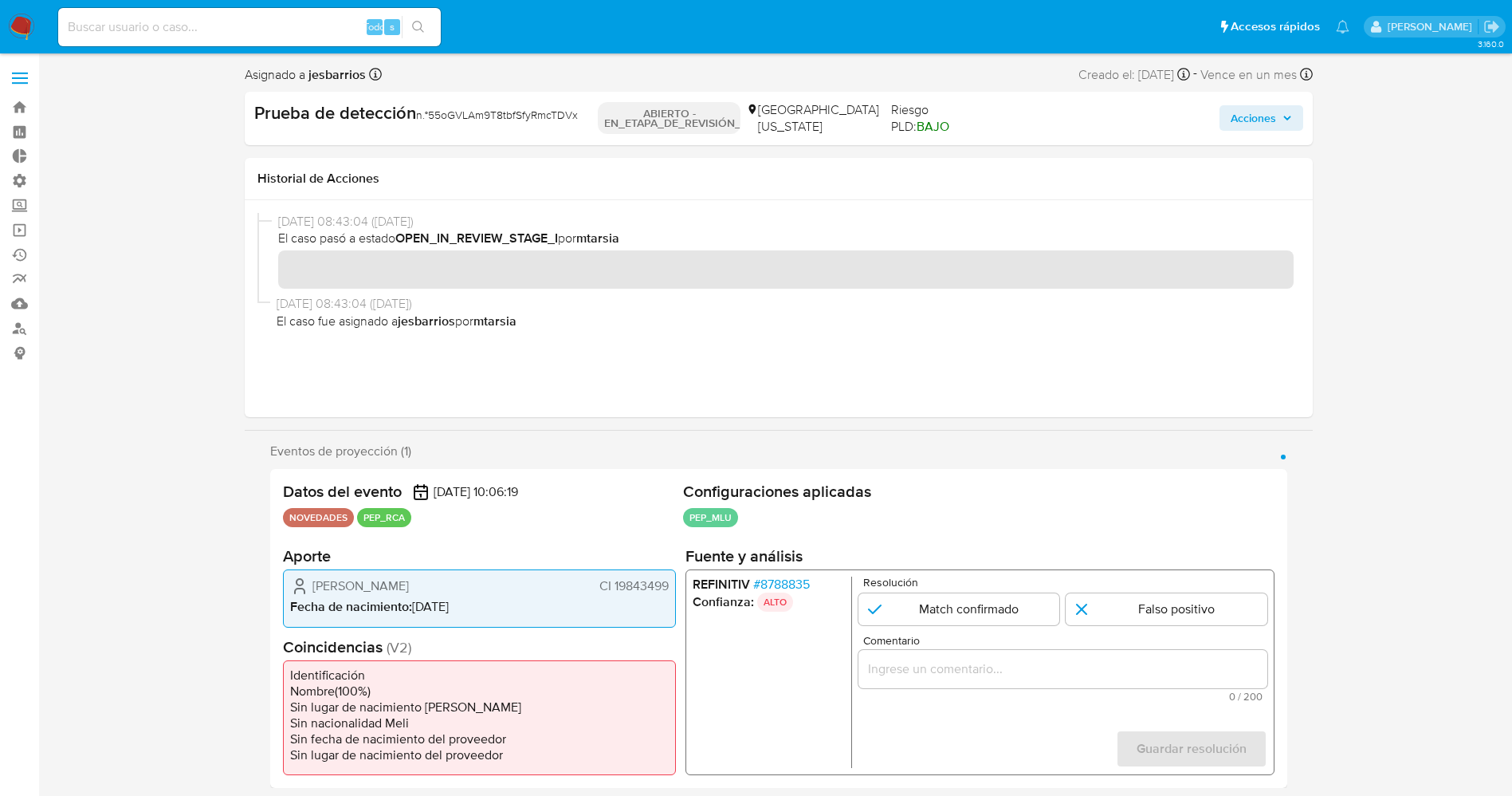
click at [793, 583] on font "8788835" at bounding box center [784, 584] width 49 height 19
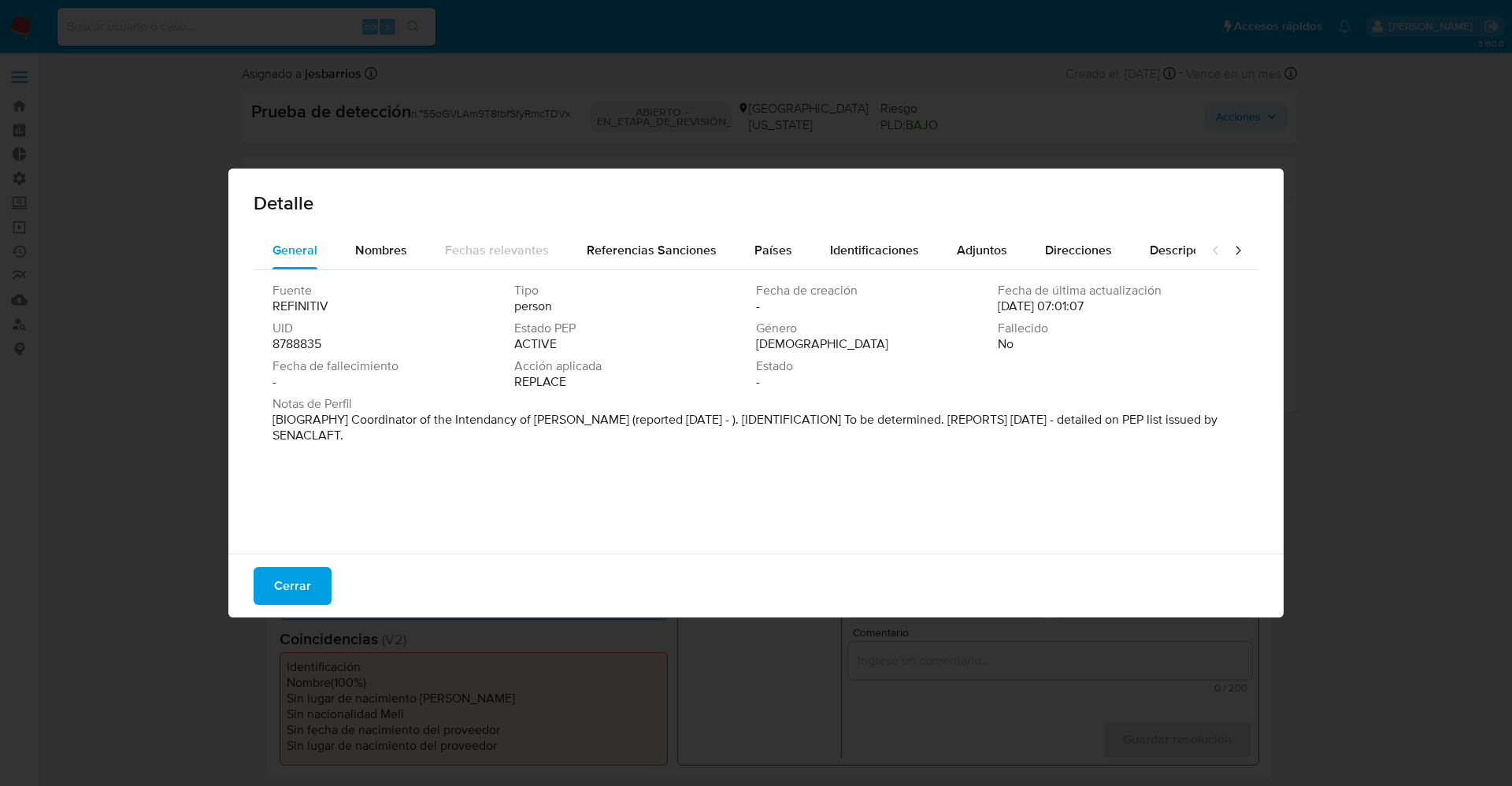
drag, startPoint x: 351, startPoint y: 417, endPoint x: 469, endPoint y: 440, distance: 120.2
click at [470, 440] on p "[BIOGRAPHY] Coordinator of the Intendancy of [PERSON_NAME] (reported [DATE] - )…" at bounding box center [753, 428] width 964 height 32
drag, startPoint x: 342, startPoint y: 420, endPoint x: 412, endPoint y: 418, distance: 70.0
click at [412, 418] on font "[BIOGRAFÍA] Coordinador de la [PERSON_NAME] (reportado en [DATE]). [IDENTIFICAC…" at bounding box center [722, 427] width 900 height 33
click at [285, 588] on font "Cerrar" at bounding box center [292, 585] width 37 height 38
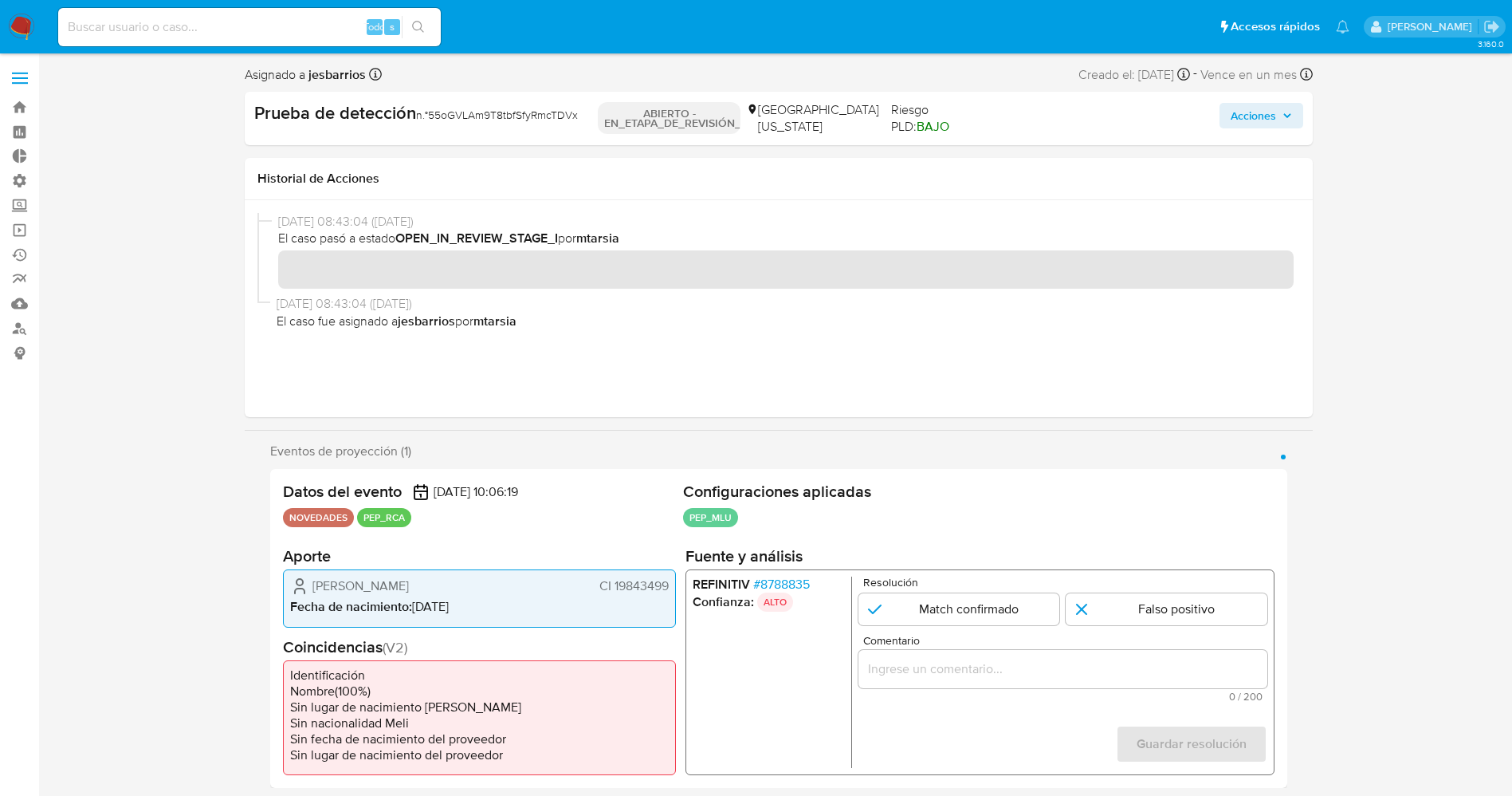
drag, startPoint x: 614, startPoint y: 590, endPoint x: 671, endPoint y: 591, distance: 57.0
click at [671, 591] on div "[PERSON_NAME] CI 19843499 Fecha de nacimiento : [DEMOGRAPHIC_DATA]" at bounding box center [480, 598] width 393 height 58
drag, startPoint x: 421, startPoint y: 582, endPoint x: 486, endPoint y: 582, distance: 65.0
click at [486, 582] on div "[PERSON_NAME] CI 19843499" at bounding box center [479, 586] width 379 height 19
click at [354, 574] on div "[PERSON_NAME] CI 19843499 Fecha de nacimiento : [DEMOGRAPHIC_DATA]" at bounding box center [480, 598] width 393 height 58
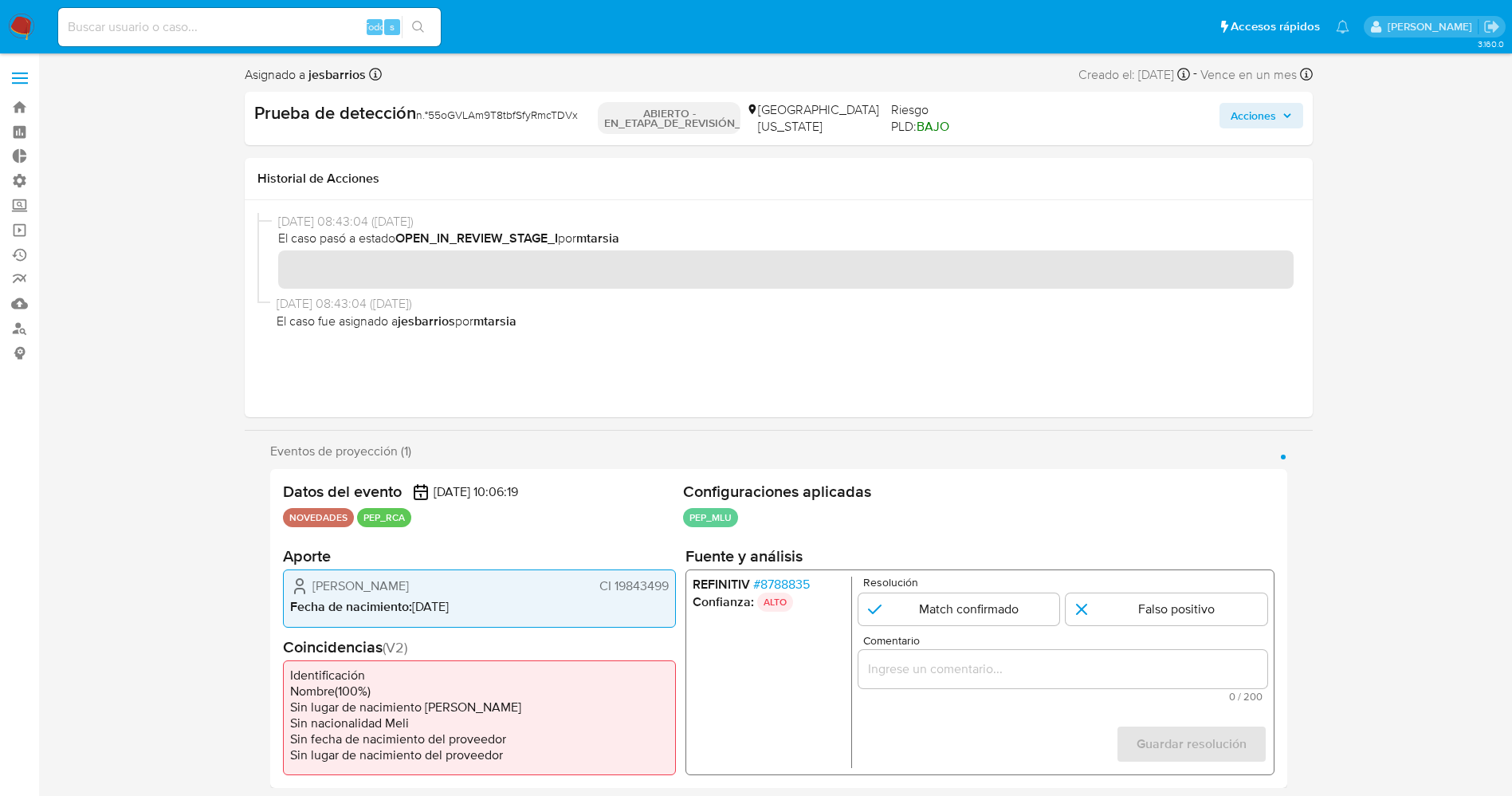
drag, startPoint x: 309, startPoint y: 584, endPoint x: 492, endPoint y: 584, distance: 183.0
click at [492, 584] on div "[PERSON_NAME] CI 19843499" at bounding box center [479, 586] width 379 height 19
